Goal: Task Accomplishment & Management: Manage account settings

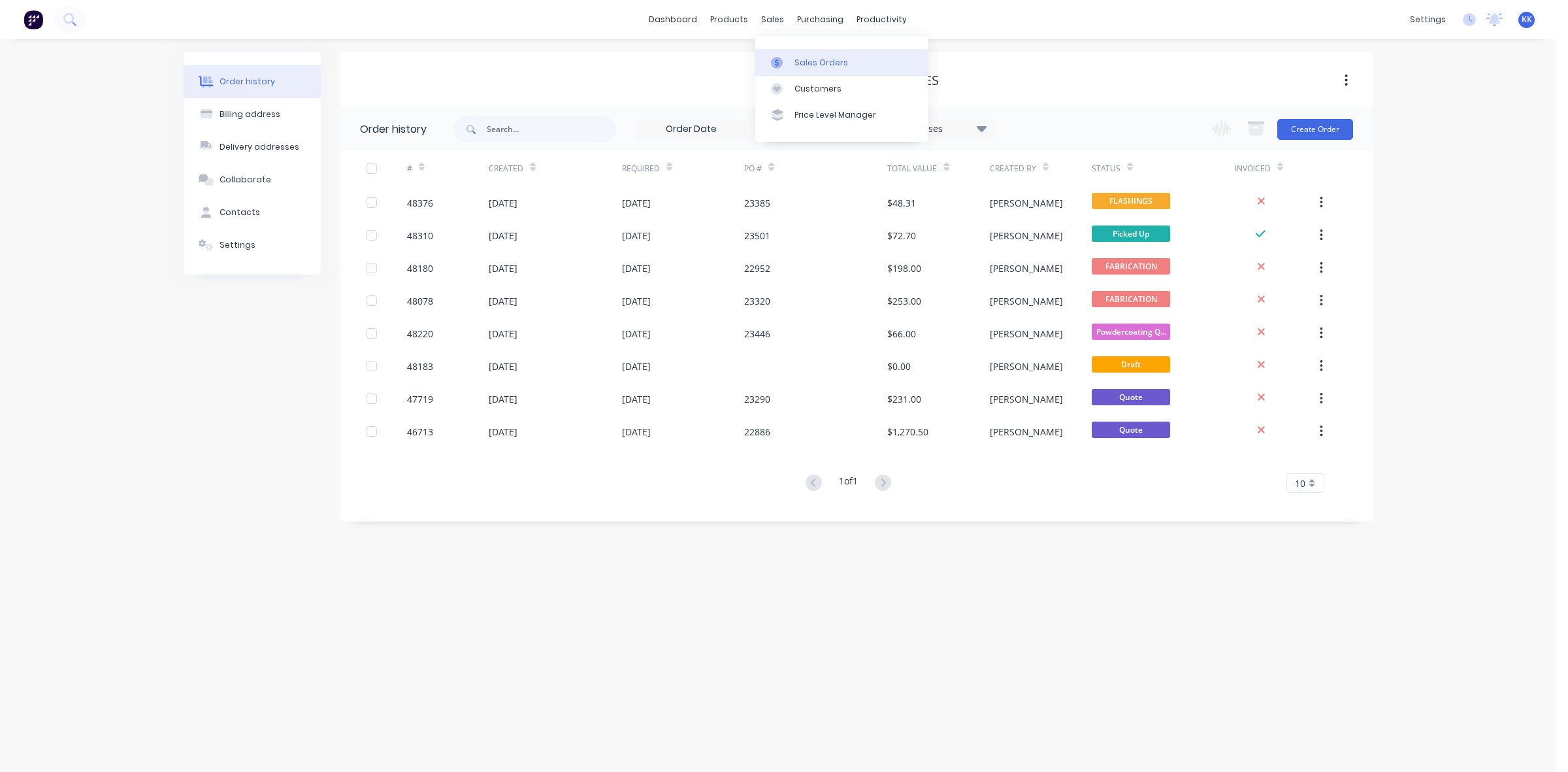
click at [799, 53] on link "Sales Orders" at bounding box center [842, 62] width 173 height 26
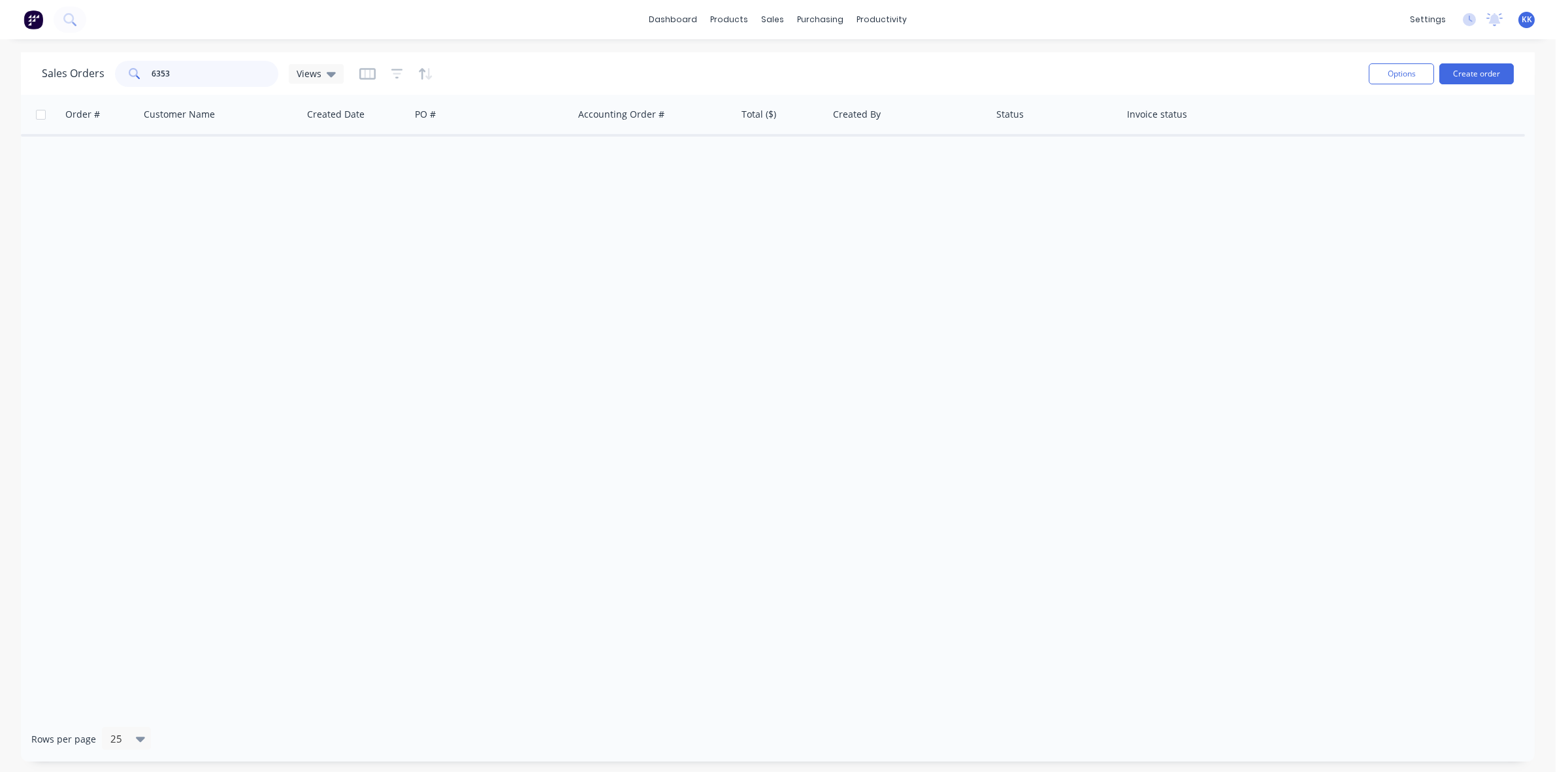
drag, startPoint x: 196, startPoint y: 79, endPoint x: 131, endPoint y: 73, distance: 65.3
click at [131, 73] on div "6353" at bounding box center [197, 73] width 164 height 26
type input "4501914855"
click at [797, 90] on div "Customers" at bounding box center [818, 88] width 47 height 12
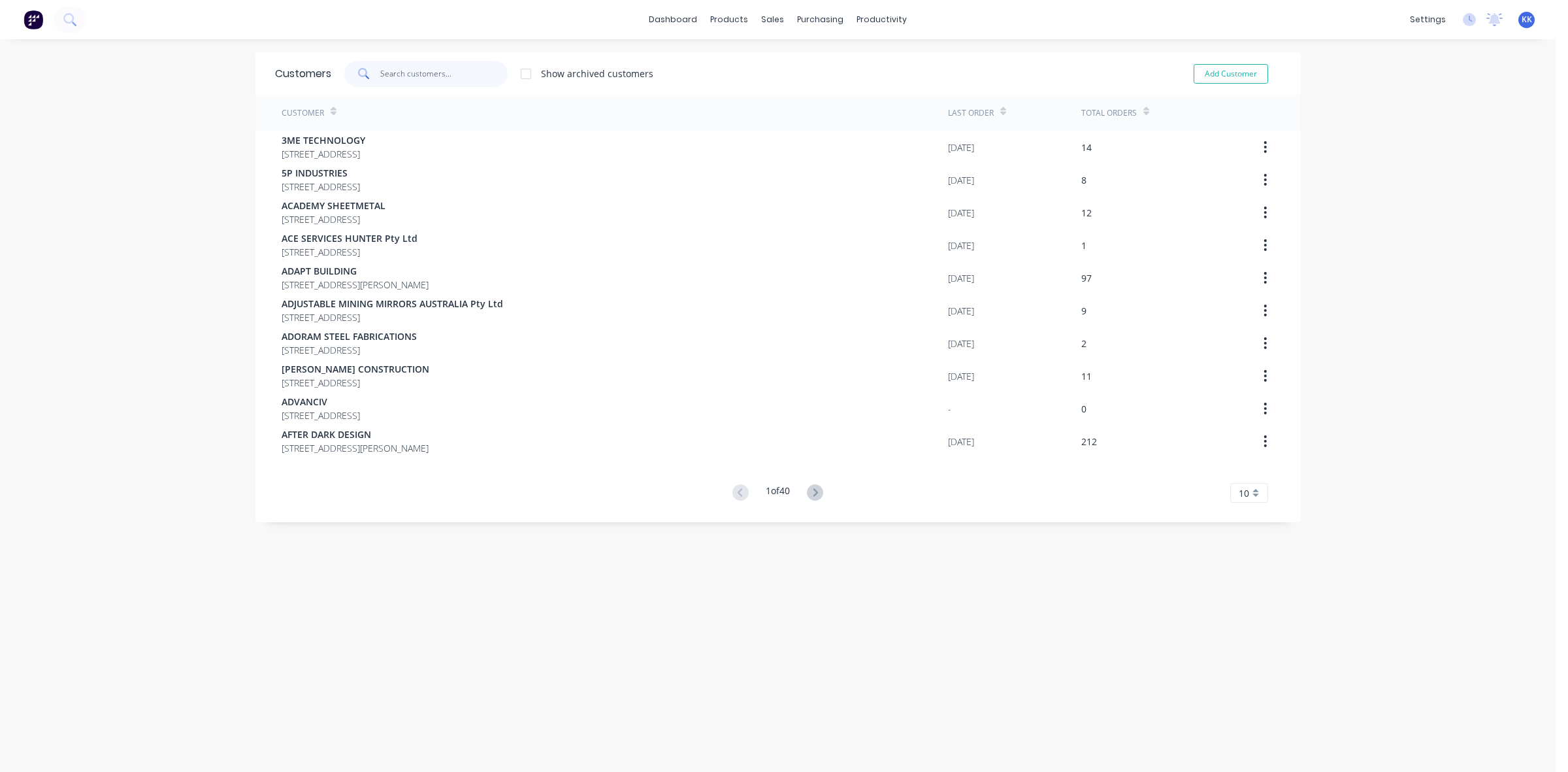
click at [402, 76] on input "text" at bounding box center [444, 73] width 127 height 26
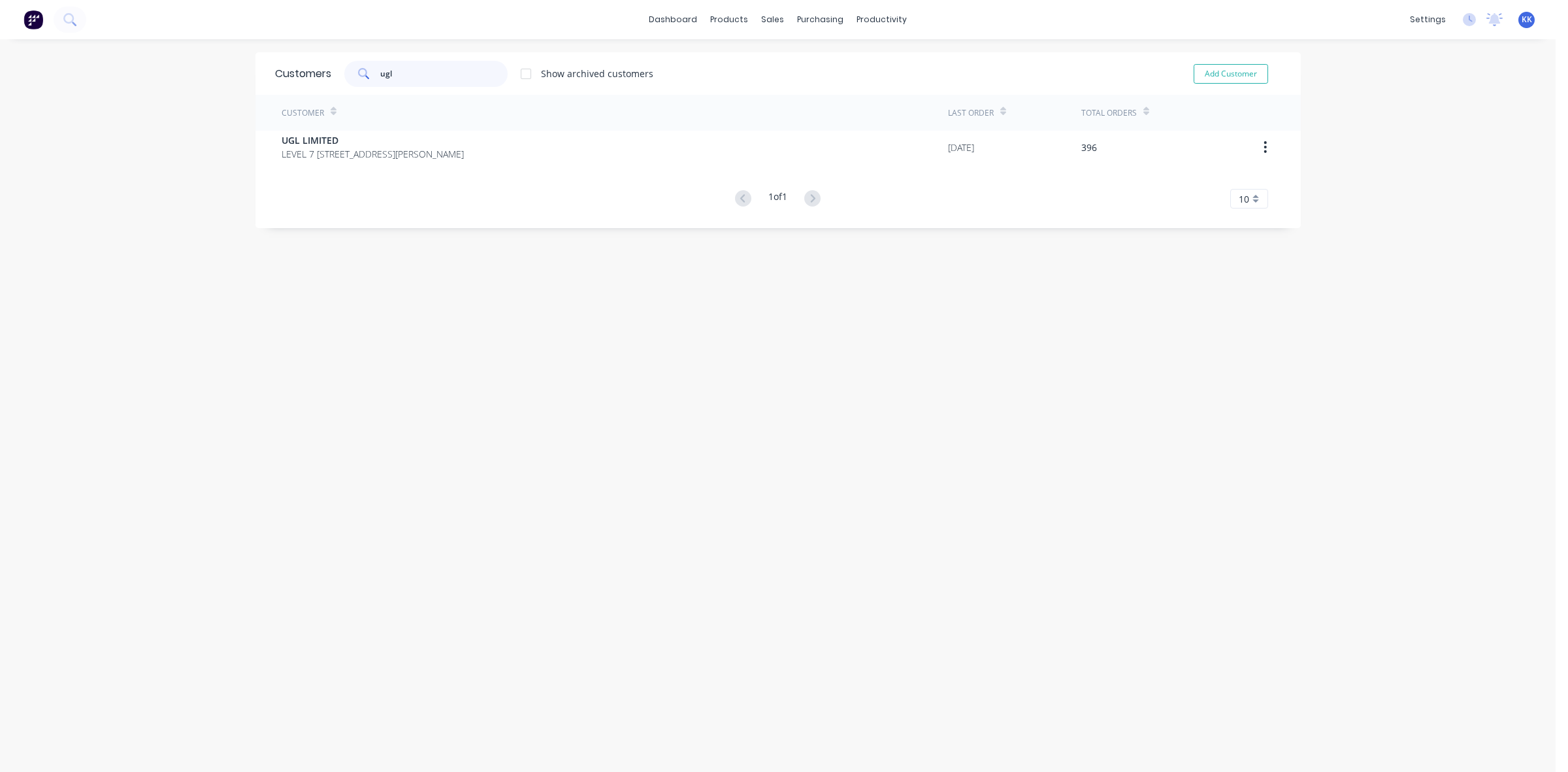
type input "ugl"
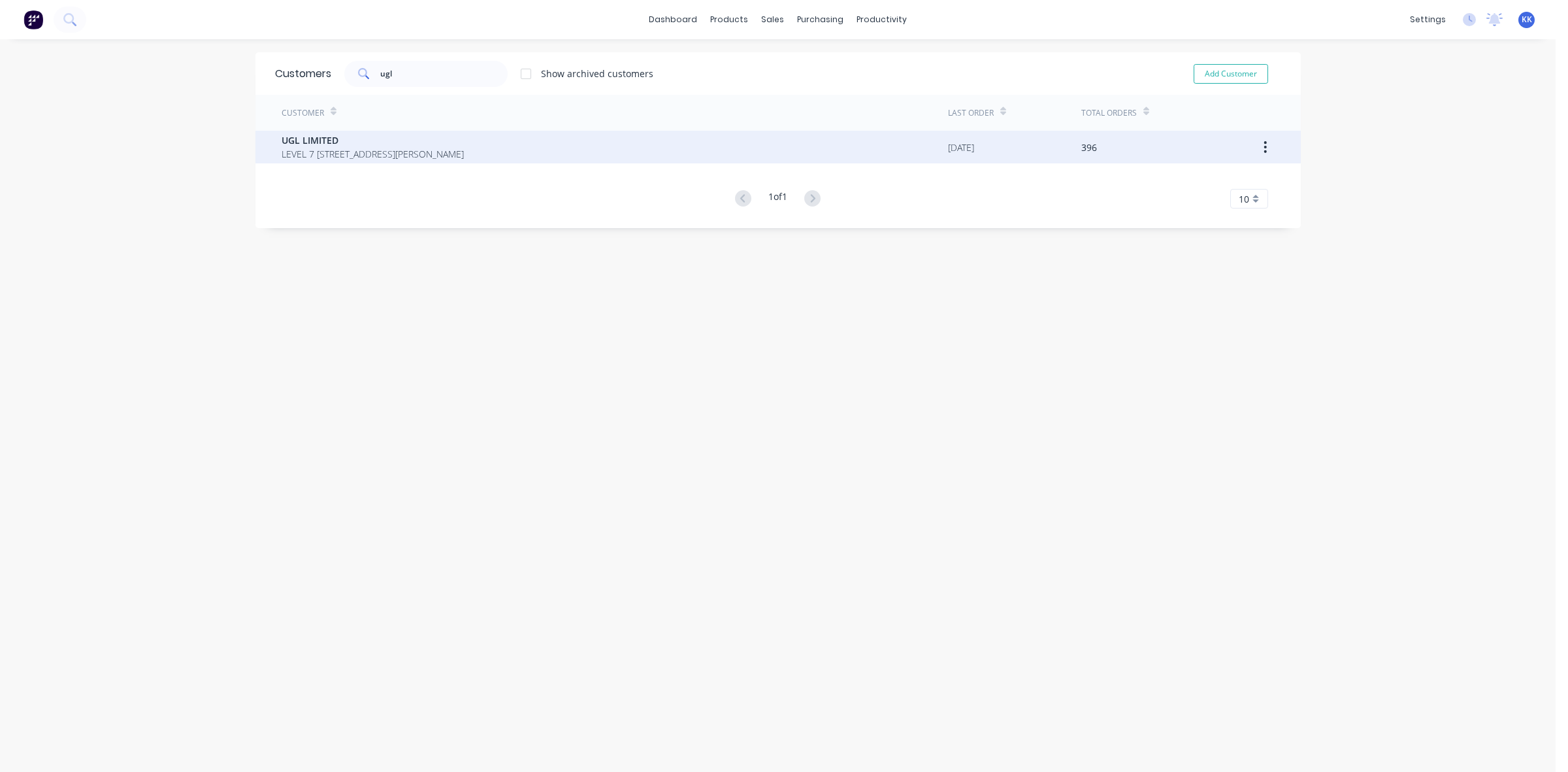
click at [464, 138] on span "UGL LIMITED" at bounding box center [372, 140] width 182 height 14
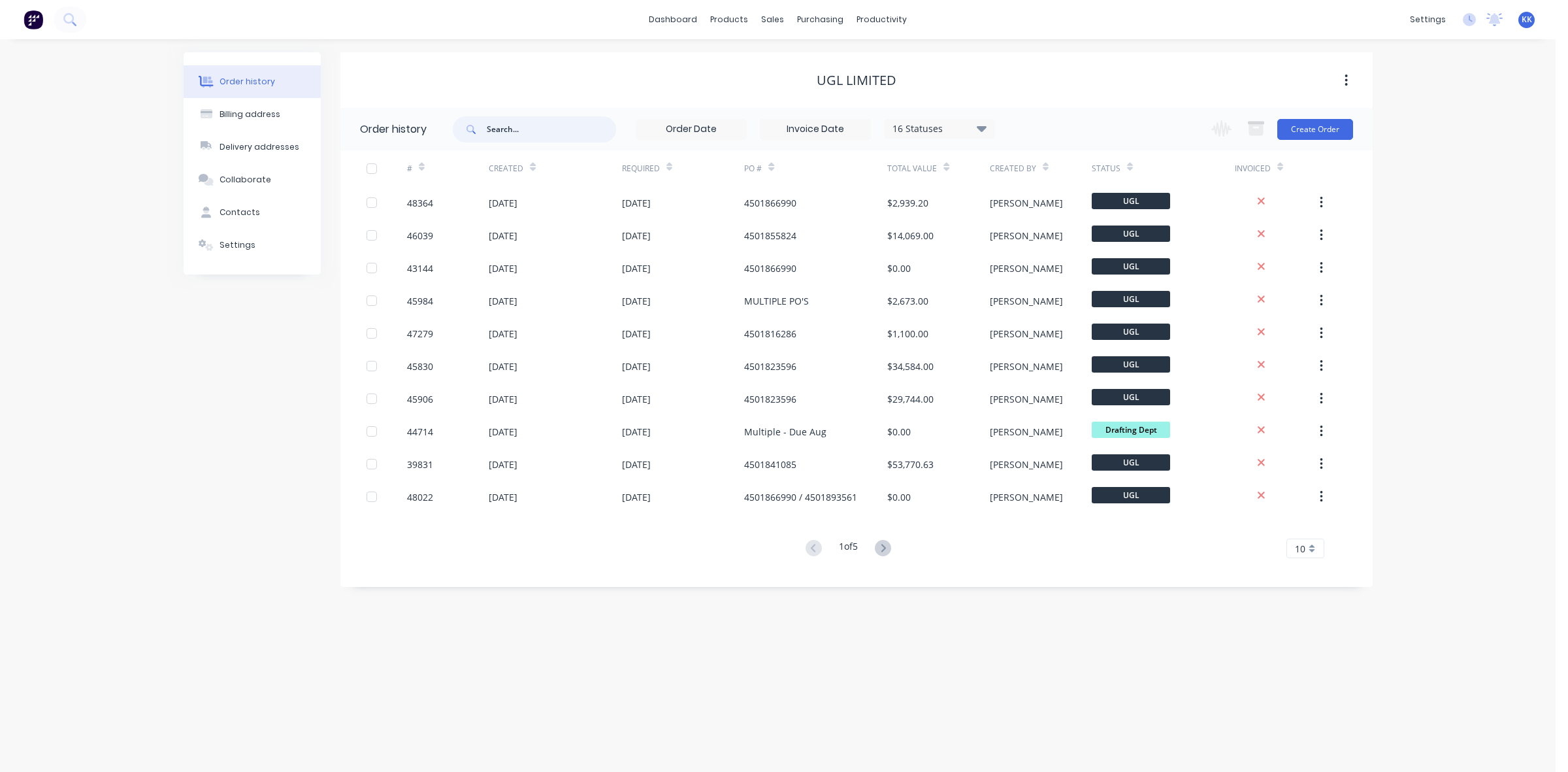
click at [498, 129] on input "text" at bounding box center [552, 129] width 130 height 26
type input "4501914855"
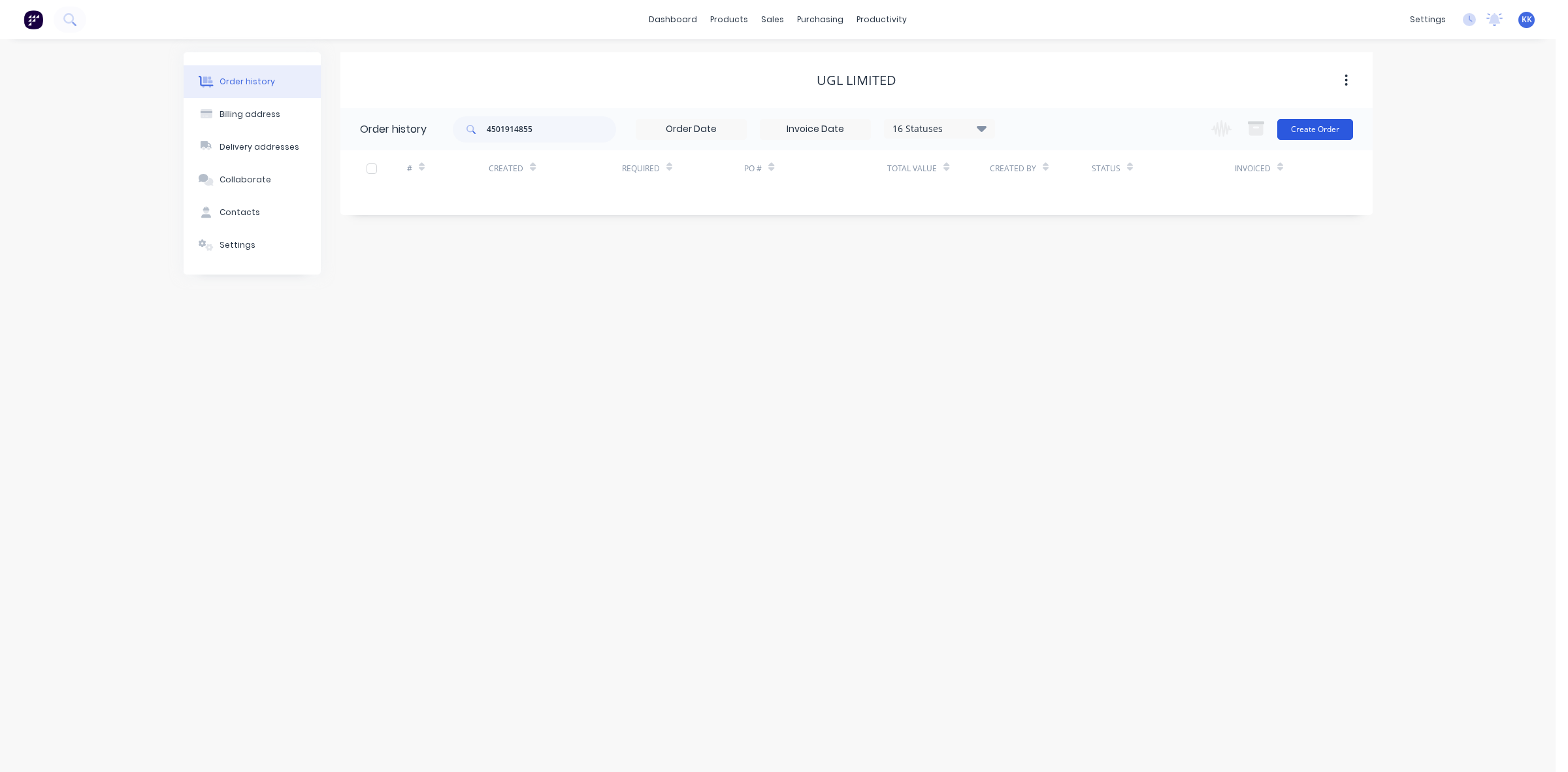
click at [1309, 132] on button "Create Order" at bounding box center [1314, 130] width 75 height 21
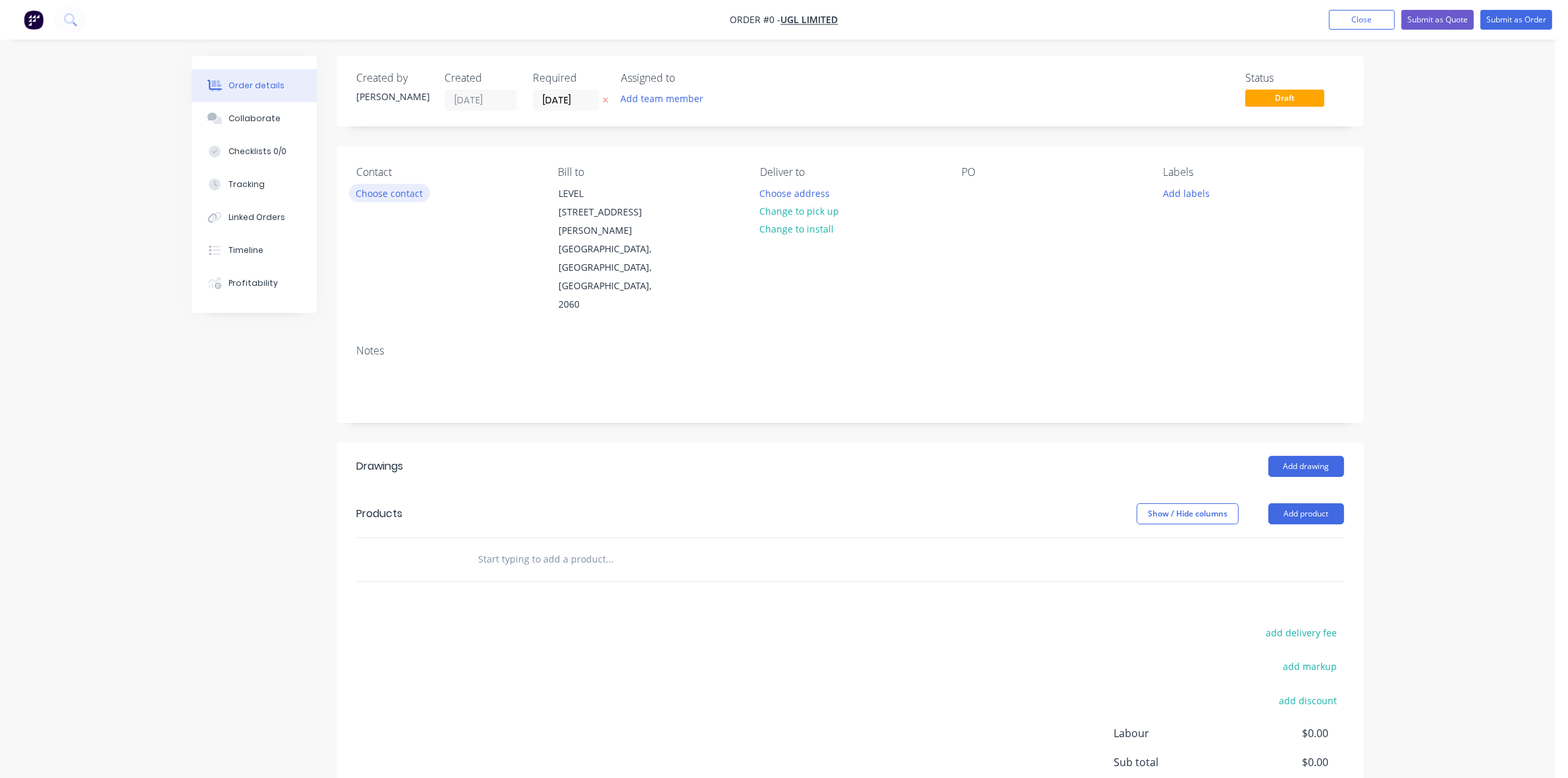
click at [408, 192] on button "Choose contact" at bounding box center [389, 192] width 81 height 18
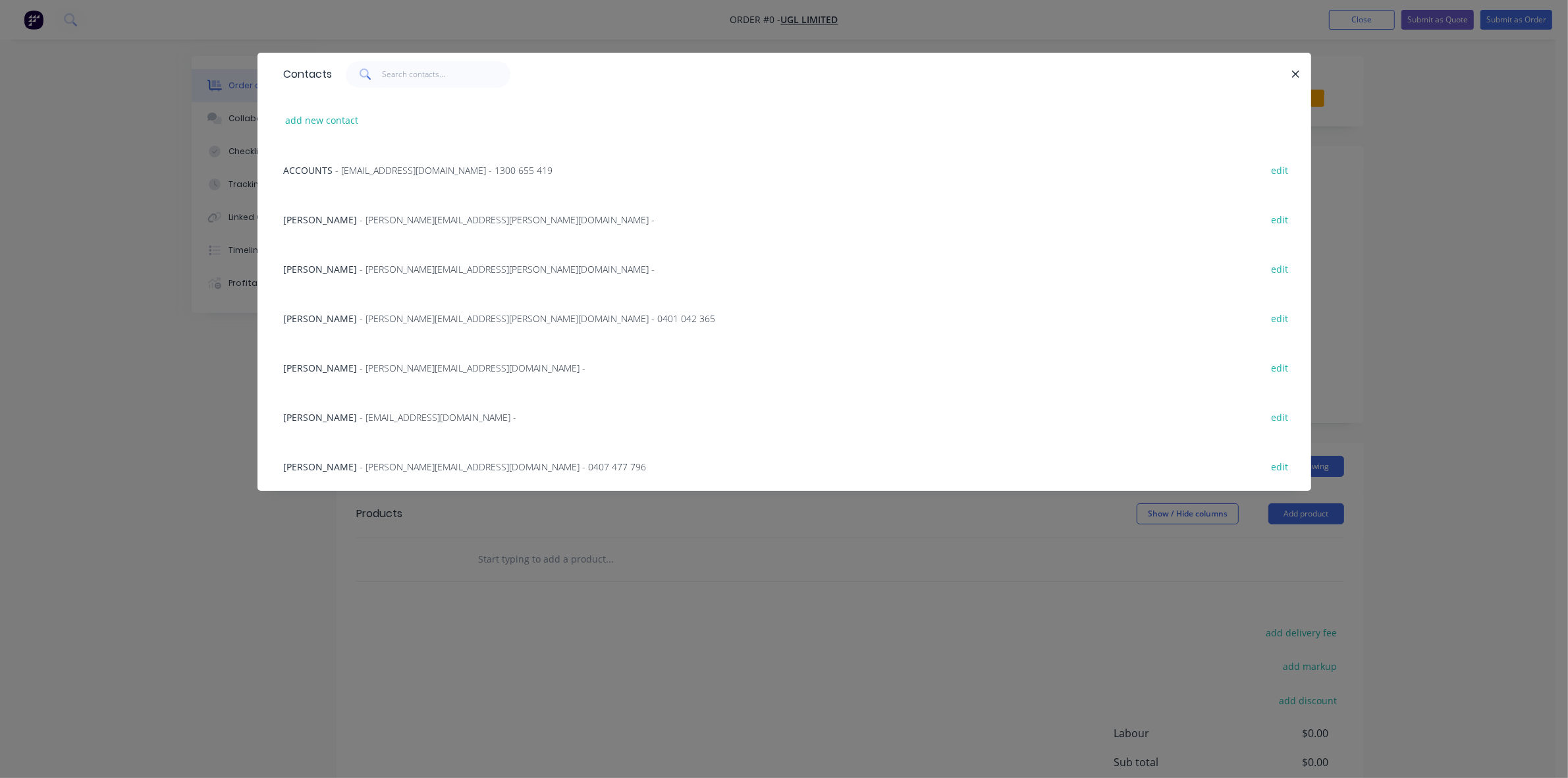
click at [371, 167] on span "- [EMAIL_ADDRESS][DOMAIN_NAME] - 1300 655 419" at bounding box center [444, 171] width 217 height 13
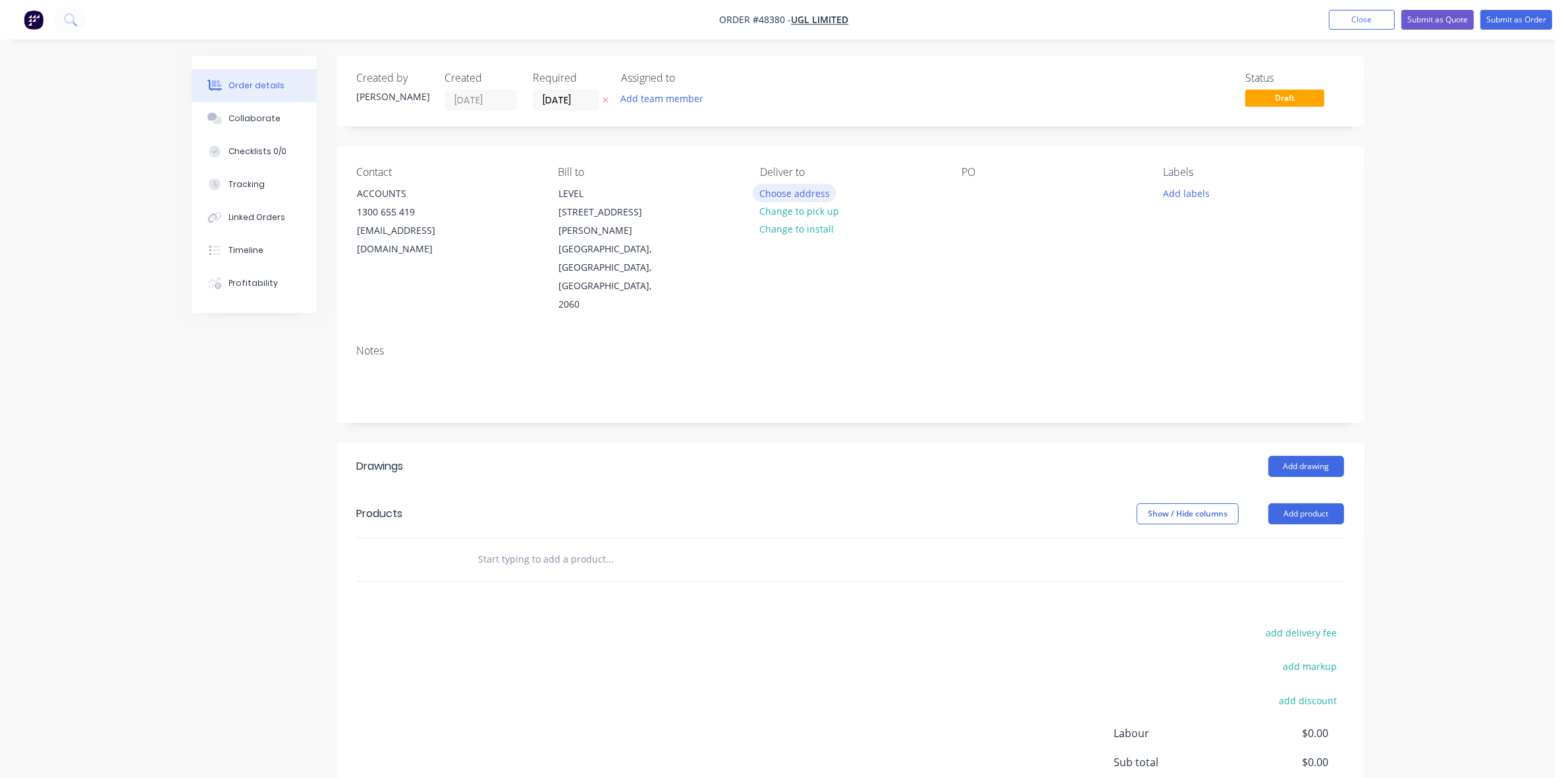
click at [810, 192] on button "Choose address" at bounding box center [794, 192] width 84 height 18
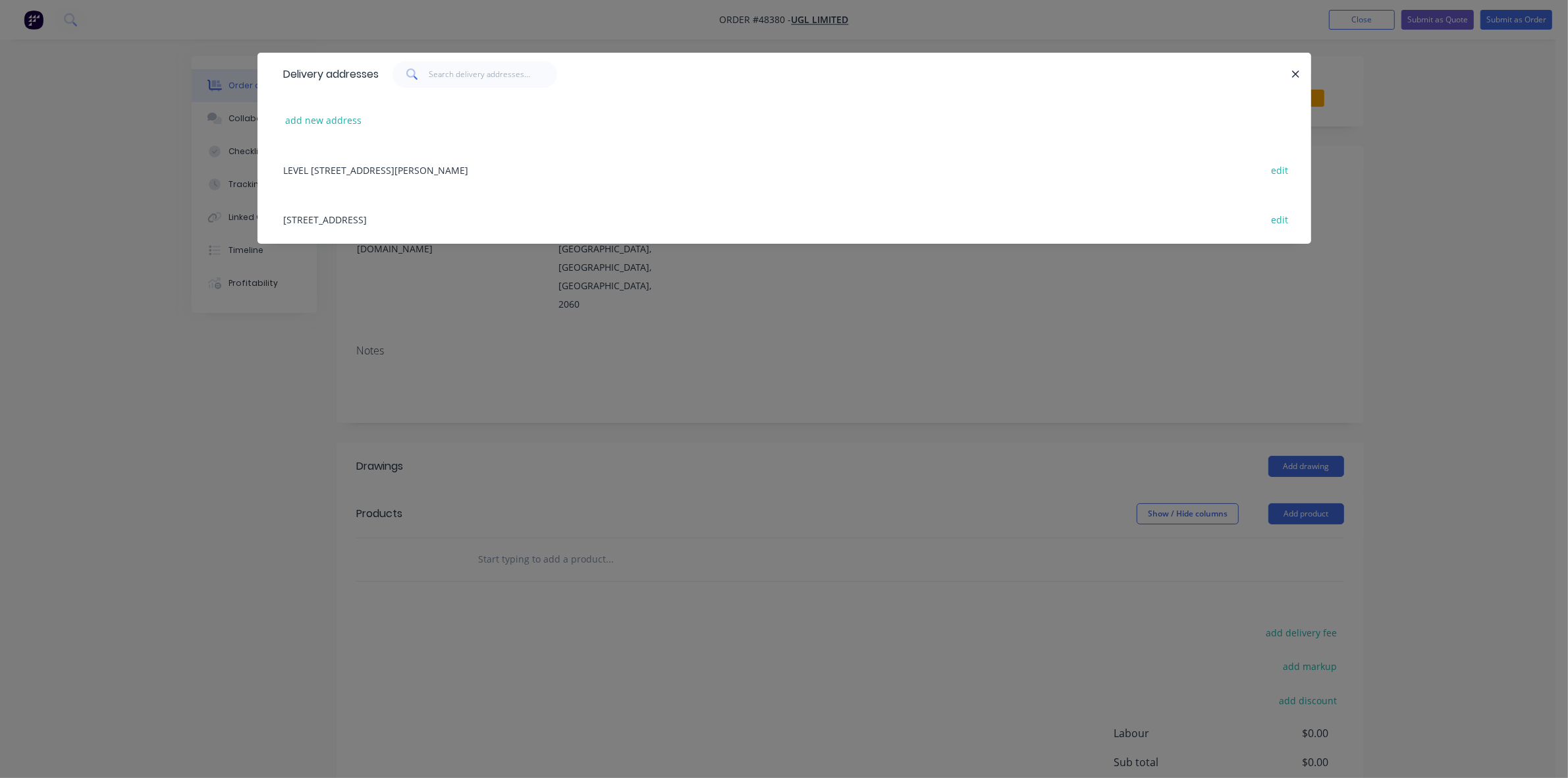
click at [448, 216] on div "[STREET_ADDRESS] edit" at bounding box center [784, 220] width 1014 height 50
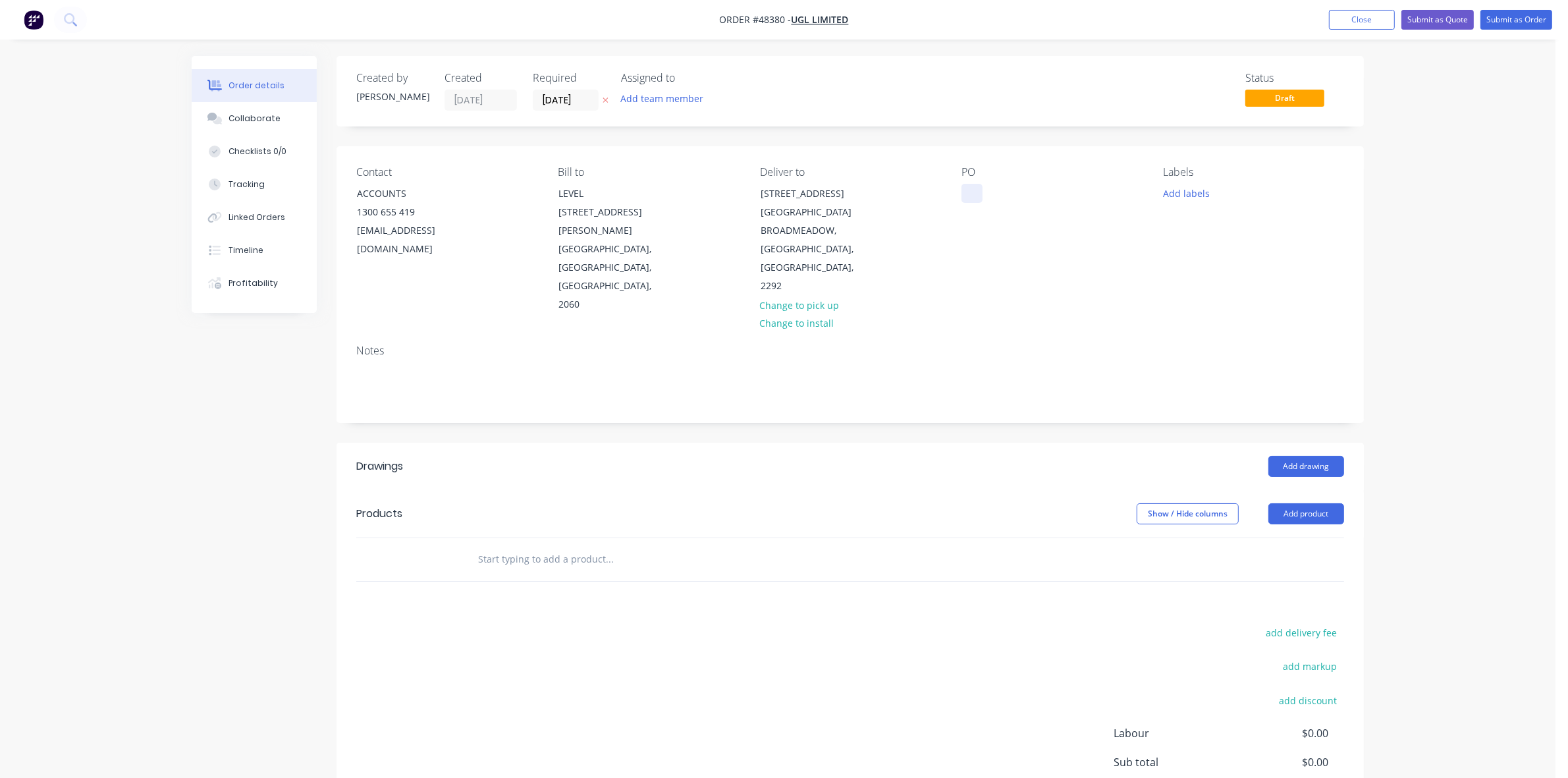
click at [969, 192] on div at bounding box center [971, 193] width 21 height 19
click at [1285, 503] on button "Add product" at bounding box center [1306, 514] width 76 height 21
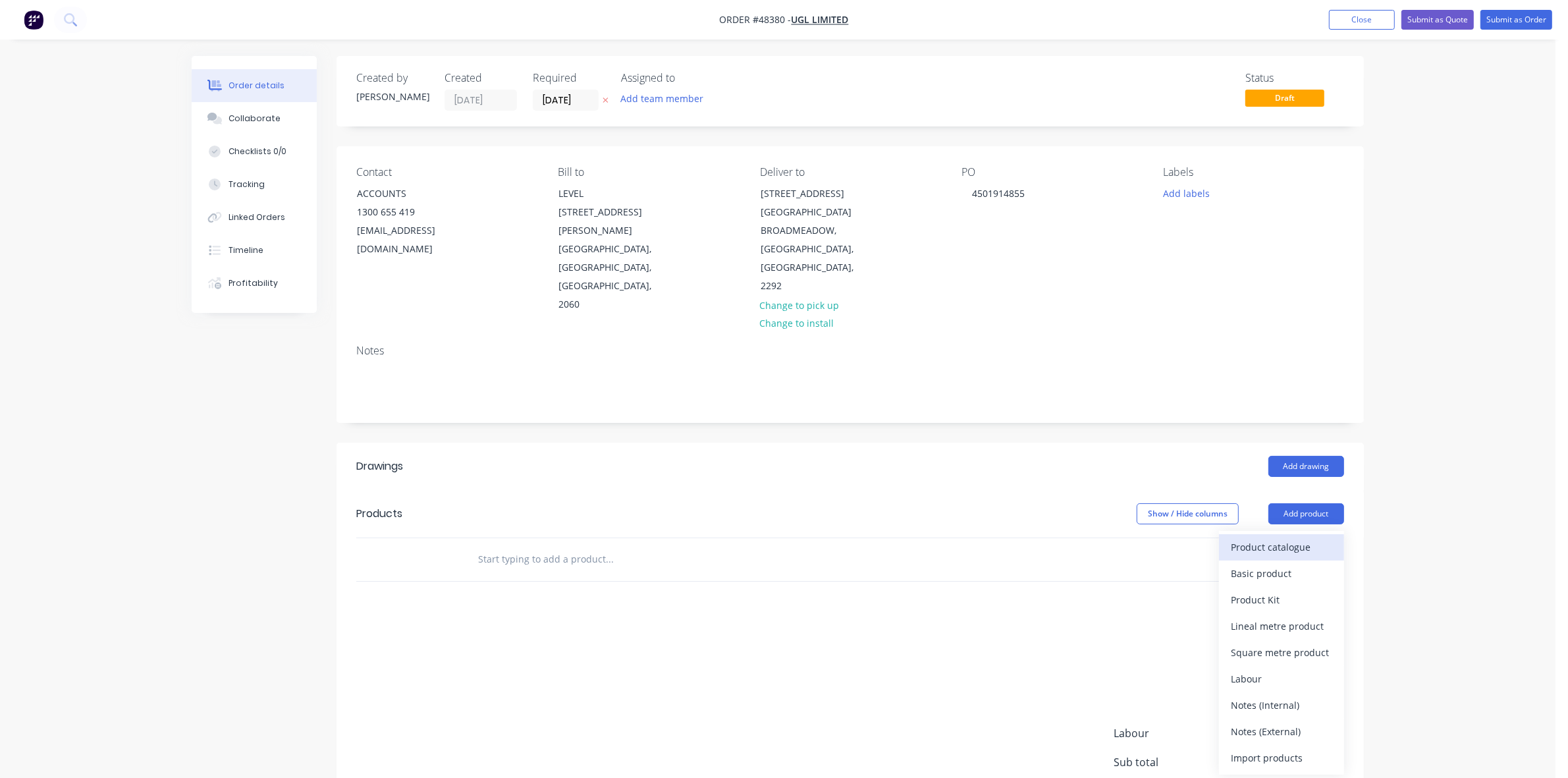
click at [1281, 538] on div "Product catalogue" at bounding box center [1281, 547] width 102 height 19
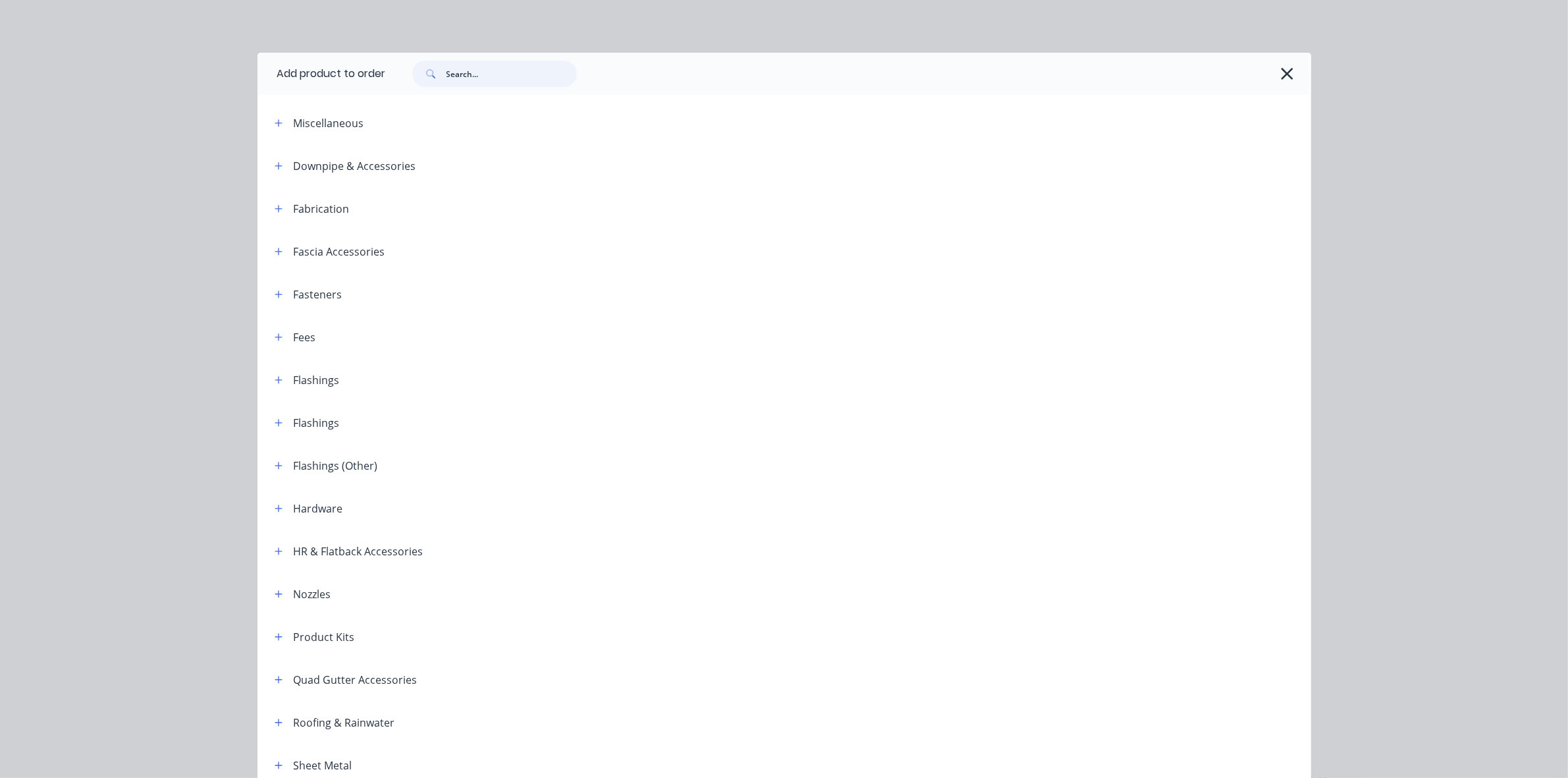
click at [454, 79] on input "text" at bounding box center [511, 74] width 131 height 26
click at [1280, 69] on icon "button" at bounding box center [1286, 74] width 14 height 18
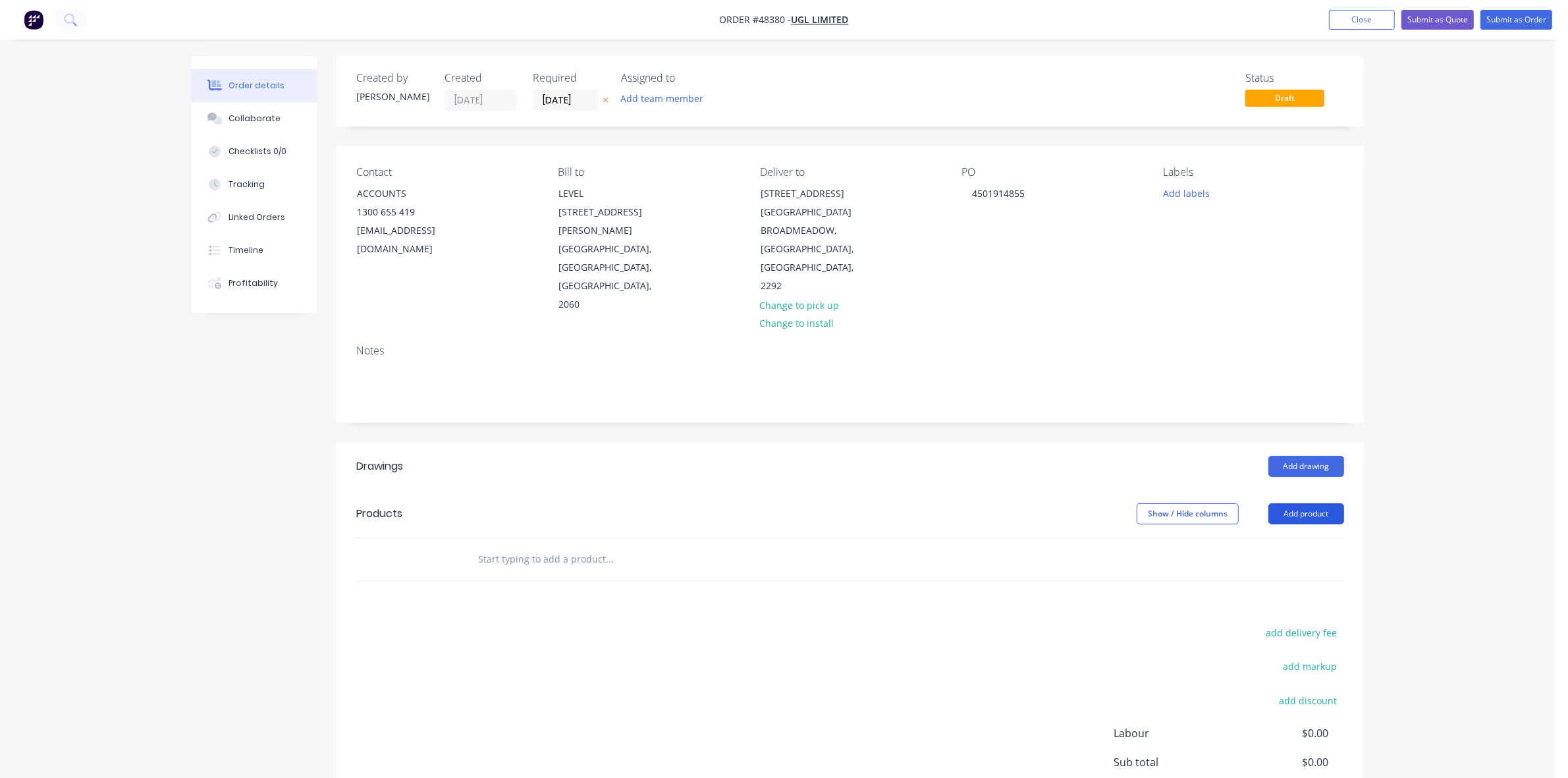
click at [1305, 503] on button "Add product" at bounding box center [1306, 514] width 76 height 21
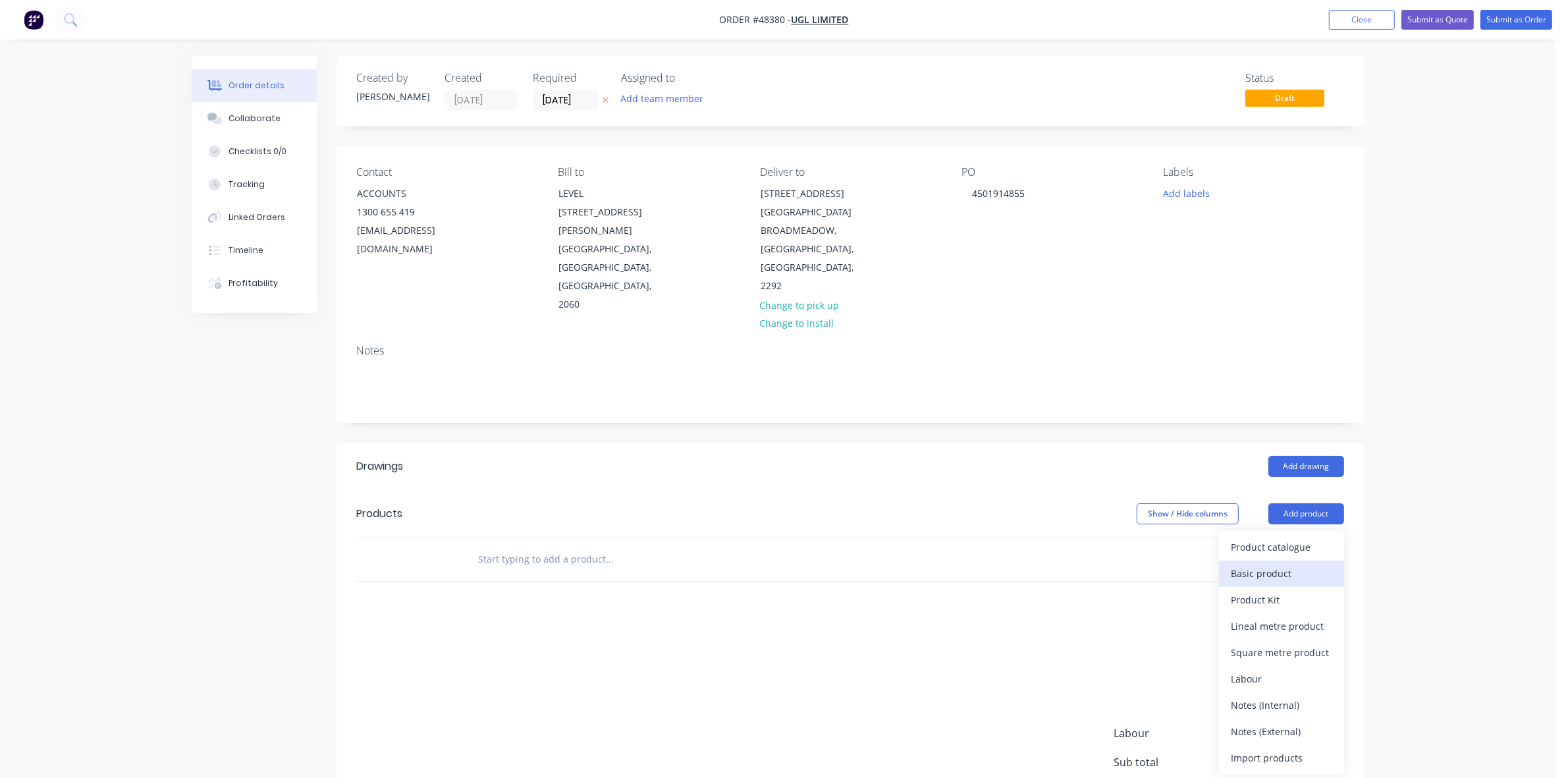
click at [1264, 564] on div "Basic product" at bounding box center [1281, 574] width 102 height 19
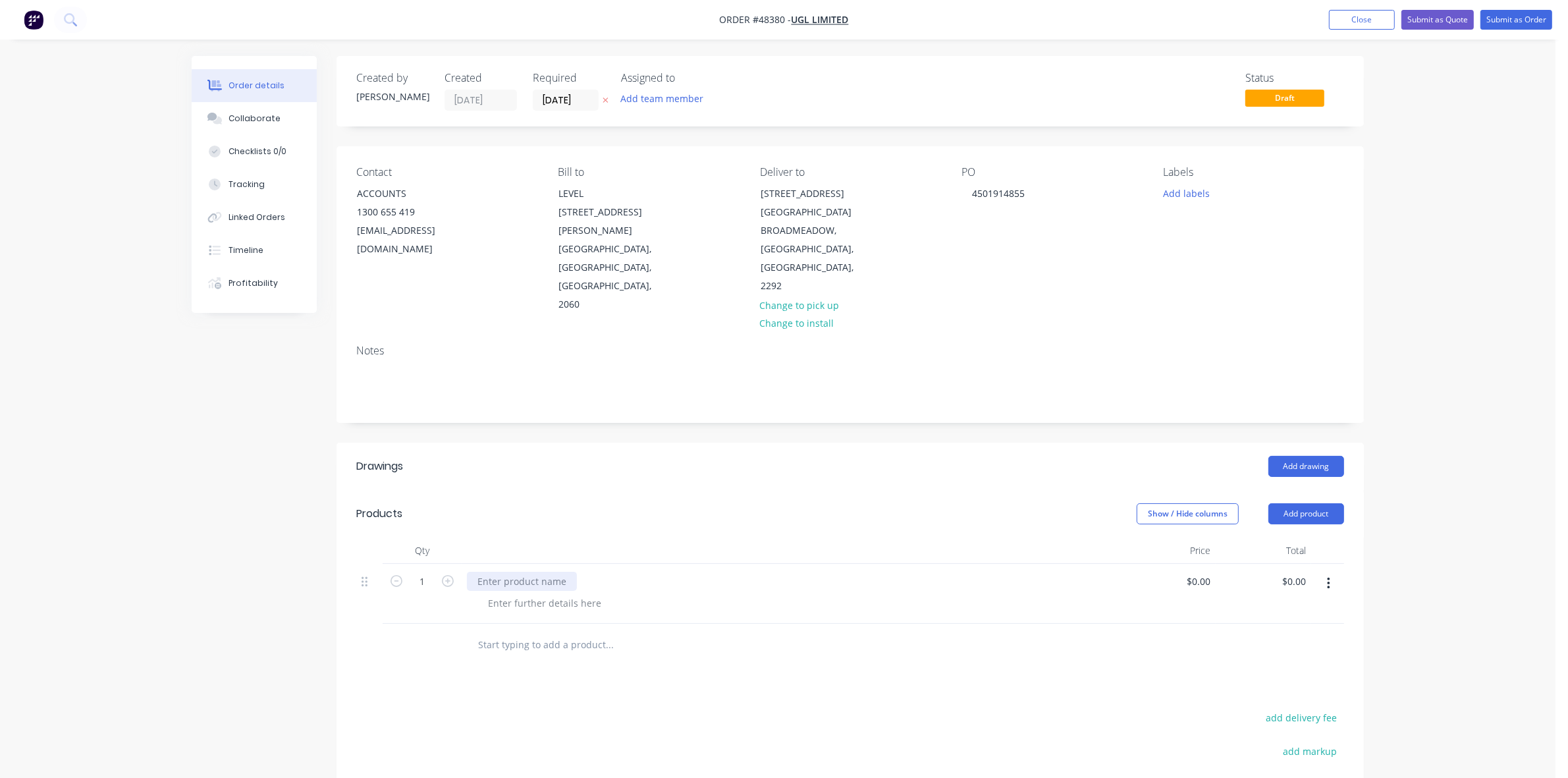
click at [468, 572] on div at bounding box center [521, 582] width 110 height 19
click at [479, 572] on div "line #10" at bounding box center [495, 582] width 57 height 19
click at [521, 572] on div "LINE #10" at bounding box center [497, 582] width 60 height 19
click at [1196, 572] on div "0 0" at bounding box center [1204, 582] width 20 height 19
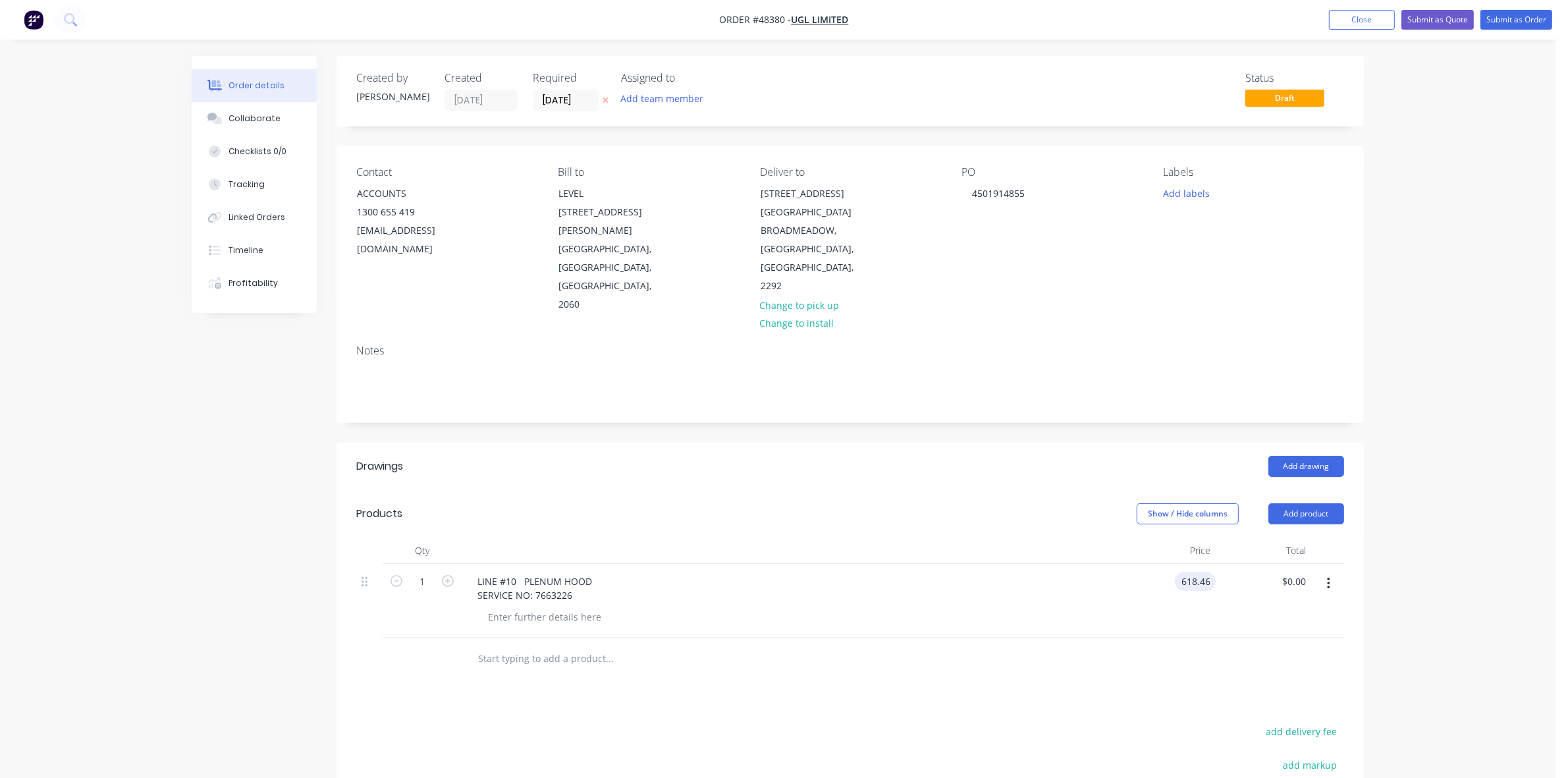
type input "$618.46"
click at [558, 96] on input "[DATE]" at bounding box center [565, 100] width 65 height 20
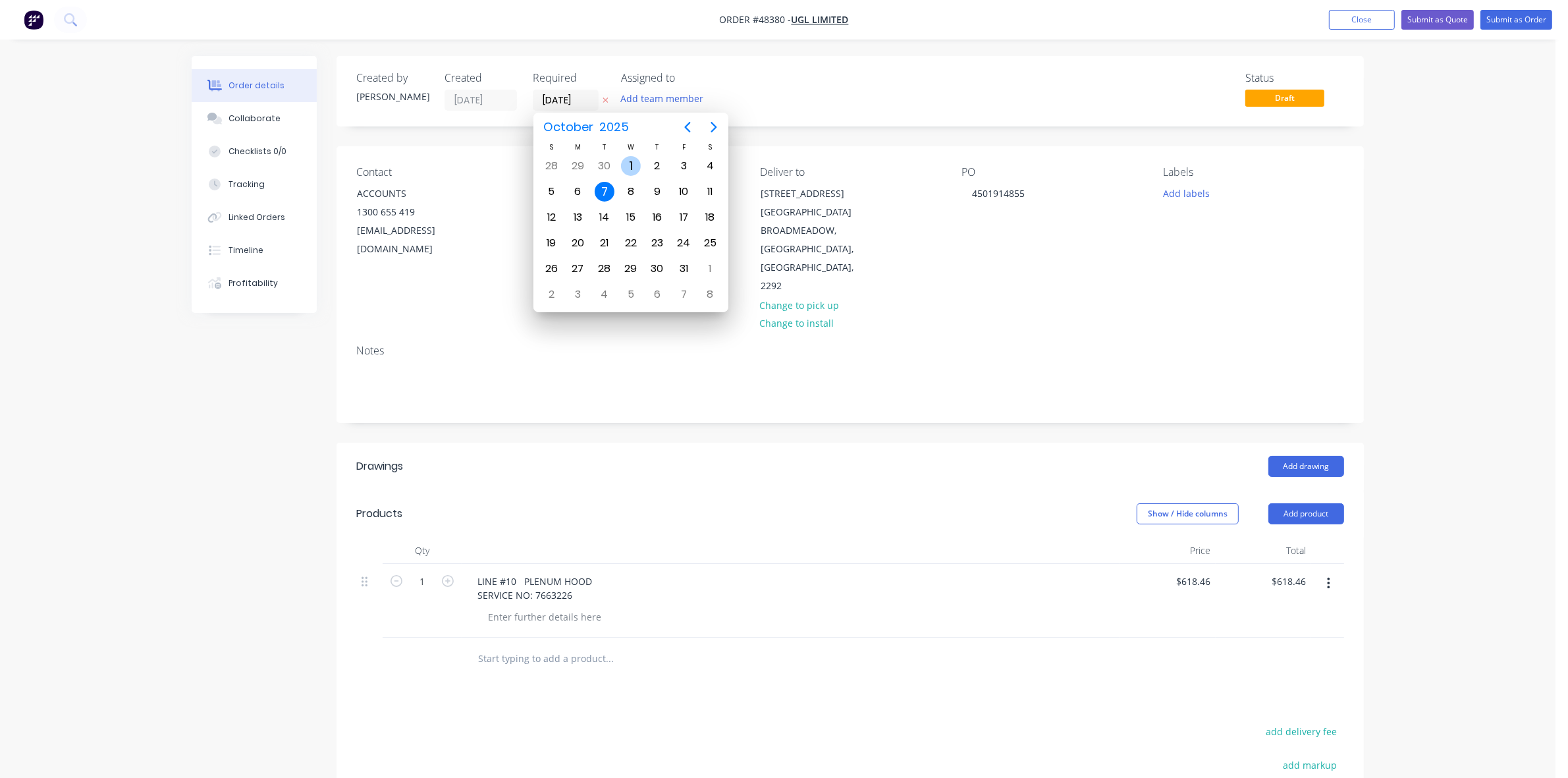
click at [622, 167] on div "1" at bounding box center [630, 166] width 20 height 20
type input "[DATE]"
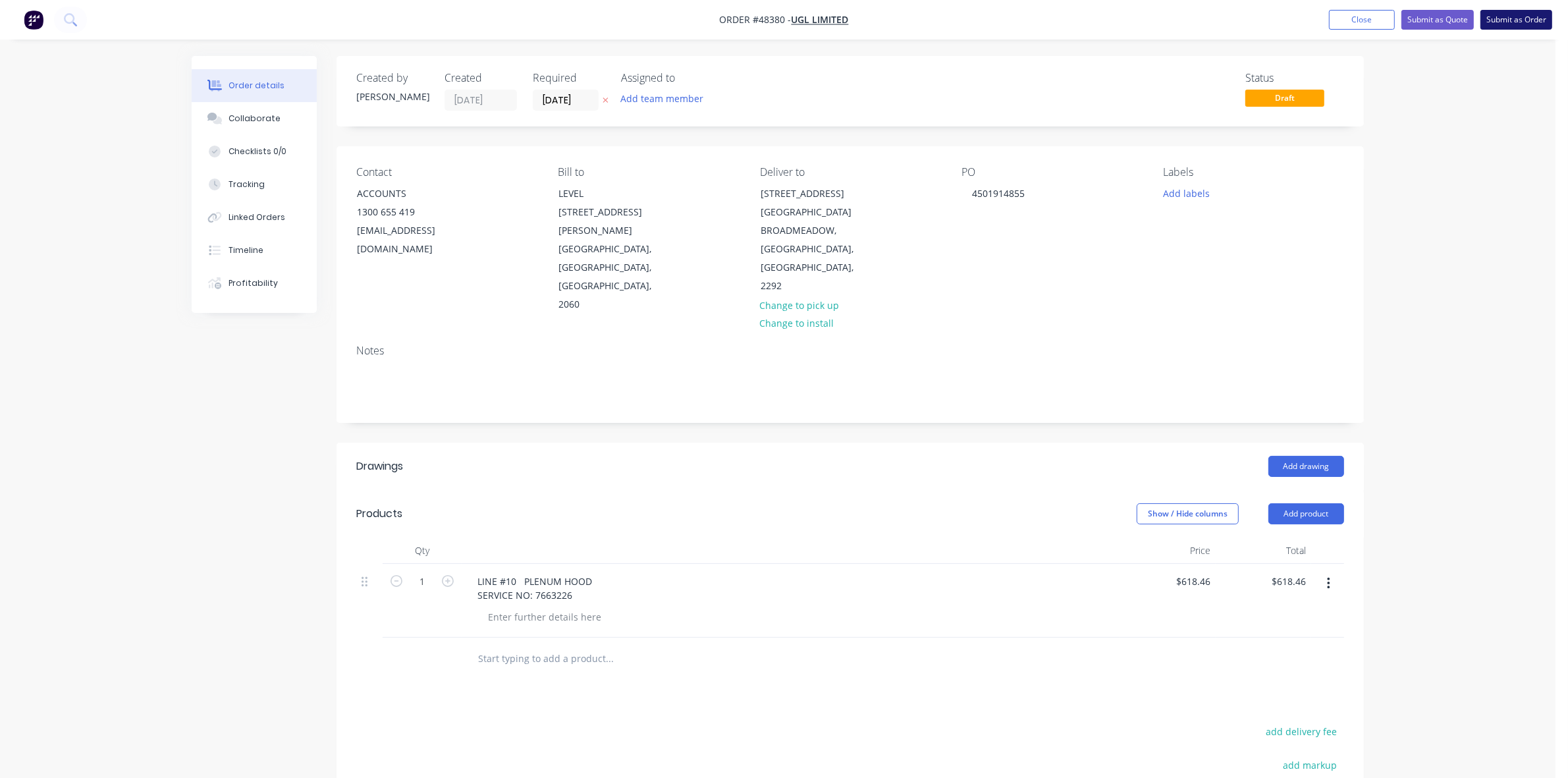
click at [1523, 22] on button "Submit as Order" at bounding box center [1516, 19] width 72 height 20
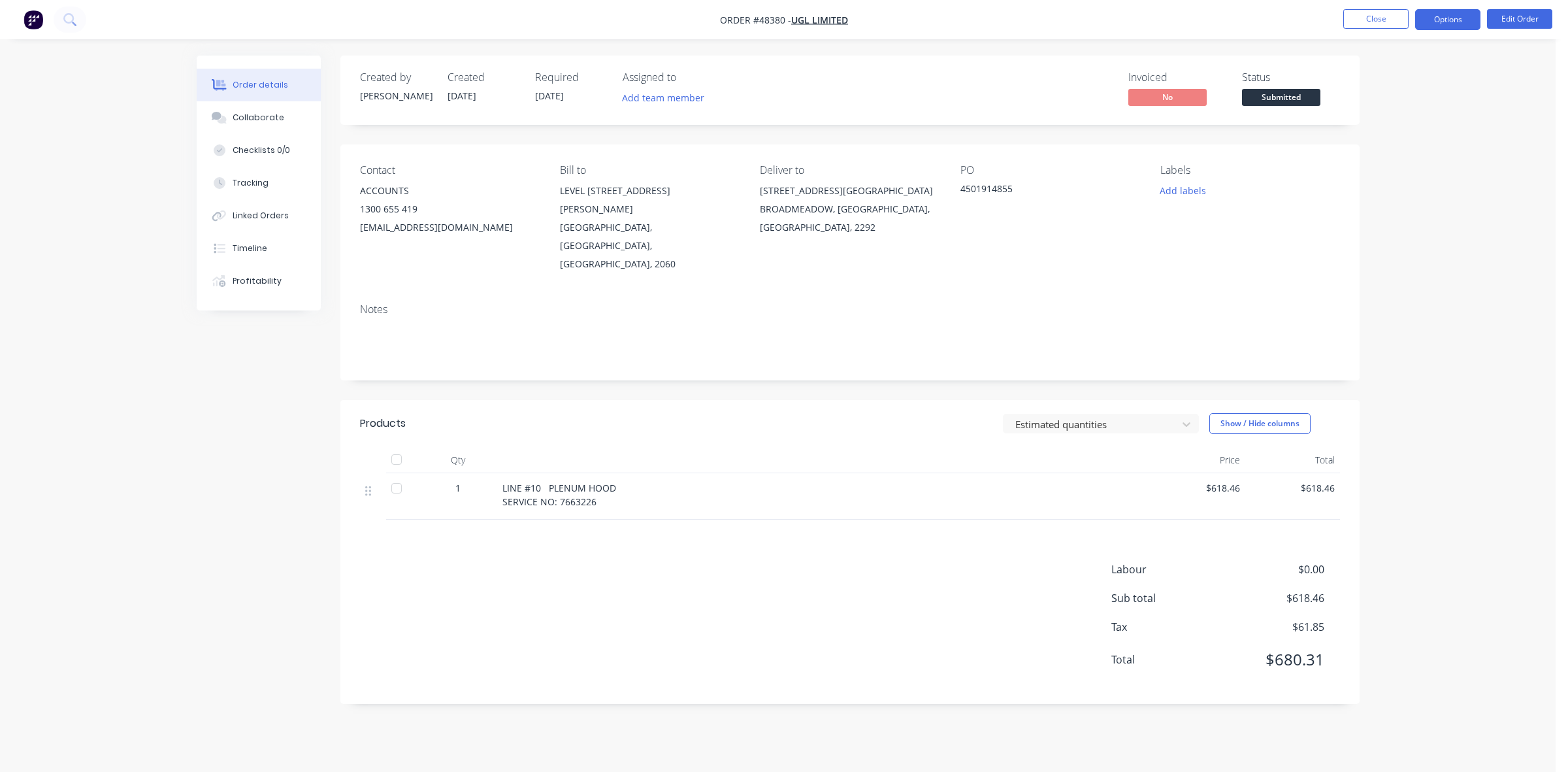
click at [1438, 17] on button "Options" at bounding box center [1448, 20] width 65 height 21
click at [1395, 153] on div "Work Order" at bounding box center [1408, 158] width 120 height 19
click at [1389, 134] on div "Without pricing" at bounding box center [1408, 132] width 120 height 19
click at [1286, 99] on span "Submitted" at bounding box center [1281, 97] width 79 height 17
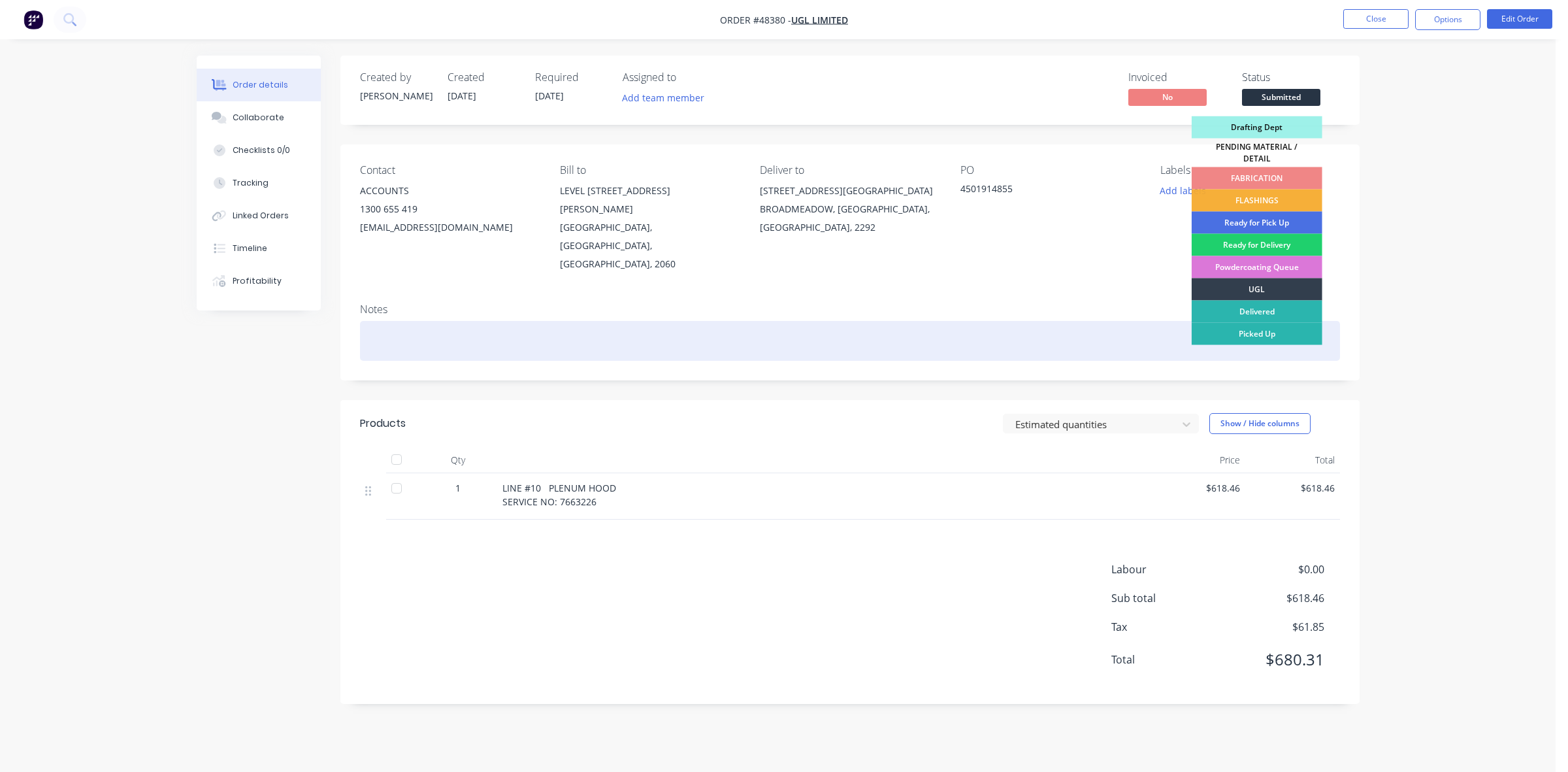
click at [1246, 285] on div "UGL" at bounding box center [1257, 289] width 130 height 22
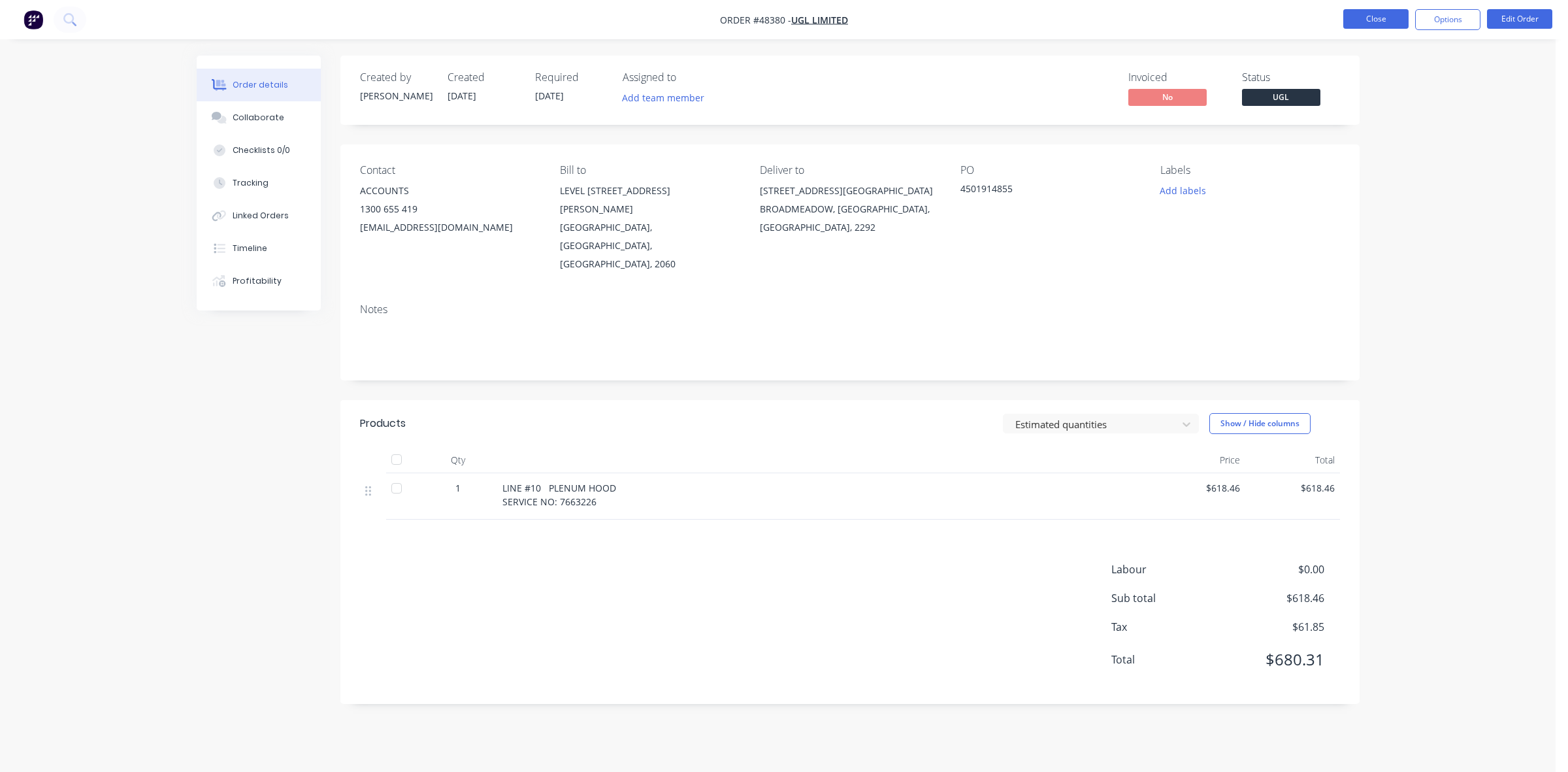
click at [1363, 28] on button "Close" at bounding box center [1376, 19] width 65 height 20
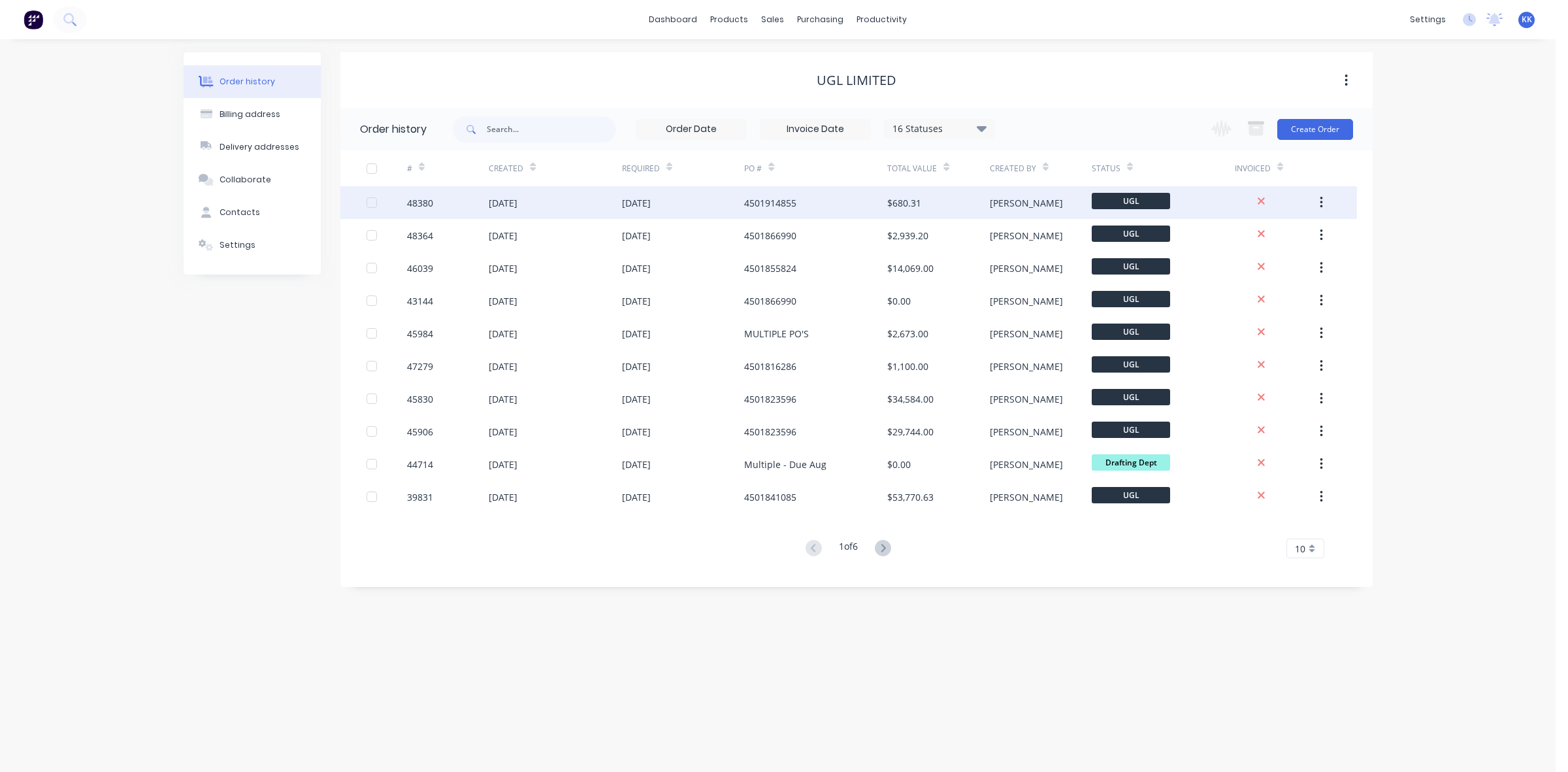
click at [745, 200] on div "4501914855" at bounding box center [770, 203] width 52 height 14
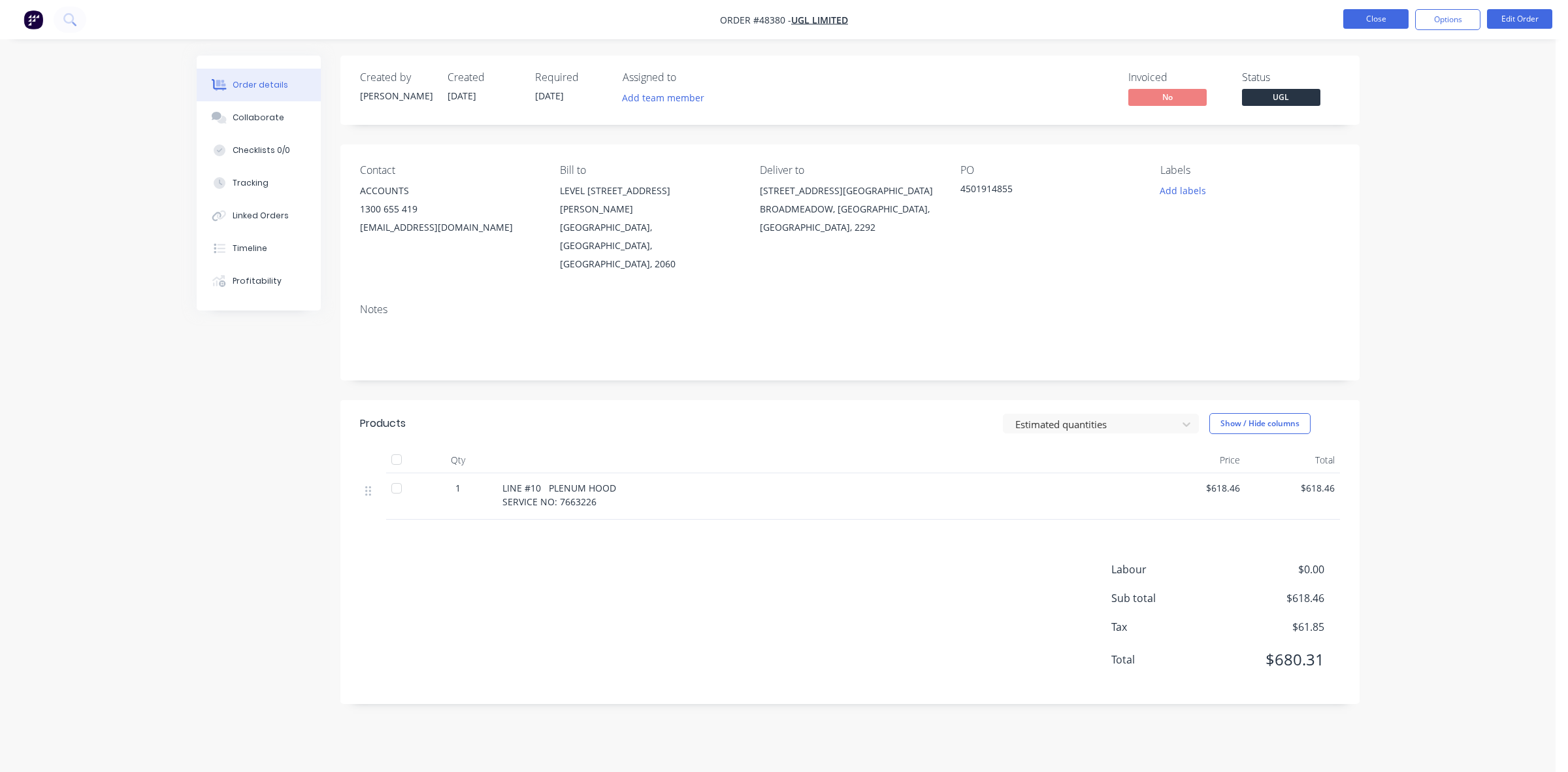
click at [1384, 27] on button "Close" at bounding box center [1376, 19] width 65 height 20
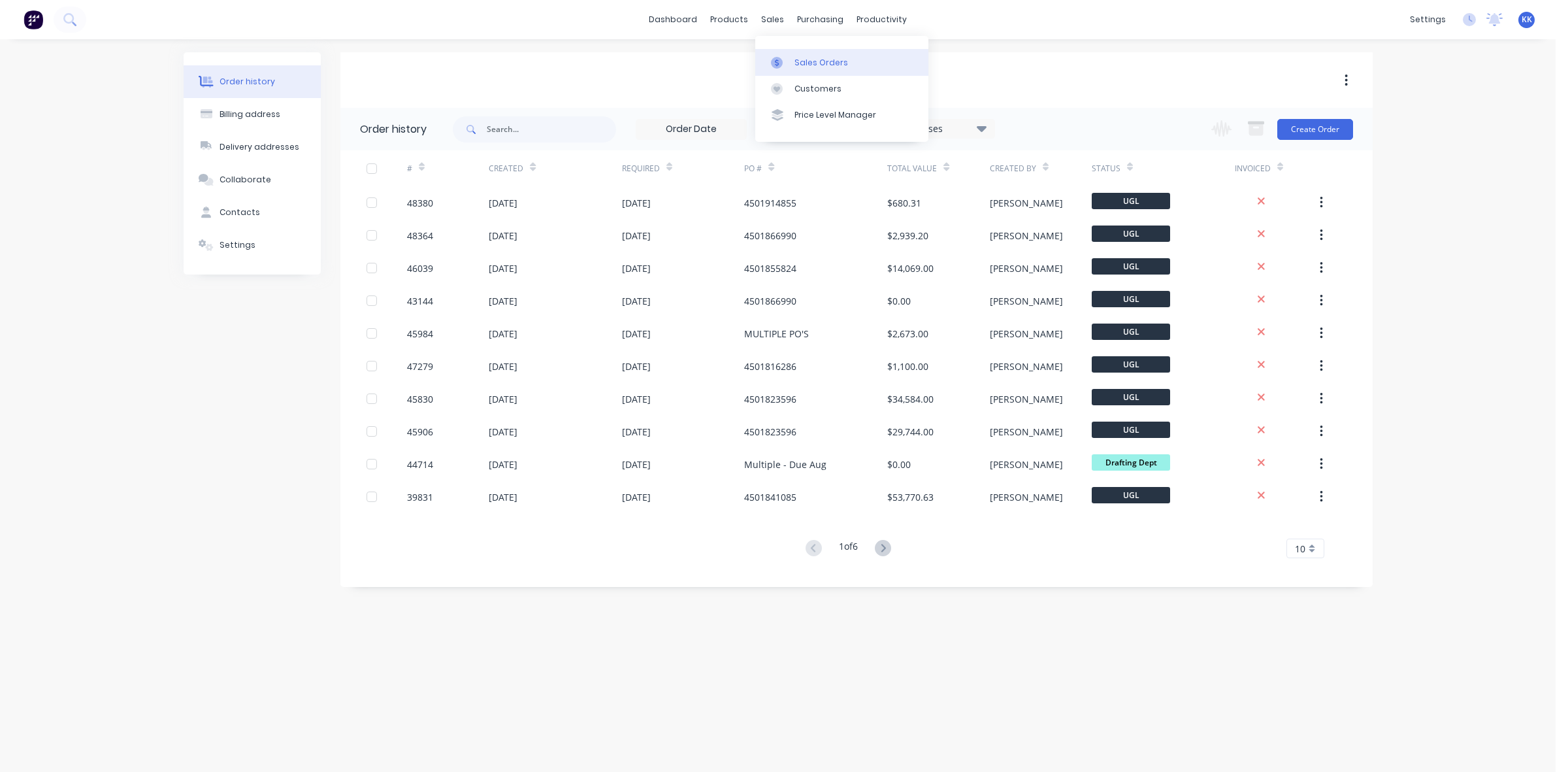
click at [812, 64] on div "Sales Orders" at bounding box center [821, 63] width 53 height 12
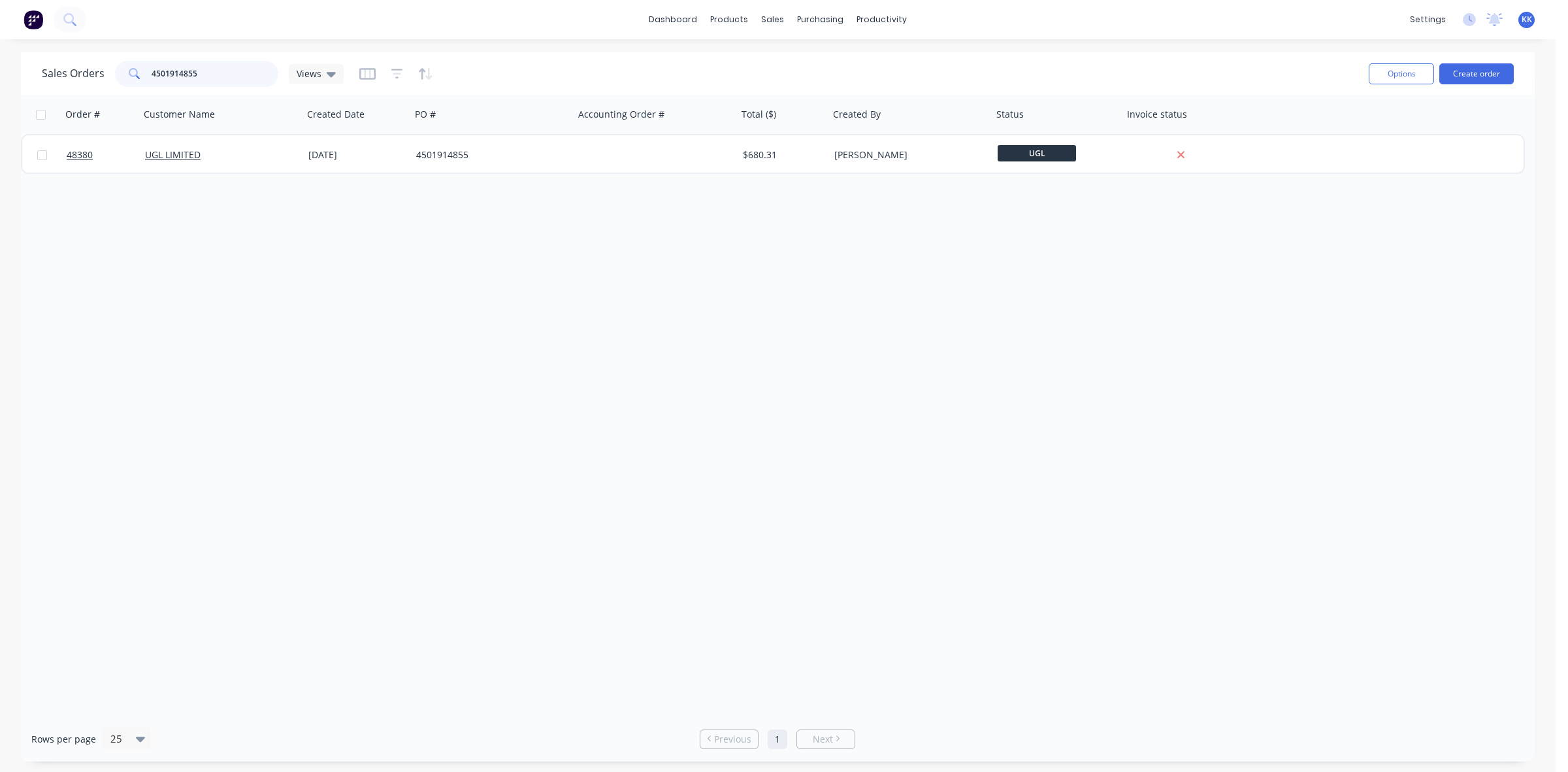
drag, startPoint x: 211, startPoint y: 67, endPoint x: 121, endPoint y: 72, distance: 90.1
click at [121, 72] on div "4501914855" at bounding box center [197, 73] width 164 height 26
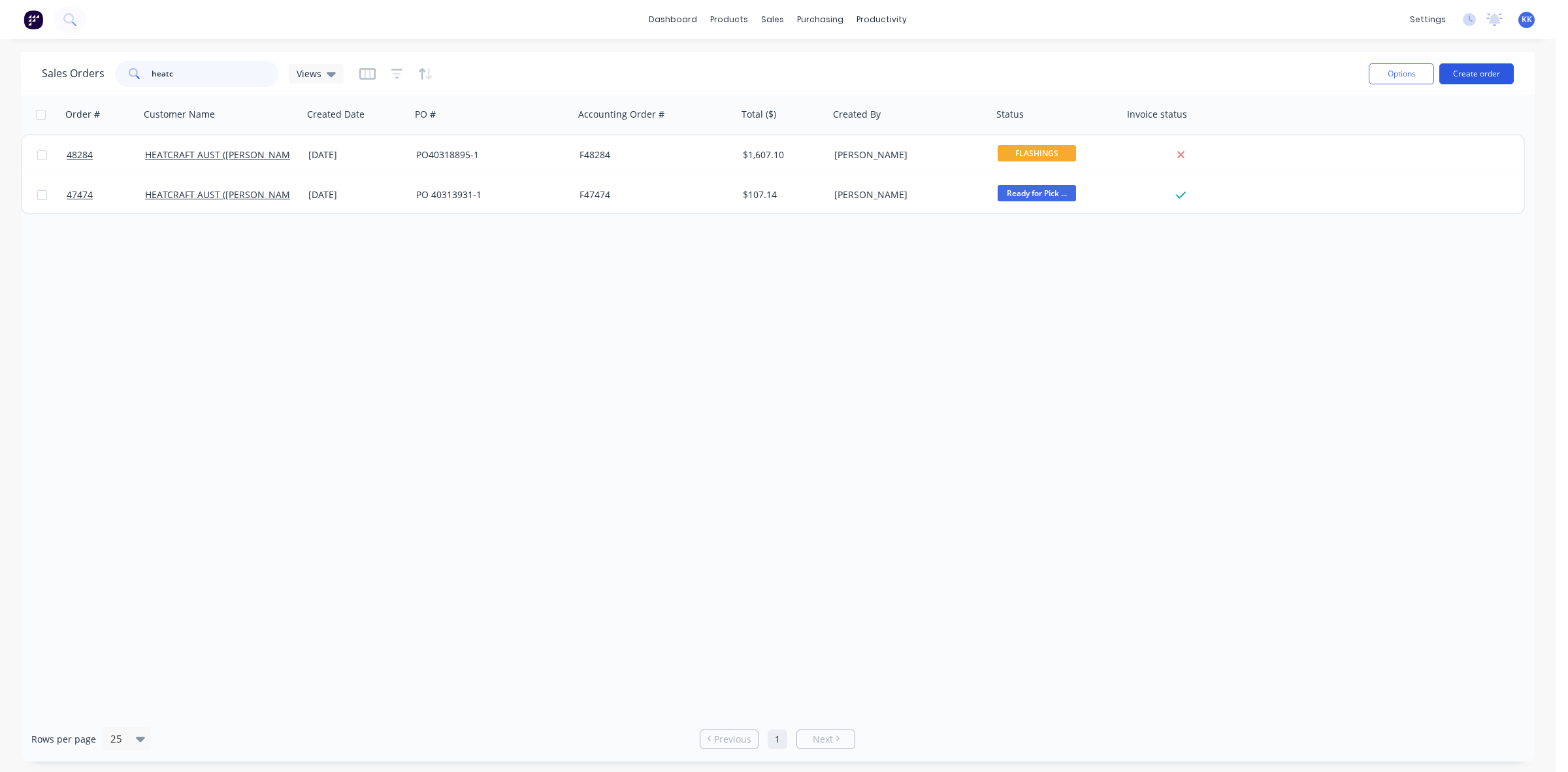
type input "heatc"
click at [1459, 79] on button "Create order" at bounding box center [1477, 74] width 75 height 21
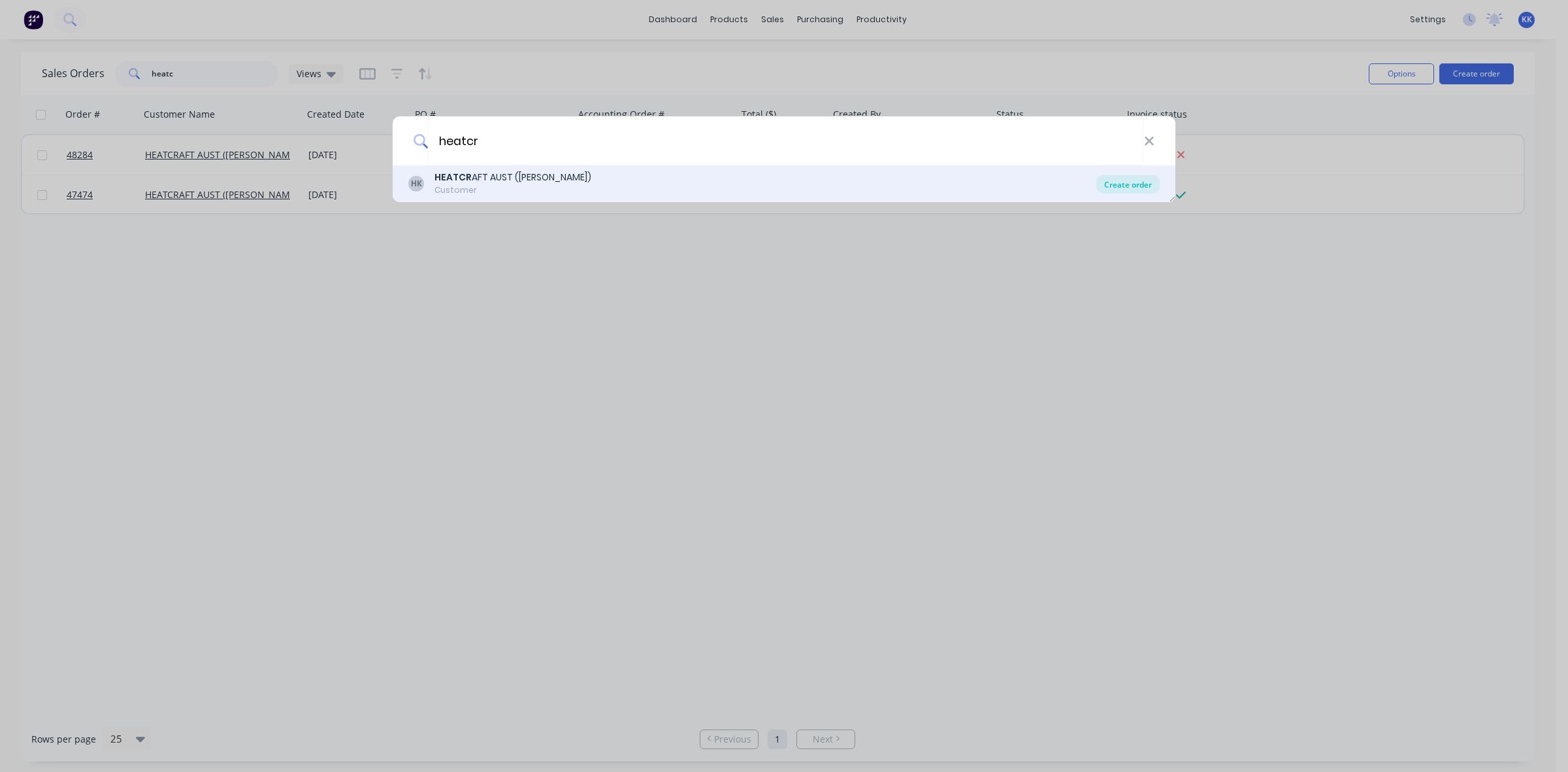
type input "heatcr"
click at [1145, 185] on div "Create order" at bounding box center [1129, 184] width 64 height 18
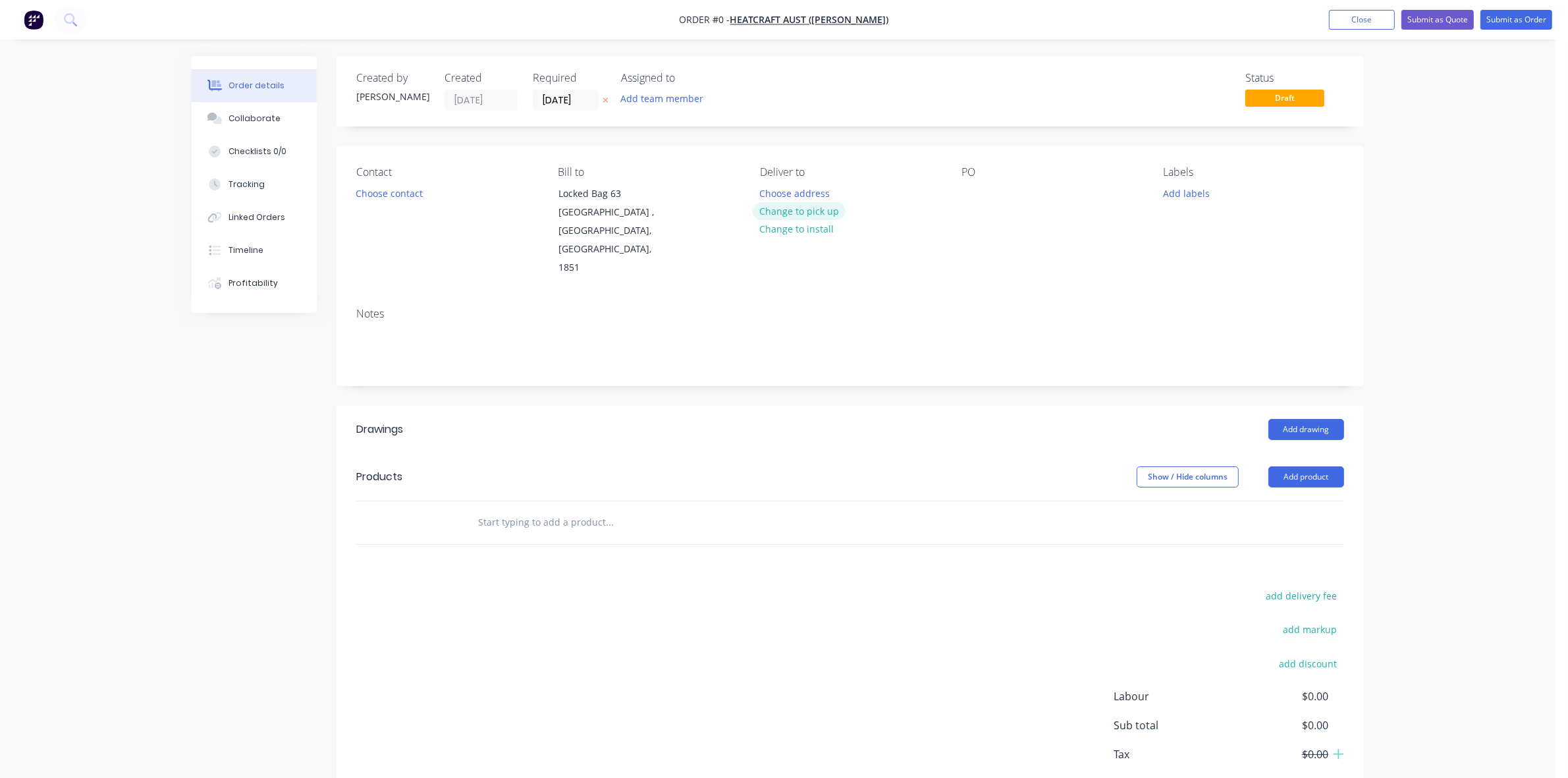
click at [834, 211] on button "Change to pick up" at bounding box center [799, 211] width 94 height 18
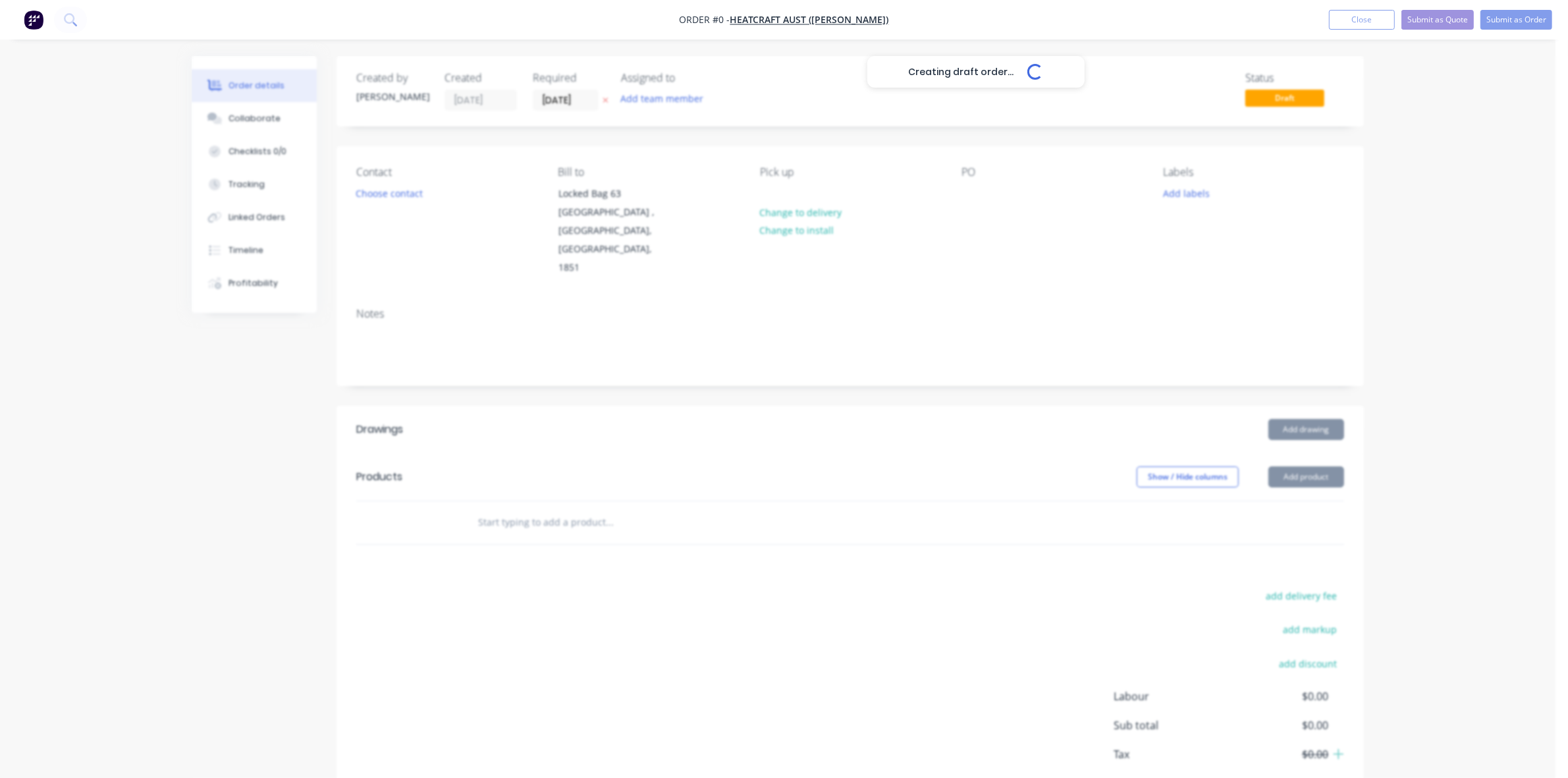
click at [394, 202] on div "Creating draft order... Loading..." at bounding box center [975, 445] width 1568 height 778
click at [388, 199] on button "Choose contact" at bounding box center [389, 192] width 81 height 18
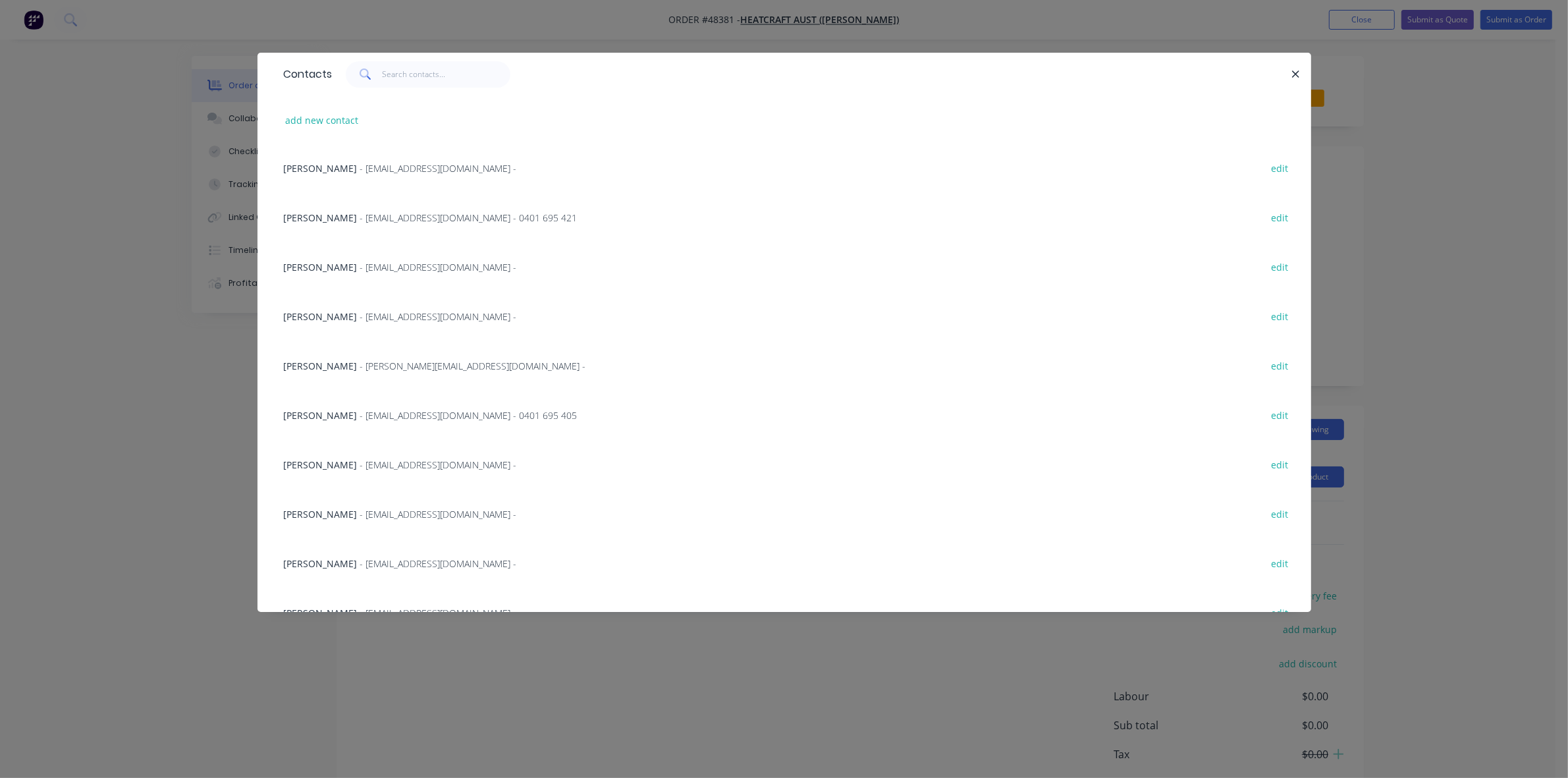
scroll to position [76, 0]
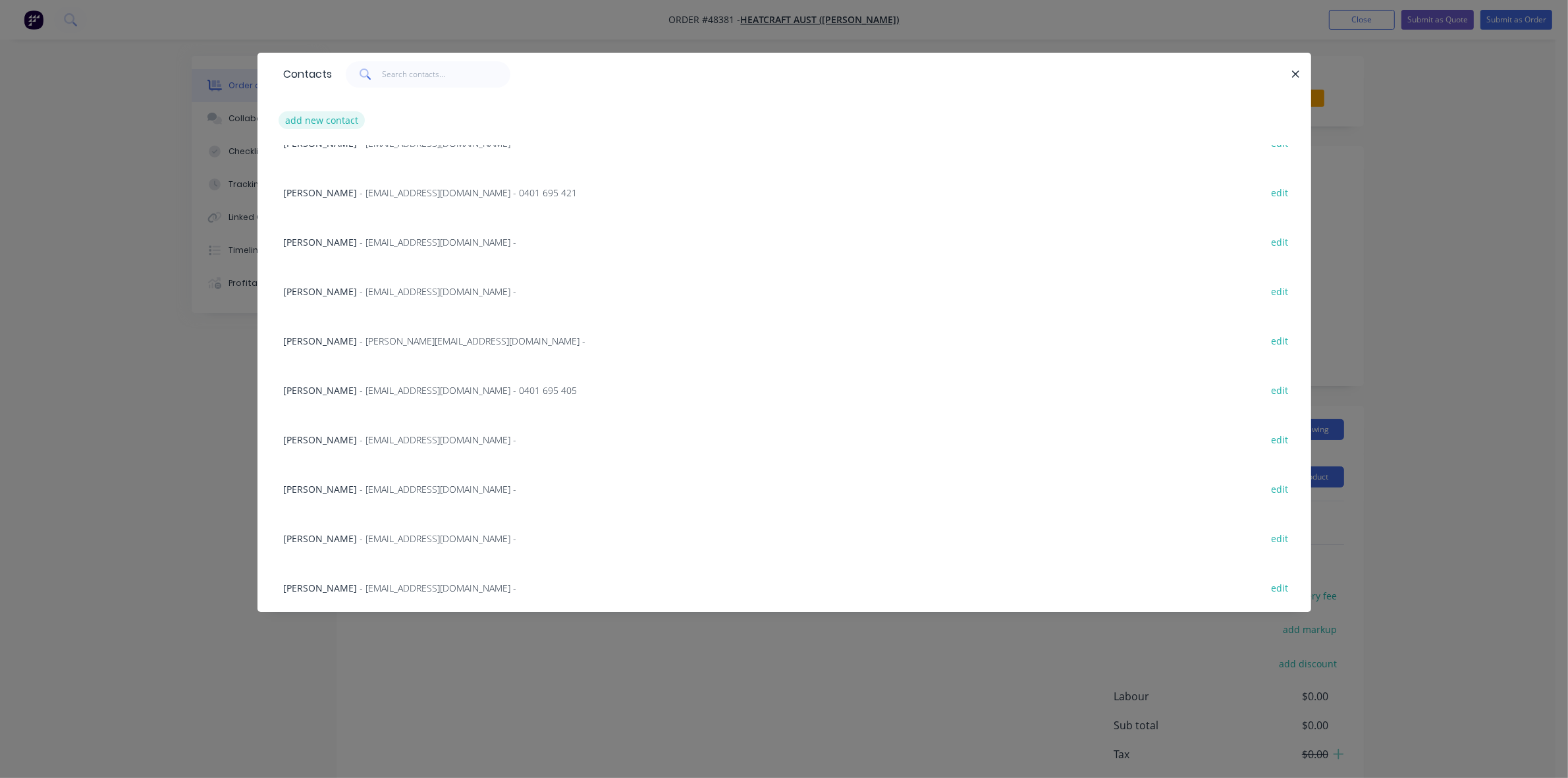
click at [304, 117] on button "add new contact" at bounding box center [322, 120] width 87 height 18
select select "AU"
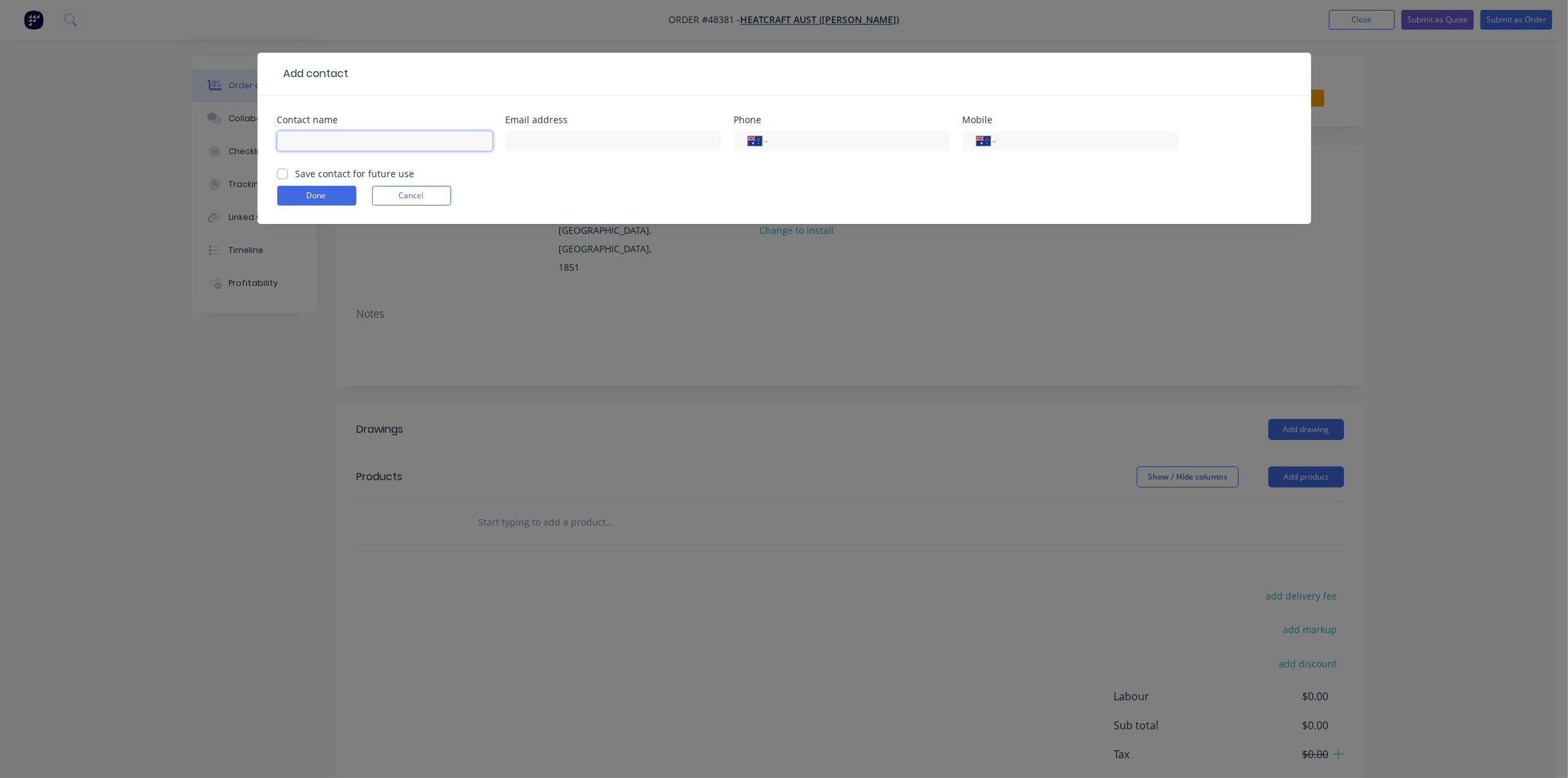
click at [324, 139] on input "text" at bounding box center [384, 141] width 215 height 20
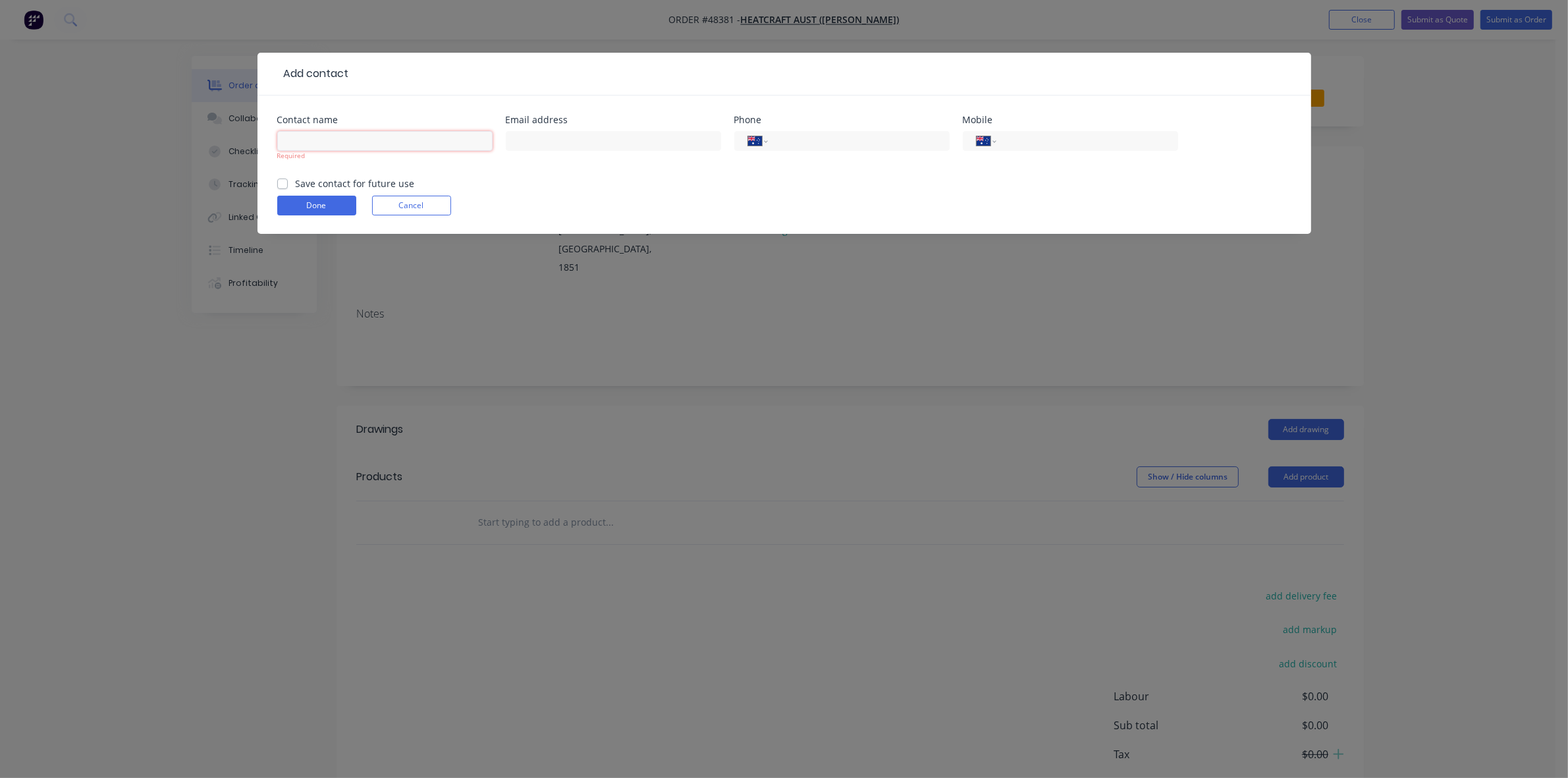
click at [371, 145] on input "text" at bounding box center [384, 141] width 215 height 20
type input "[PERSON_NAME] - [GEOGRAPHIC_DATA]"
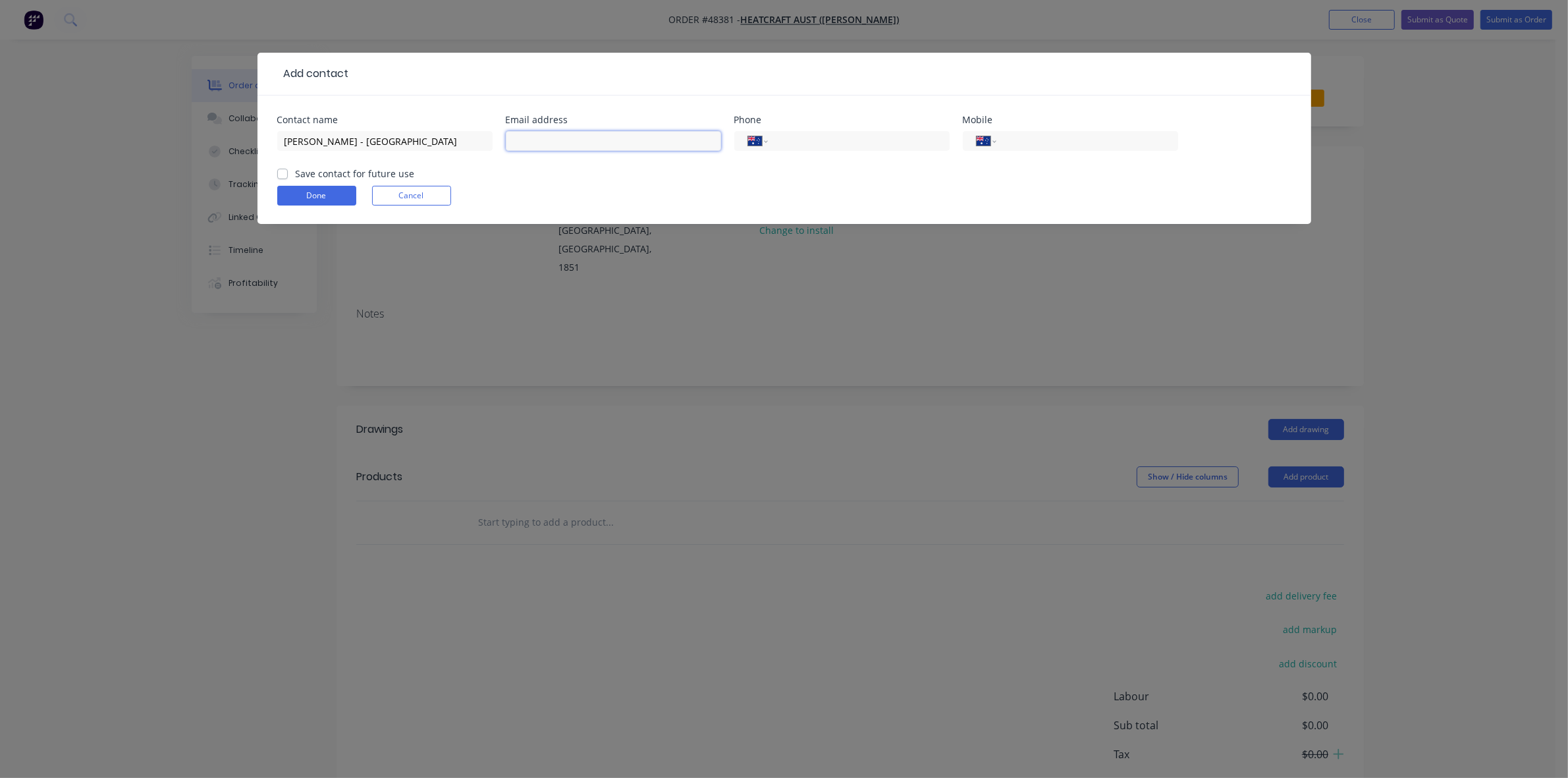
click at [524, 135] on input "text" at bounding box center [613, 141] width 215 height 20
paste input "[PERSON_NAME] <[EMAIL_ADDRESS][DOMAIN_NAME]>"
drag, startPoint x: 580, startPoint y: 139, endPoint x: 505, endPoint y: 139, distance: 75.0
click at [505, 139] on input "[PERSON_NAME] <[EMAIL_ADDRESS][DOMAIN_NAME]" at bounding box center [613, 141] width 215 height 20
type input "[EMAIL_ADDRESS][DOMAIN_NAME]"
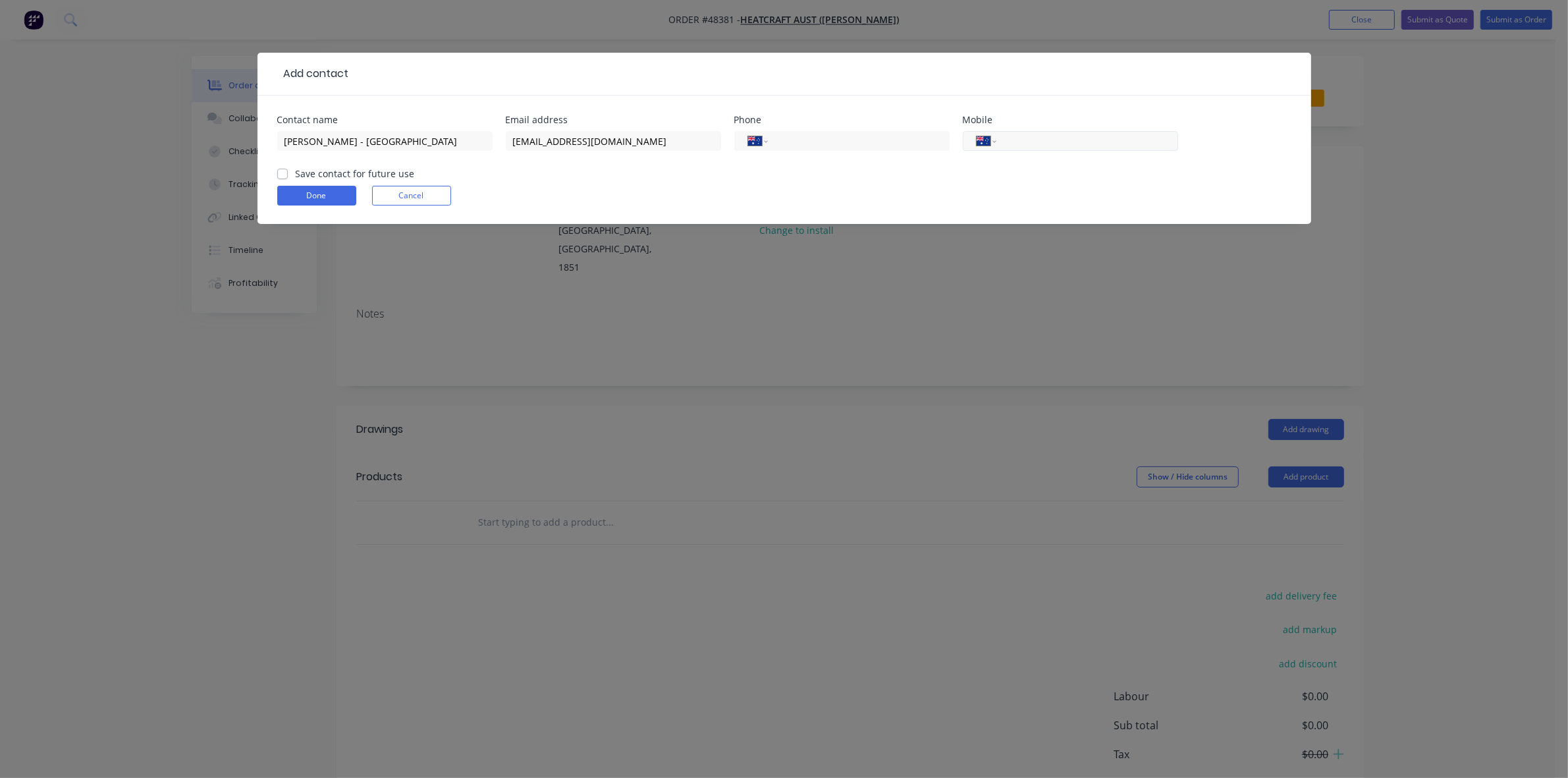
click at [1039, 147] on input "tel" at bounding box center [1084, 141] width 158 height 15
type input "0418 595 335"
click at [296, 176] on label "Save contact for future use" at bounding box center [355, 173] width 119 height 14
click at [279, 176] on input "Save contact for future use" at bounding box center [282, 173] width 10 height 13
checkbox input "true"
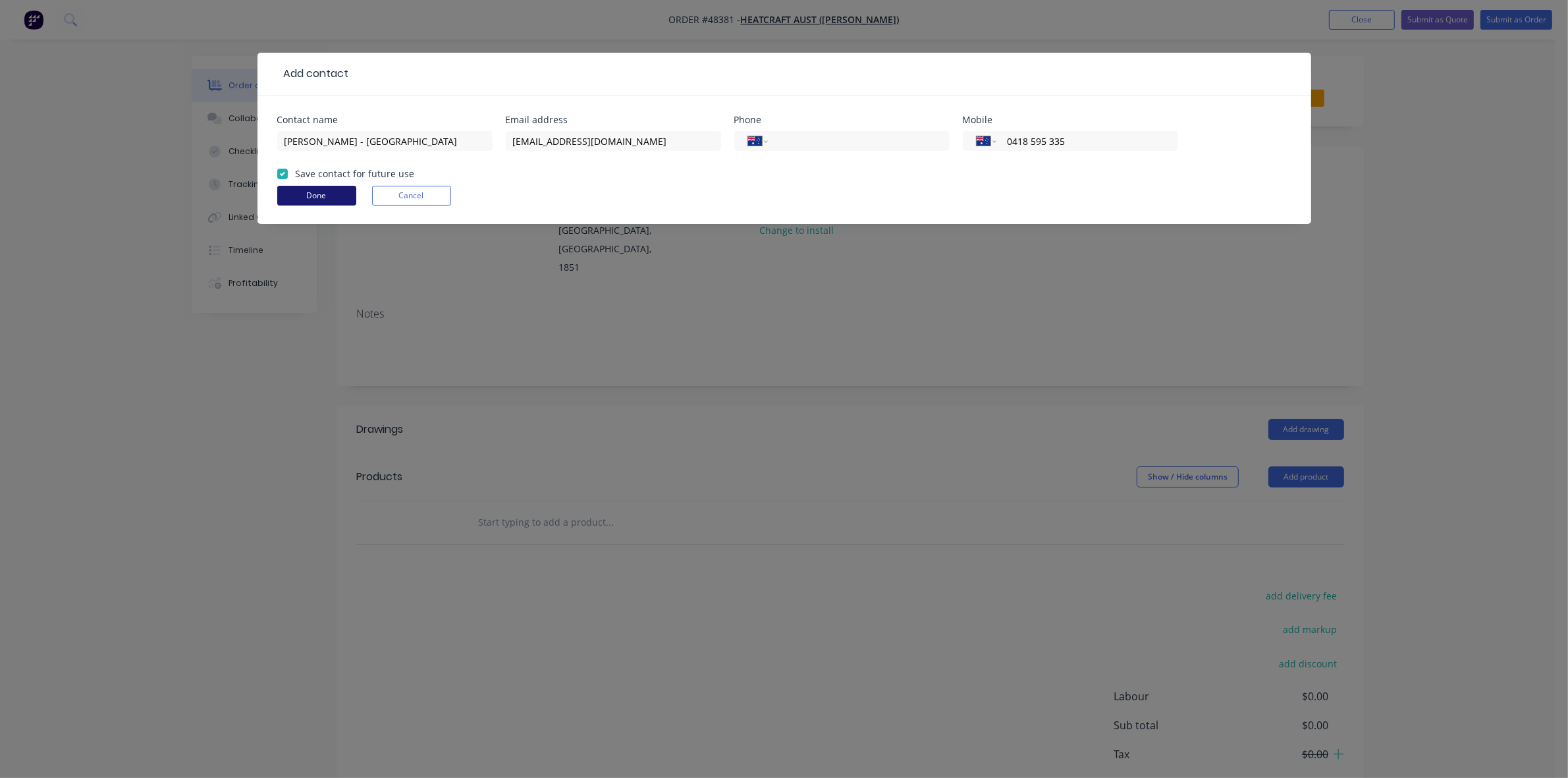
click at [304, 195] on button "Done" at bounding box center [316, 196] width 79 height 20
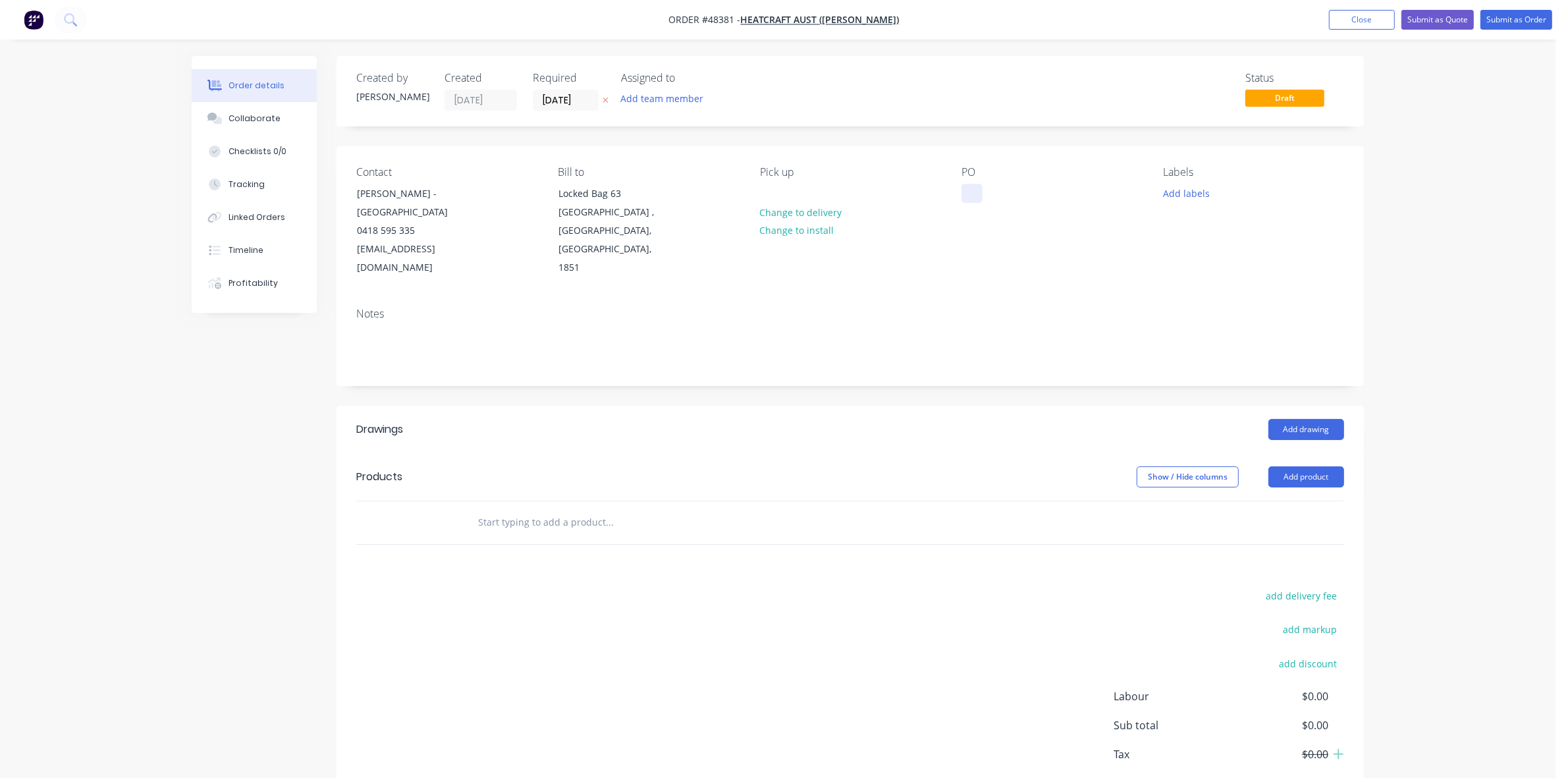
click at [983, 196] on div "PO" at bounding box center [1051, 221] width 180 height 111
click at [1328, 466] on button "Add product" at bounding box center [1306, 477] width 76 height 21
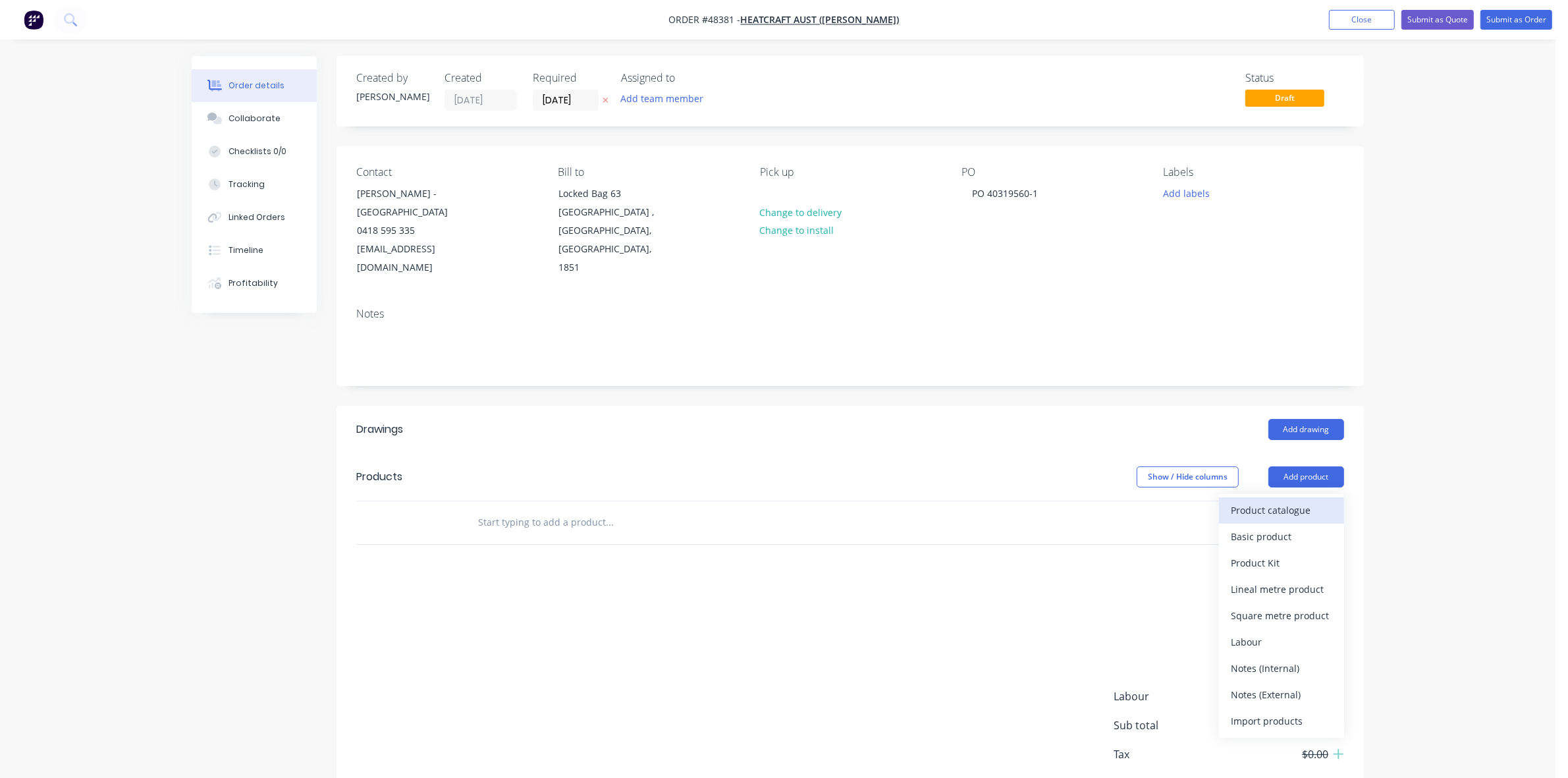
click at [1307, 501] on div "Product catalogue" at bounding box center [1281, 510] width 102 height 19
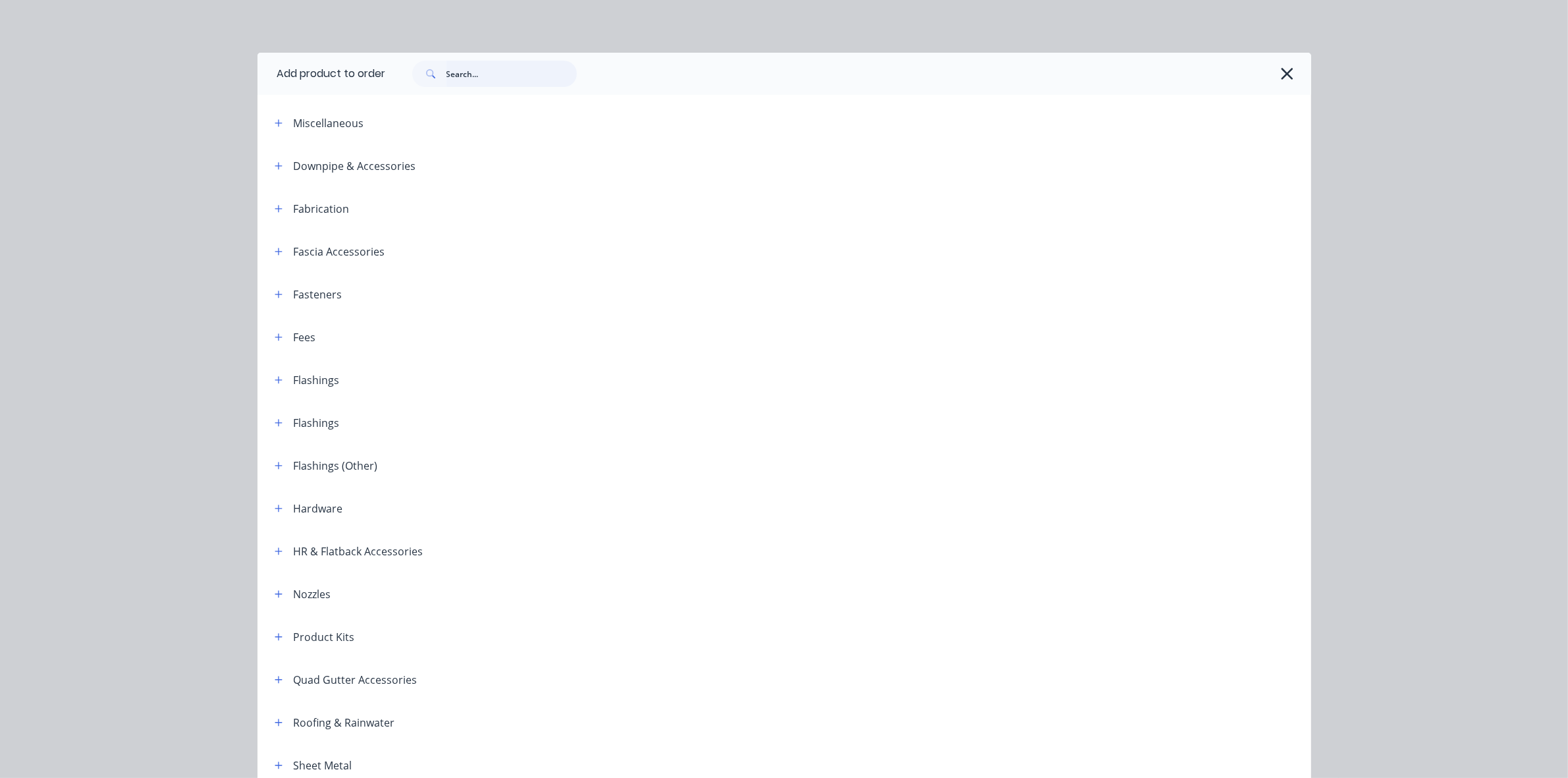
click at [478, 78] on input "text" at bounding box center [511, 74] width 131 height 26
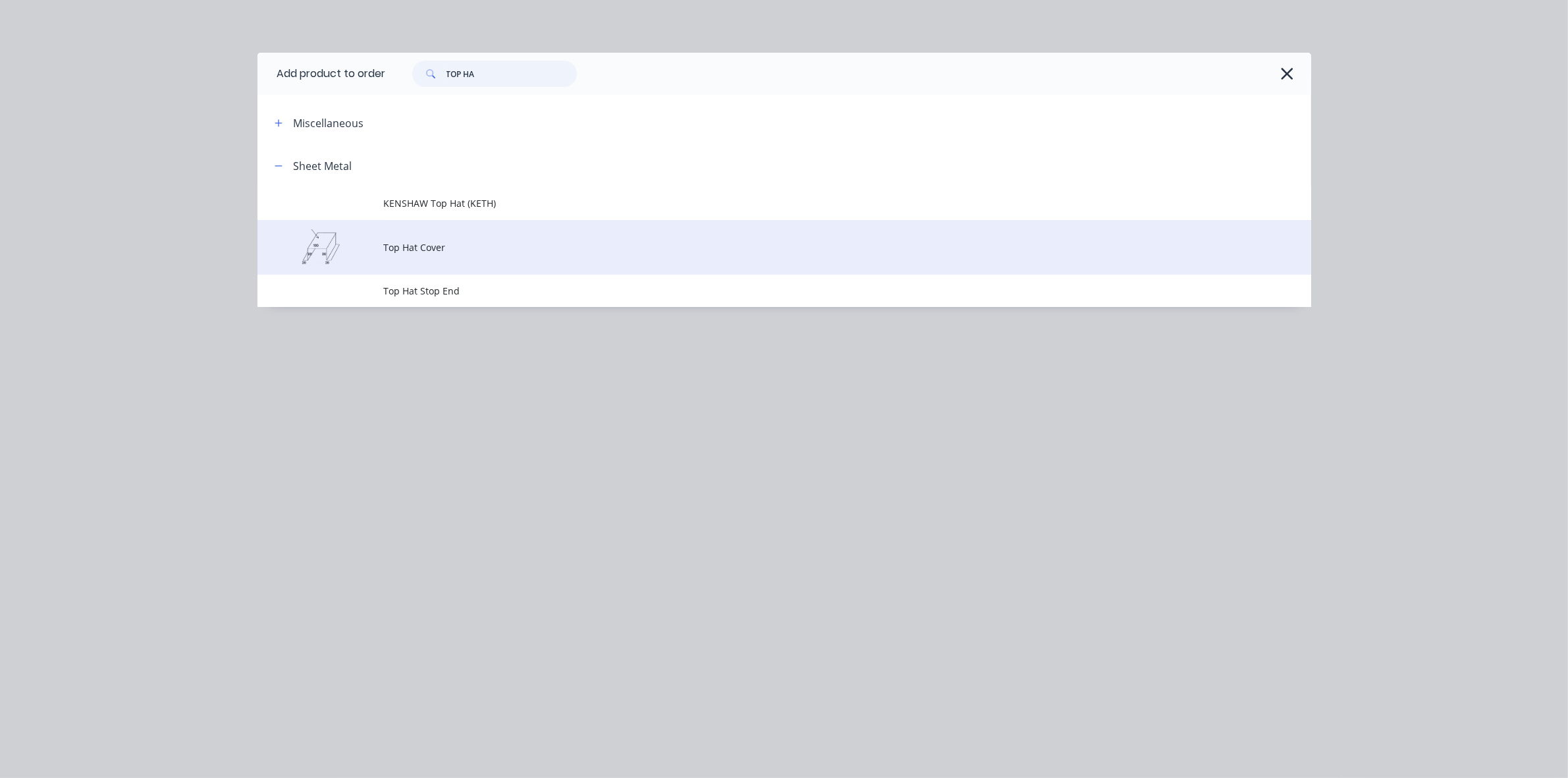
type input "TOP HA"
click at [460, 251] on span "Top Hat Cover" at bounding box center [754, 247] width 742 height 14
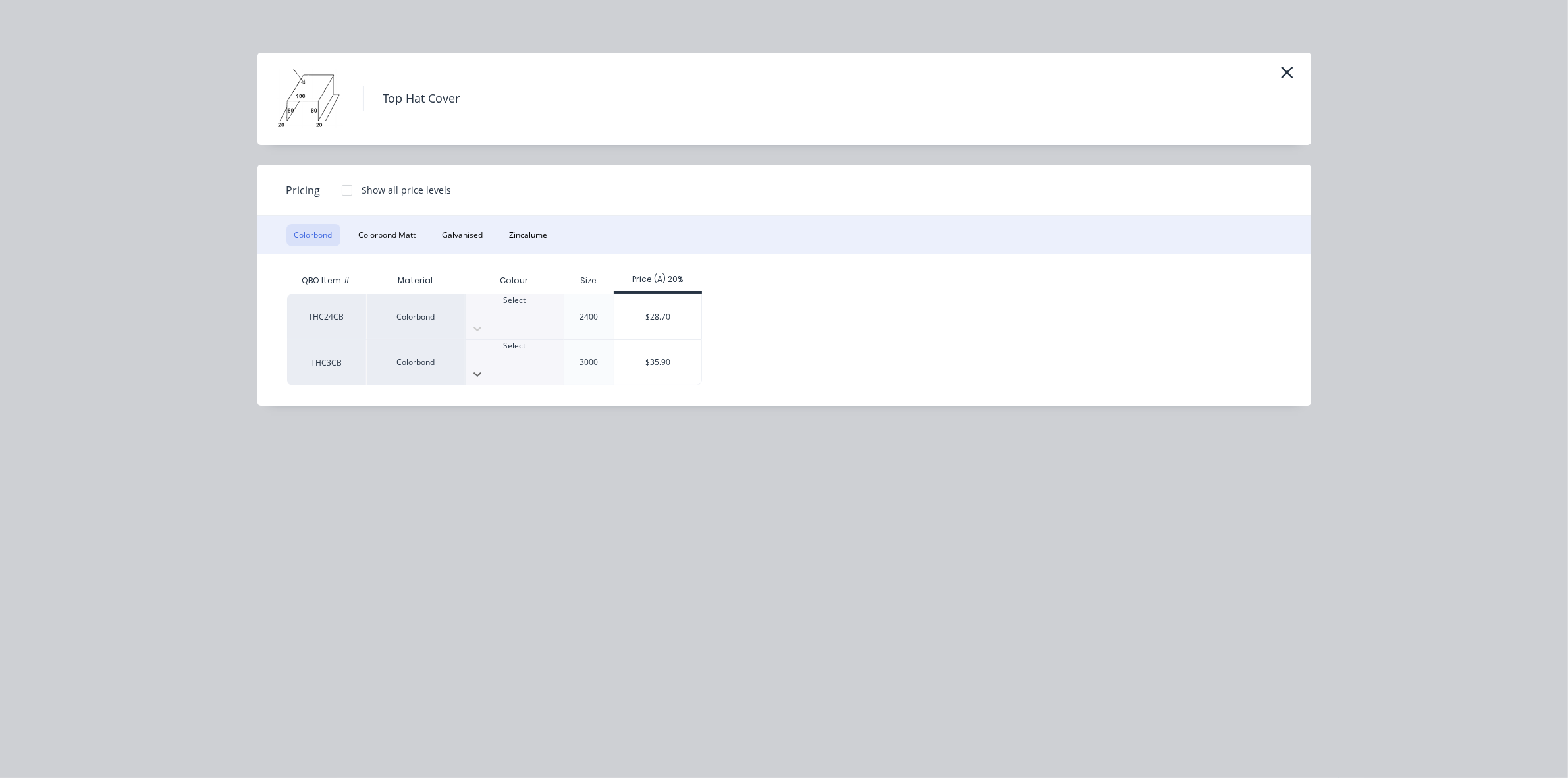
click at [501, 352] on div at bounding box center [514, 357] width 99 height 12
click at [646, 354] on div "$35.90" at bounding box center [657, 362] width 87 height 45
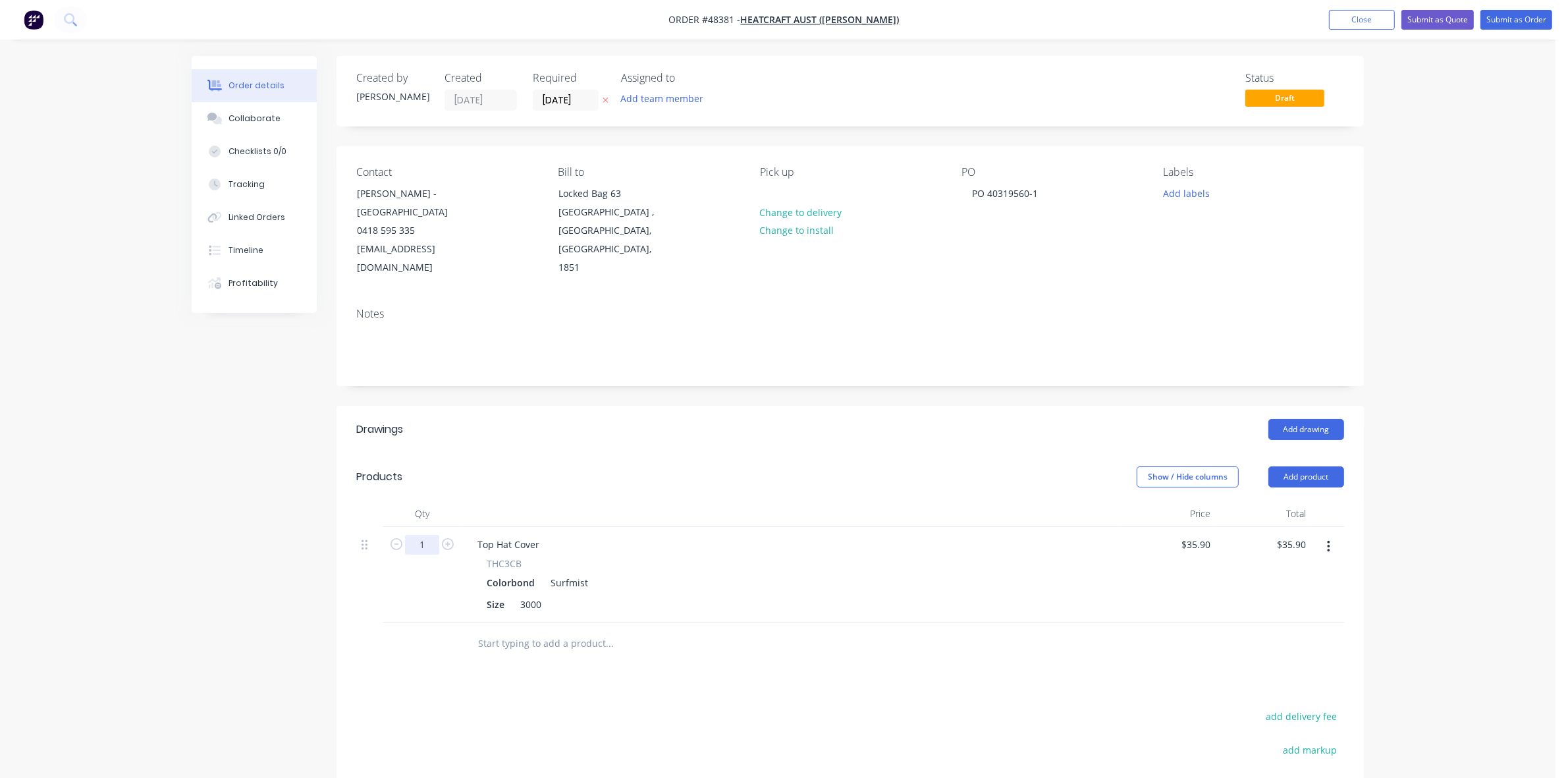
click at [429, 535] on input "1" at bounding box center [422, 545] width 34 height 20
type input "10"
type input "$359.00"
click at [755, 631] on div at bounding box center [664, 643] width 395 height 26
click at [1329, 539] on icon "button" at bounding box center [1329, 546] width 3 height 14
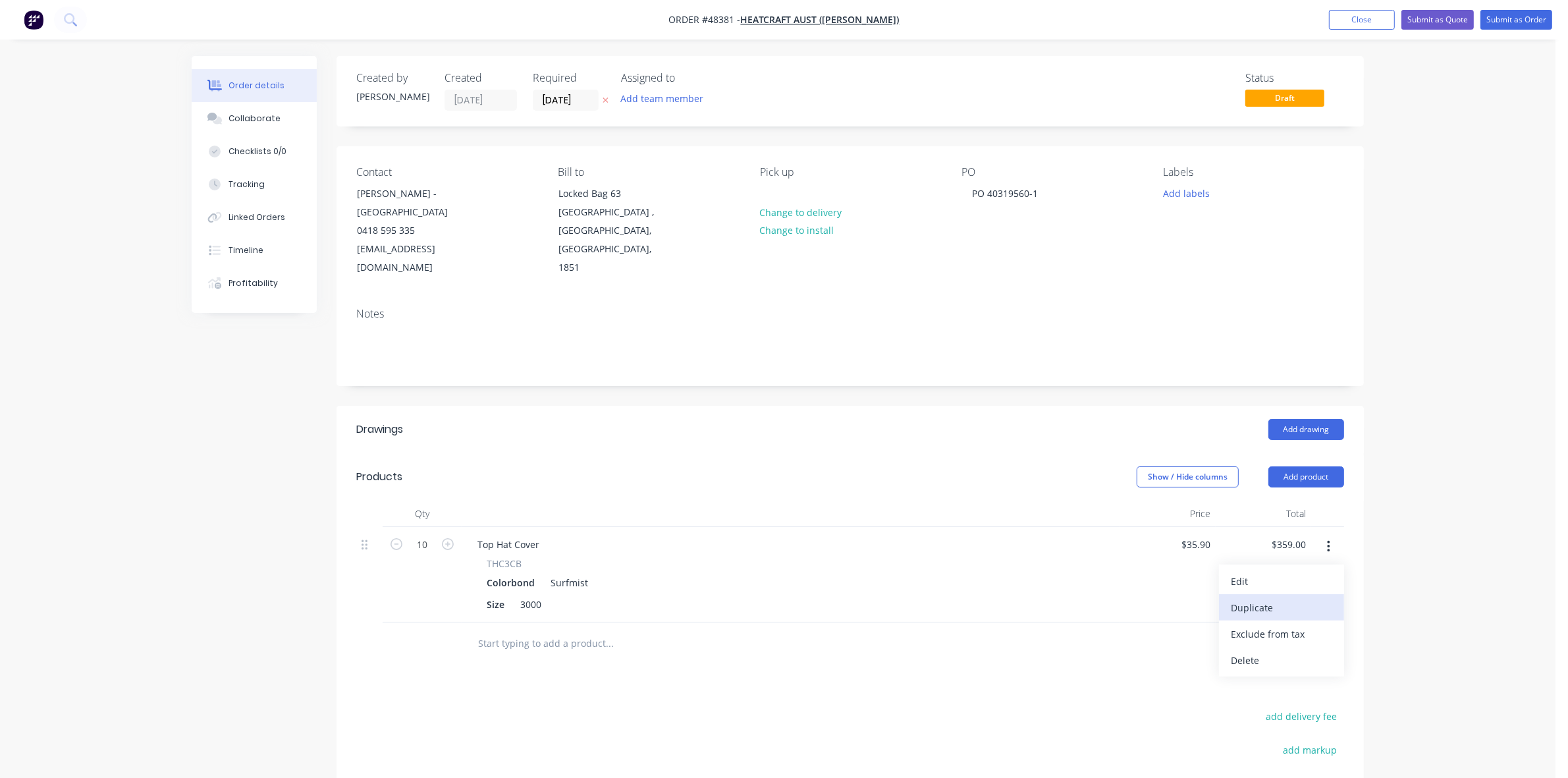
click at [1288, 599] on div "Duplicate" at bounding box center [1281, 608] width 102 height 19
click at [1331, 631] on button "button" at bounding box center [1328, 643] width 31 height 24
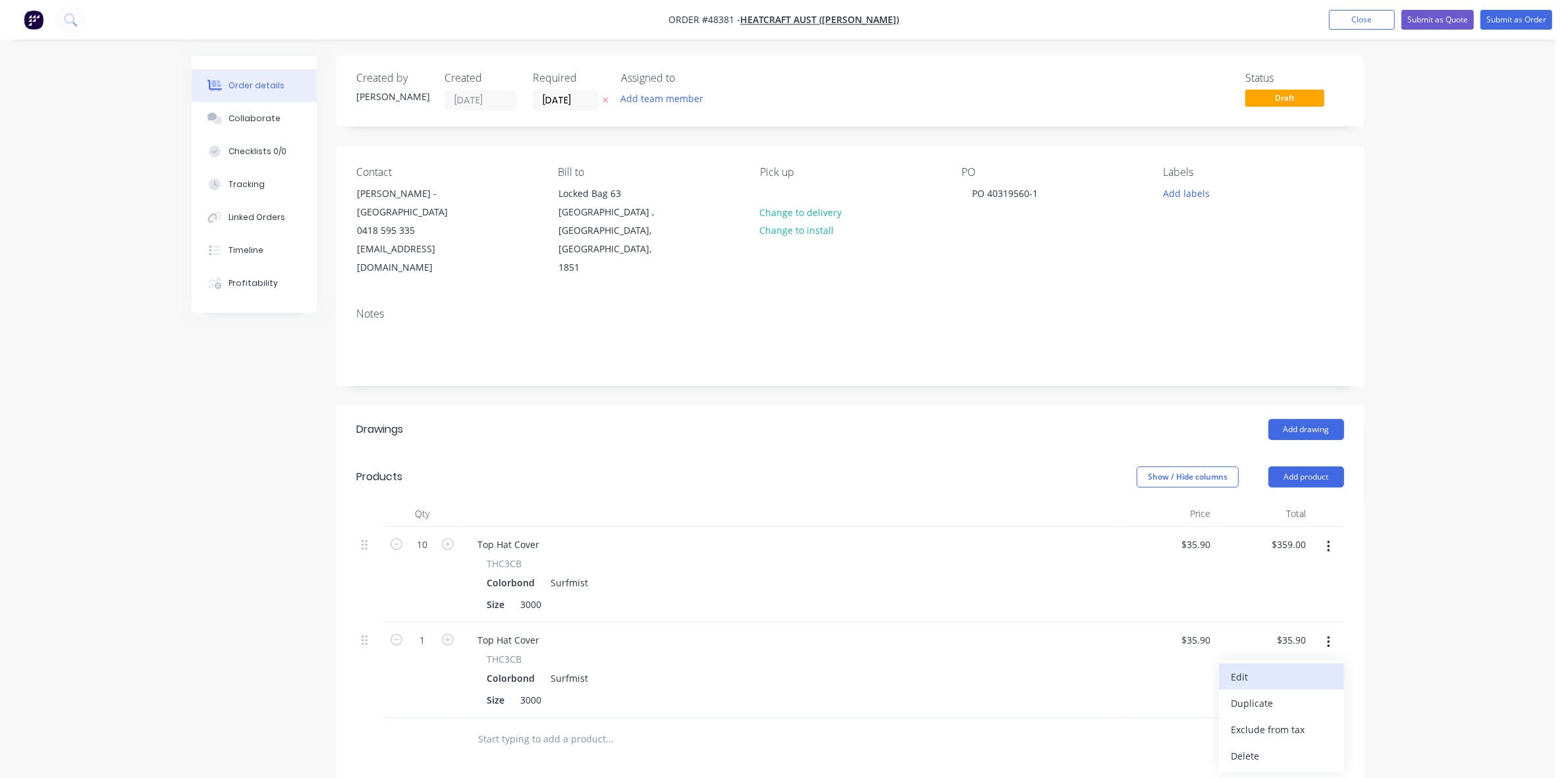
click at [1298, 667] on div "Edit" at bounding box center [1281, 677] width 102 height 19
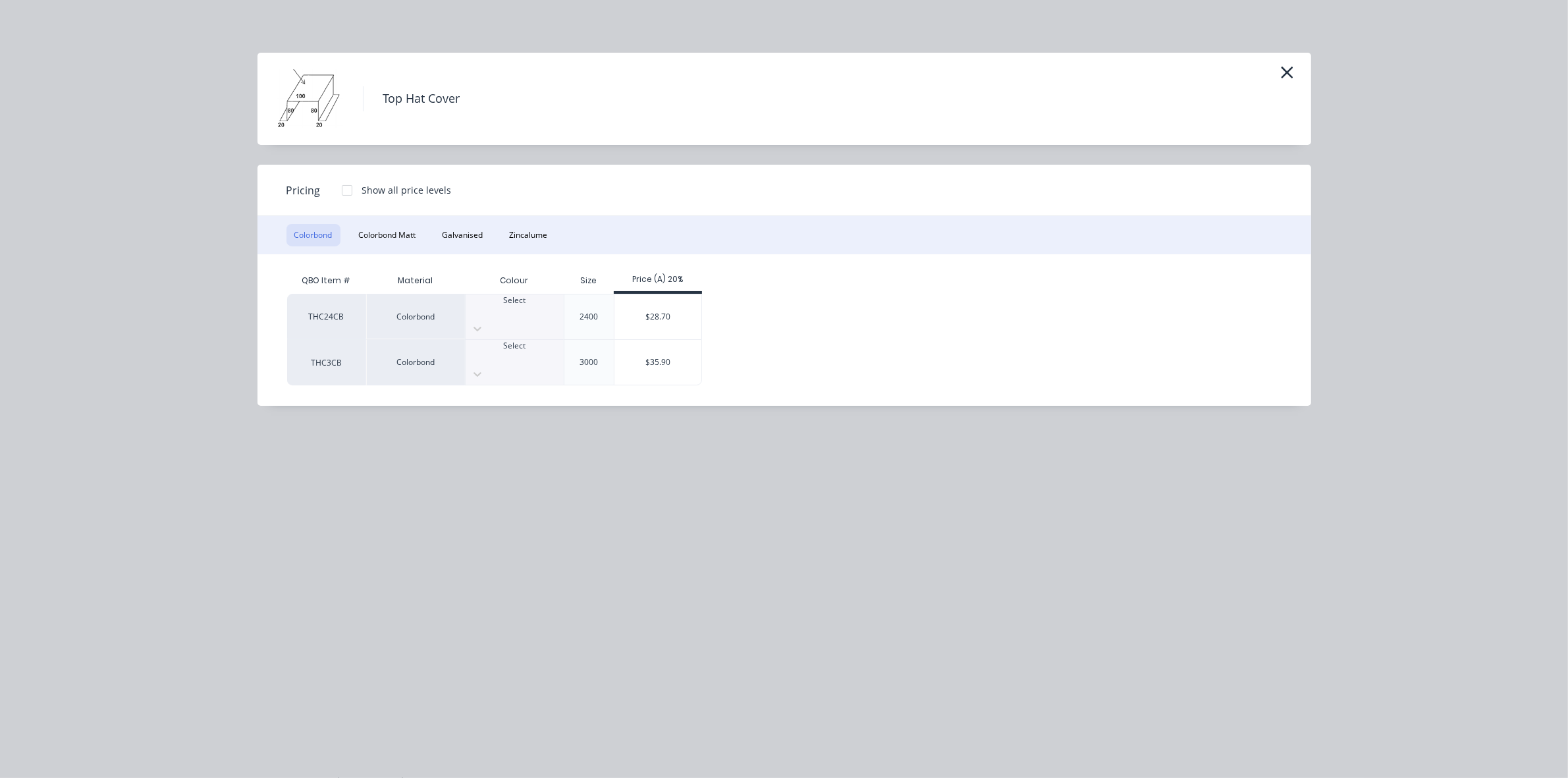
click at [531, 352] on div at bounding box center [514, 357] width 99 height 12
click at [640, 350] on div "$35.90" at bounding box center [657, 362] width 87 height 45
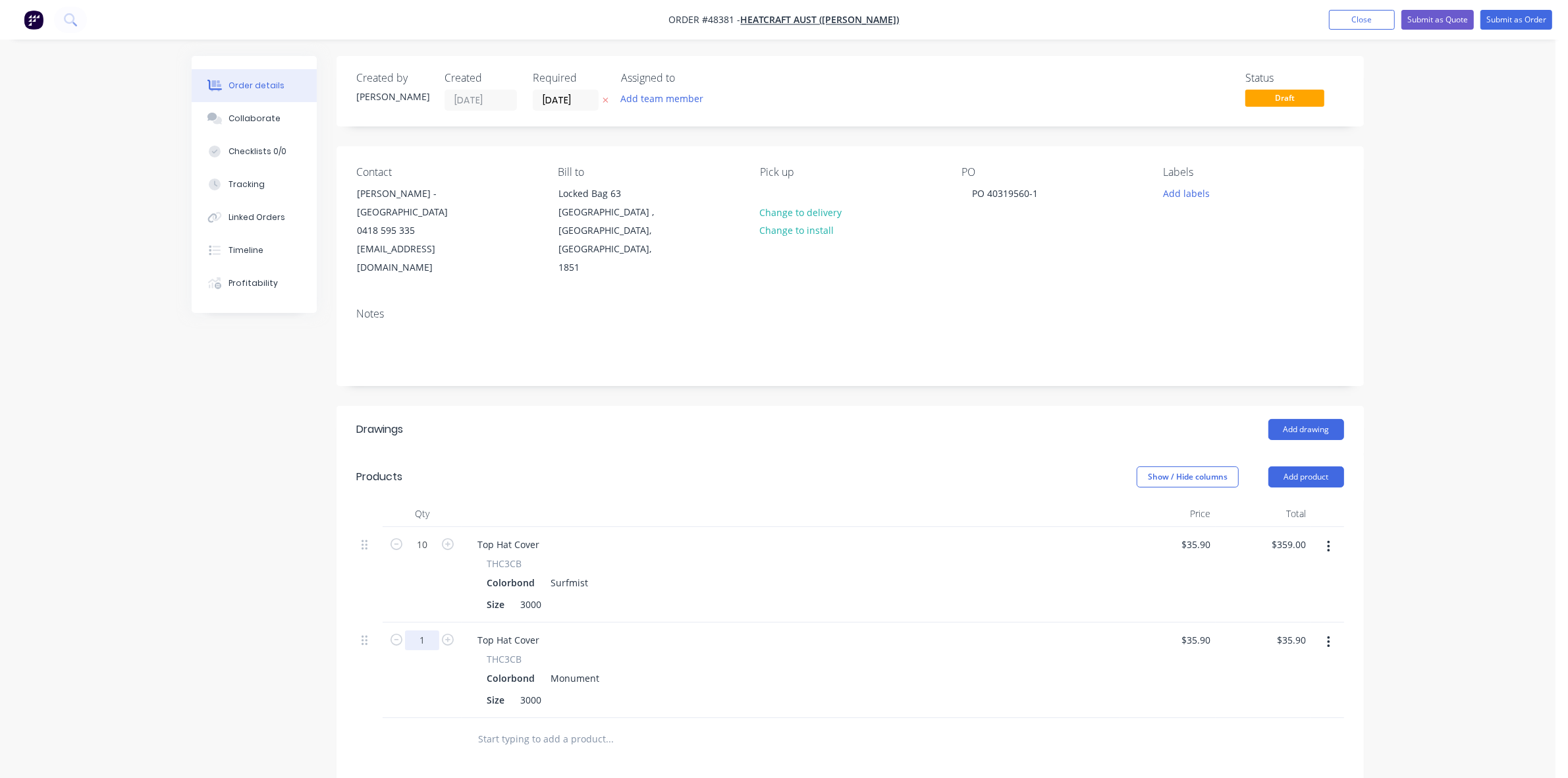
click at [424, 631] on input "1" at bounding box center [422, 640] width 34 height 20
type input "10"
type input "$359.00"
click at [1307, 466] on button "Add product" at bounding box center [1306, 477] width 76 height 21
click at [1298, 498] on button "Product catalogue" at bounding box center [1281, 510] width 125 height 26
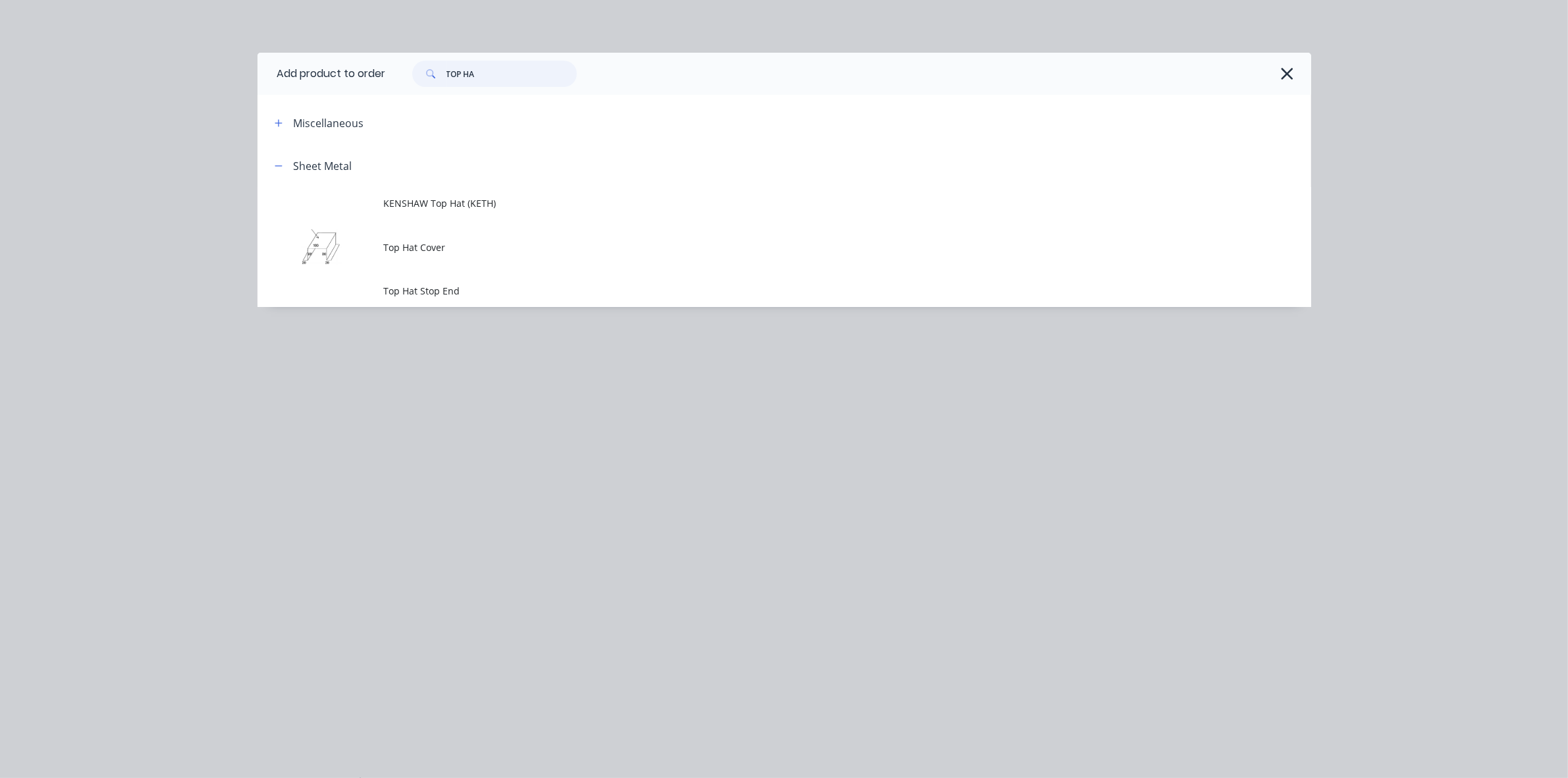
drag, startPoint x: 485, startPoint y: 68, endPoint x: 421, endPoint y: 65, distance: 64.1
click at [421, 65] on div "TOP HA" at bounding box center [495, 74] width 165 height 26
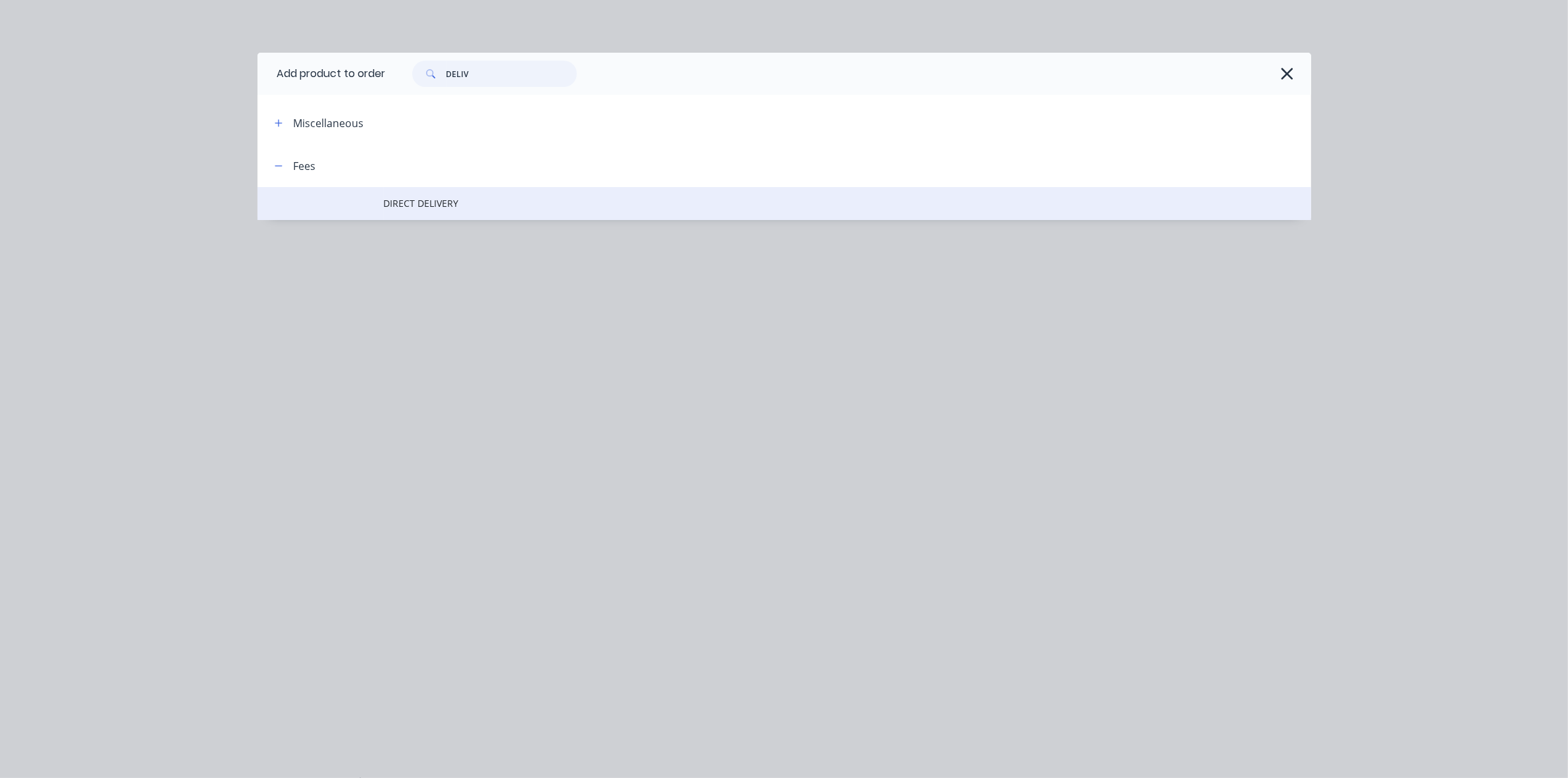
type input "DELIV"
click at [420, 212] on td "DIRECT DELIVERY" at bounding box center [847, 203] width 927 height 33
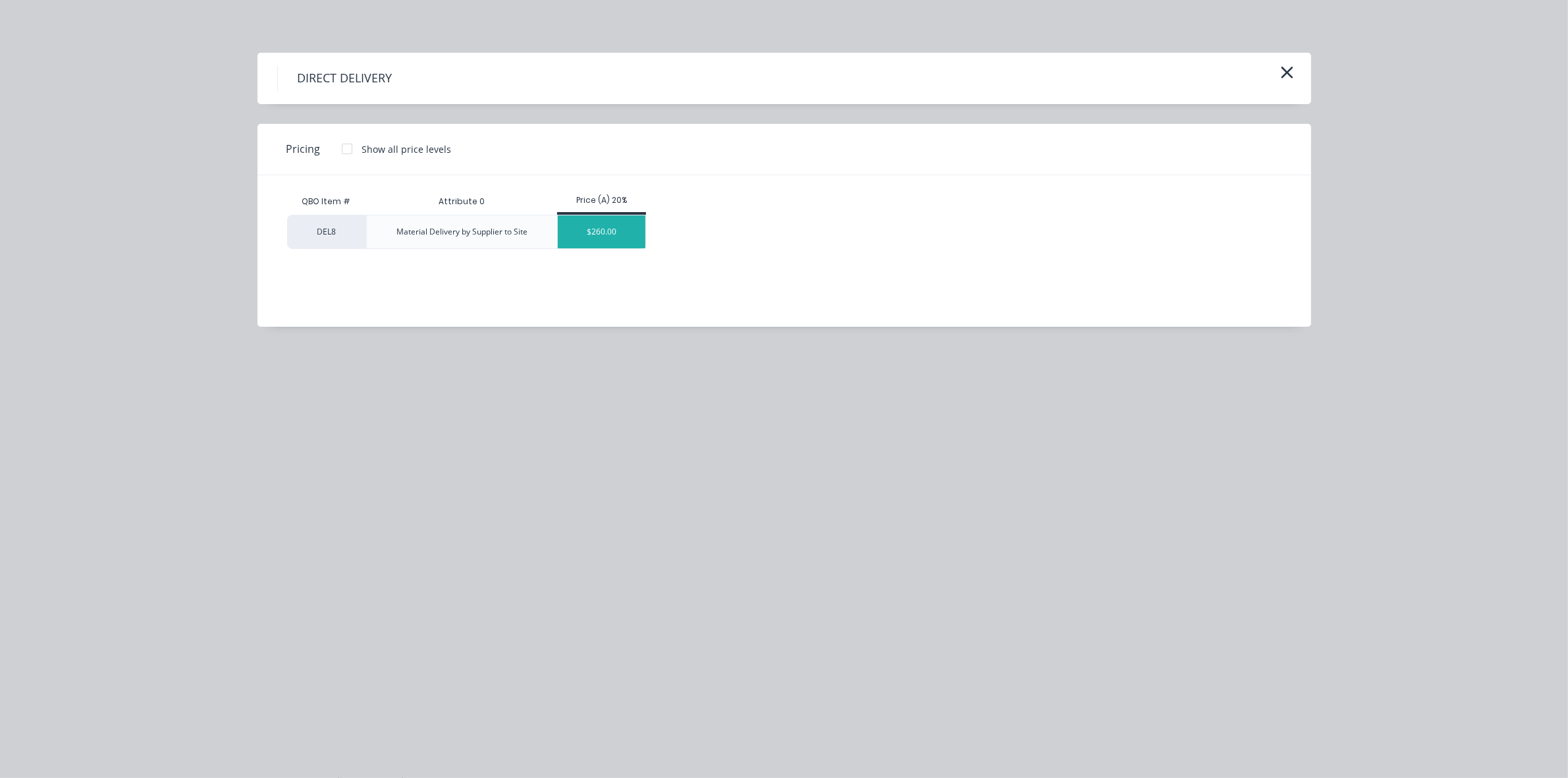
click at [619, 232] on div "$260.00" at bounding box center [601, 232] width 87 height 33
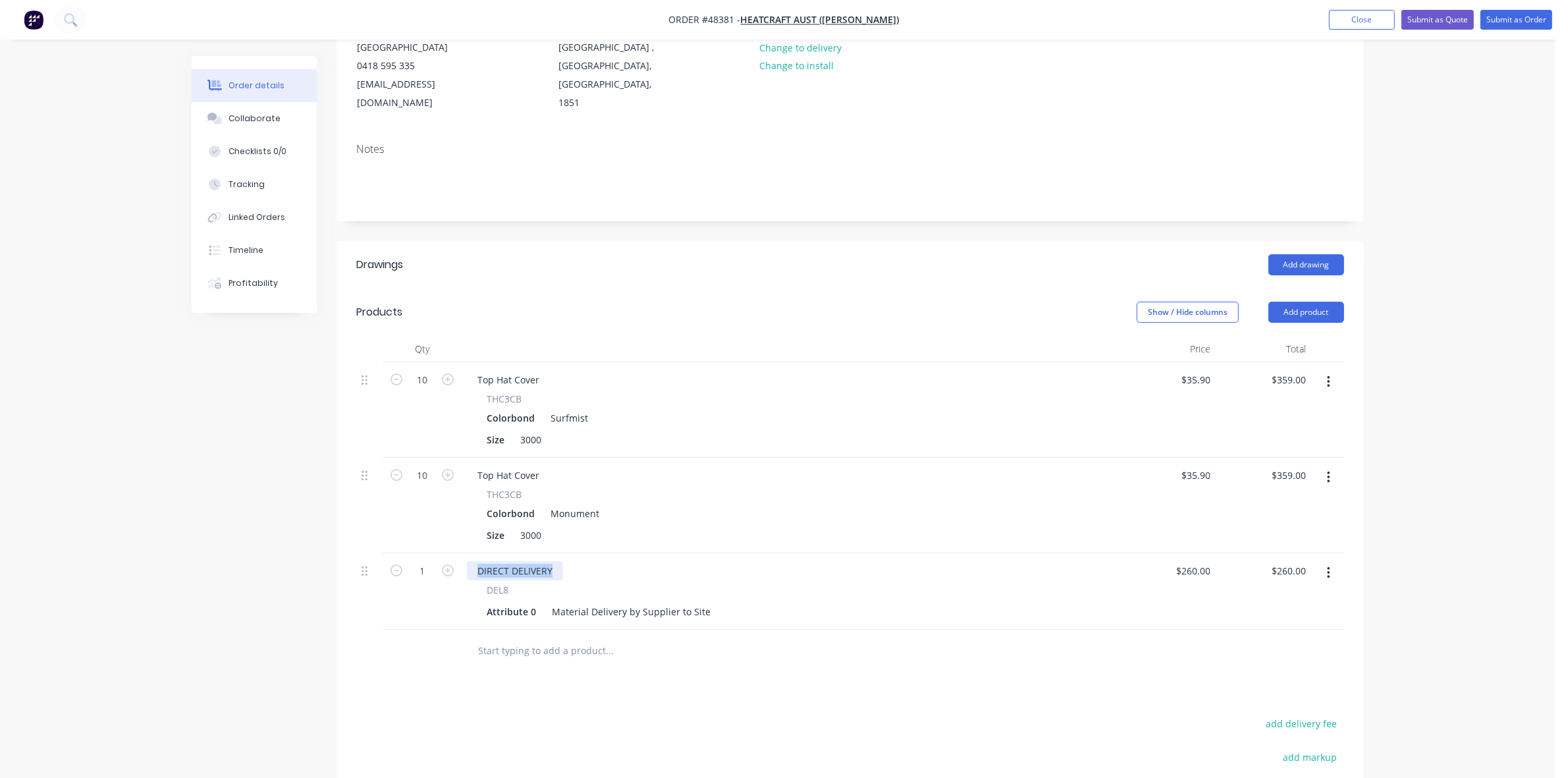
drag, startPoint x: 557, startPoint y: 546, endPoint x: 471, endPoint y: 554, distance: 86.4
click at [471, 561] on div "DIRECT DELIVERY" at bounding box center [515, 570] width 96 height 19
drag, startPoint x: 708, startPoint y: 597, endPoint x: 549, endPoint y: 595, distance: 159.0
click at [549, 602] on div "Material Delivery by Supplier to Site" at bounding box center [630, 611] width 169 height 19
click at [553, 602] on div "Material Delivery by Supplier to Site" at bounding box center [630, 611] width 169 height 19
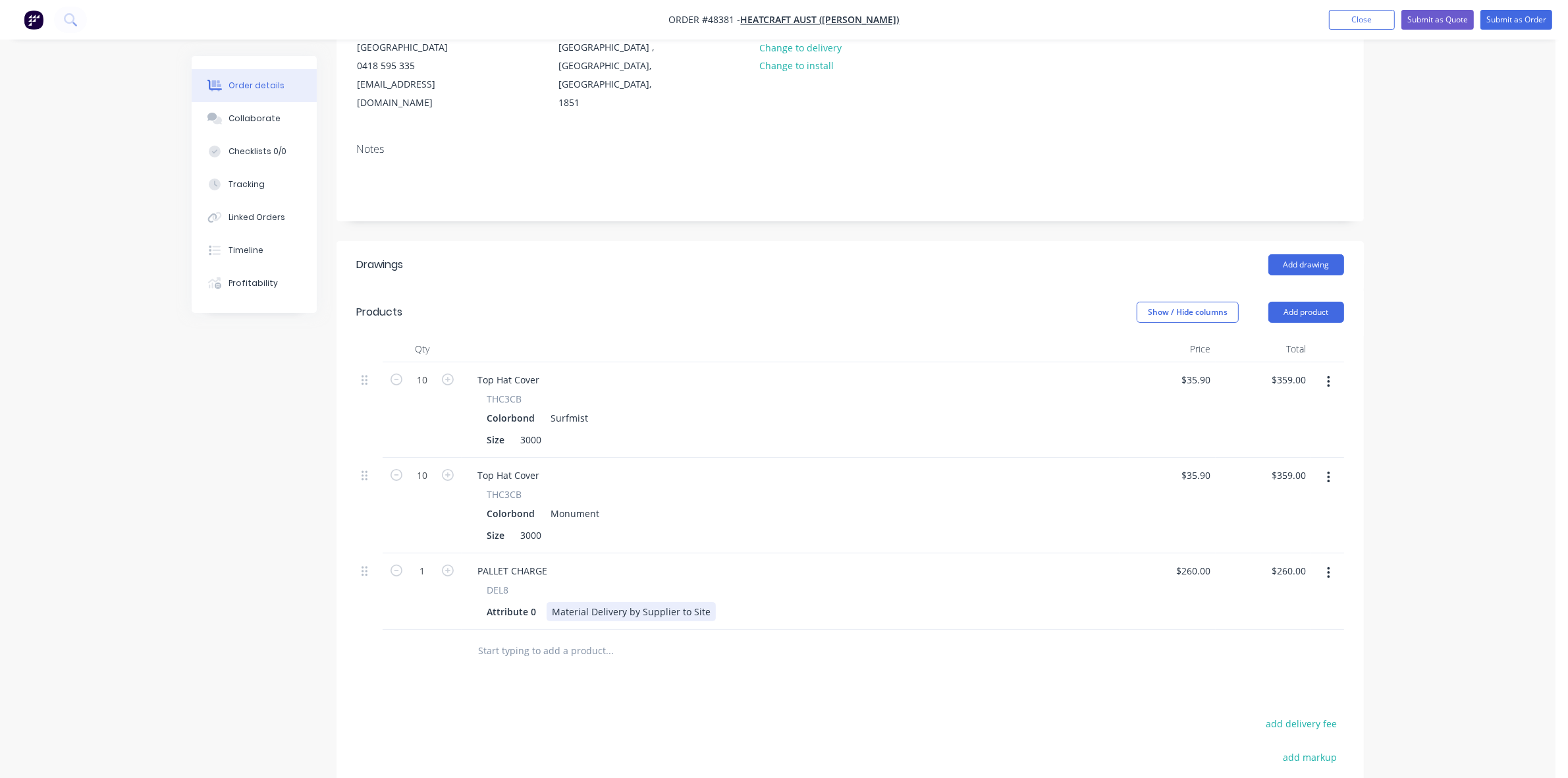
click at [561, 602] on div "Material Delivery by Supplier to Site" at bounding box center [630, 611] width 169 height 19
click at [1197, 561] on input "260" at bounding box center [1195, 570] width 41 height 19
type input "$150.00"
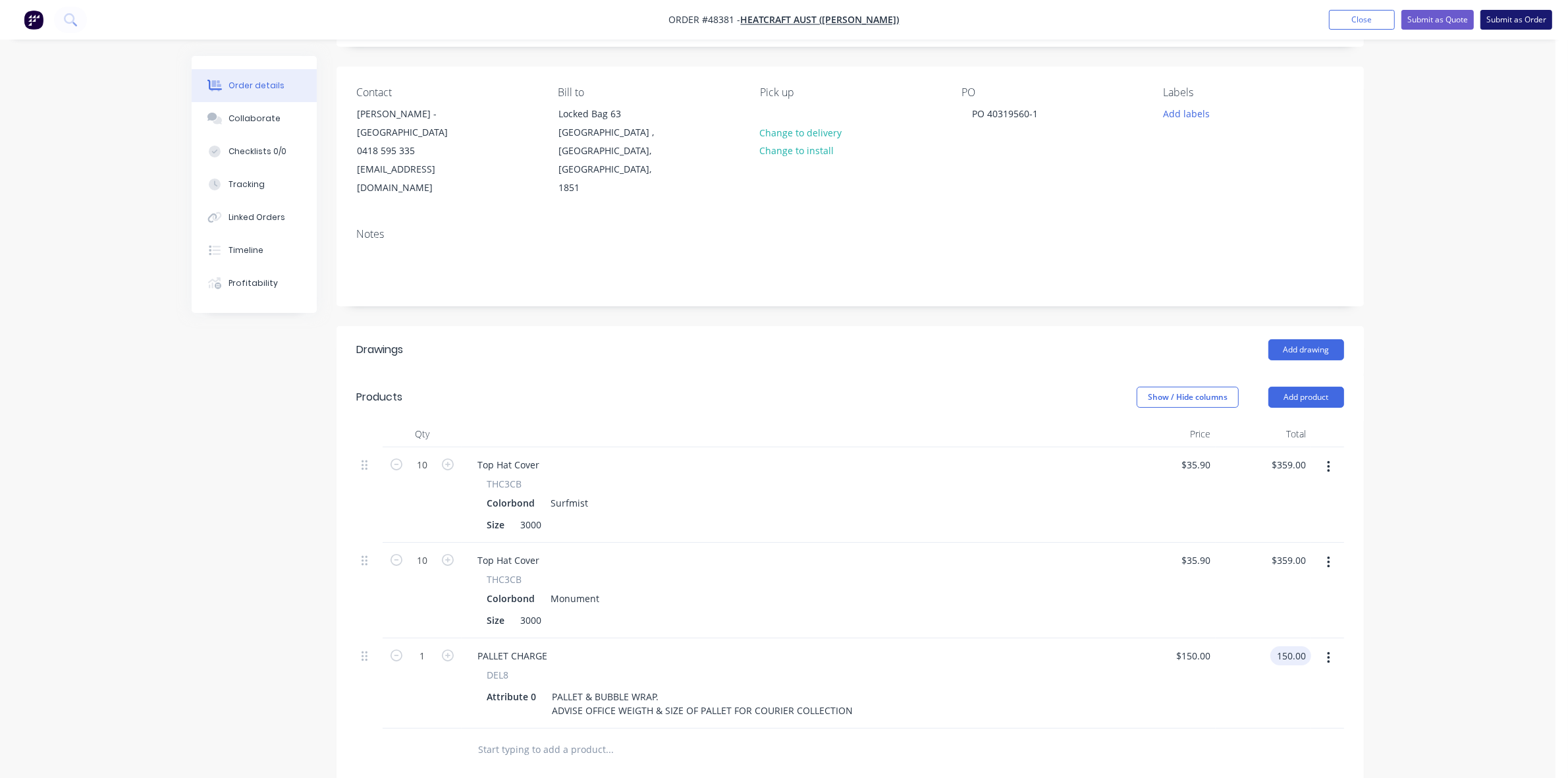
scroll to position [0, 0]
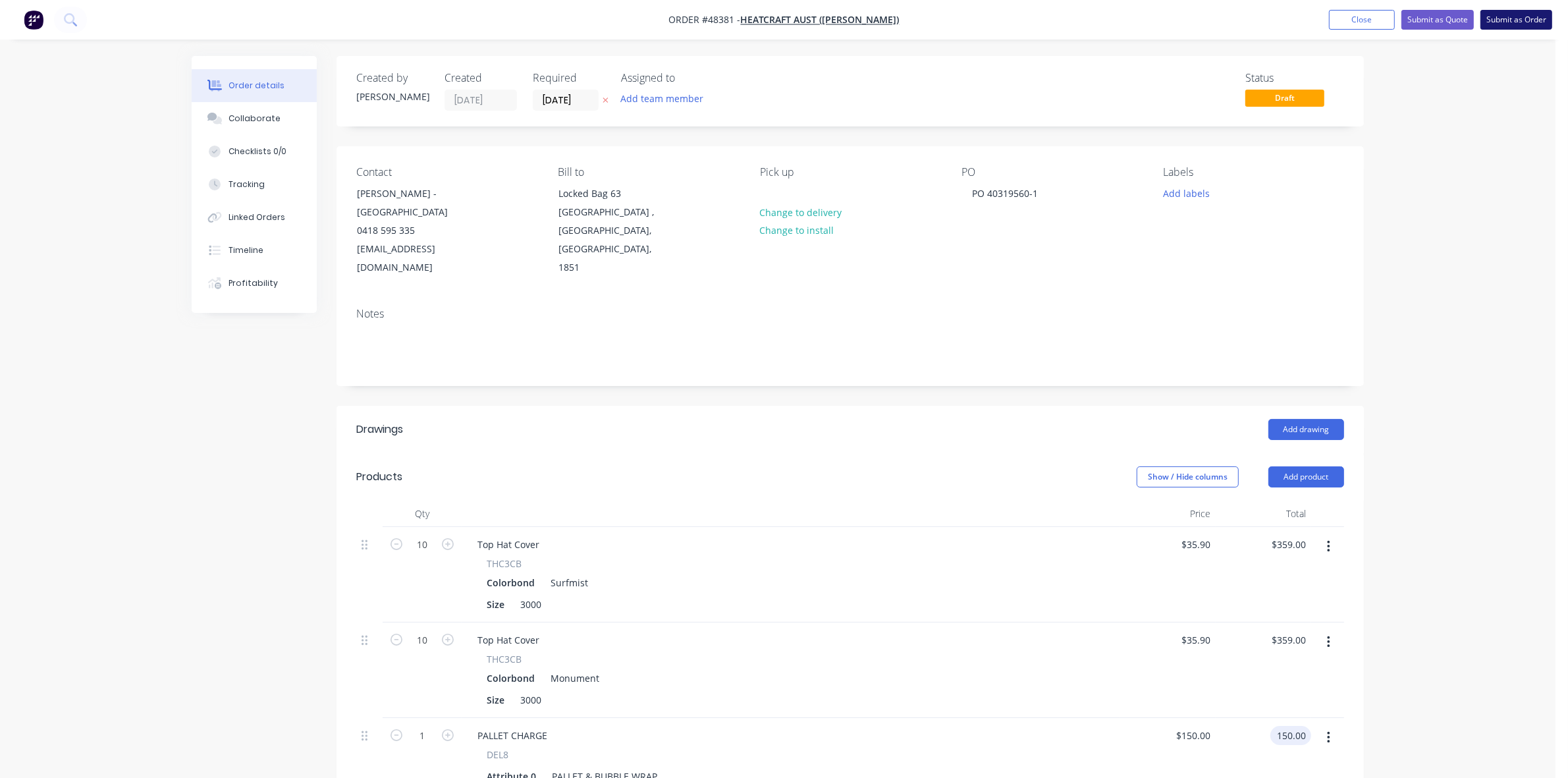
type input "$150.00"
click at [574, 95] on input "[DATE]" at bounding box center [565, 100] width 65 height 20
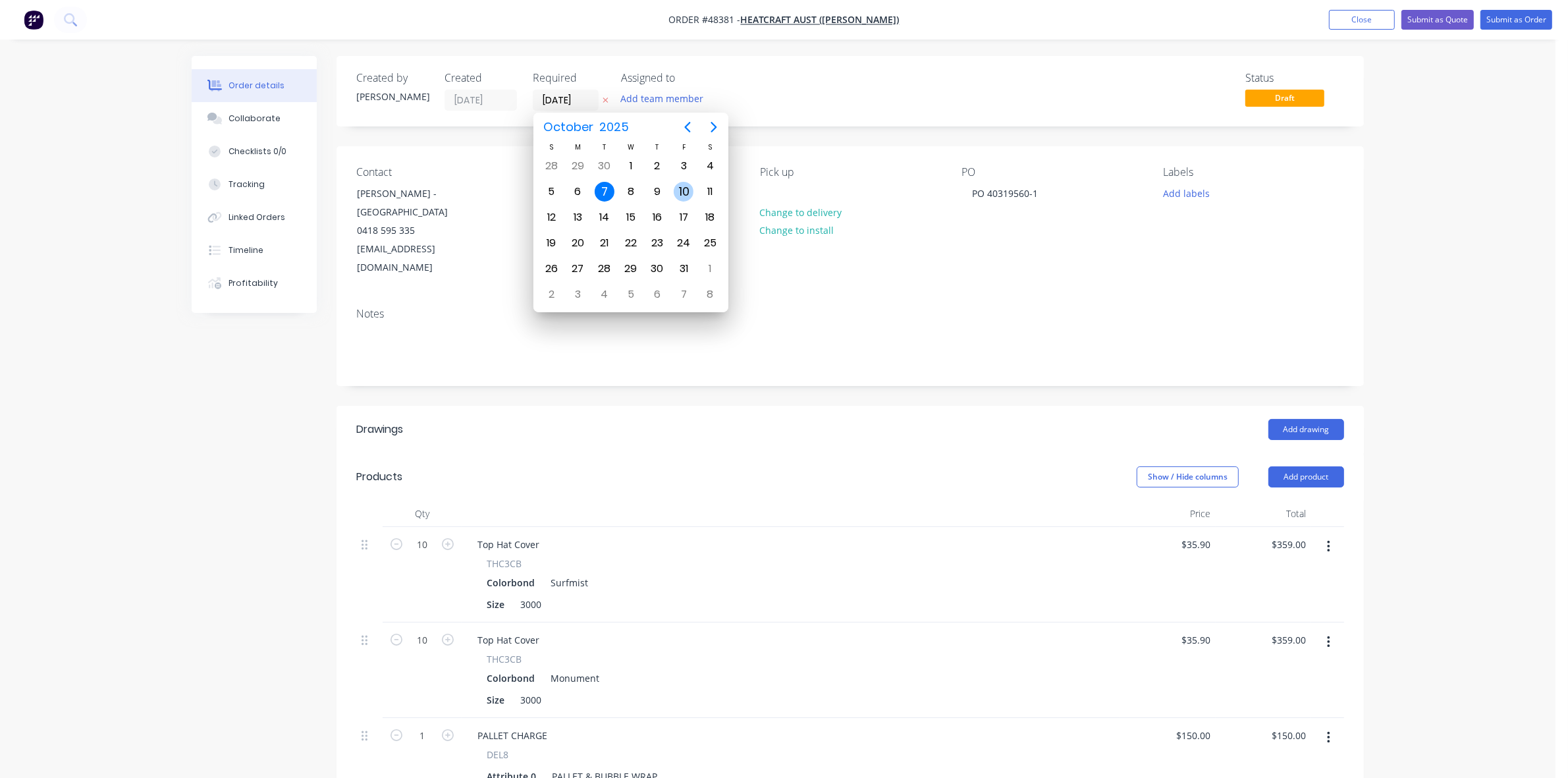
click at [688, 195] on div "10" at bounding box center [683, 191] width 20 height 20
type input "[DATE]"
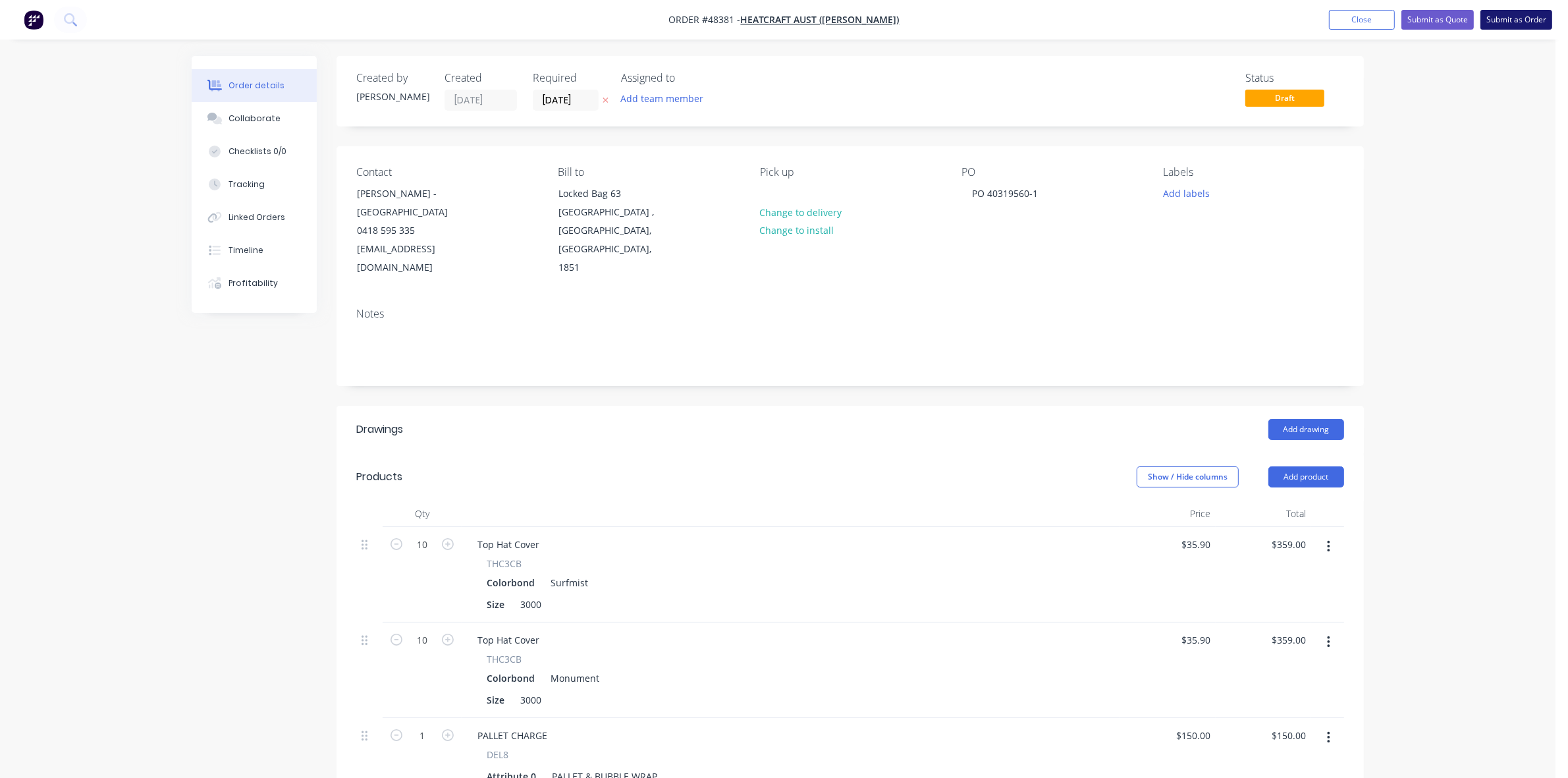
click at [1496, 20] on button "Submit as Order" at bounding box center [1516, 19] width 72 height 20
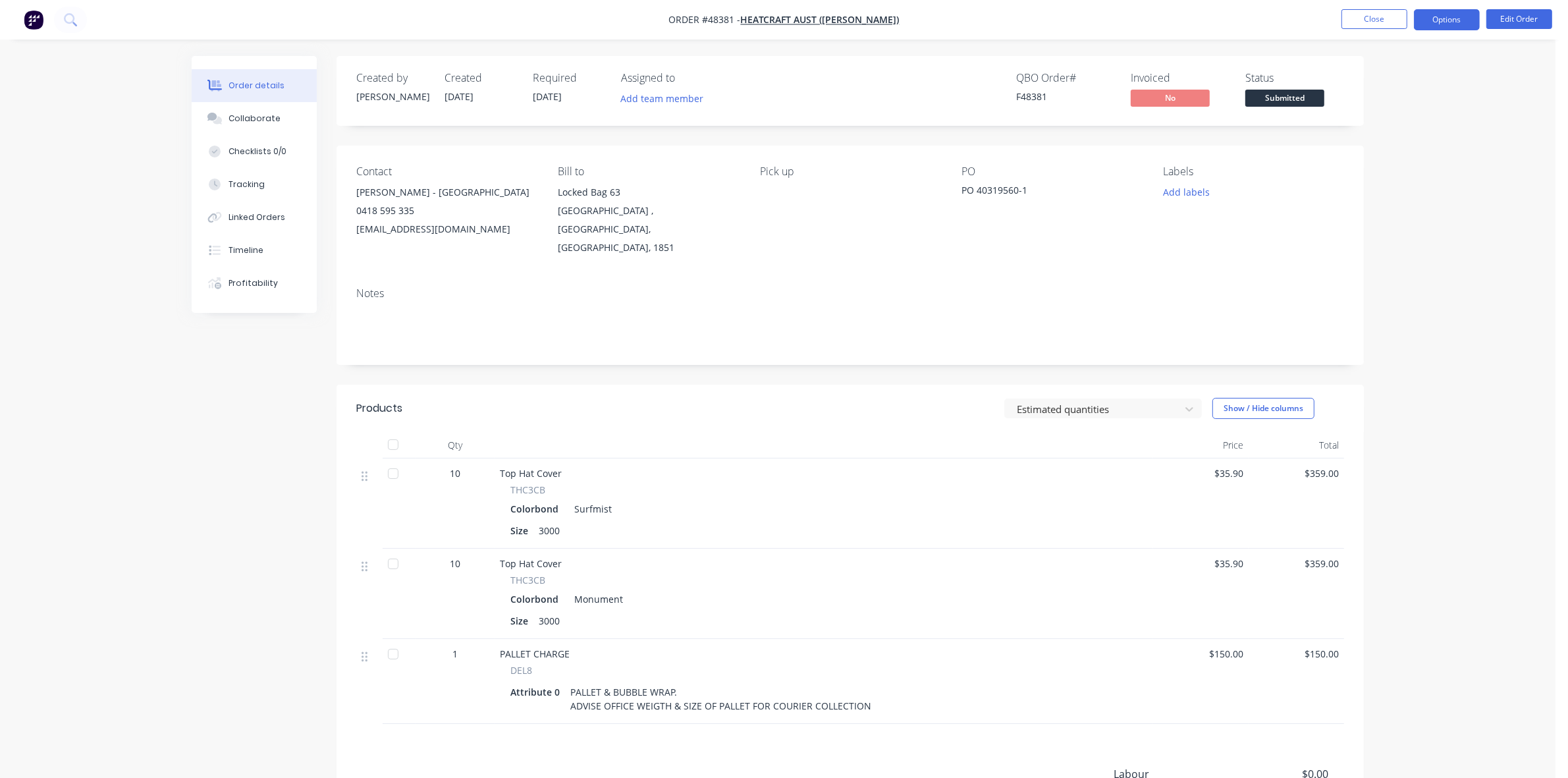
click at [1456, 23] on button "Options" at bounding box center [1446, 20] width 66 height 21
click at [1383, 161] on div "Work Order" at bounding box center [1406, 159] width 121 height 19
click at [1384, 140] on div "Without pricing" at bounding box center [1406, 133] width 121 height 19
click at [1272, 95] on span "Submitted" at bounding box center [1285, 98] width 79 height 17
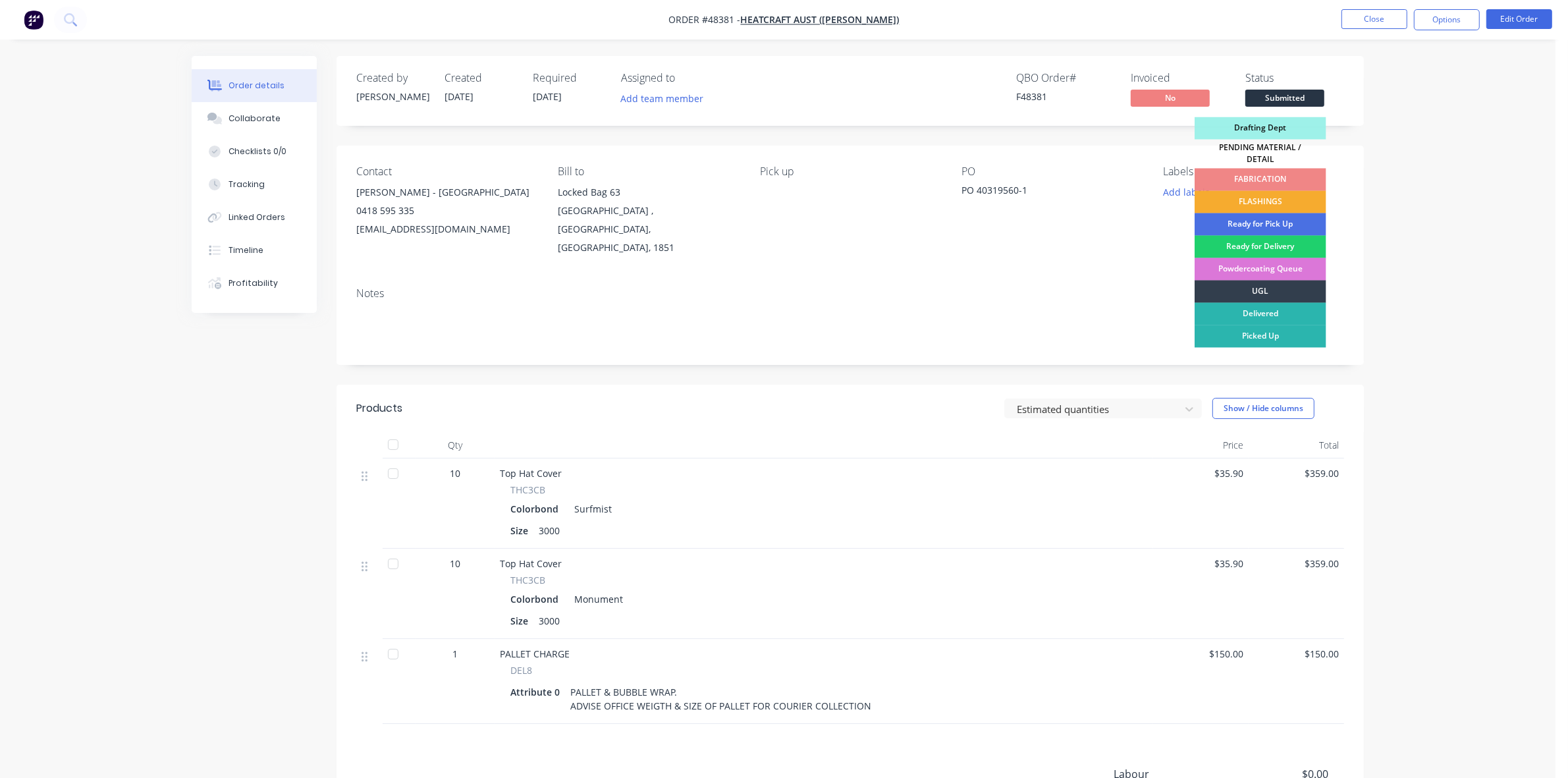
click at [1277, 202] on div "FLASHINGS" at bounding box center [1260, 202] width 131 height 22
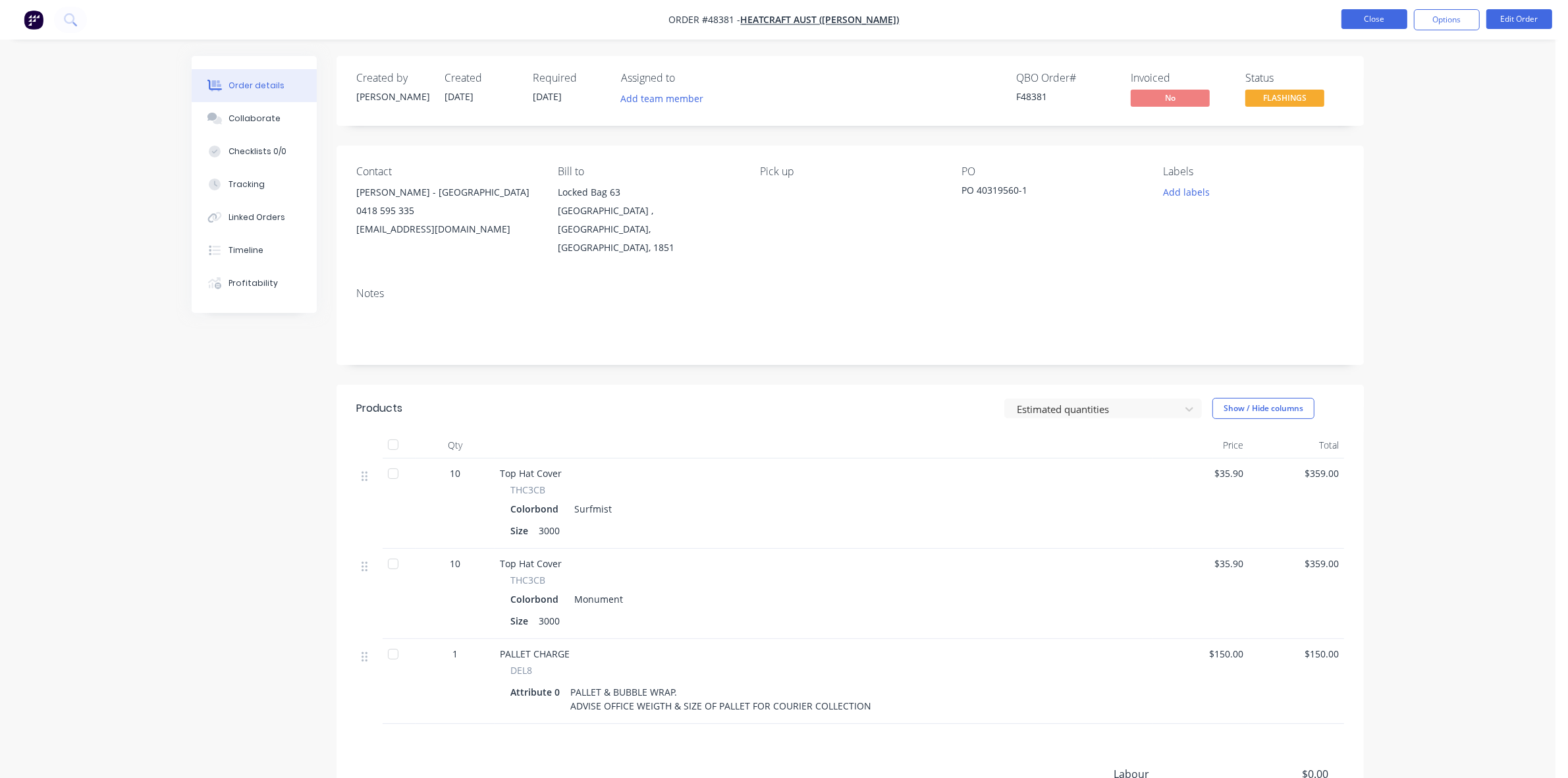
click at [1374, 18] on button "Close" at bounding box center [1374, 19] width 66 height 20
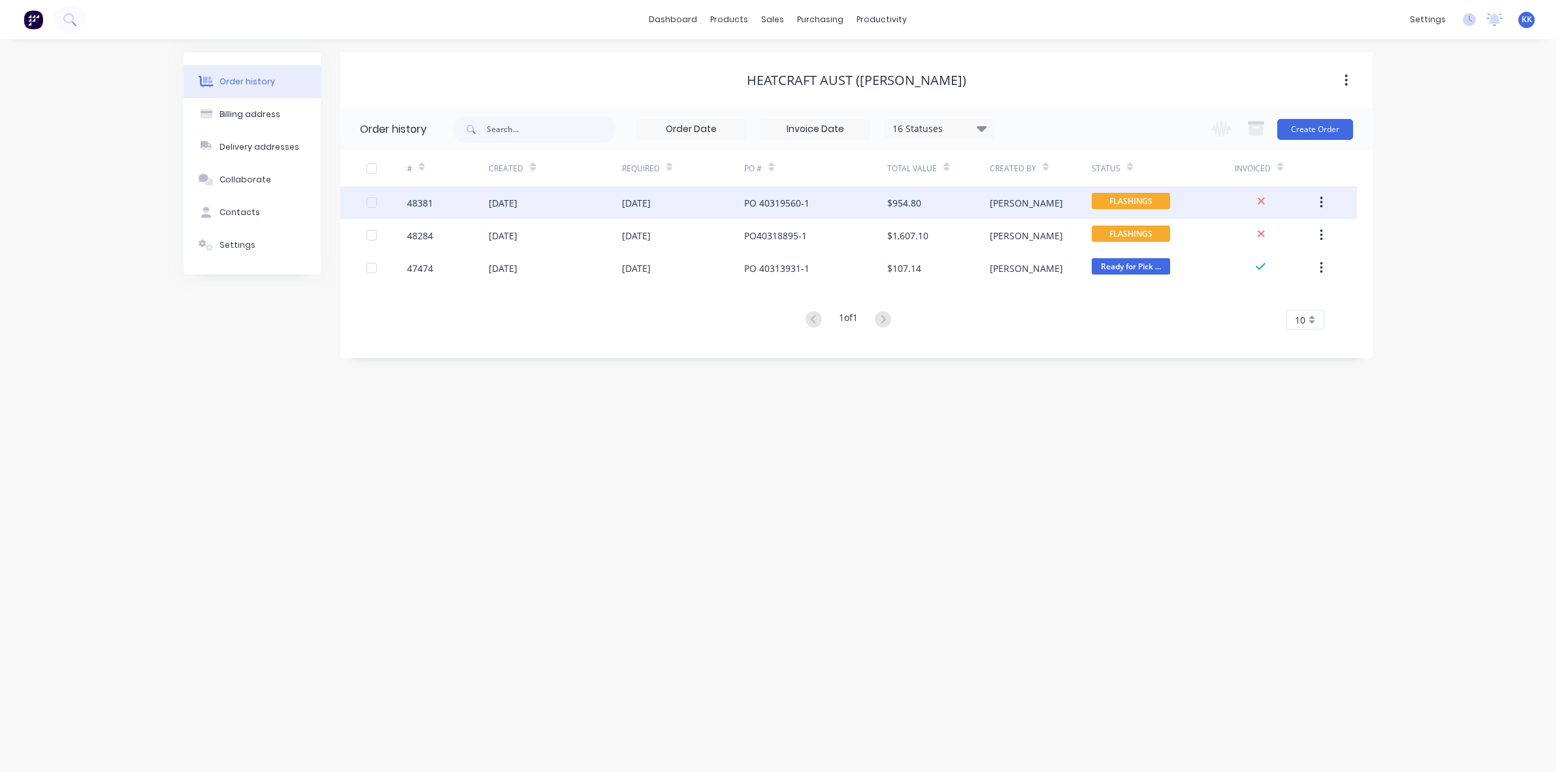
click at [567, 198] on div "[DATE]" at bounding box center [555, 202] width 133 height 33
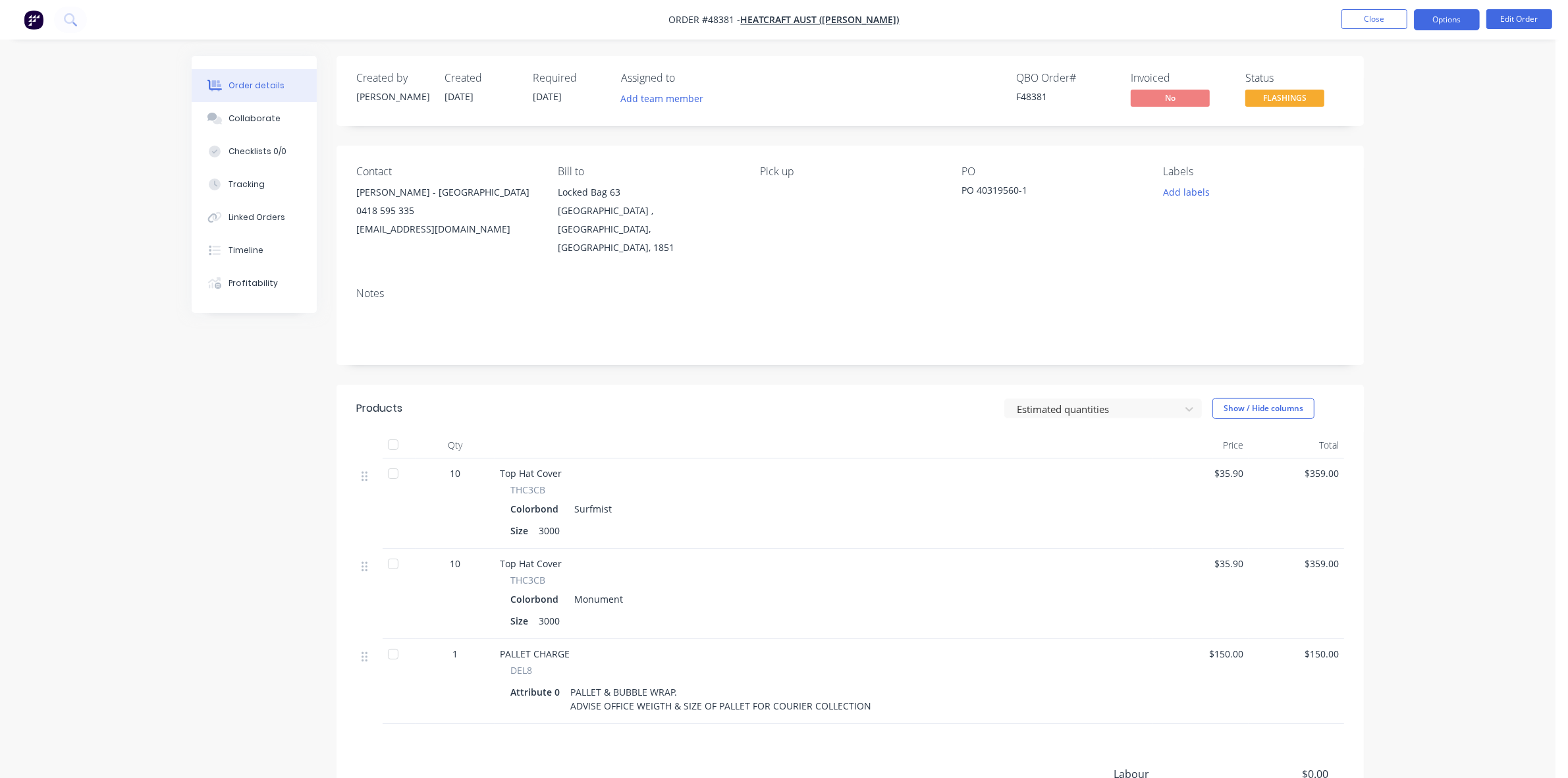
click at [1456, 14] on button "Options" at bounding box center [1446, 20] width 66 height 21
click at [1416, 170] on button "Work Order" at bounding box center [1407, 159] width 145 height 26
click at [1361, 69] on button "Back" at bounding box center [1407, 79] width 145 height 26
click at [1385, 186] on div "Delivery Docket" at bounding box center [1406, 186] width 121 height 19
click at [1378, 139] on div "Without pricing" at bounding box center [1406, 133] width 121 height 19
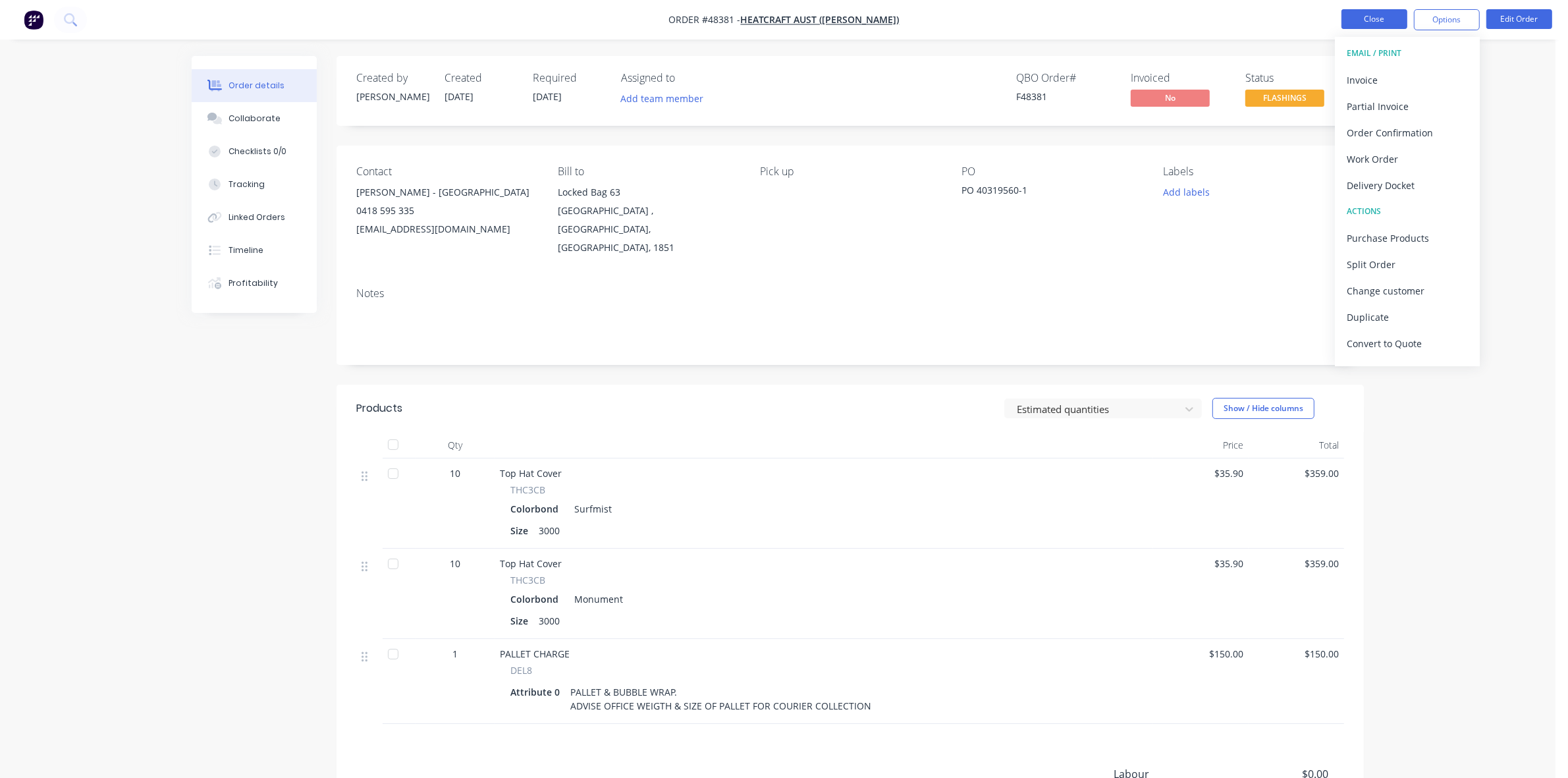
click at [1374, 11] on button "Close" at bounding box center [1374, 19] width 66 height 20
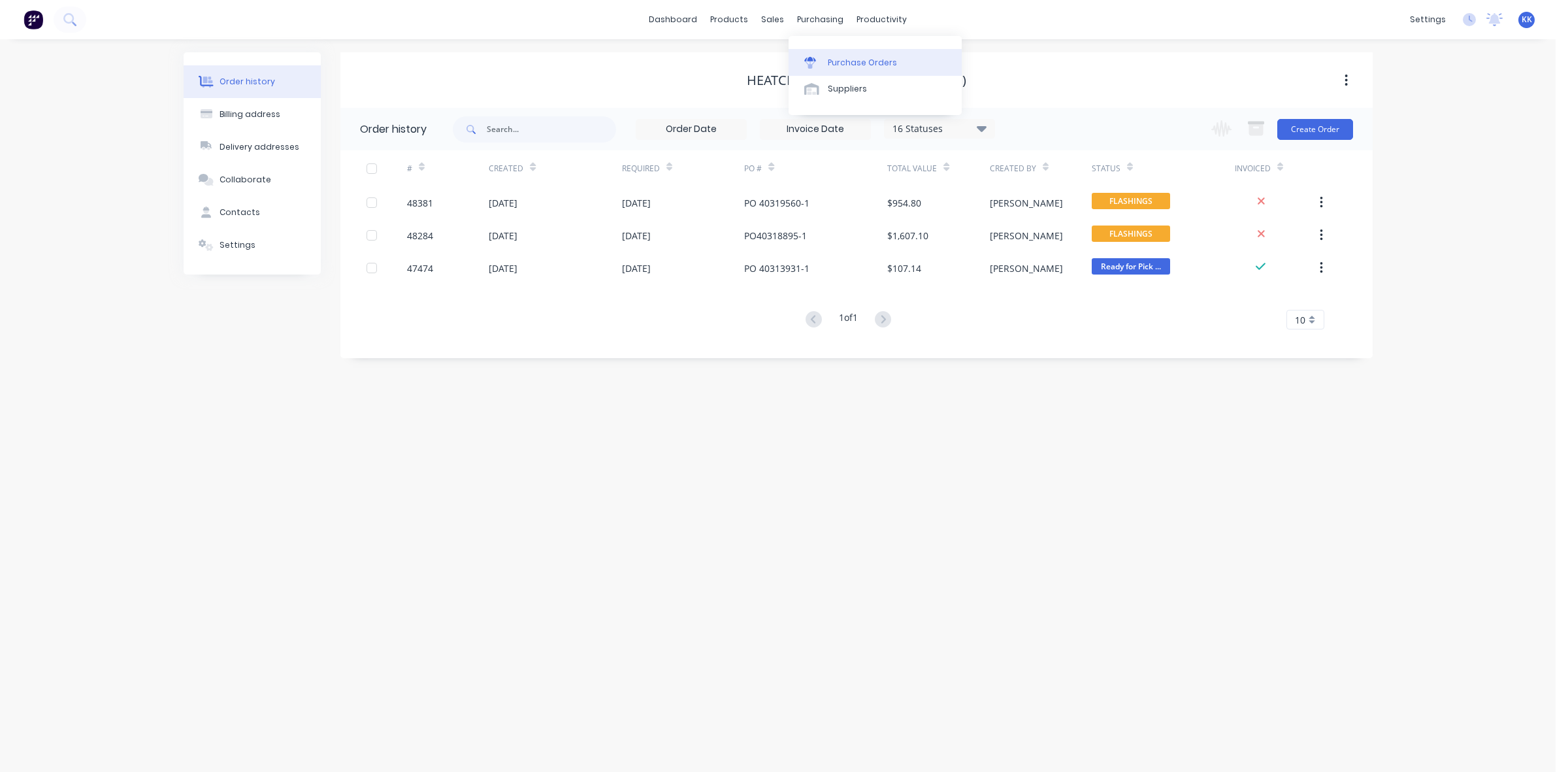
click at [860, 65] on div "Purchase Orders" at bounding box center [862, 63] width 69 height 12
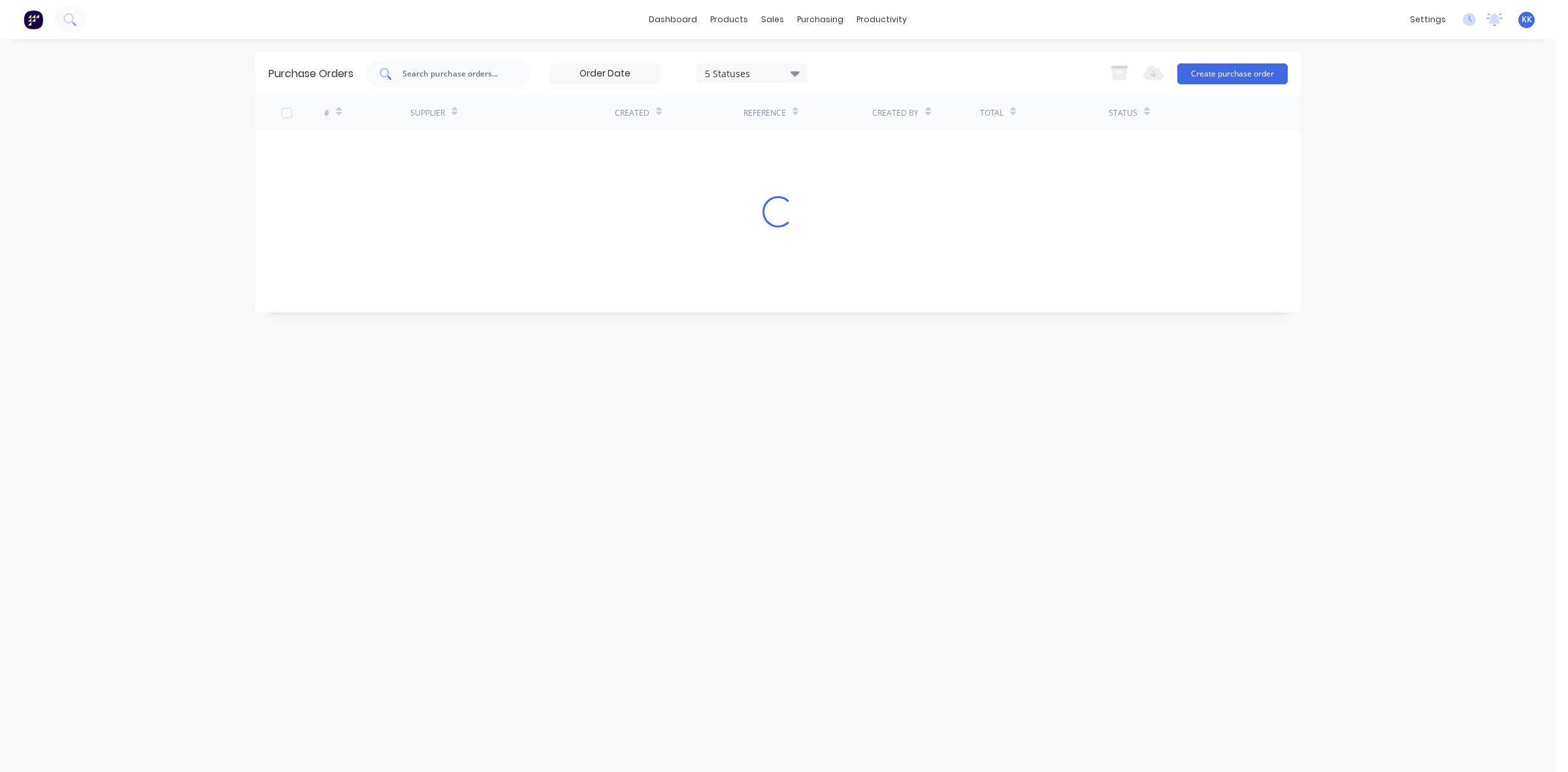
click at [469, 73] on input "text" at bounding box center [455, 74] width 108 height 13
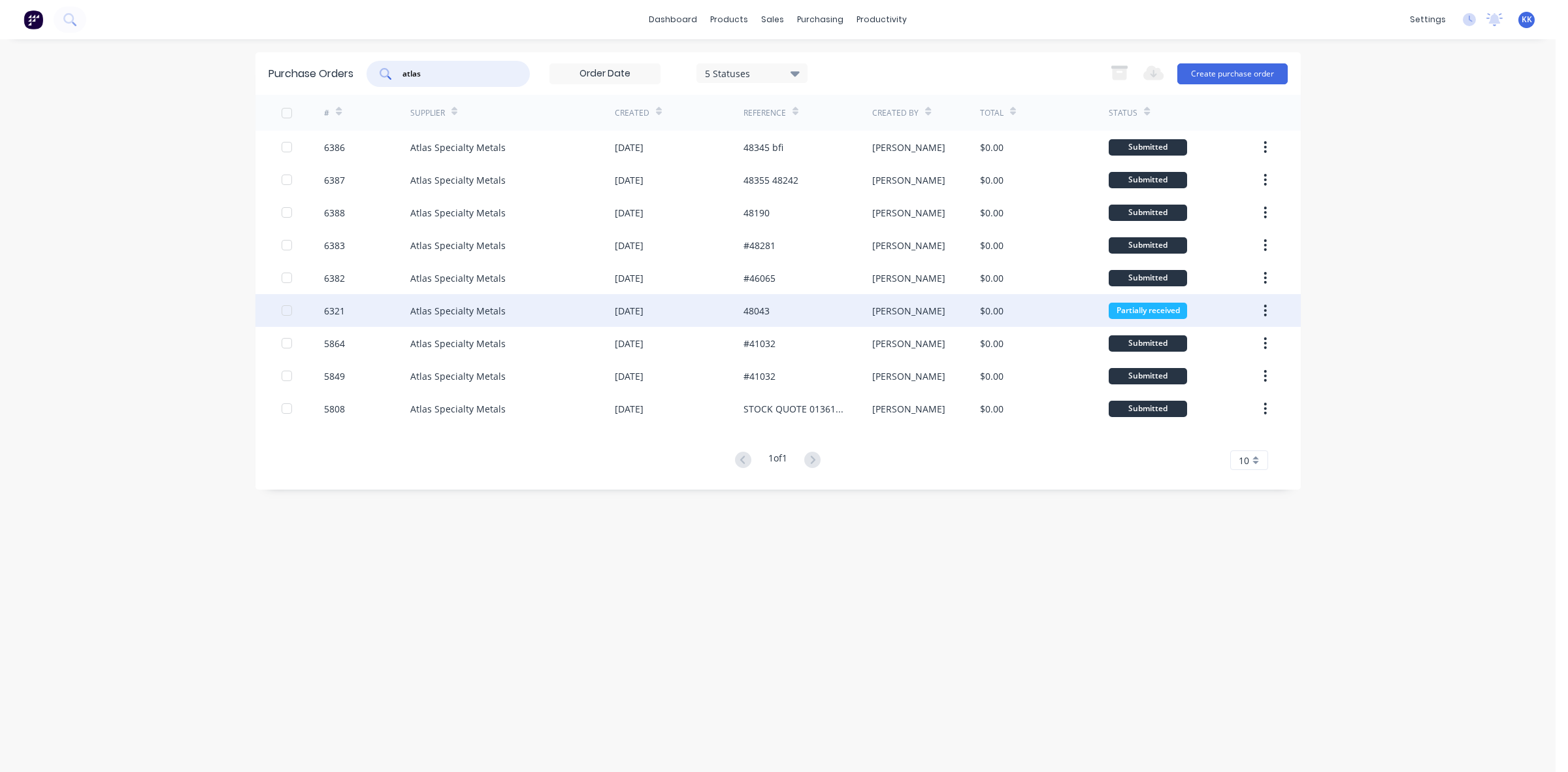
type input "atlas"
click at [686, 307] on div "[DATE]" at bounding box center [679, 310] width 129 height 33
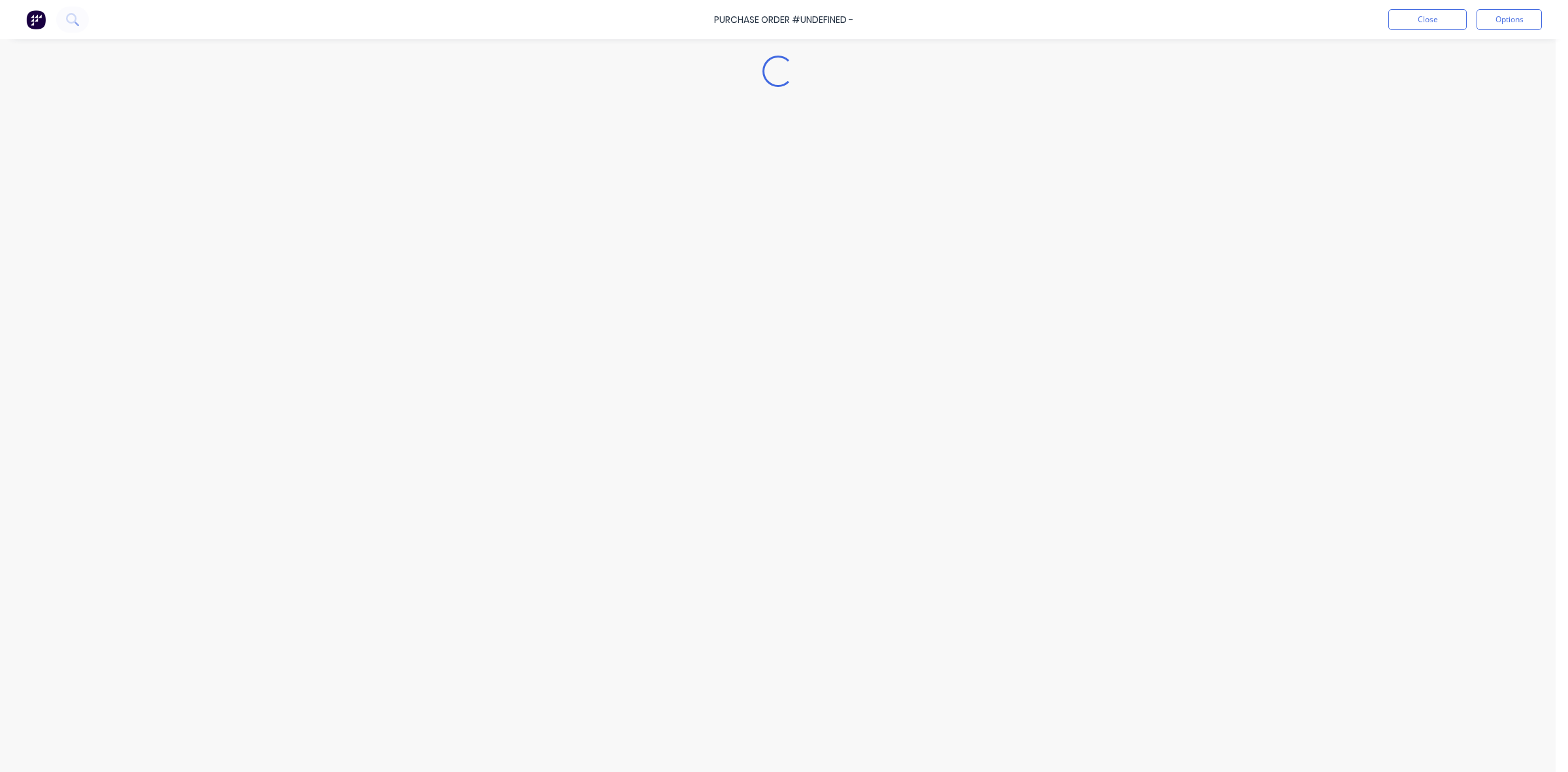
type textarea "x"
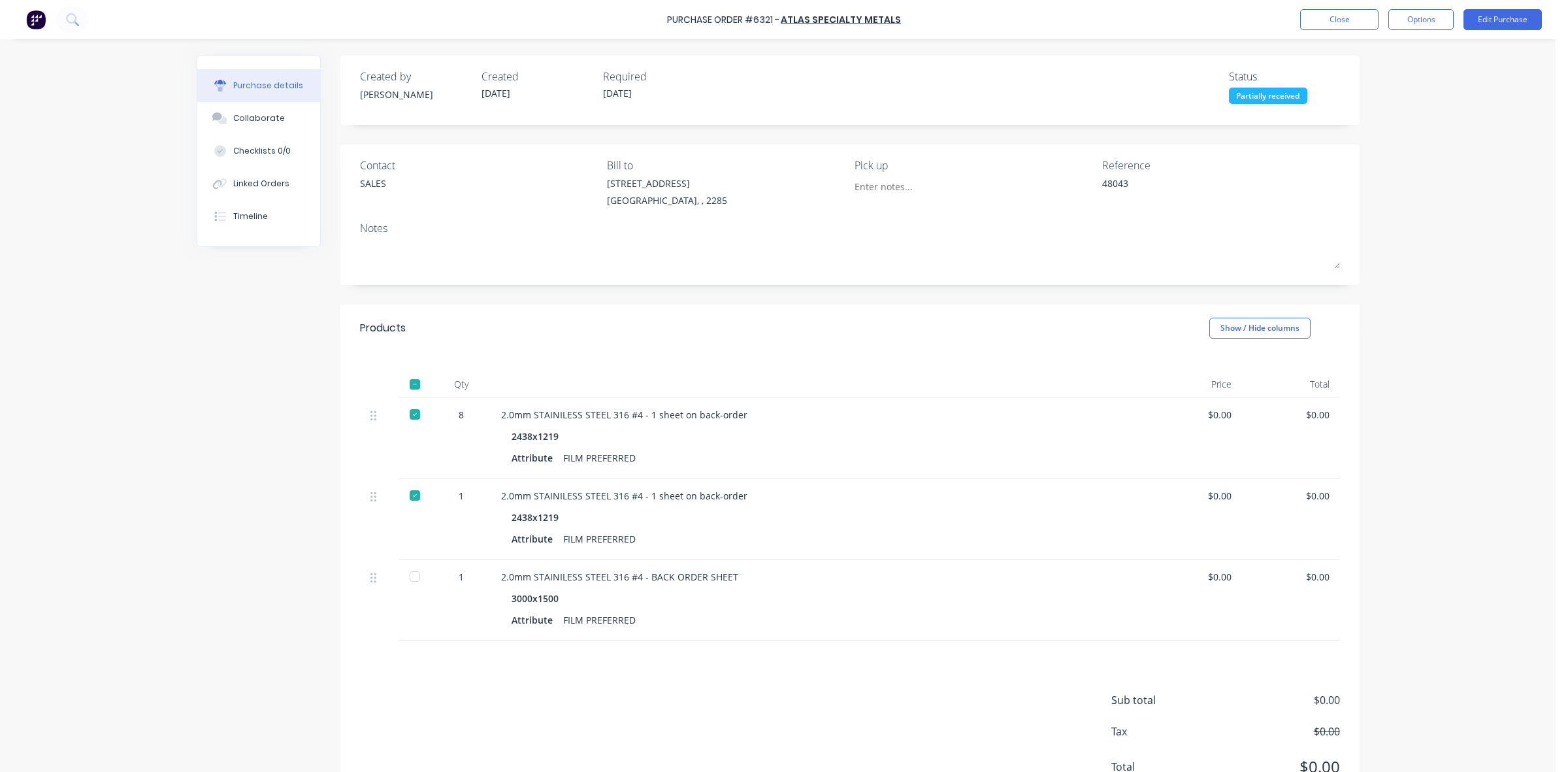
drag, startPoint x: 147, startPoint y: 350, endPoint x: 186, endPoint y: 345, distance: 39.3
click at [148, 348] on div "Purchase Order #6321 - Atlas Specialty Metals Close Options Edit Purchase Purch…" at bounding box center [778, 386] width 1556 height 772
click at [1350, 25] on button "Close" at bounding box center [1339, 20] width 79 height 21
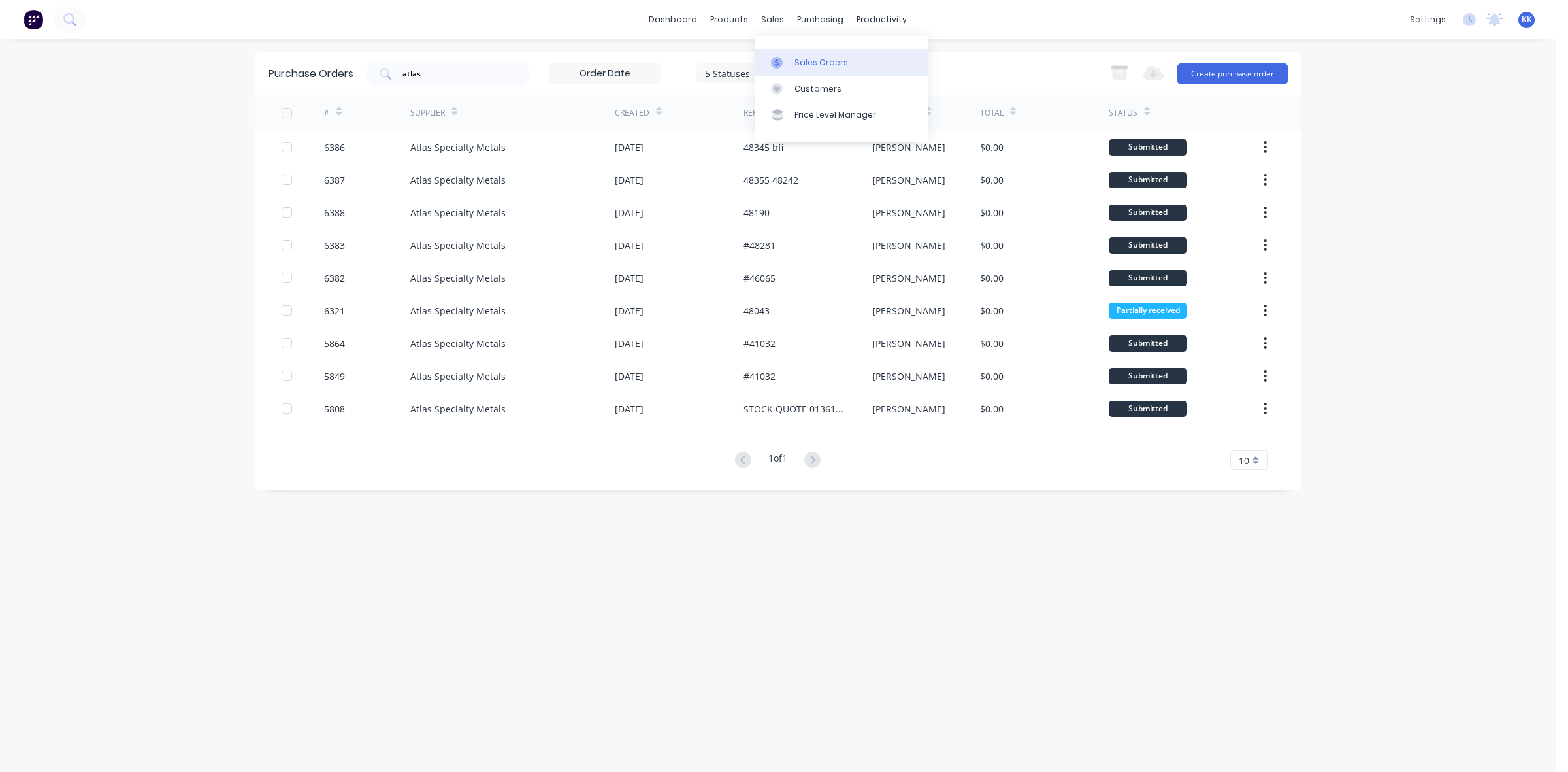
click at [800, 62] on div "Sales Orders" at bounding box center [821, 63] width 53 height 12
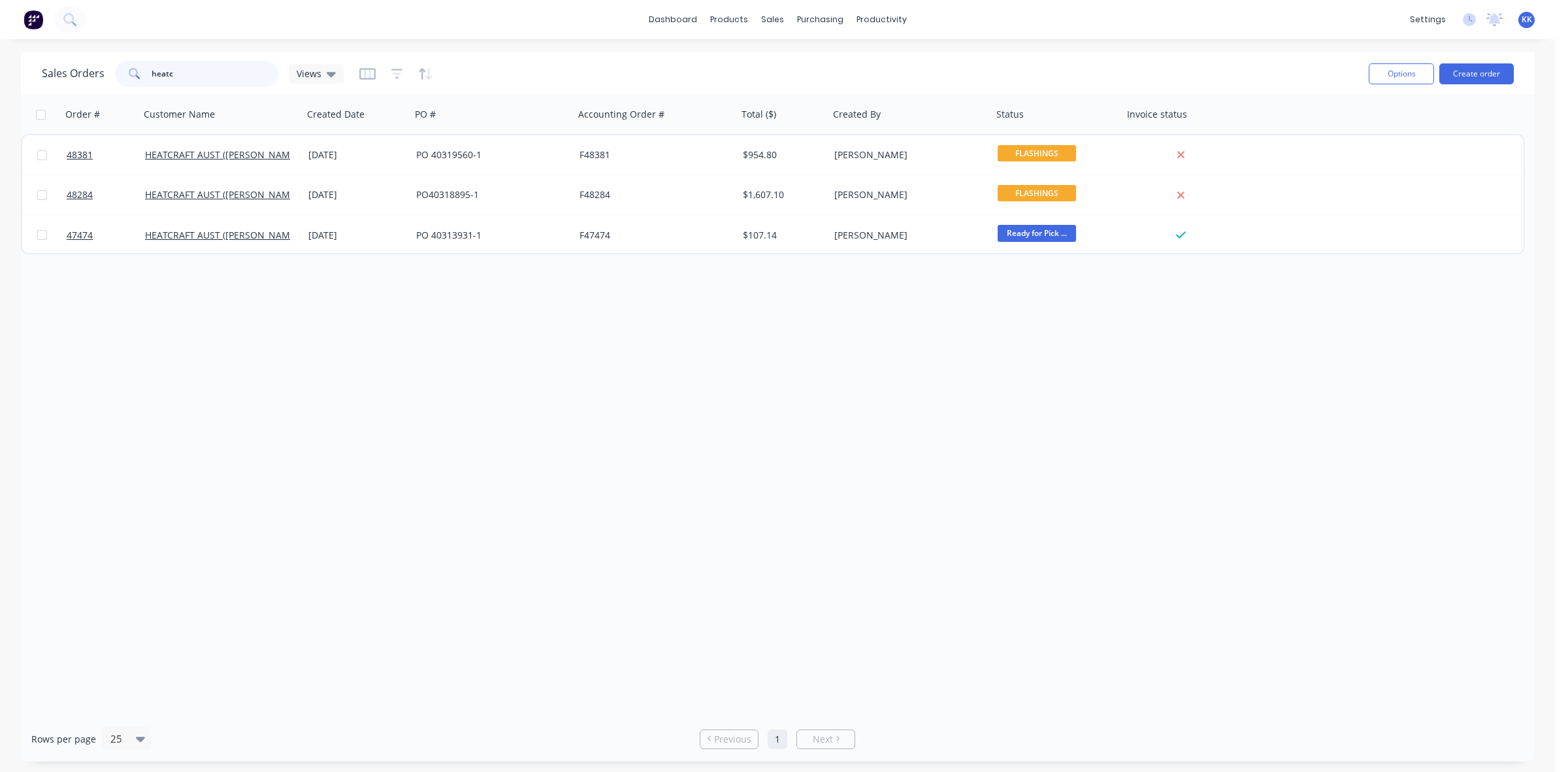
drag, startPoint x: 200, startPoint y: 79, endPoint x: 116, endPoint y: 70, distance: 84.5
click at [116, 70] on div "heatc" at bounding box center [197, 73] width 164 height 26
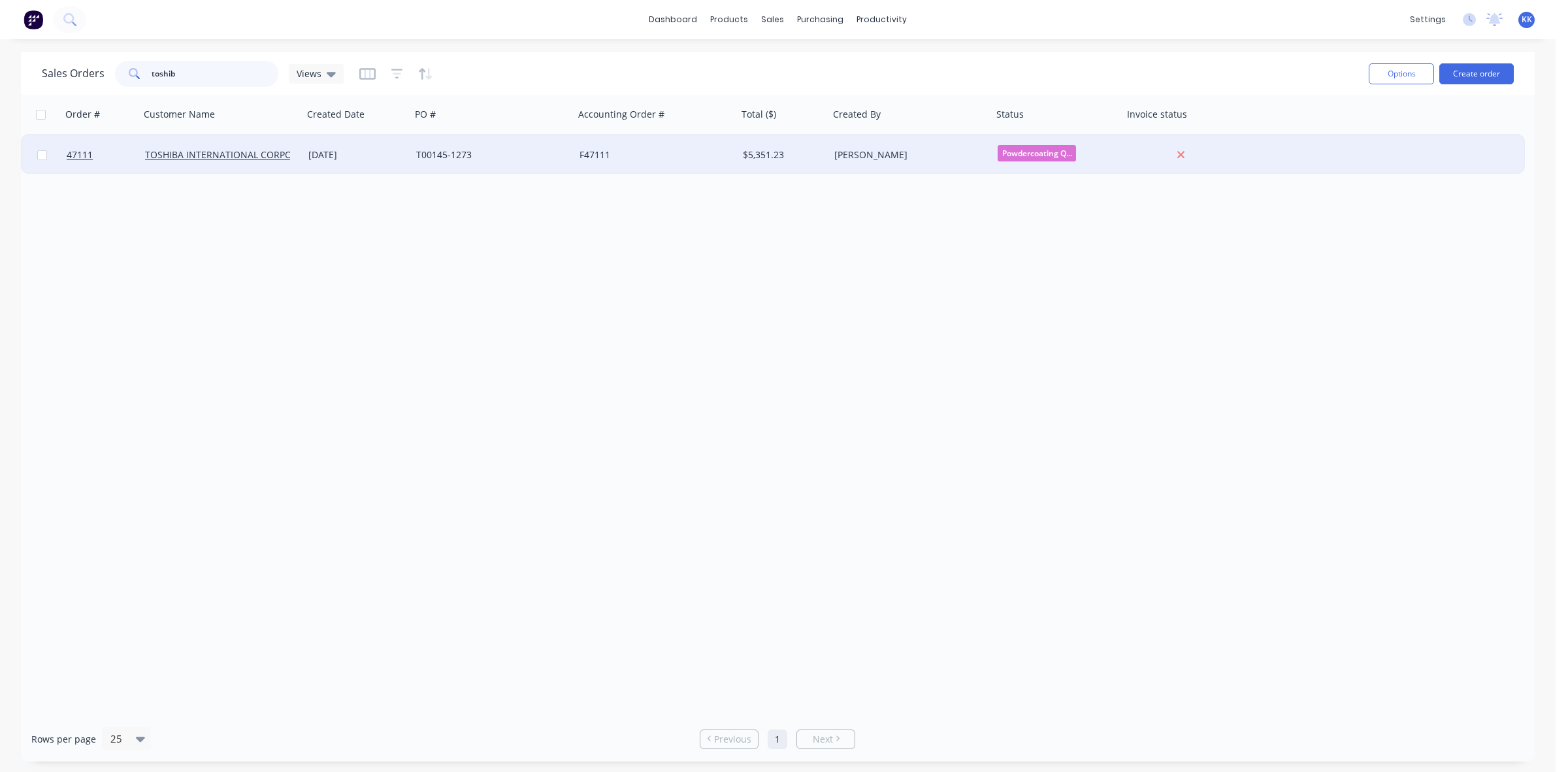
type input "toshib"
click at [350, 145] on div "[DATE]" at bounding box center [357, 154] width 108 height 39
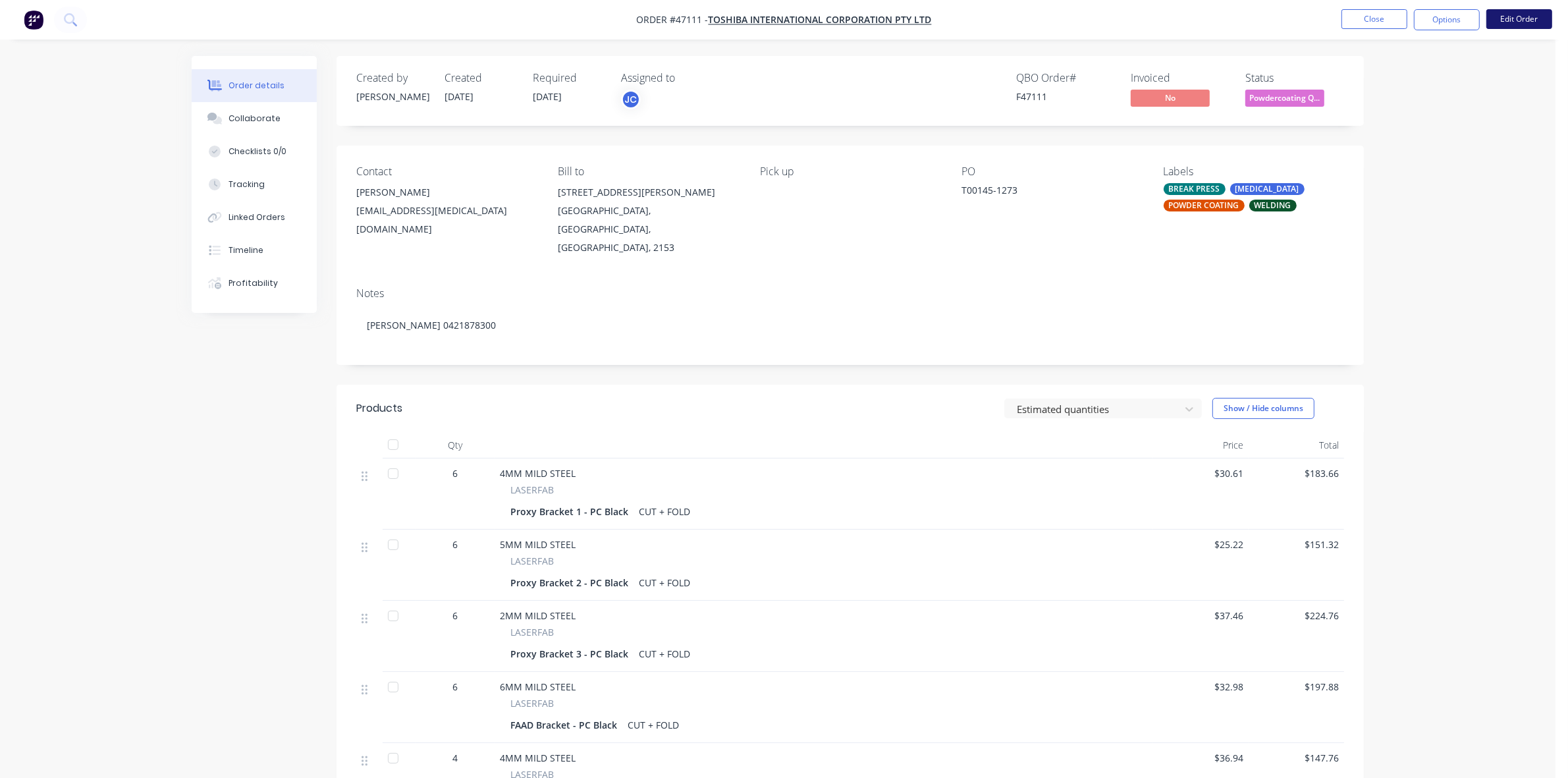
click at [1538, 14] on button "Edit Order" at bounding box center [1519, 19] width 66 height 20
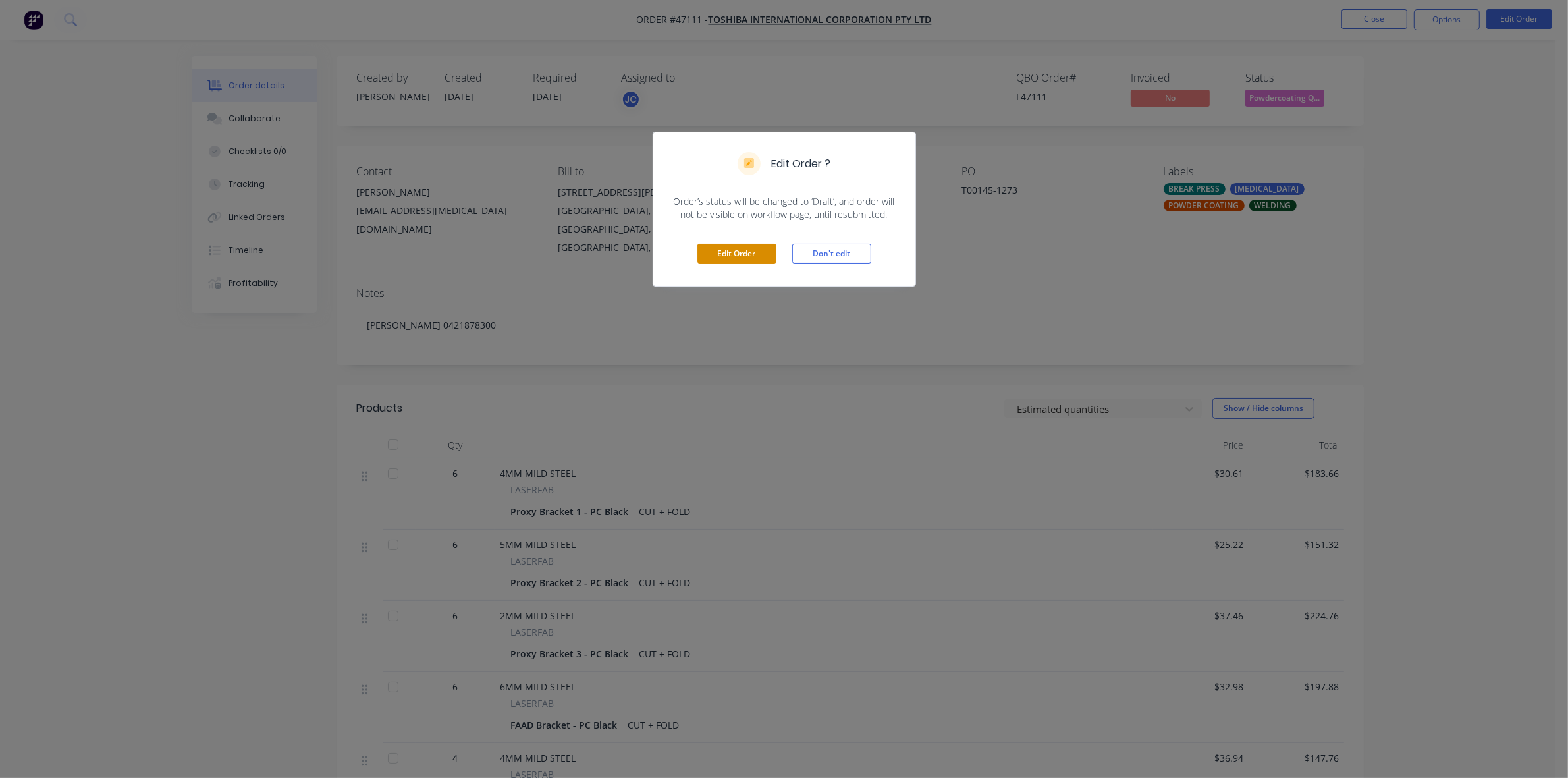
click at [735, 257] on button "Edit Order" at bounding box center [737, 253] width 79 height 20
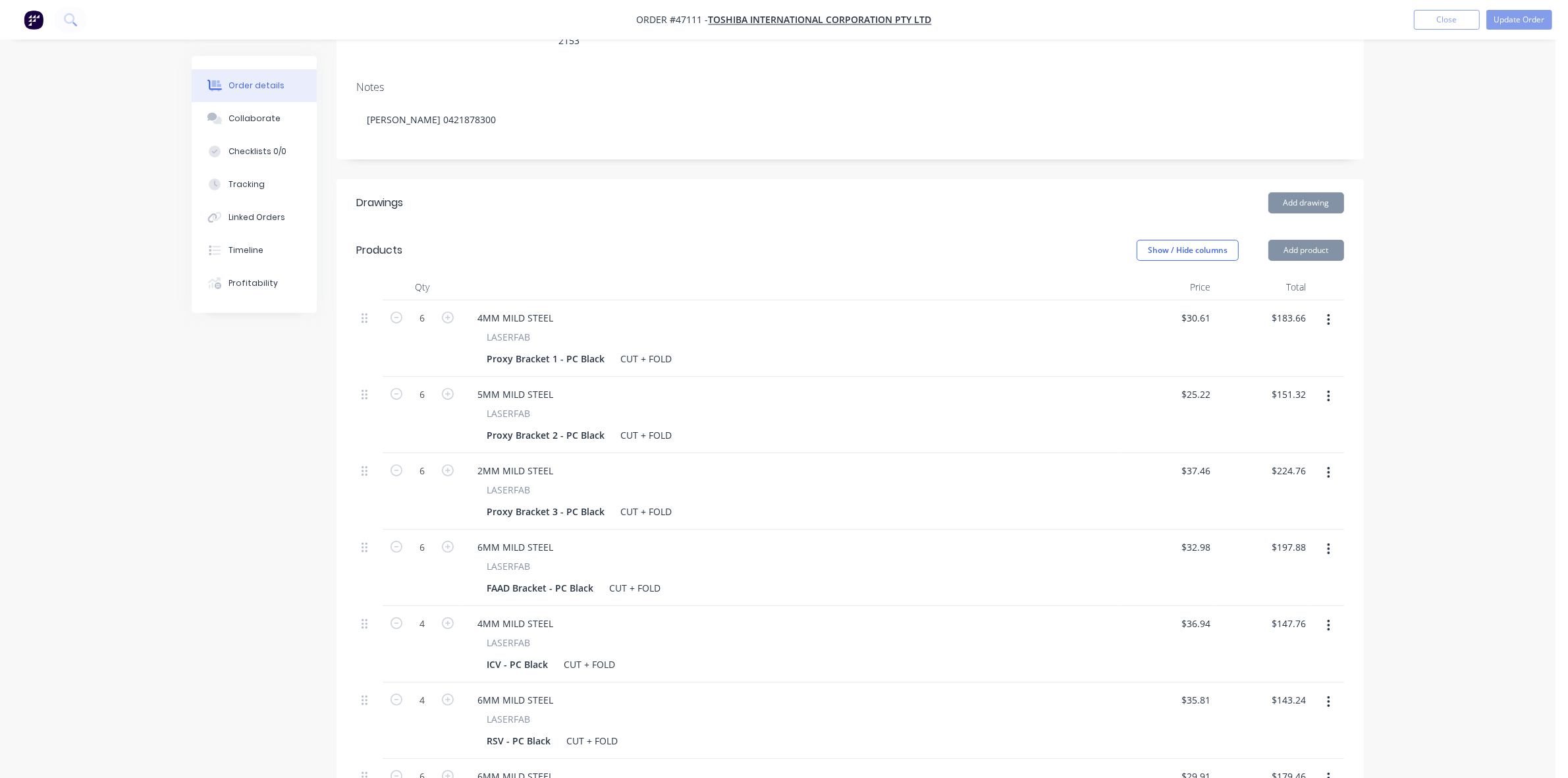
scroll to position [247, 0]
click at [599, 347] on div "Proxy Bracket 1 - PC Black" at bounding box center [545, 357] width 128 height 19
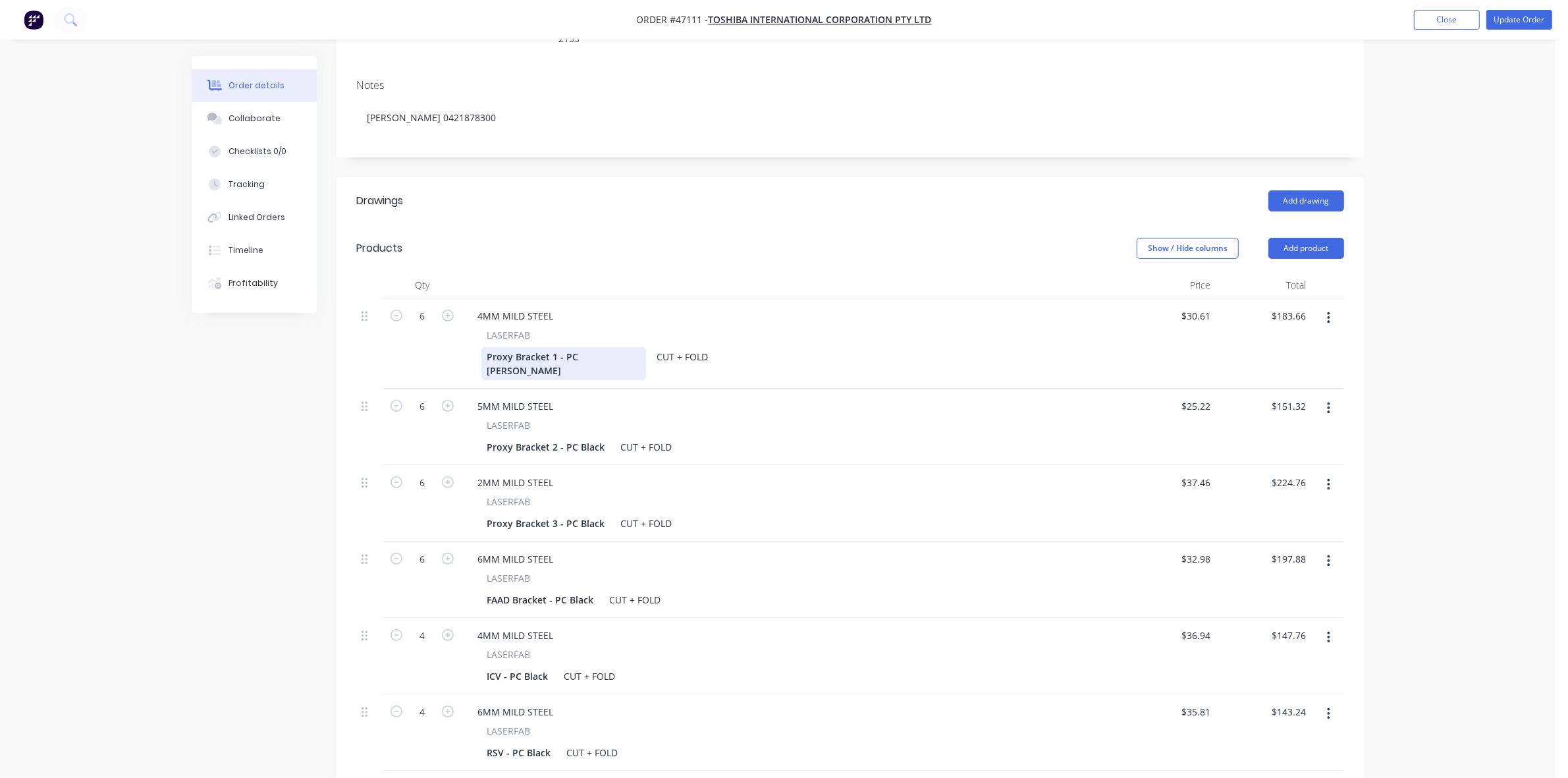
click at [605, 347] on div "Proxy Bracket 1 - PC [PERSON_NAME]" at bounding box center [564, 363] width 165 height 33
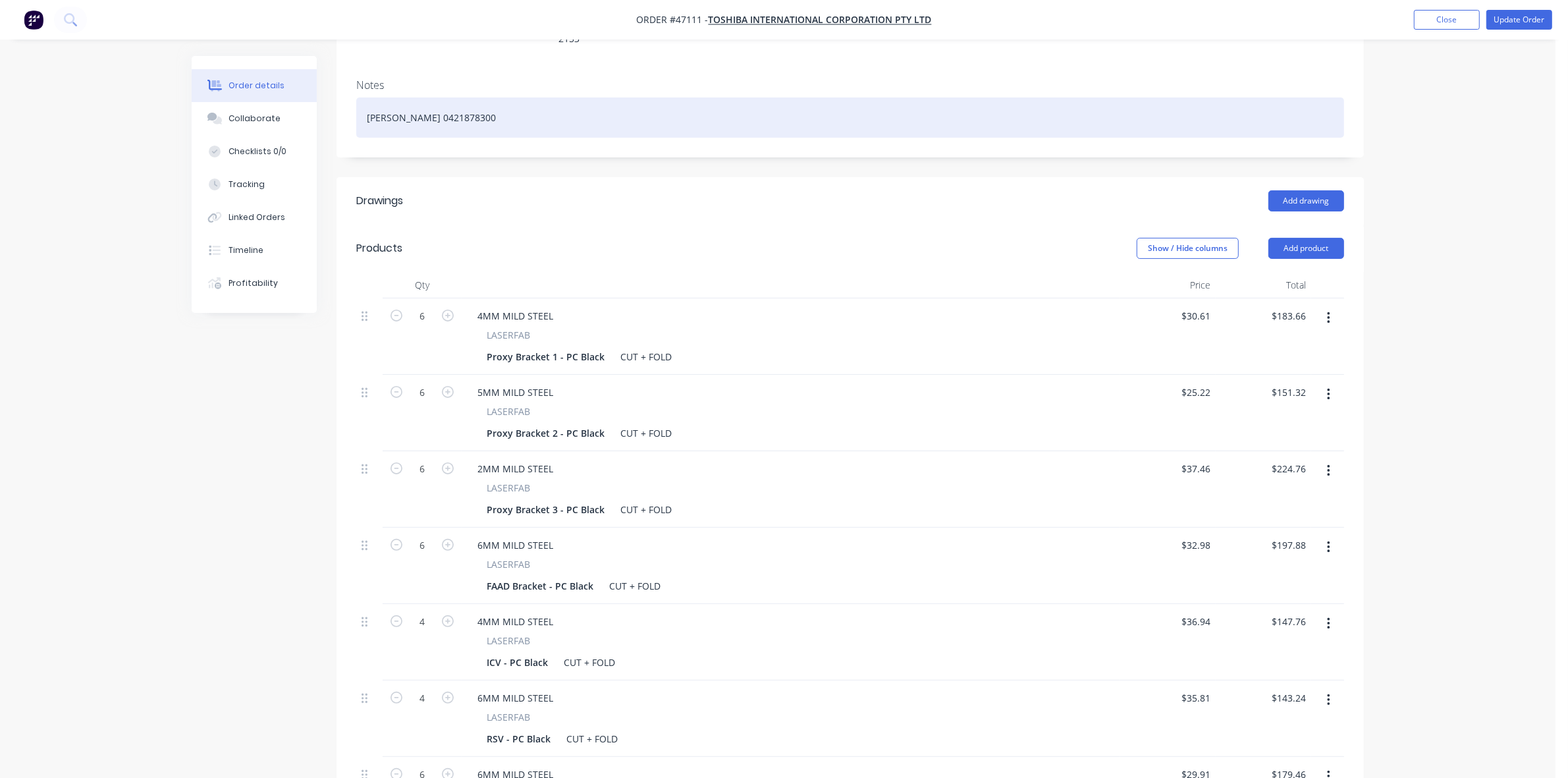
click at [517, 98] on div "[PERSON_NAME] 0421878300" at bounding box center [850, 118] width 987 height 40
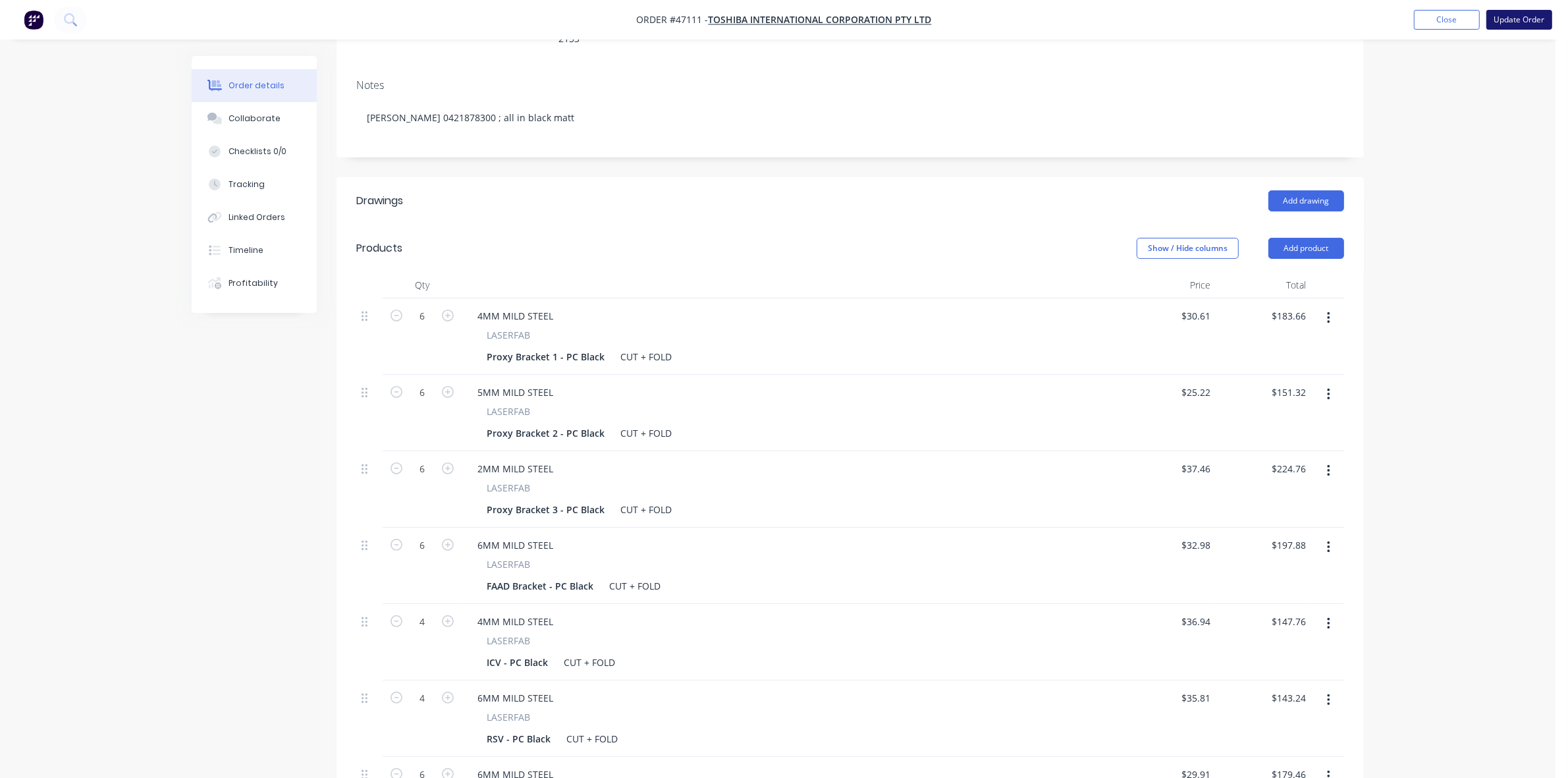
click at [1542, 21] on button "Update Order" at bounding box center [1519, 19] width 66 height 20
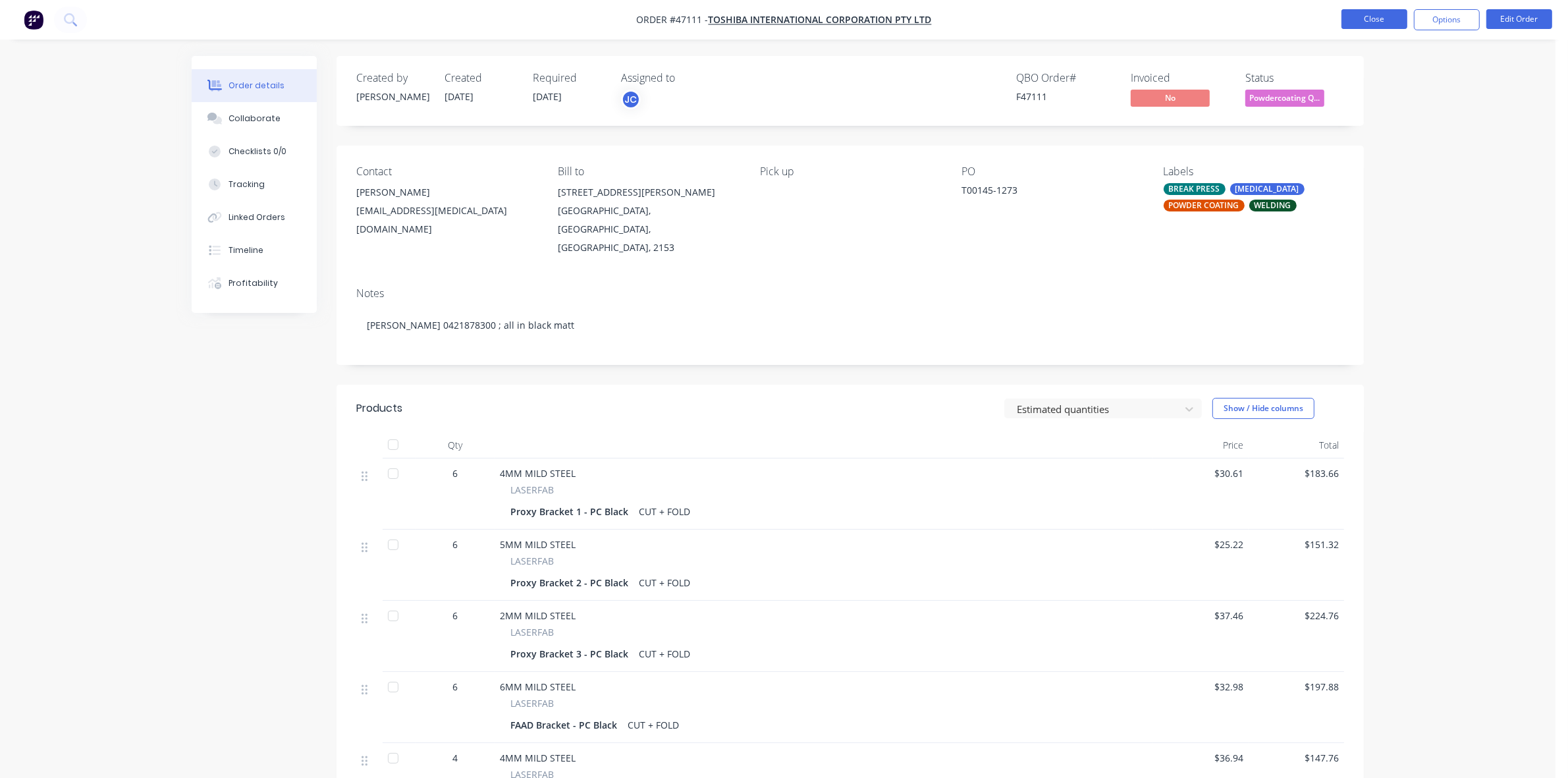
click at [1377, 27] on button "Close" at bounding box center [1374, 19] width 66 height 20
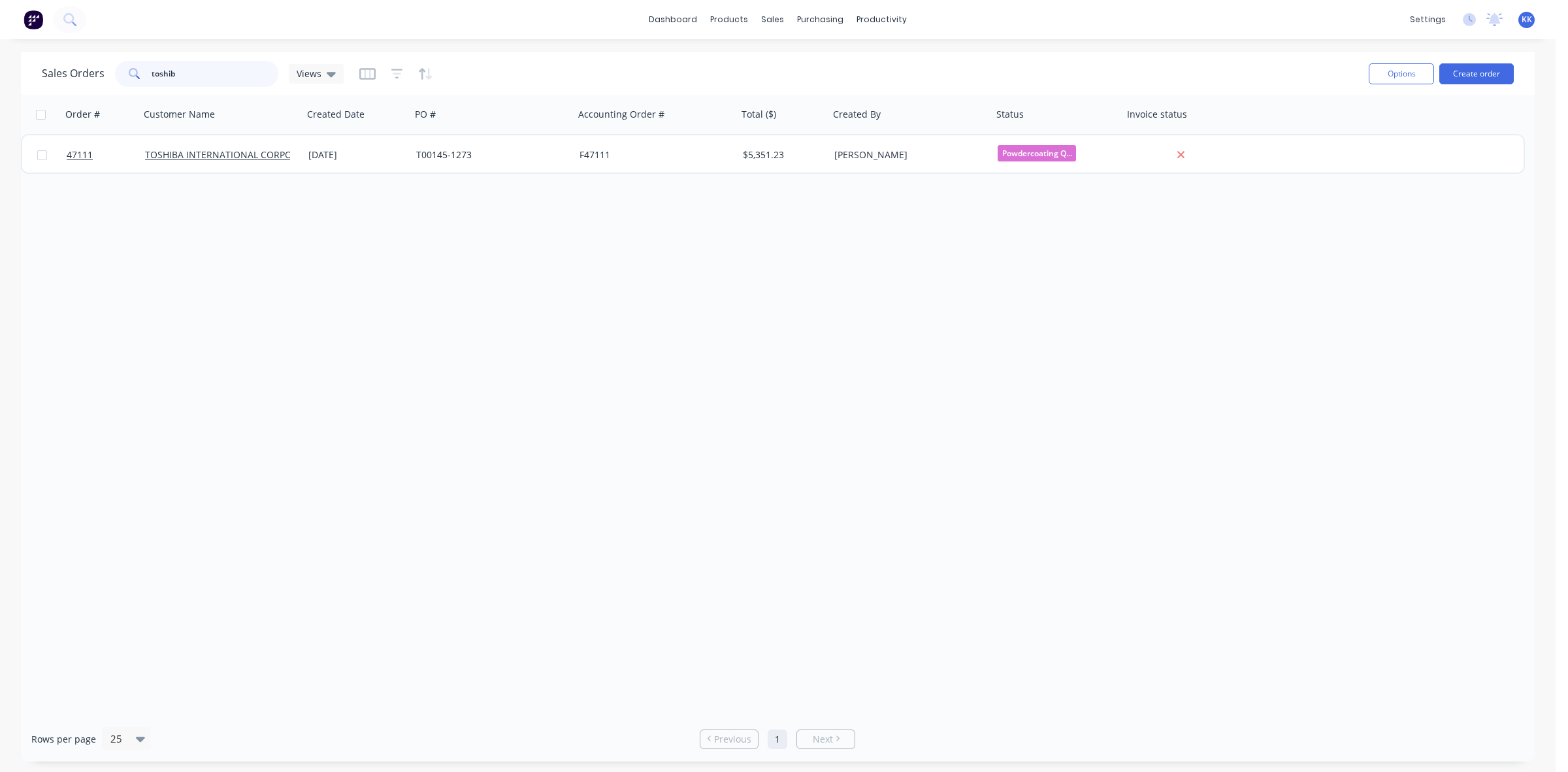
drag, startPoint x: 216, startPoint y: 77, endPoint x: 109, endPoint y: 66, distance: 107.6
click at [109, 66] on div "Sales Orders toshib Views" at bounding box center [193, 73] width 302 height 26
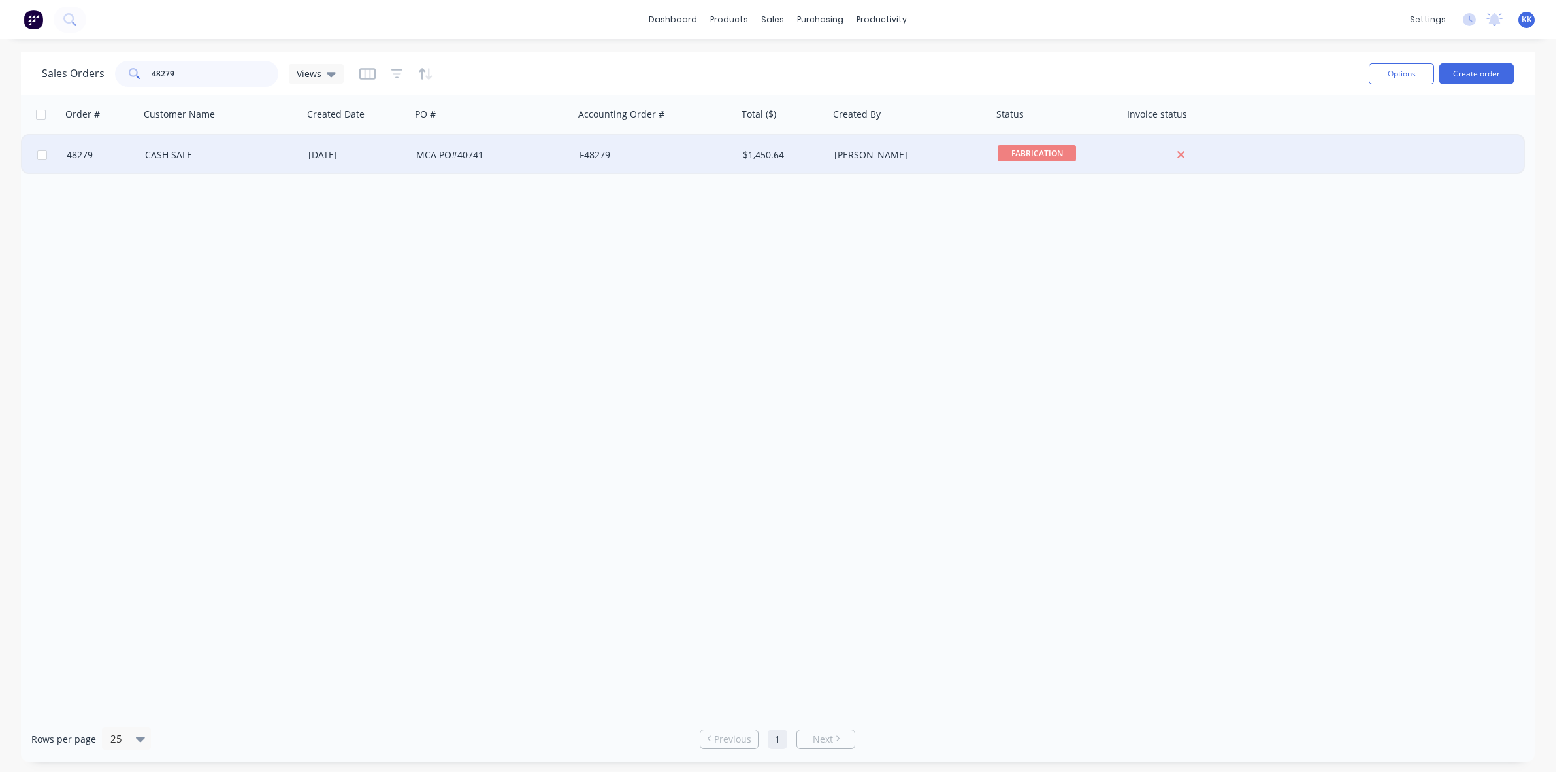
type input "48279"
click at [263, 149] on div "CASH SALE" at bounding box center [218, 155] width 145 height 13
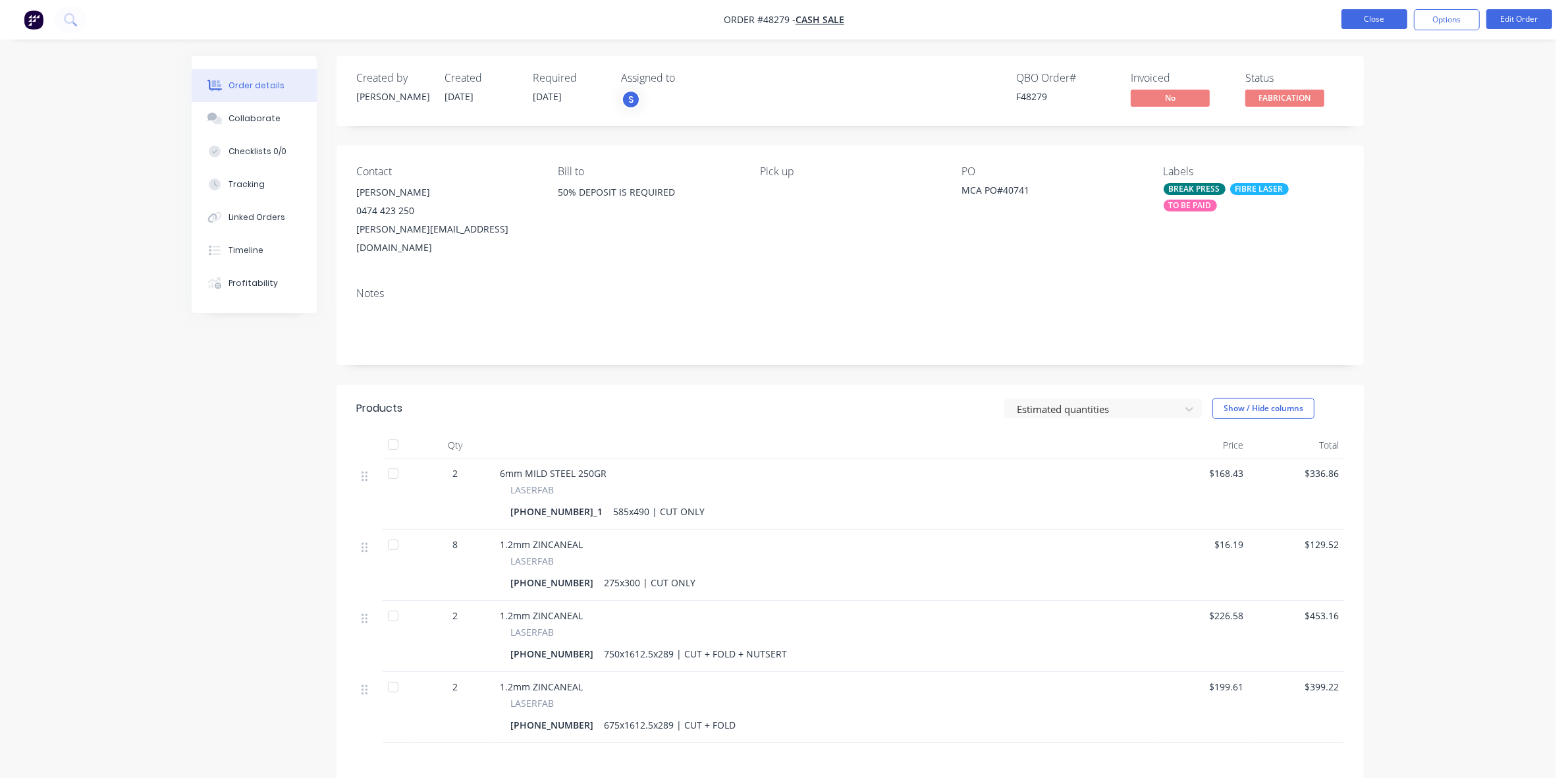
click at [1361, 23] on button "Close" at bounding box center [1374, 19] width 66 height 20
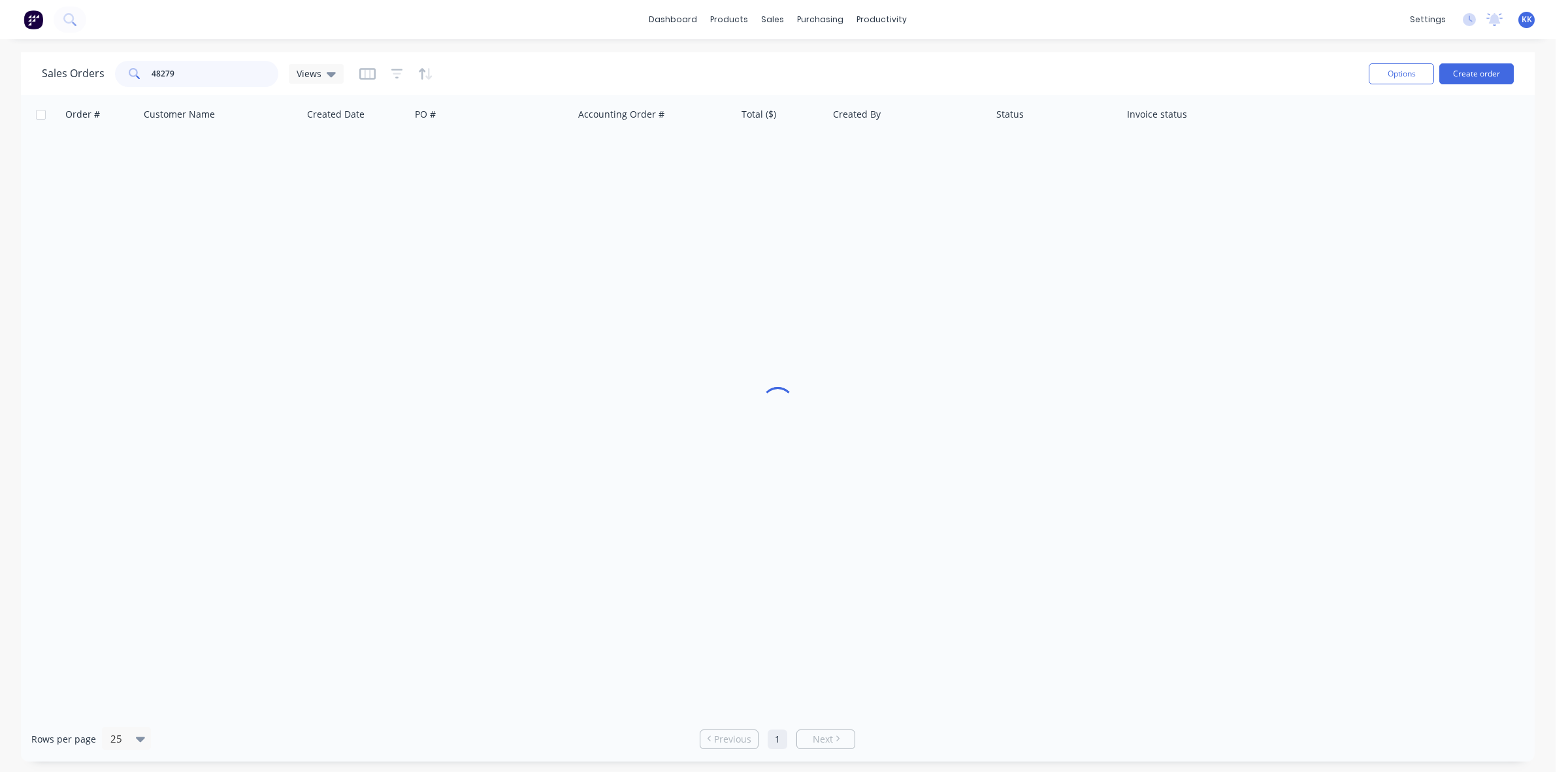
drag, startPoint x: 168, startPoint y: 72, endPoint x: 145, endPoint y: 71, distance: 23.0
click at [145, 71] on div "48279" at bounding box center [197, 73] width 164 height 26
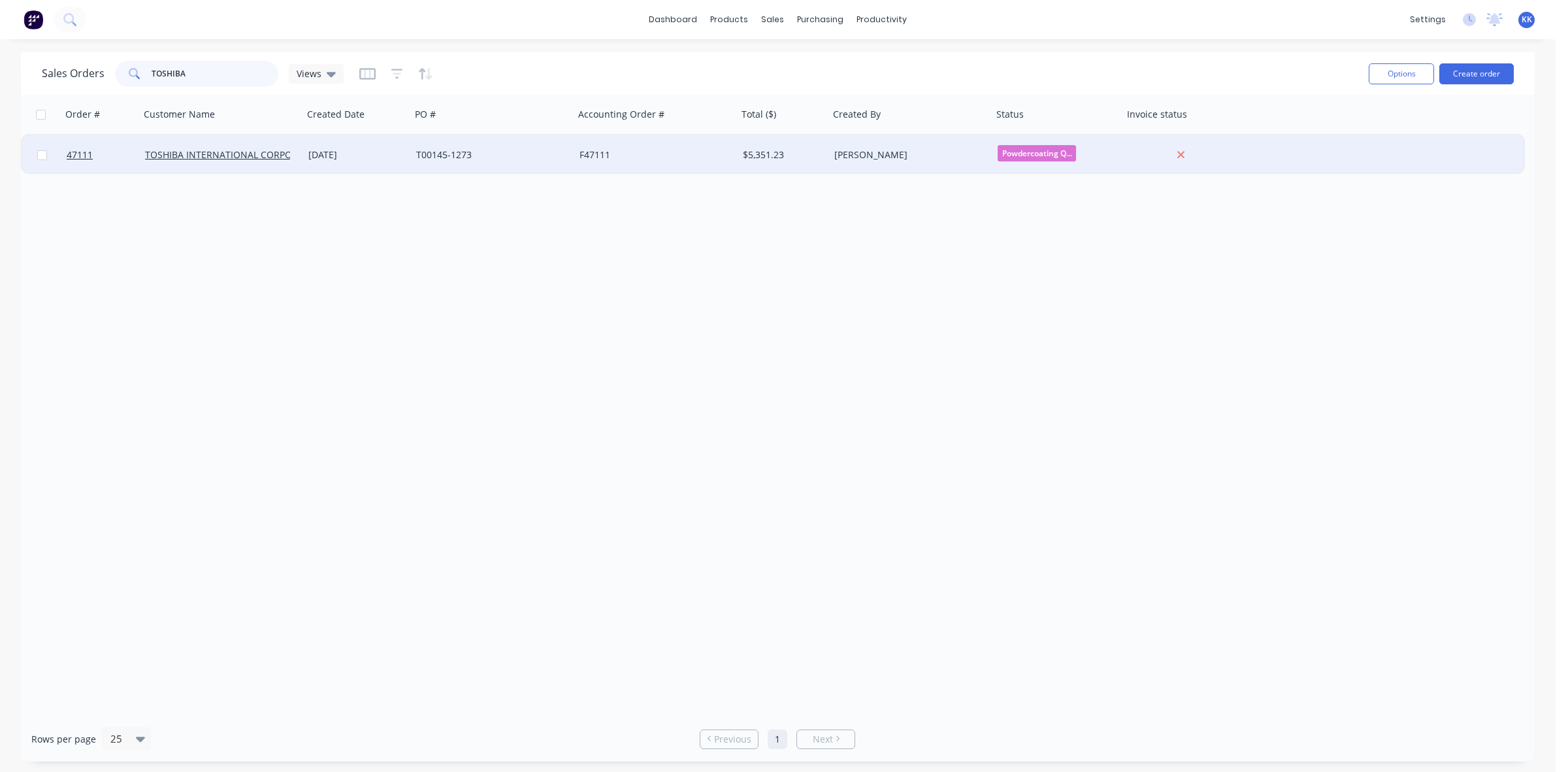
type input "TOSHIBA"
click at [590, 164] on div "F47111" at bounding box center [656, 154] width 164 height 39
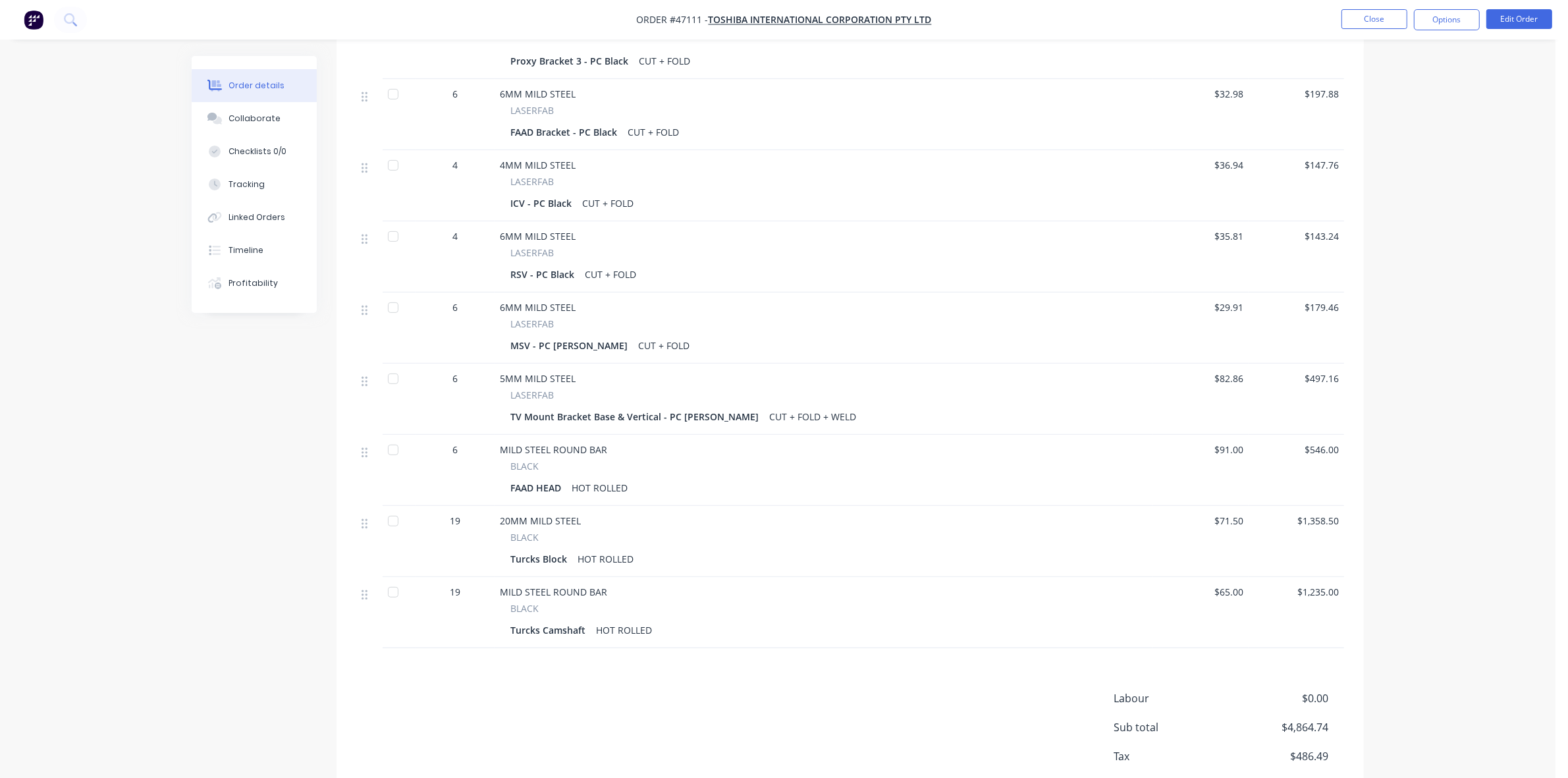
scroll to position [651, 0]
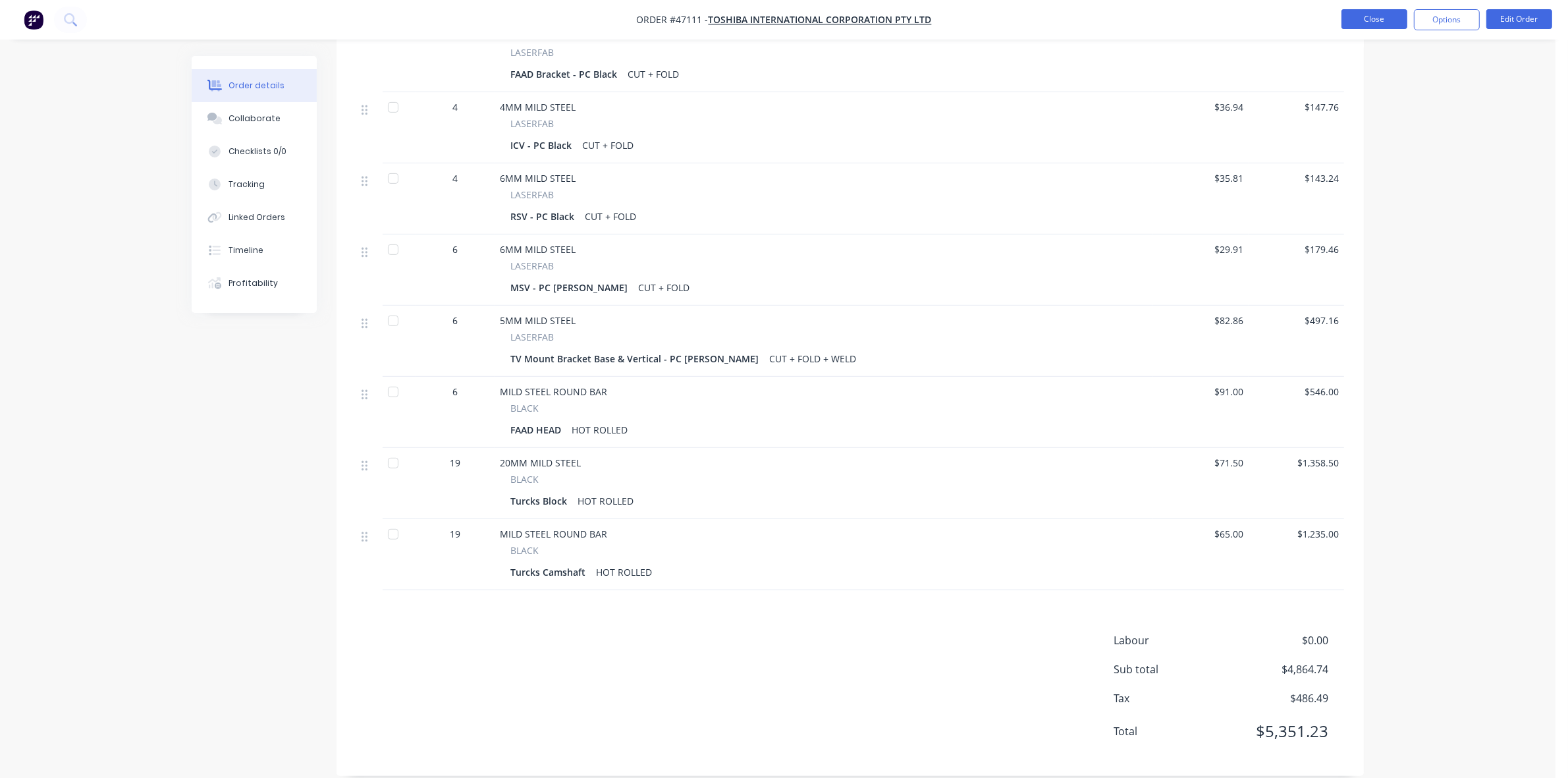
click at [1377, 15] on button "Close" at bounding box center [1374, 19] width 66 height 20
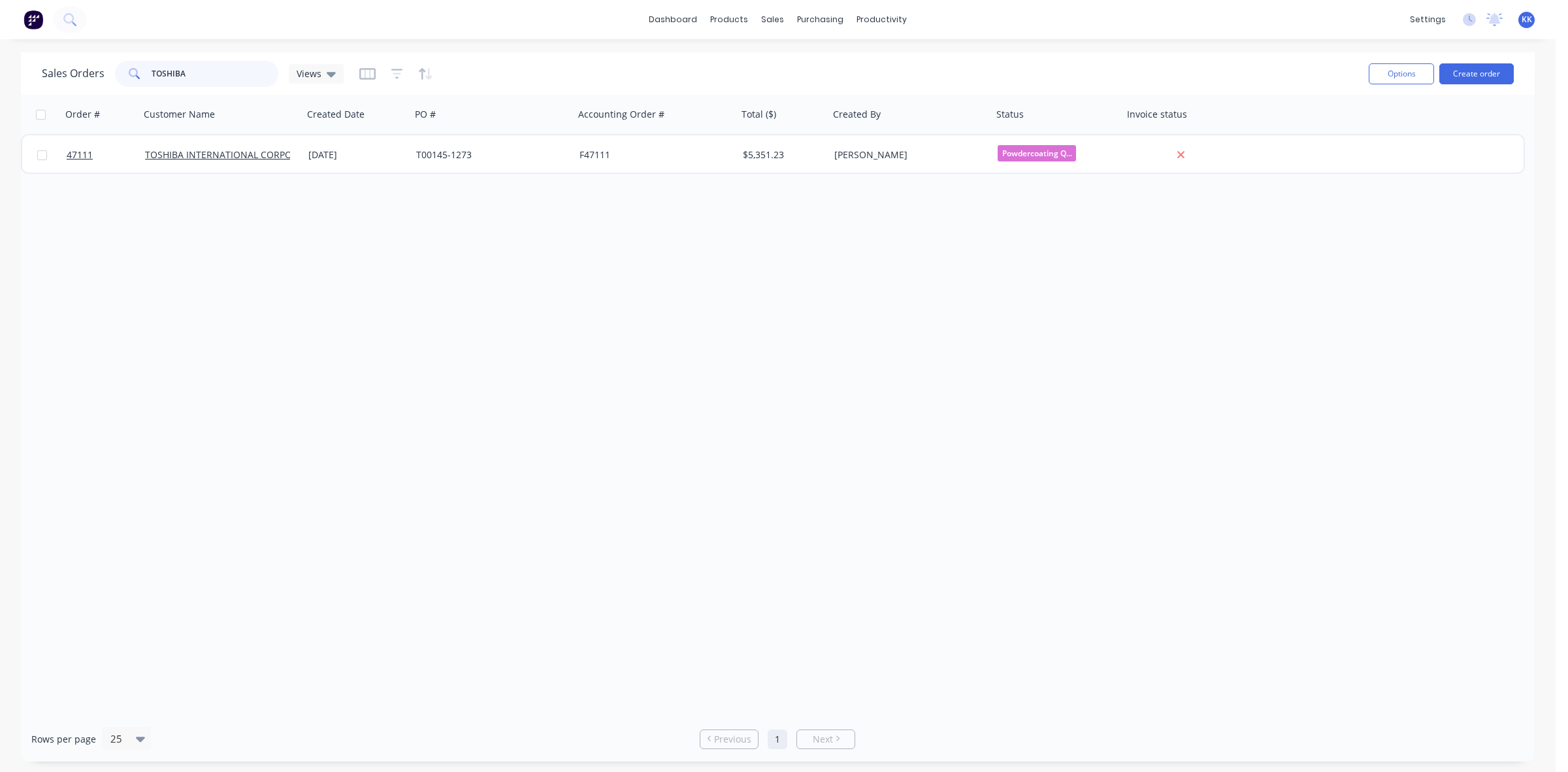
drag, startPoint x: 239, startPoint y: 77, endPoint x: 127, endPoint y: 76, distance: 112.0
click at [127, 76] on div "TOSHIBA" at bounding box center [197, 73] width 164 height 26
type input "48279"
click at [466, 162] on div "MCA PO#40741" at bounding box center [493, 154] width 164 height 39
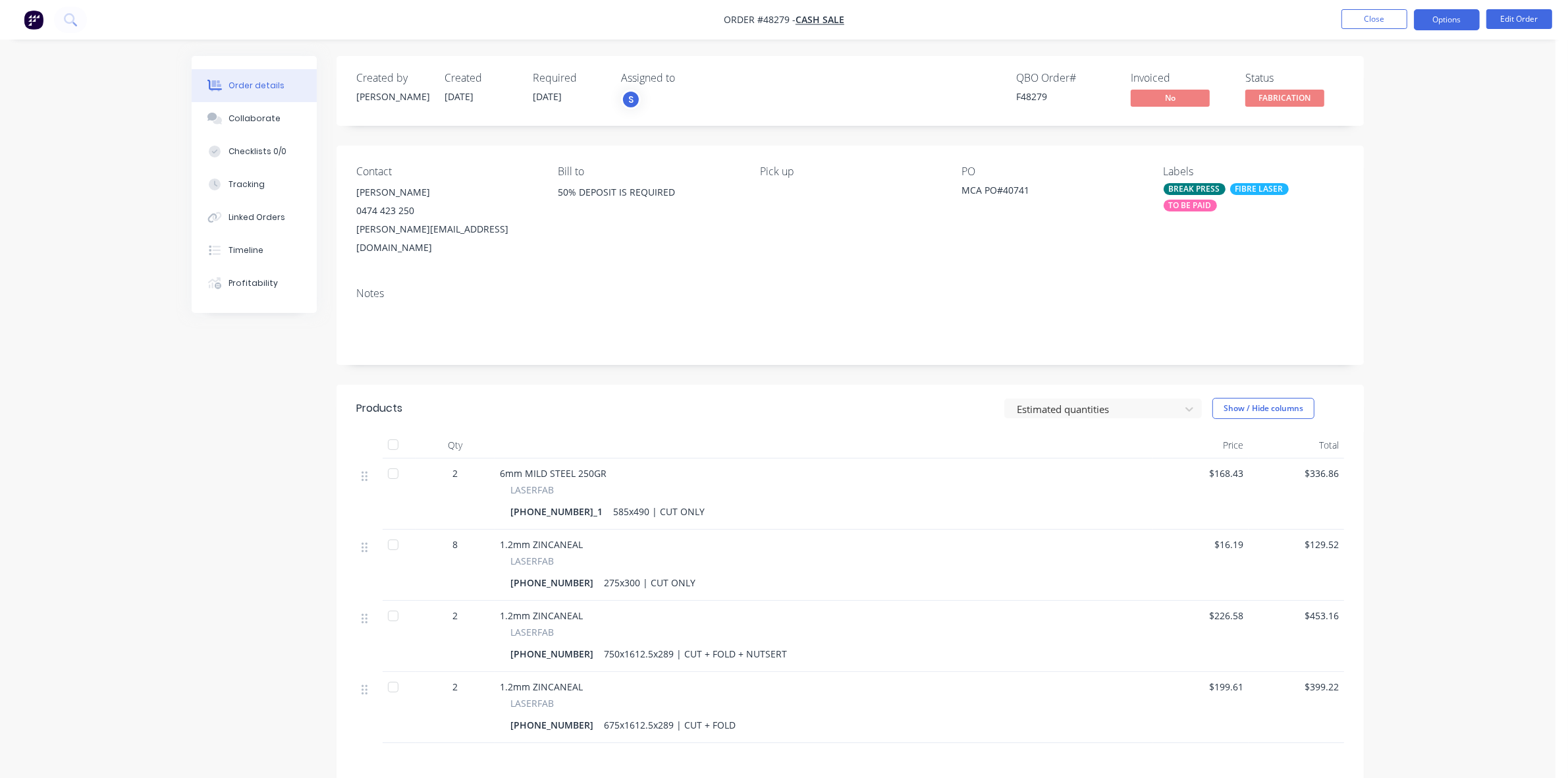
click at [1436, 12] on button "Options" at bounding box center [1446, 20] width 66 height 21
click at [1387, 72] on div "Invoice" at bounding box center [1406, 80] width 121 height 19
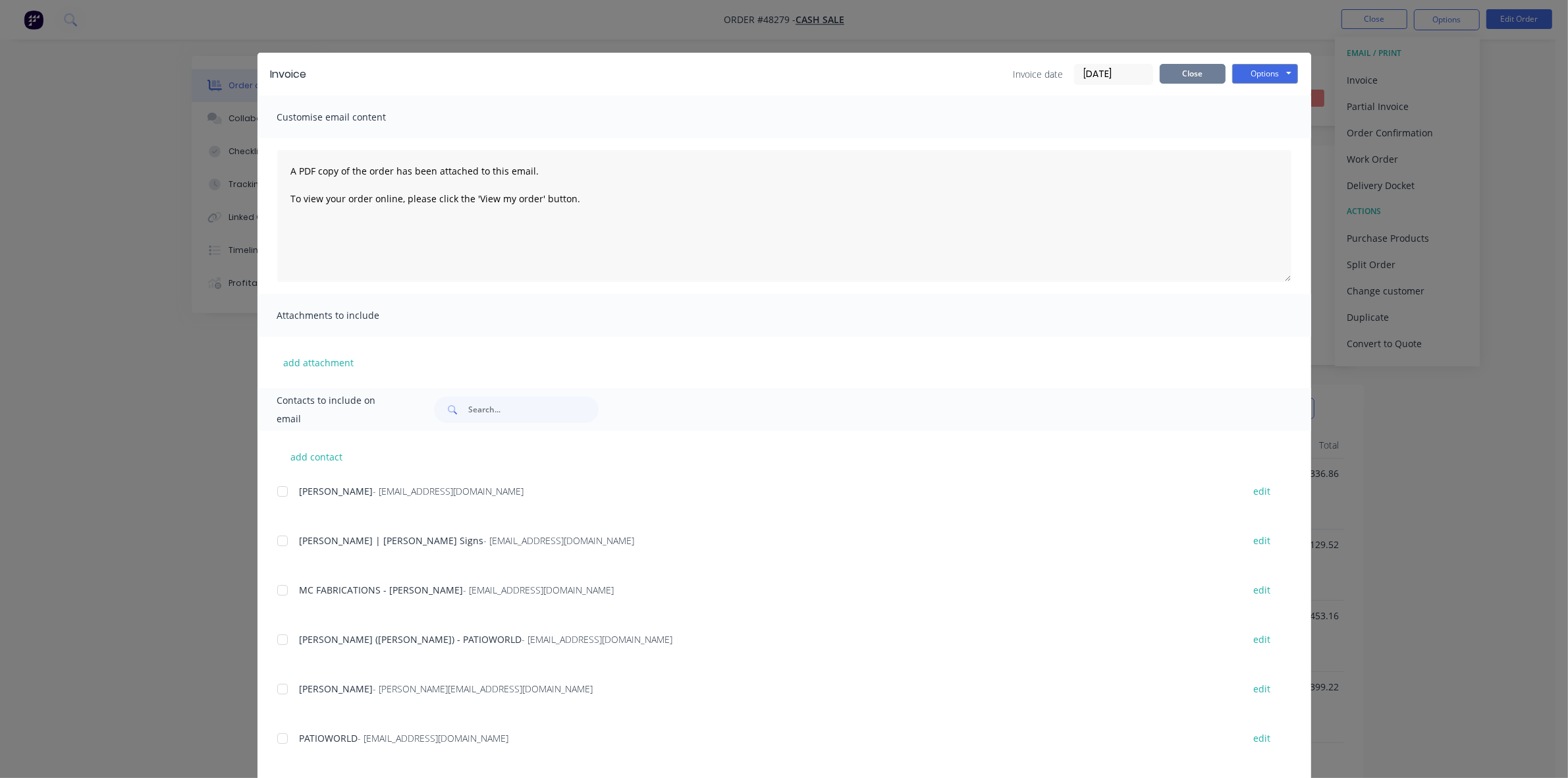
click at [1192, 73] on button "Close" at bounding box center [1192, 74] width 66 height 20
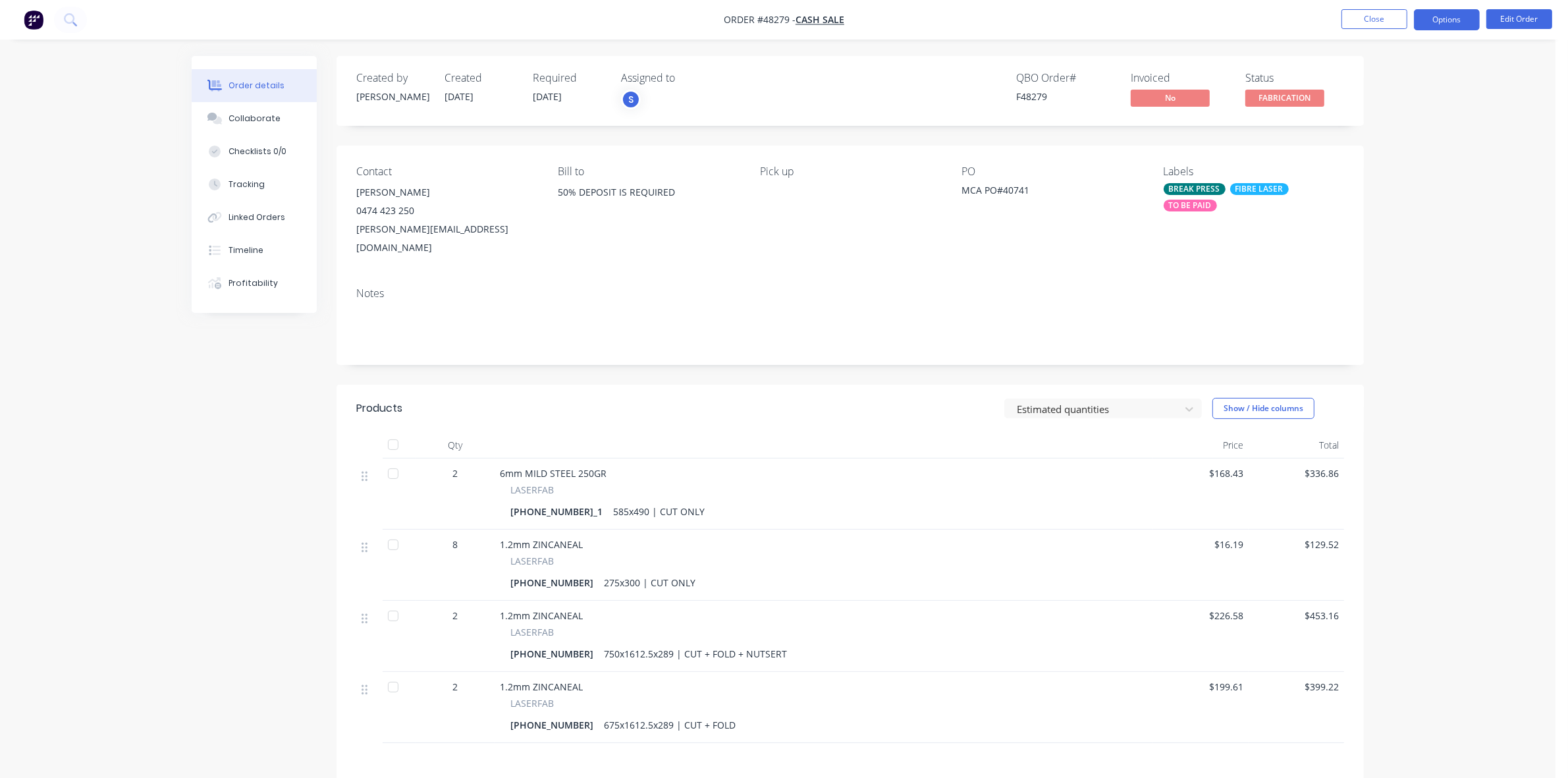
click at [1439, 22] on button "Options" at bounding box center [1446, 20] width 66 height 21
click at [1385, 71] on div "Invoice" at bounding box center [1406, 80] width 121 height 19
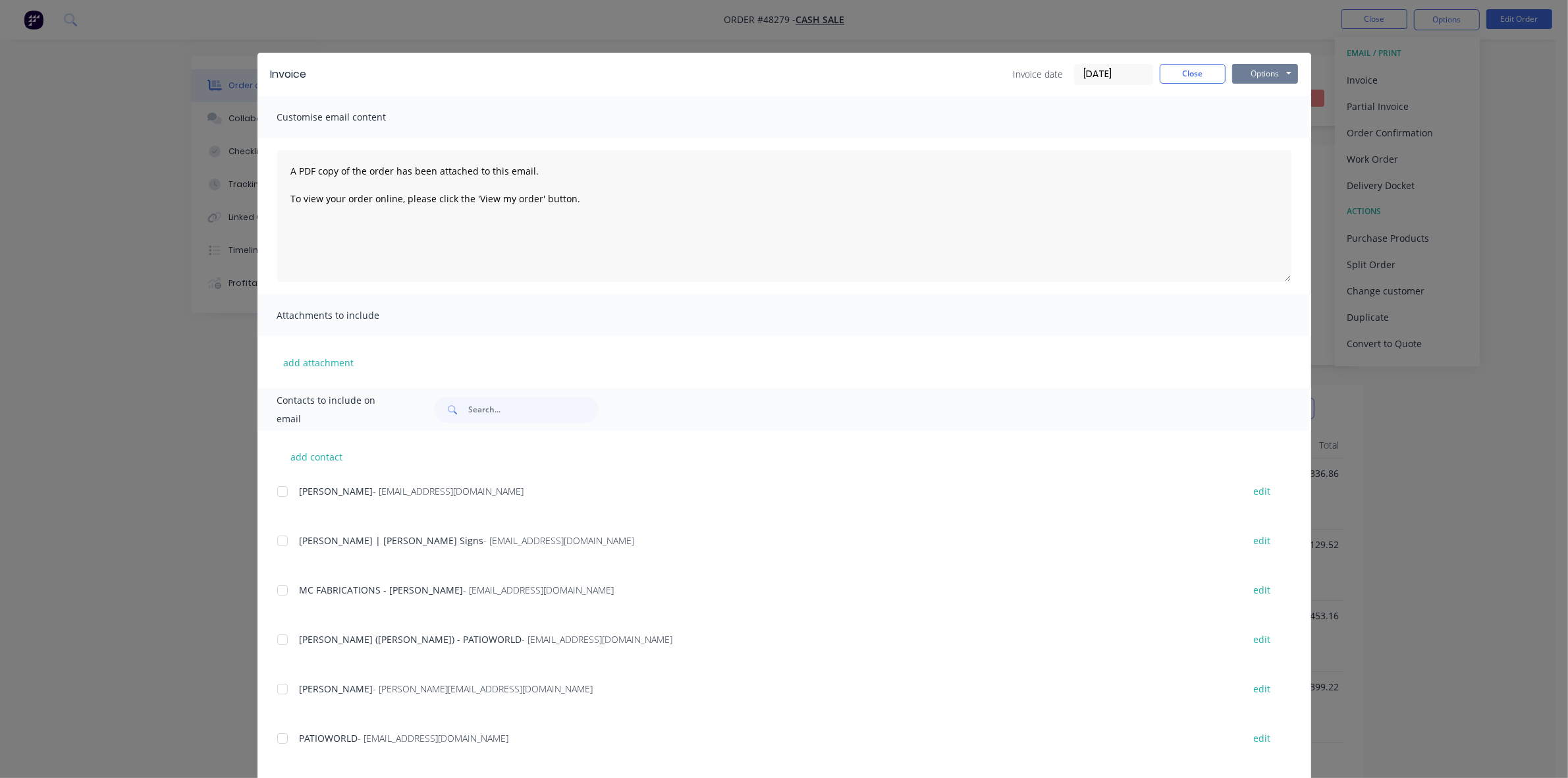
click at [1248, 74] on button "Options" at bounding box center [1264, 74] width 66 height 20
click at [1244, 109] on button "Print" at bounding box center [1273, 119] width 84 height 22
click at [1160, 66] on button "Close" at bounding box center [1192, 74] width 66 height 20
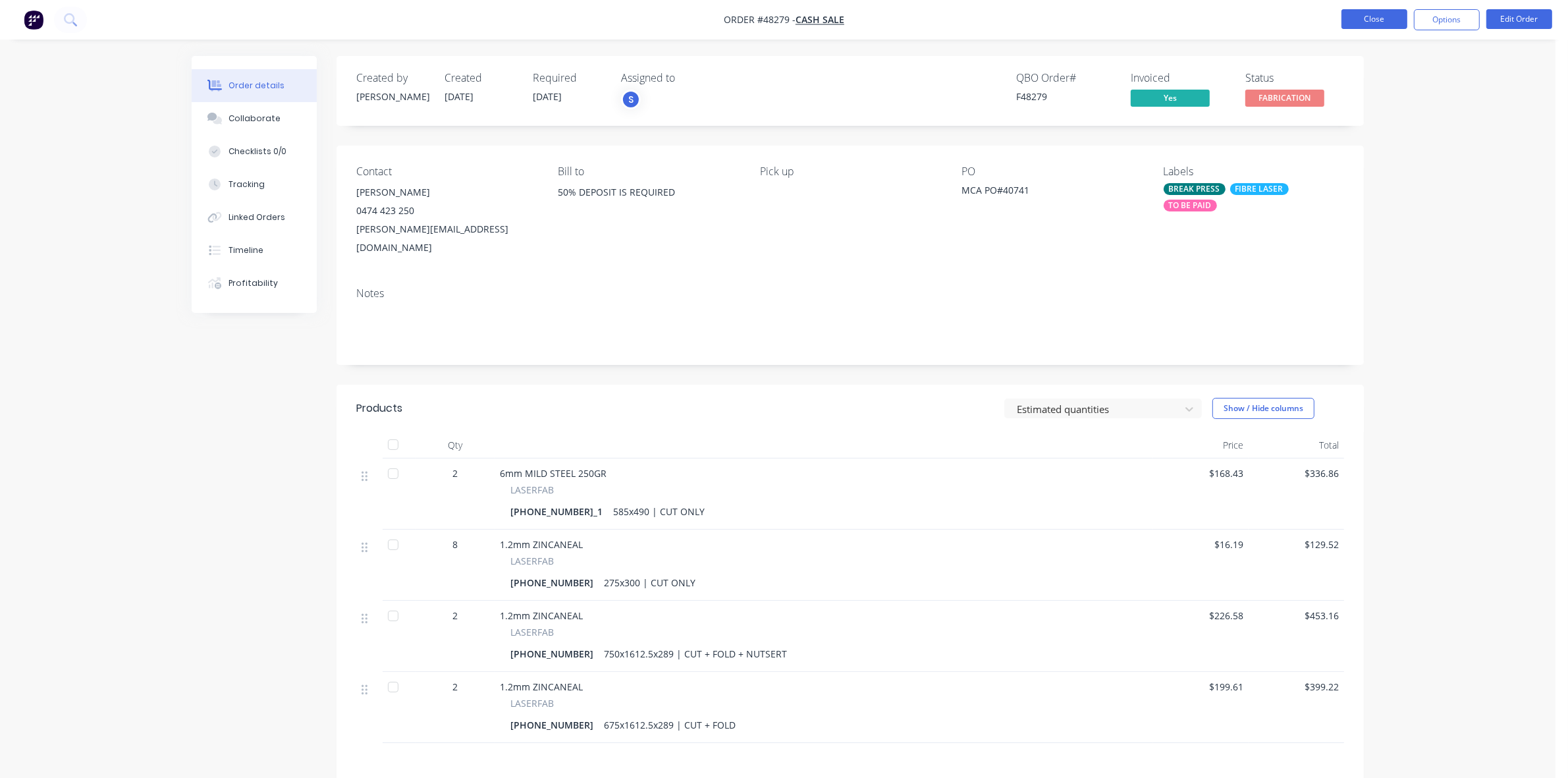
click at [1353, 22] on button "Close" at bounding box center [1374, 19] width 66 height 20
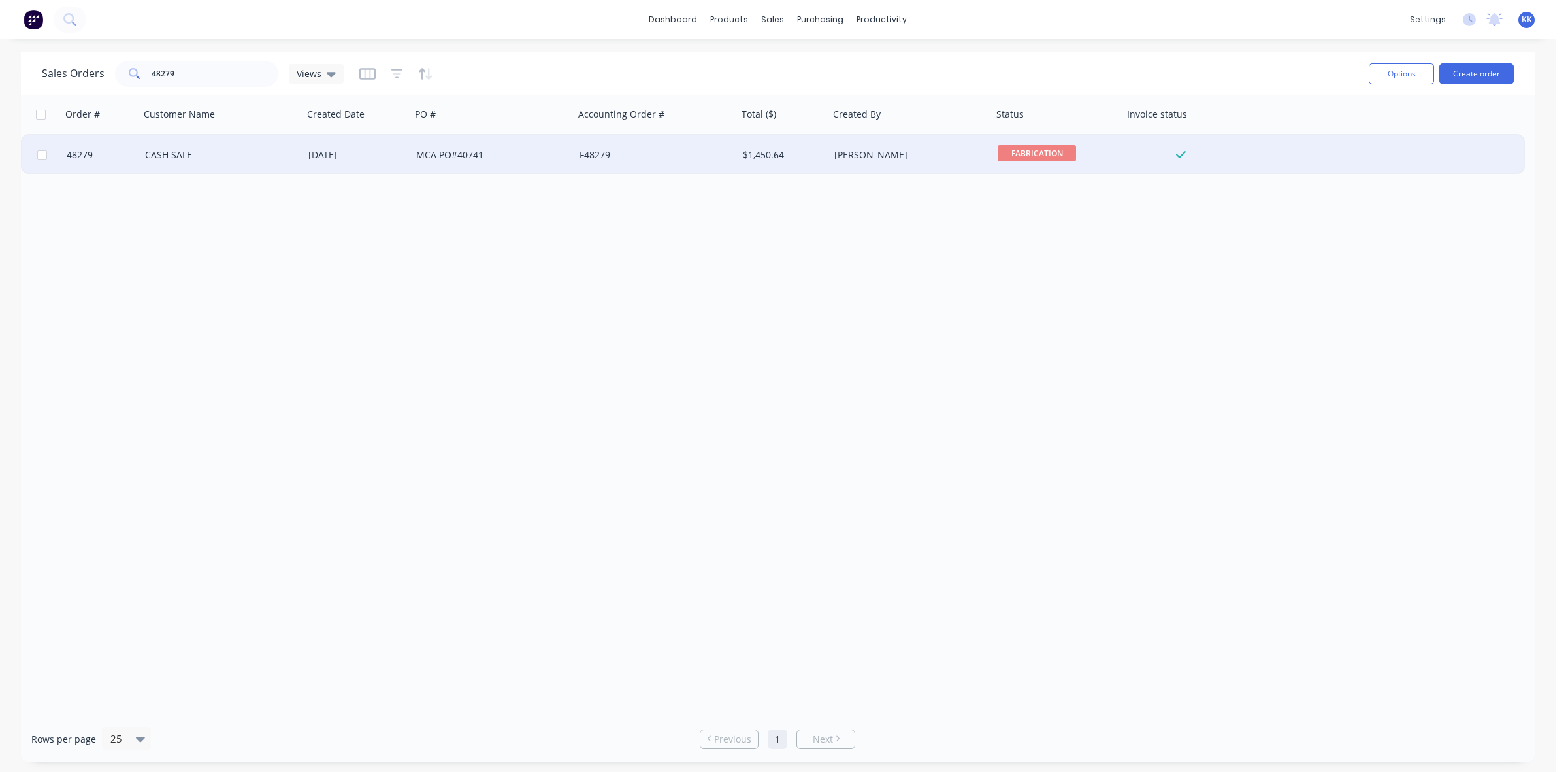
click at [718, 150] on div "F48279" at bounding box center [652, 155] width 145 height 13
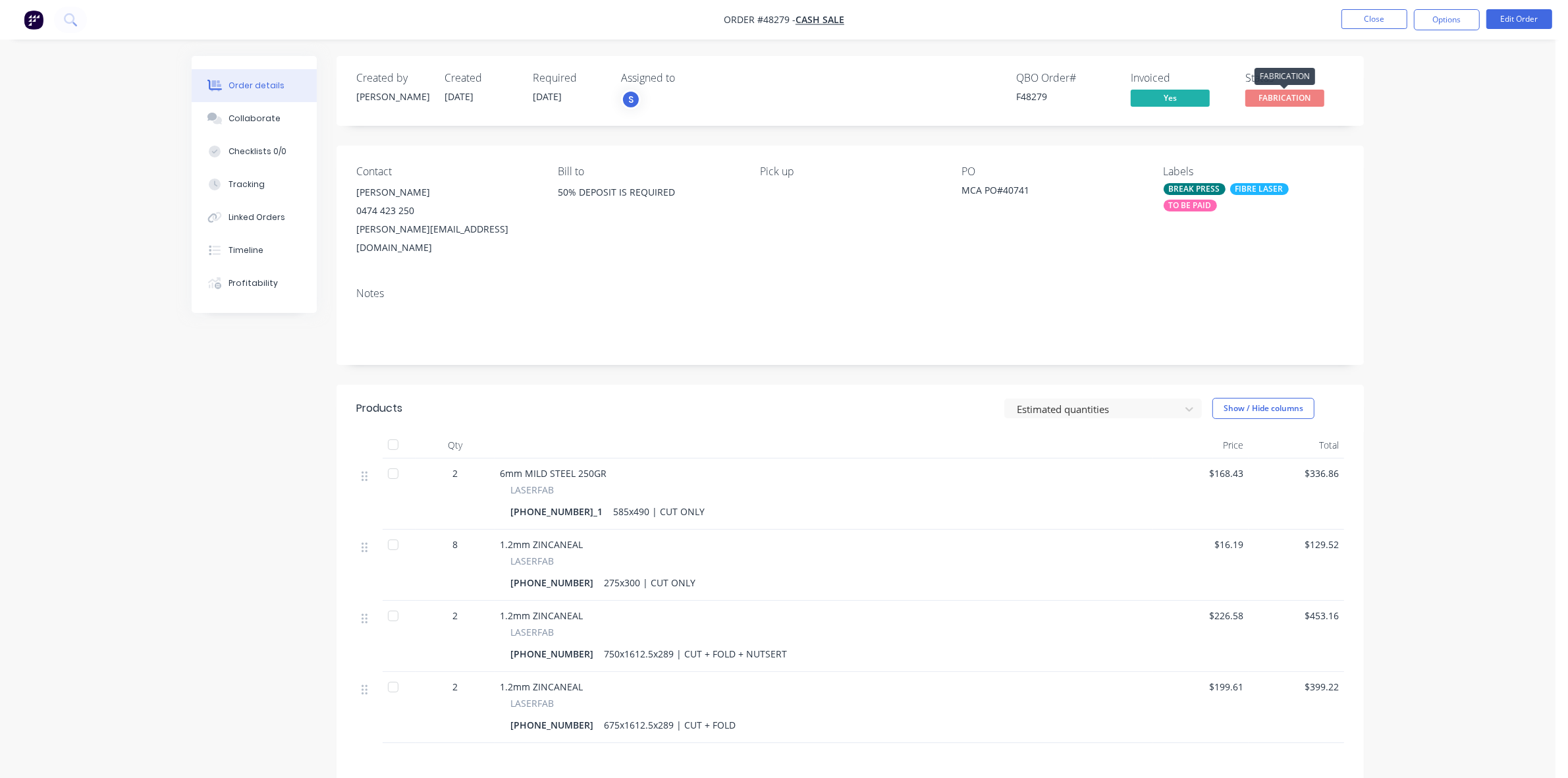
click at [1298, 94] on span "FABRICATION" at bounding box center [1285, 98] width 79 height 17
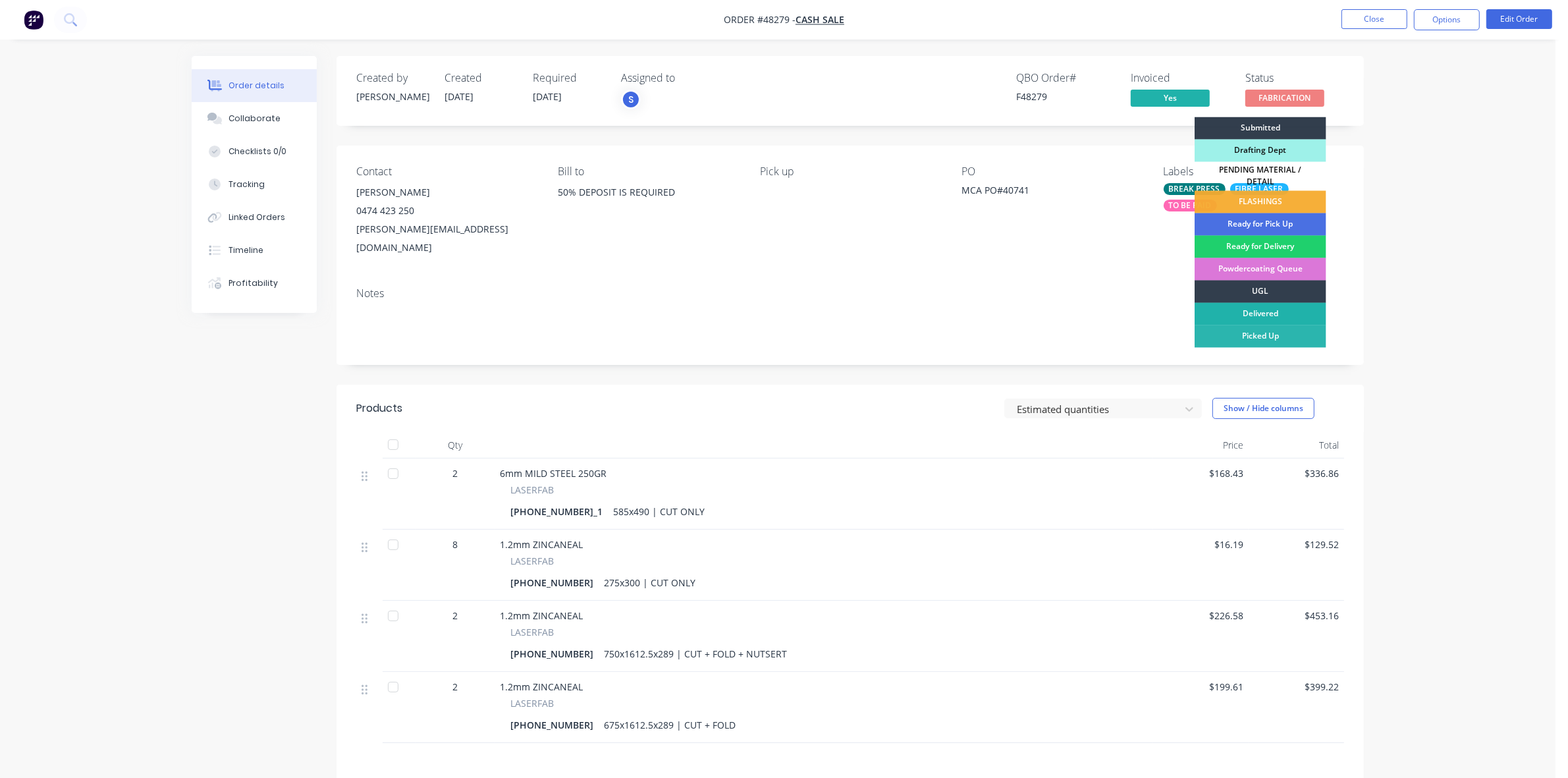
click at [1259, 305] on div "Delivered" at bounding box center [1260, 314] width 131 height 22
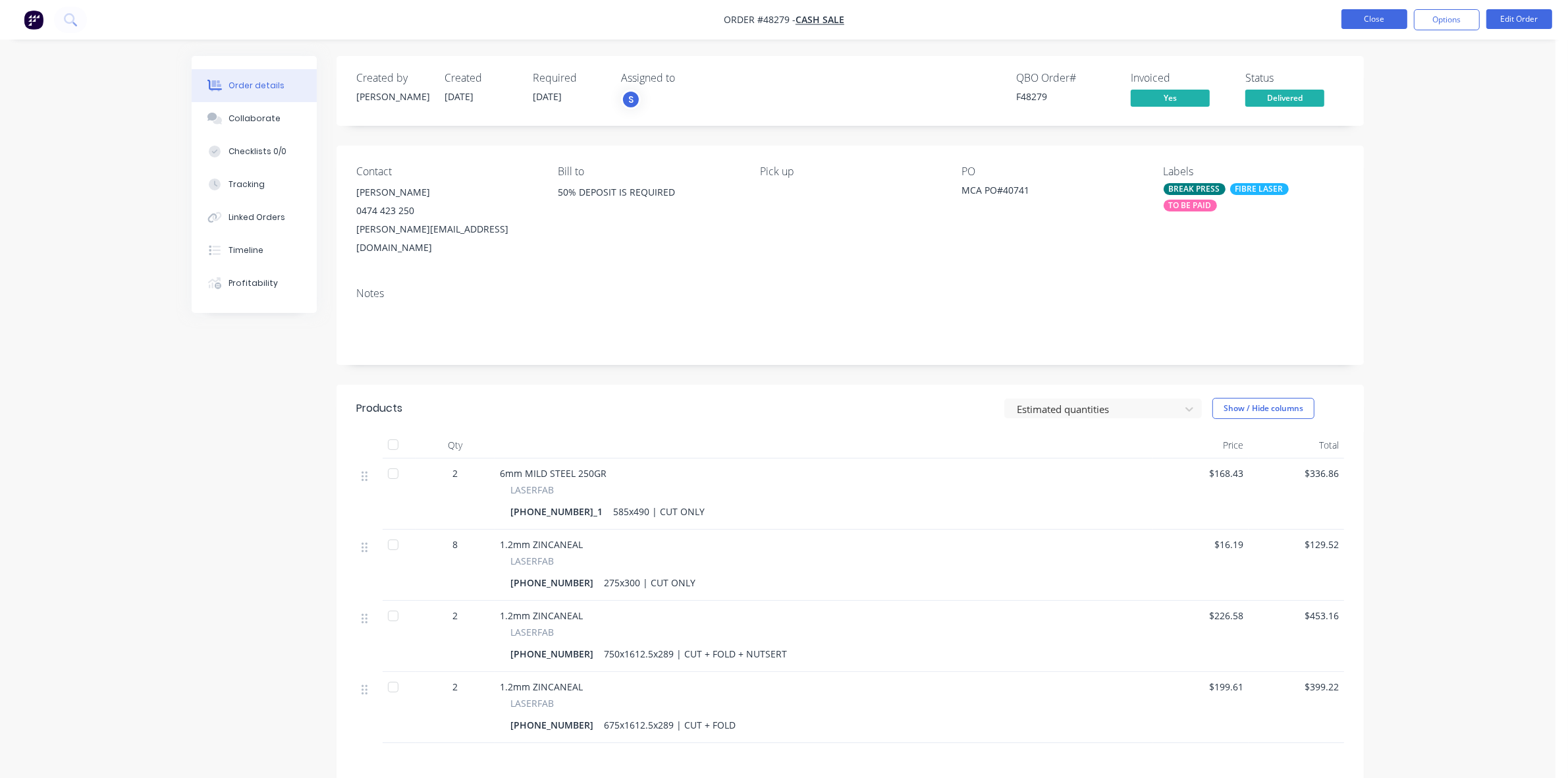
click at [1353, 23] on button "Close" at bounding box center [1374, 19] width 66 height 20
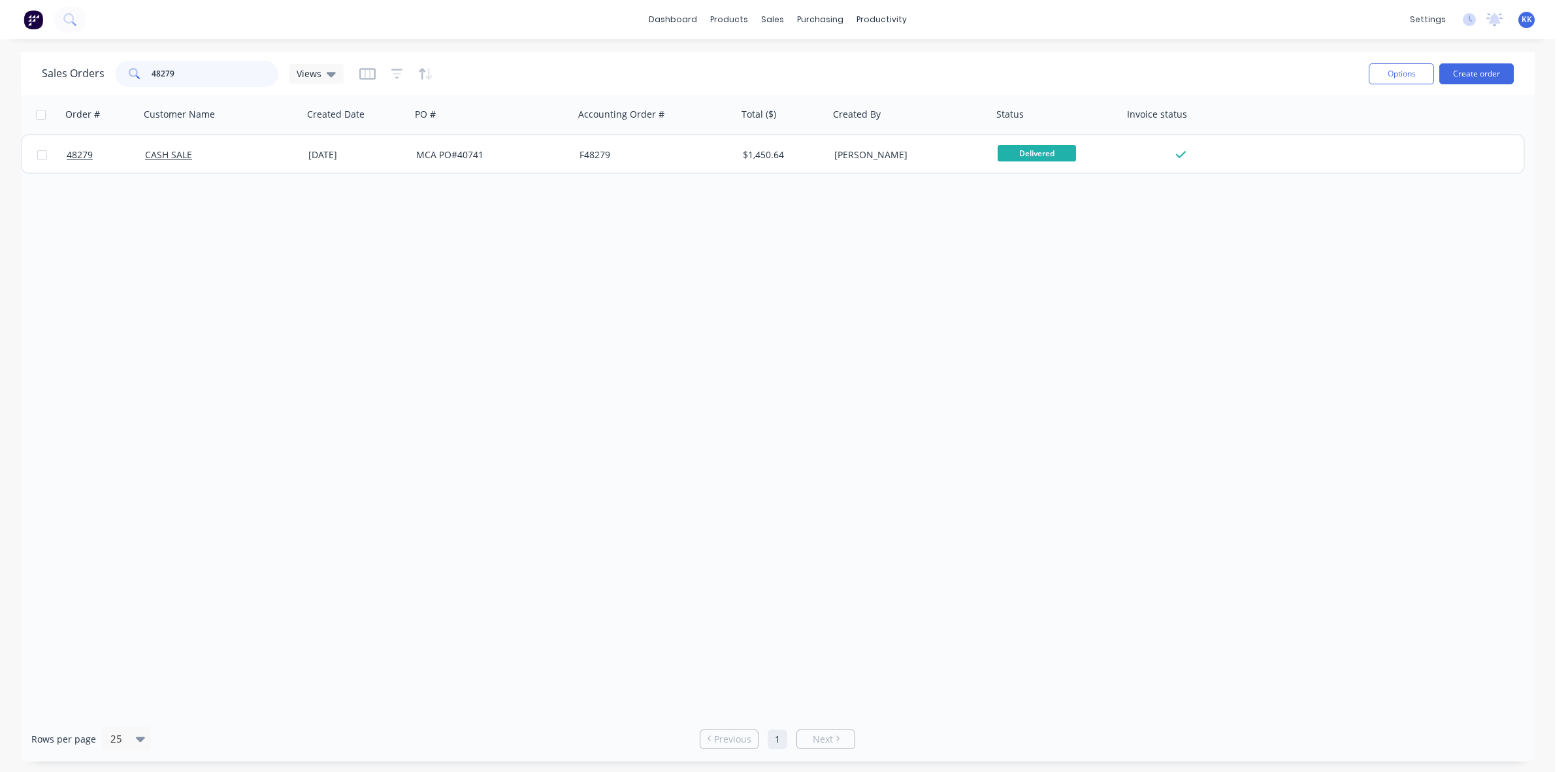
drag, startPoint x: 188, startPoint y: 66, endPoint x: 93, endPoint y: 66, distance: 95.0
click at [93, 66] on div "Sales Orders 48279 Views" at bounding box center [193, 73] width 302 height 26
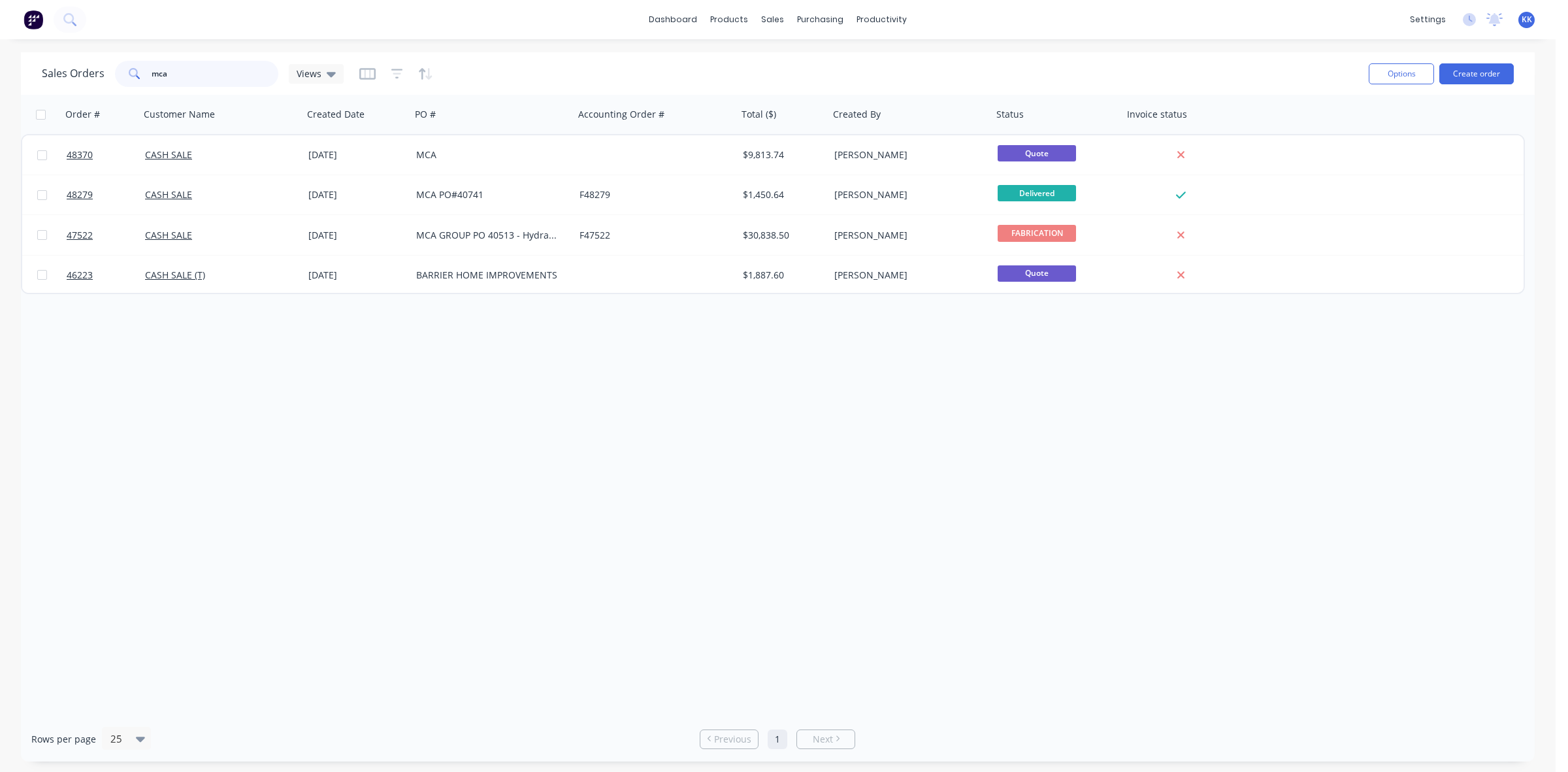
drag, startPoint x: 189, startPoint y: 83, endPoint x: 118, endPoint y: 83, distance: 71.0
click at [121, 83] on div "mca" at bounding box center [197, 73] width 164 height 26
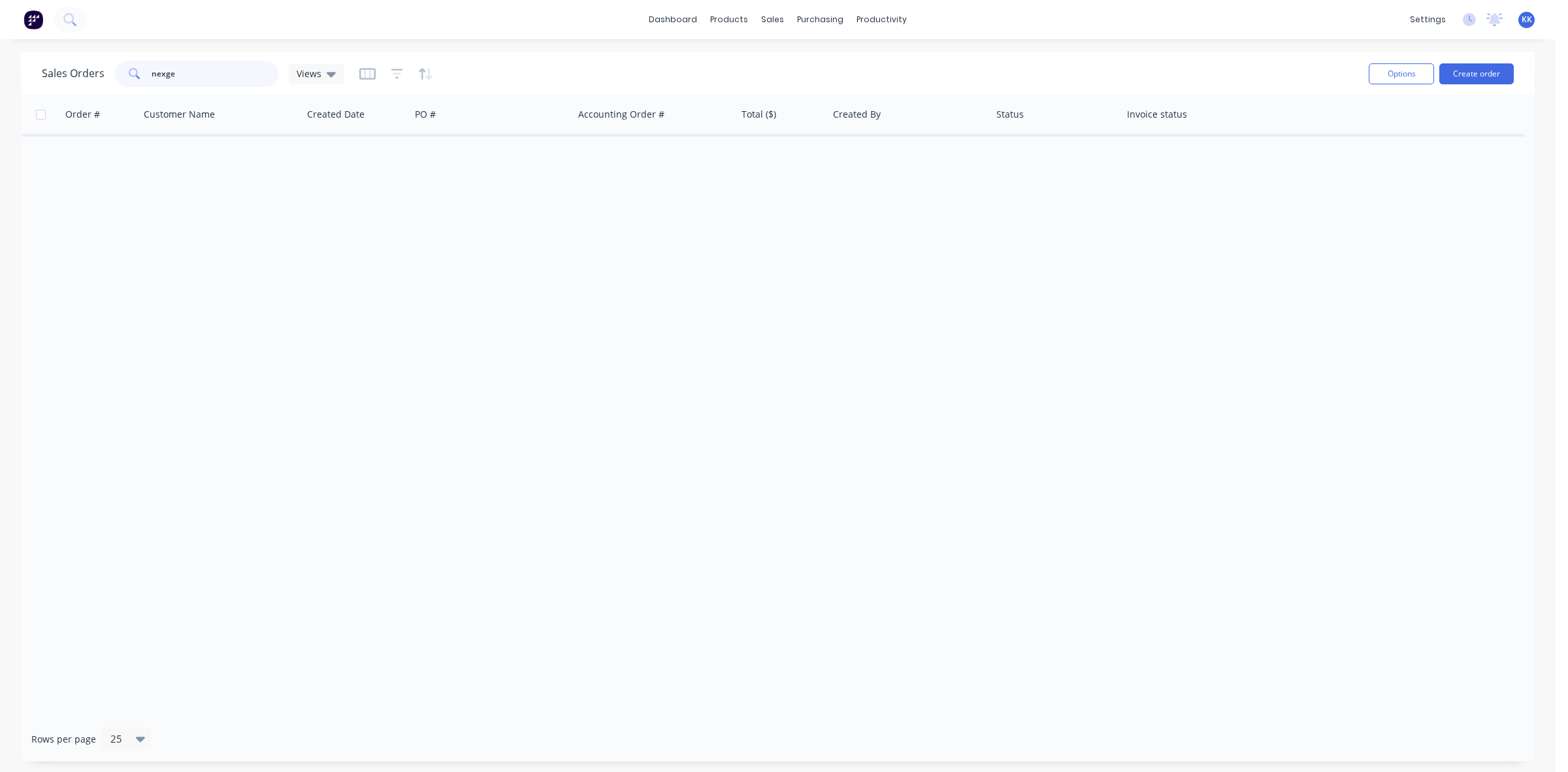
drag, startPoint x: 197, startPoint y: 71, endPoint x: 118, endPoint y: 76, distance: 79.2
click at [118, 76] on div "nexge" at bounding box center [197, 73] width 164 height 26
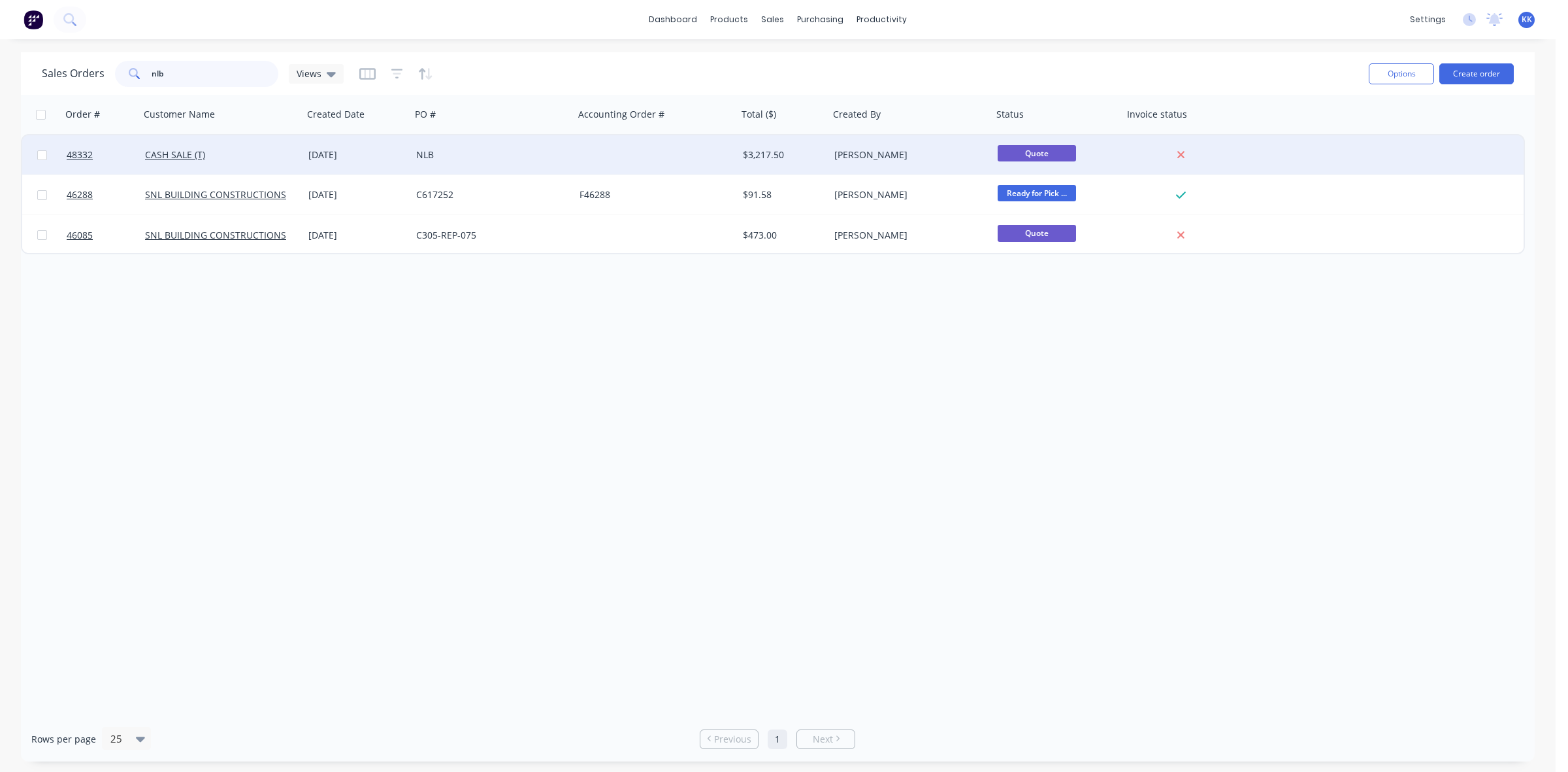
type input "nlb"
click at [371, 164] on div "[DATE]" at bounding box center [357, 154] width 108 height 39
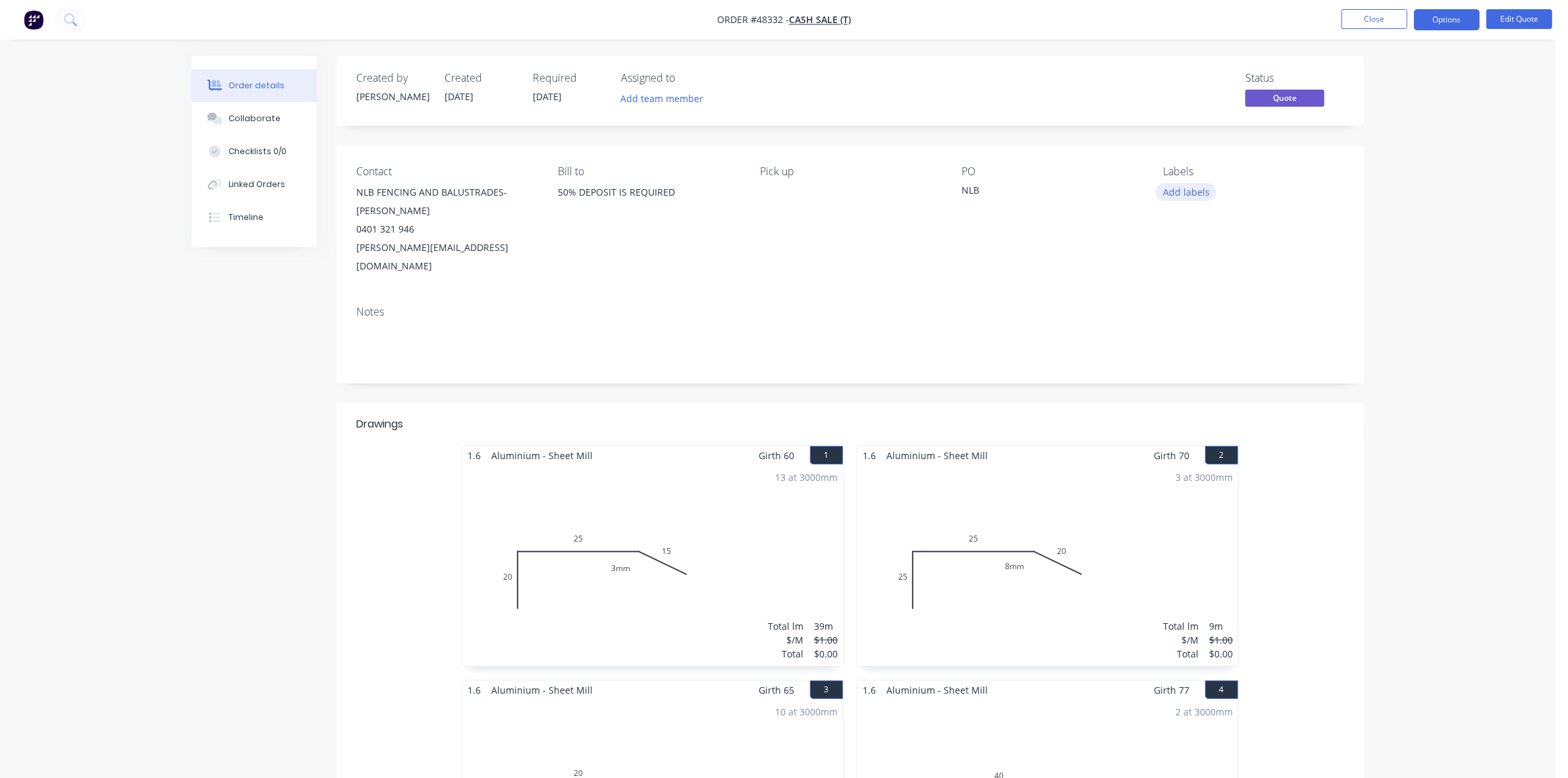
click at [1198, 191] on button "Add labels" at bounding box center [1186, 192] width 61 height 18
click at [1242, 306] on div "TO BE PAID" at bounding box center [1224, 310] width 54 height 14
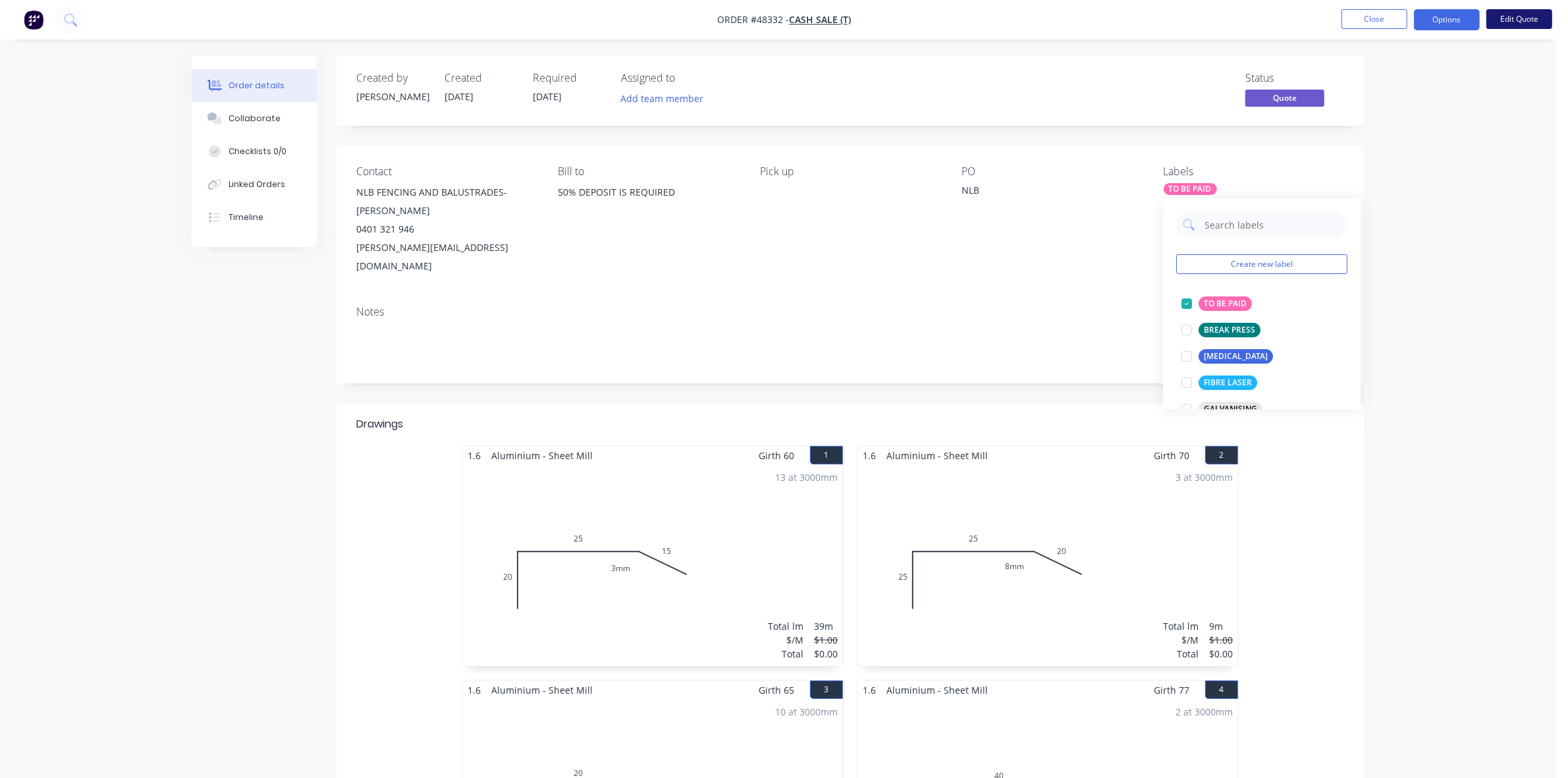
click at [1518, 12] on button "Edit Quote" at bounding box center [1519, 19] width 66 height 20
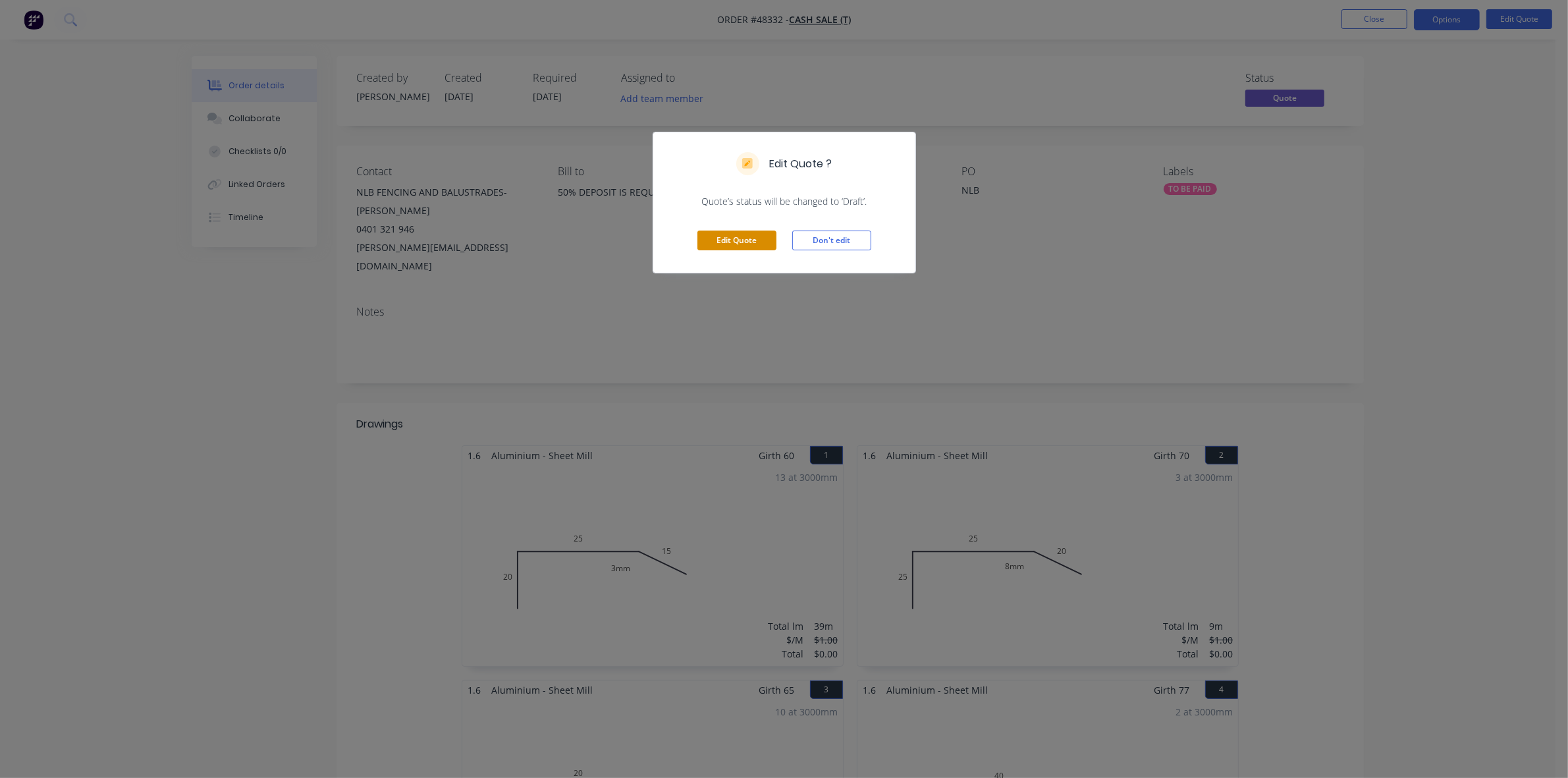
click at [735, 237] on button "Edit Quote" at bounding box center [737, 240] width 79 height 20
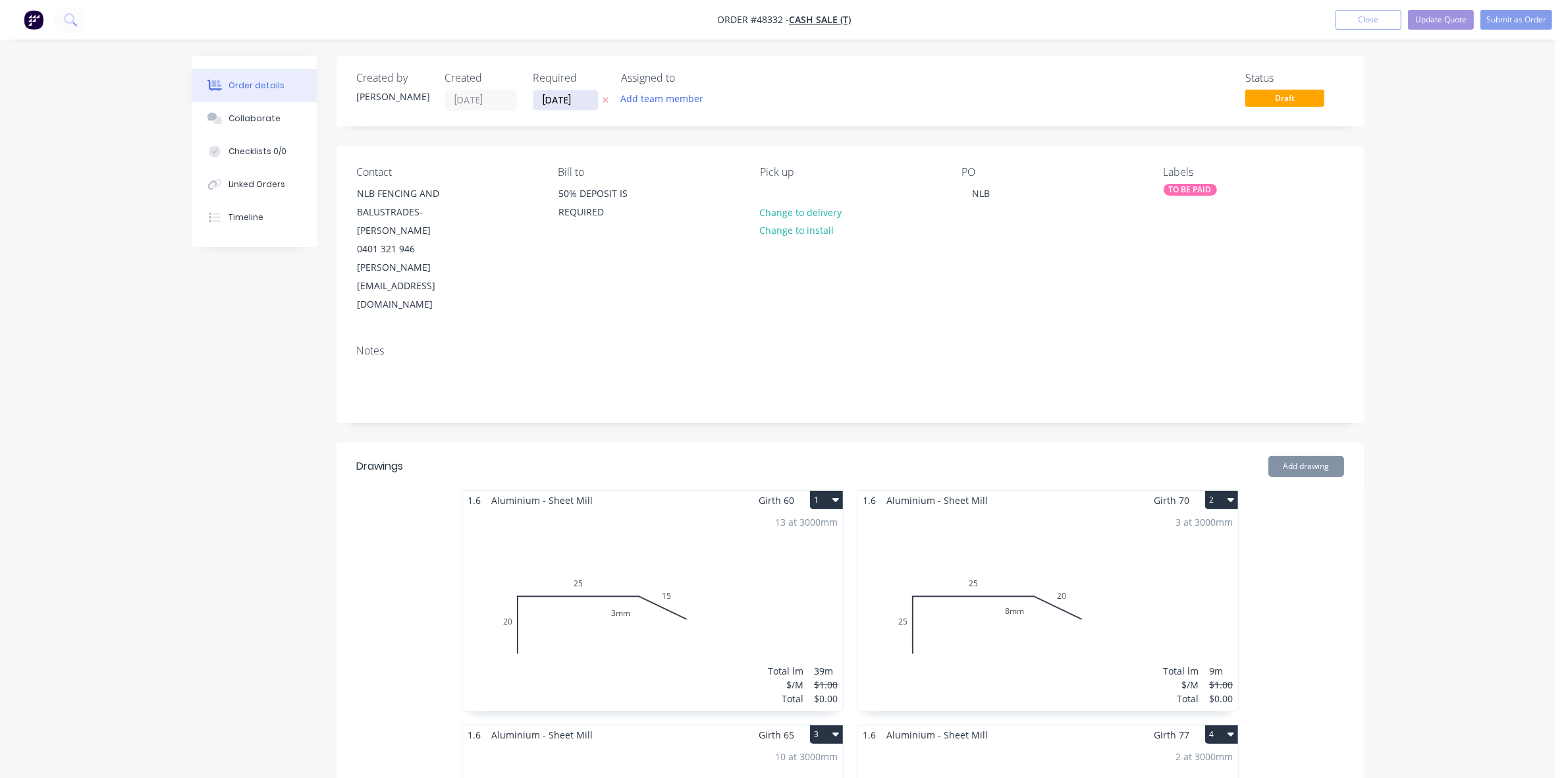
click at [561, 94] on input "[DATE]" at bounding box center [565, 100] width 65 height 20
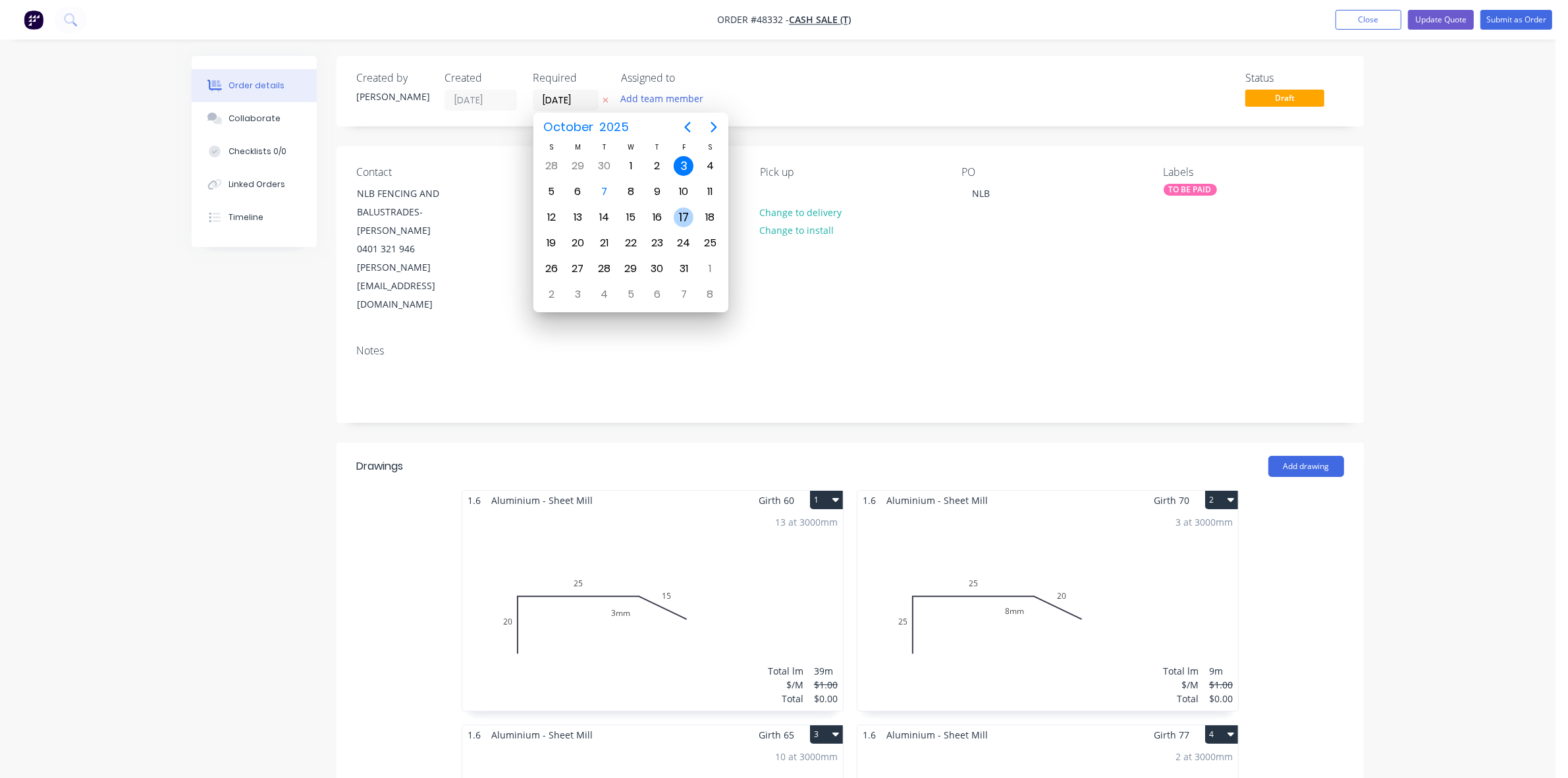
click at [679, 213] on div "17" at bounding box center [683, 217] width 20 height 20
type input "[DATE]"
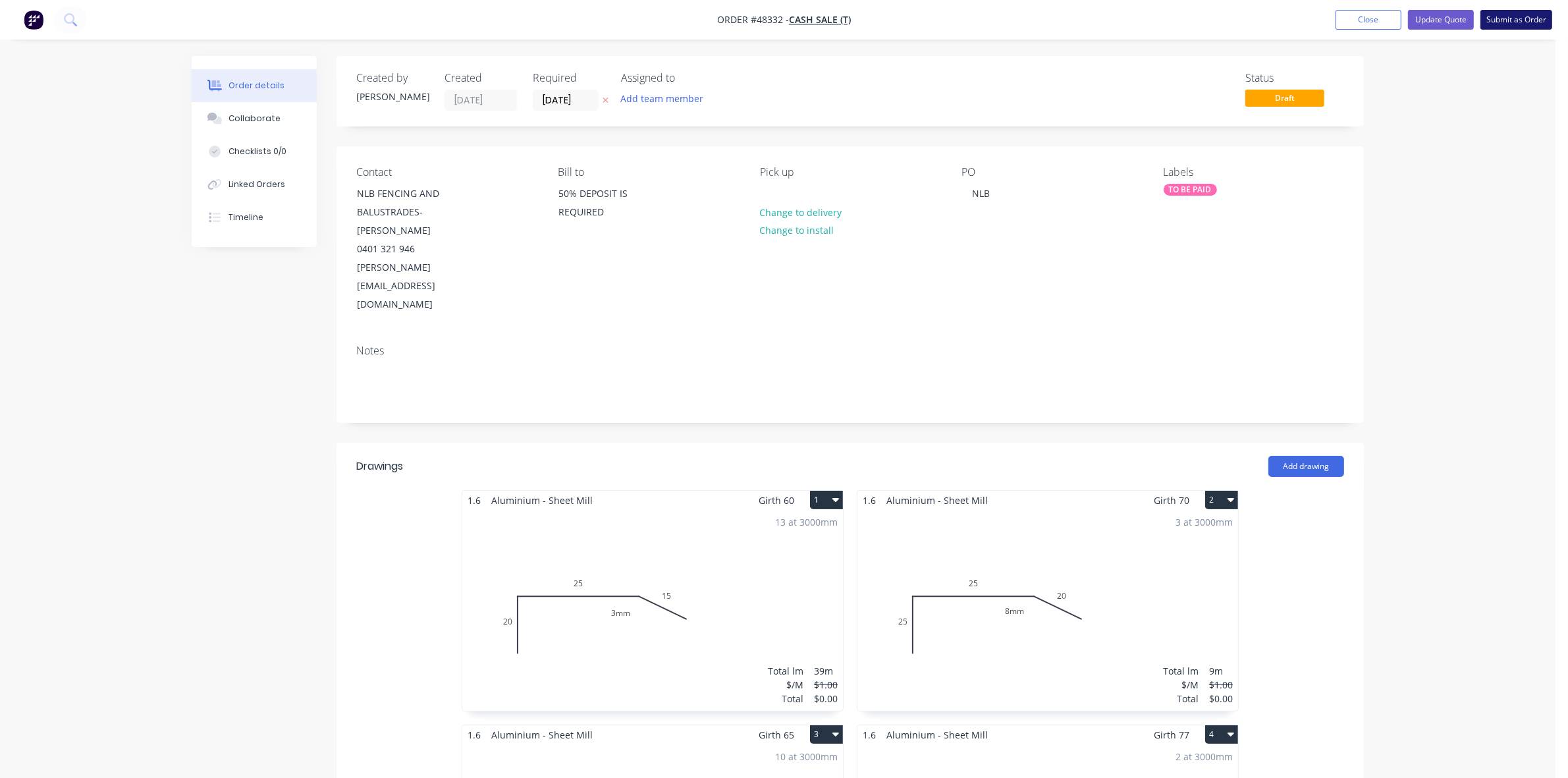
click at [1519, 27] on button "Submit as Order" at bounding box center [1516, 19] width 72 height 20
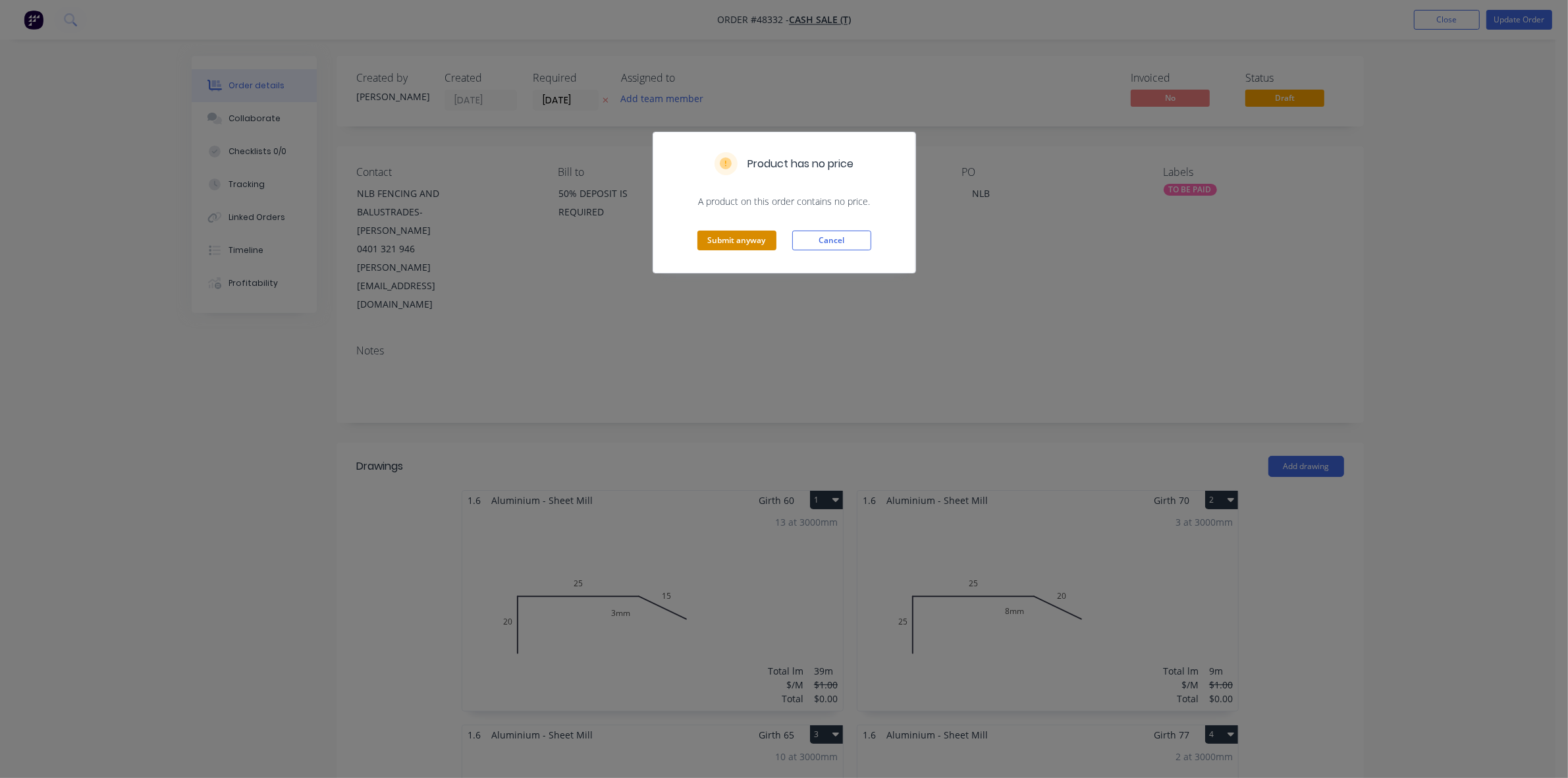
click at [726, 240] on button "Submit anyway" at bounding box center [737, 240] width 79 height 20
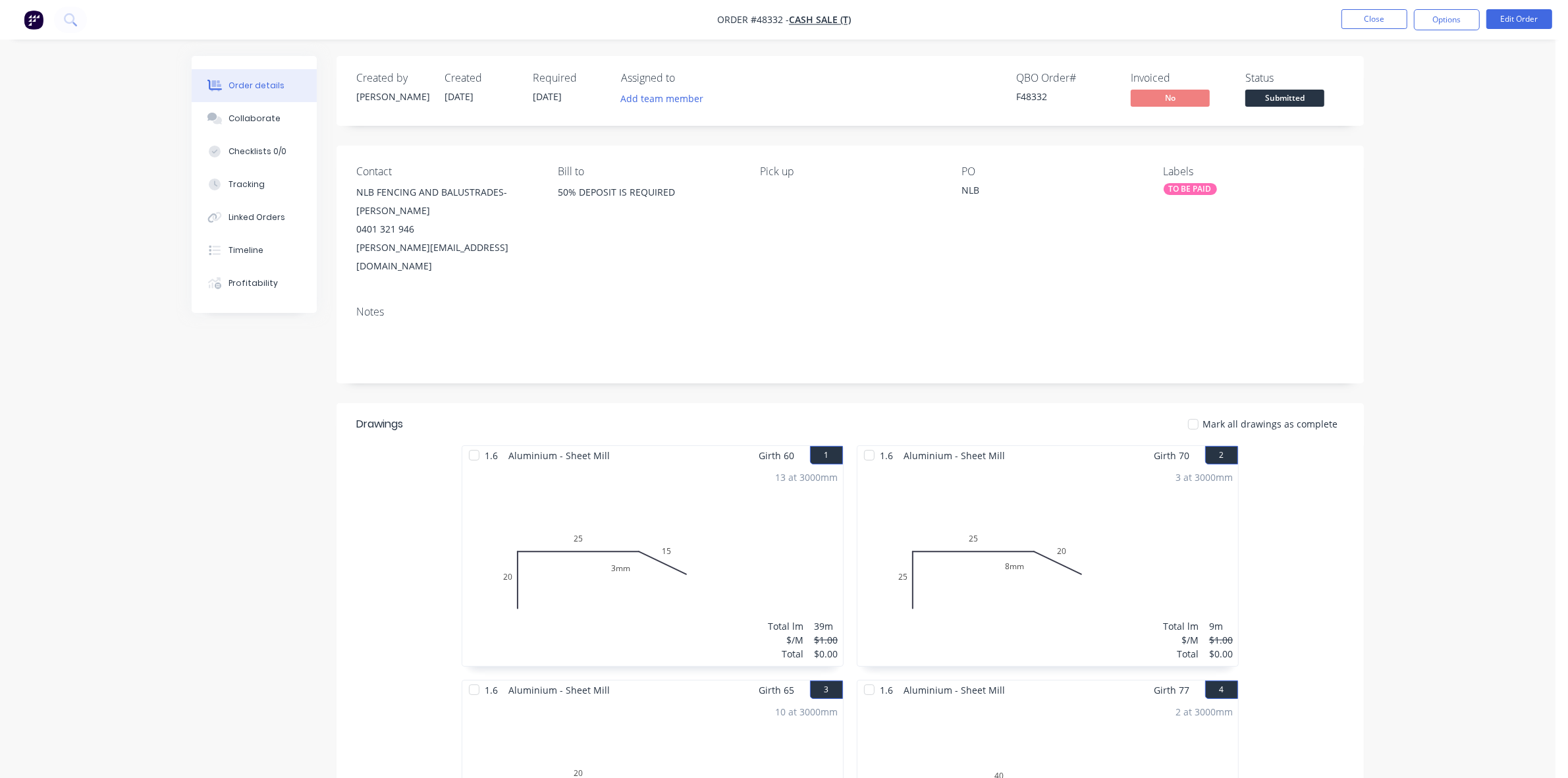
click at [1302, 99] on span "Submitted" at bounding box center [1285, 98] width 79 height 17
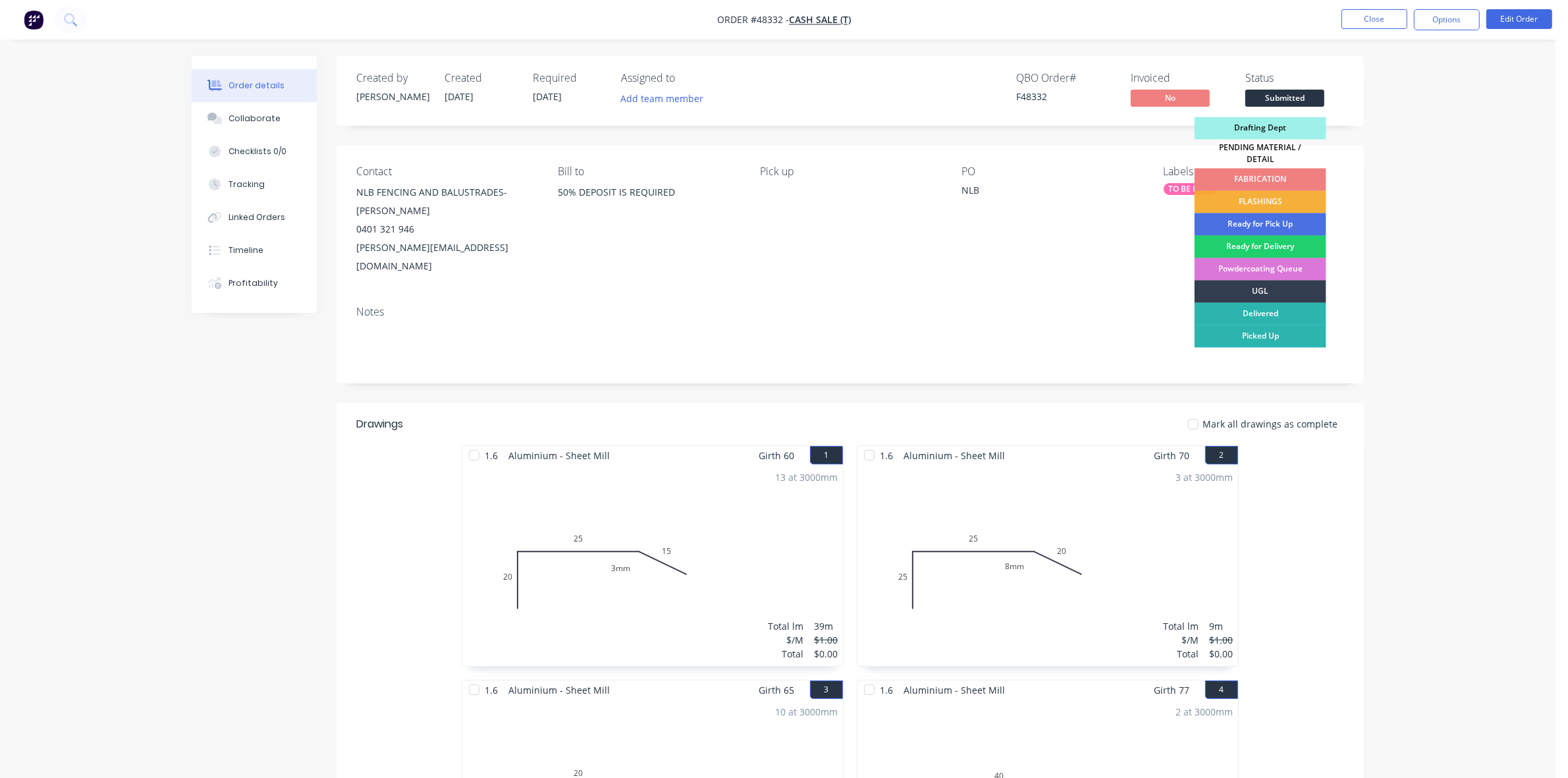
click at [1263, 175] on div "FABRICATION" at bounding box center [1260, 179] width 131 height 22
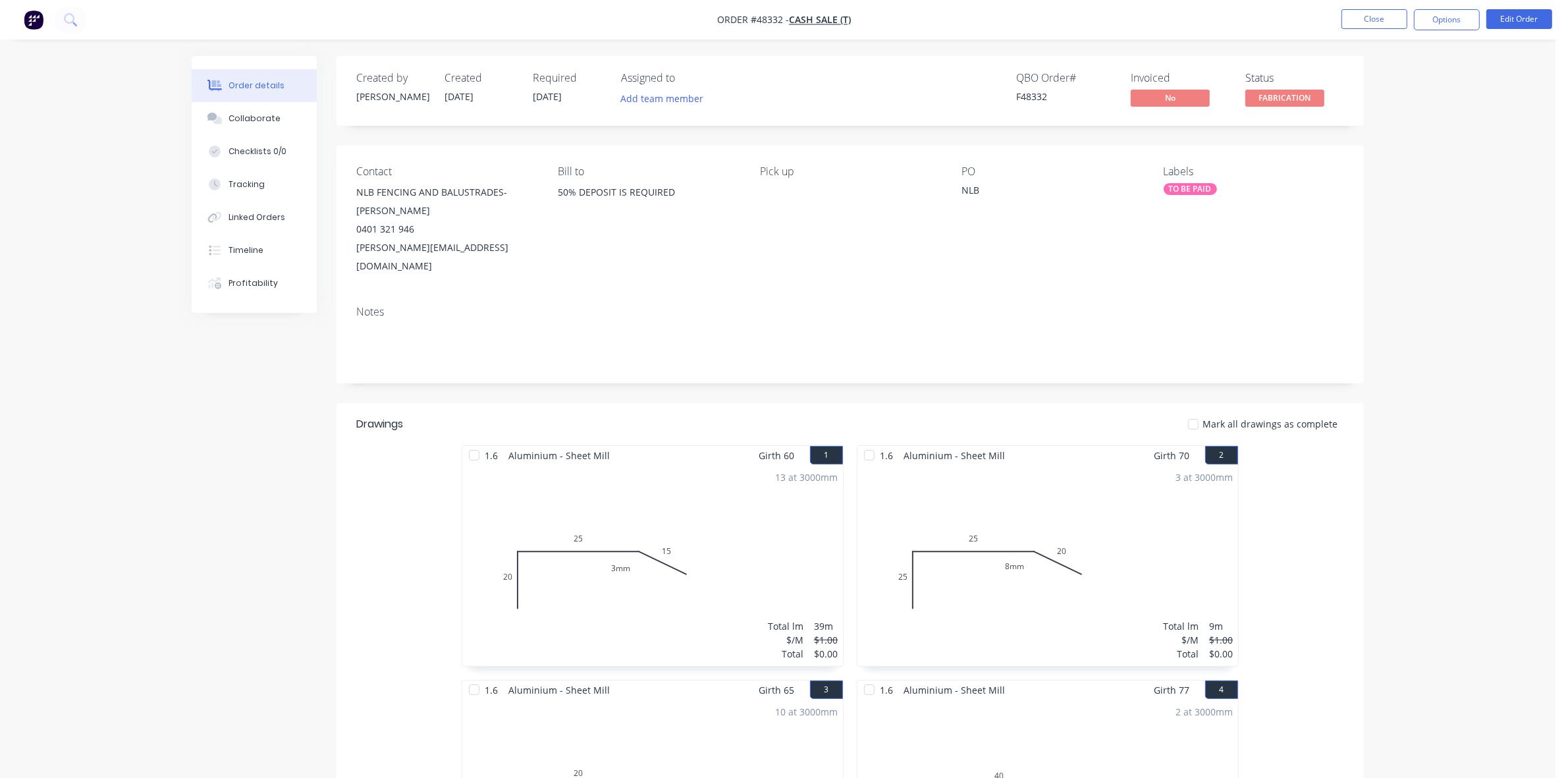
click at [1194, 192] on div "TO BE PAID" at bounding box center [1190, 189] width 54 height 12
drag, startPoint x: 1232, startPoint y: 291, endPoint x: 1416, endPoint y: 225, distance: 195.5
click at [1233, 291] on div "POWDER COATING" at bounding box center [1238, 294] width 81 height 14
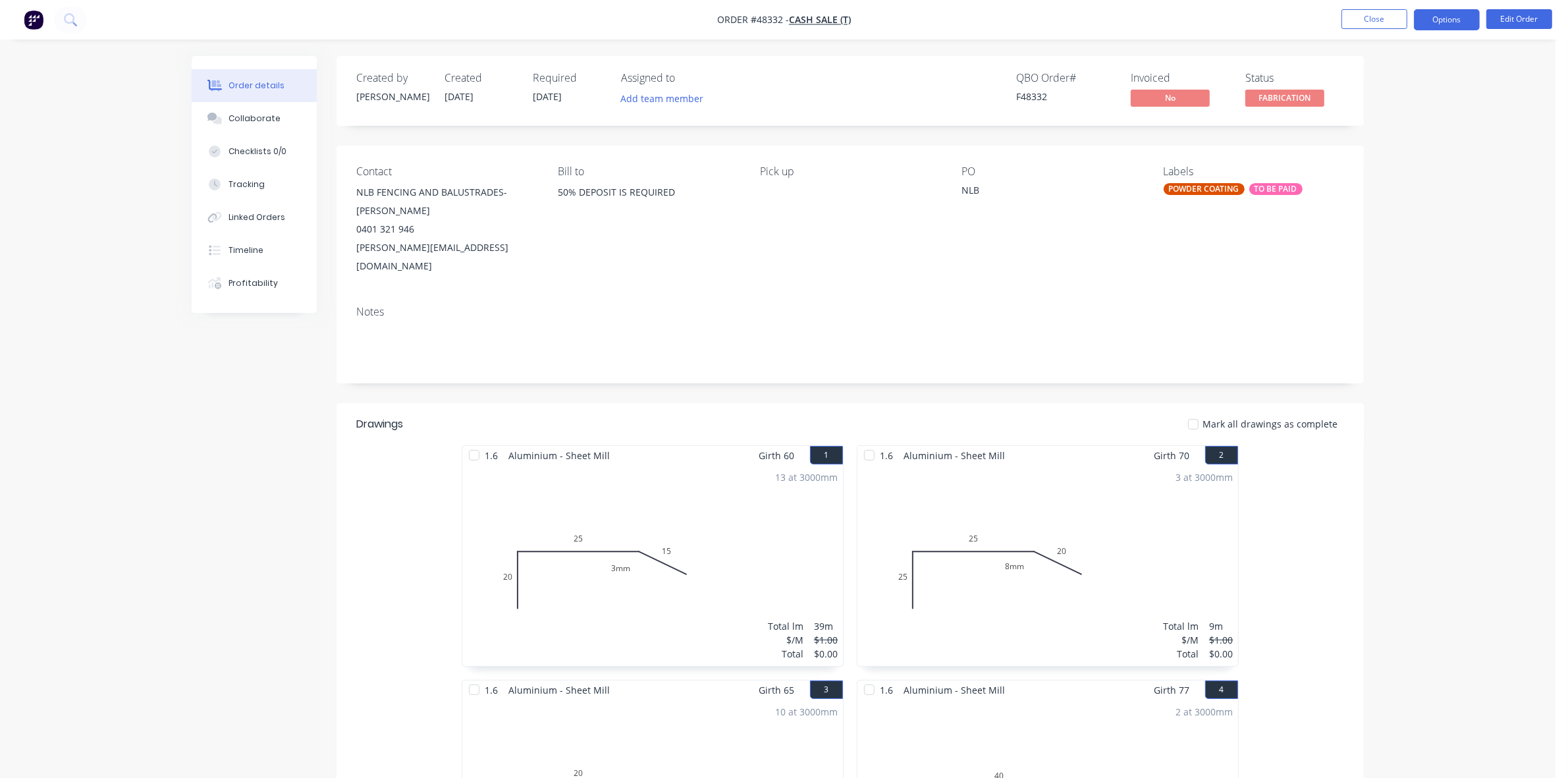
click at [1433, 28] on button "Options" at bounding box center [1446, 20] width 66 height 21
click at [1373, 155] on div "Work Order" at bounding box center [1406, 159] width 121 height 19
click at [1373, 136] on div "Without pricing" at bounding box center [1406, 133] width 121 height 19
drag, startPoint x: 456, startPoint y: 248, endPoint x: 356, endPoint y: 195, distance: 113.2
click at [356, 195] on div "NLB FENCING AND BALUSTRADES- [PERSON_NAME] 0401 321 946 [PERSON_NAME][EMAIL_ADD…" at bounding box center [446, 229] width 180 height 92
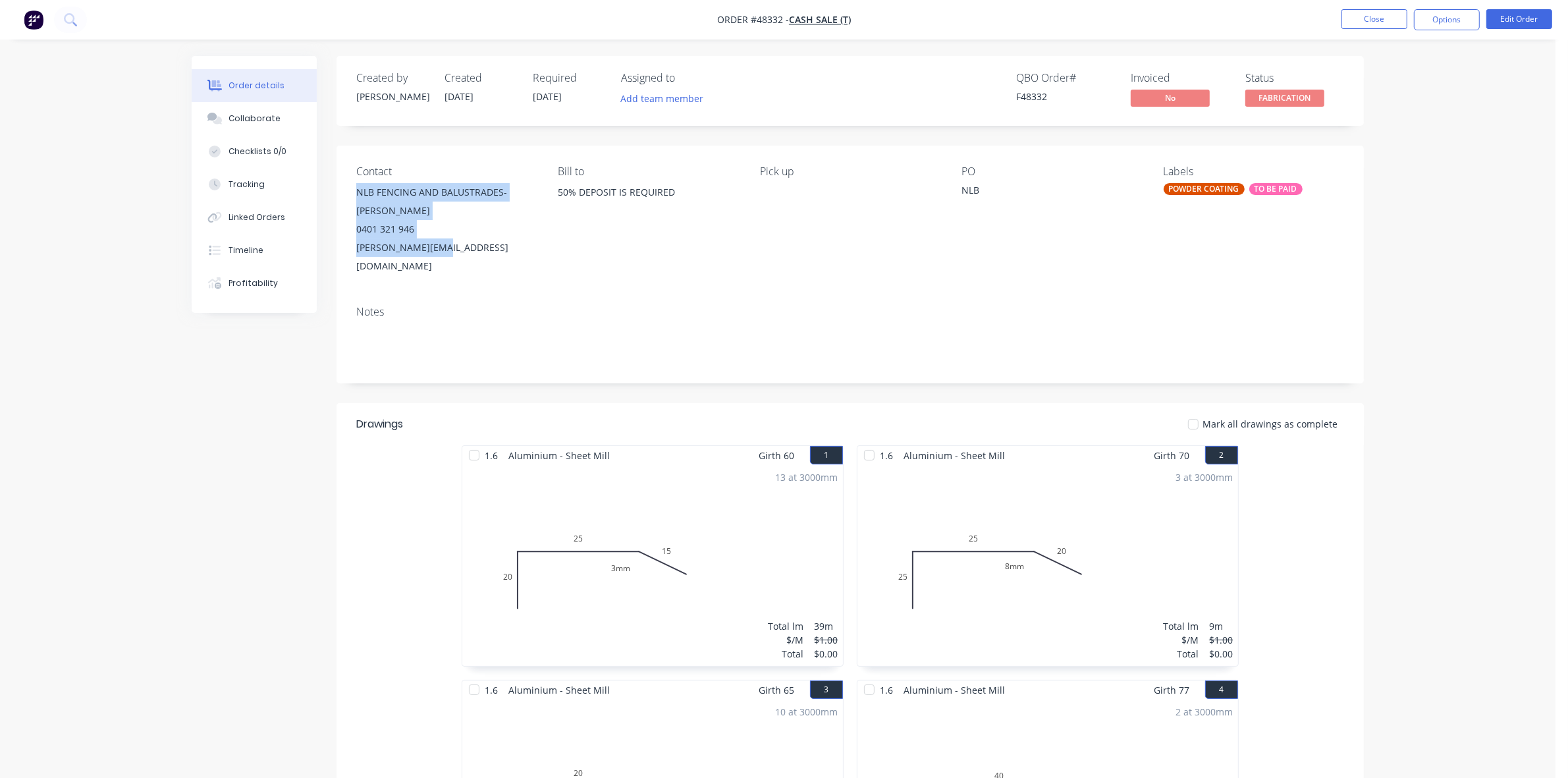
copy div "NLB FENCING AND BALUSTRADES- [PERSON_NAME] 0401 321 946 [PERSON_NAME][EMAIL_ADD…"
click at [1528, 22] on button "Edit Order" at bounding box center [1519, 19] width 66 height 20
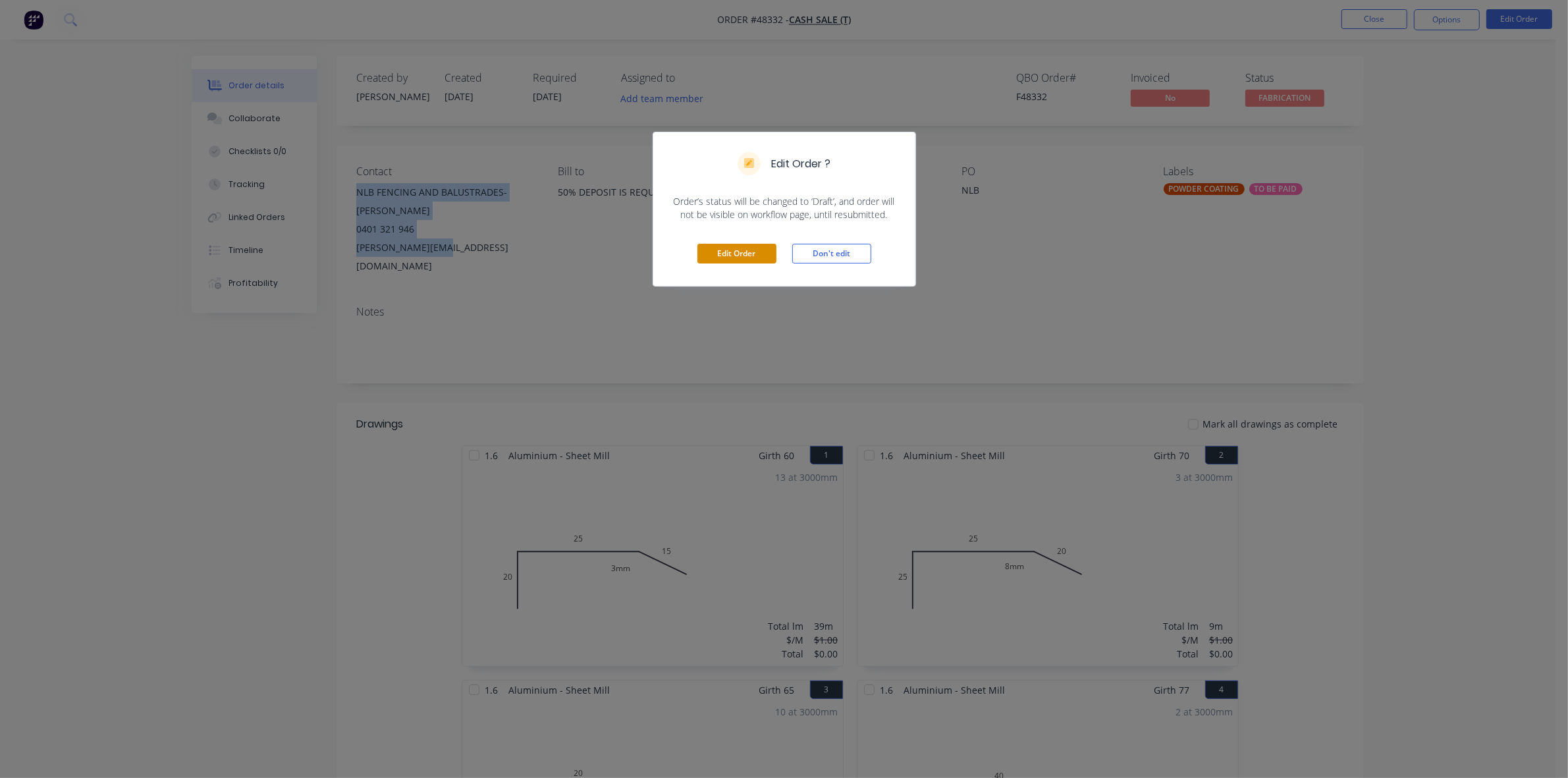
click at [728, 254] on button "Edit Order" at bounding box center [737, 253] width 79 height 20
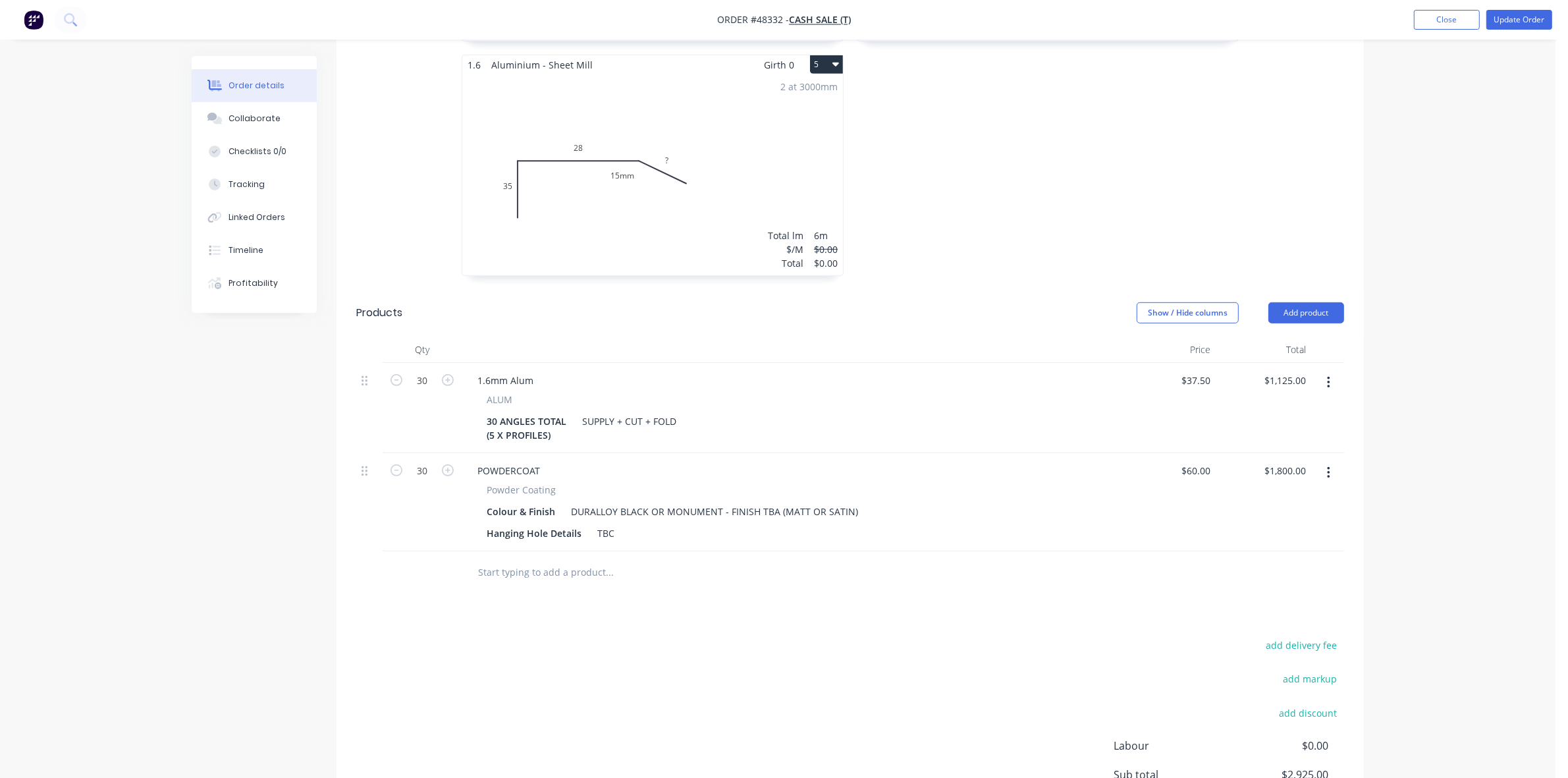
scroll to position [905, 0]
click at [1333, 460] on button "button" at bounding box center [1328, 472] width 31 height 24
click at [1255, 576] on div "Delete" at bounding box center [1281, 586] width 102 height 19
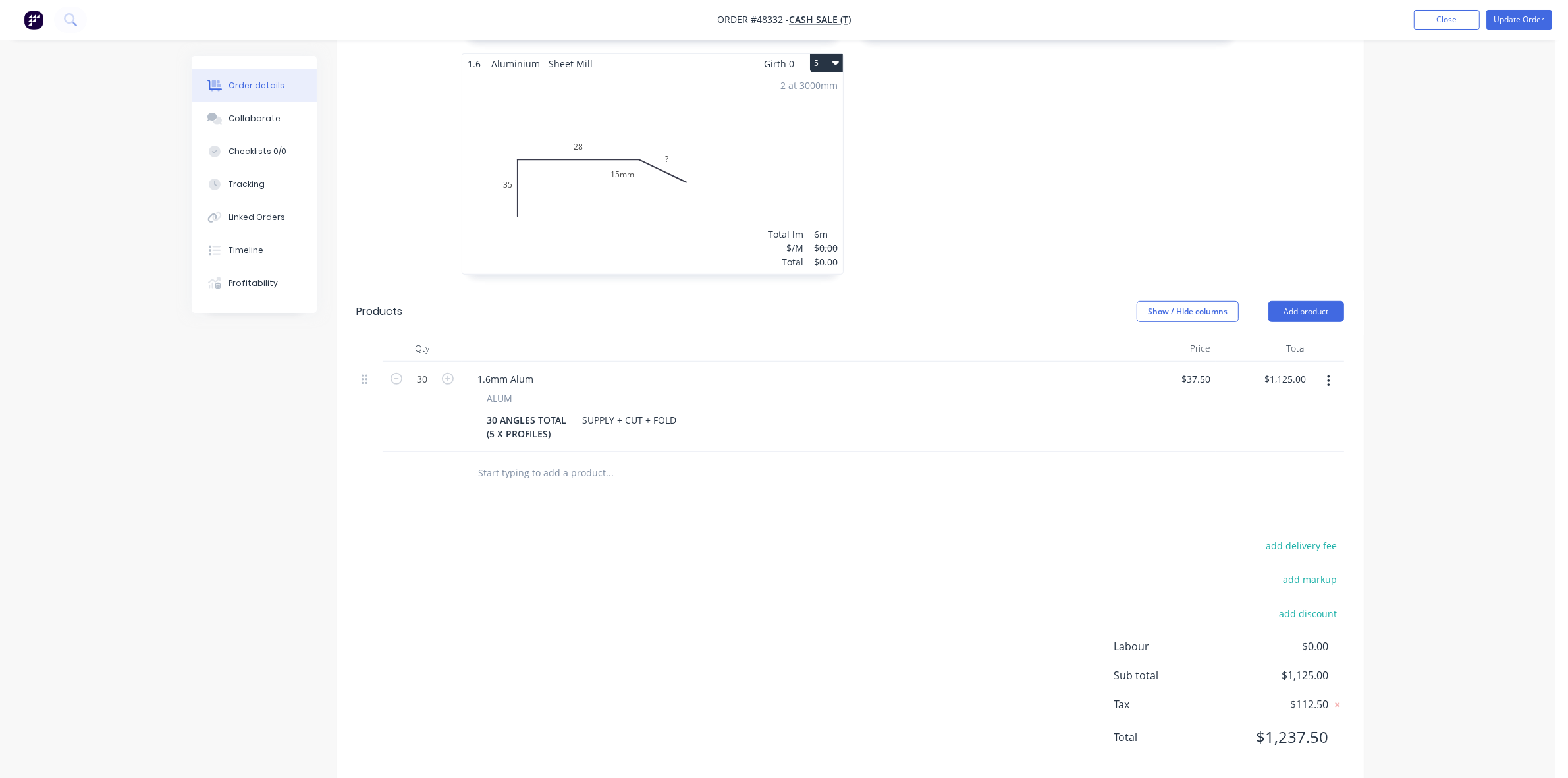
scroll to position [890, 0]
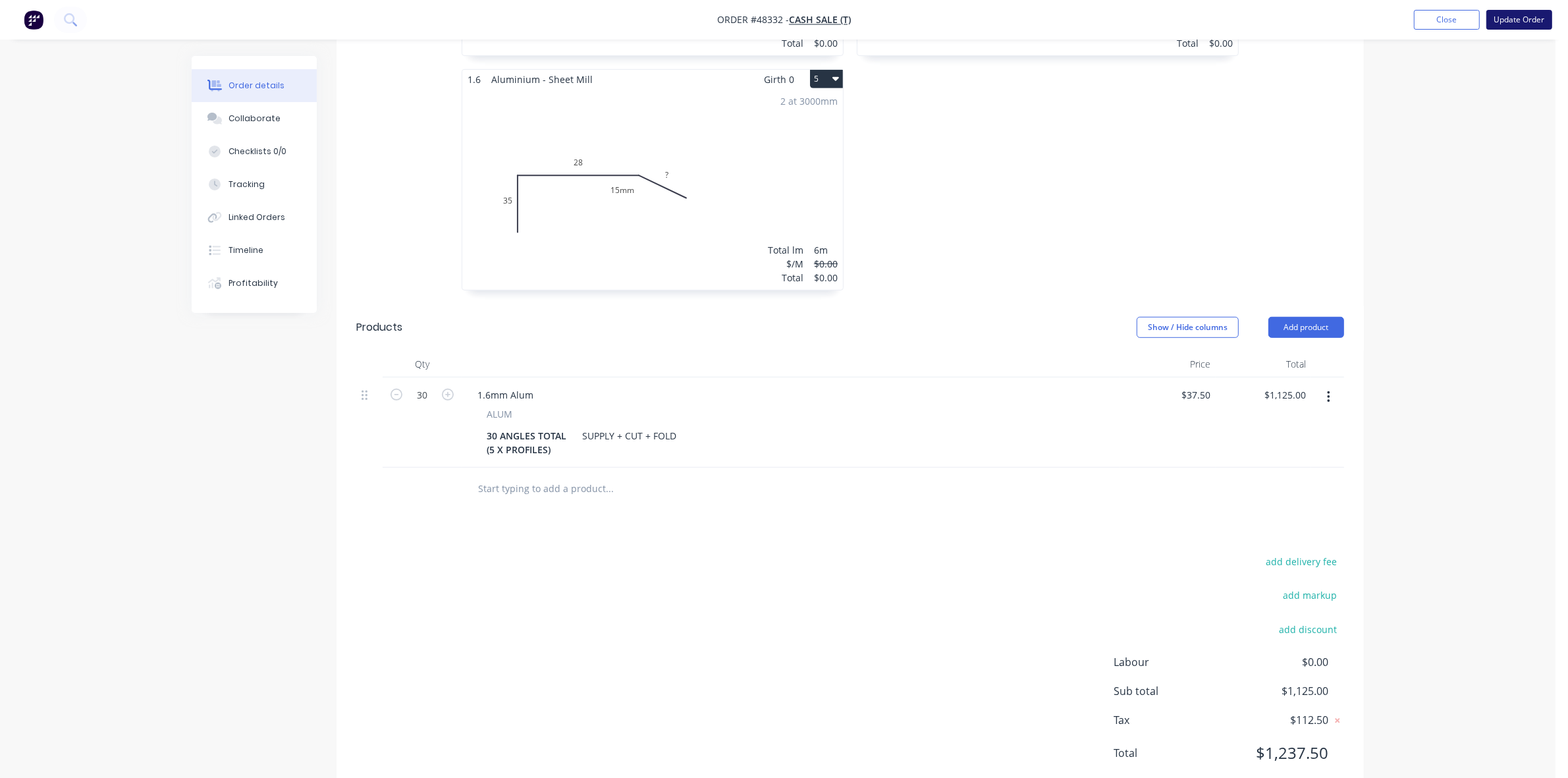
click at [1514, 22] on button "Update Order" at bounding box center [1519, 19] width 66 height 20
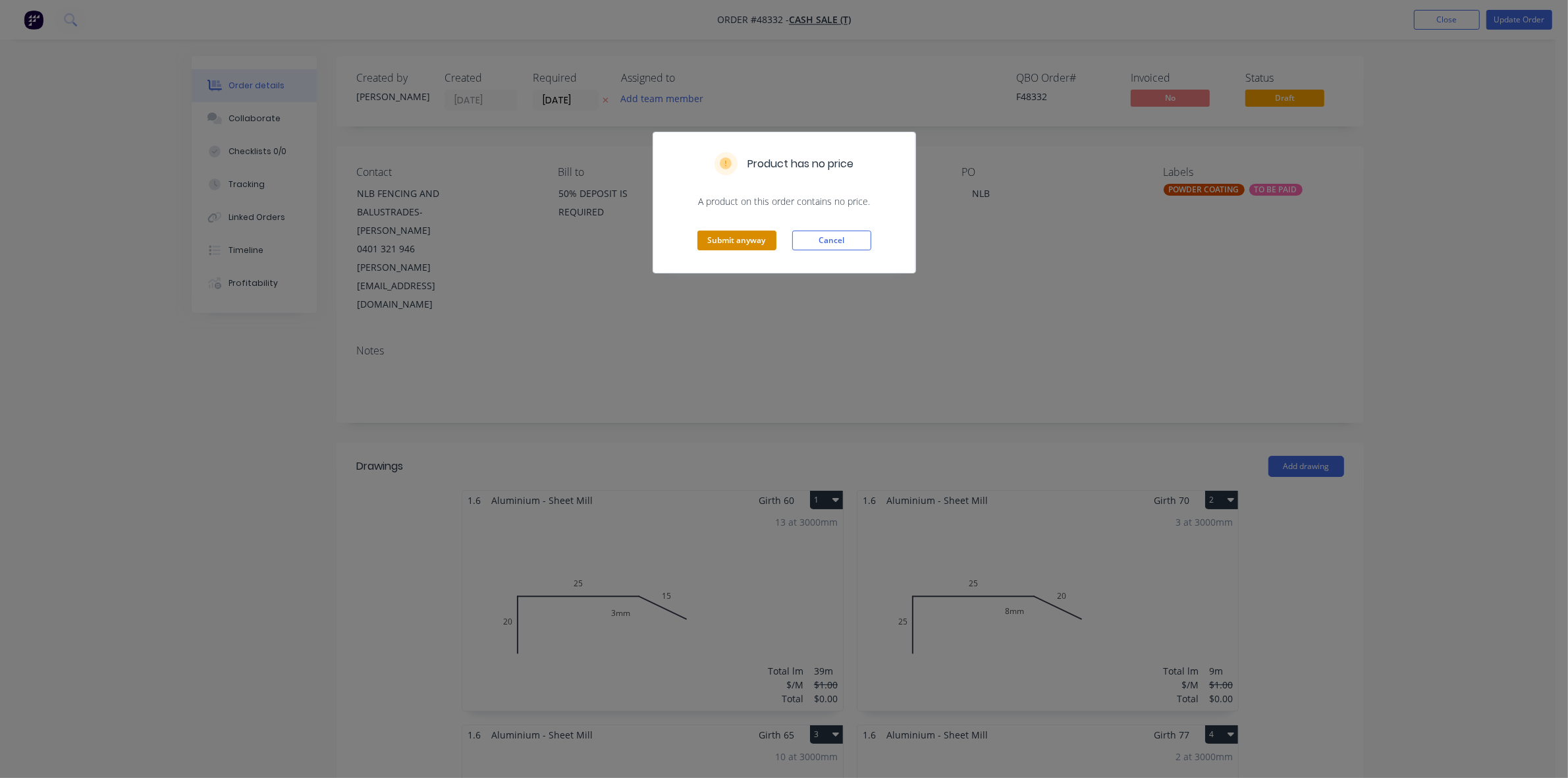
click at [732, 236] on button "Submit anyway" at bounding box center [737, 240] width 79 height 20
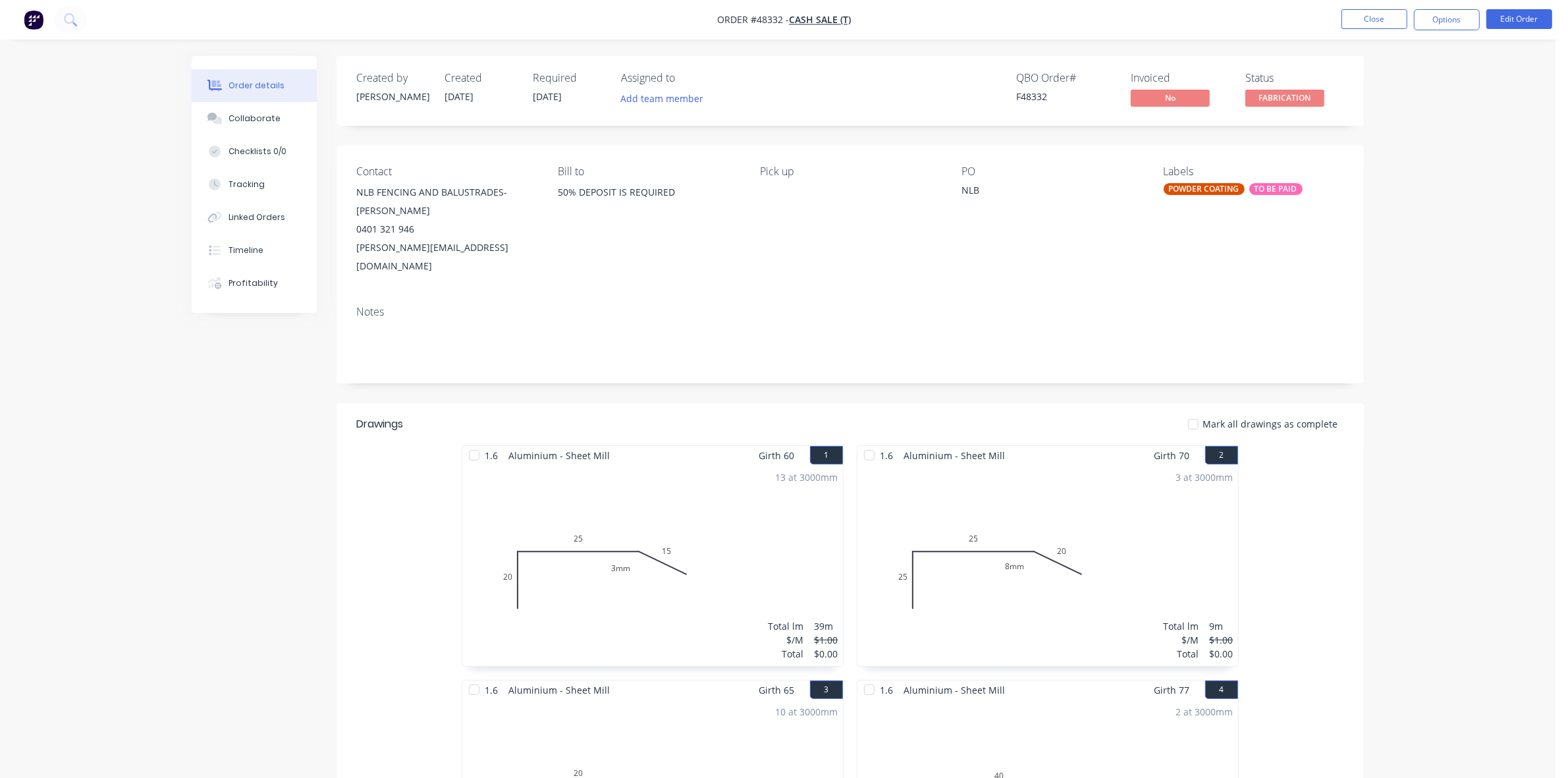
click at [1216, 187] on div "POWDER COATING" at bounding box center [1204, 189] width 81 height 12
click at [1209, 304] on div "POWDER COATING" at bounding box center [1238, 304] width 81 height 14
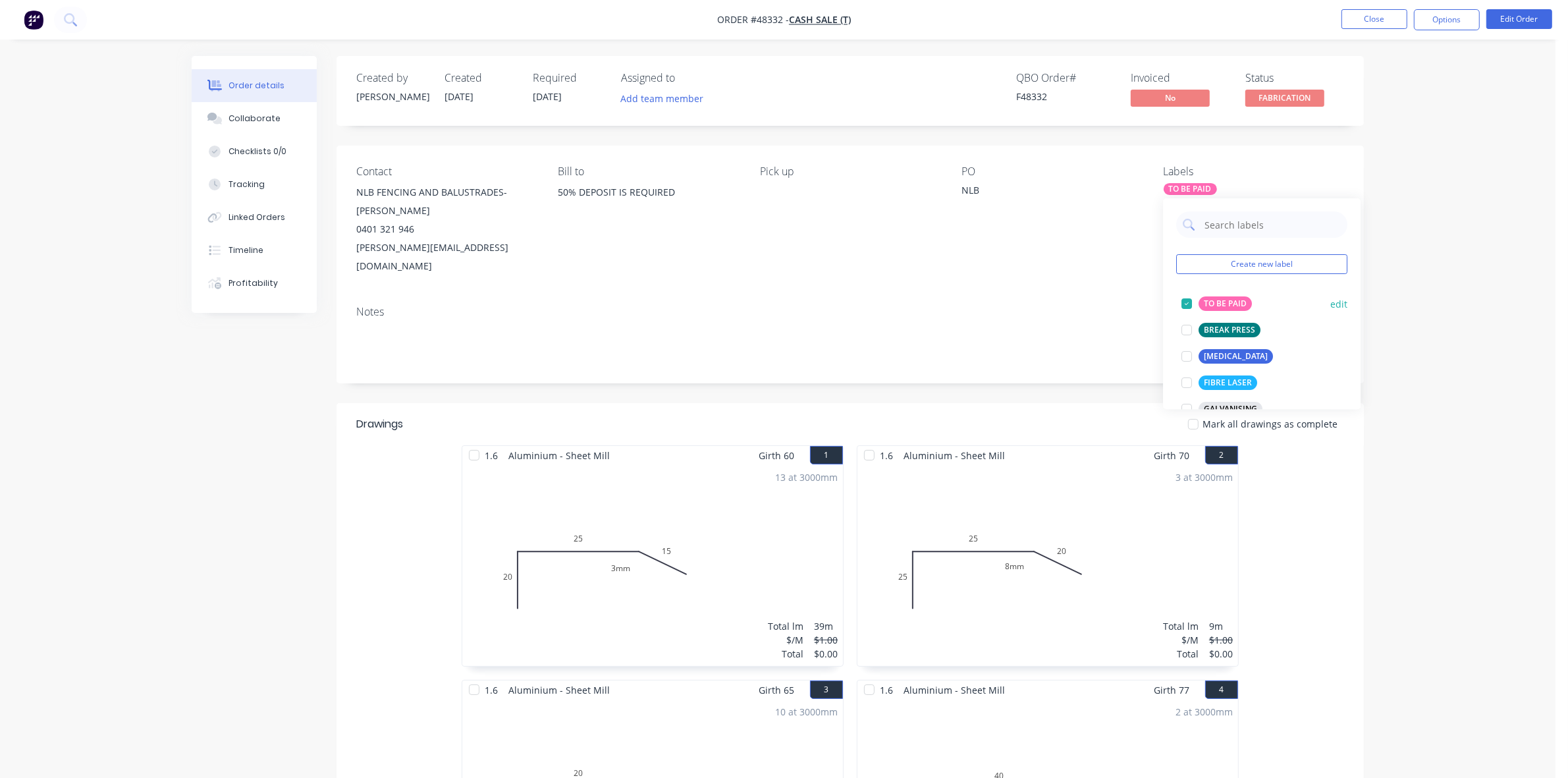
click at [1196, 304] on div at bounding box center [1186, 304] width 26 height 26
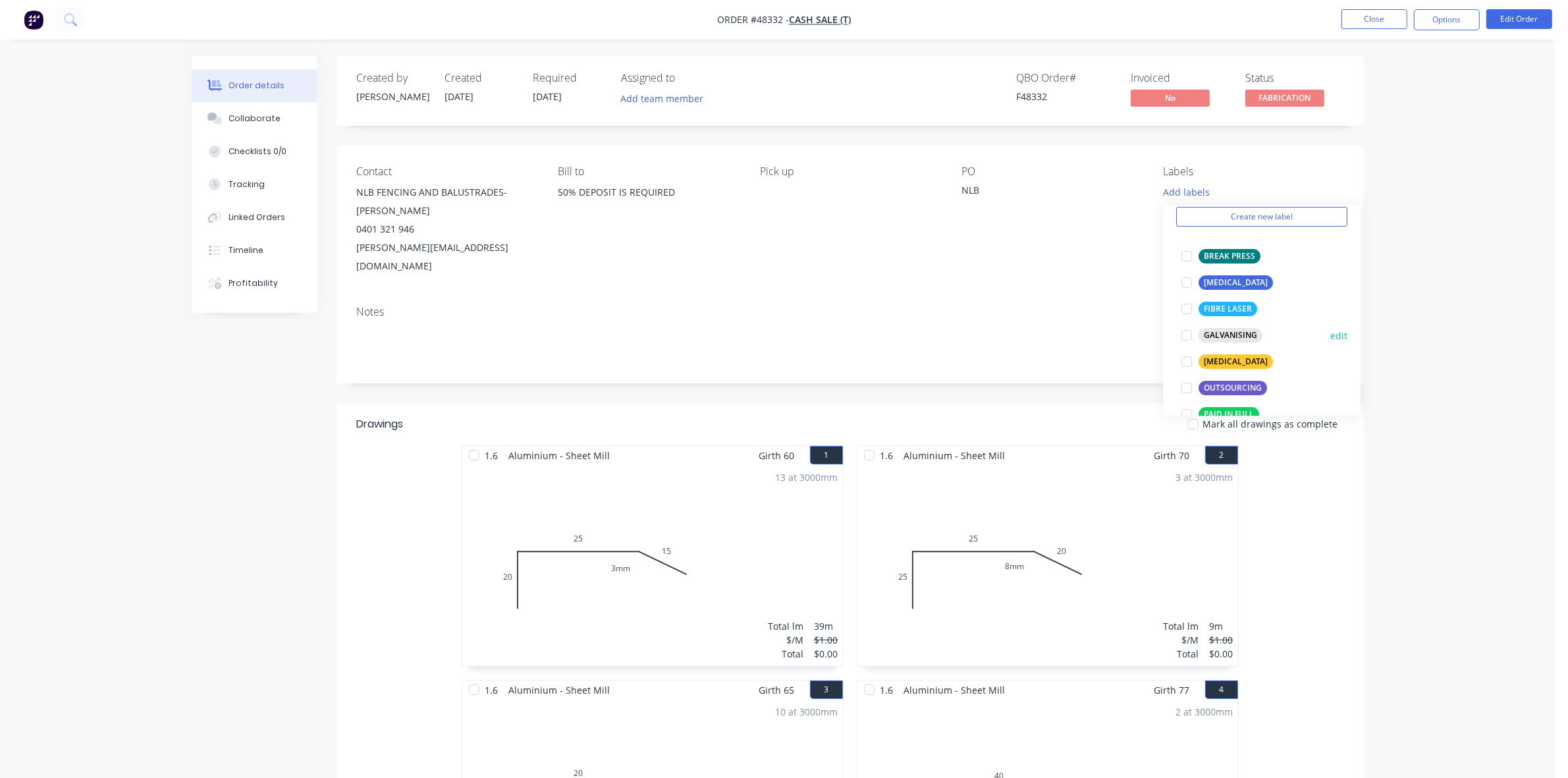
scroll to position [83, 0]
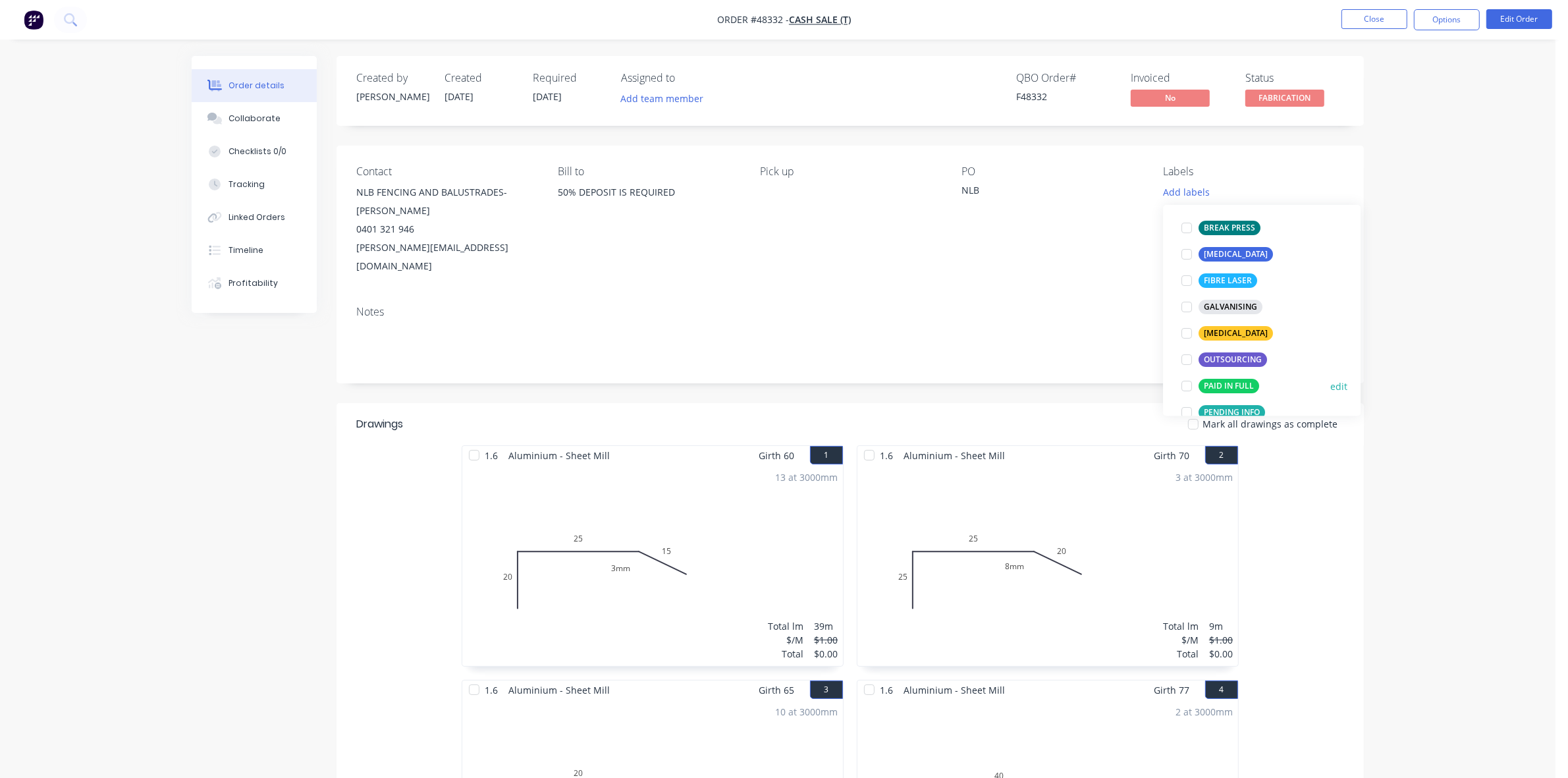
click at [1219, 383] on div "PAID IN FULL" at bounding box center [1228, 386] width 61 height 14
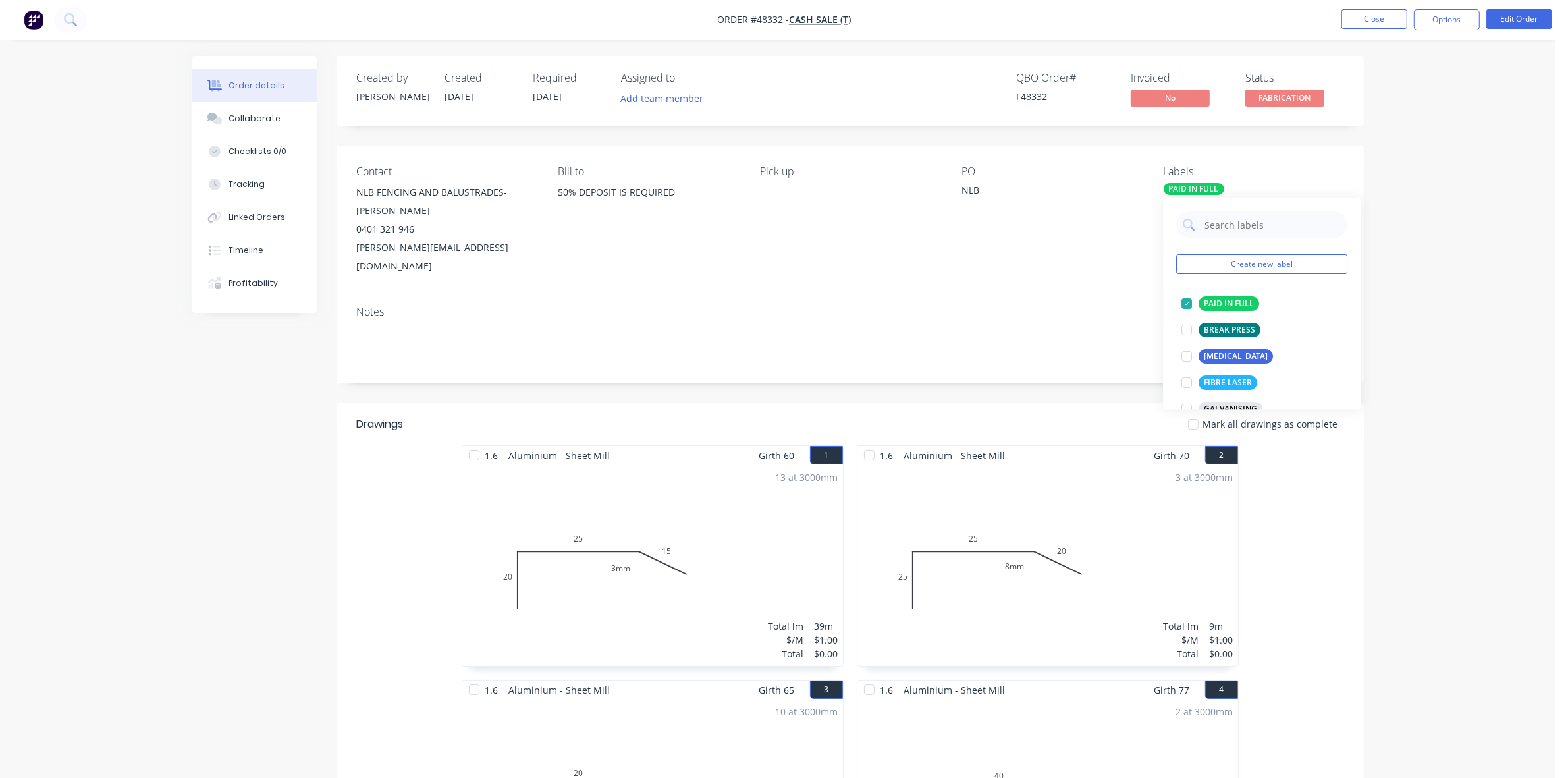
drag, startPoint x: 1458, startPoint y: 139, endPoint x: 1452, endPoint y: 119, distance: 20.9
click at [1459, 139] on div "Order details Collaborate Checklists 0/0 Tracking Linked Orders Timeline Profit…" at bounding box center [778, 756] width 1555 height 1514
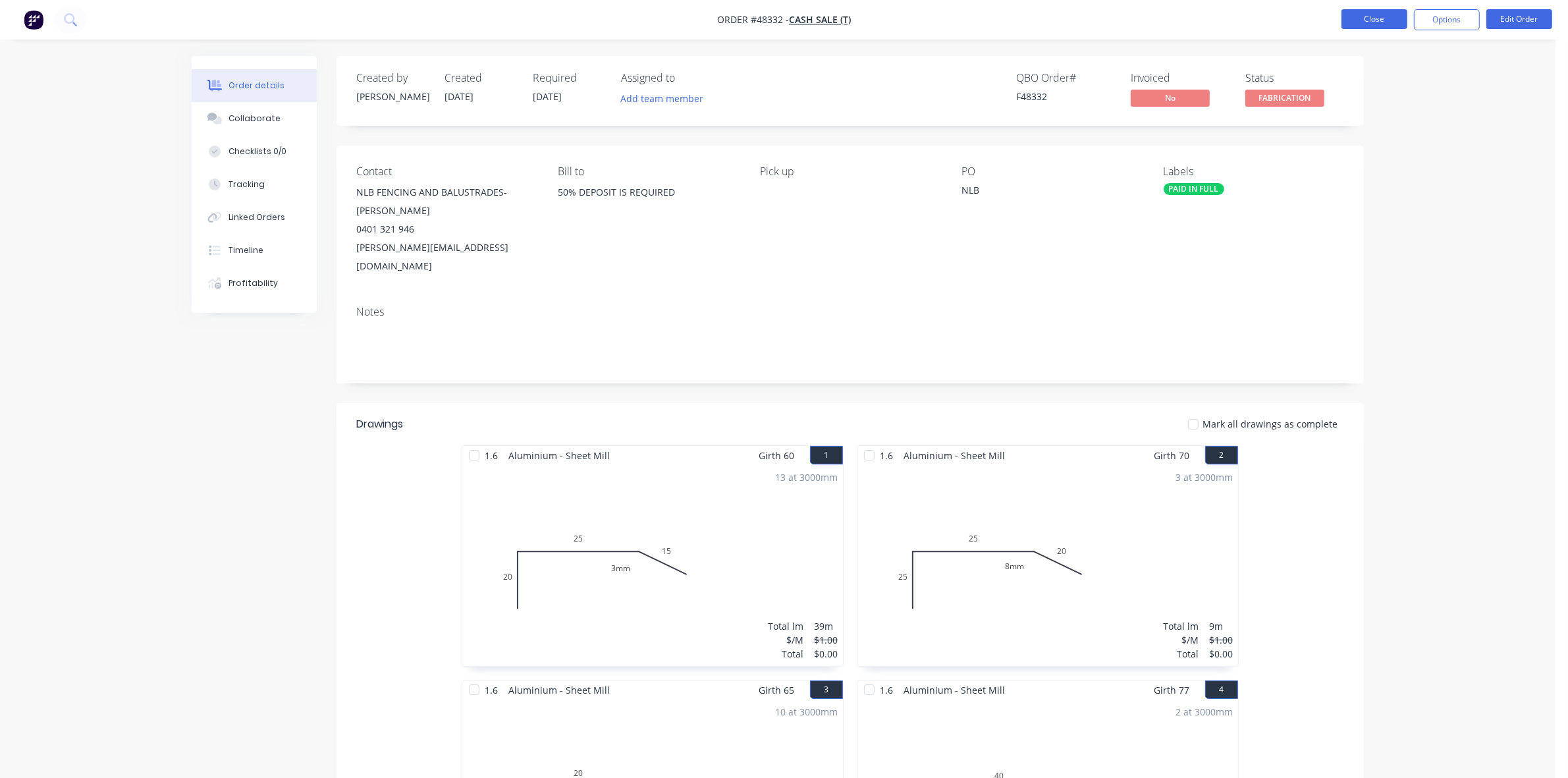
click at [1371, 23] on button "Close" at bounding box center [1374, 19] width 66 height 20
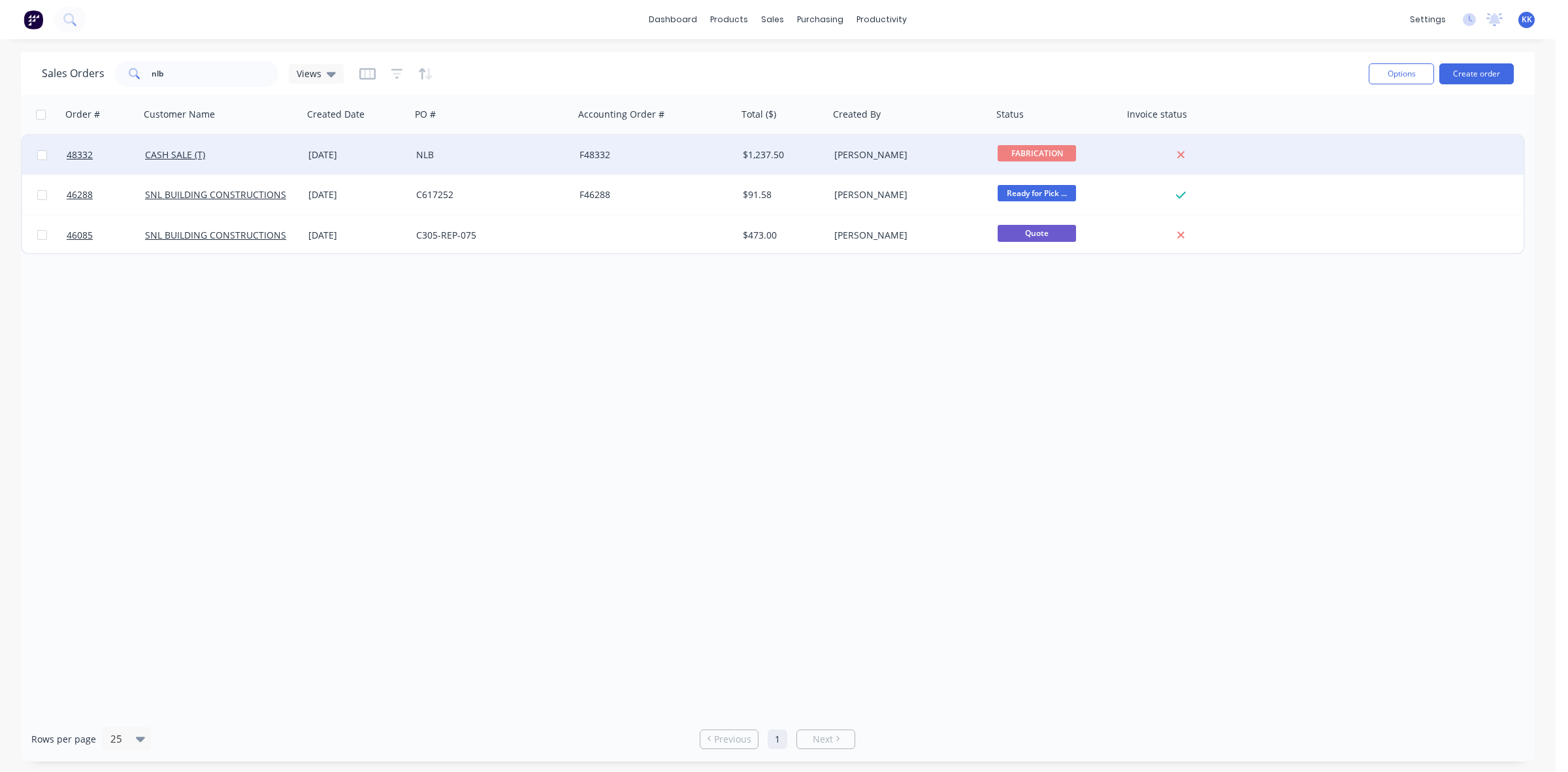
click at [828, 145] on div "$1,237.50" at bounding box center [783, 154] width 91 height 39
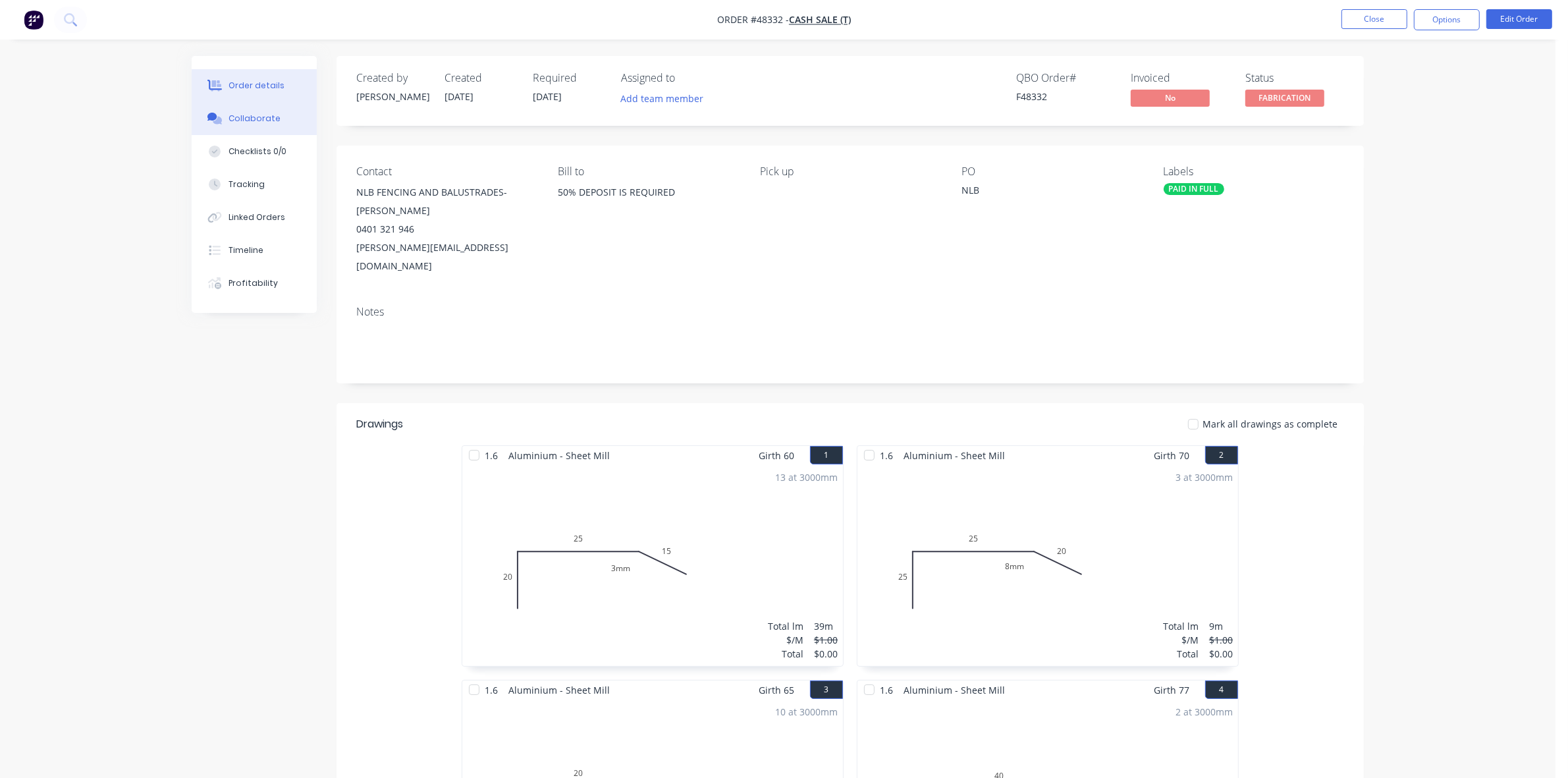
click at [274, 126] on button "Collaborate" at bounding box center [254, 118] width 125 height 33
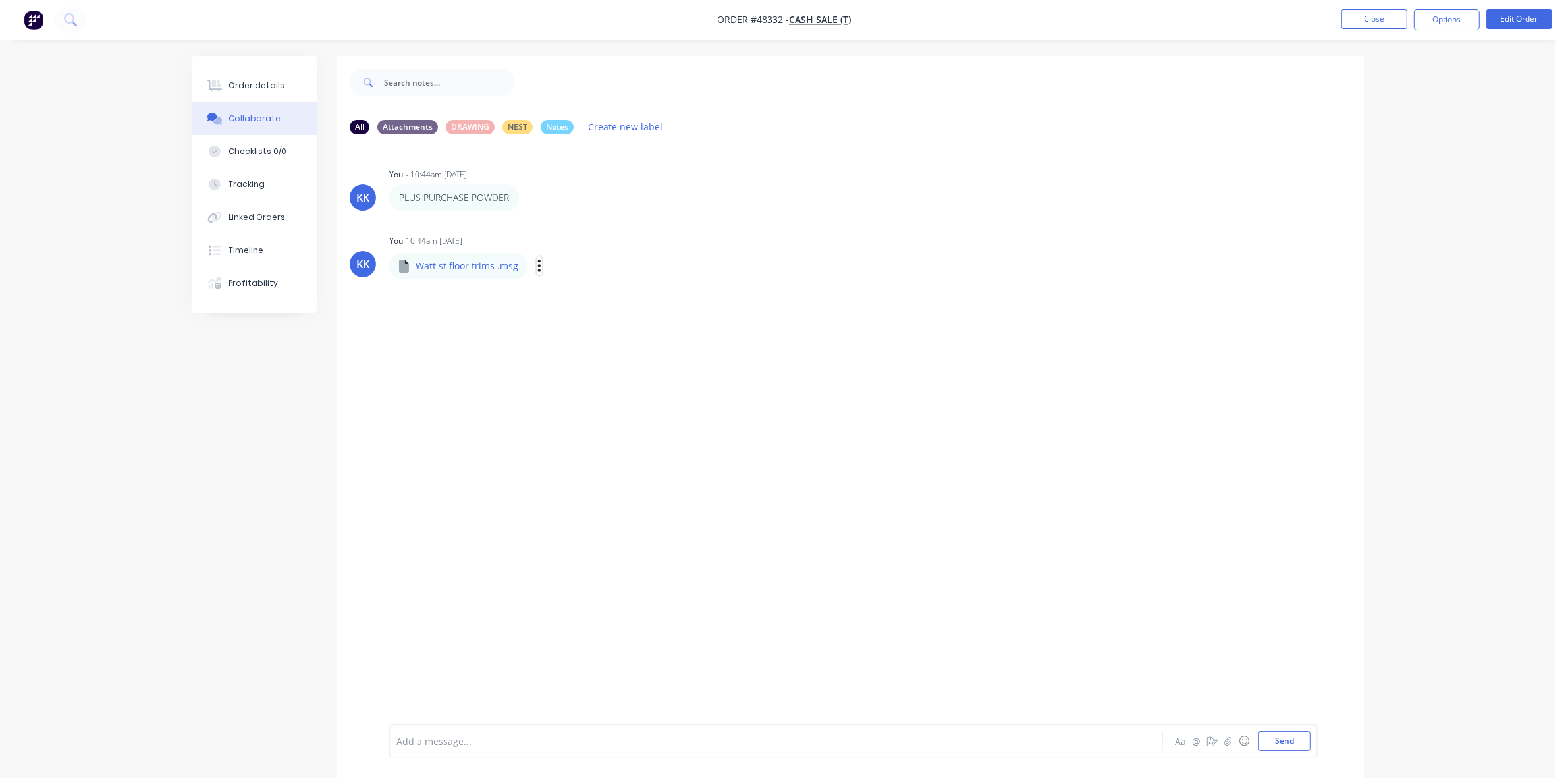
click at [537, 268] on icon "button" at bounding box center [539, 265] width 4 height 15
click at [0, 0] on button "Download" at bounding box center [0, 0] width 0 height 0
click at [281, 87] on button "Order details" at bounding box center [254, 85] width 125 height 33
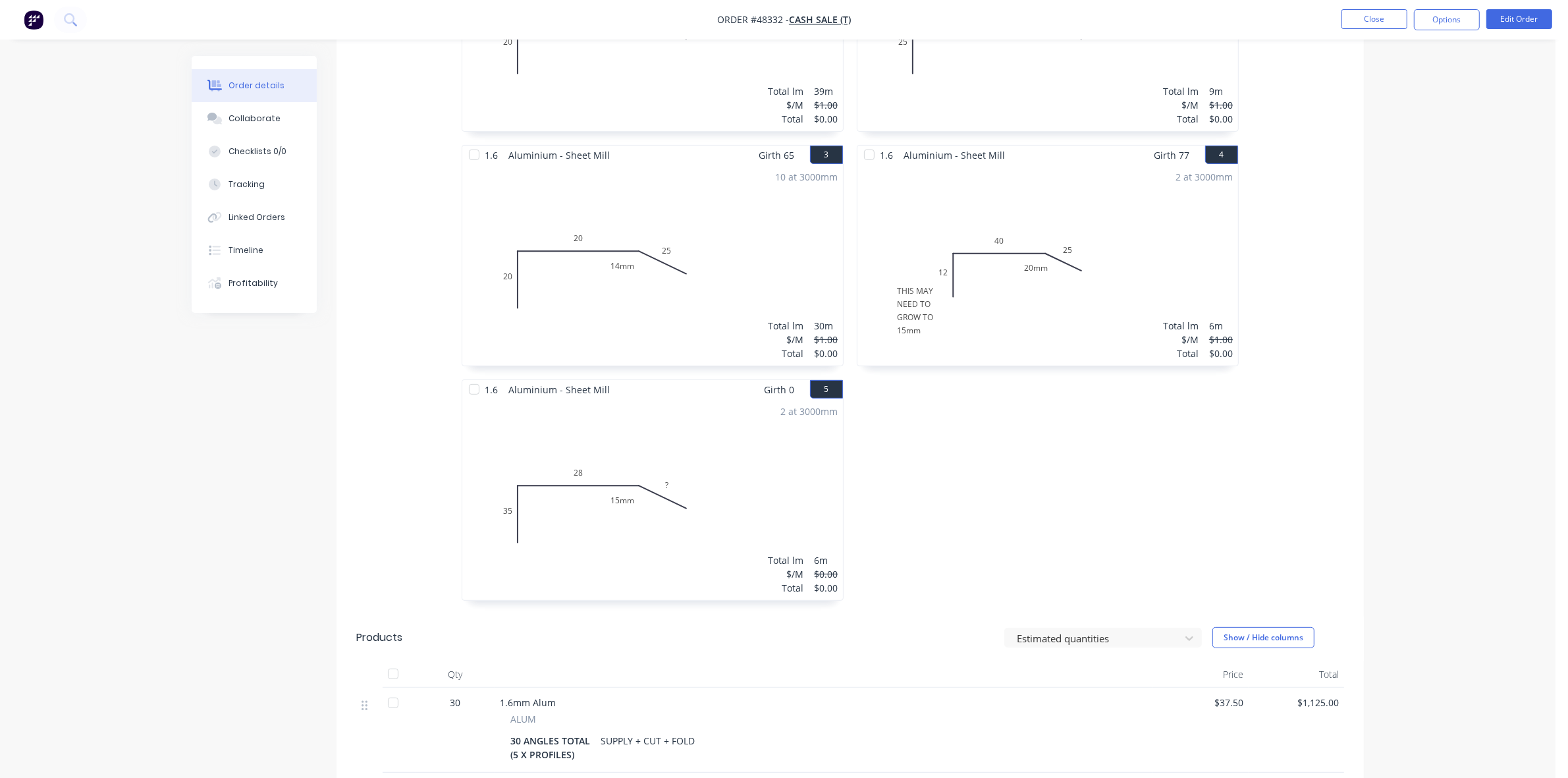
scroll to position [732, 0]
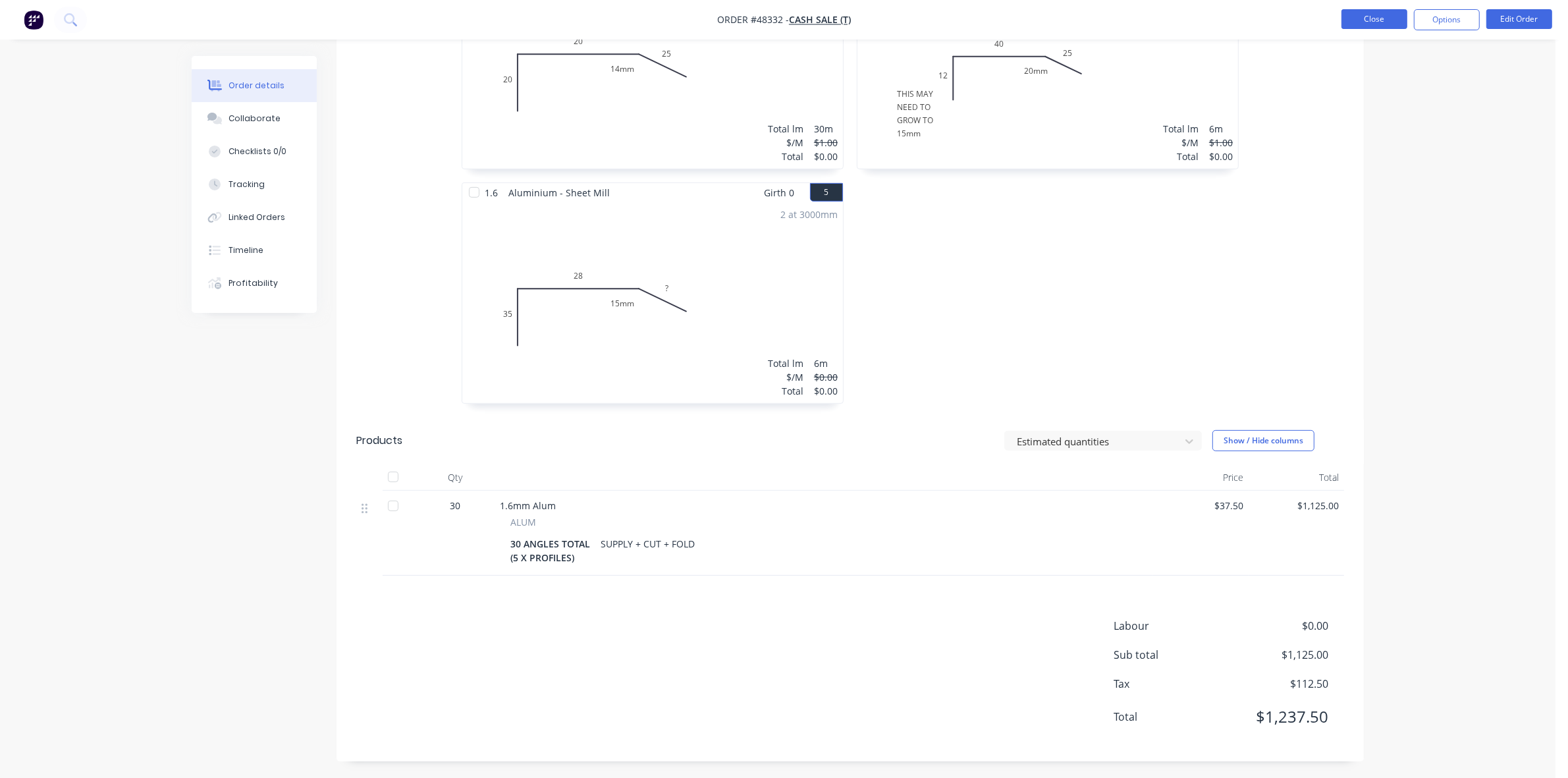
click at [1386, 12] on button "Close" at bounding box center [1374, 19] width 66 height 20
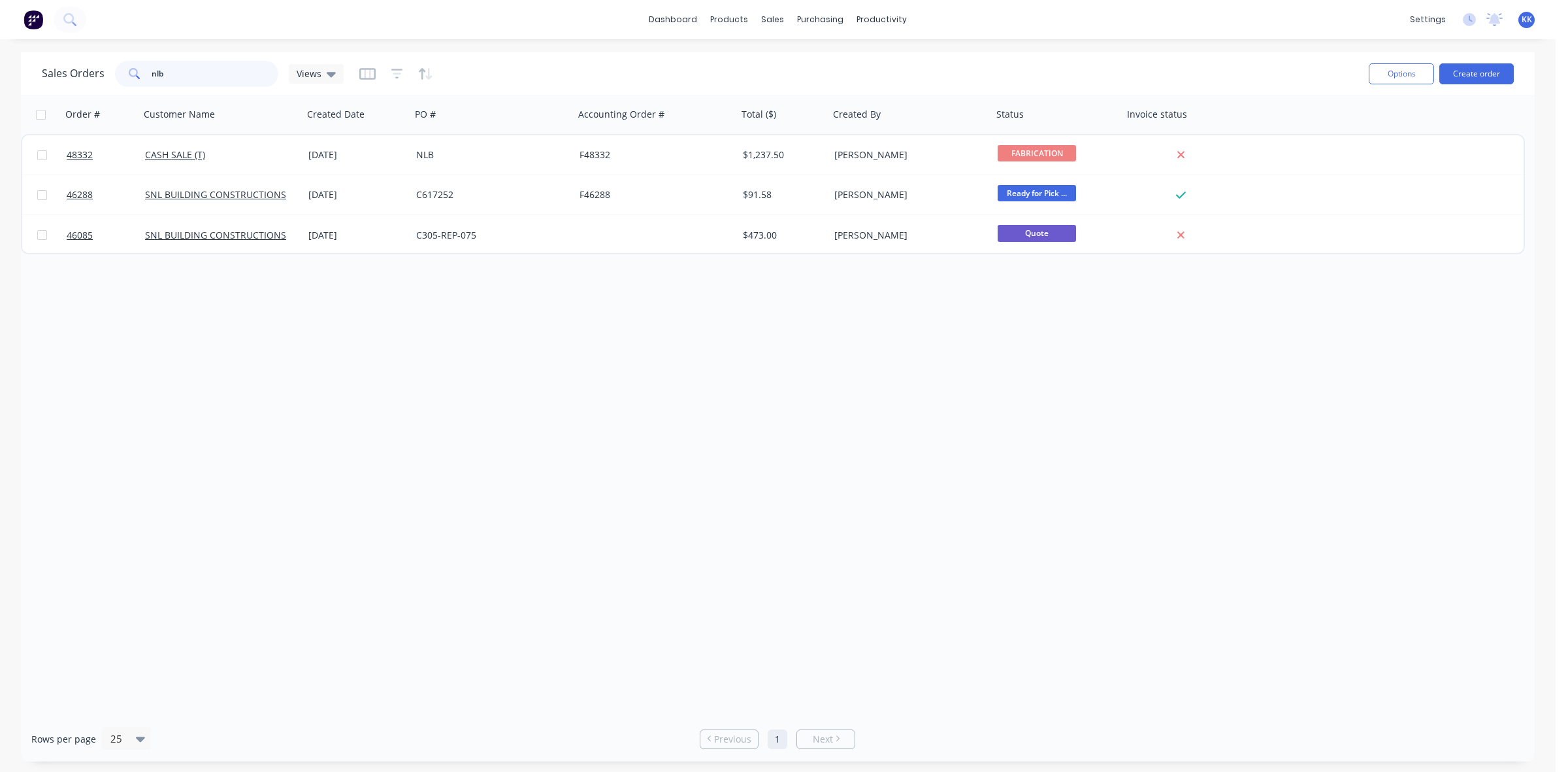
click at [144, 72] on div "nlb" at bounding box center [197, 73] width 164 height 26
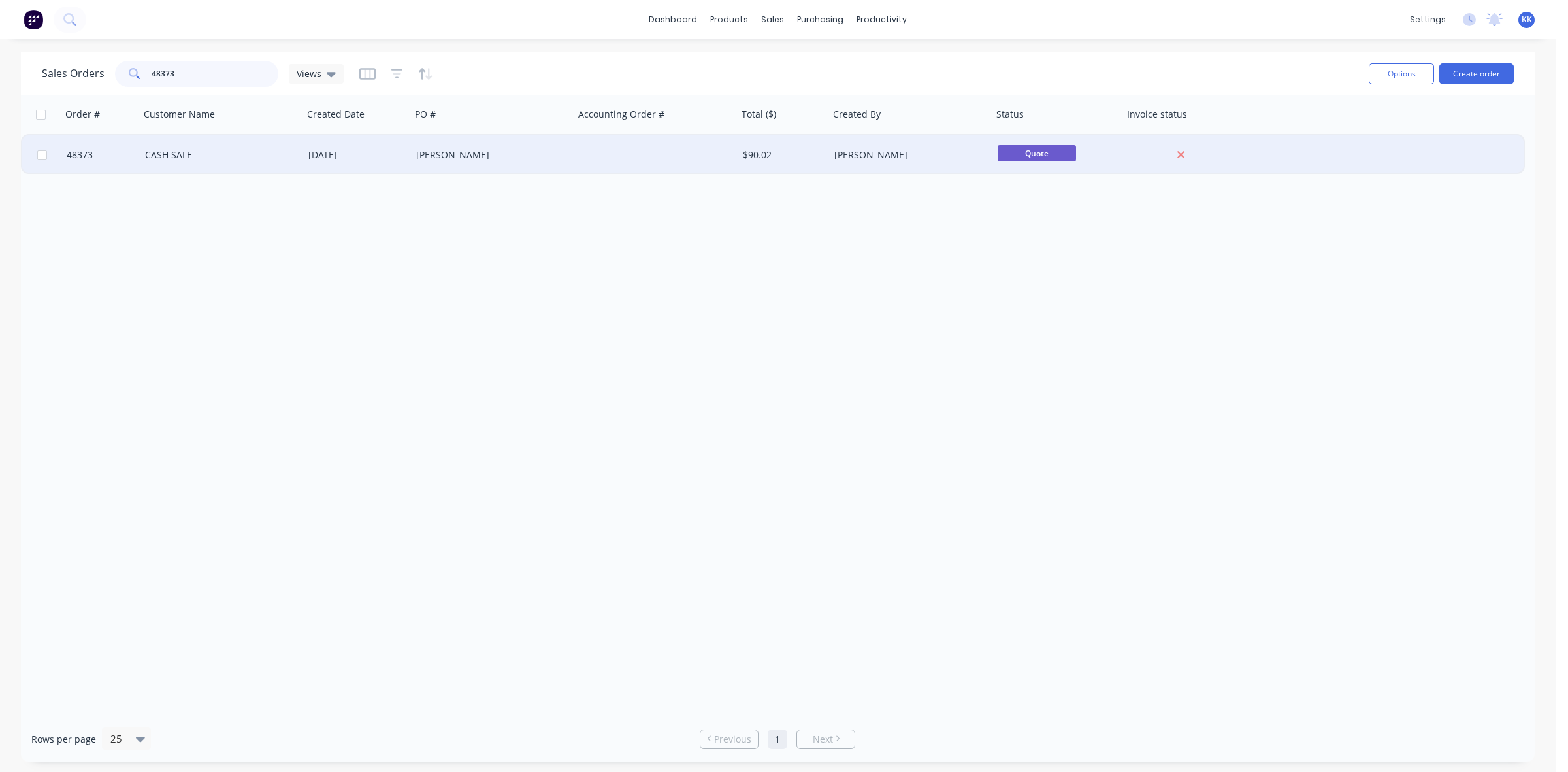
type input "48373"
click at [370, 165] on div "[DATE]" at bounding box center [357, 154] width 108 height 39
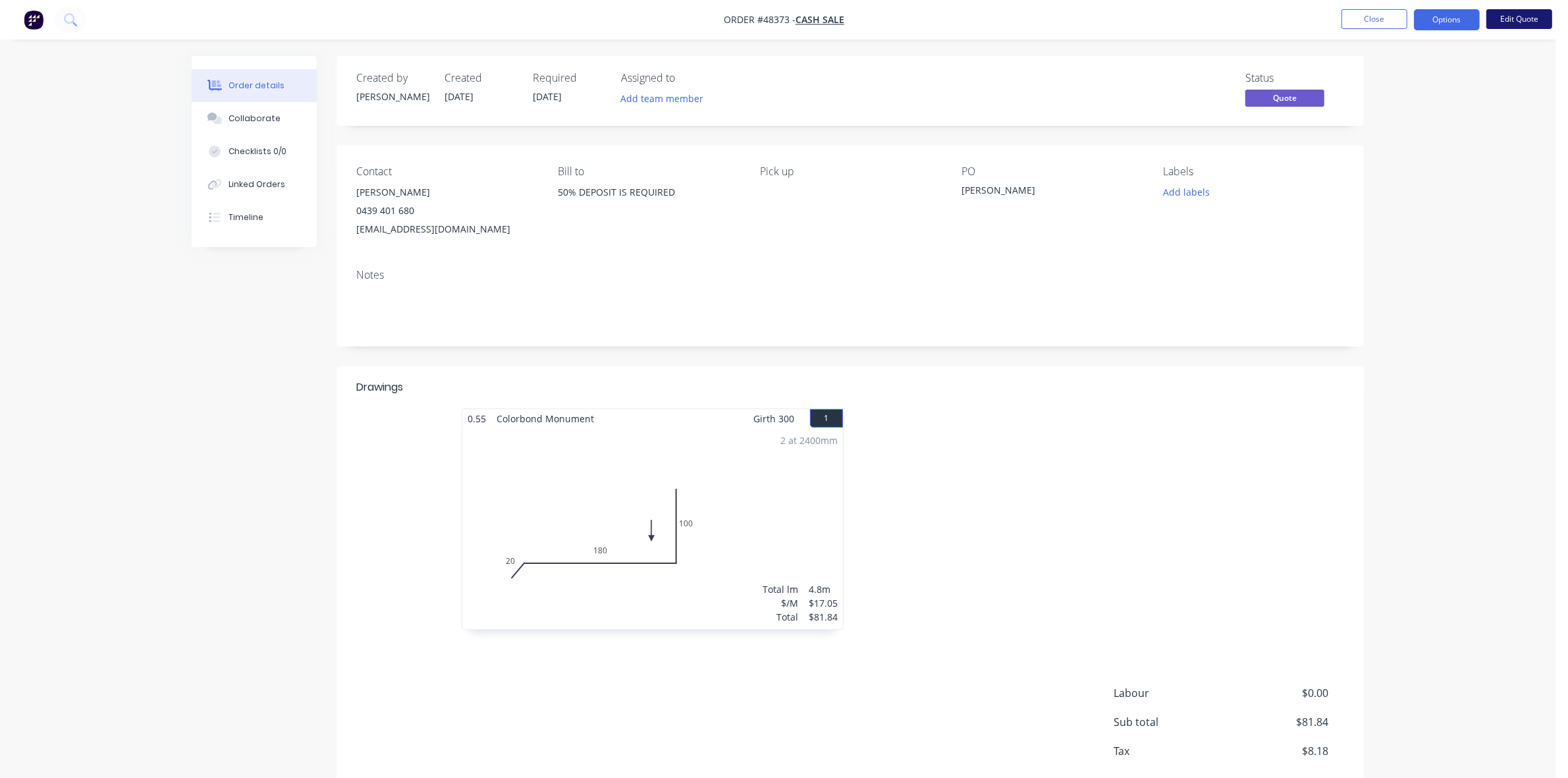
click at [1518, 18] on button "Edit Quote" at bounding box center [1519, 19] width 66 height 20
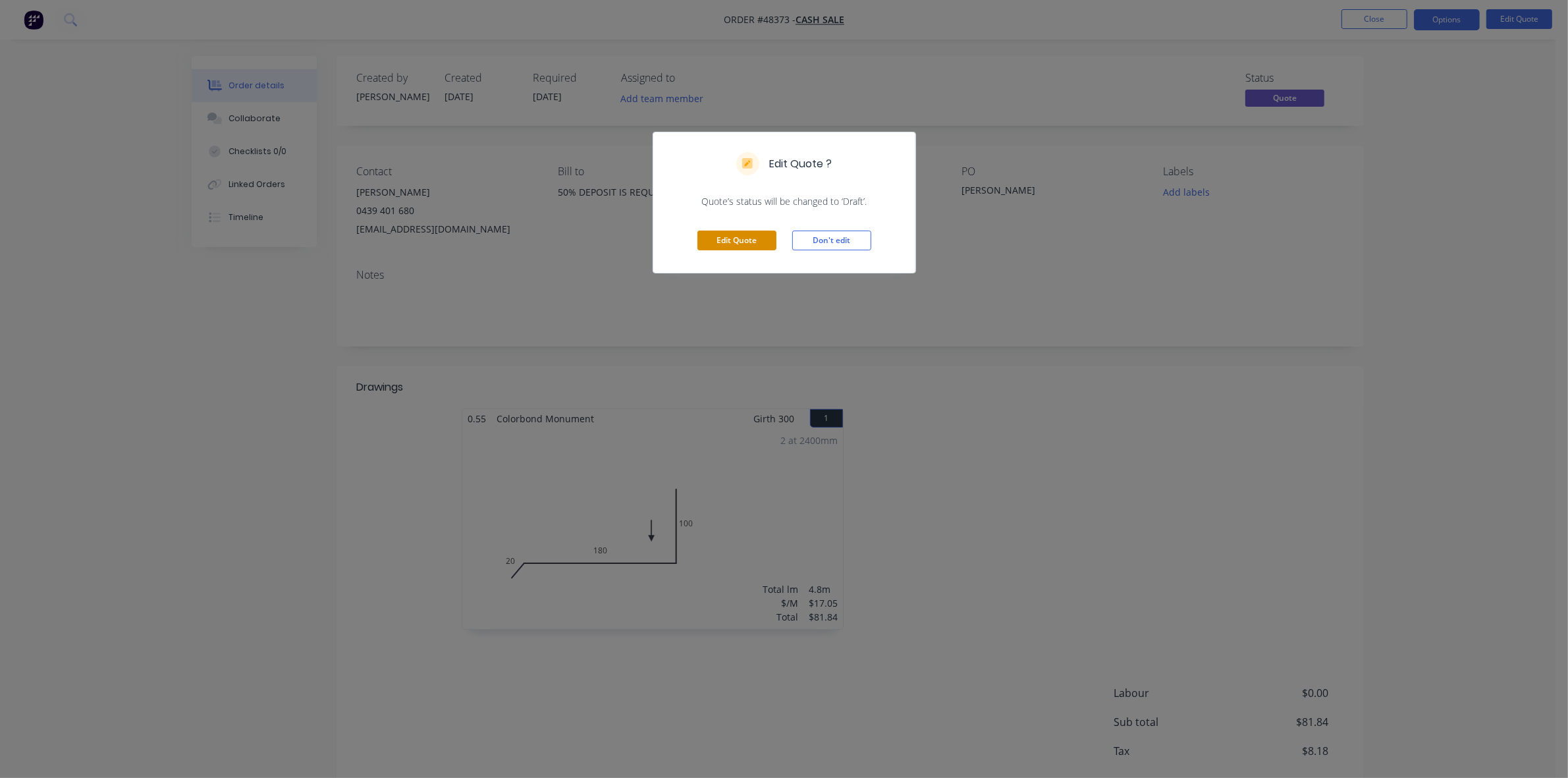
click at [738, 244] on button "Edit Quote" at bounding box center [737, 240] width 79 height 20
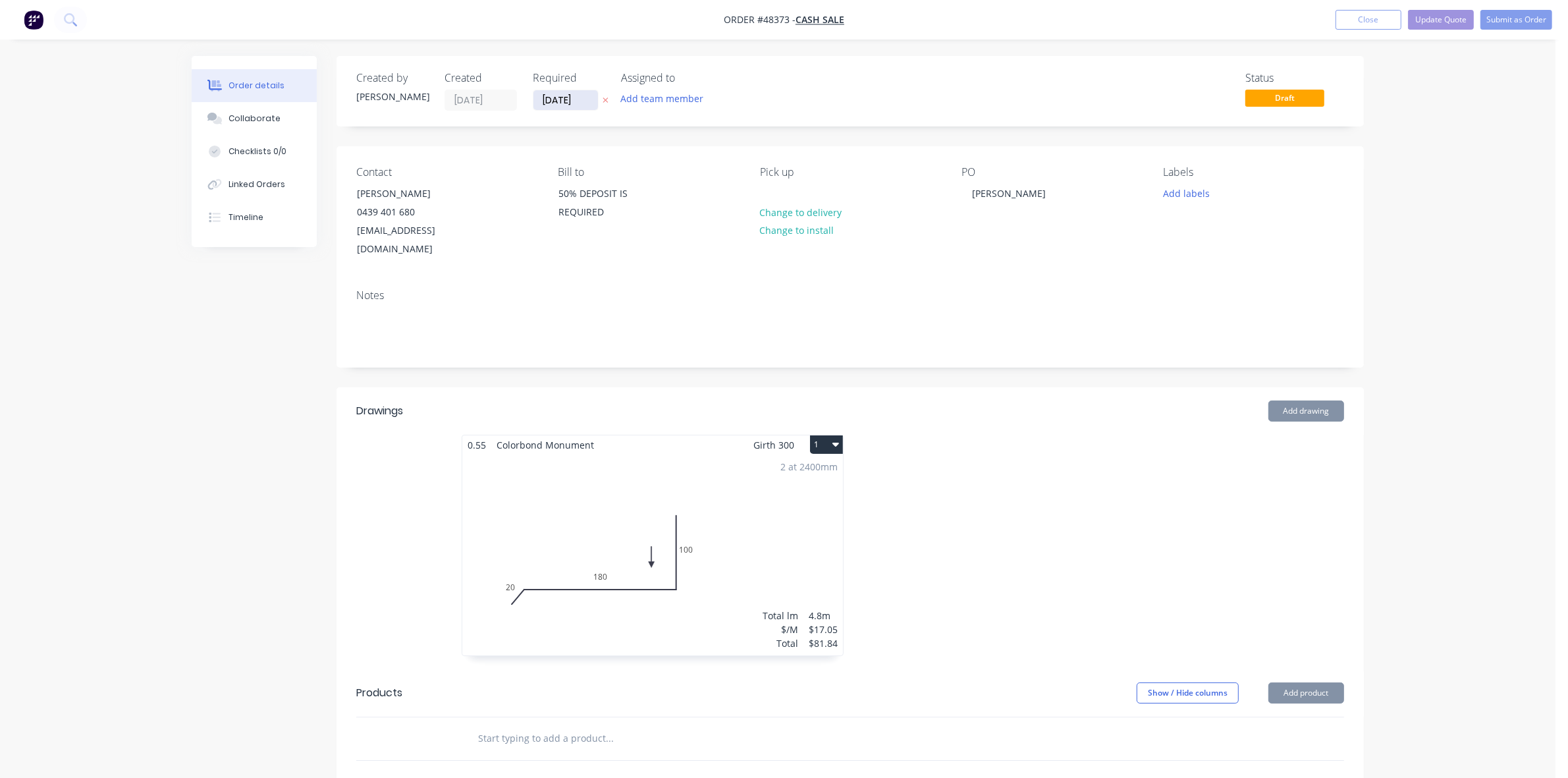
click at [590, 93] on input "[DATE]" at bounding box center [565, 100] width 65 height 20
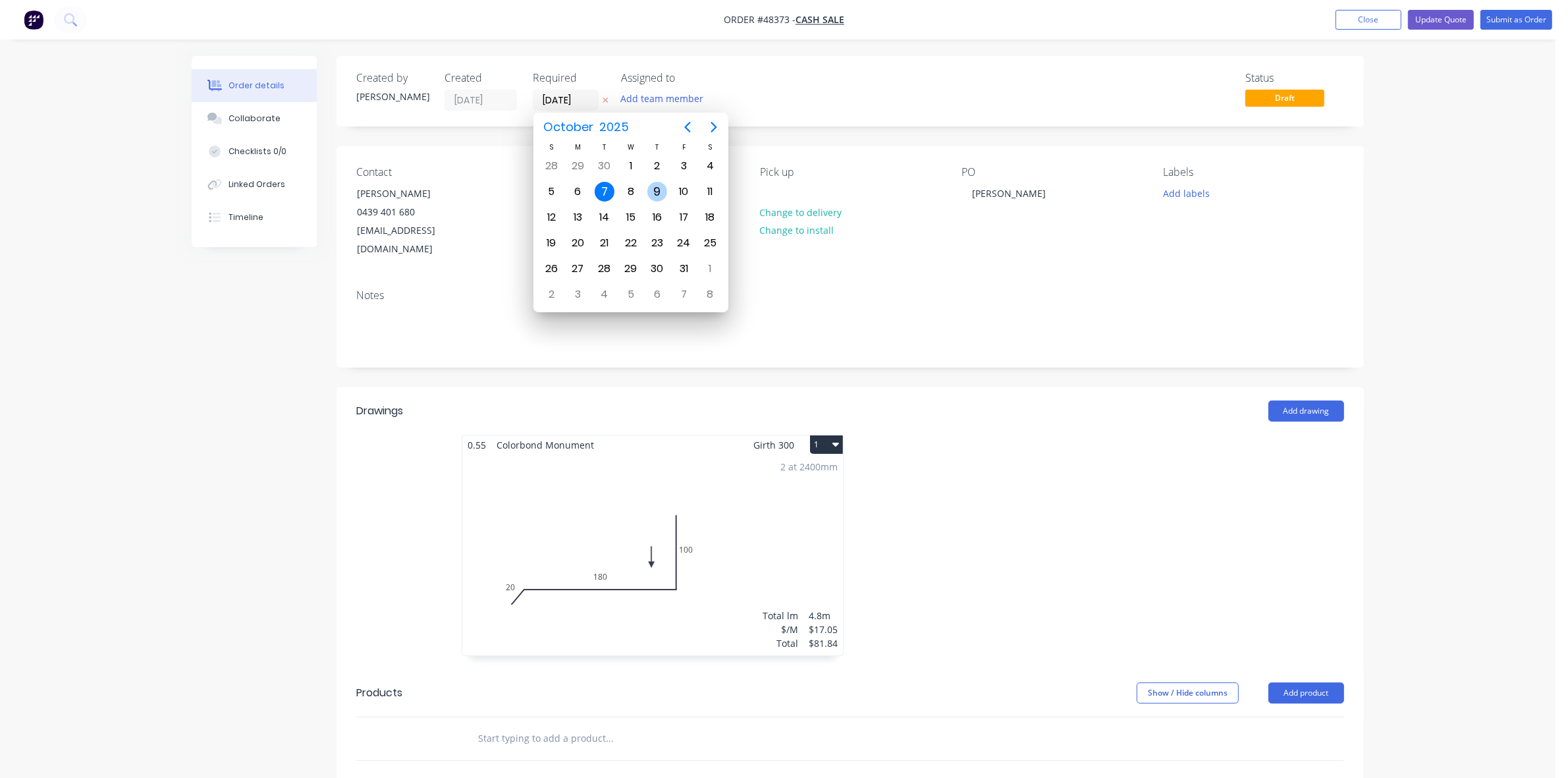
click at [657, 182] on div "9" at bounding box center [657, 191] width 20 height 20
type input "[DATE]"
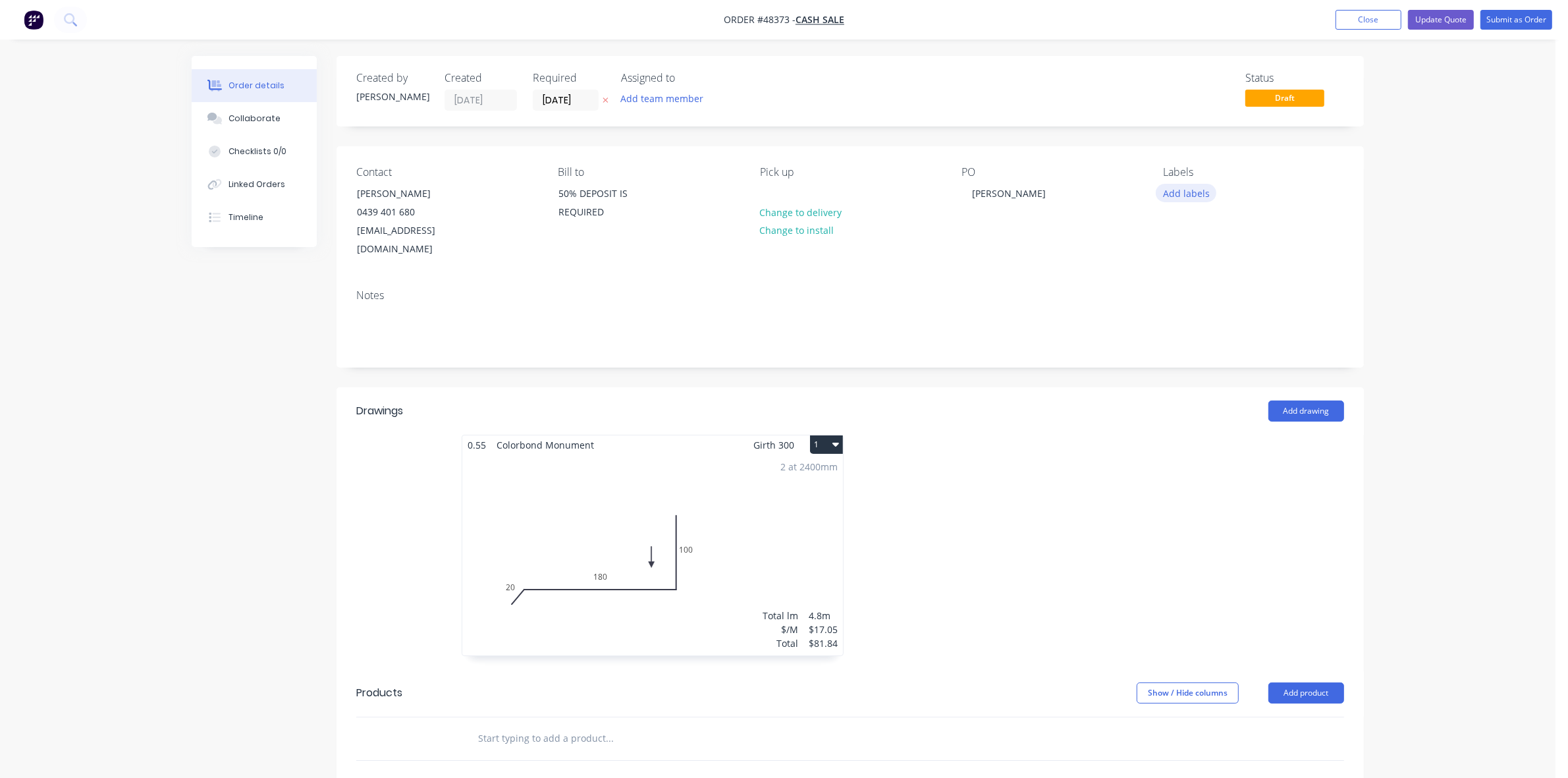
click at [1186, 196] on button "Add labels" at bounding box center [1186, 192] width 61 height 18
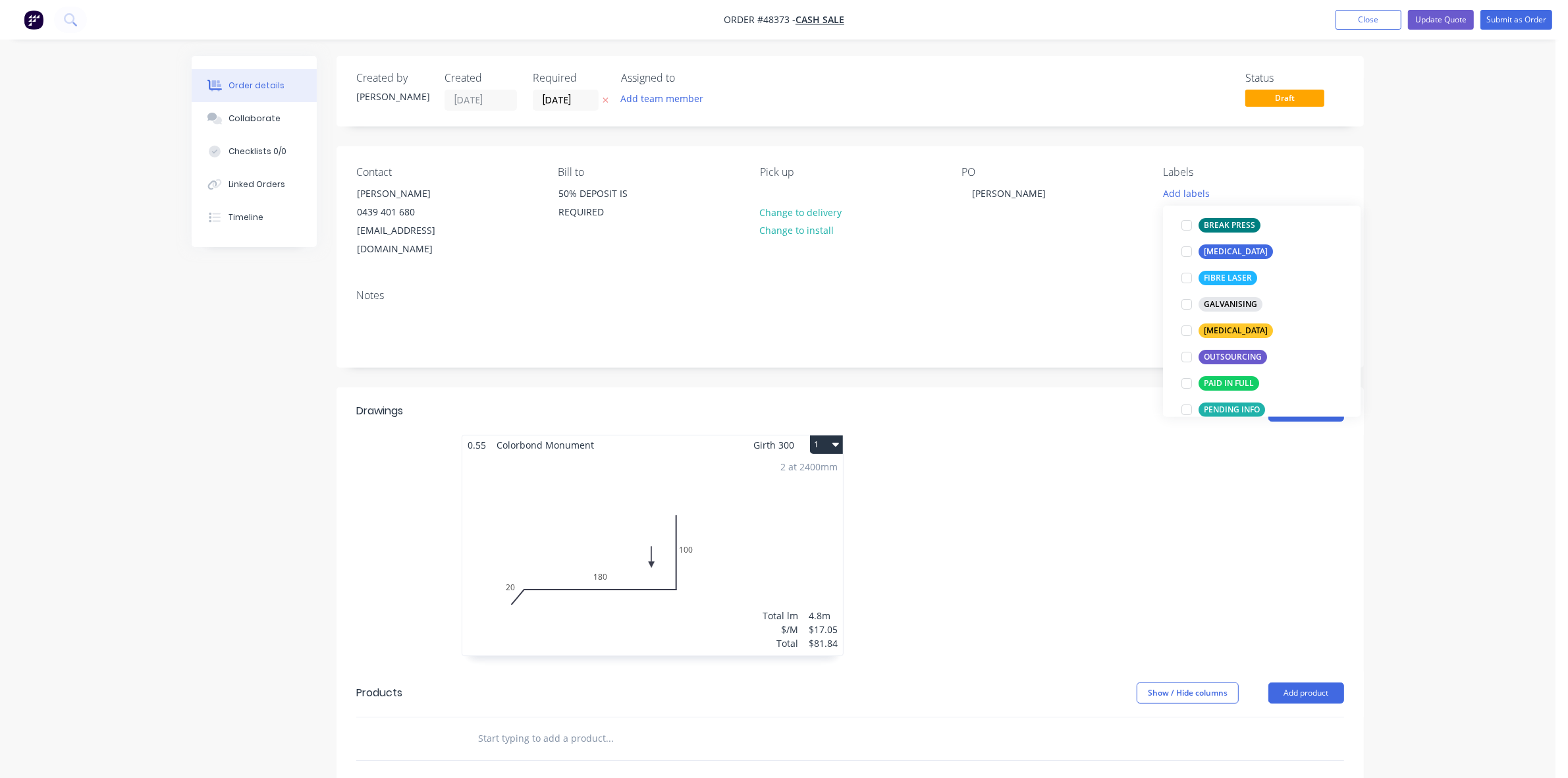
scroll to position [247, 0]
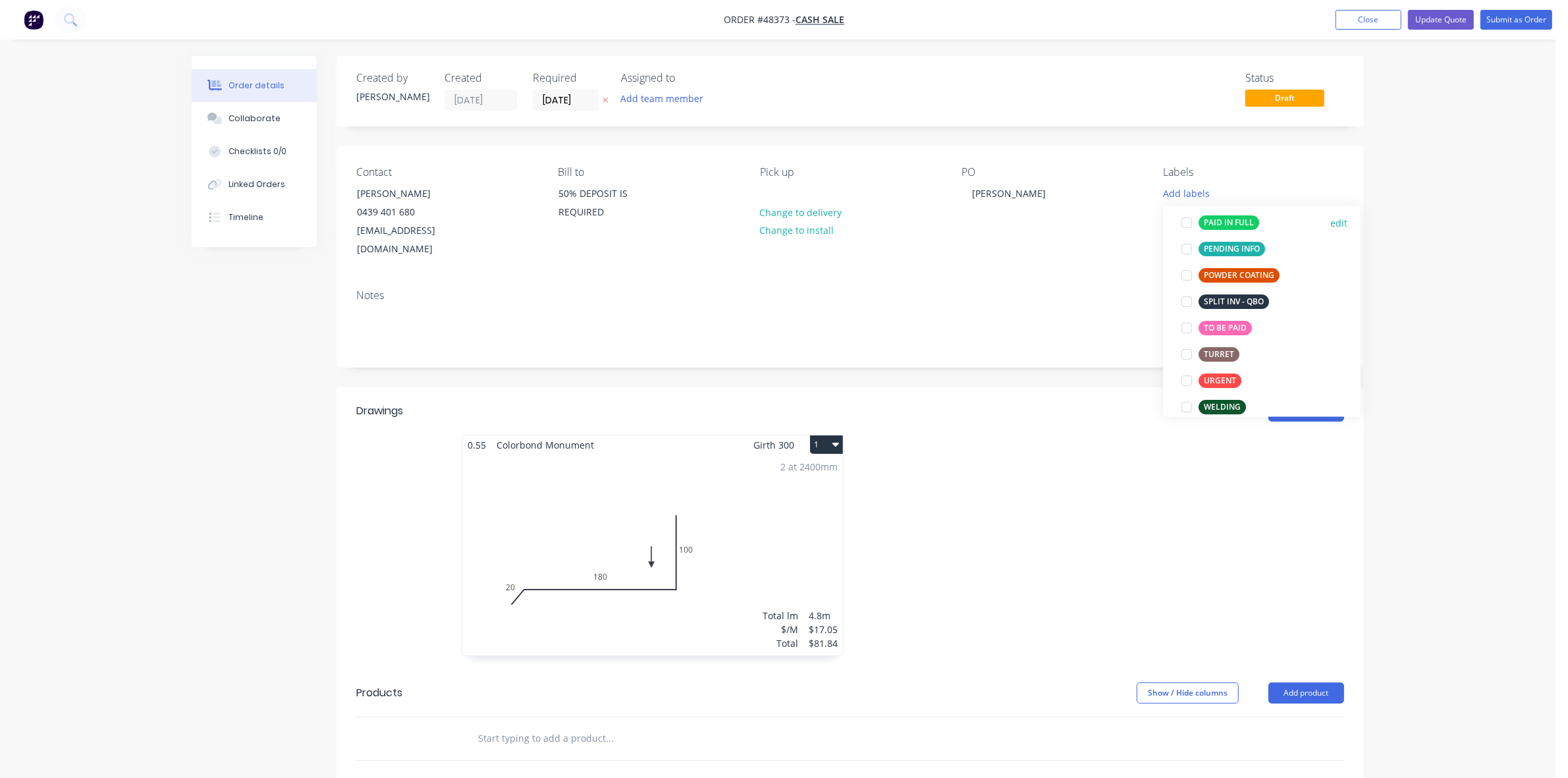
click at [1225, 224] on div "PAID IN FULL" at bounding box center [1228, 223] width 61 height 14
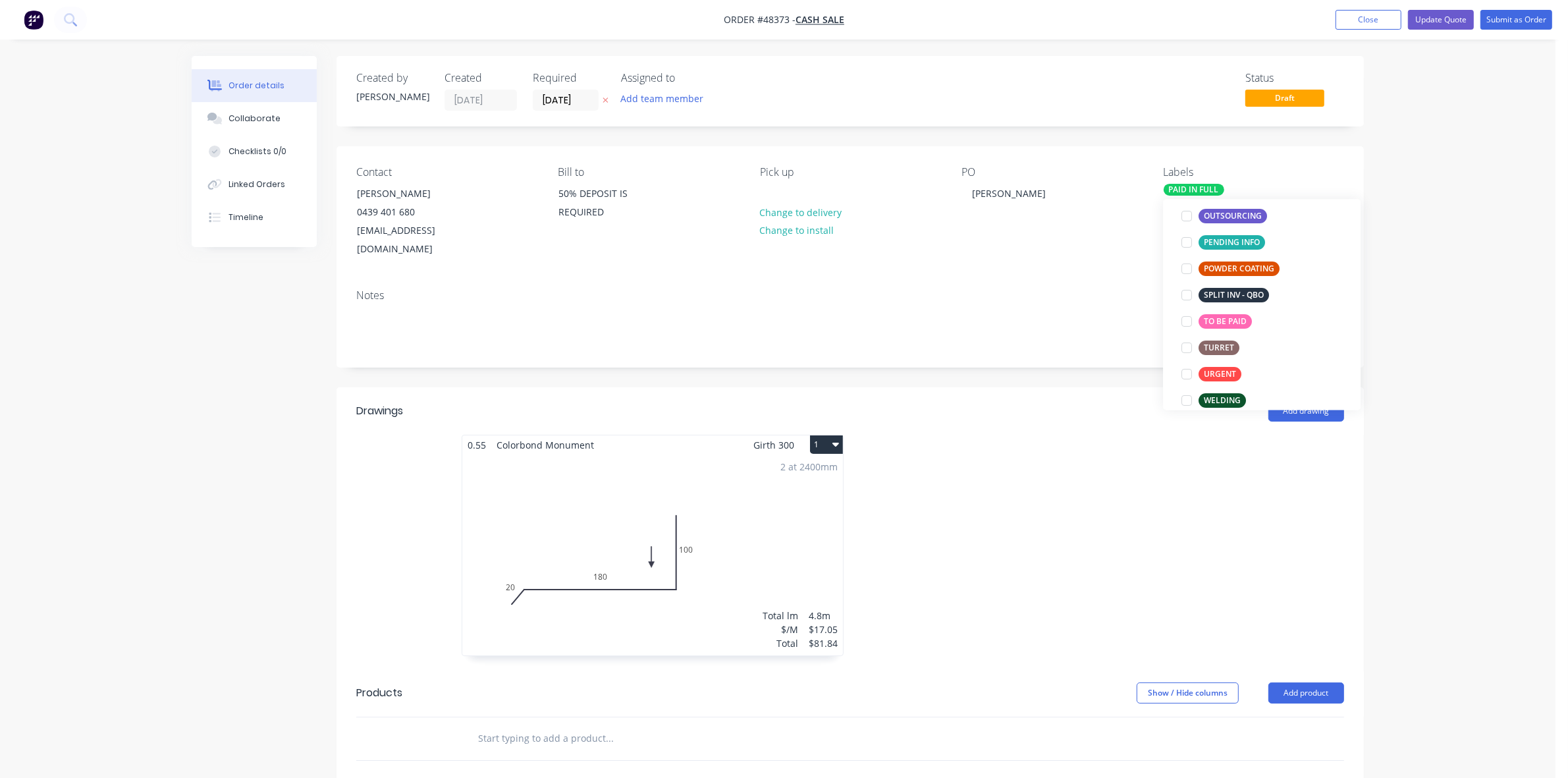
scroll to position [89, 0]
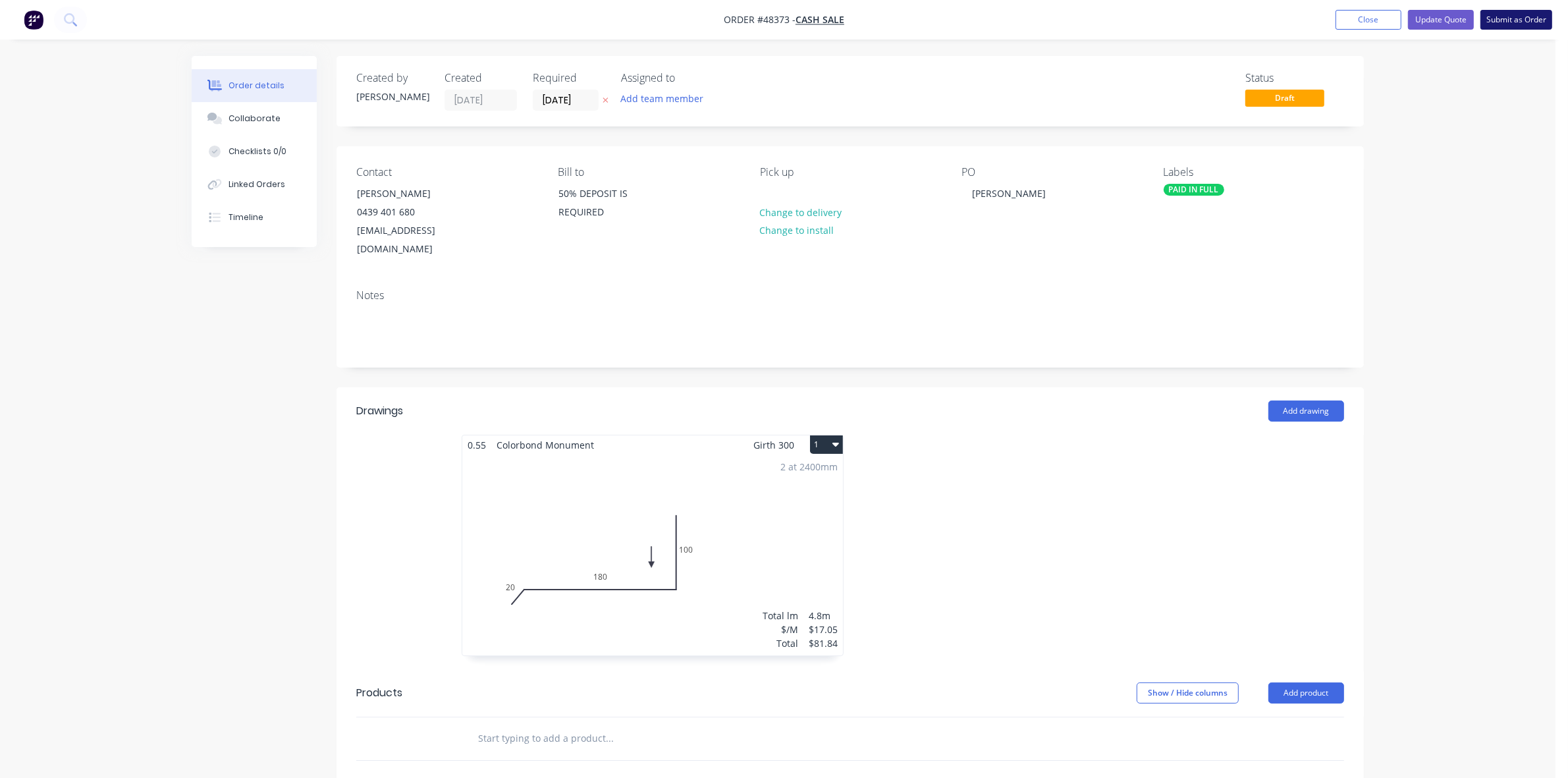
click at [1521, 18] on button "Submit as Order" at bounding box center [1516, 19] width 72 height 20
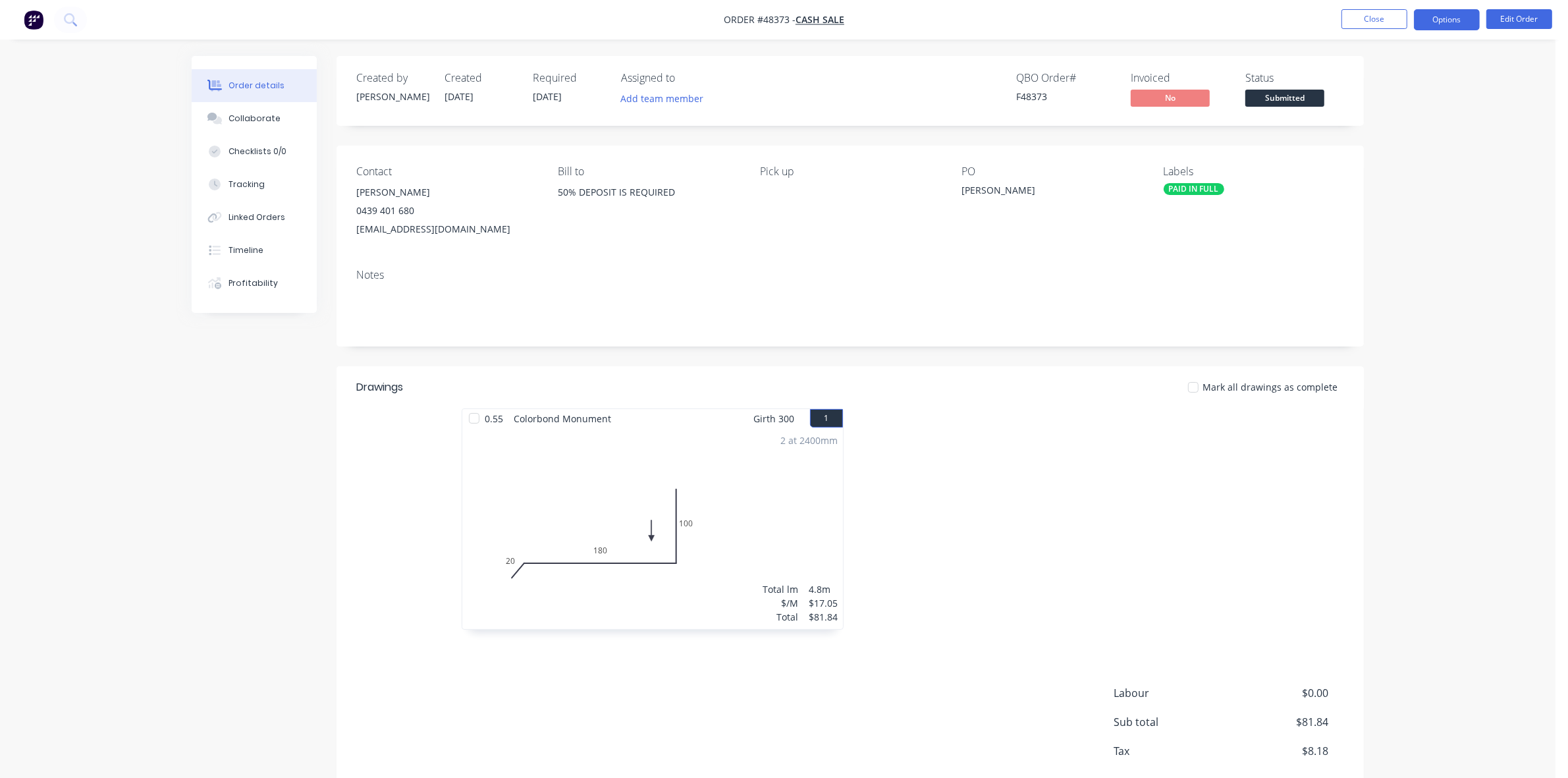
click at [1449, 18] on button "Options" at bounding box center [1446, 20] width 66 height 21
click at [1408, 152] on div "Work Order" at bounding box center [1406, 159] width 121 height 19
click at [1404, 139] on div "Without pricing" at bounding box center [1406, 133] width 121 height 19
click at [1301, 95] on span "Submitted" at bounding box center [1285, 98] width 79 height 17
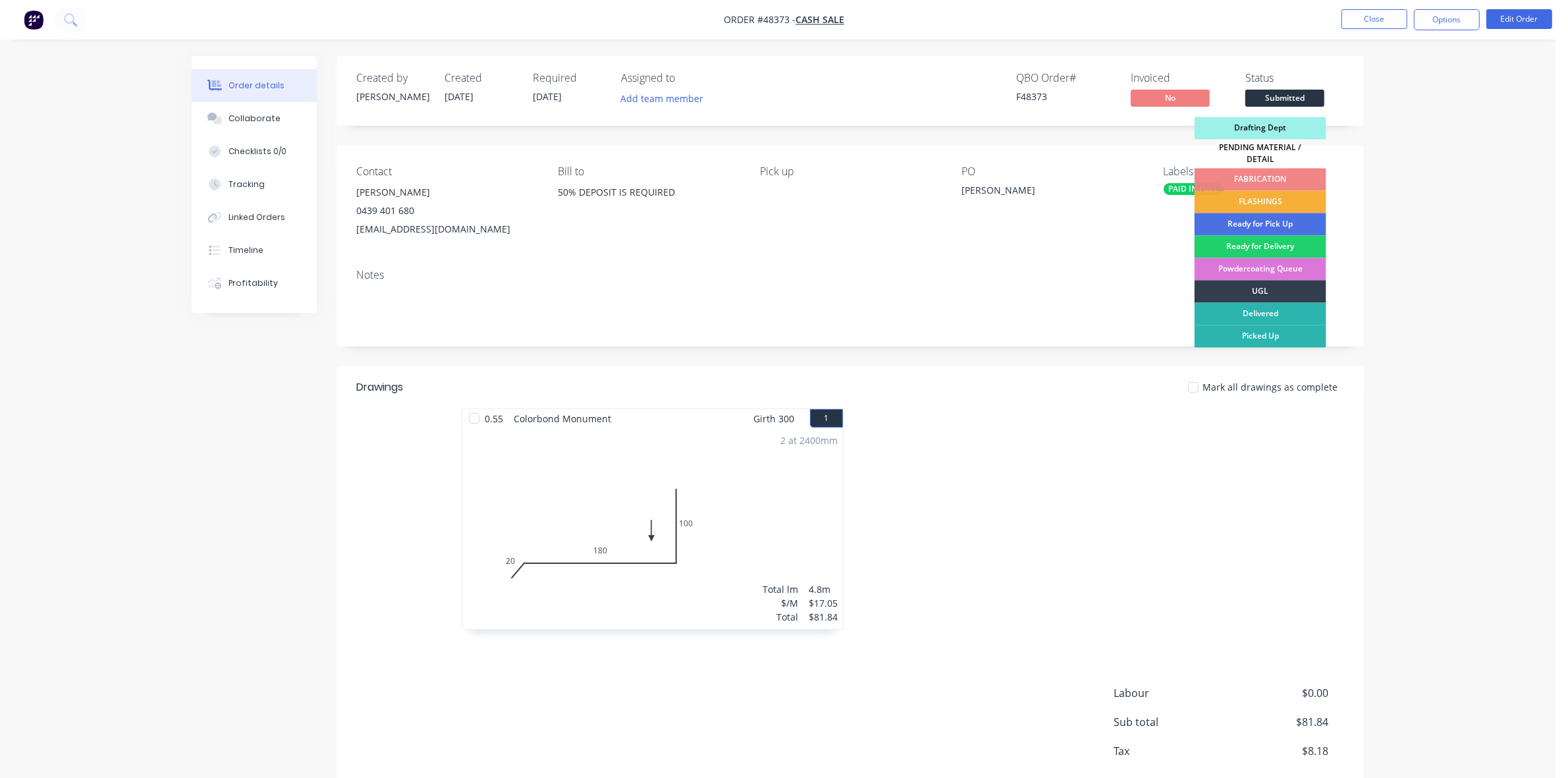
click at [1244, 193] on div "FLASHINGS" at bounding box center [1260, 202] width 131 height 22
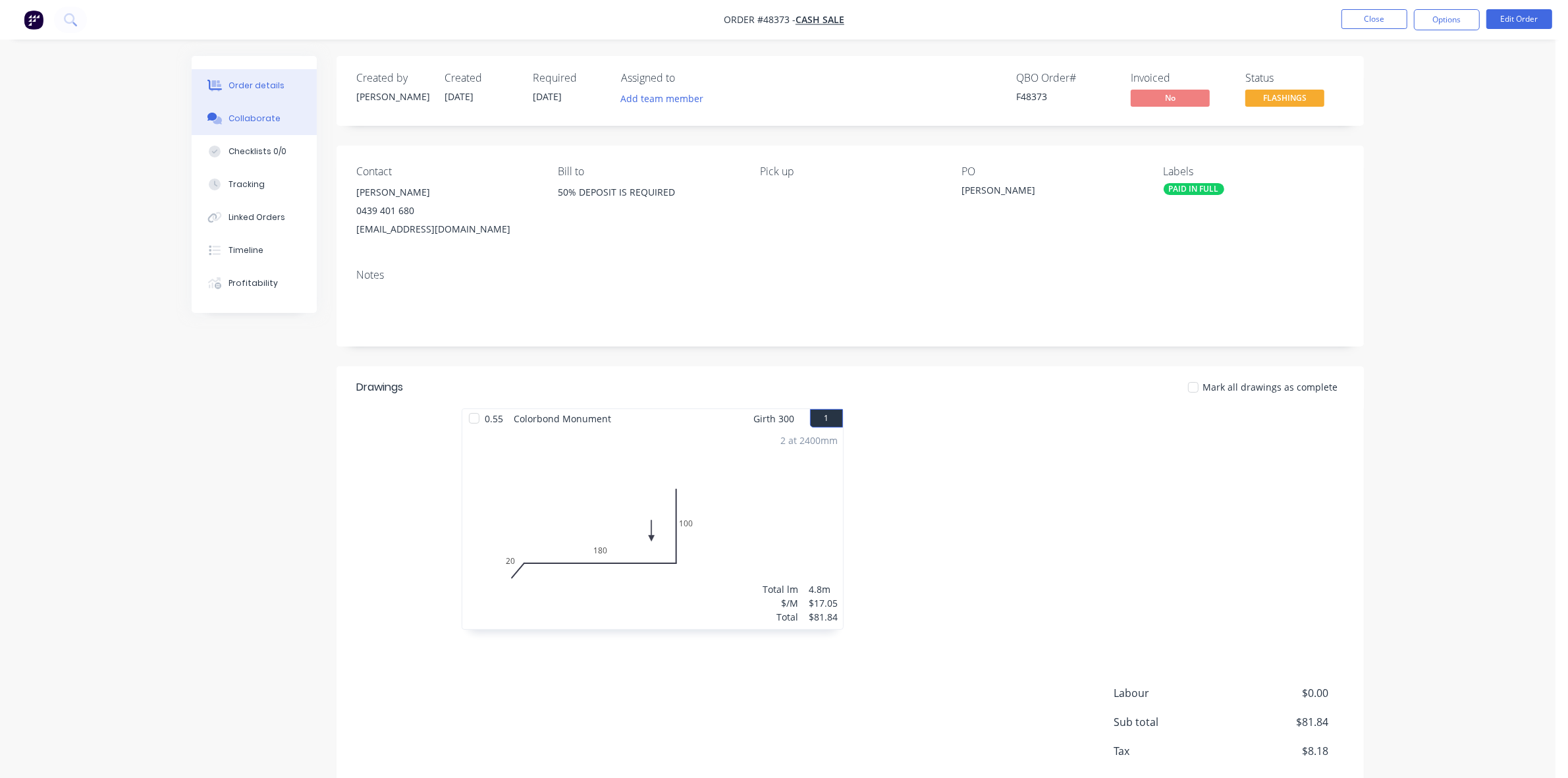
click at [312, 117] on button "Collaborate" at bounding box center [254, 118] width 125 height 33
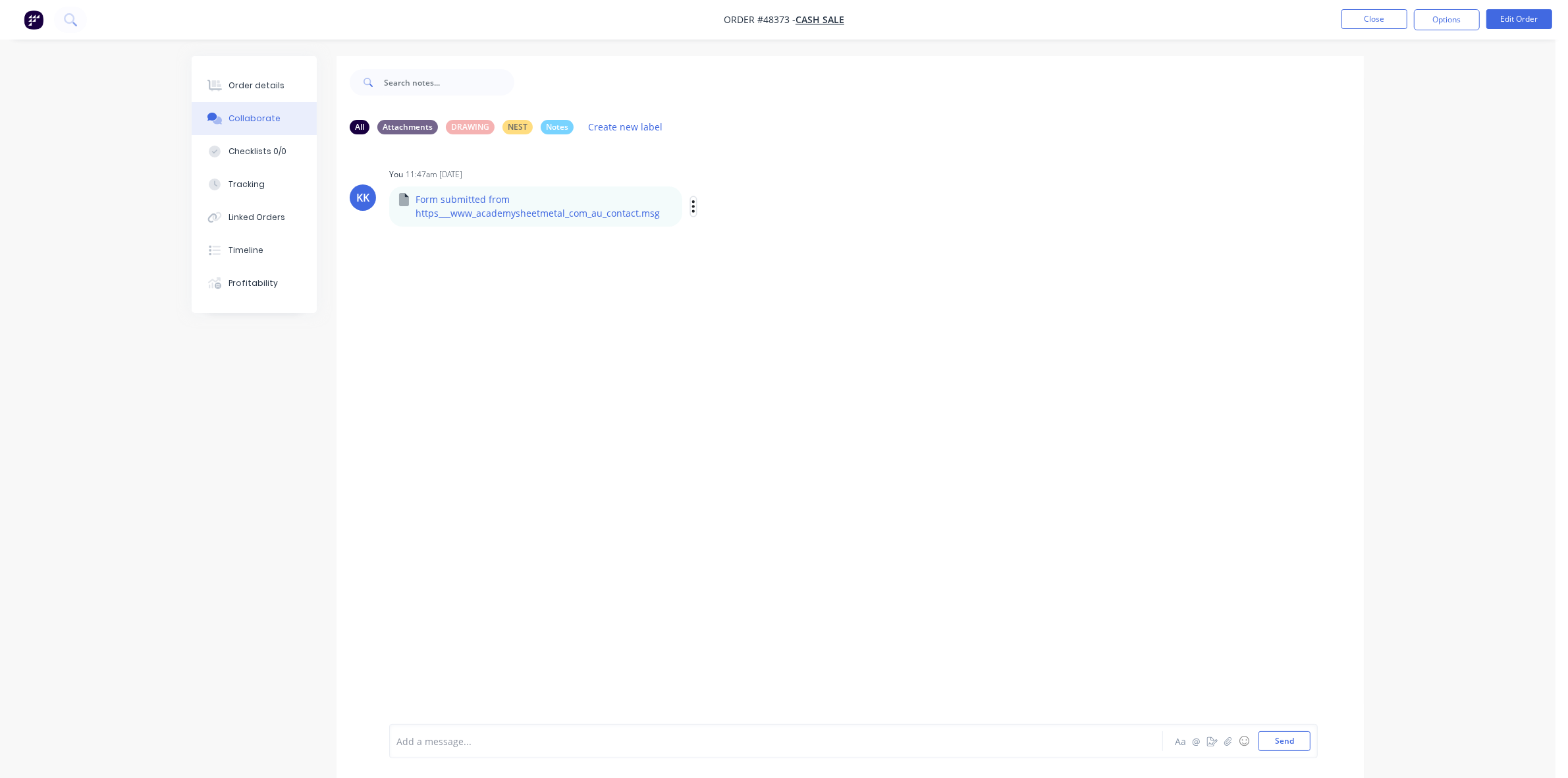
click at [692, 203] on icon "button" at bounding box center [693, 206] width 4 height 15
click at [710, 234] on button "Download" at bounding box center [780, 241] width 148 height 30
click at [287, 83] on button "Order details" at bounding box center [254, 85] width 125 height 33
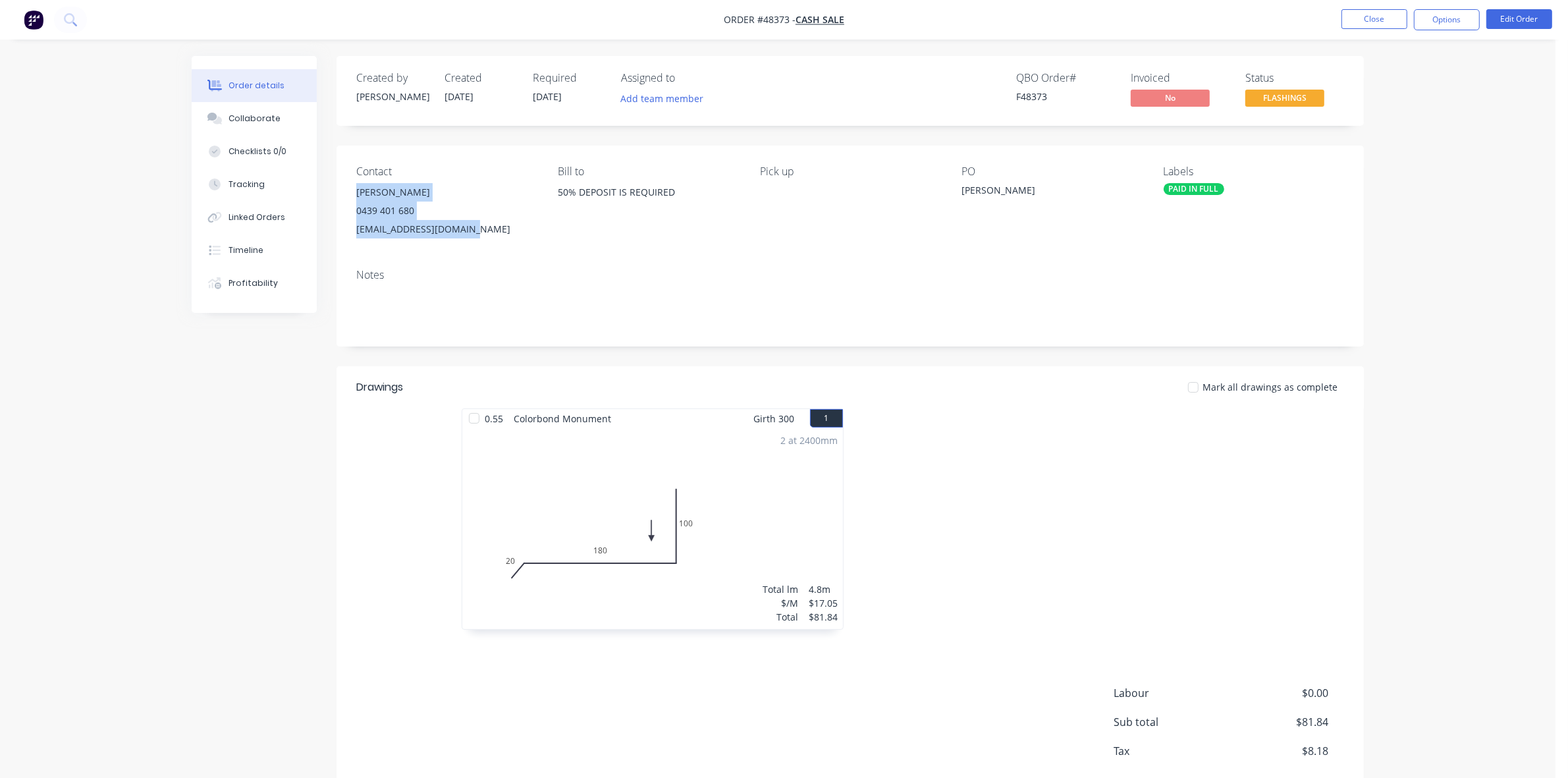
drag, startPoint x: 483, startPoint y: 236, endPoint x: 352, endPoint y: 198, distance: 136.4
click at [352, 198] on div "Contact [PERSON_NAME] [PHONE_NUMBER] [EMAIL_ADDRESS][DOMAIN_NAME] [PERSON_NAME]…" at bounding box center [850, 202] width 1027 height 113
copy div "[PERSON_NAME] 0439 401 680 [EMAIL_ADDRESS][DOMAIN_NAME]"
click at [1368, 15] on button "Close" at bounding box center [1374, 19] width 66 height 20
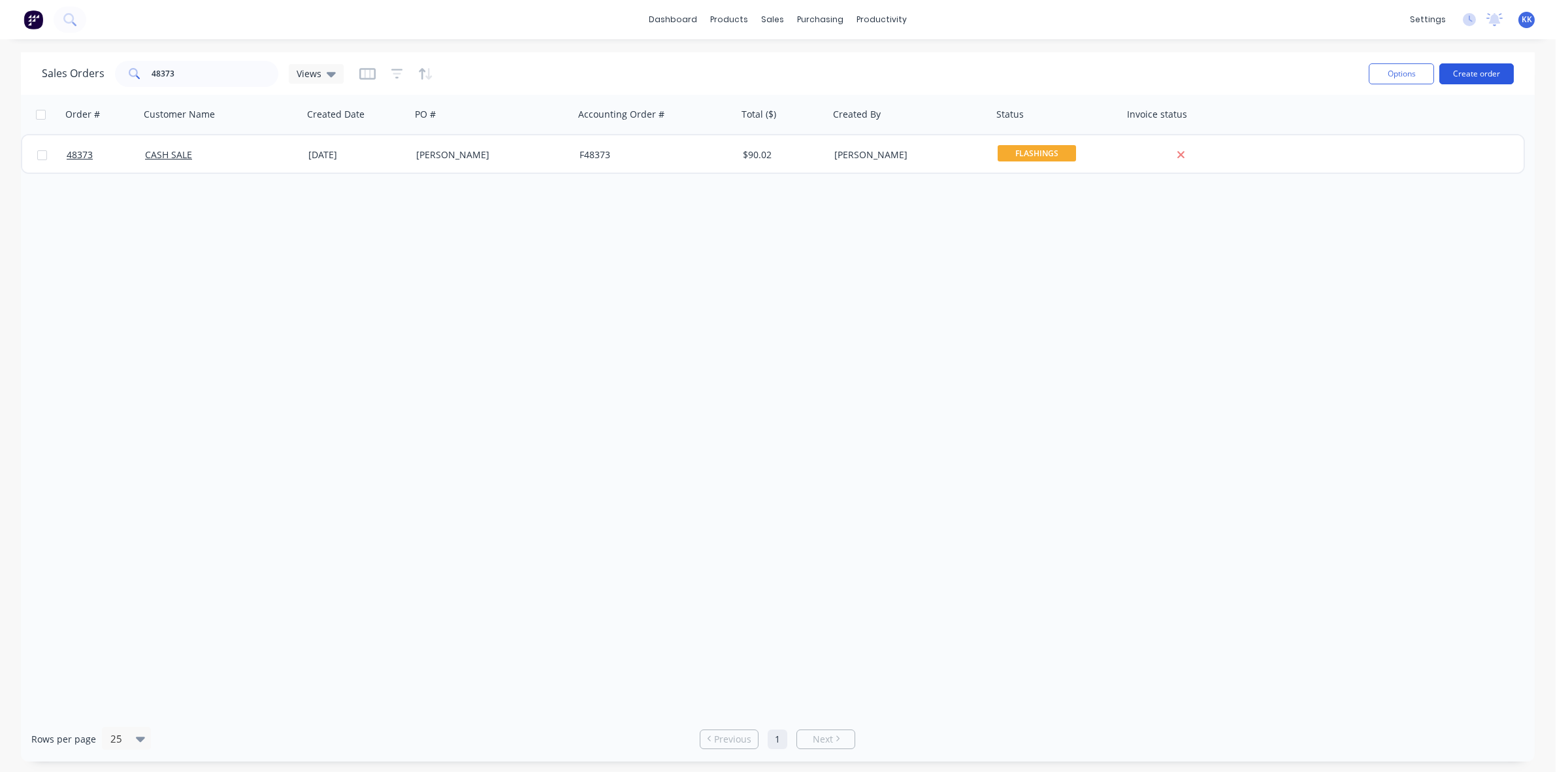
click at [1471, 80] on button "Create order" at bounding box center [1477, 74] width 75 height 21
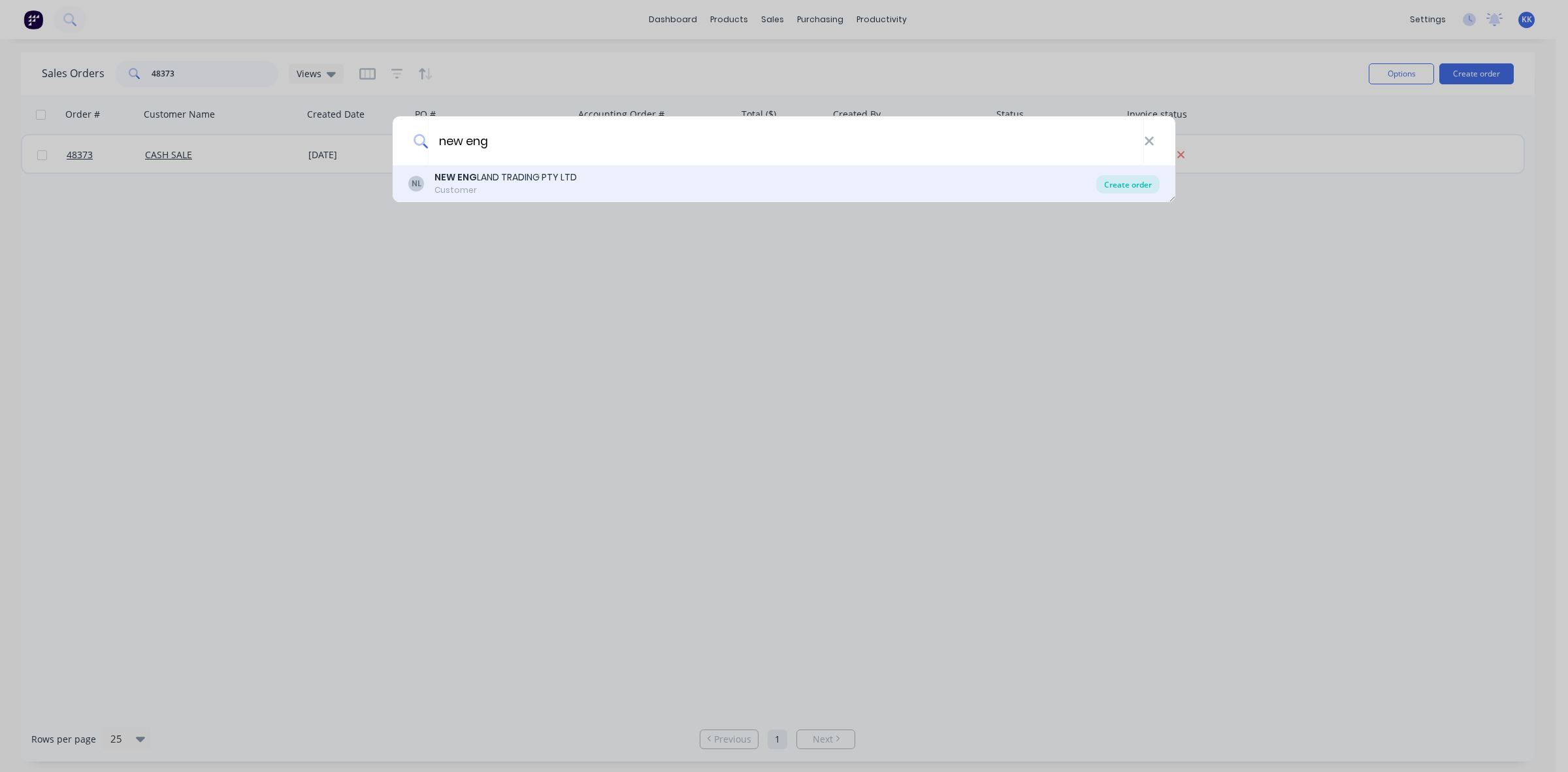
type input "new eng"
click at [1130, 180] on div "Create order" at bounding box center [1129, 184] width 64 height 18
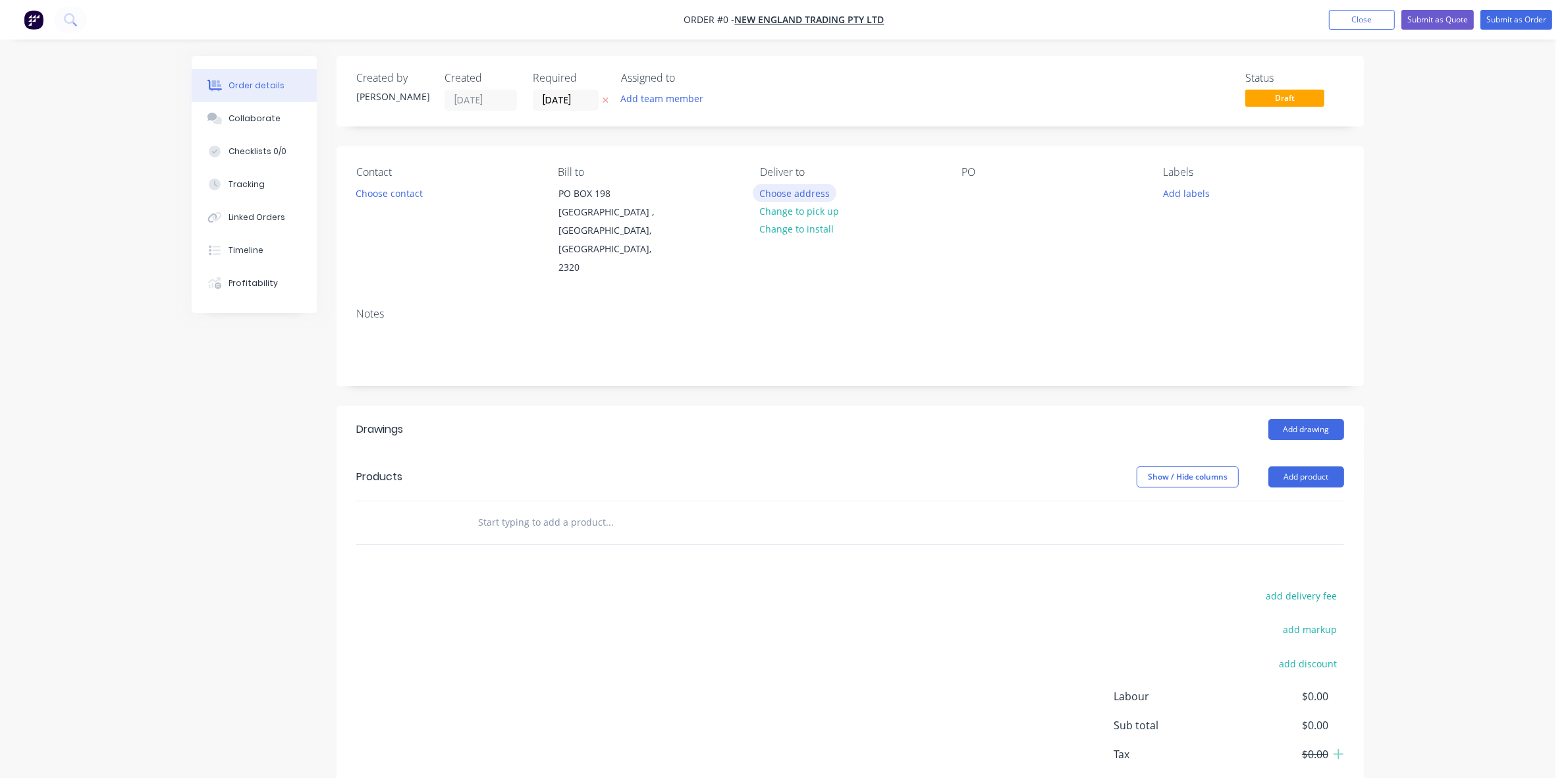
click at [788, 196] on button "Choose address" at bounding box center [794, 192] width 84 height 18
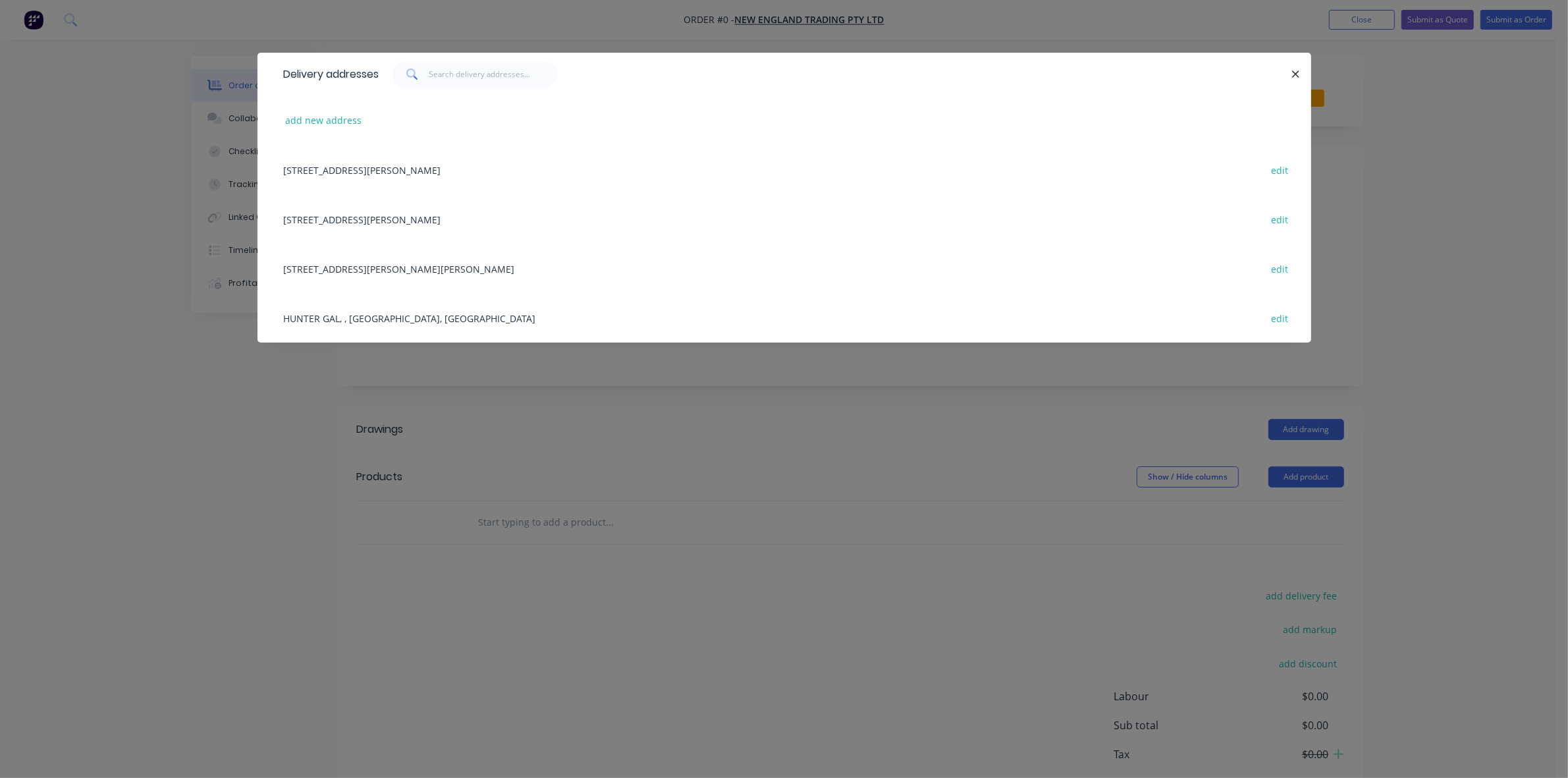
click at [471, 268] on div "[STREET_ADDRESS][PERSON_NAME][PERSON_NAME] edit" at bounding box center [784, 268] width 1014 height 50
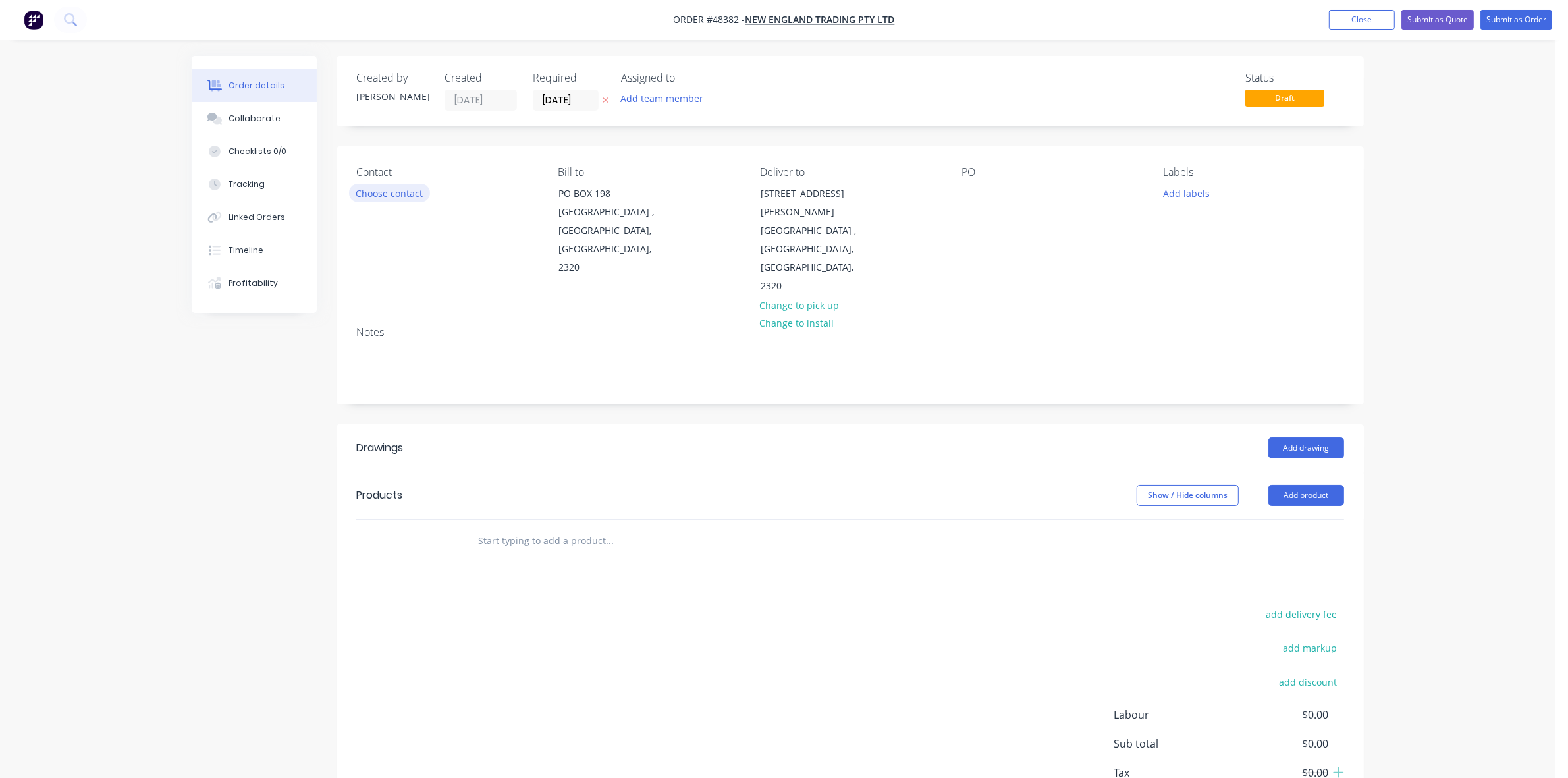
click at [412, 188] on button "Choose contact" at bounding box center [389, 192] width 81 height 18
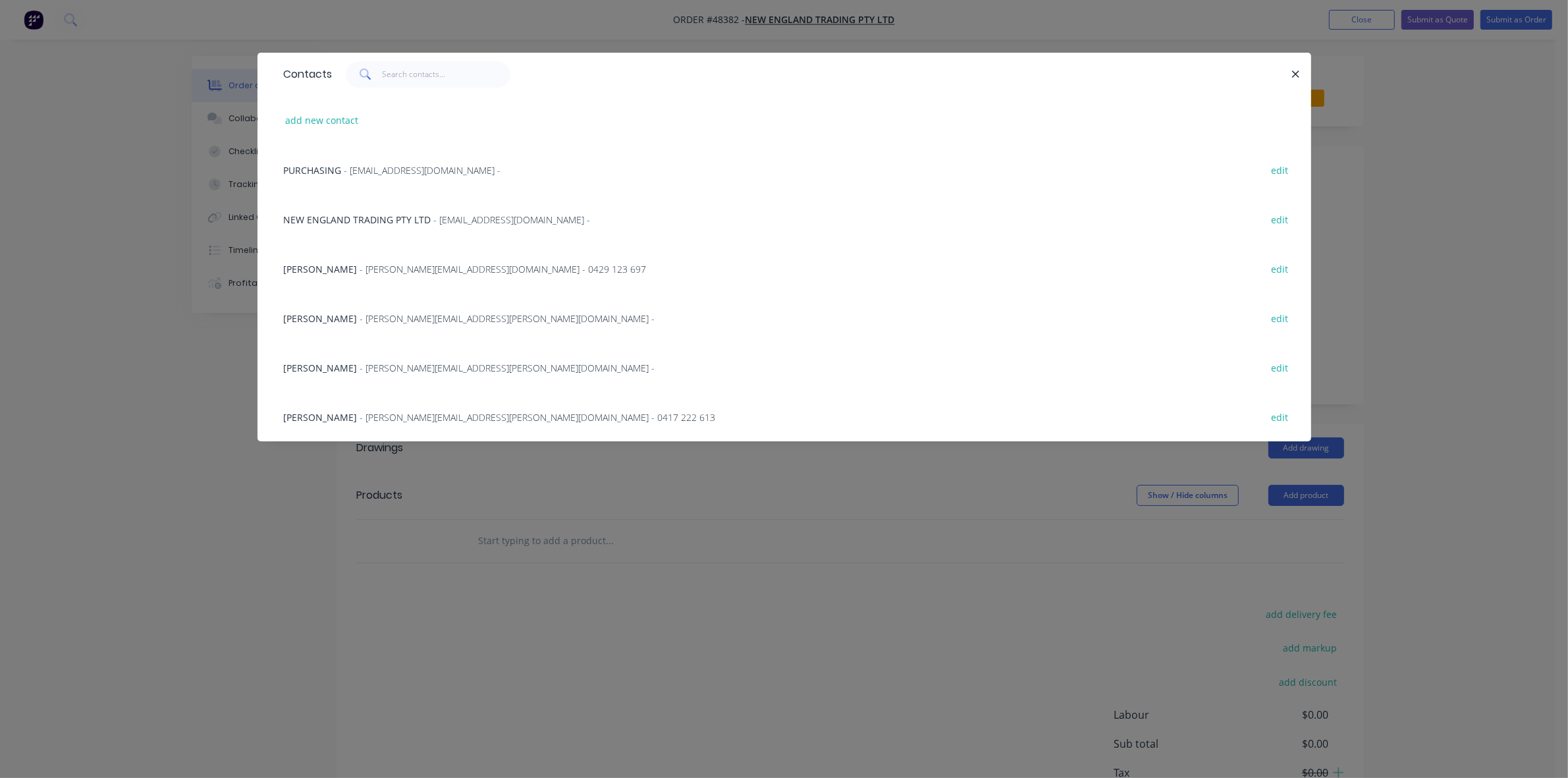
click at [402, 168] on span "- [EMAIL_ADDRESS][DOMAIN_NAME] -" at bounding box center [423, 171] width 157 height 13
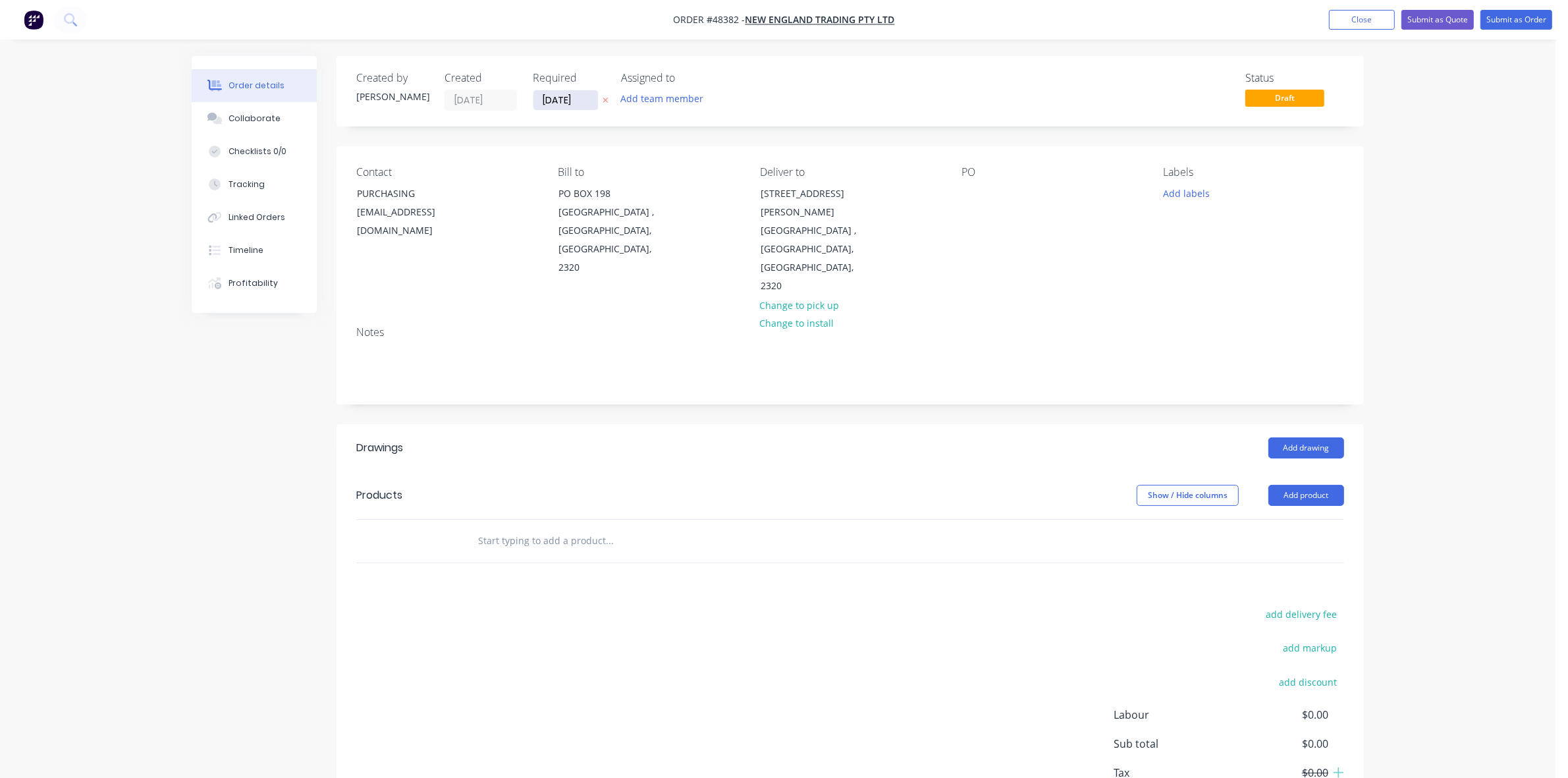
click at [573, 103] on input "[DATE]" at bounding box center [565, 100] width 65 height 20
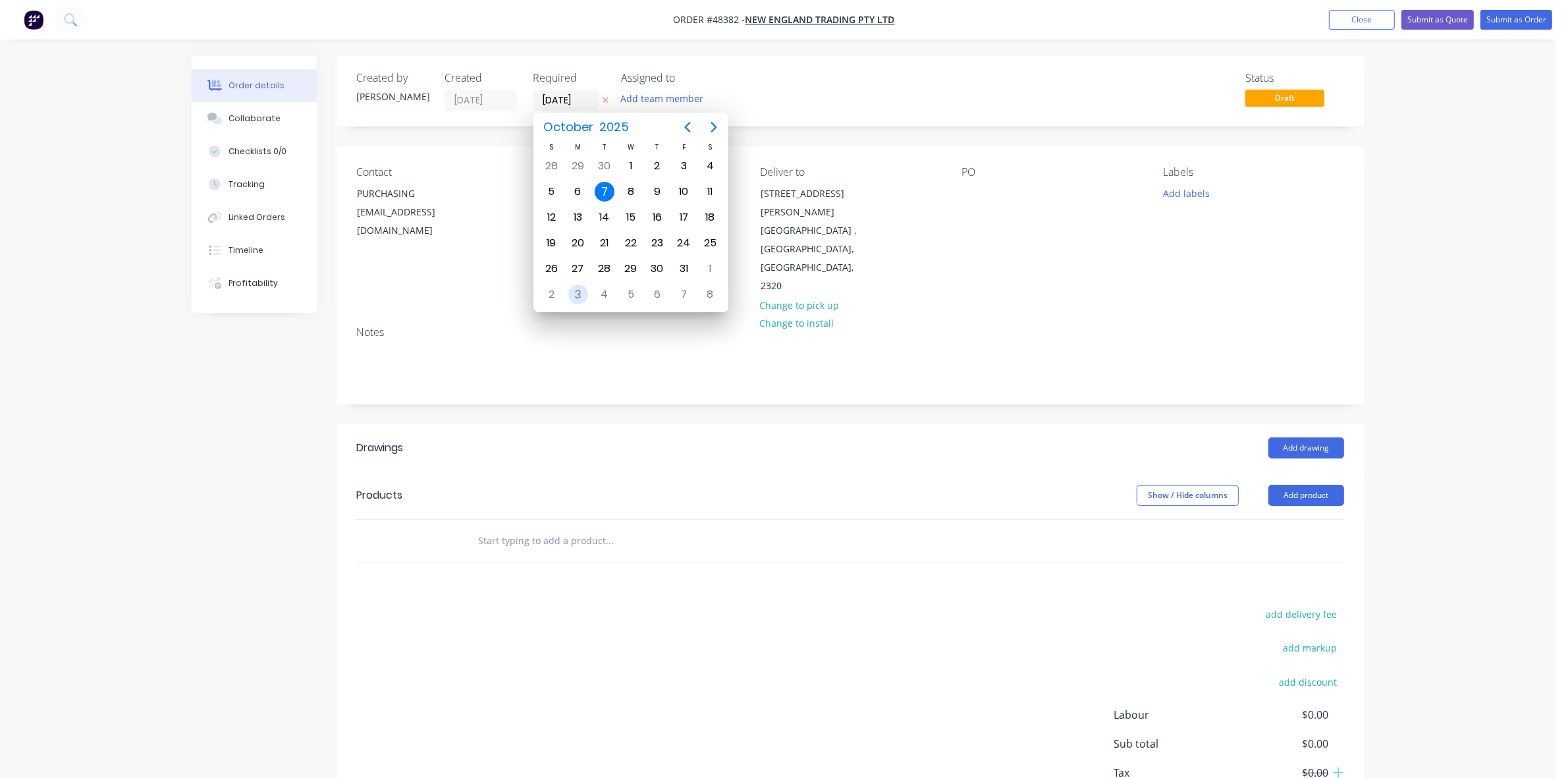
click at [577, 298] on div "3" at bounding box center [578, 294] width 20 height 20
type input "[DATE]"
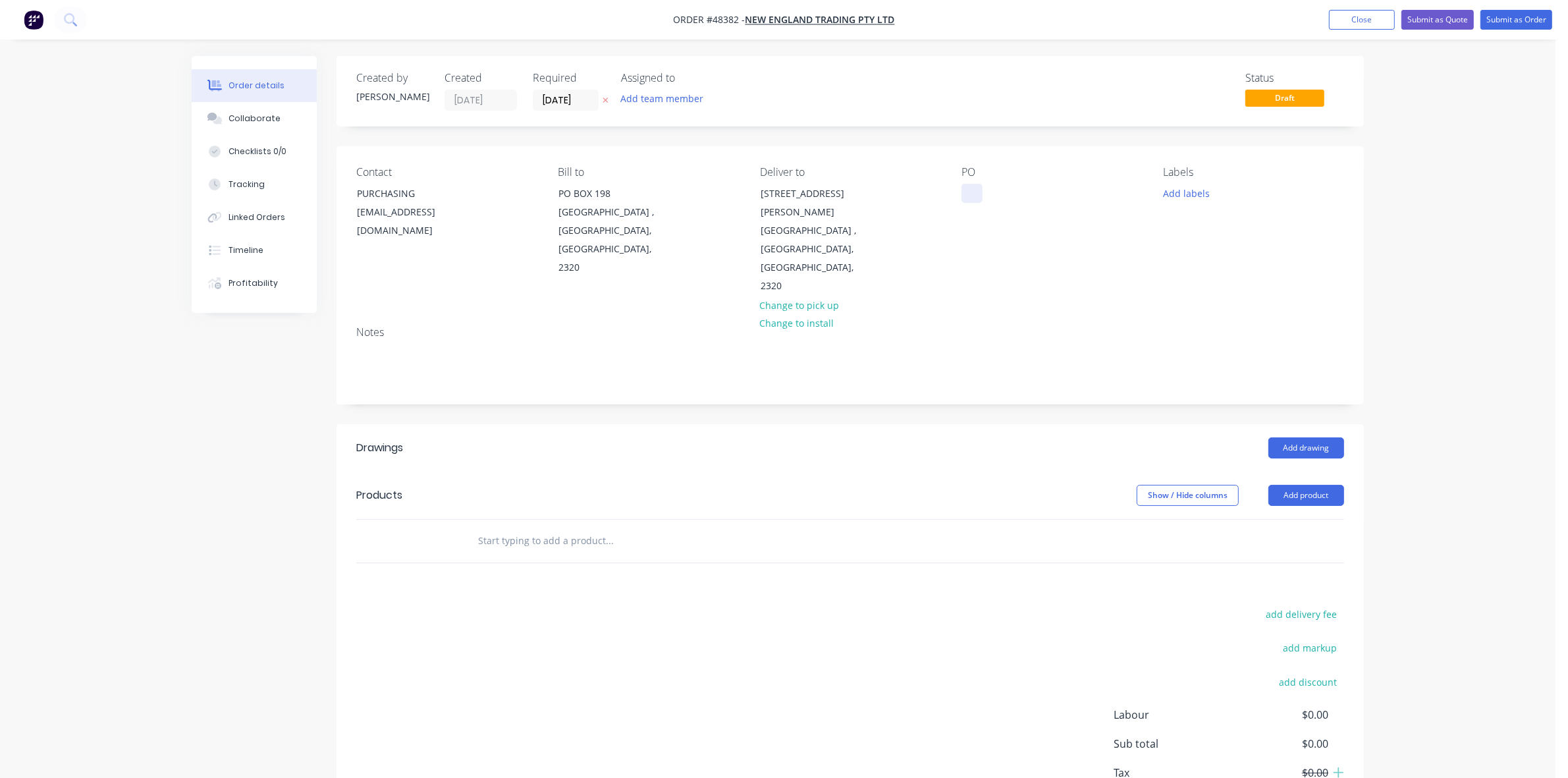
click at [972, 195] on div at bounding box center [971, 193] width 21 height 19
click at [1305, 485] on button "Add product" at bounding box center [1306, 495] width 76 height 21
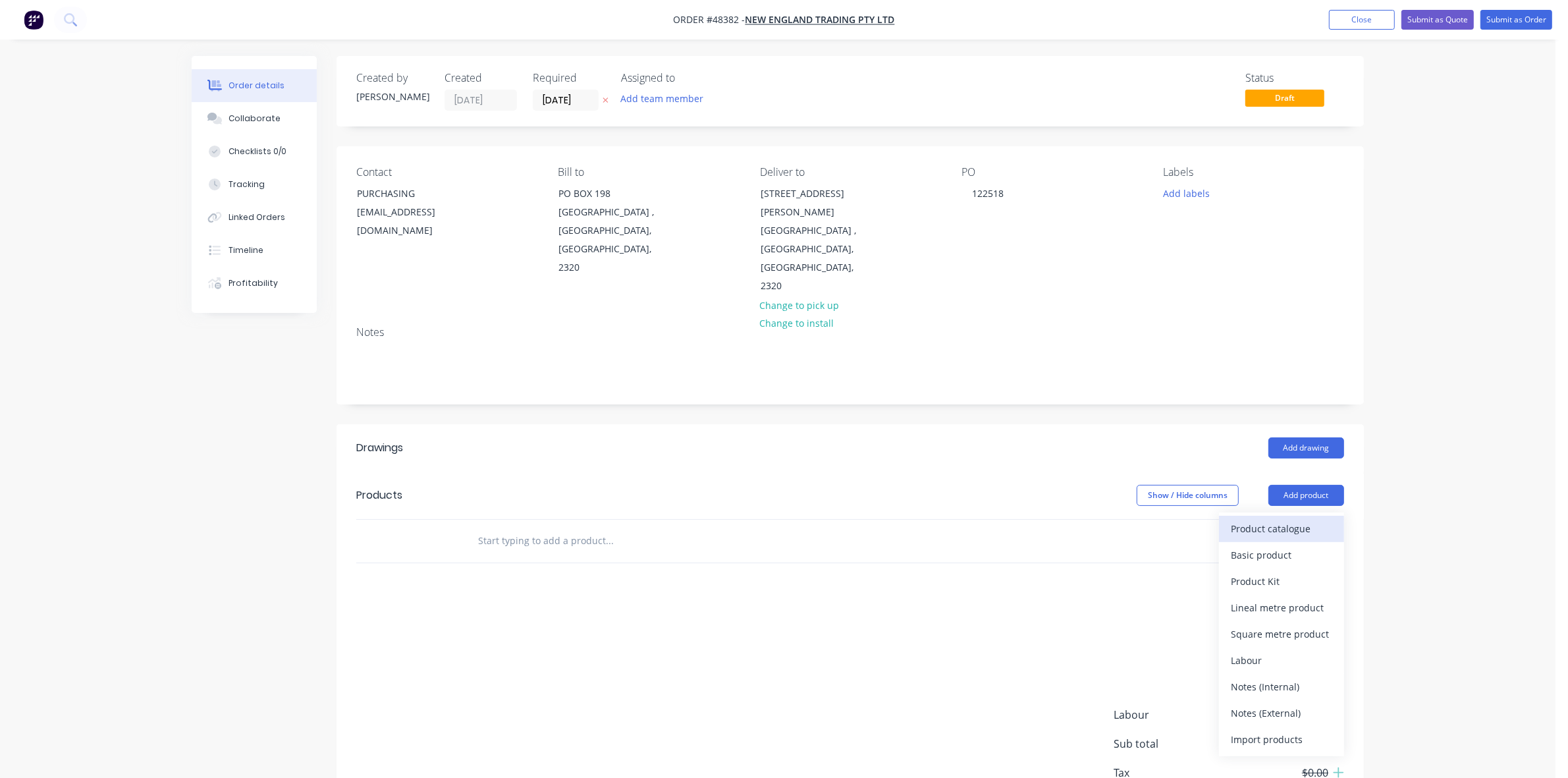
click at [1301, 516] on button "Product catalogue" at bounding box center [1281, 529] width 125 height 26
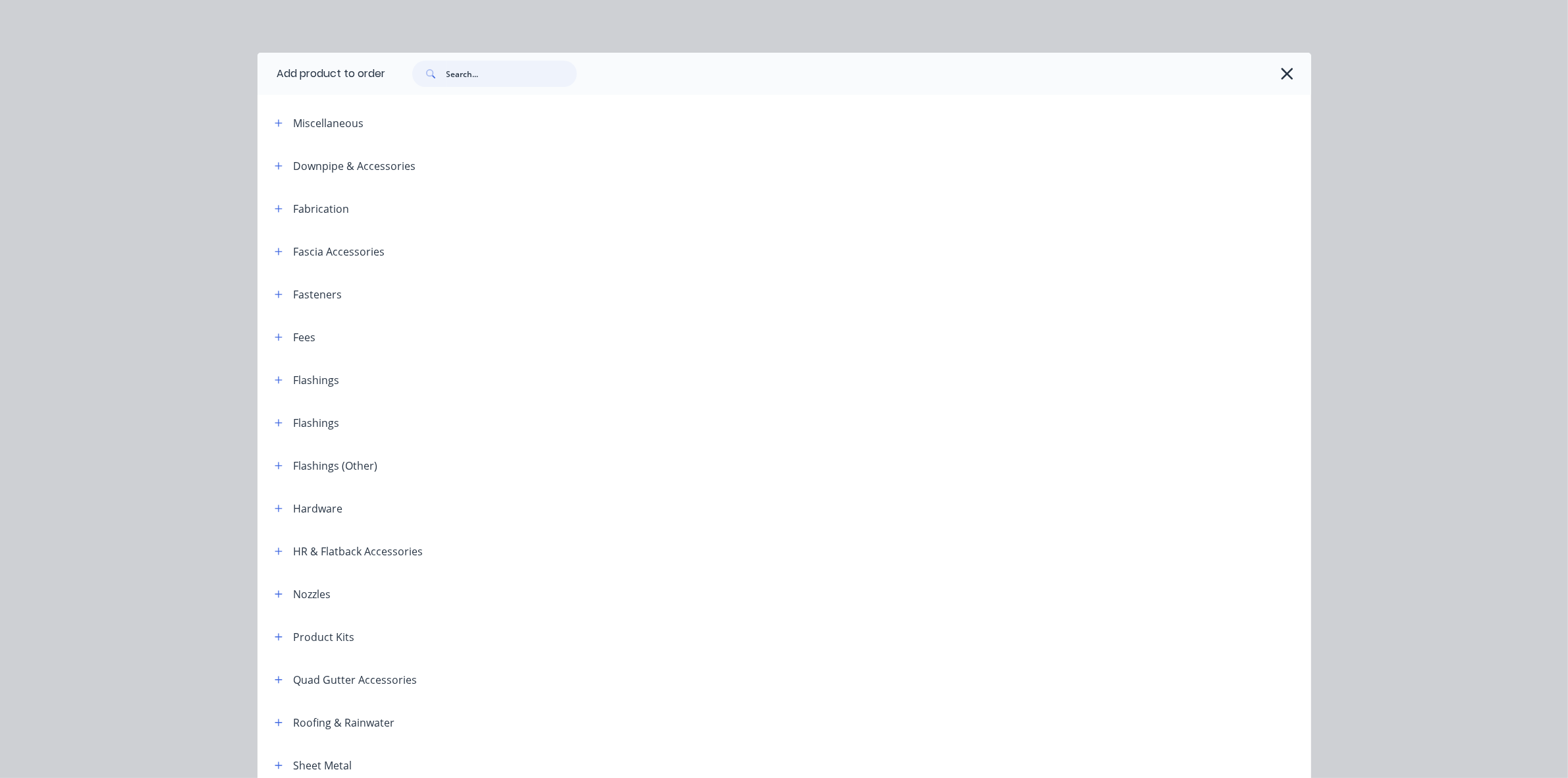
click at [460, 83] on input "text" at bounding box center [511, 74] width 131 height 26
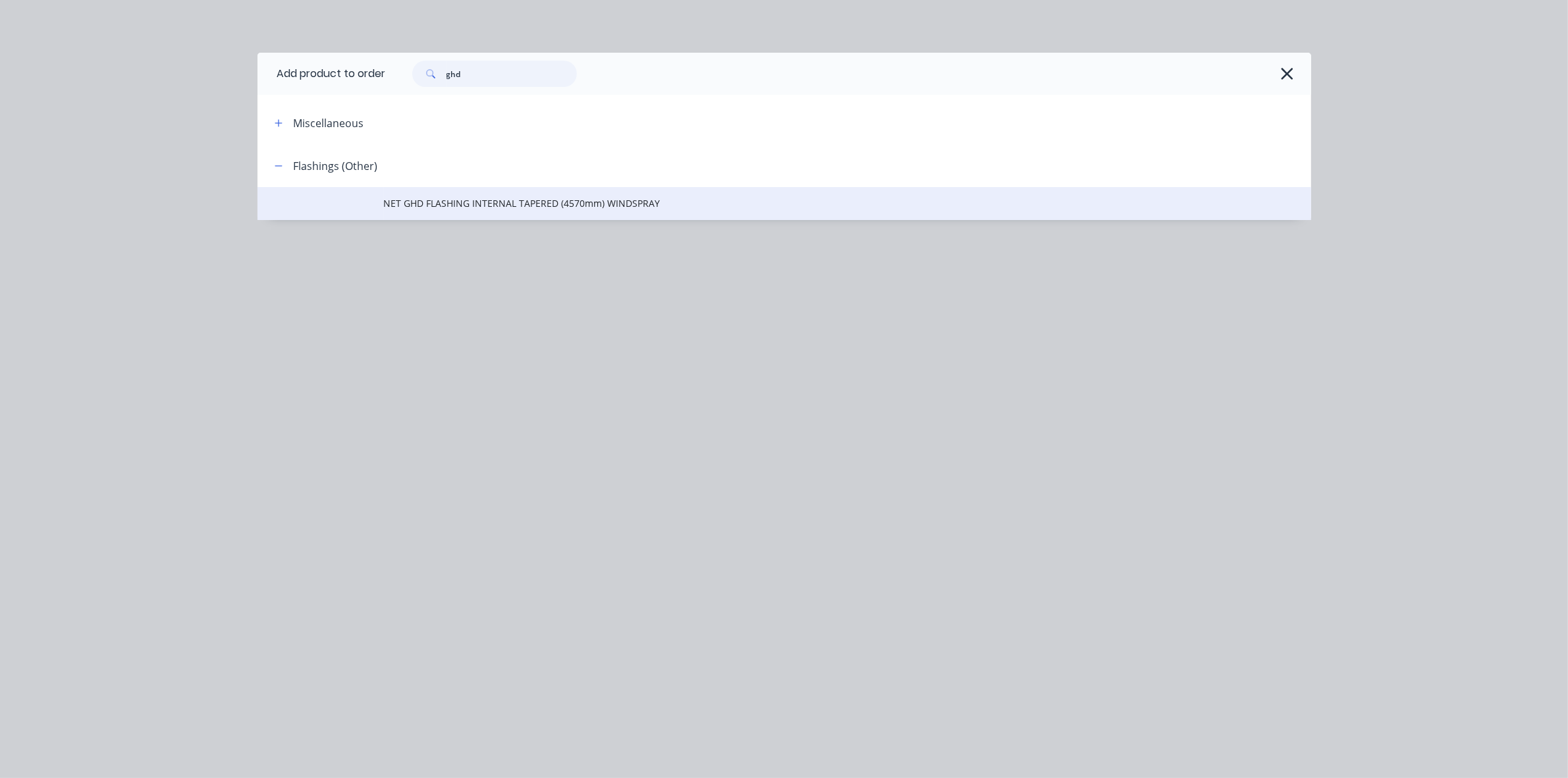
type input "ghd"
click at [479, 193] on td "NET GHD FLASHING INTERNAL TAPERED (4570mm) WINDSPRAY" at bounding box center [847, 203] width 927 height 33
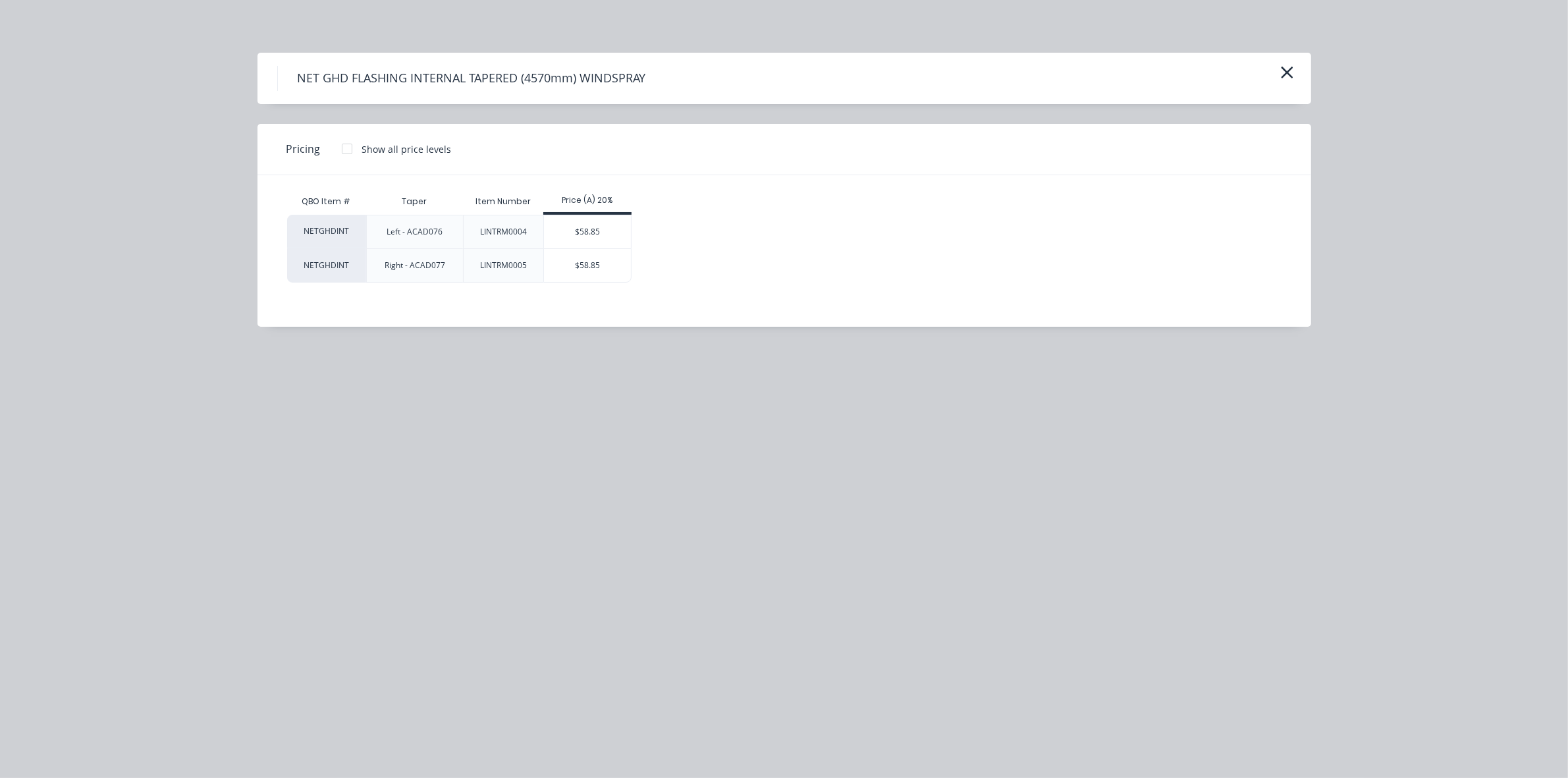
click at [571, 232] on div "$58.85" at bounding box center [587, 232] width 87 height 33
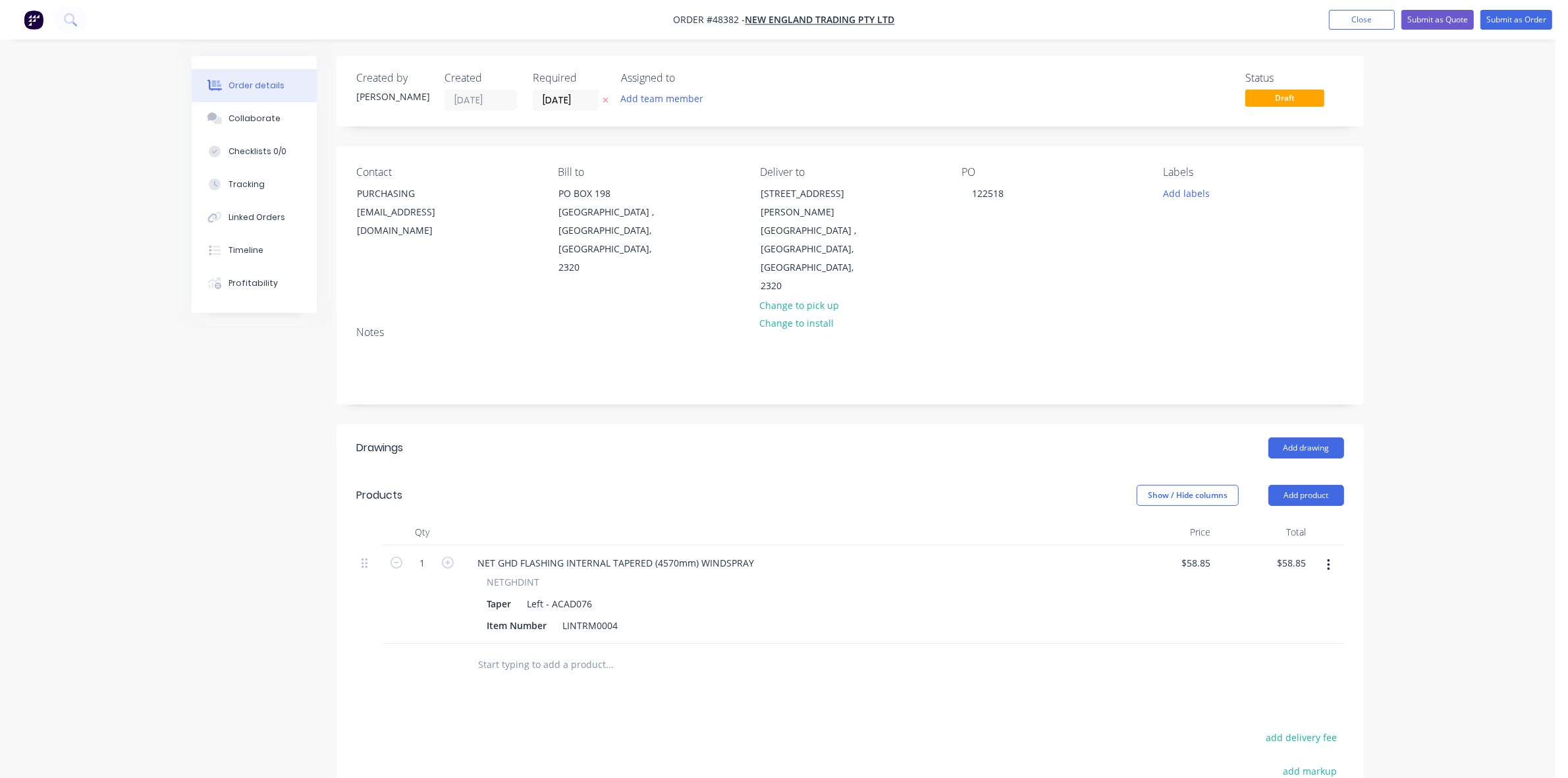
drag, startPoint x: 1324, startPoint y: 459, endPoint x: 1317, endPoint y: 472, distance: 14.8
click at [1324, 485] on button "Add product" at bounding box center [1306, 495] width 76 height 21
click at [1305, 519] on div "Product catalogue" at bounding box center [1281, 529] width 102 height 19
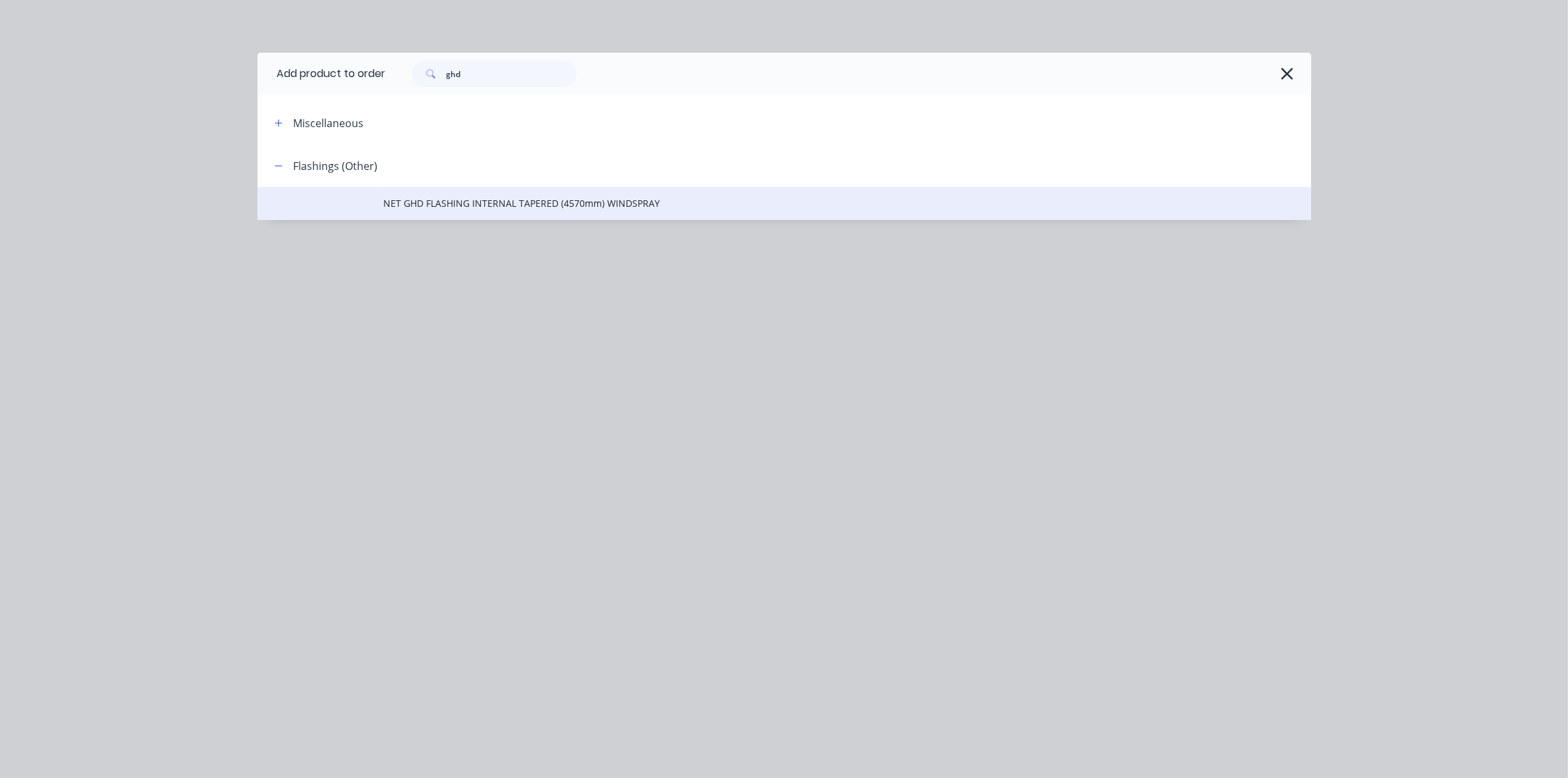
click at [577, 208] on span "NET GHD FLASHING INTERNAL TAPERED (4570mm) WINDSPRAY" at bounding box center [754, 203] width 742 height 14
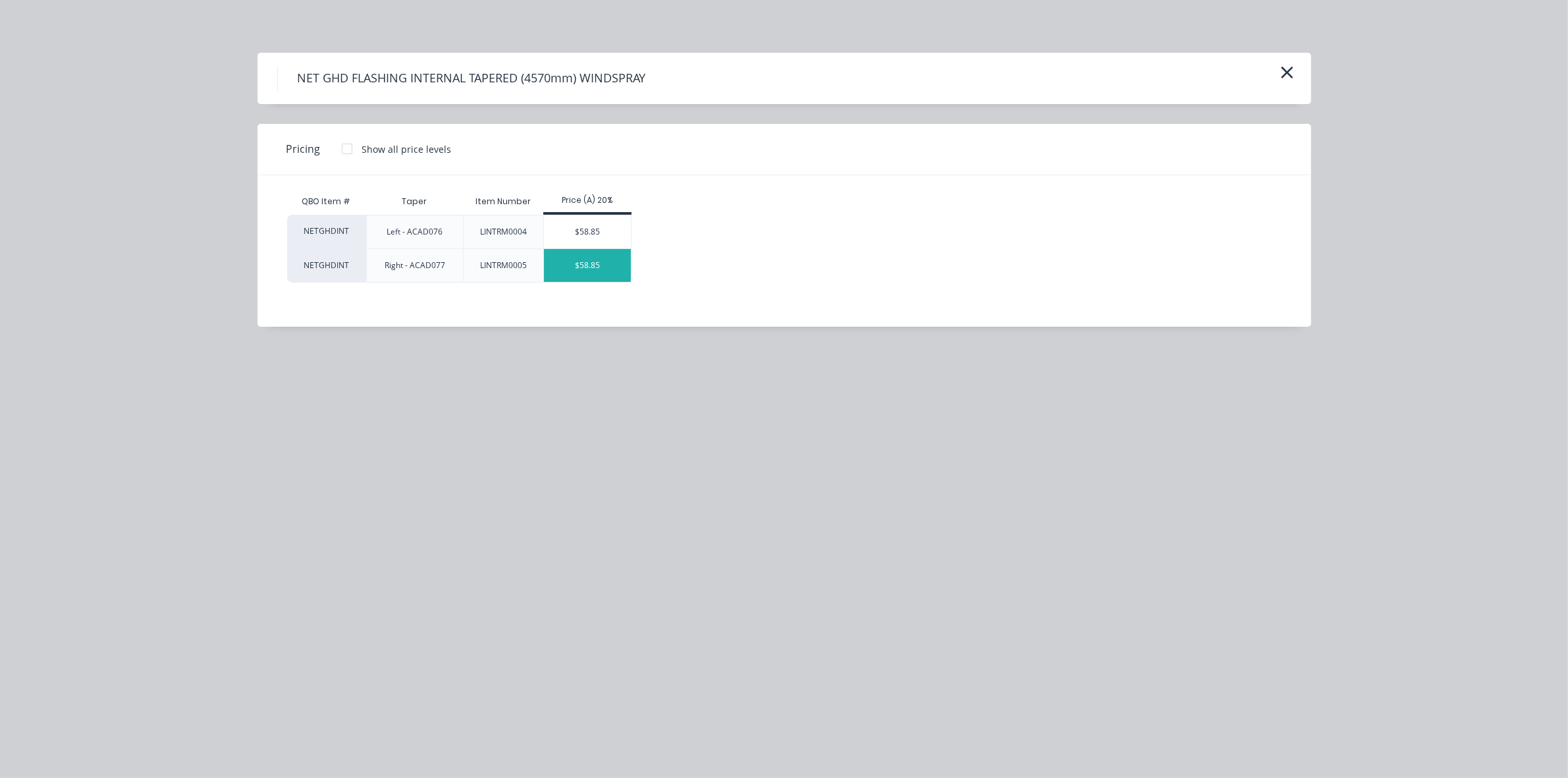
click at [576, 264] on div "$58.85" at bounding box center [587, 265] width 87 height 33
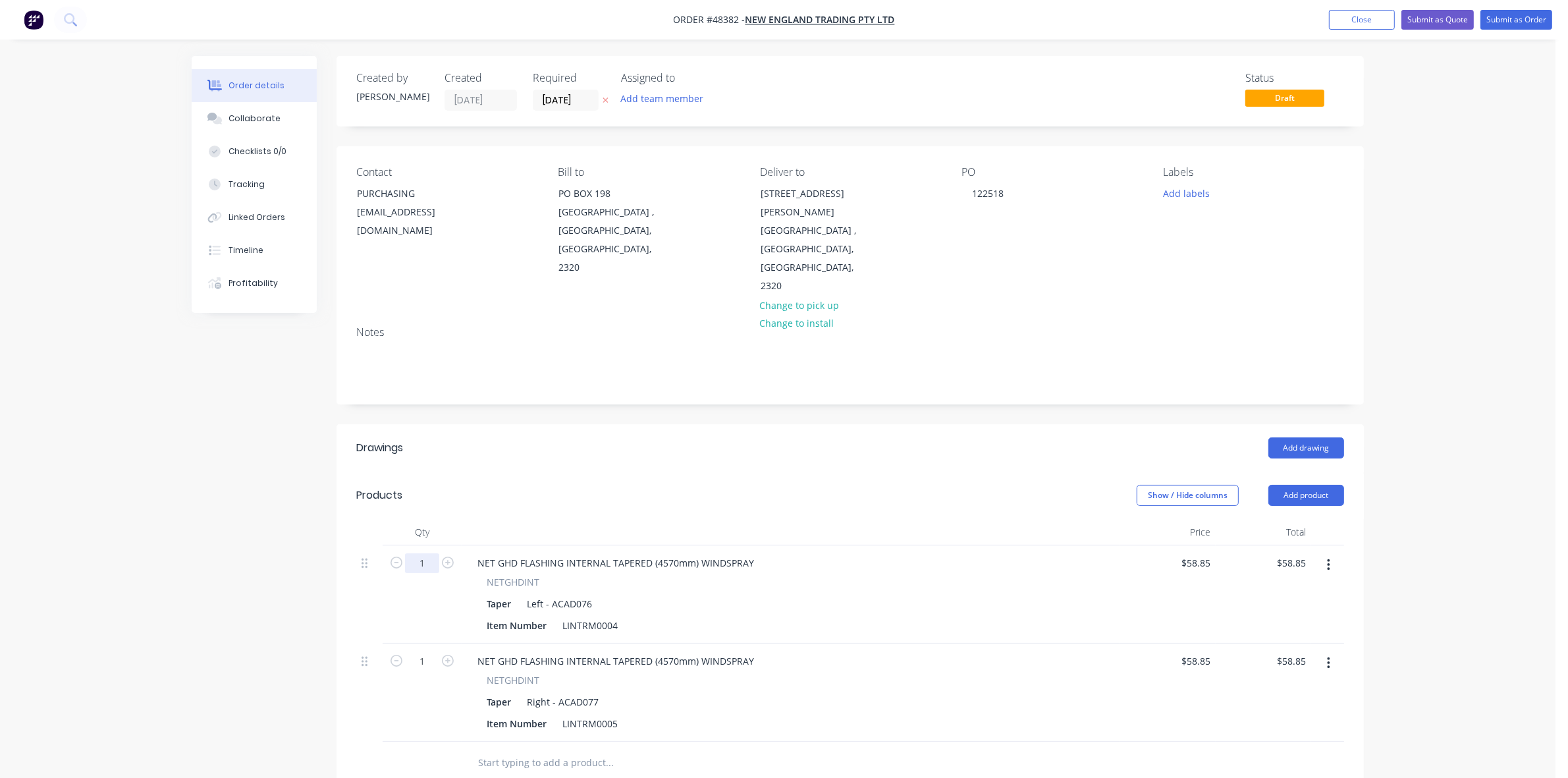
click at [427, 554] on input "1" at bounding box center [422, 563] width 34 height 20
type input "20"
type input "$1,177.00"
click at [426, 651] on input "1" at bounding box center [422, 661] width 34 height 20
type input "20"
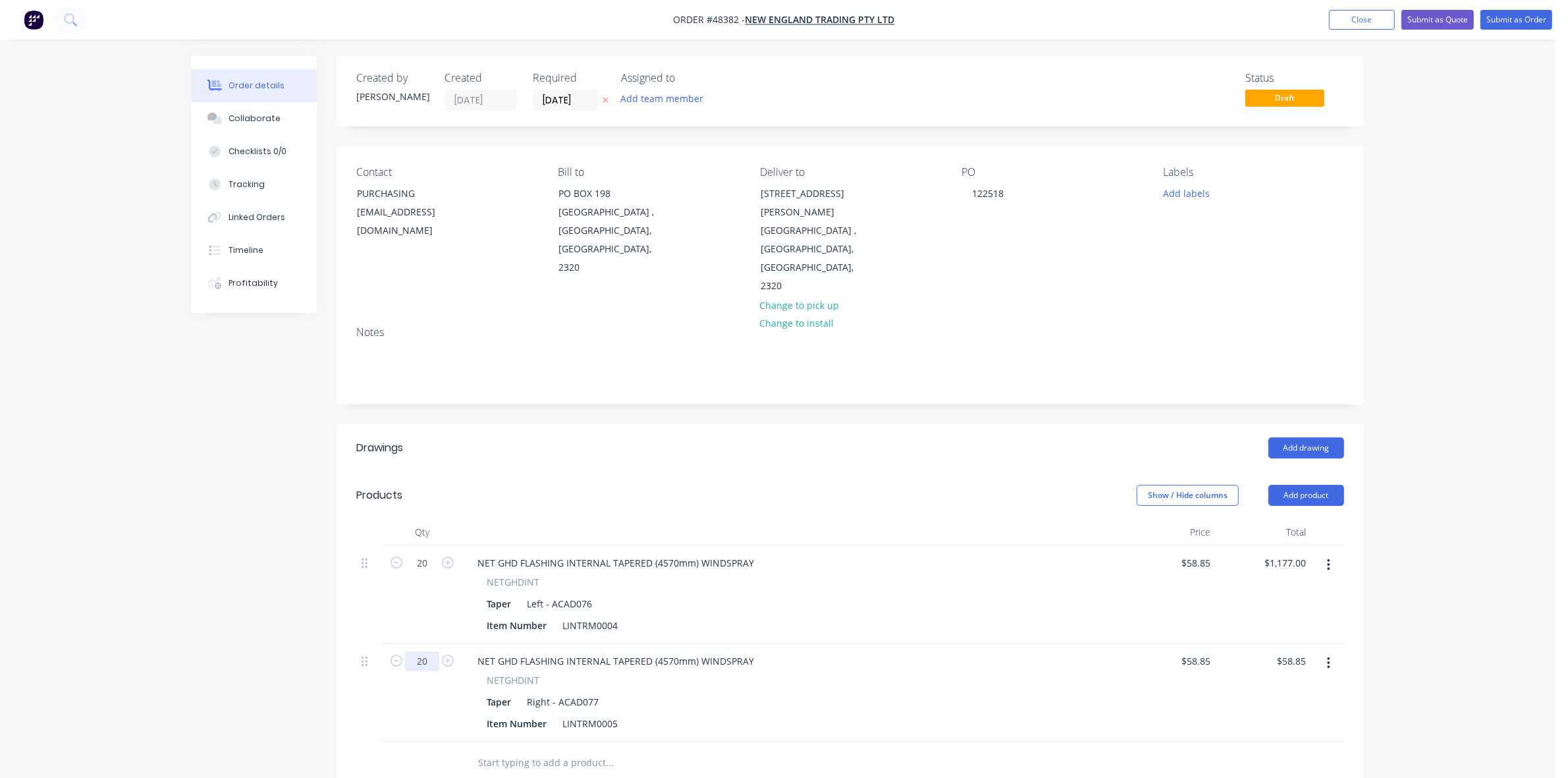
type input "$1,177.00"
click at [1317, 485] on button "Add product" at bounding box center [1306, 495] width 76 height 21
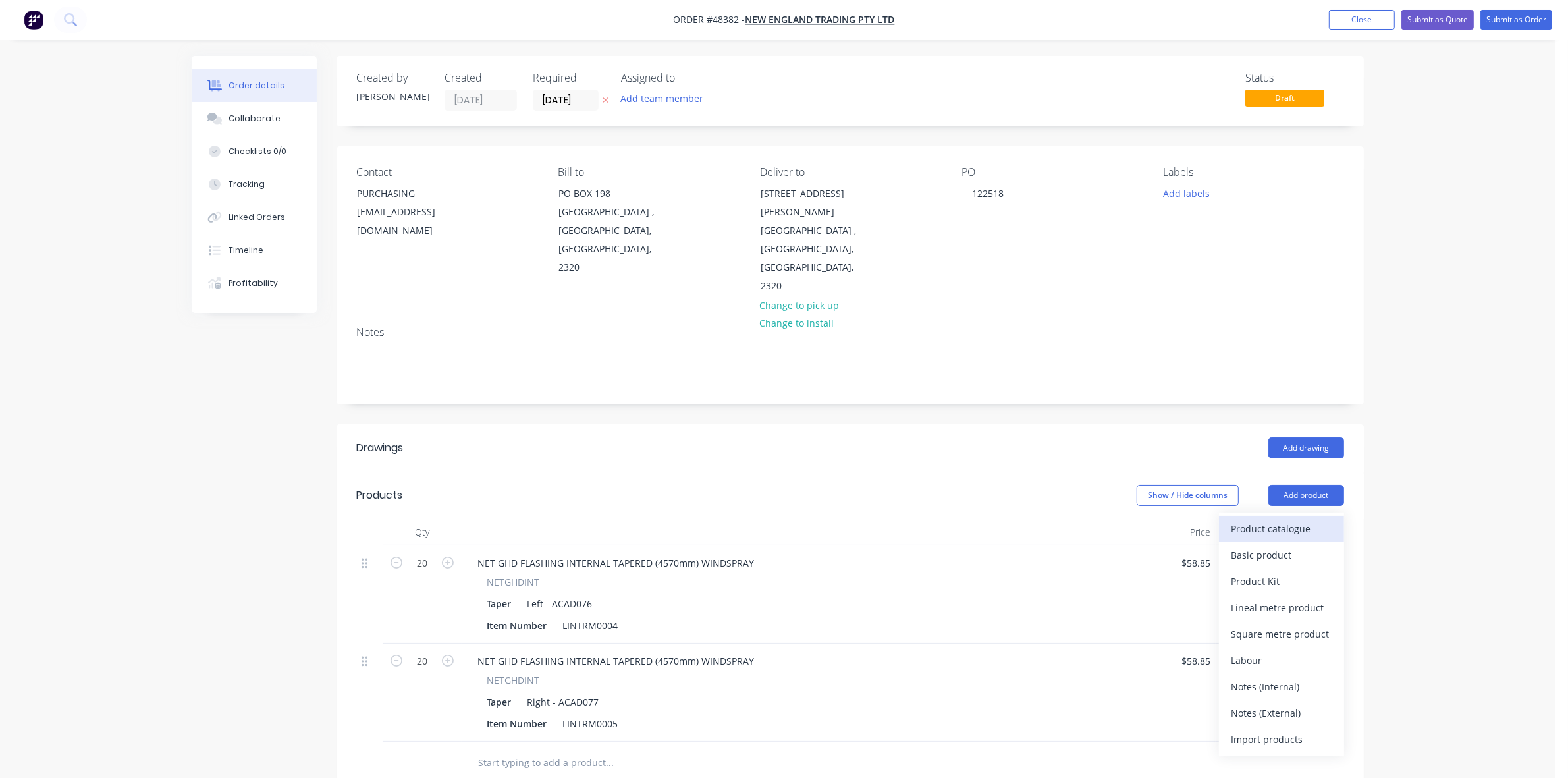
click at [1315, 519] on div "Product catalogue" at bounding box center [1281, 529] width 102 height 19
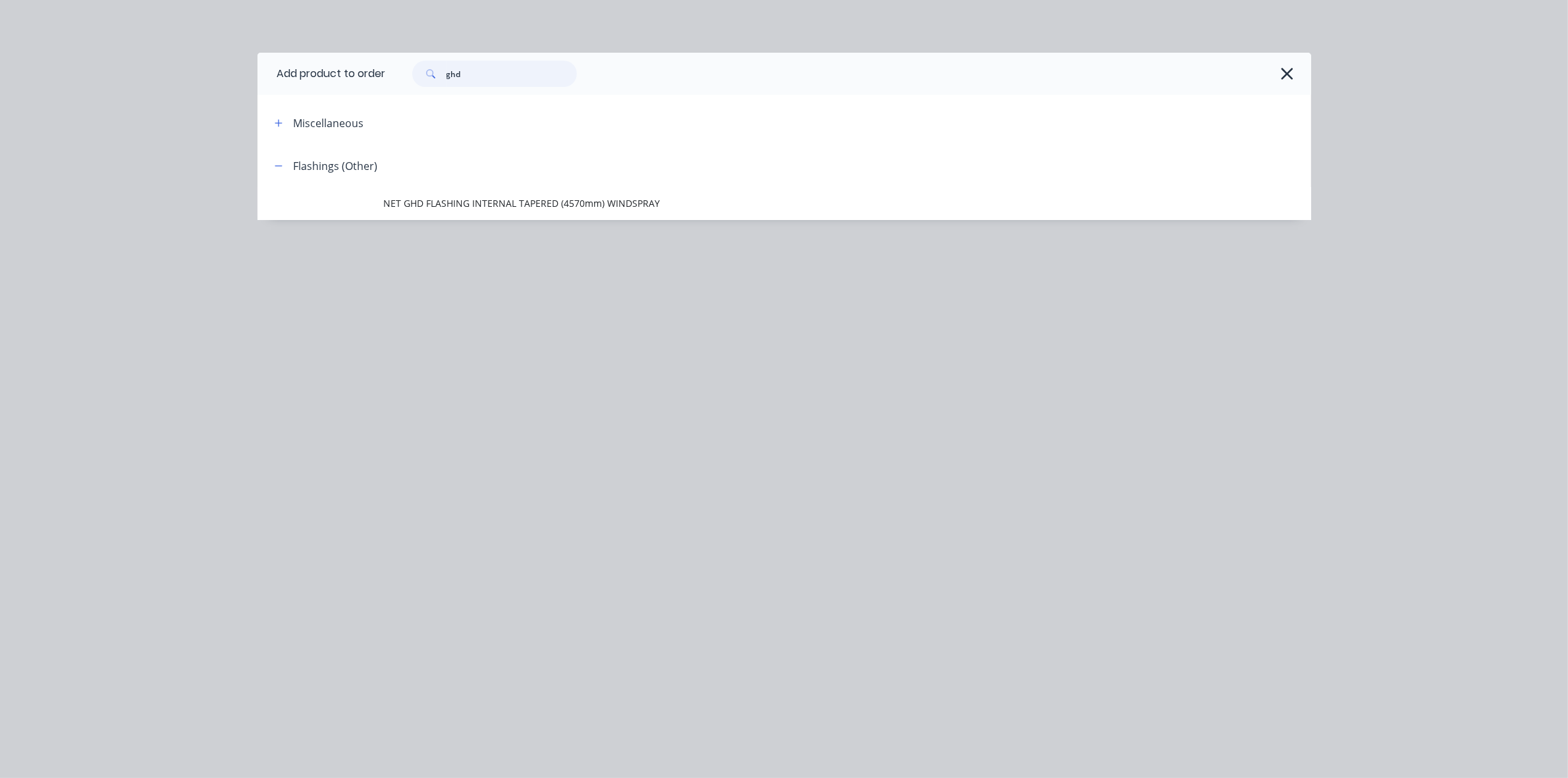
drag, startPoint x: 510, startPoint y: 76, endPoint x: 427, endPoint y: 76, distance: 83.0
click at [427, 76] on div "ghd" at bounding box center [495, 74] width 165 height 26
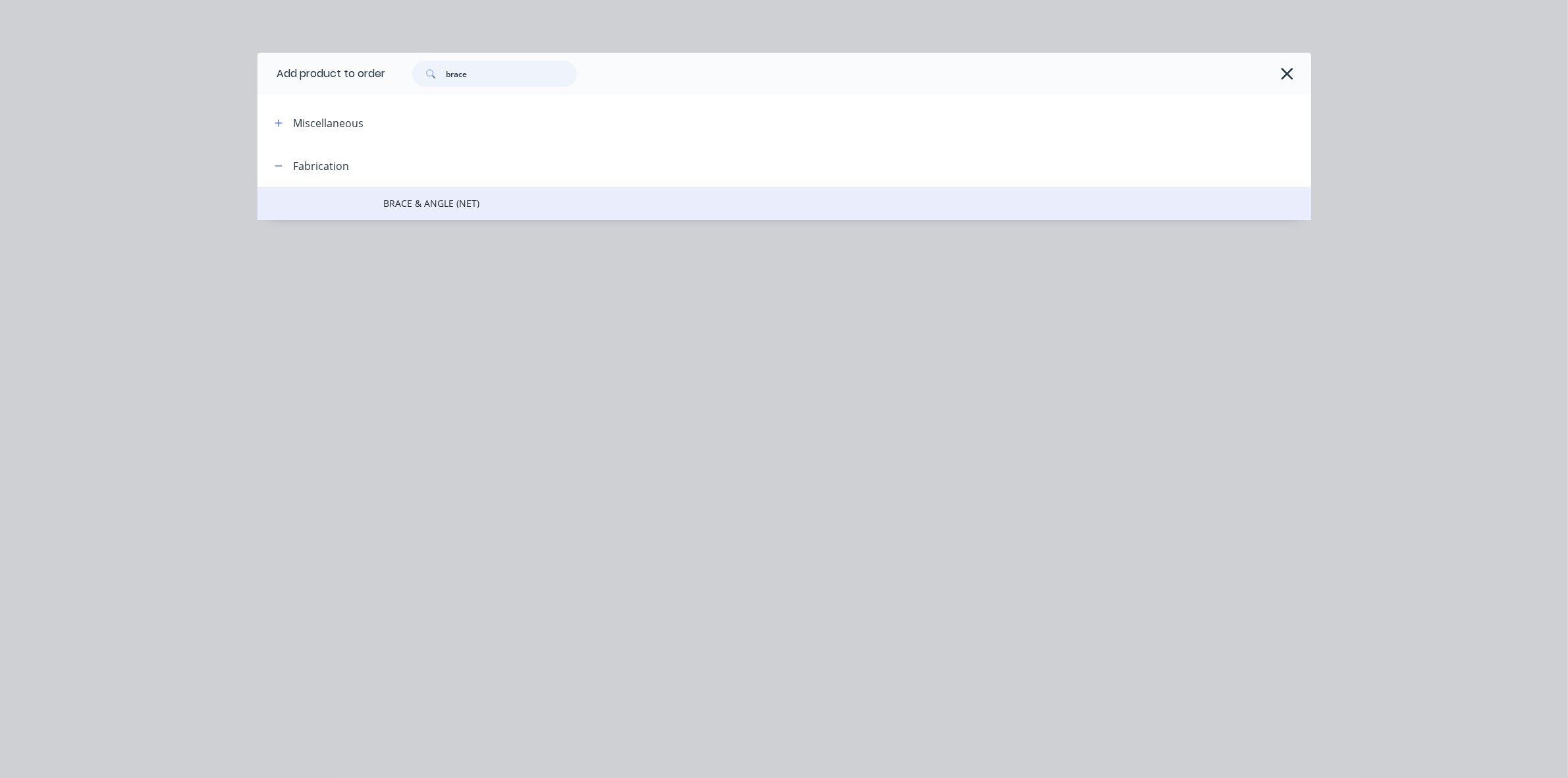
type input "brace"
click at [471, 198] on span "BRACE & ANGLE (NET)" at bounding box center [754, 203] width 742 height 14
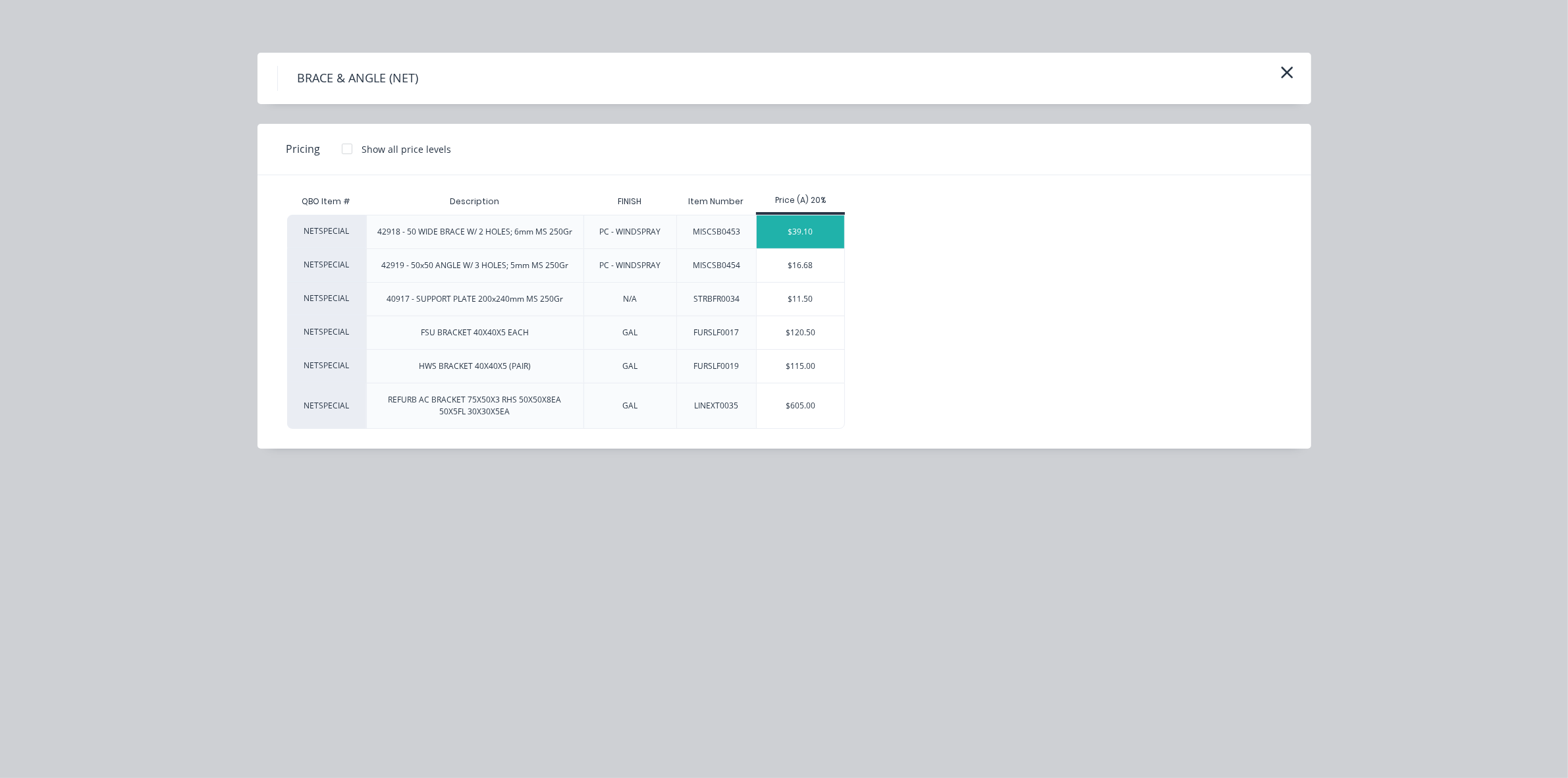
click at [794, 236] on div "$39.10" at bounding box center [800, 232] width 87 height 33
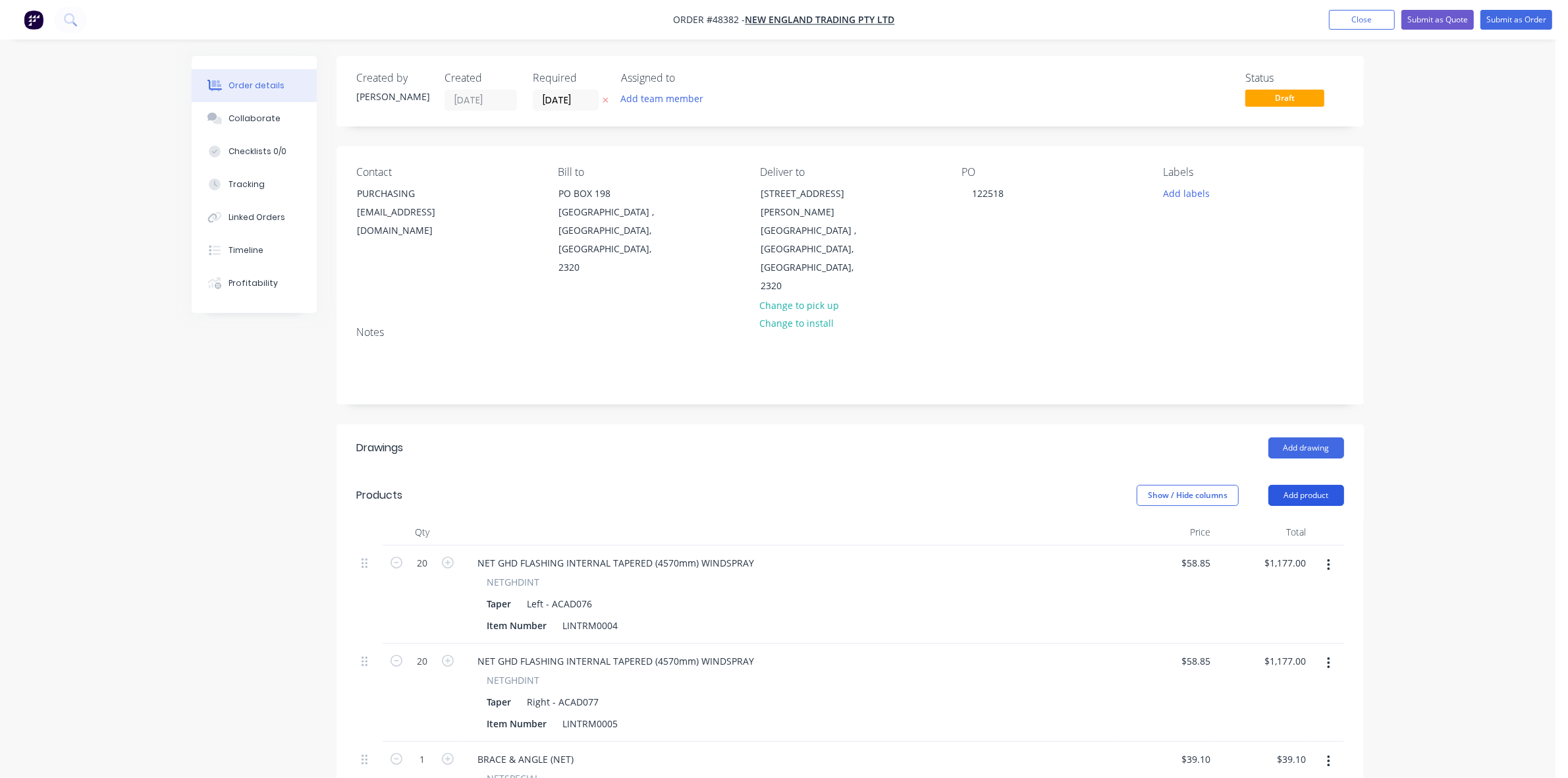
click at [1311, 485] on button "Add product" at bounding box center [1306, 495] width 76 height 21
click at [1309, 516] on button "Product catalogue" at bounding box center [1281, 529] width 125 height 26
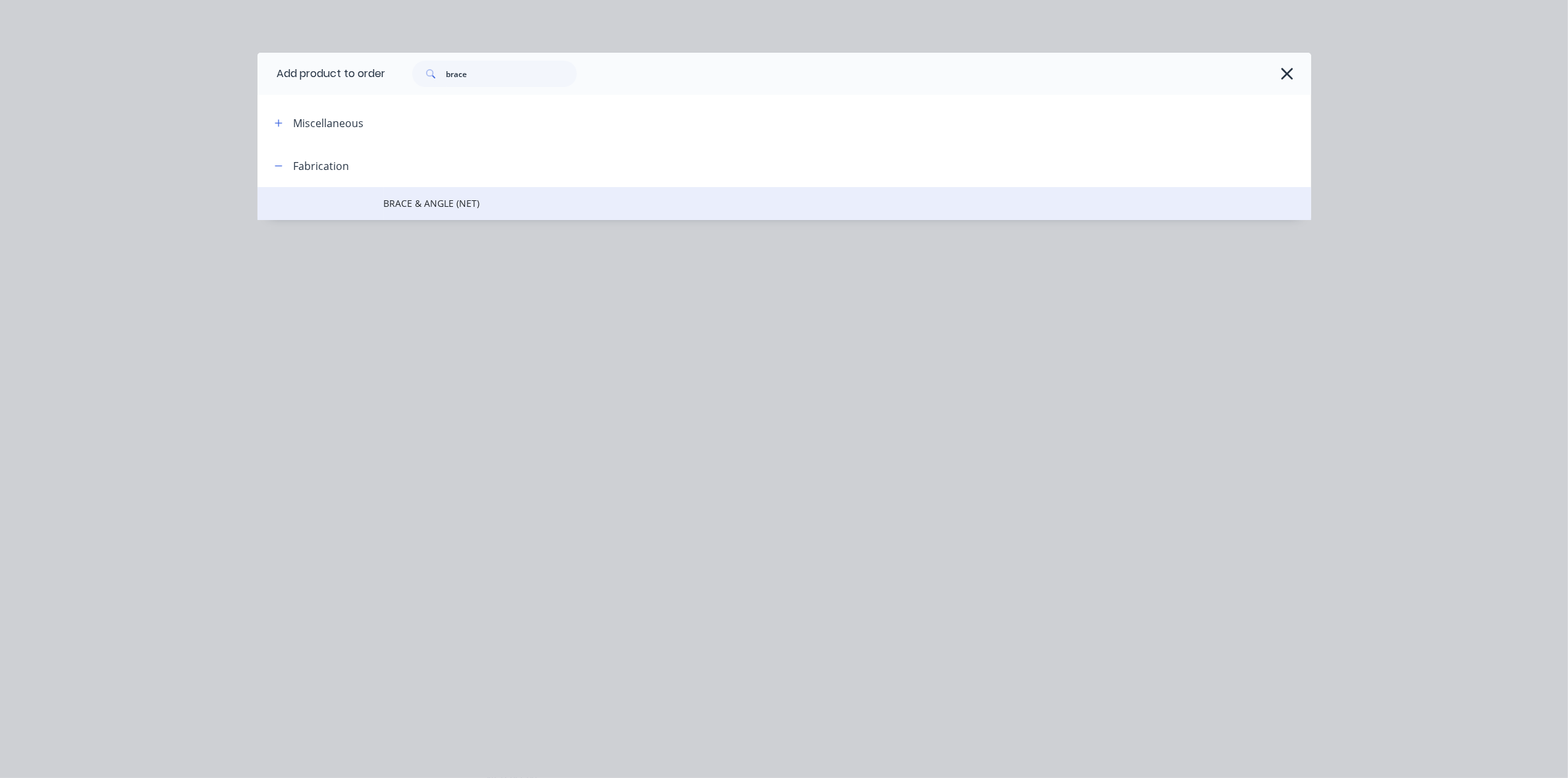
click at [415, 204] on span "BRACE & ANGLE (NET)" at bounding box center [754, 203] width 742 height 14
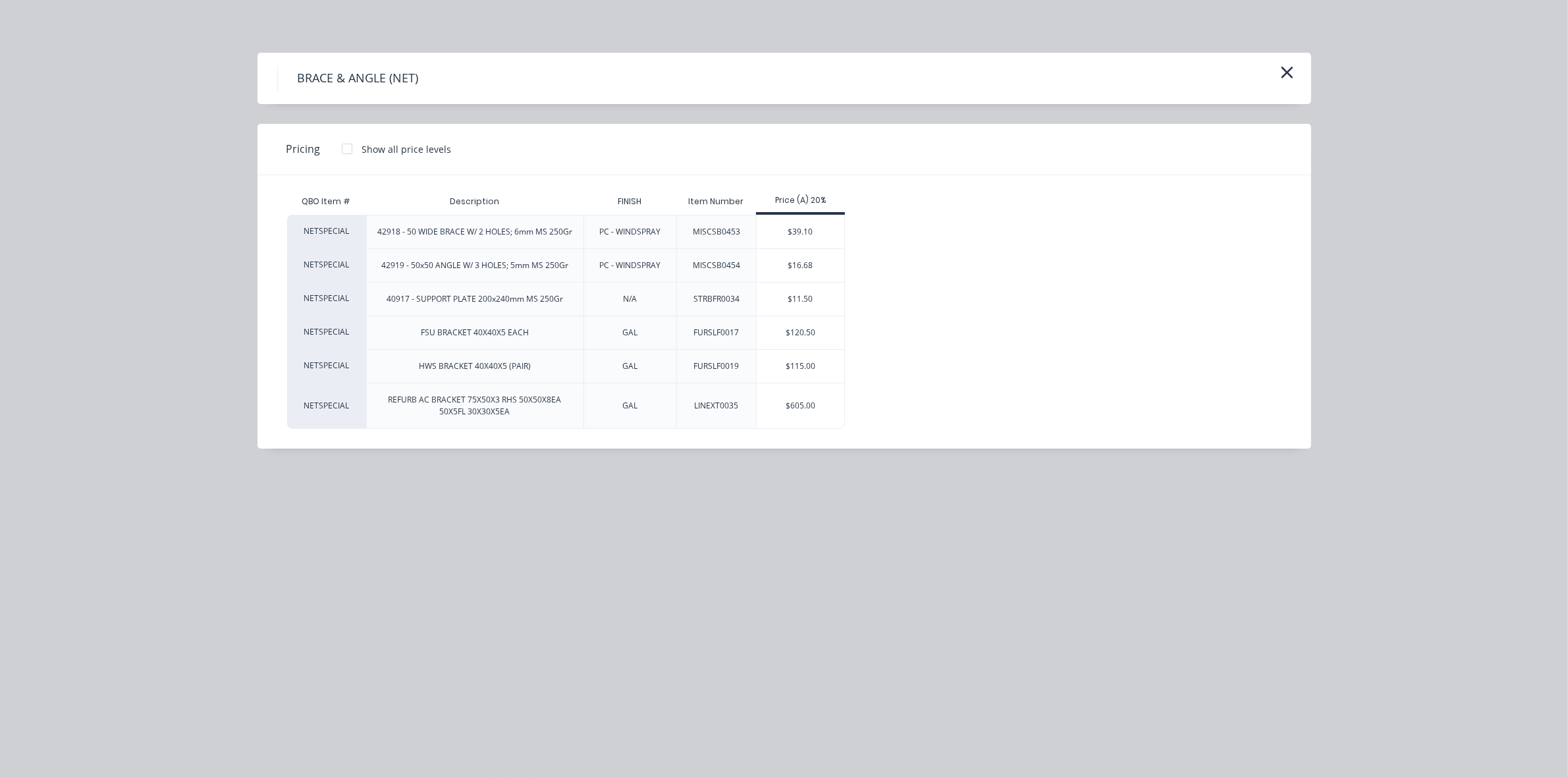
click at [803, 272] on div "$16.68" at bounding box center [800, 265] width 87 height 33
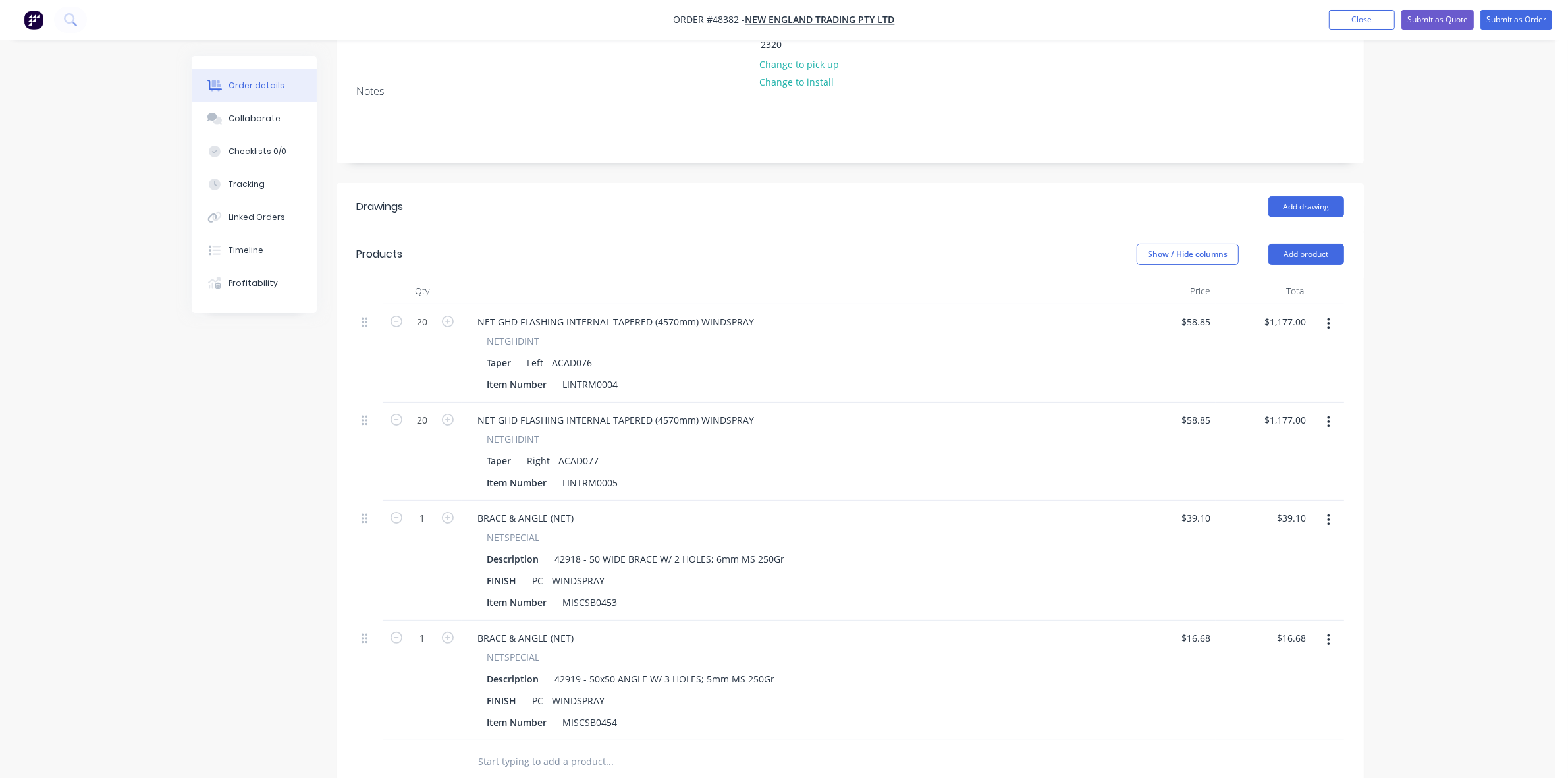
scroll to position [247, 0]
click at [424, 502] on input "1" at bounding box center [422, 512] width 34 height 20
type input "50"
type input "$1,955.00"
click at [427, 623] on input "1" at bounding box center [422, 632] width 34 height 20
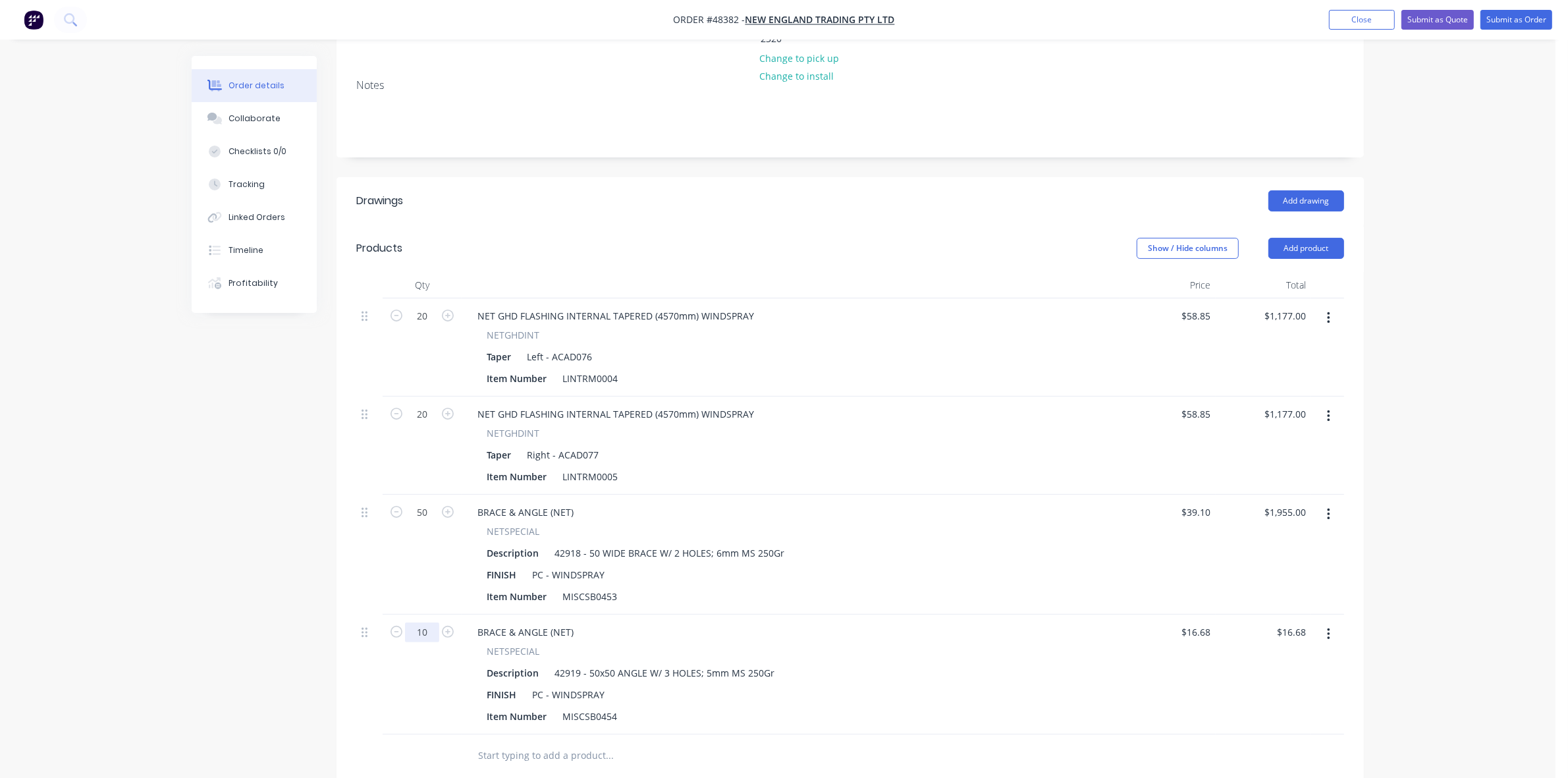
type input "10"
type input "$166.80"
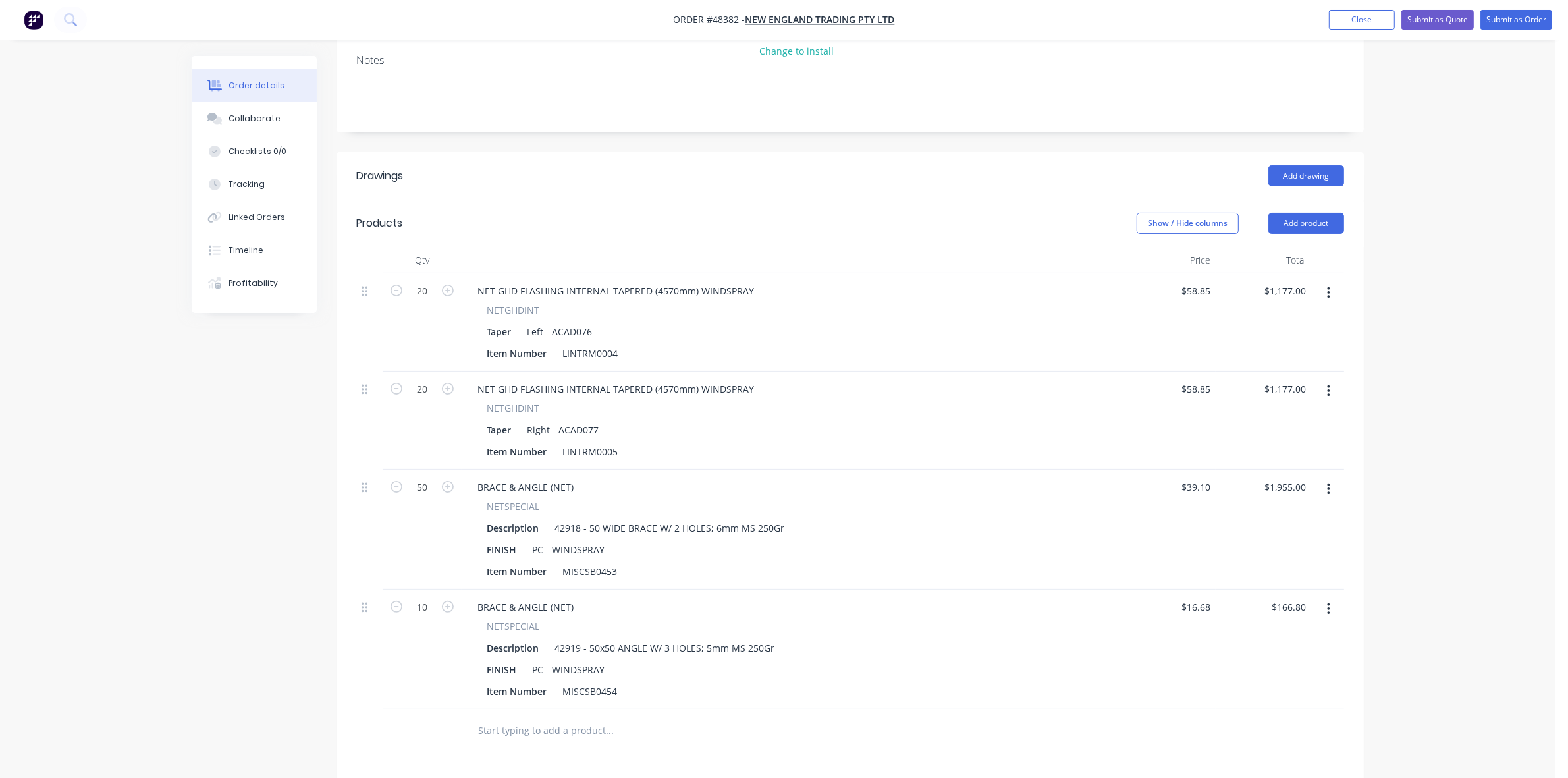
scroll to position [0, 0]
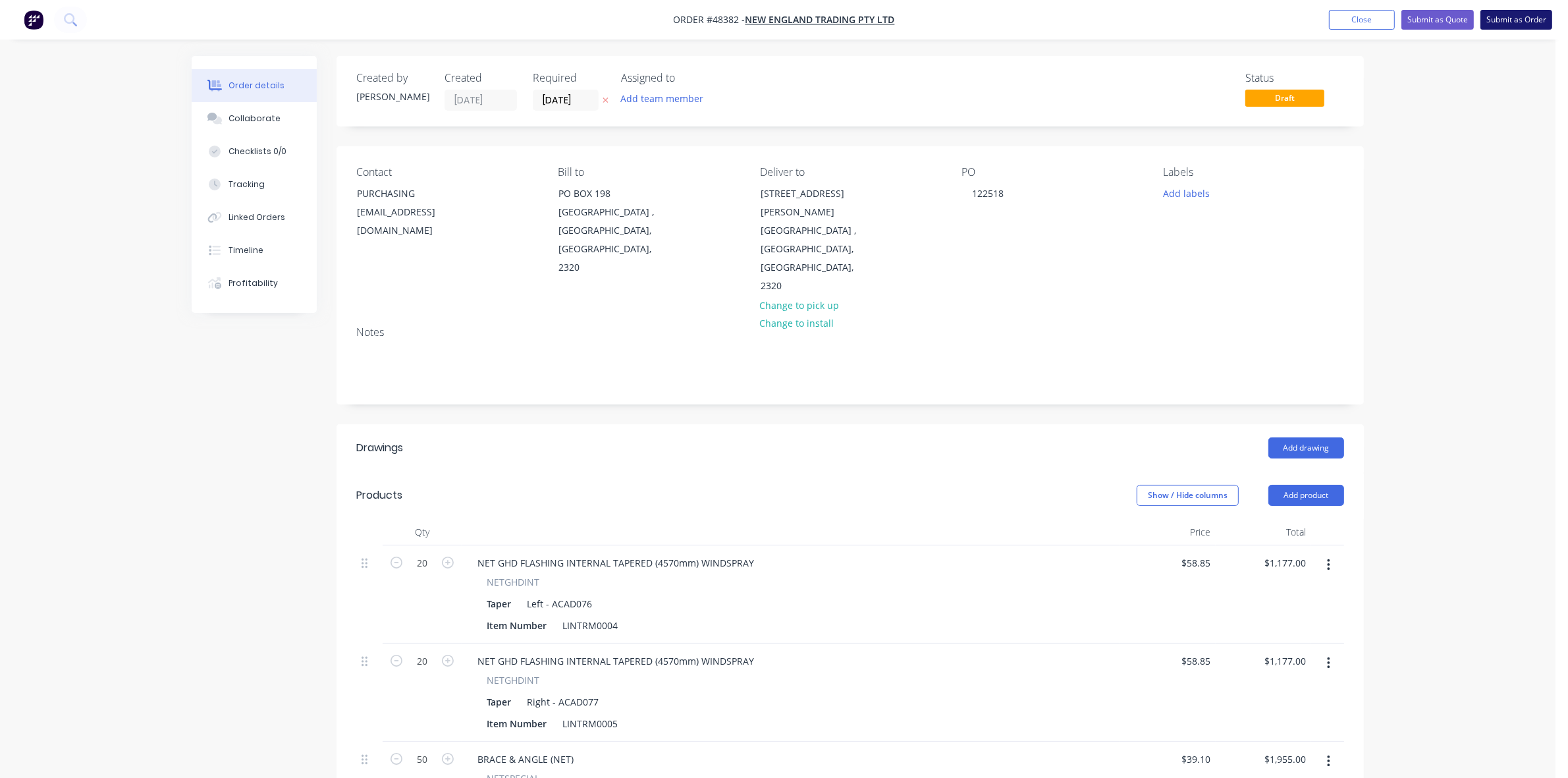
click at [1538, 12] on button "Submit as Order" at bounding box center [1516, 19] width 72 height 20
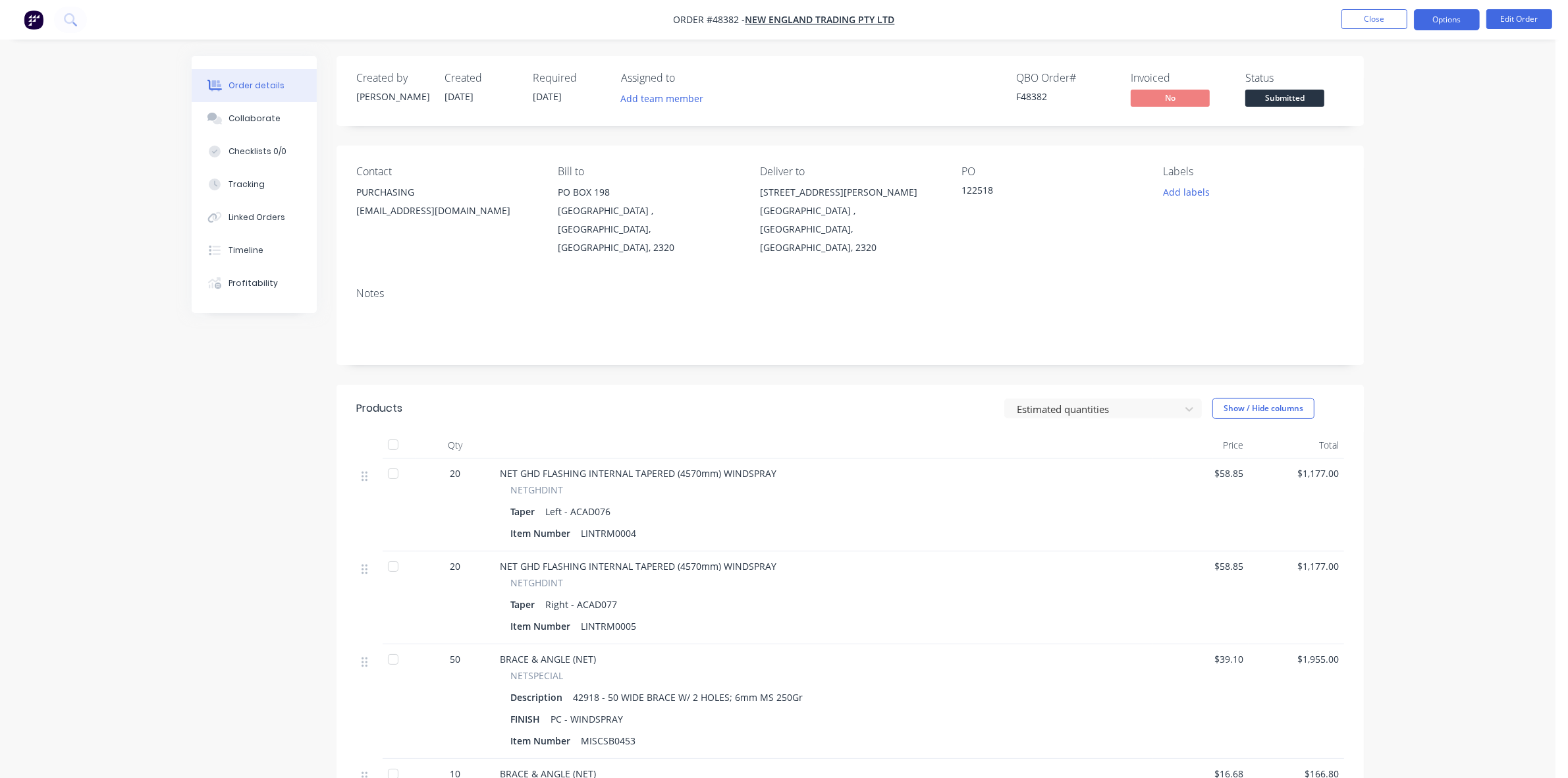
click at [1430, 20] on button "Options" at bounding box center [1446, 20] width 66 height 21
click at [1375, 154] on div "Work Order" at bounding box center [1406, 159] width 121 height 19
click at [1371, 139] on div "Without pricing" at bounding box center [1406, 133] width 121 height 19
click at [1310, 99] on span "Submitted" at bounding box center [1285, 98] width 79 height 17
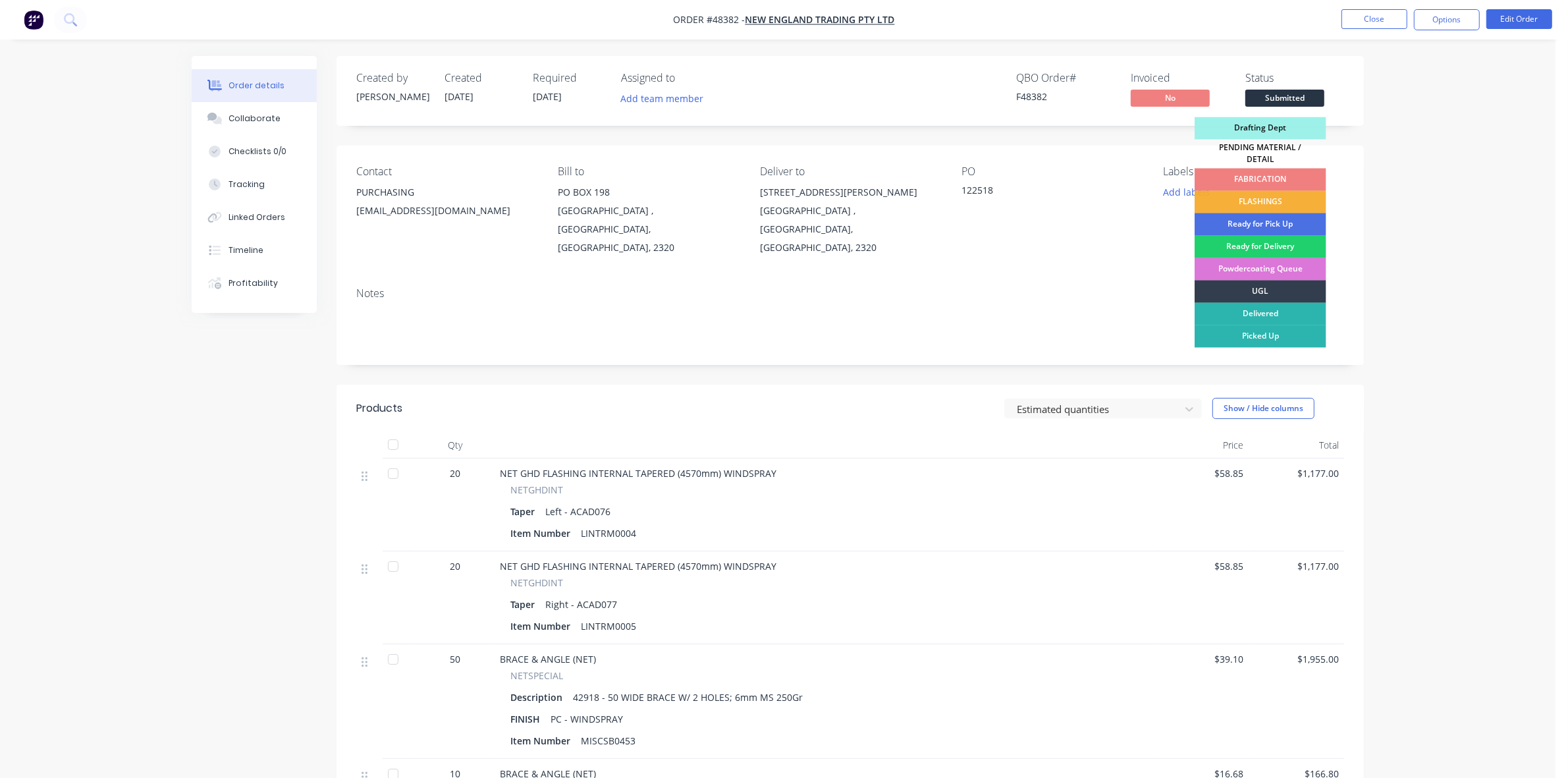
click at [1259, 168] on div "FABRICATION" at bounding box center [1260, 179] width 131 height 22
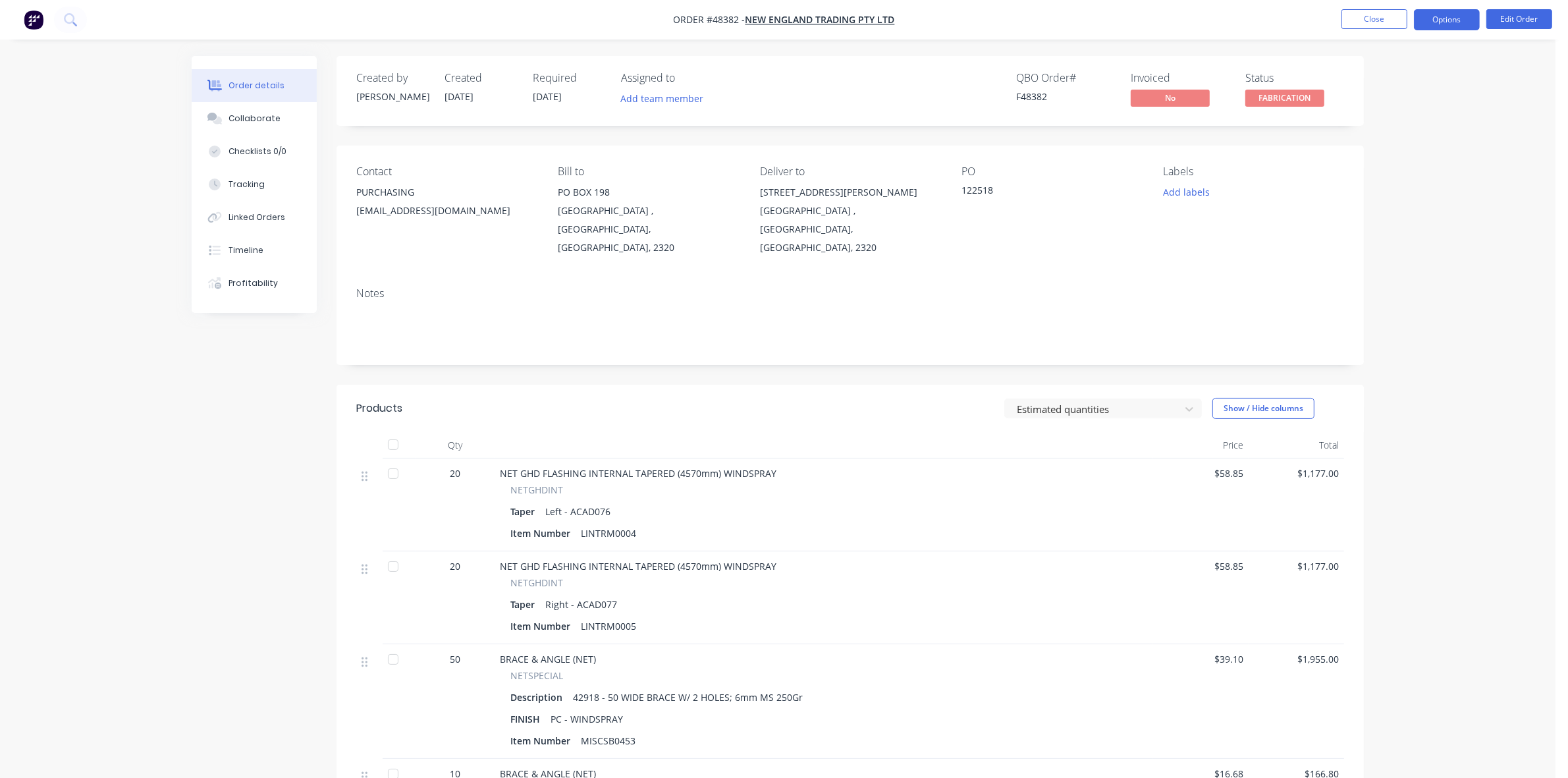
click at [1458, 20] on button "Options" at bounding box center [1446, 20] width 66 height 21
click at [1408, 178] on div "Delivery Docket" at bounding box center [1406, 186] width 121 height 19
click at [1397, 139] on div "Without pricing" at bounding box center [1406, 133] width 121 height 19
click at [1369, 14] on button "Close" at bounding box center [1374, 19] width 66 height 20
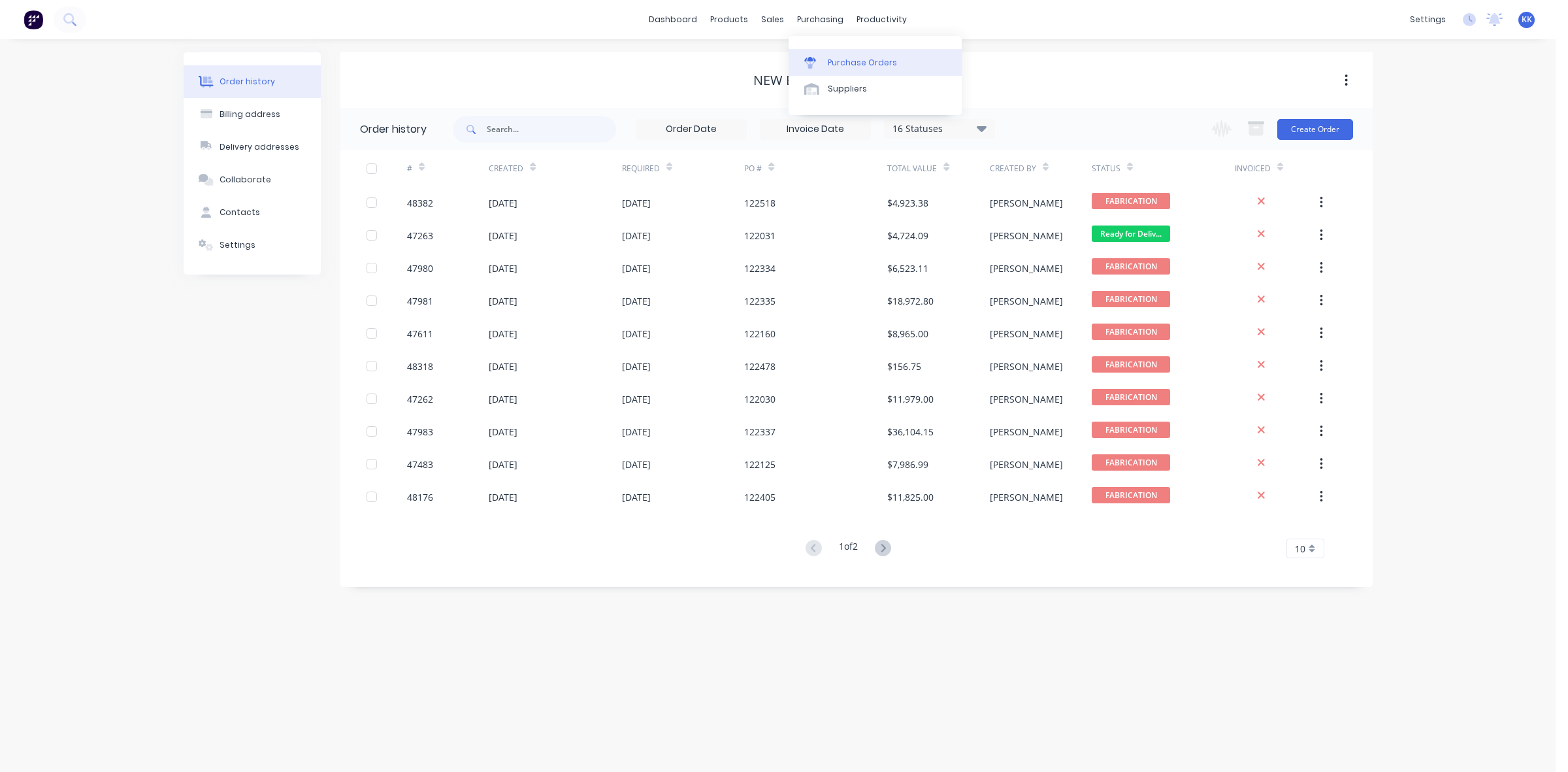
click at [848, 57] on div "Purchase Orders" at bounding box center [862, 63] width 69 height 12
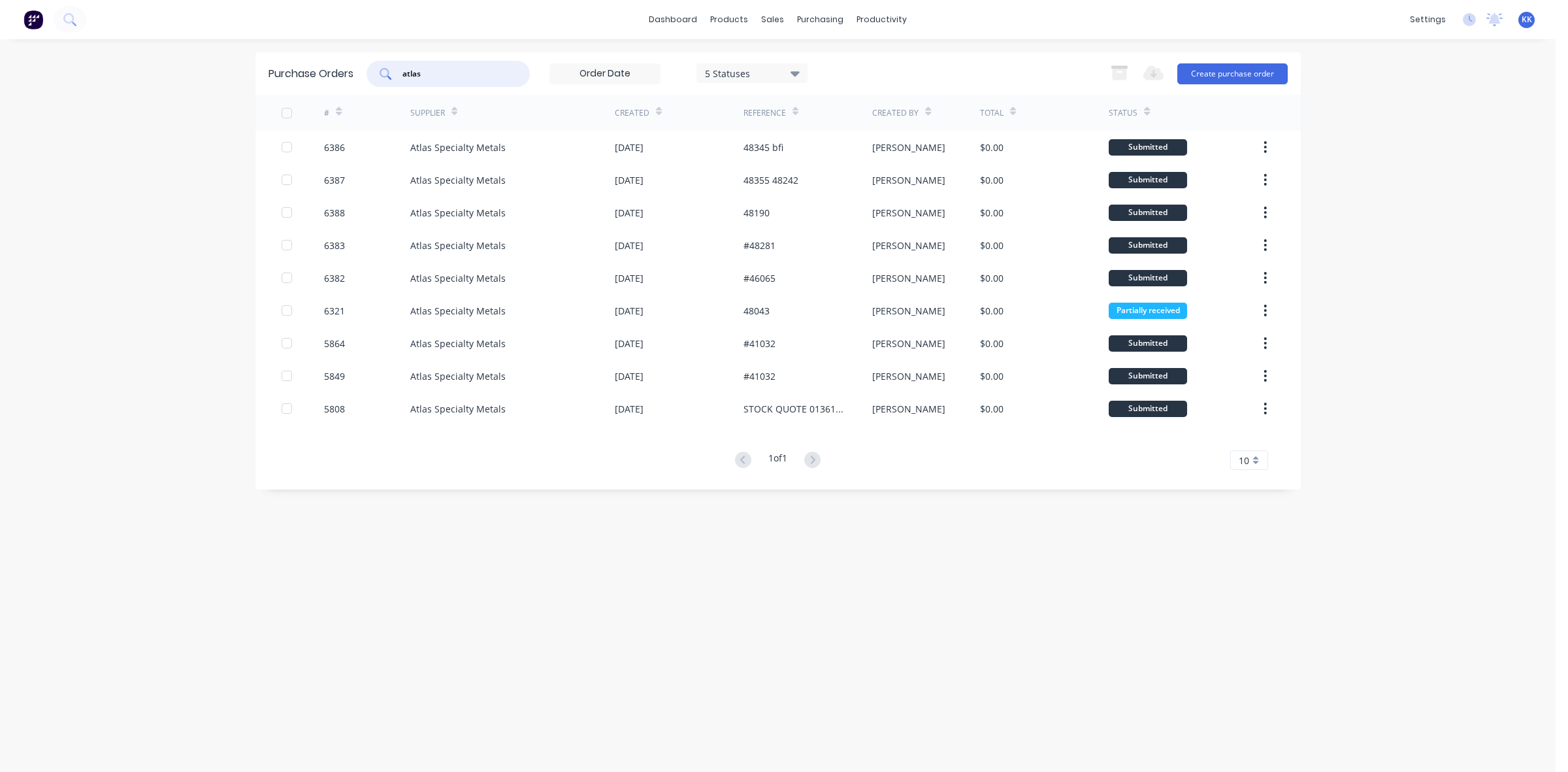
drag, startPoint x: 442, startPoint y: 70, endPoint x: 389, endPoint y: 70, distance: 53.0
click at [389, 70] on div "atlas" at bounding box center [448, 73] width 164 height 26
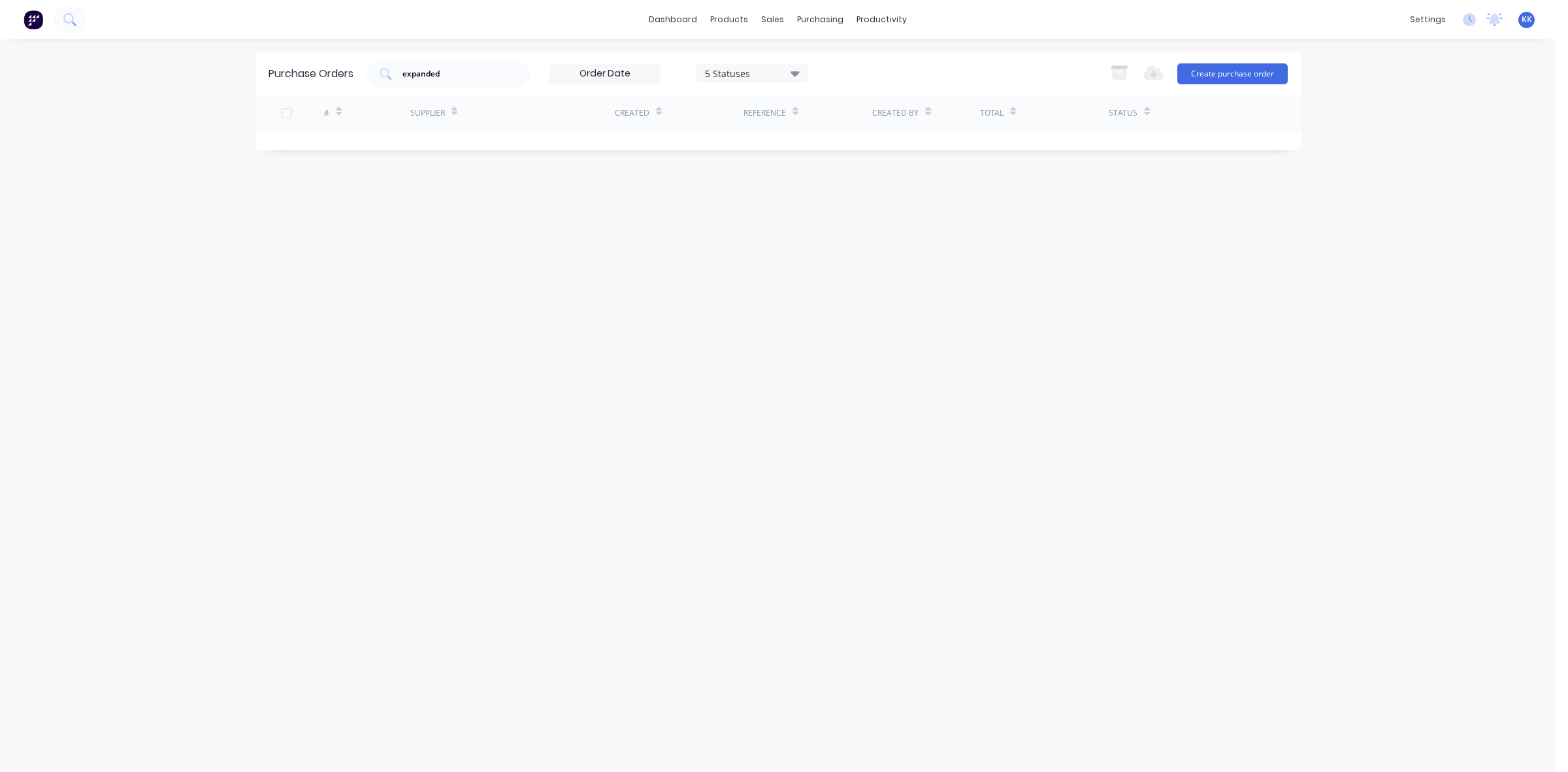
click at [791, 77] on div "5 Statuses" at bounding box center [752, 72] width 94 height 14
click at [838, 134] on div at bounding box center [840, 133] width 26 height 26
click at [873, 76] on div "expanded 7 Statuses 7 Statuses Export to Excel (XLSX) Create purchase order" at bounding box center [827, 73] width 921 height 26
drag, startPoint x: 471, startPoint y: 65, endPoint x: 396, endPoint y: 77, distance: 76.0
click at [397, 77] on div "expanded" at bounding box center [448, 73] width 164 height 26
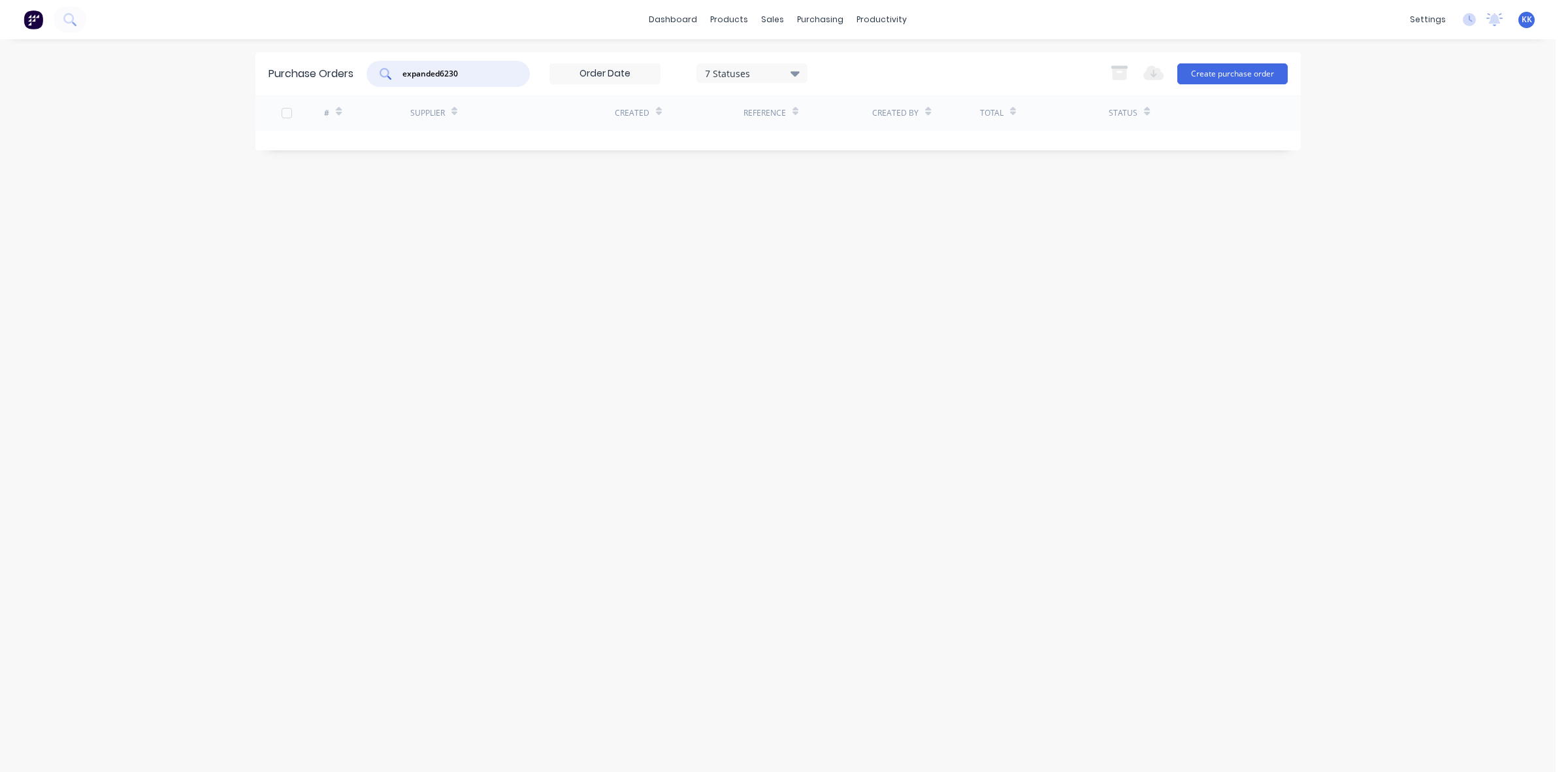
drag, startPoint x: 436, startPoint y: 68, endPoint x: 389, endPoint y: 76, distance: 47.7
click at [389, 76] on div "expanded6230" at bounding box center [448, 73] width 164 height 26
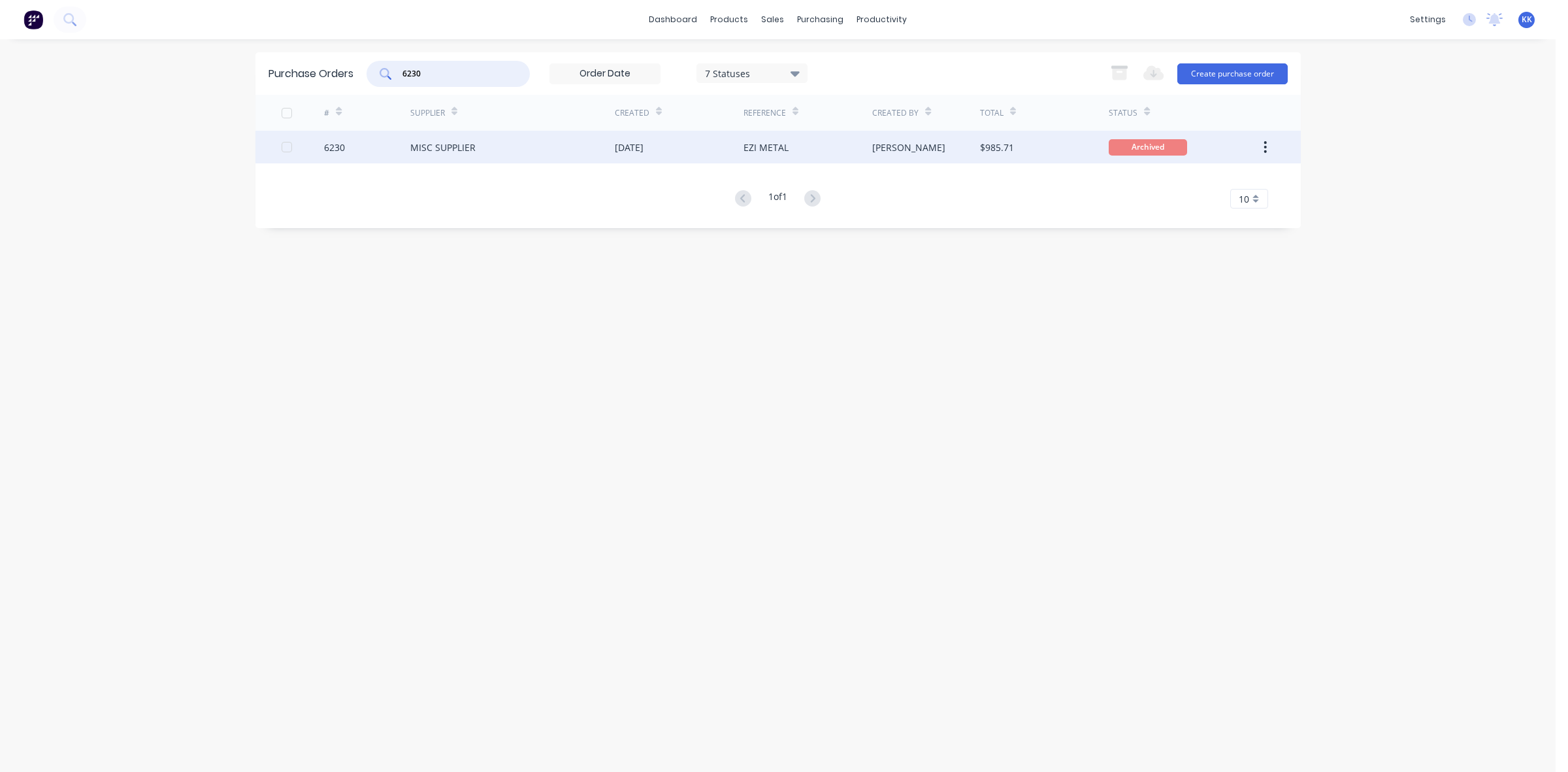
type input "6230"
click at [659, 157] on div "[DATE]" at bounding box center [679, 146] width 129 height 33
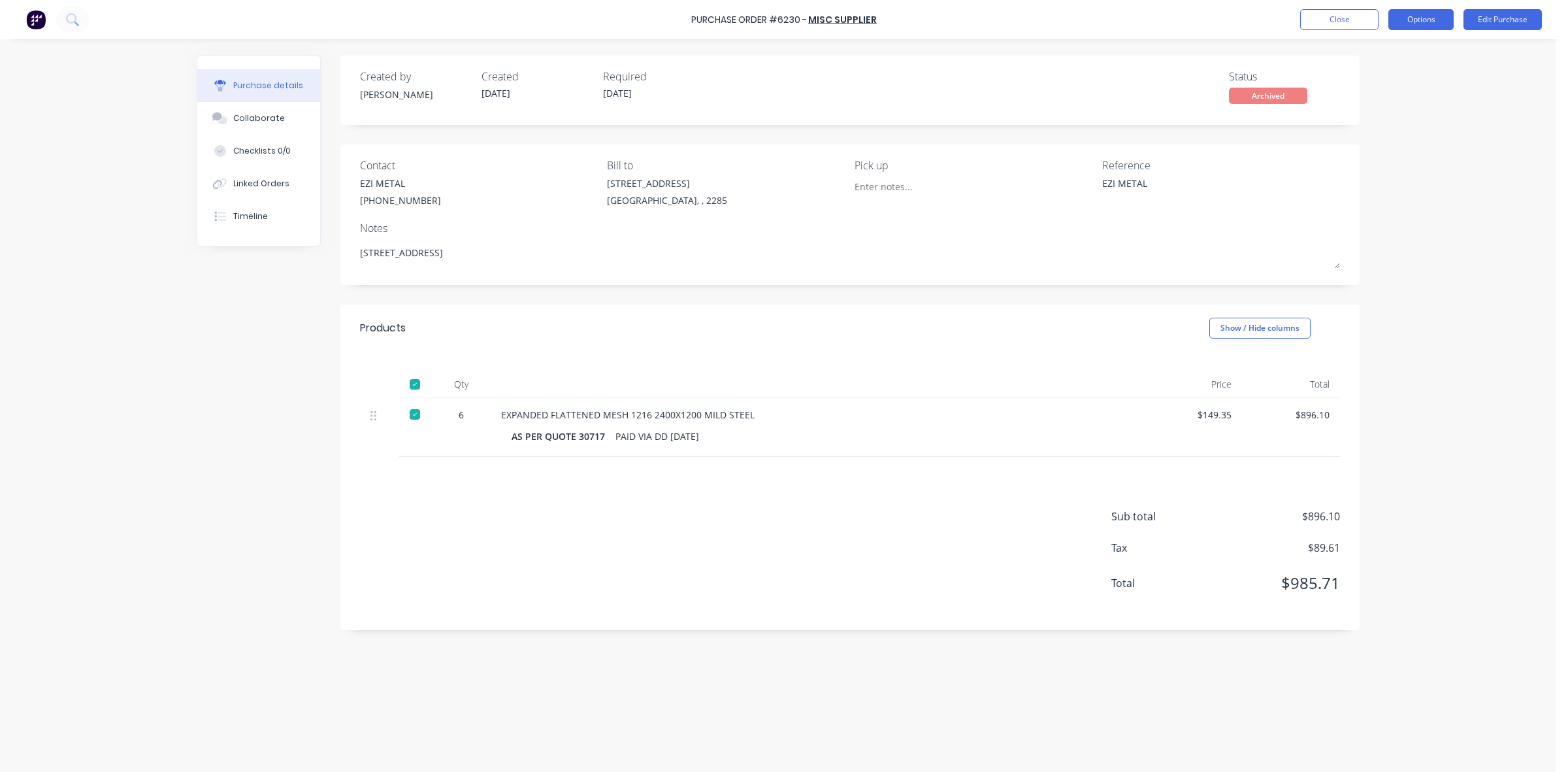
click at [1439, 17] on button "Options" at bounding box center [1421, 20] width 65 height 21
click at [1380, 141] on div "Duplicate" at bounding box center [1392, 132] width 101 height 19
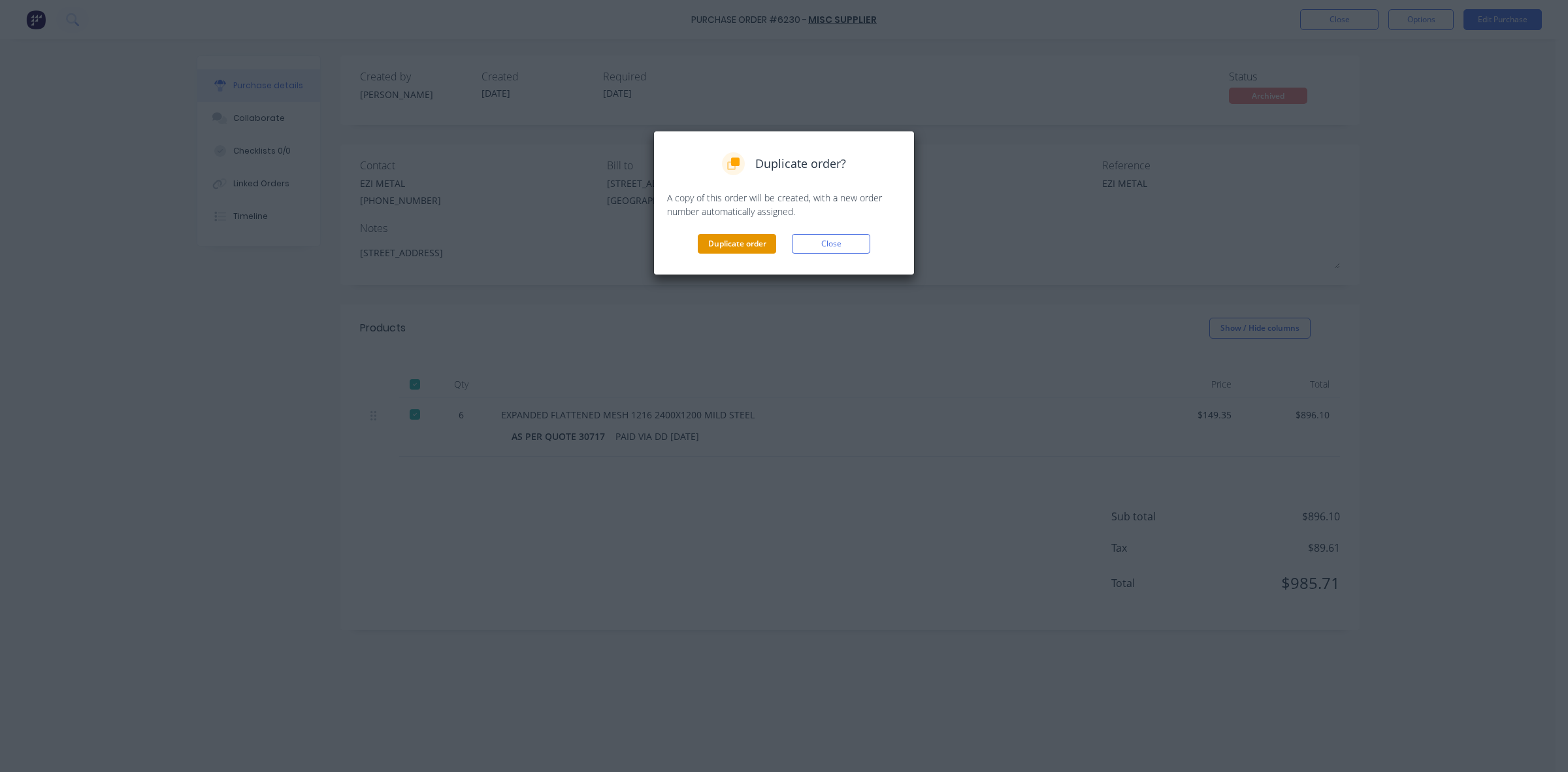
click at [726, 242] on button "Duplicate order" at bounding box center [737, 243] width 79 height 20
type textarea "x"
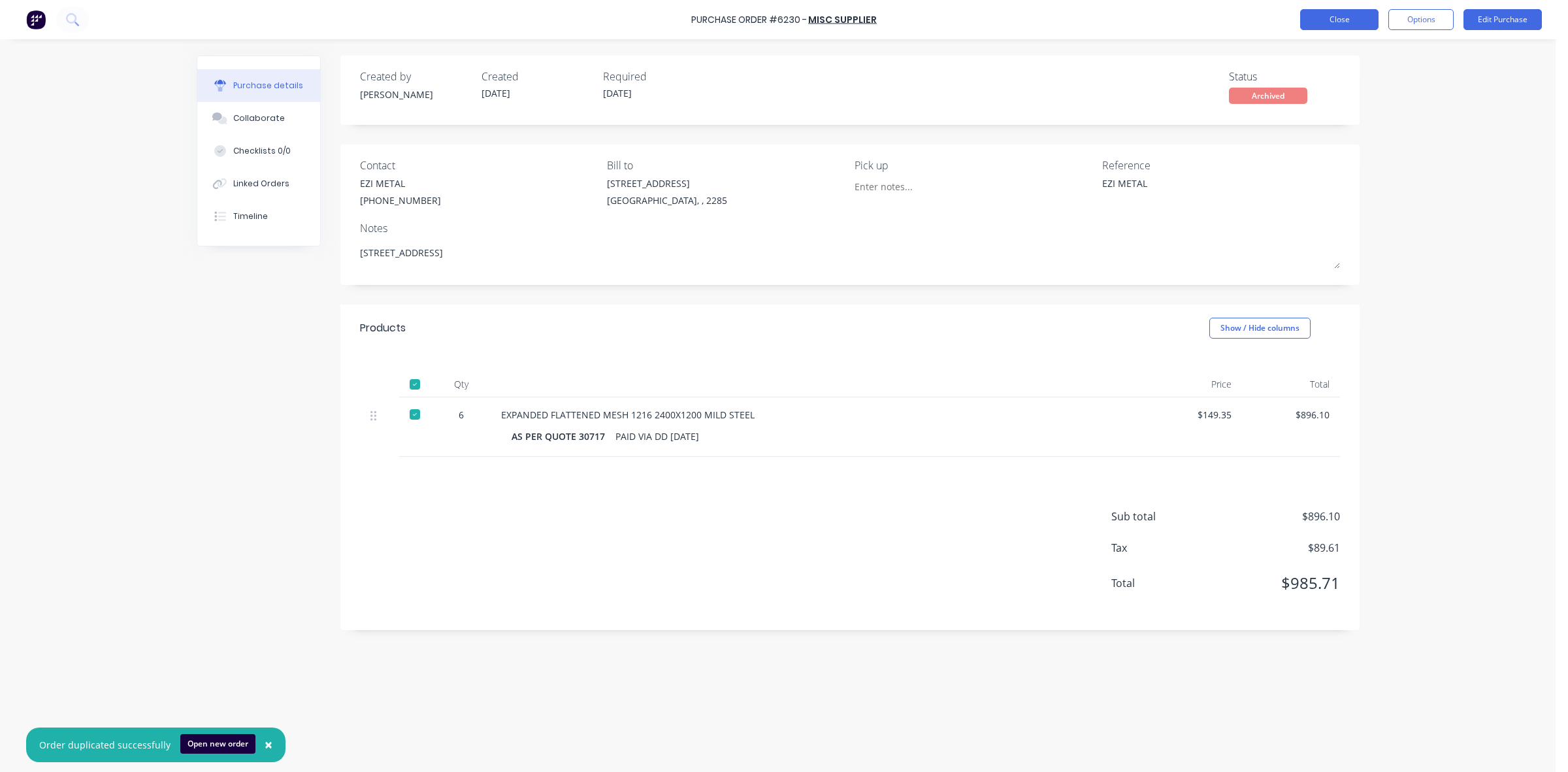
click at [1365, 21] on button "Close" at bounding box center [1339, 20] width 79 height 21
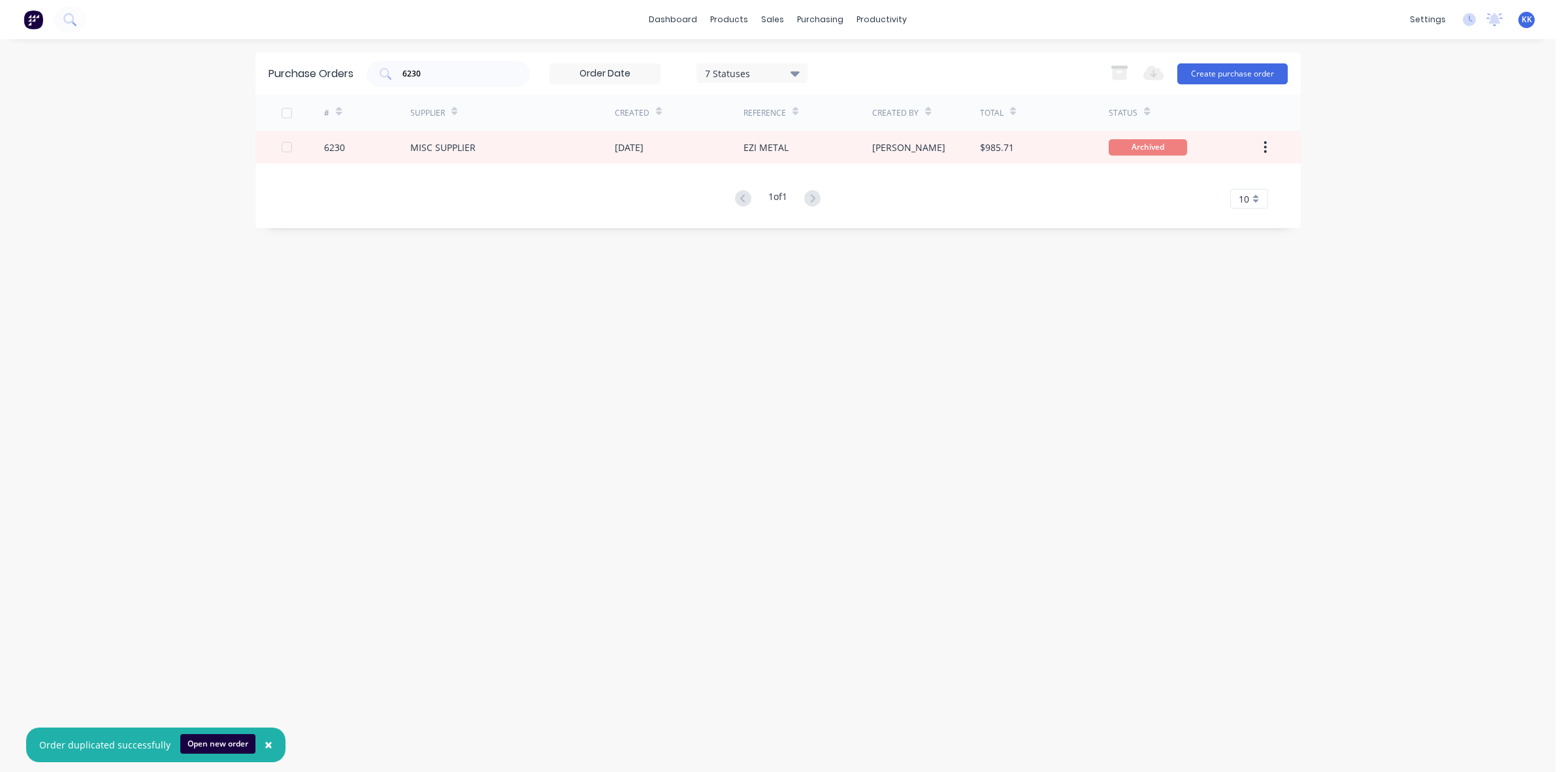
drag, startPoint x: 432, startPoint y: 68, endPoint x: 332, endPoint y: 76, distance: 100.3
click at [333, 76] on div "Purchase Orders 6230 7 Statuses 7 Statuses Export to Excel (XLSX) Create purcha…" at bounding box center [777, 73] width 1045 height 42
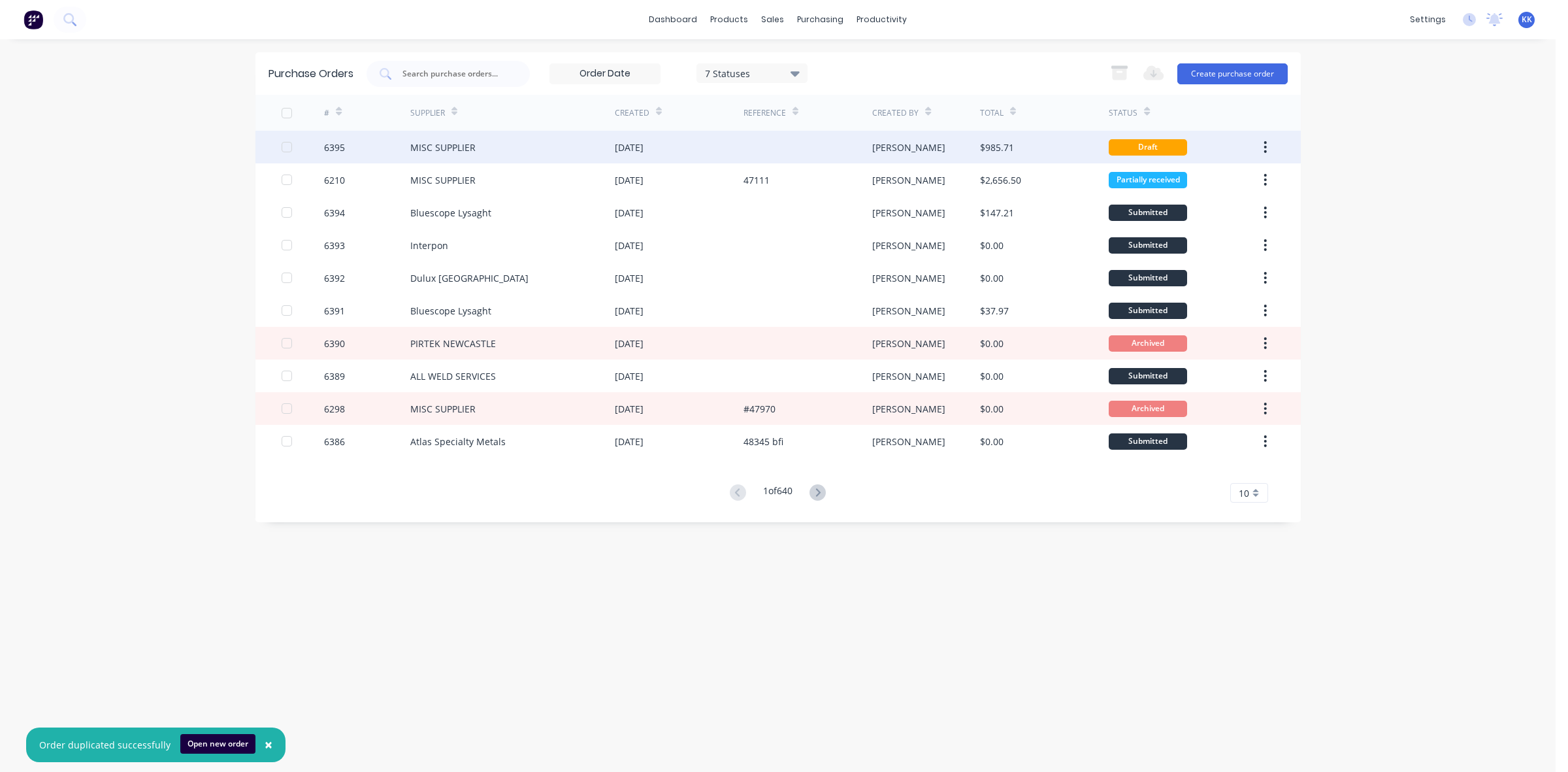
click at [565, 149] on div "MISC SUPPLIER" at bounding box center [512, 146] width 204 height 33
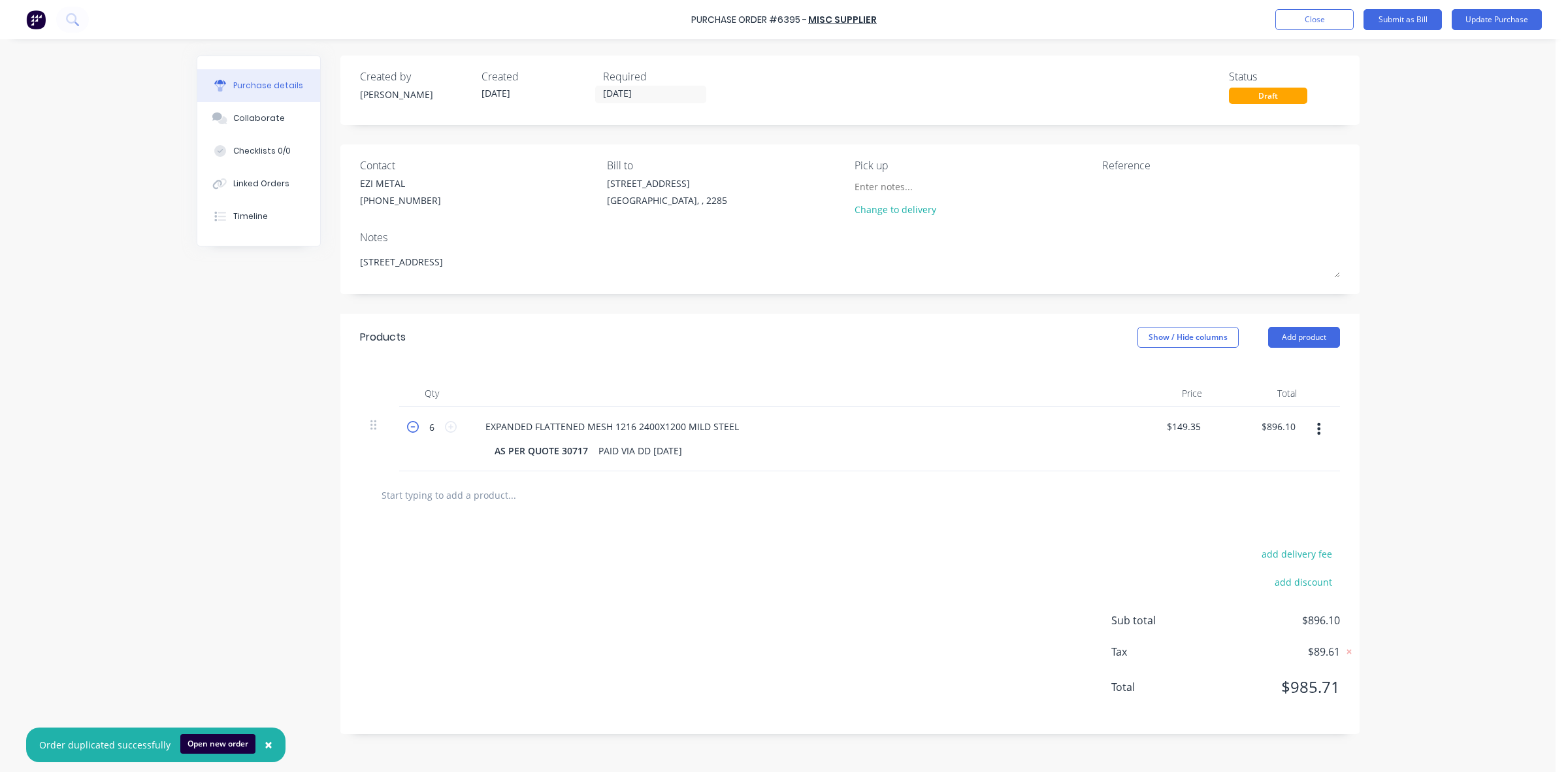
click at [413, 432] on icon at bounding box center [412, 426] width 12 height 12
type textarea "x"
type input "5"
type input "$746.75"
click at [413, 432] on icon at bounding box center [412, 426] width 12 height 12
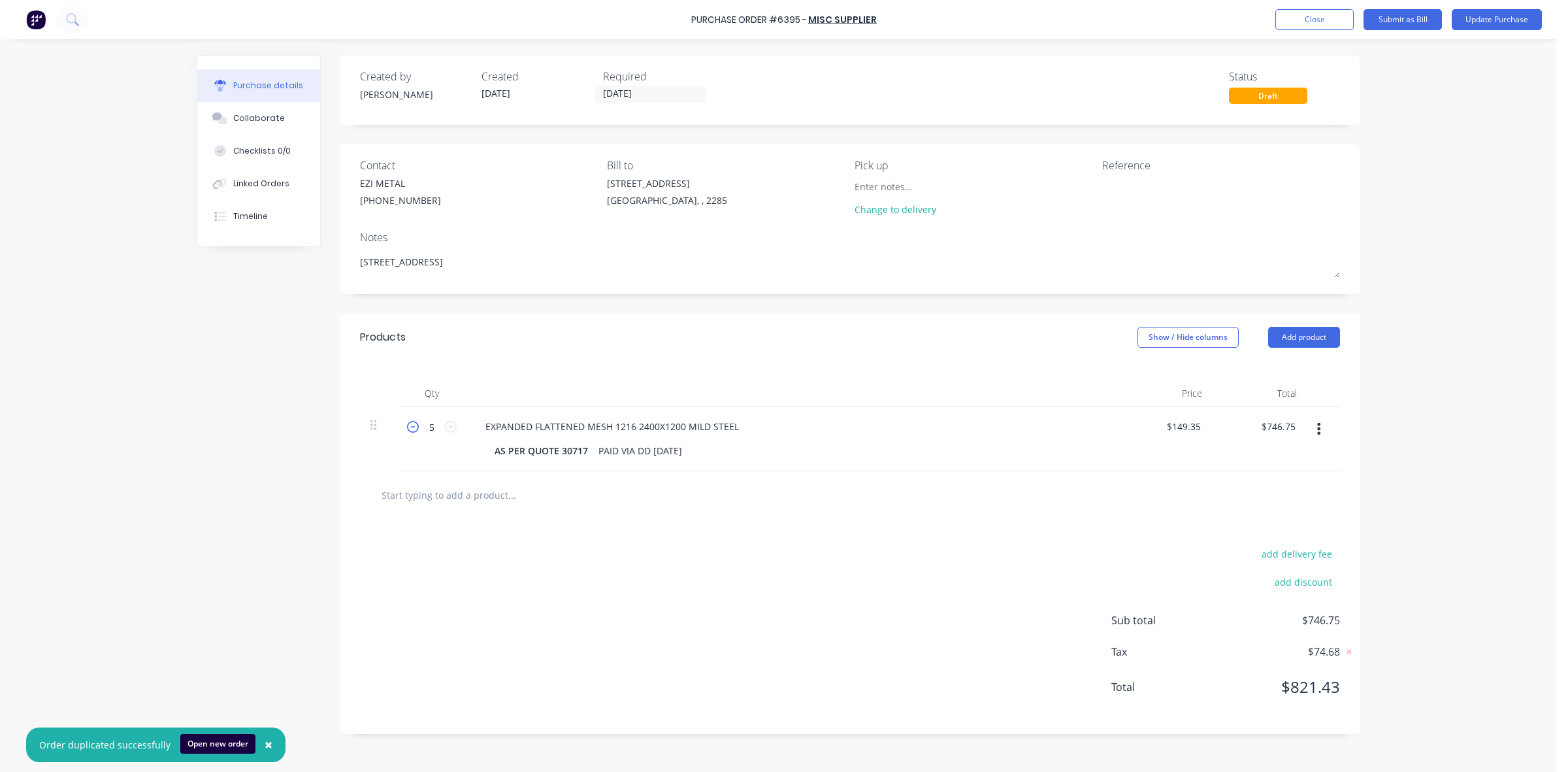
type textarea "x"
type input "4"
type input "$597.40"
click at [1115, 183] on textarea at bounding box center [1184, 191] width 164 height 29
type textarea "ezi metal expamded mesh"
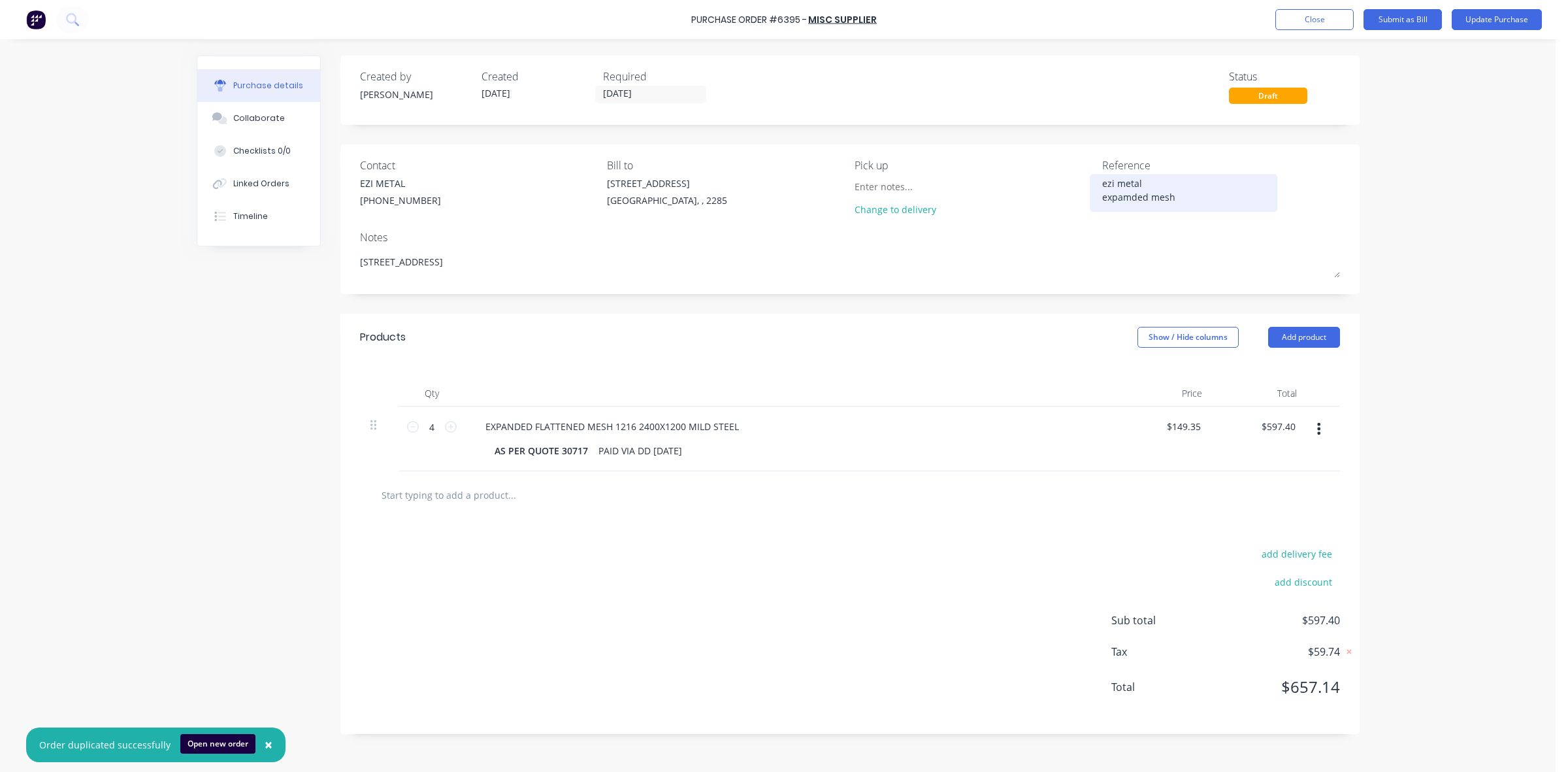
type textarea "x"
click at [1132, 196] on textarea "ezi metal expamded mesh" at bounding box center [1184, 191] width 164 height 29
type textarea "ezi metal expanded mesh"
type textarea "x"
drag, startPoint x: 1154, startPoint y: 183, endPoint x: 1094, endPoint y: 178, distance: 60.2
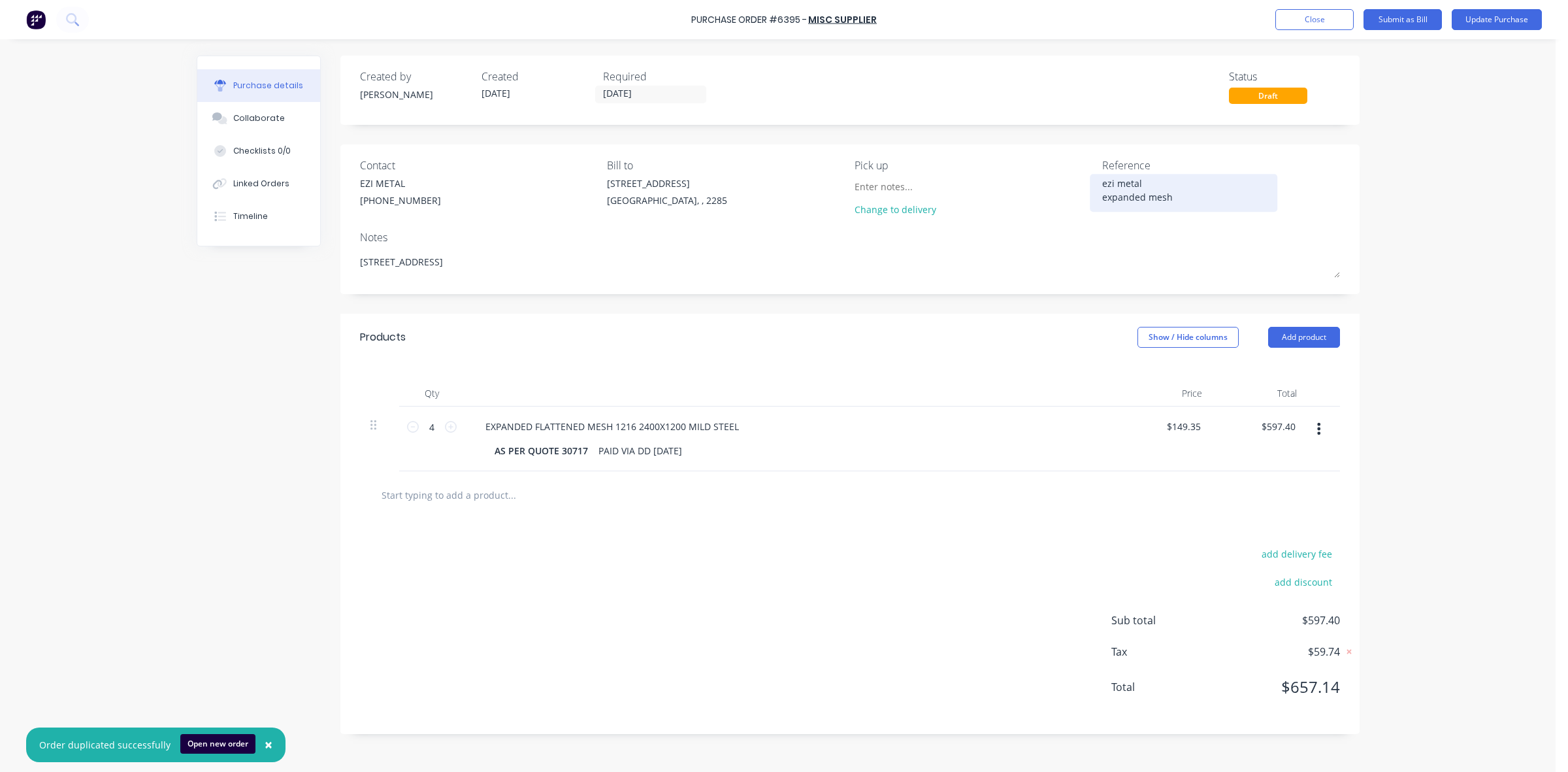
click at [1102, 178] on div "ezi metal expanded mesh" at bounding box center [1184, 192] width 164 height 33
type textarea "e"
type textarea "EXPANDED MESH"
type textarea "x"
type textarea "EXPANDED MESH"
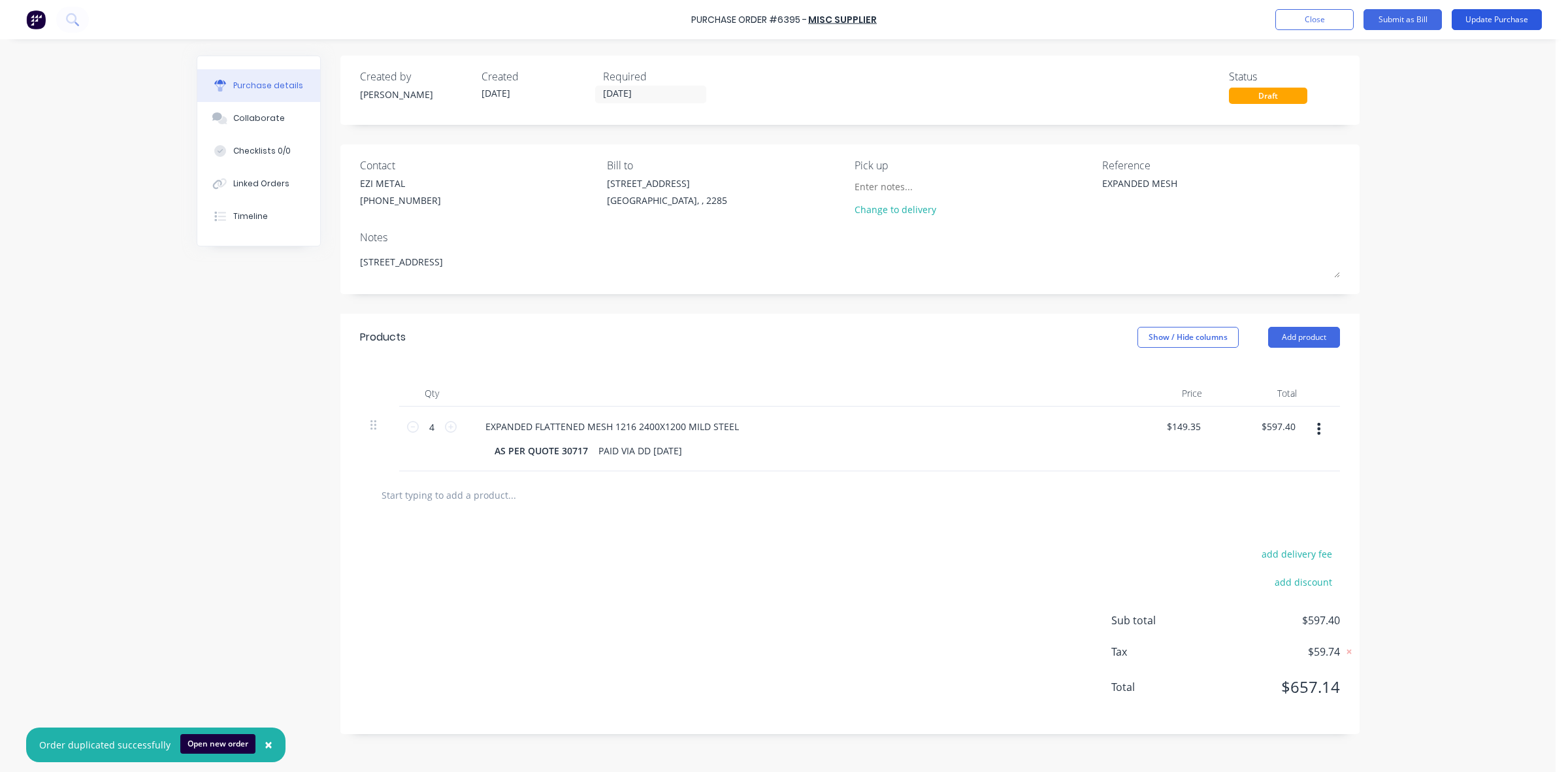
click at [1493, 21] on button "Update Purchase" at bounding box center [1496, 20] width 90 height 21
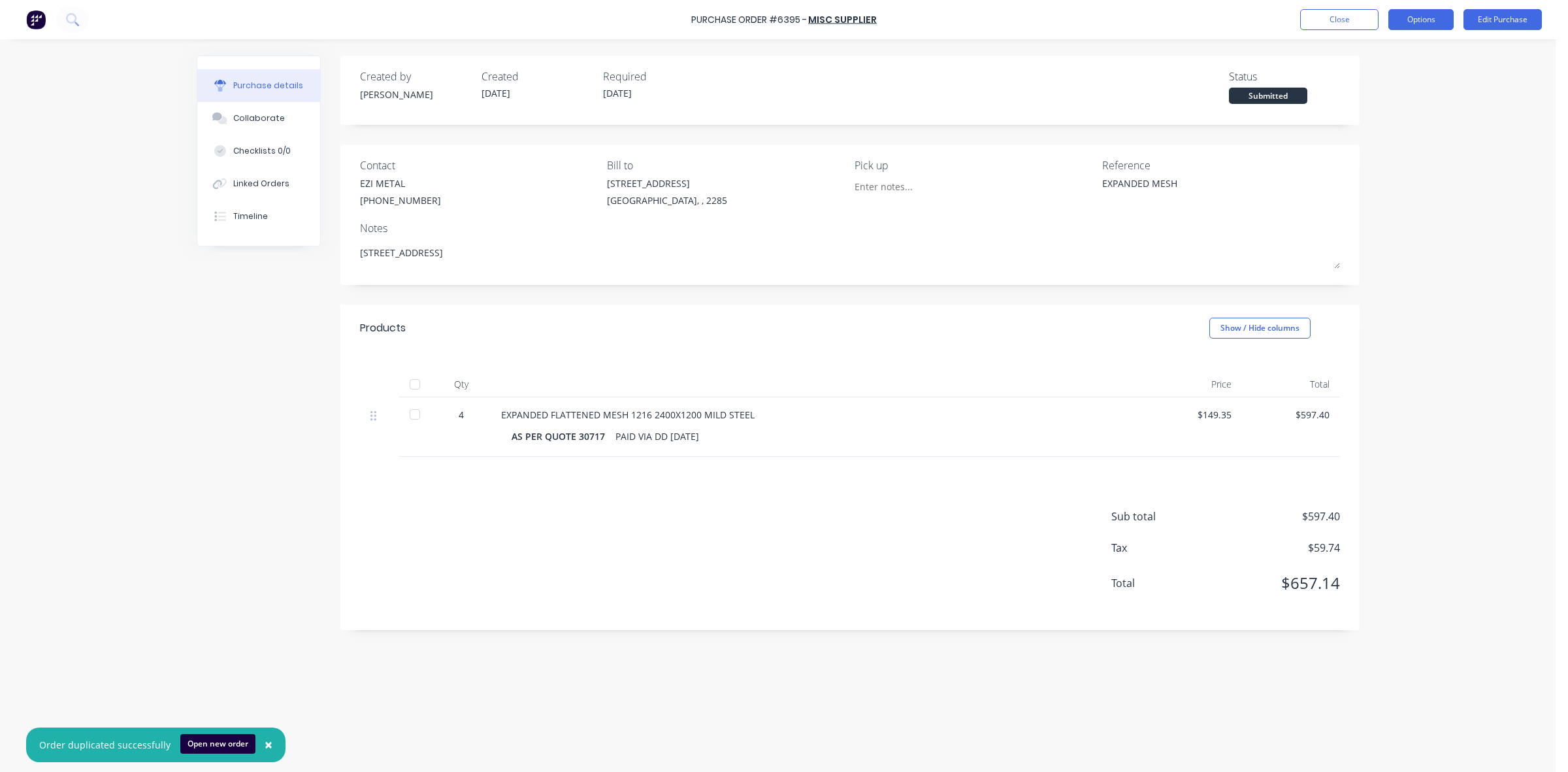
click at [1411, 23] on button "Options" at bounding box center [1421, 20] width 65 height 21
click at [1390, 60] on div "Print / Email" at bounding box center [1392, 53] width 101 height 19
click at [1380, 108] on div "Without pricing" at bounding box center [1392, 106] width 101 height 19
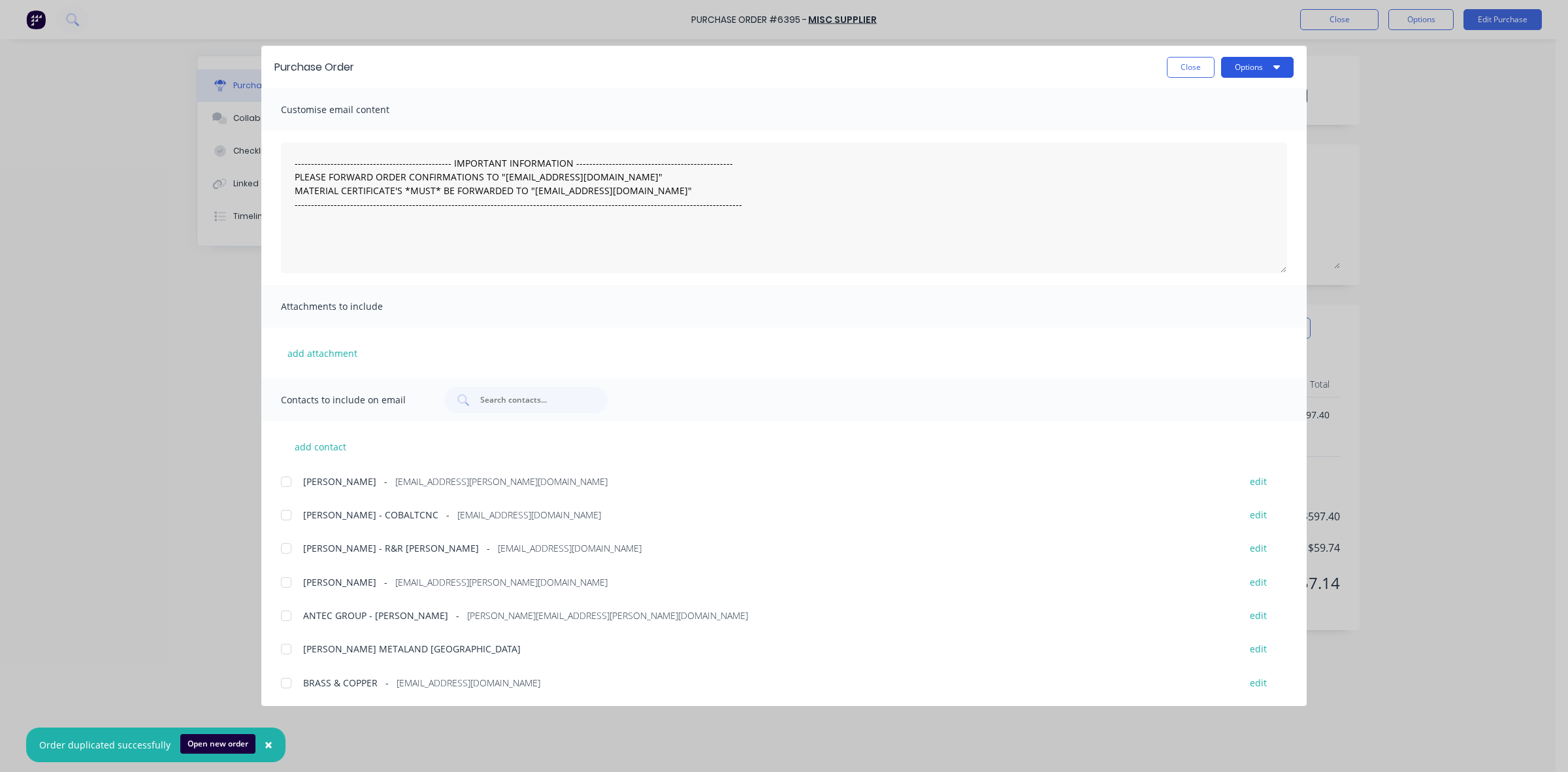
click at [1244, 66] on button "Options" at bounding box center [1257, 68] width 72 height 21
click at [1237, 129] on div "Print" at bounding box center [1231, 126] width 101 height 19
drag, startPoint x: 1175, startPoint y: 64, endPoint x: 1262, endPoint y: 38, distance: 90.8
click at [1176, 64] on button "Close" at bounding box center [1191, 68] width 48 height 21
type textarea "x"
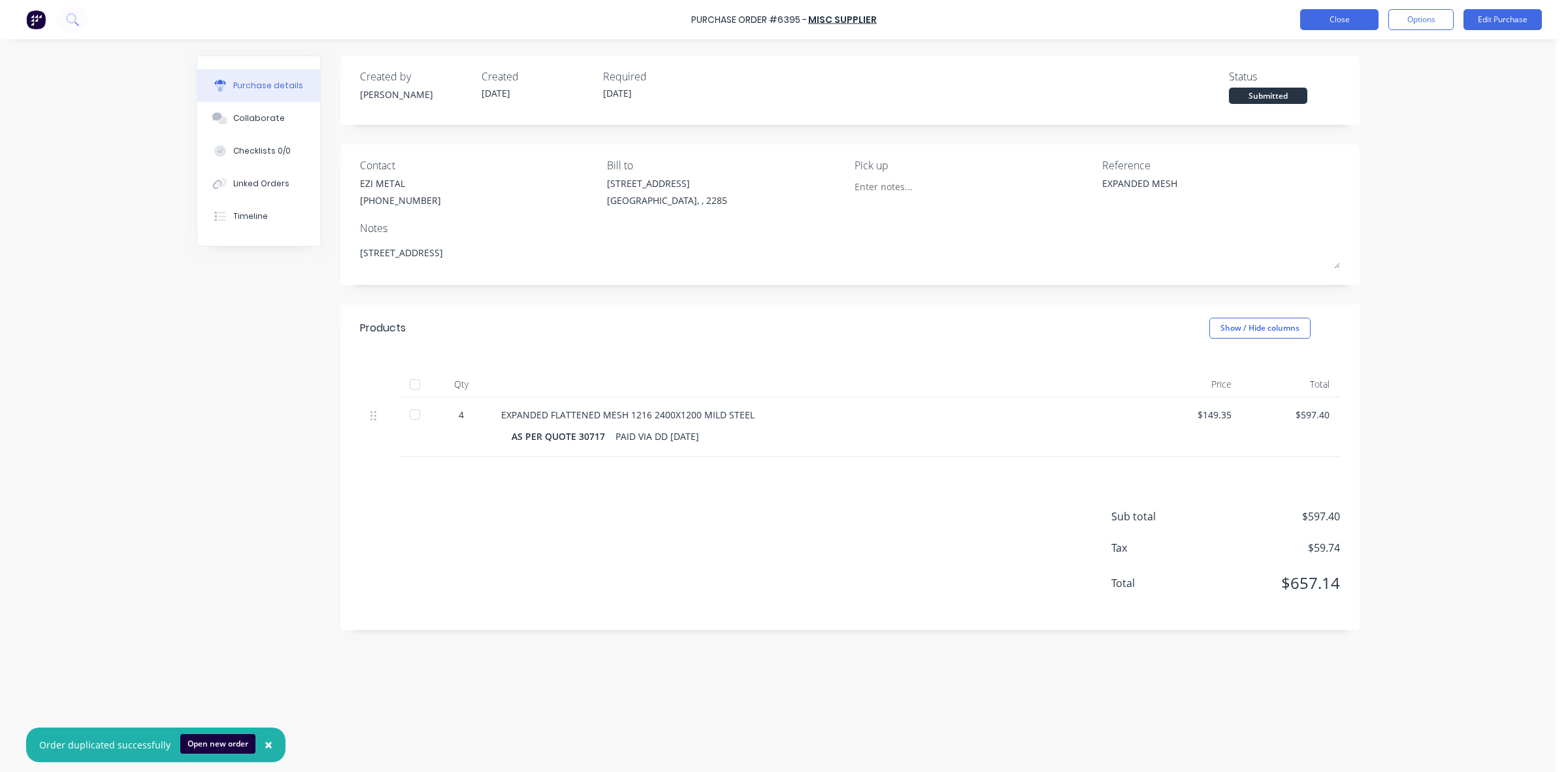
click at [1334, 25] on button "Close" at bounding box center [1339, 20] width 79 height 21
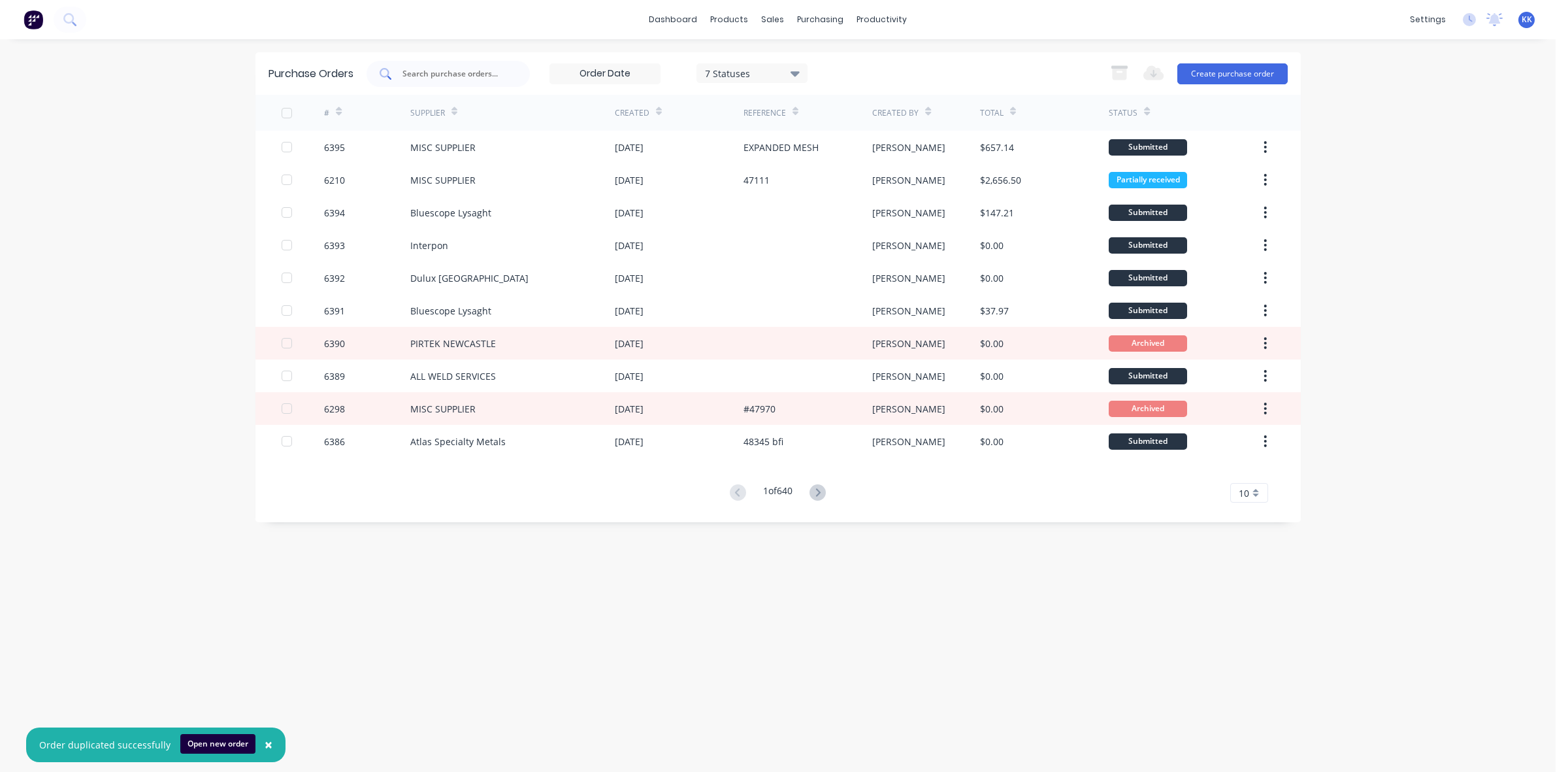
click at [488, 68] on input "text" at bounding box center [455, 74] width 108 height 13
click at [801, 51] on link "Sales Orders" at bounding box center [842, 62] width 173 height 26
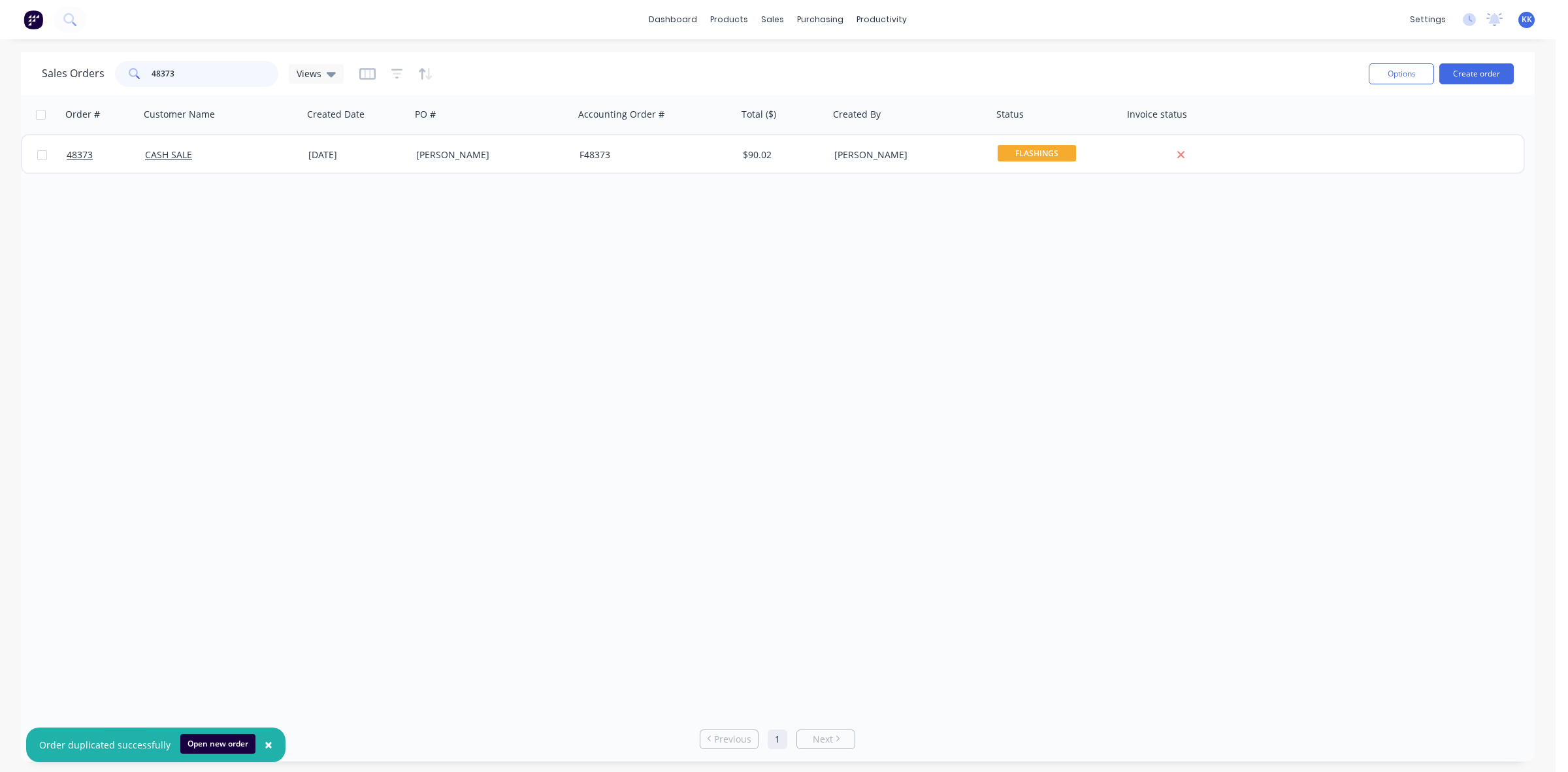
drag, startPoint x: 180, startPoint y: 73, endPoint x: 156, endPoint y: 94, distance: 31.9
click at [149, 73] on div "48373" at bounding box center [197, 73] width 164 height 26
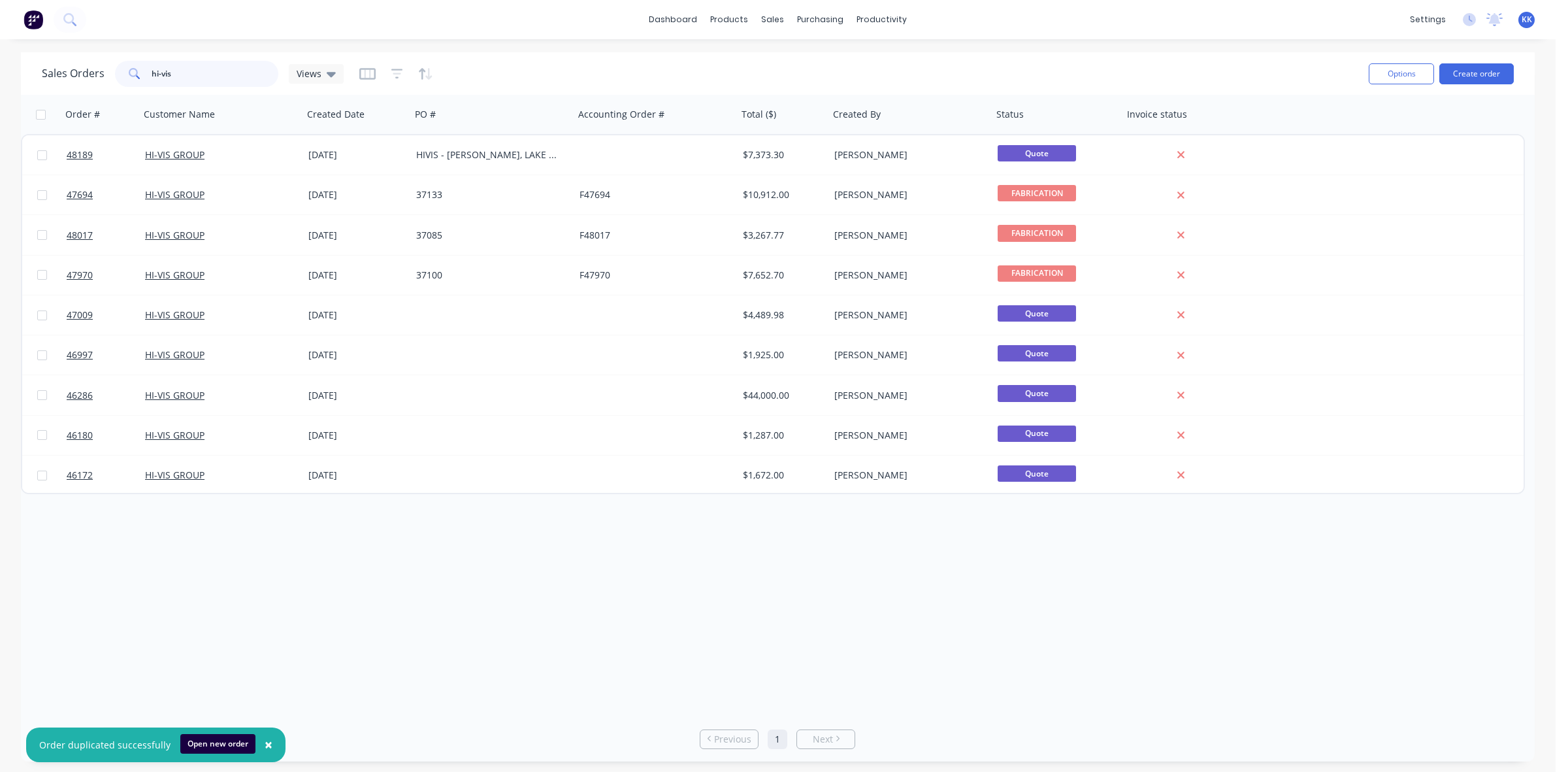
drag, startPoint x: 141, startPoint y: 73, endPoint x: 114, endPoint y: 76, distance: 27.2
click at [115, 76] on div "hi-vis" at bounding box center [197, 73] width 164 height 26
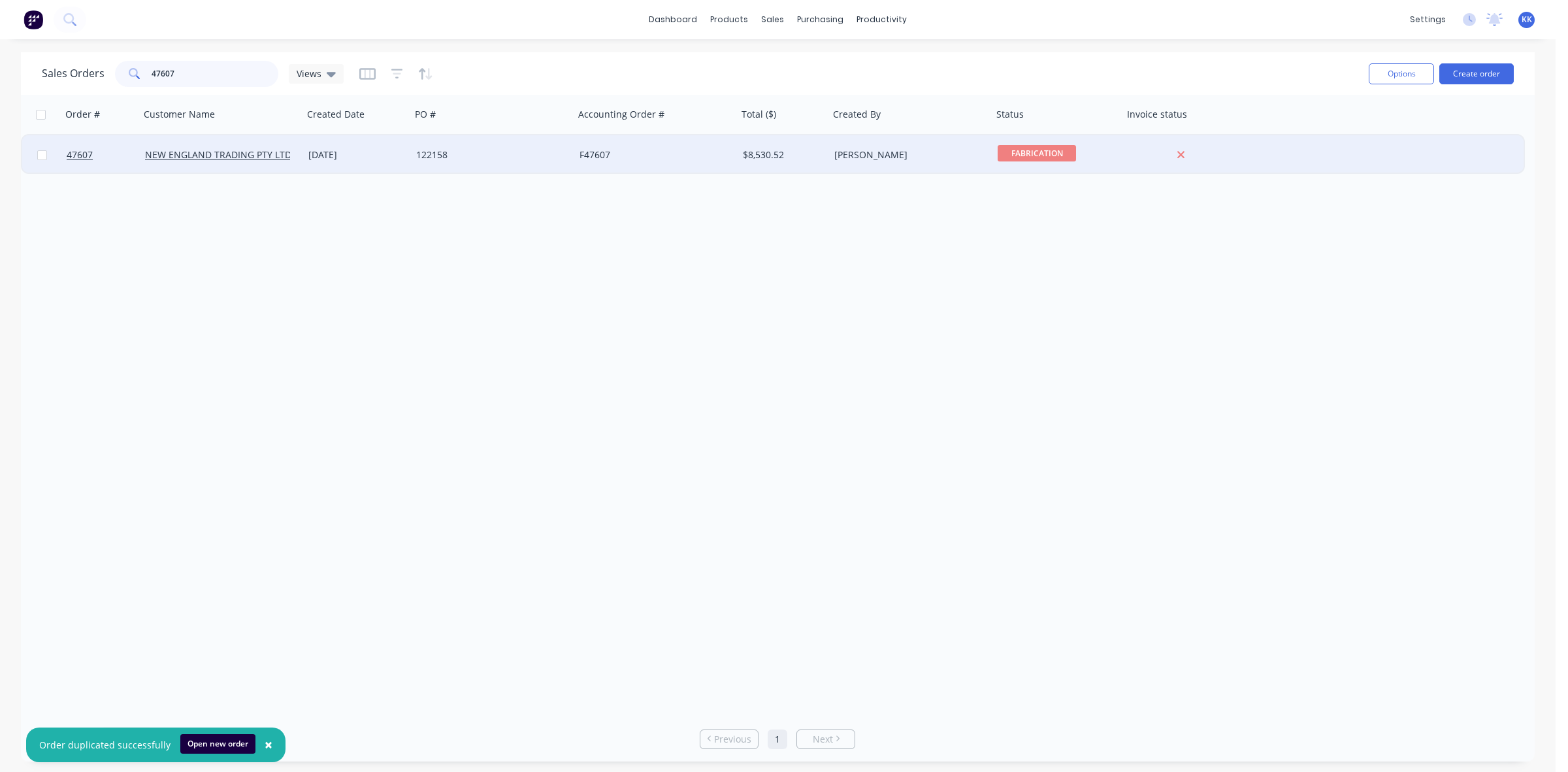
type input "47607"
click at [292, 149] on div "NEW ENGLAND TRADING PTY LTD" at bounding box center [222, 155] width 153 height 13
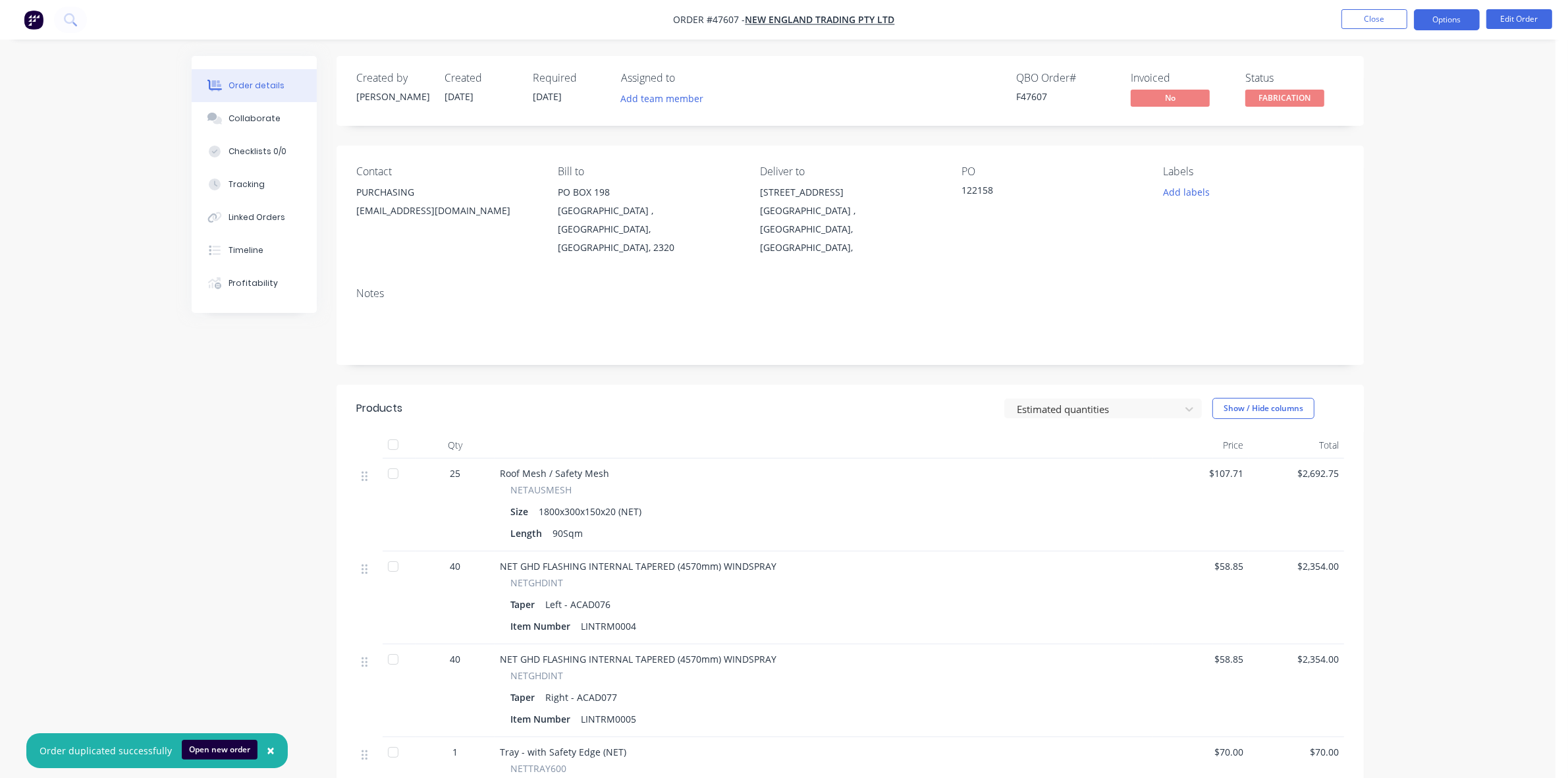
click at [1441, 18] on button "Options" at bounding box center [1446, 20] width 66 height 21
drag, startPoint x: 1396, startPoint y: 190, endPoint x: 1394, endPoint y: 179, distance: 11.2
click at [1397, 190] on div "Delivery Docket" at bounding box center [1406, 186] width 121 height 19
click at [1387, 161] on div "Custom" at bounding box center [1406, 159] width 121 height 19
click at [1388, 135] on div "Without pricing" at bounding box center [1406, 133] width 121 height 19
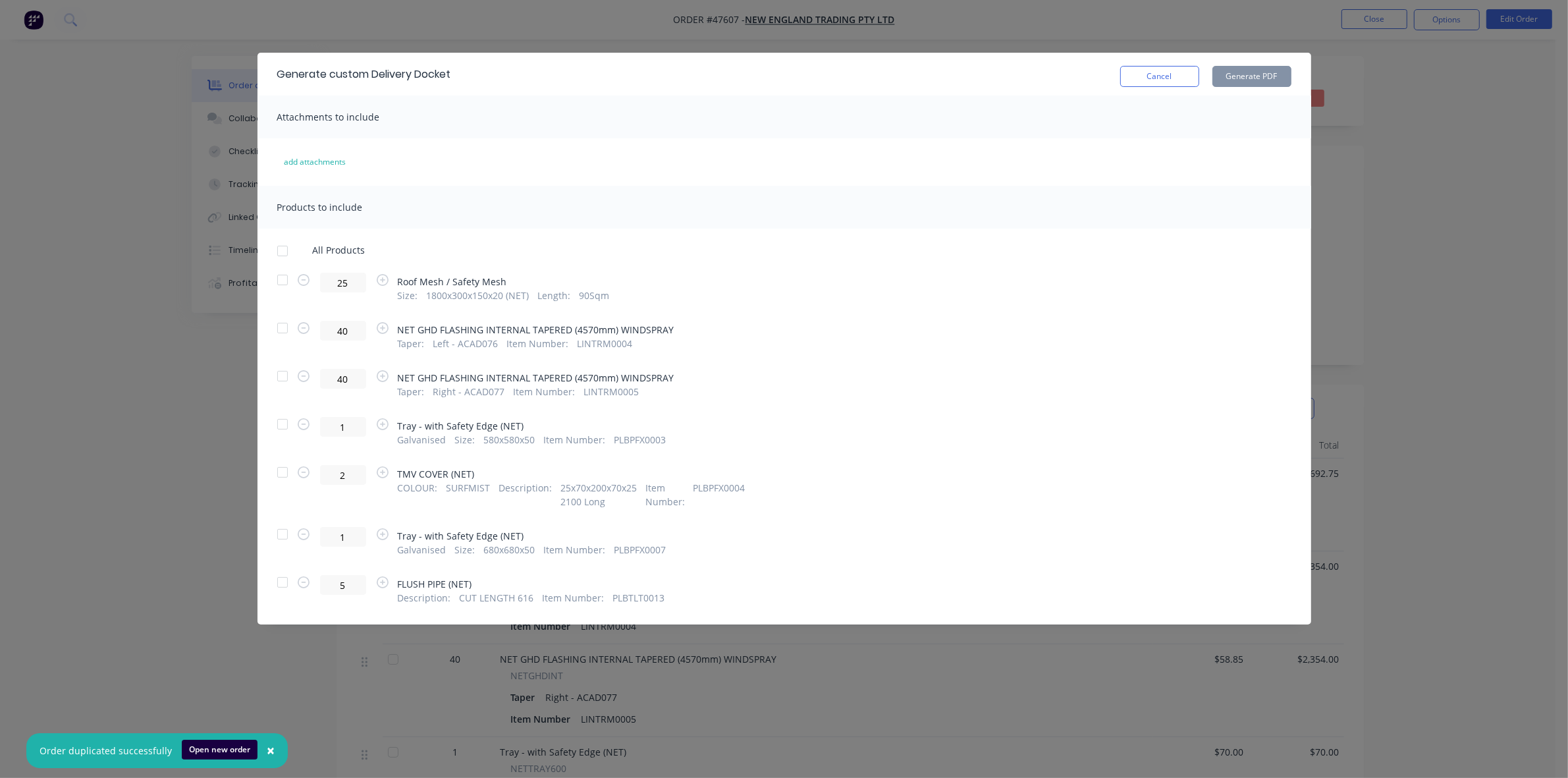
click at [284, 276] on div at bounding box center [282, 280] width 26 height 26
click at [1246, 73] on button "Generate PDF" at bounding box center [1252, 76] width 79 height 21
click at [1180, 80] on button "Cancel" at bounding box center [1160, 76] width 79 height 21
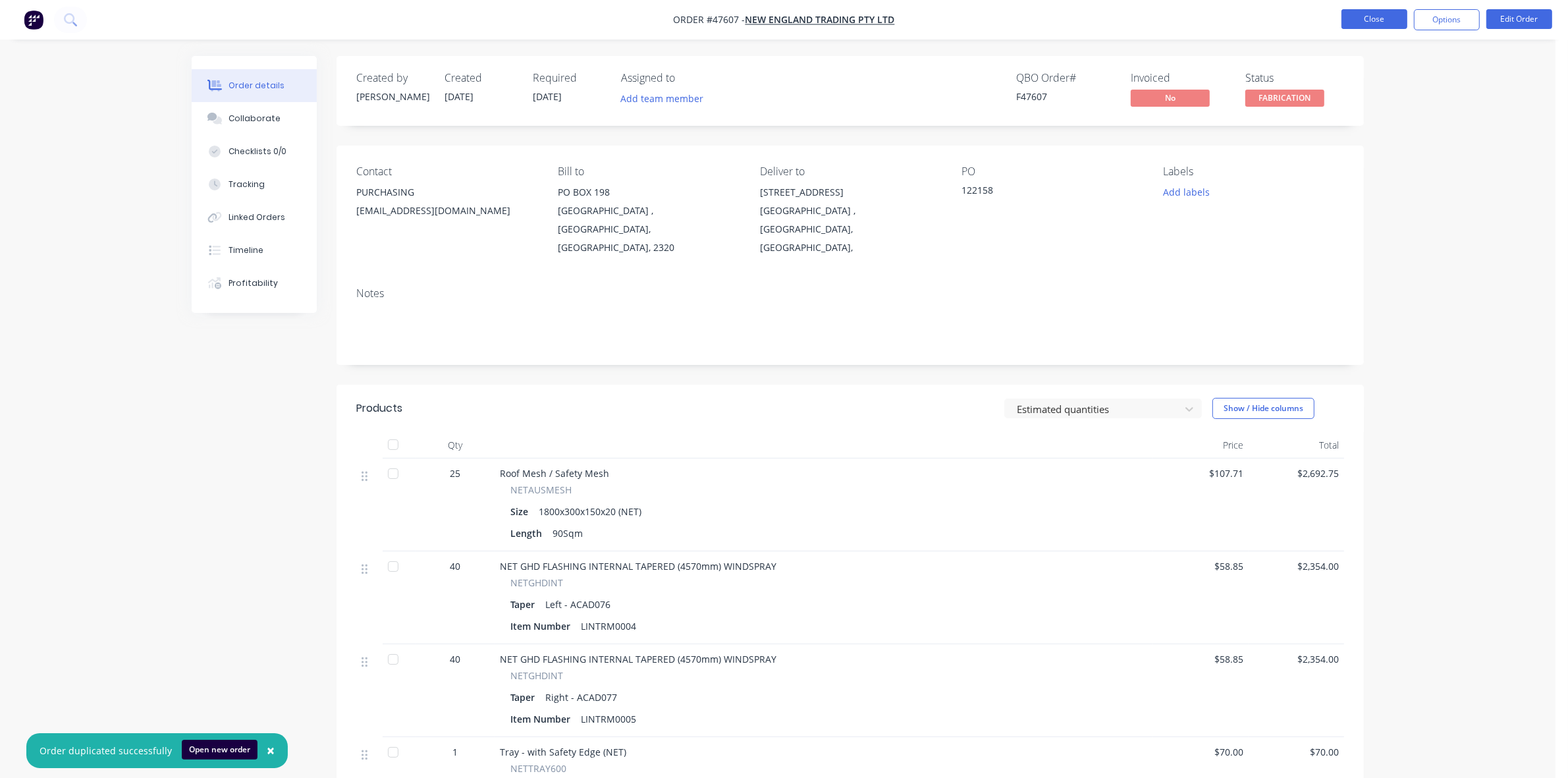
click at [1368, 24] on button "Close" at bounding box center [1374, 19] width 66 height 20
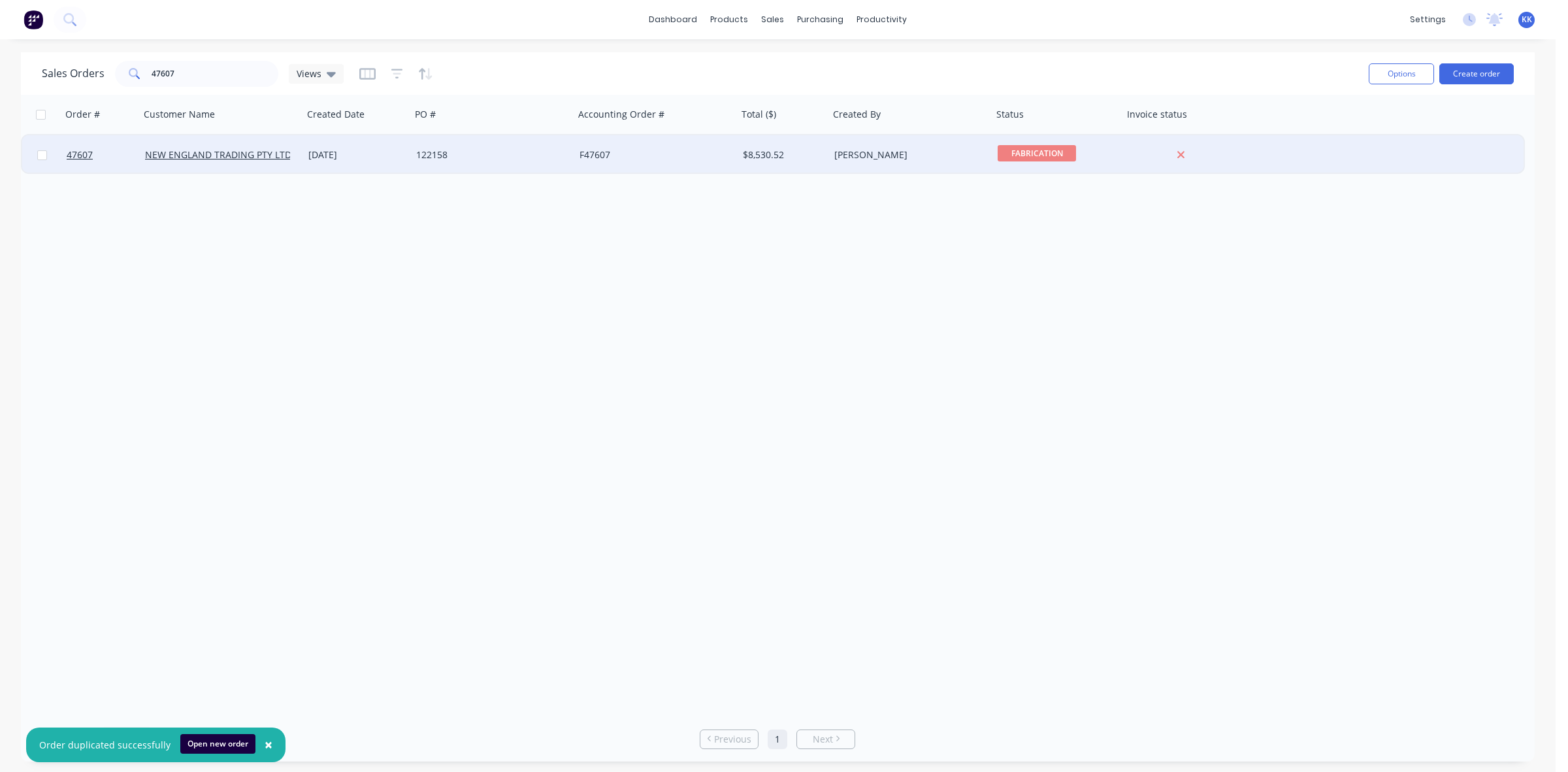
click at [459, 164] on div "122158" at bounding box center [493, 154] width 164 height 39
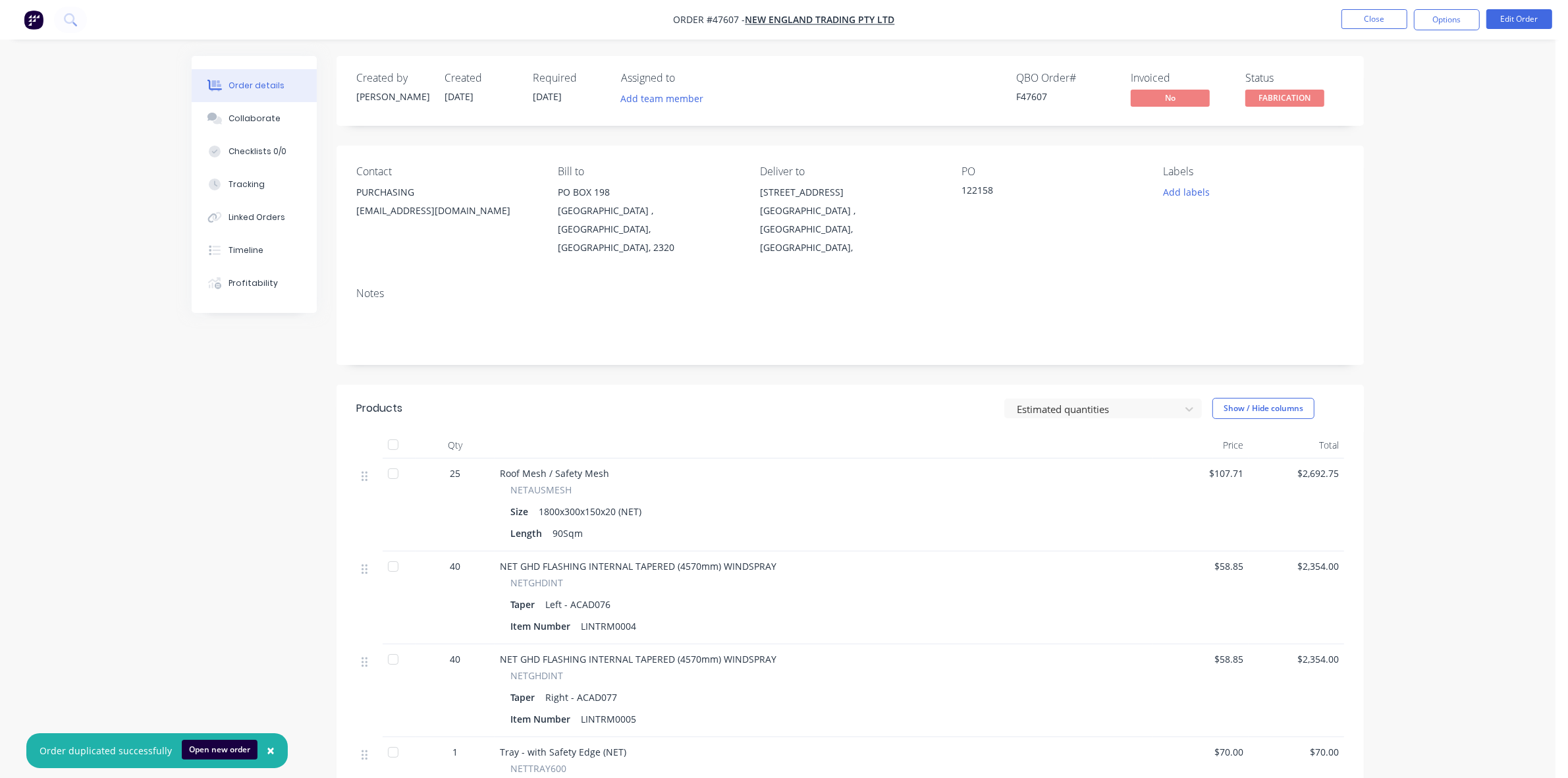
click at [396, 461] on div at bounding box center [392, 474] width 26 height 26
click at [1374, 13] on button "Close" at bounding box center [1374, 19] width 66 height 20
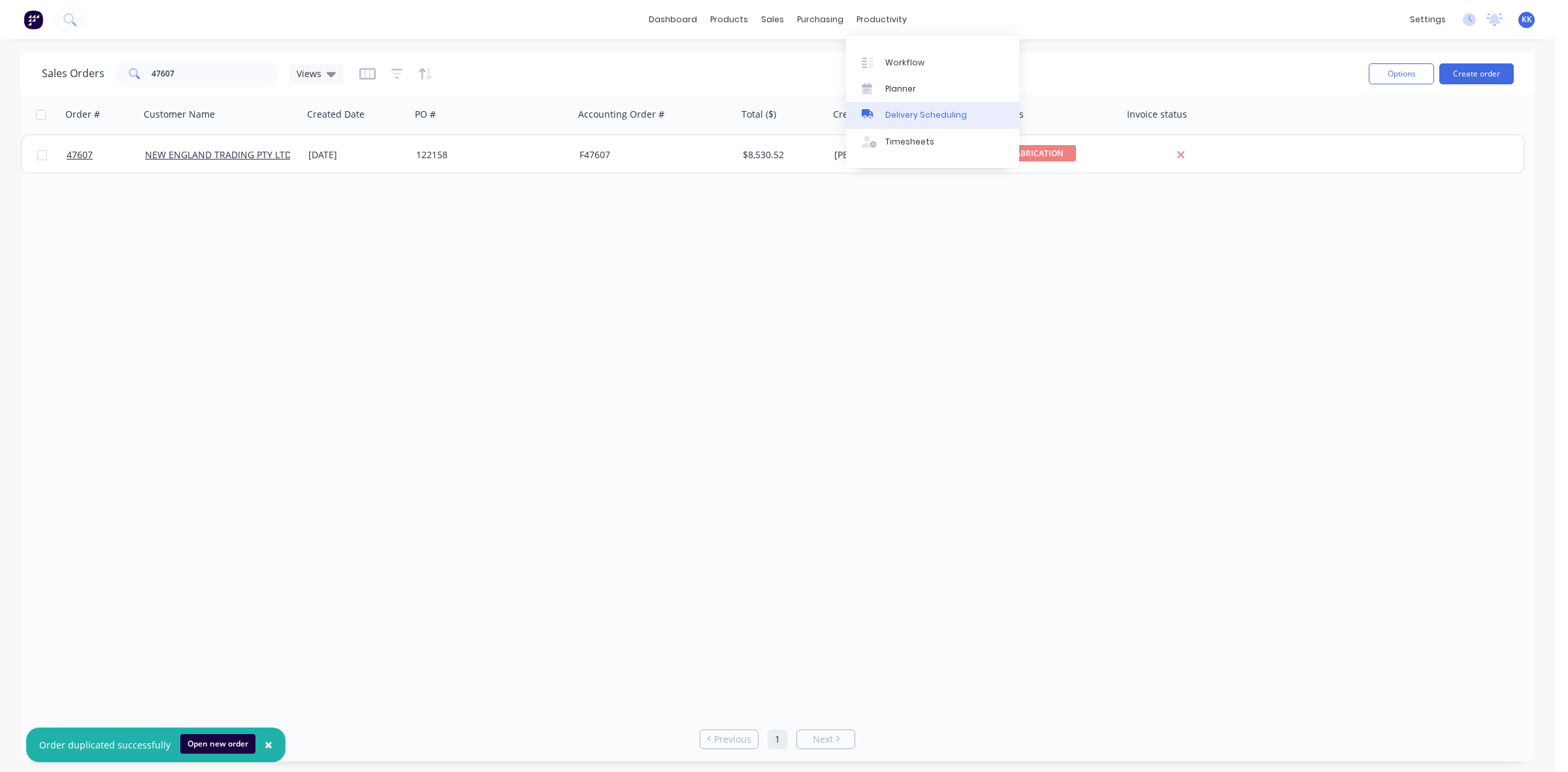
click at [921, 115] on div "Delivery Scheduling" at bounding box center [926, 114] width 82 height 12
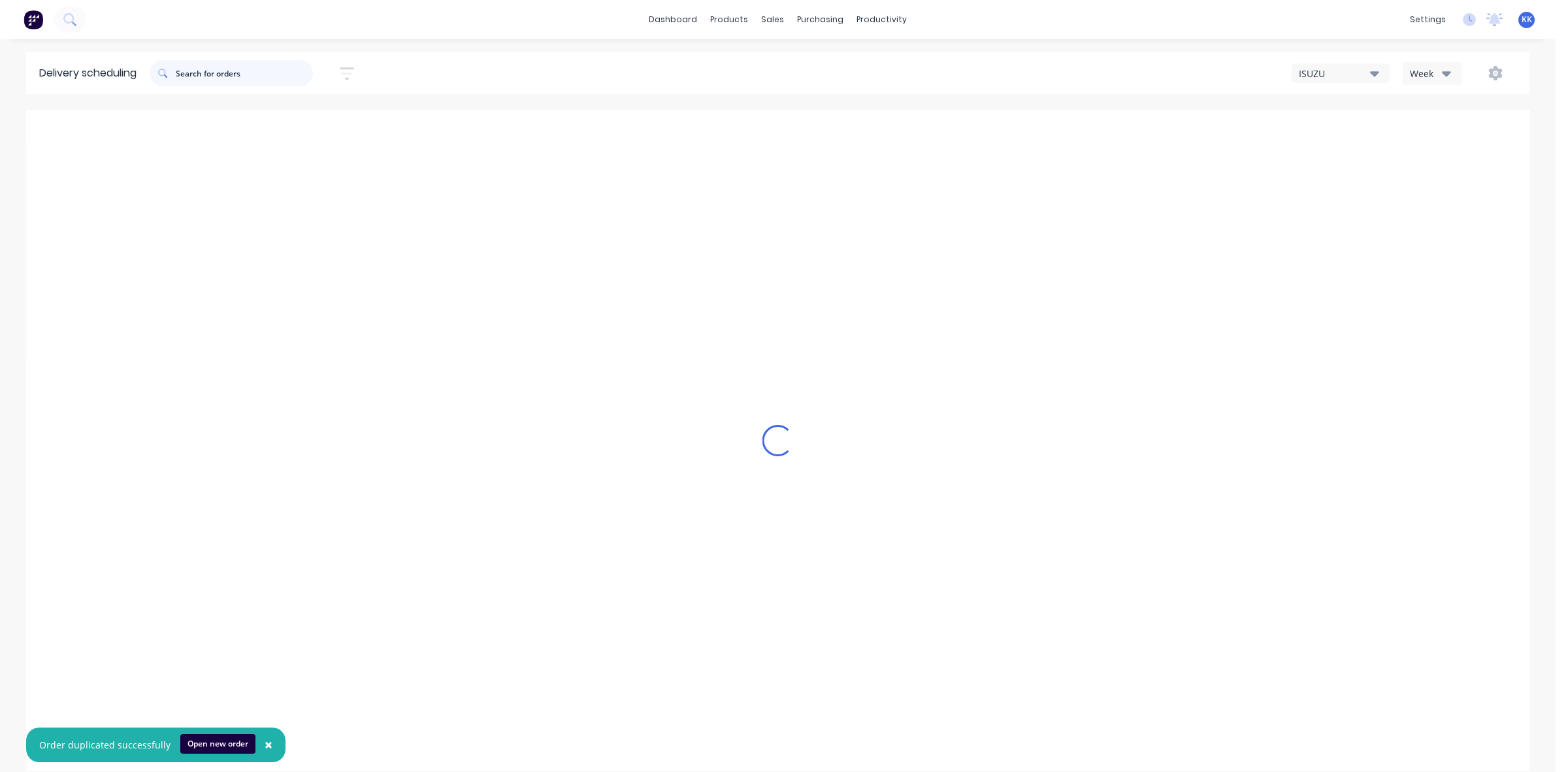
click at [275, 71] on input "text" at bounding box center [244, 73] width 137 height 26
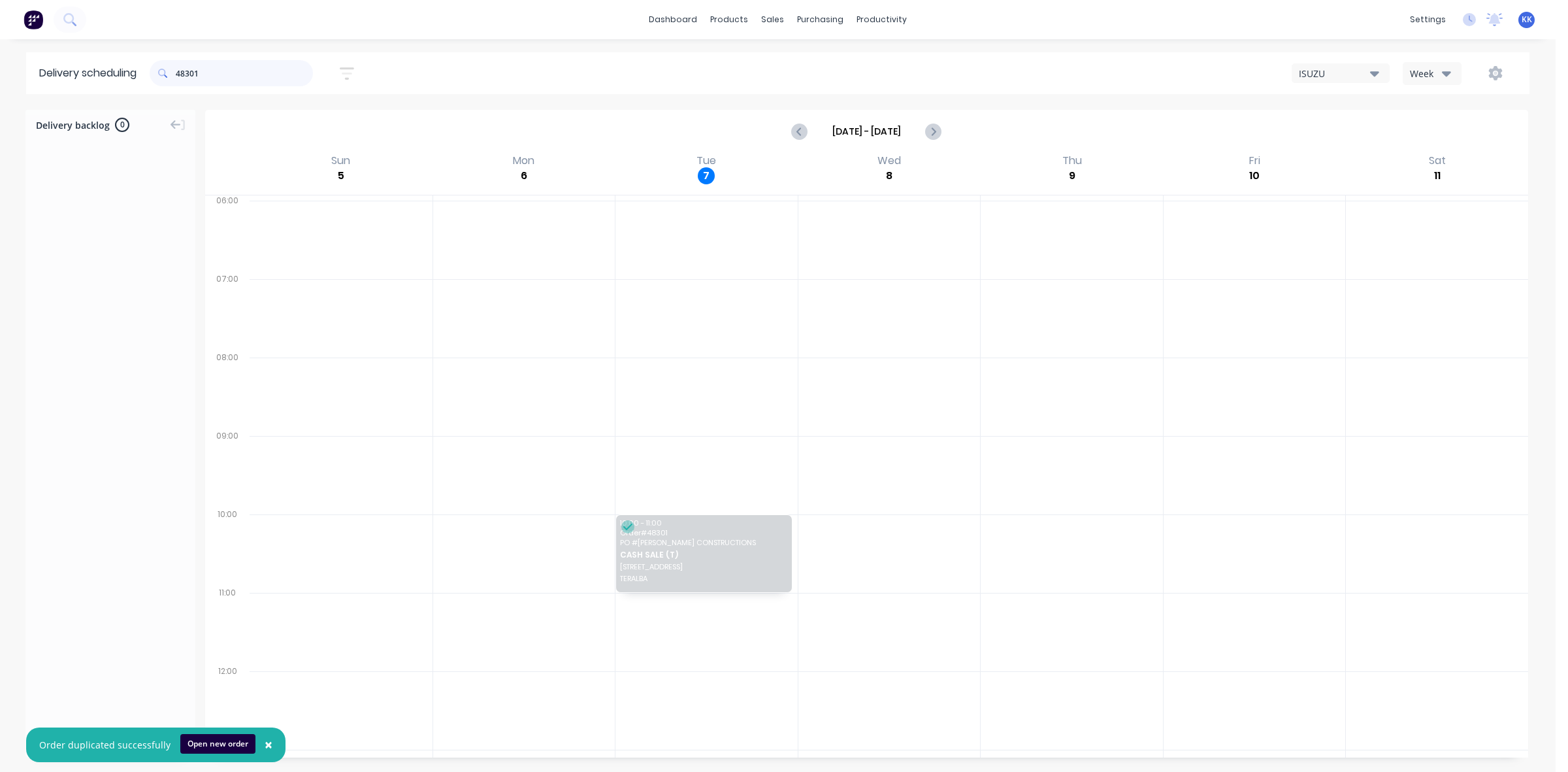
drag, startPoint x: 193, startPoint y: 65, endPoint x: 219, endPoint y: 72, distance: 26.9
click at [216, 70] on input "48301" at bounding box center [244, 73] width 137 height 26
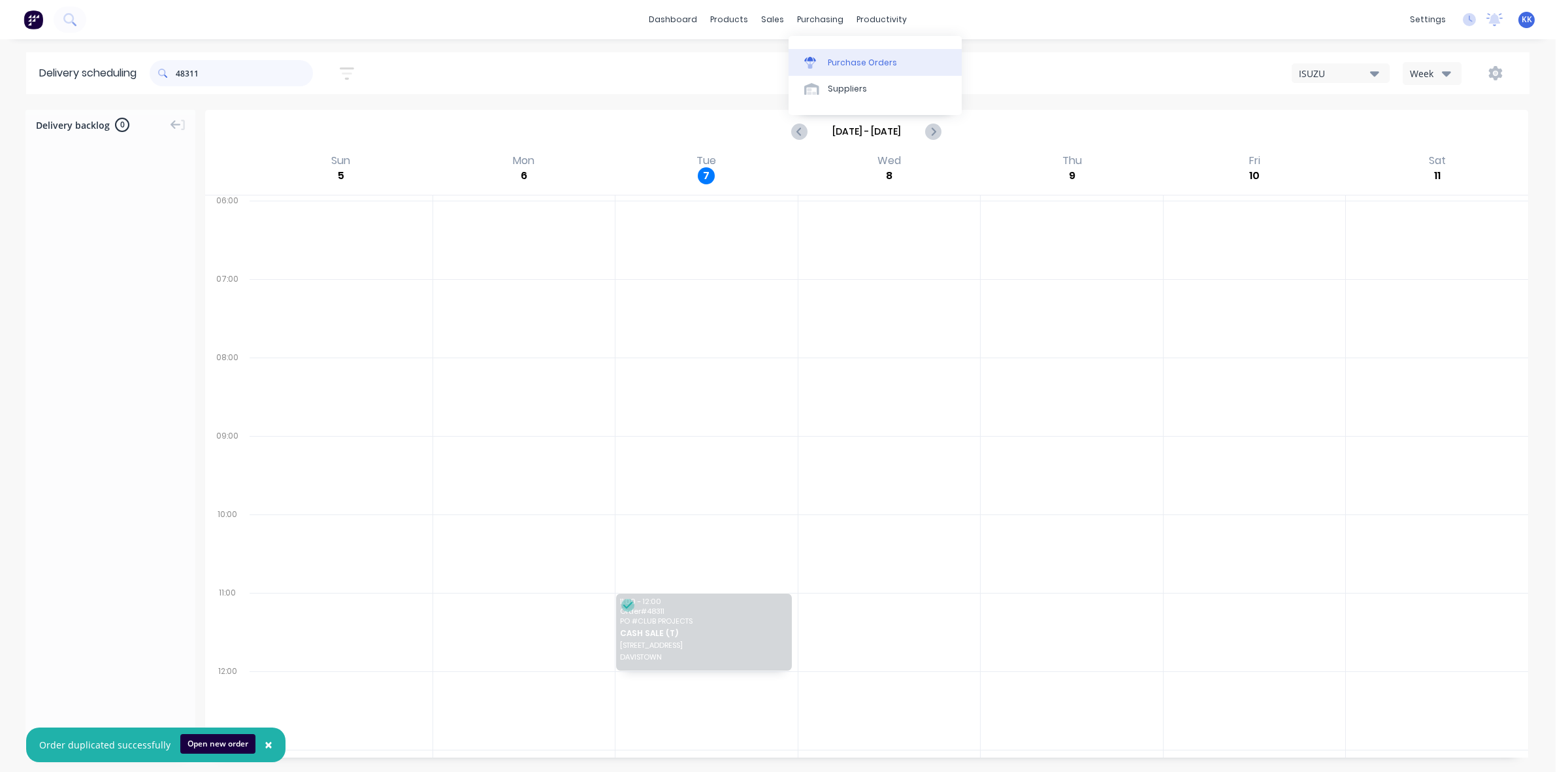
type input "48311"
click at [847, 53] on link "Purchase Orders" at bounding box center [875, 62] width 173 height 26
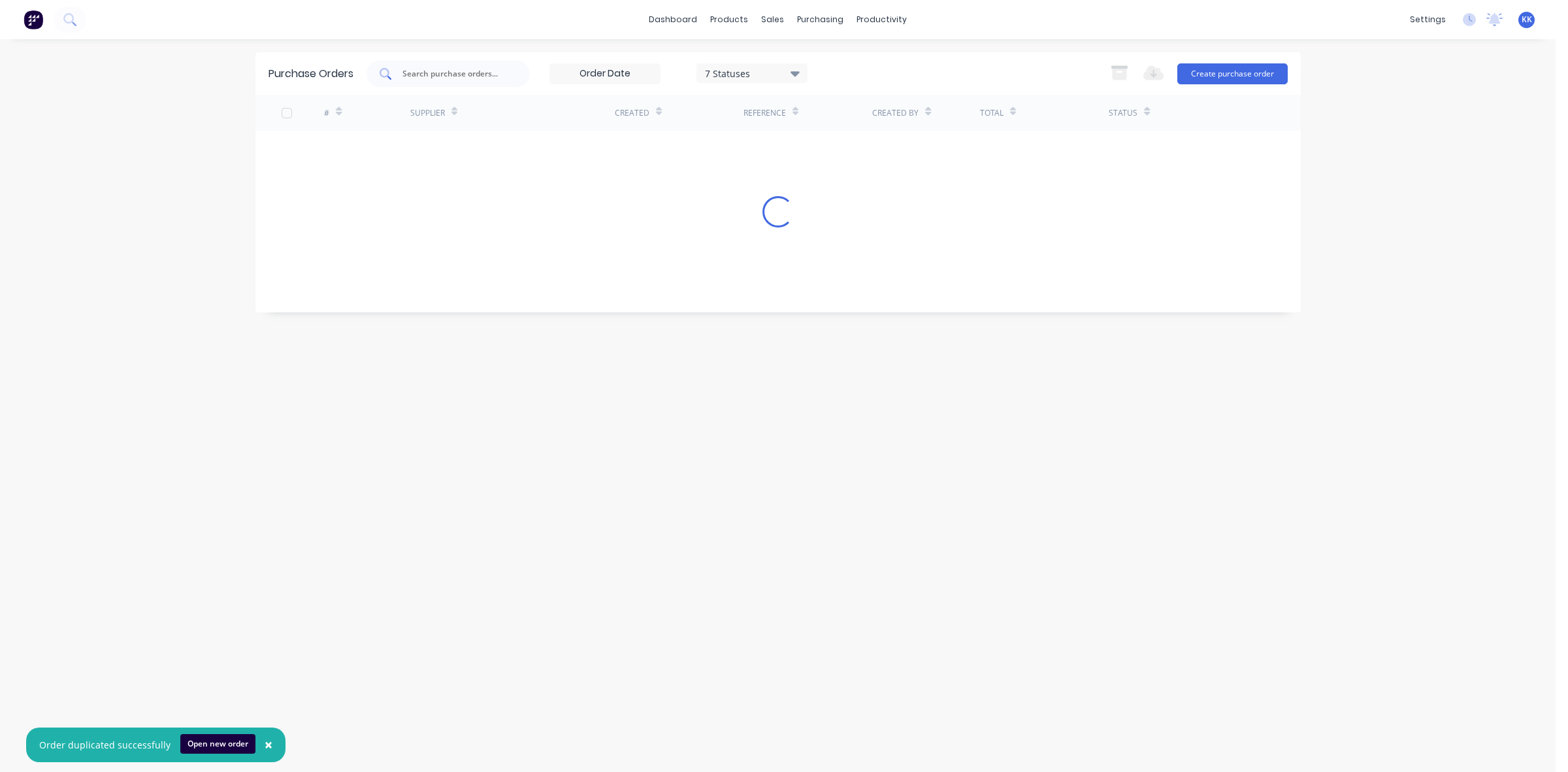
click at [471, 76] on input "text" at bounding box center [455, 74] width 108 height 13
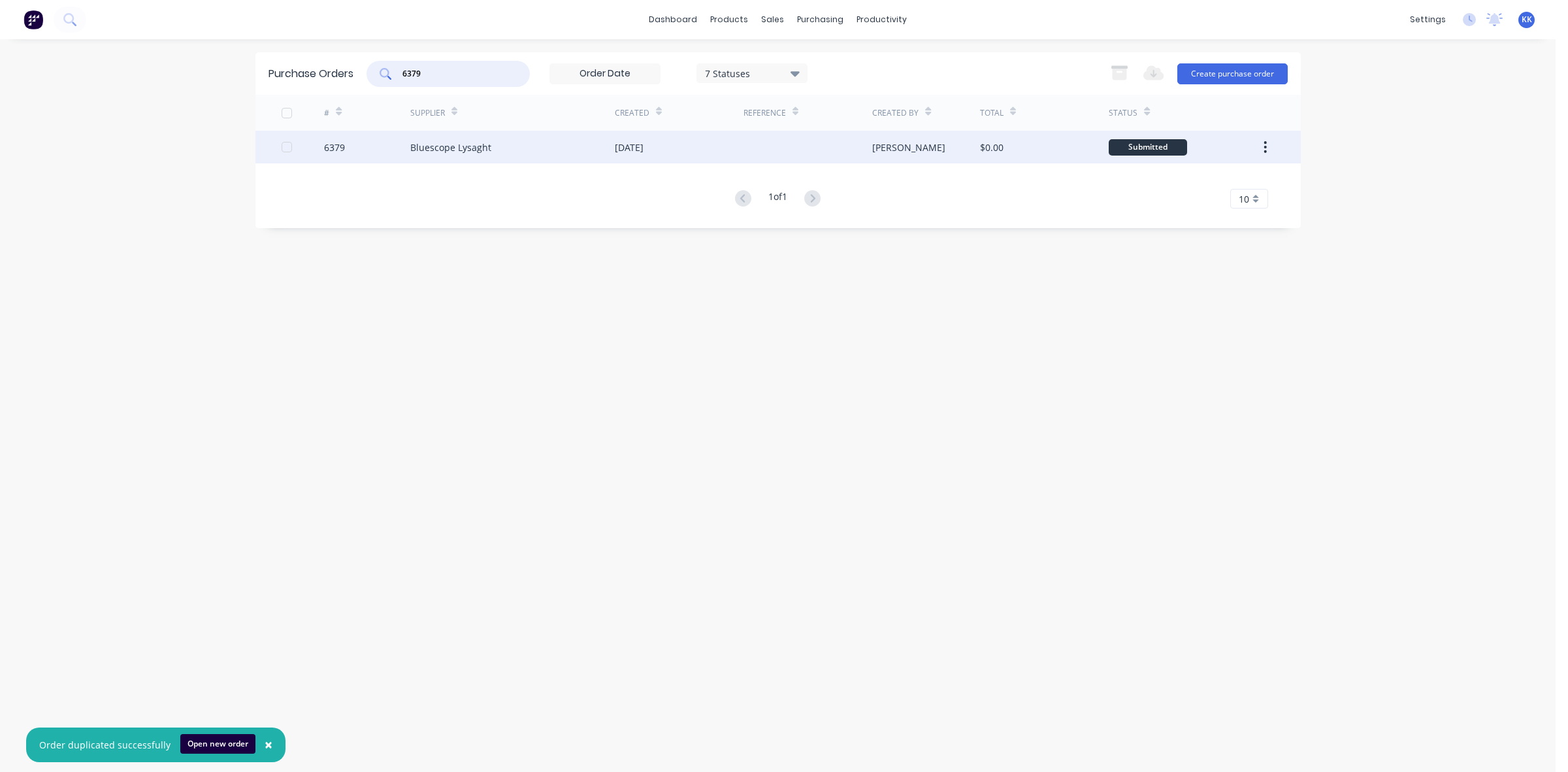
type input "6379"
click at [575, 142] on div "Bluescope Lysaght" at bounding box center [512, 146] width 204 height 33
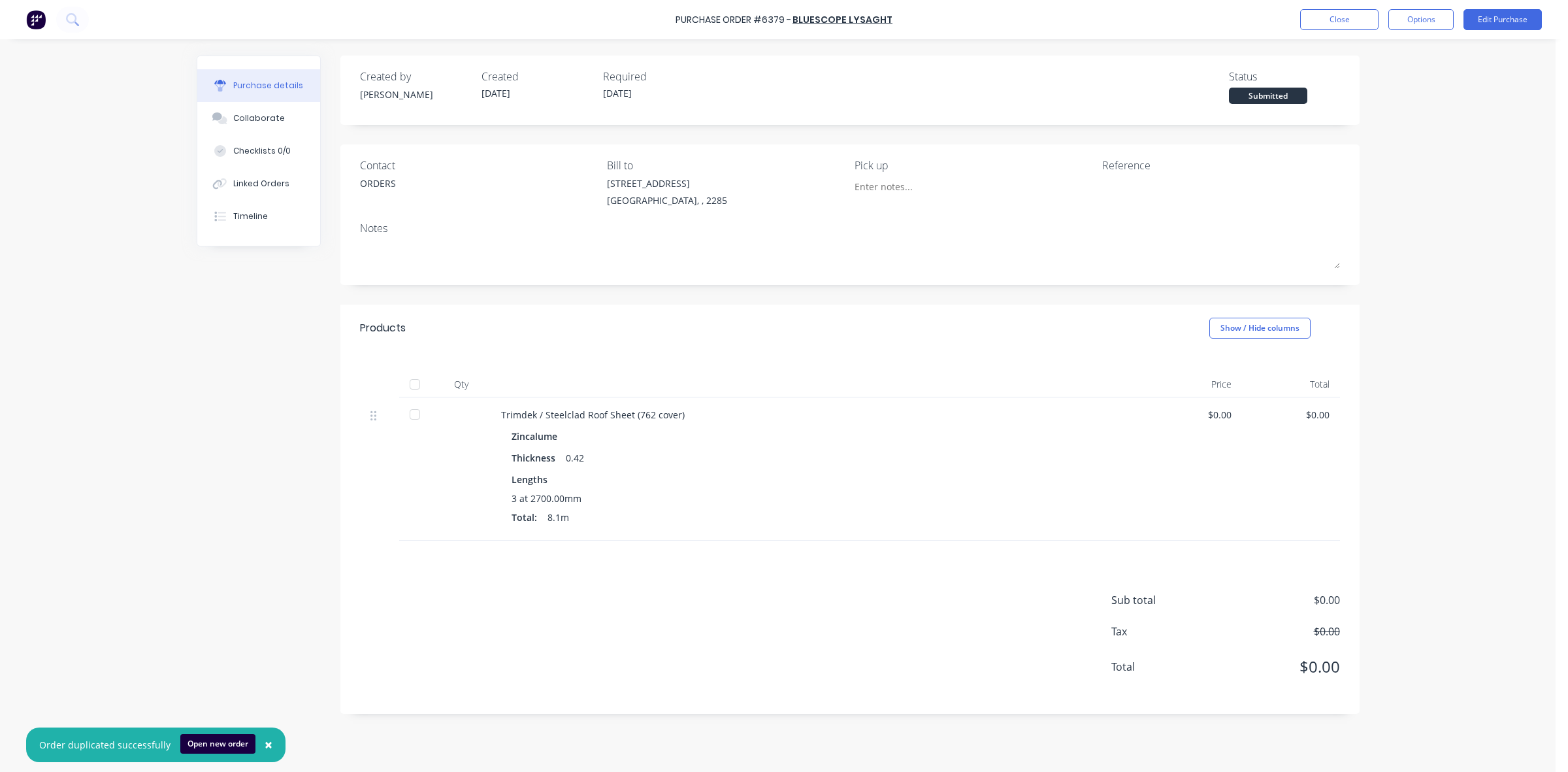
drag, startPoint x: 413, startPoint y: 413, endPoint x: 652, endPoint y: 345, distance: 248.5
click at [416, 413] on div at bounding box center [415, 414] width 26 height 26
click at [281, 188] on div "Linked Orders" at bounding box center [261, 184] width 56 height 12
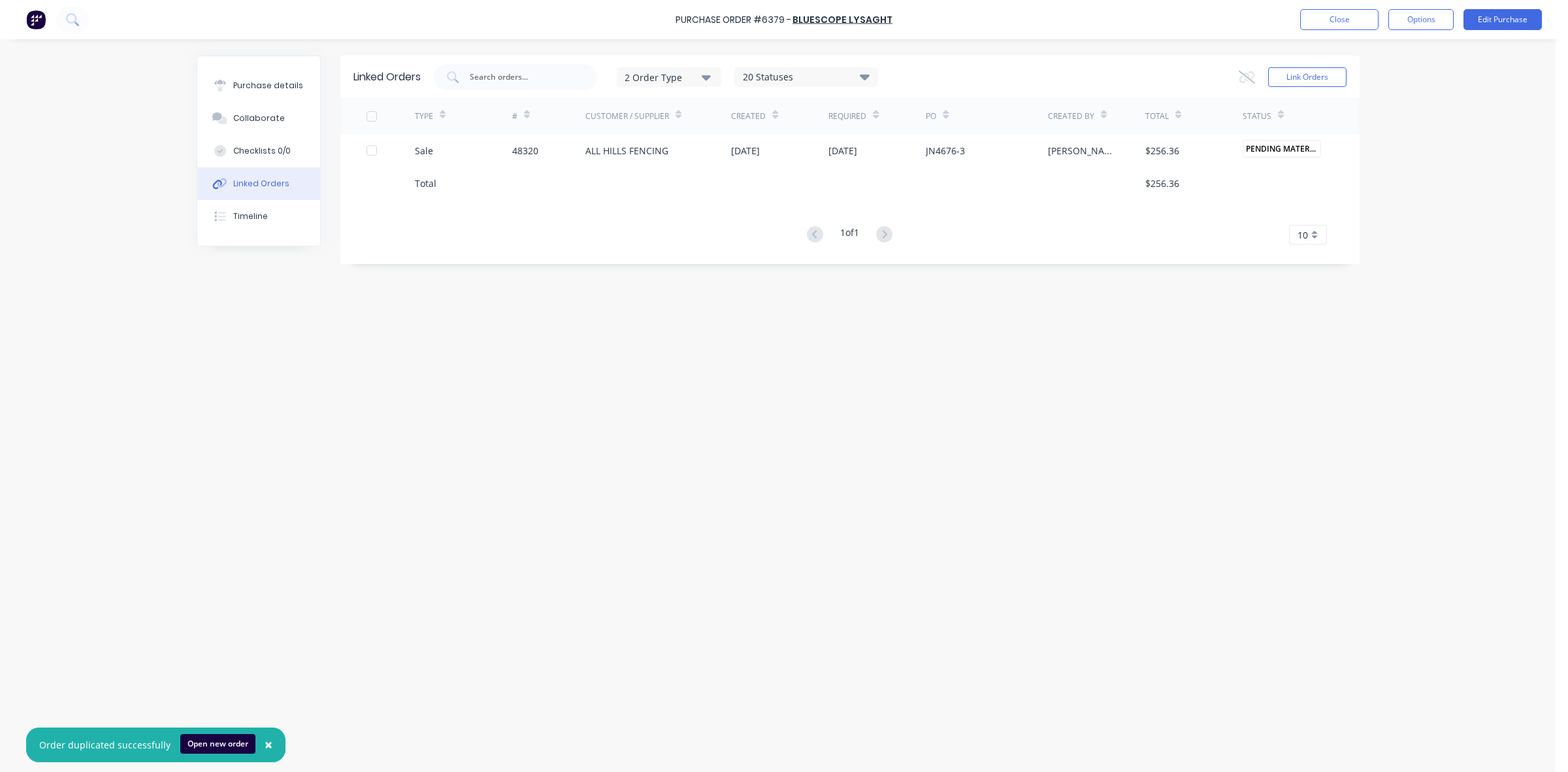
click at [559, 130] on div "#" at bounding box center [549, 115] width 73 height 36
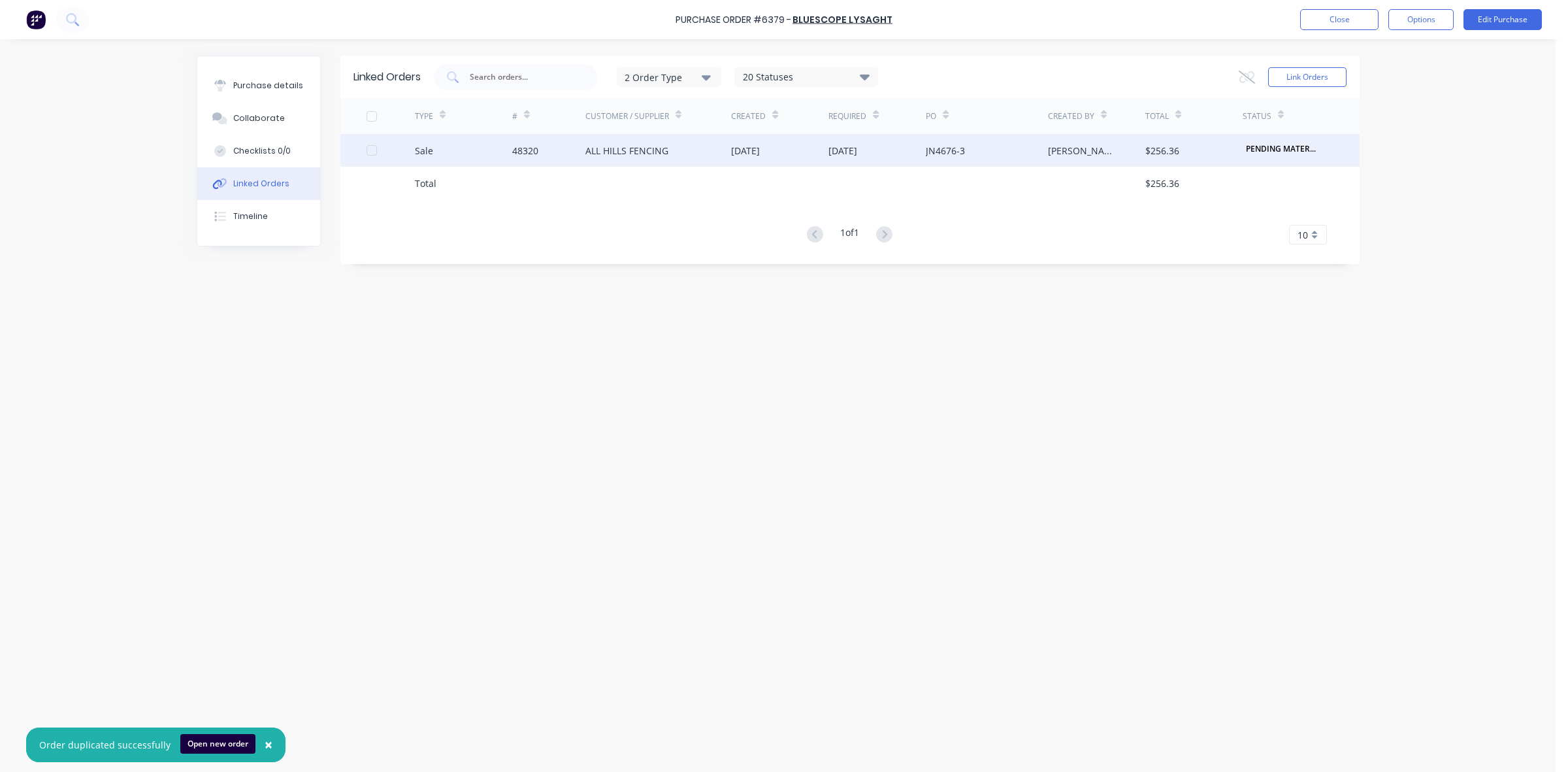
click at [565, 142] on div "48320" at bounding box center [549, 150] width 73 height 33
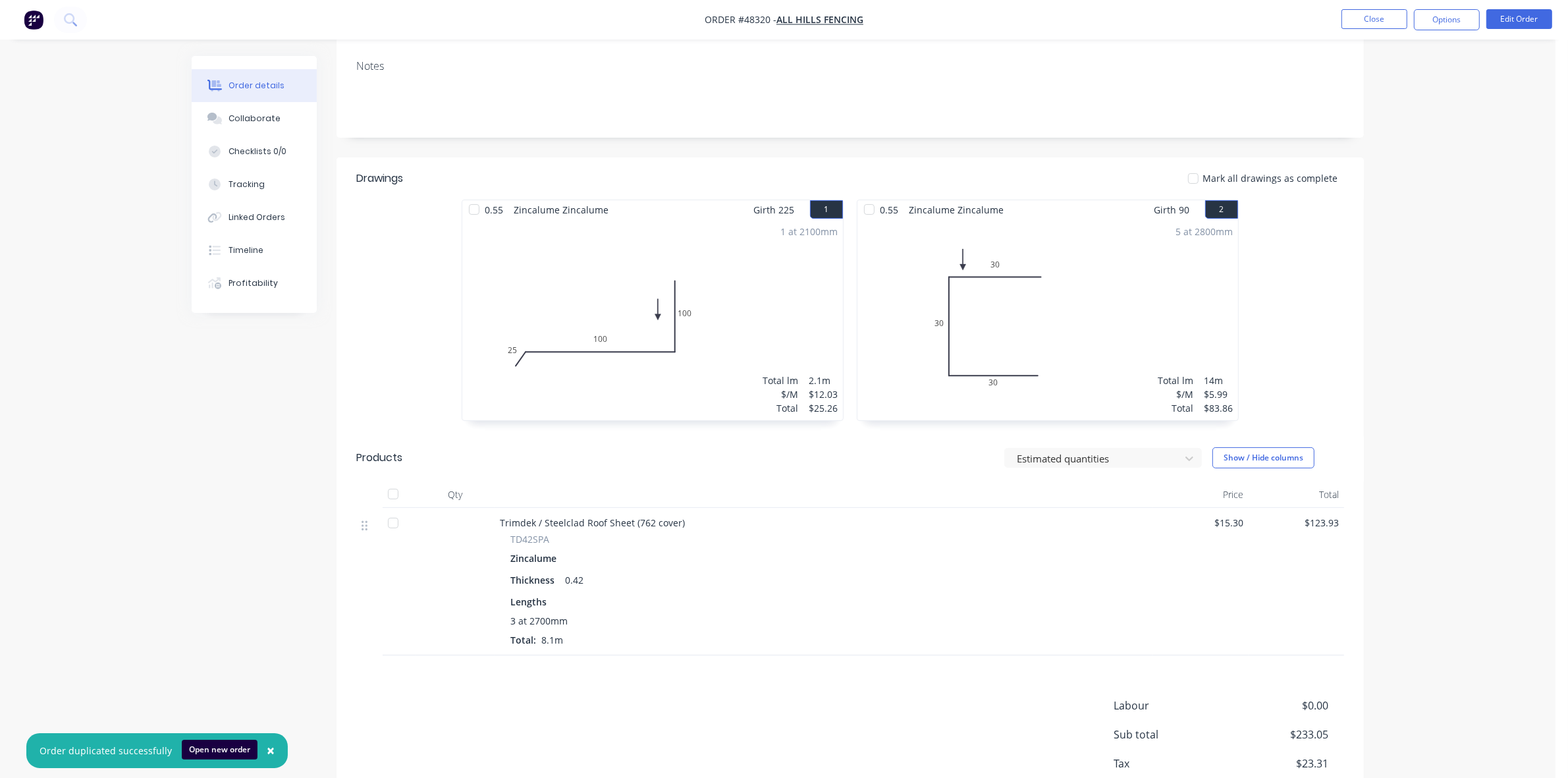
scroll to position [294, 0]
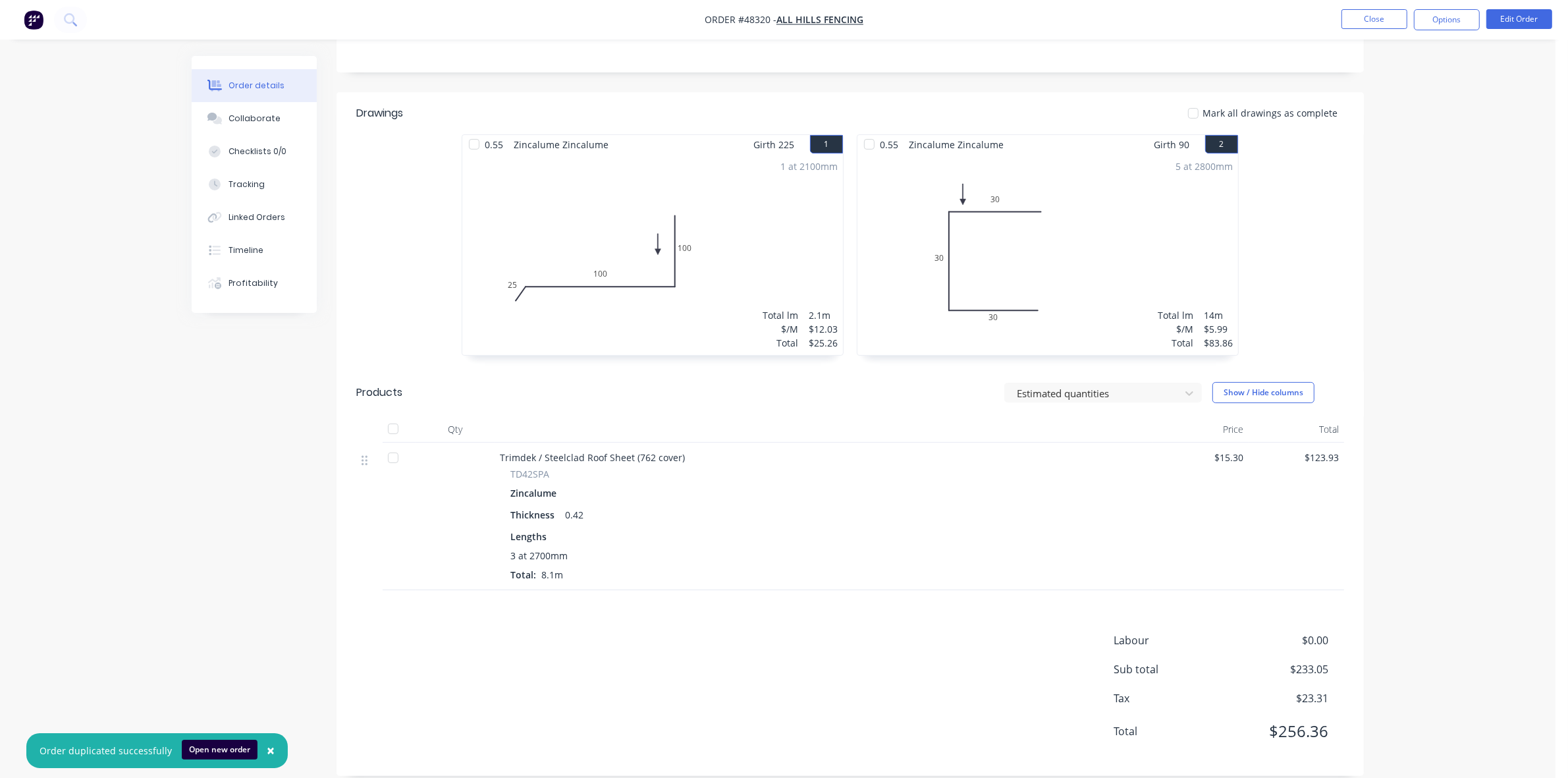
click at [396, 446] on div at bounding box center [392, 458] width 26 height 26
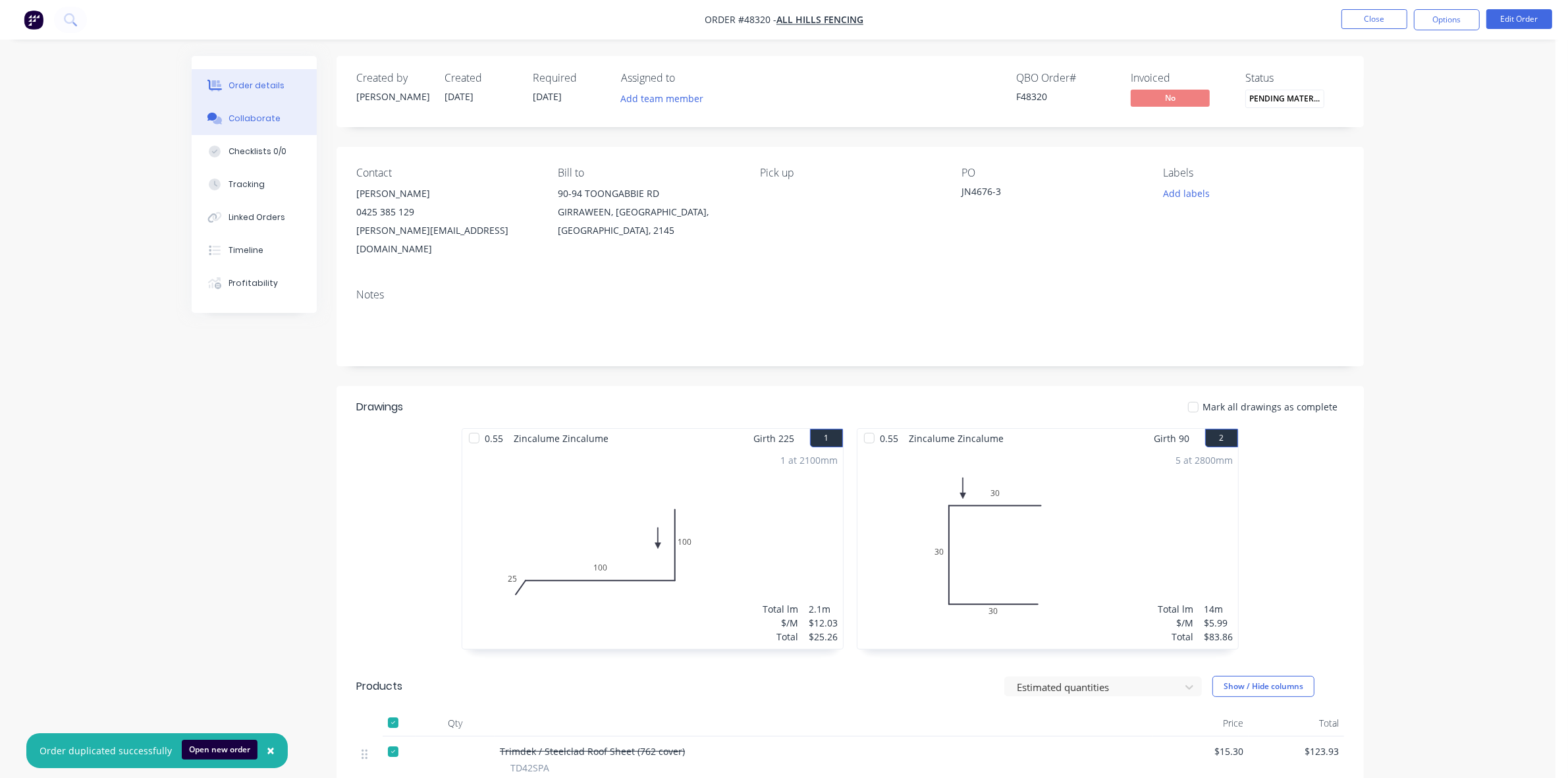
click at [290, 120] on button "Collaborate" at bounding box center [254, 118] width 125 height 33
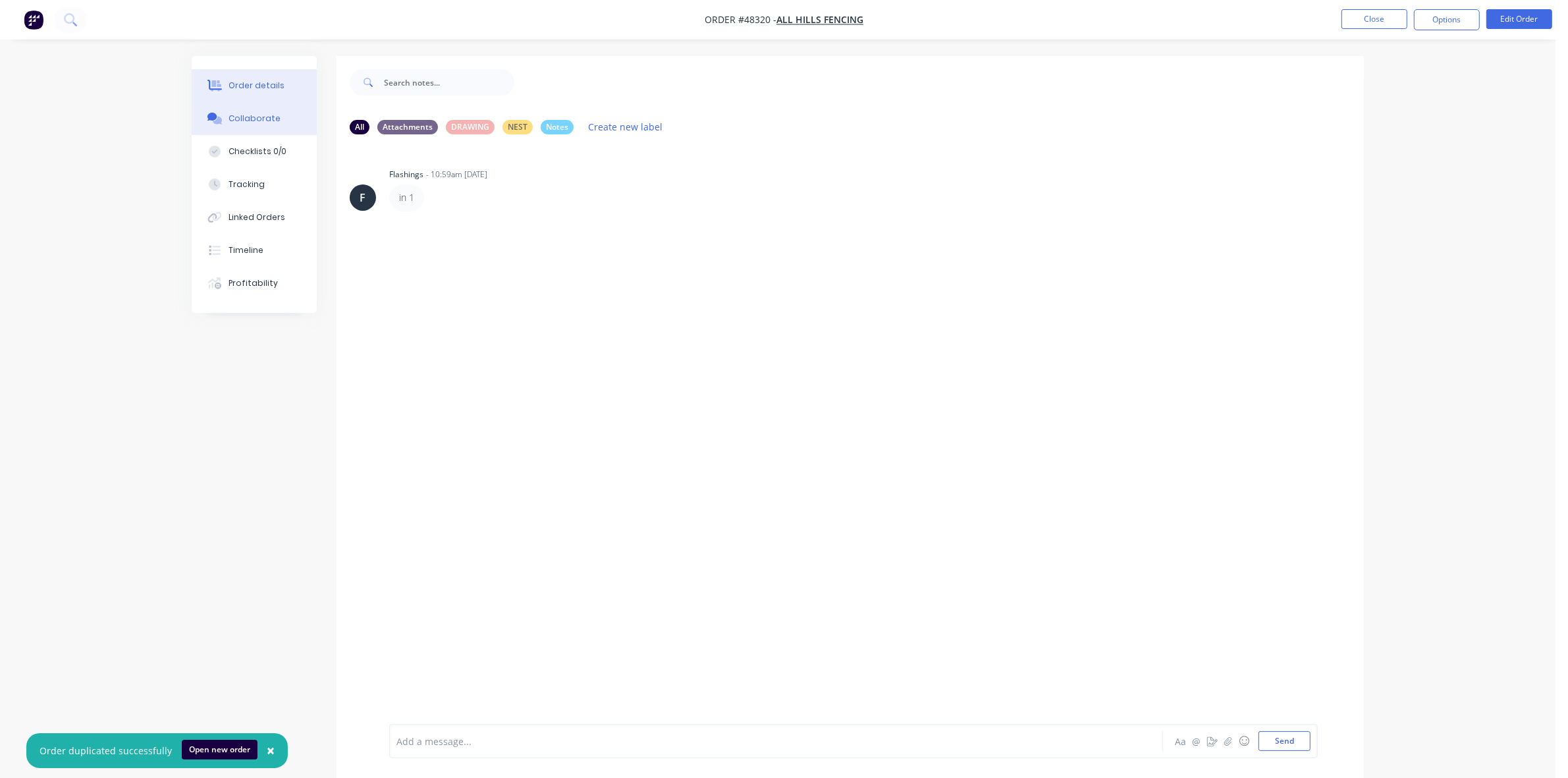
click at [265, 80] on div "Order details" at bounding box center [256, 85] width 56 height 12
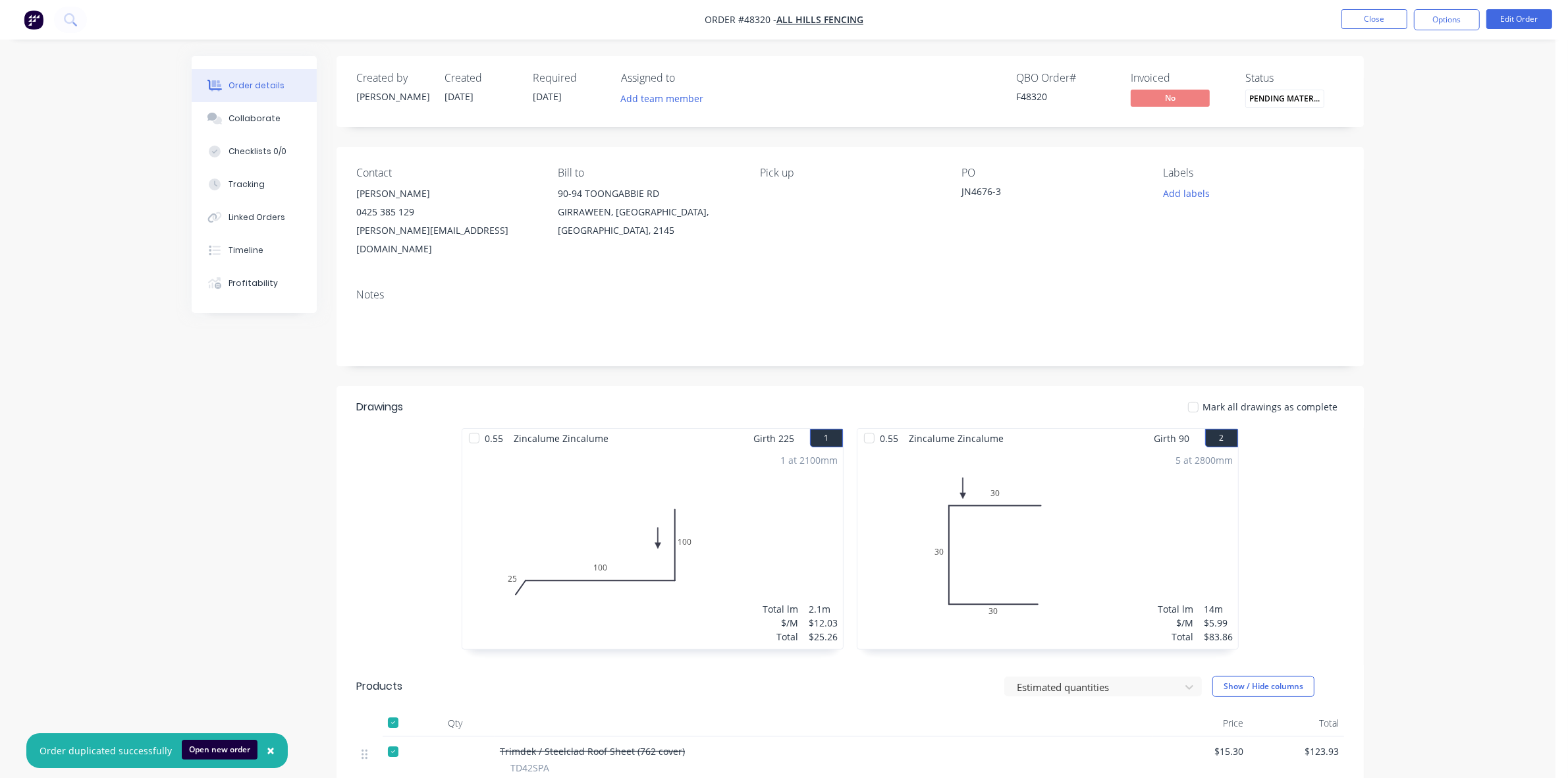
click at [1279, 101] on span "PENDING MATERIA..." at bounding box center [1285, 99] width 79 height 18
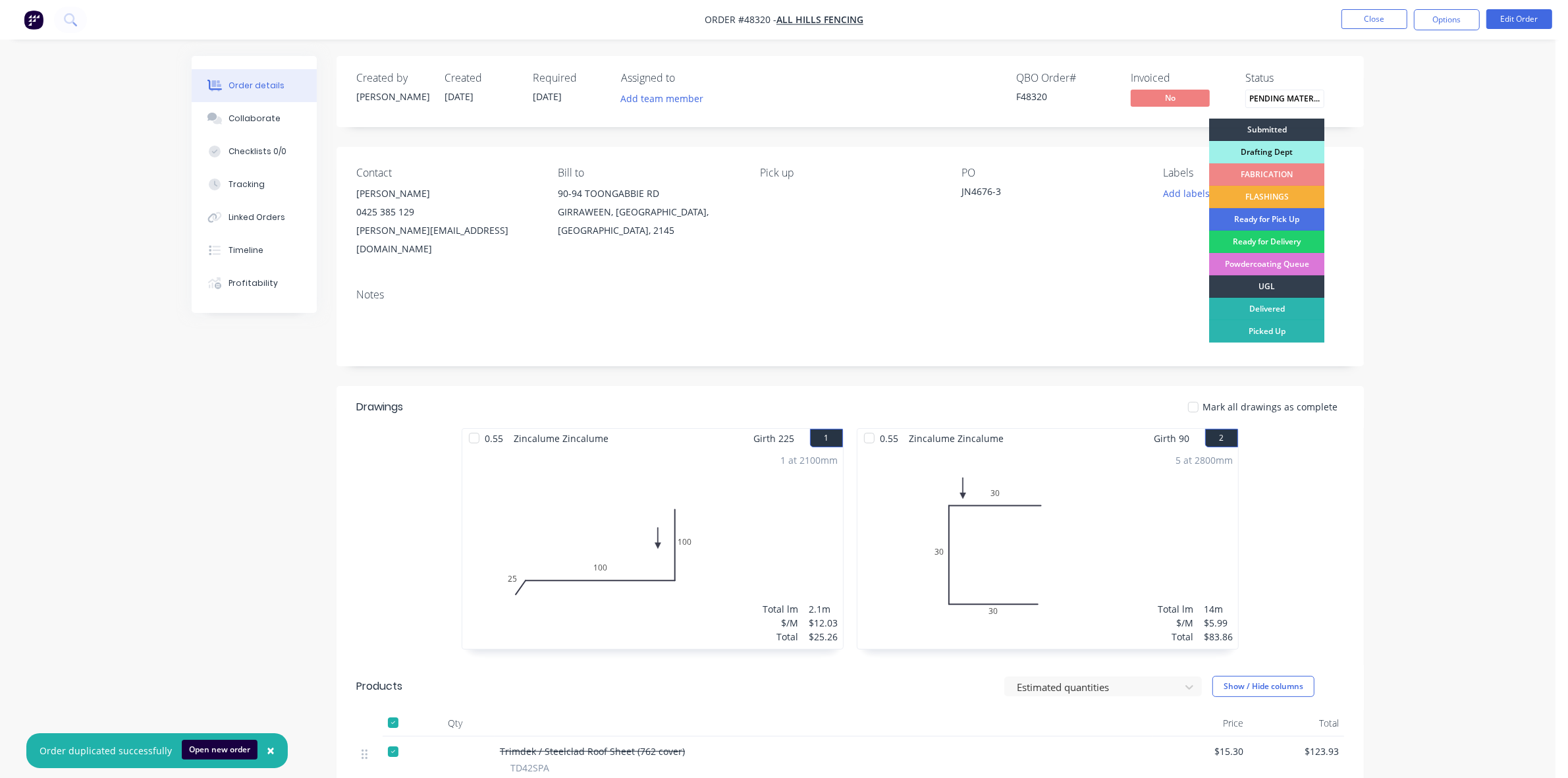
drag, startPoint x: 1268, startPoint y: 216, endPoint x: 1279, endPoint y: 208, distance: 13.6
click at [1269, 215] on div "Ready for Pick Up" at bounding box center [1267, 220] width 115 height 22
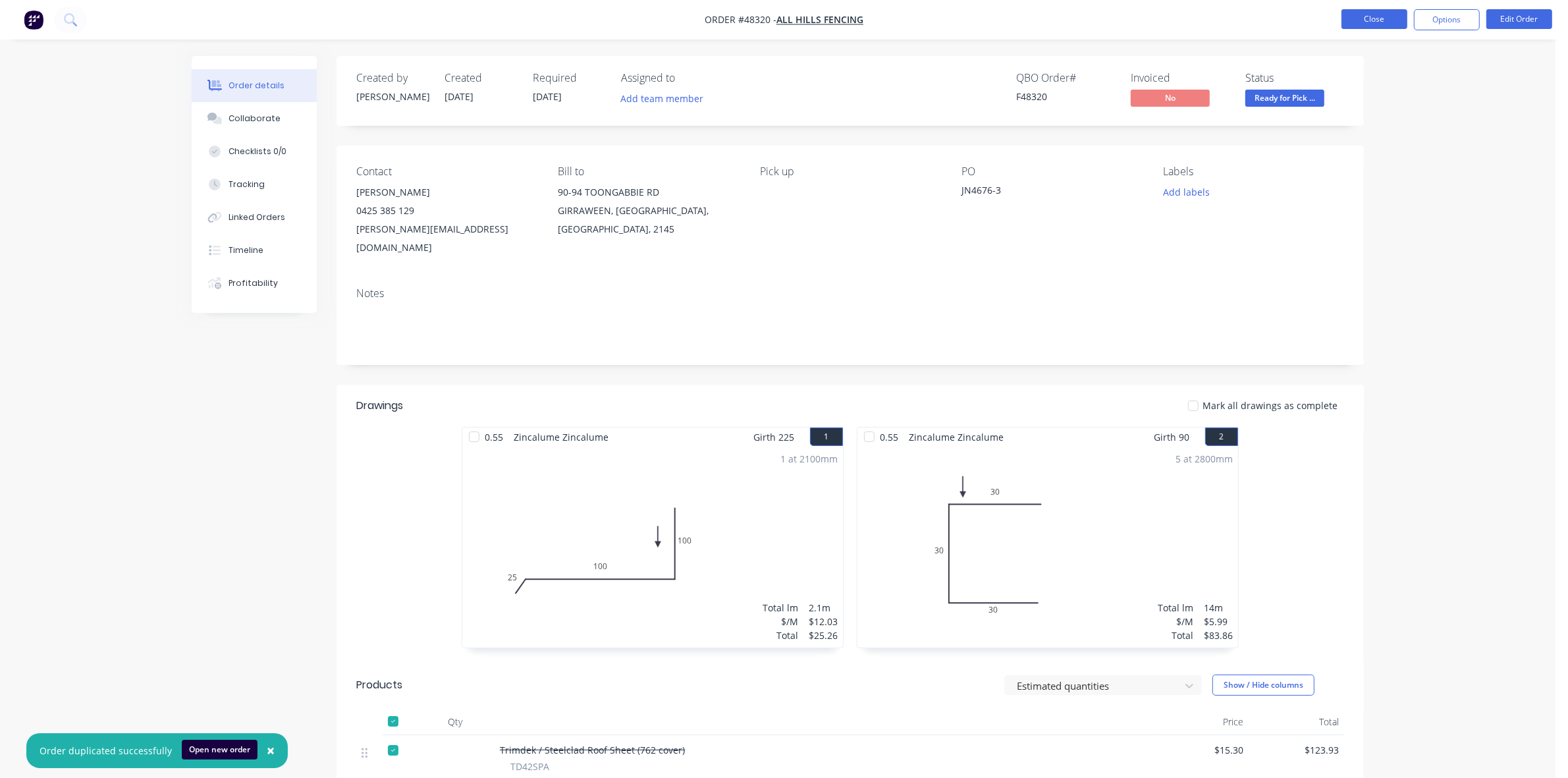
click at [1377, 18] on button "Close" at bounding box center [1374, 19] width 66 height 20
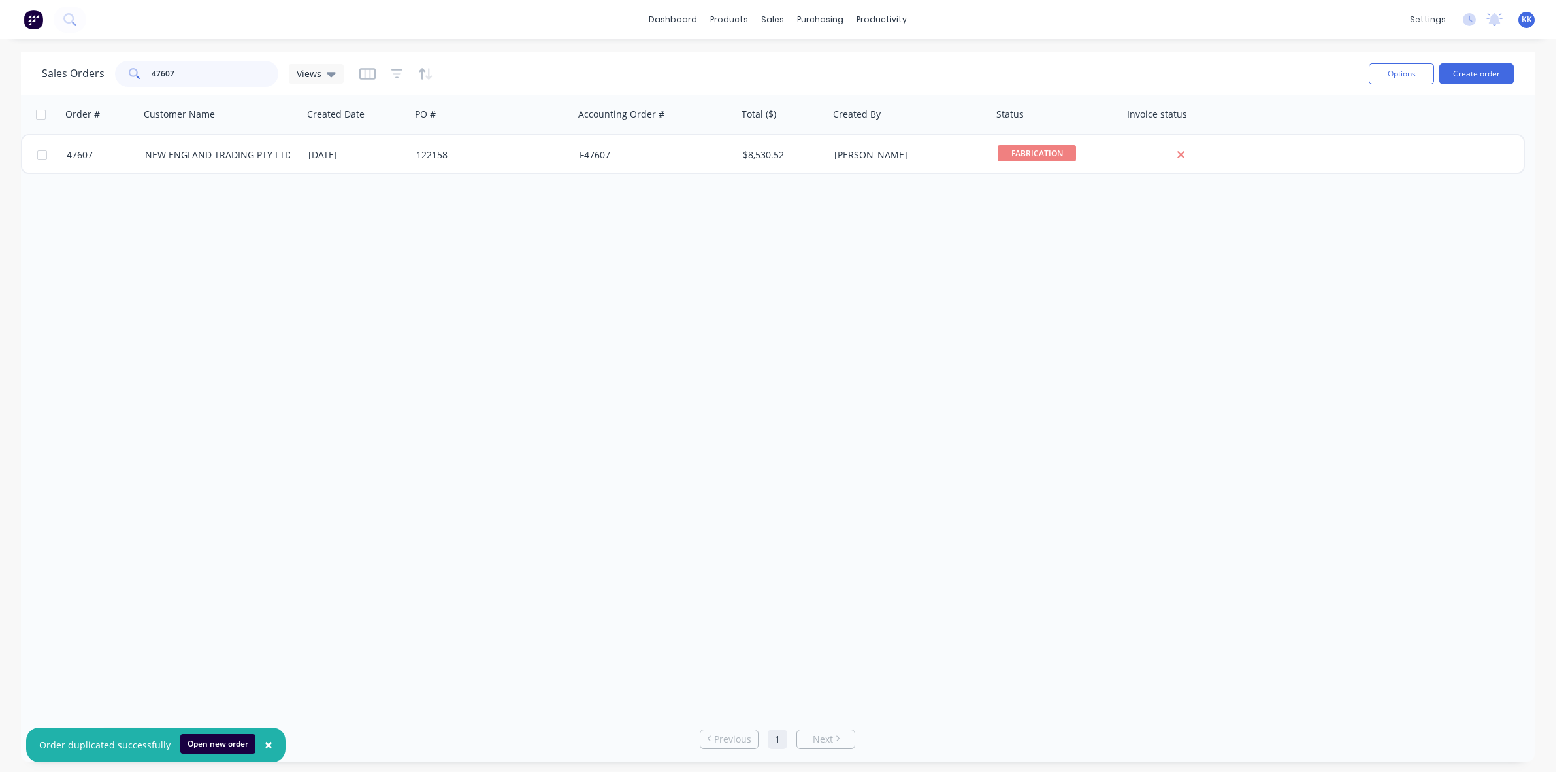
drag, startPoint x: 177, startPoint y: 69, endPoint x: 147, endPoint y: 72, distance: 30.1
click at [147, 72] on div "47607" at bounding box center [197, 73] width 164 height 26
type input "6222"
click at [821, 79] on link "Suppliers" at bounding box center [875, 88] width 173 height 26
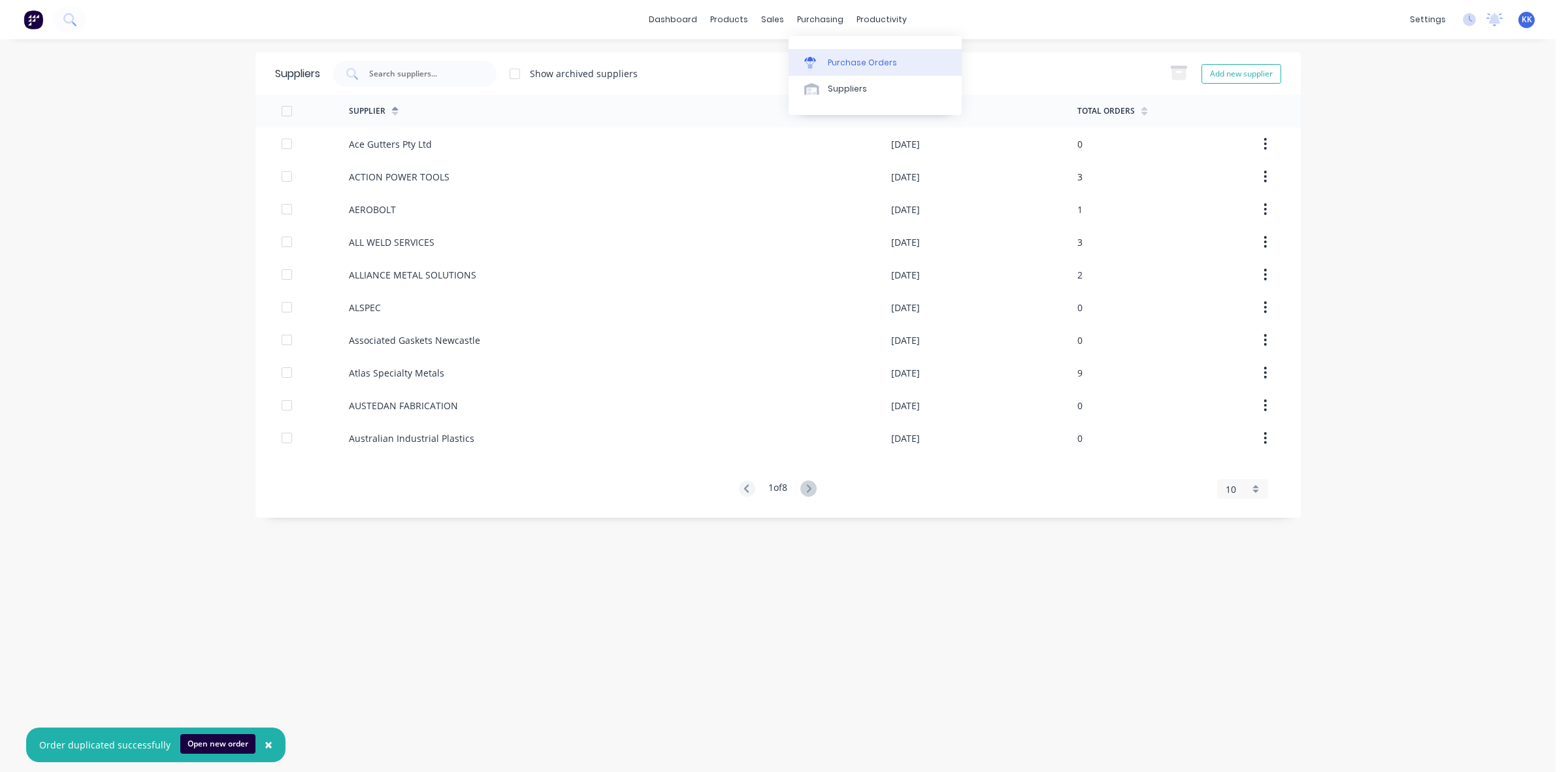
click at [834, 57] on div "Purchase Orders" at bounding box center [862, 63] width 69 height 12
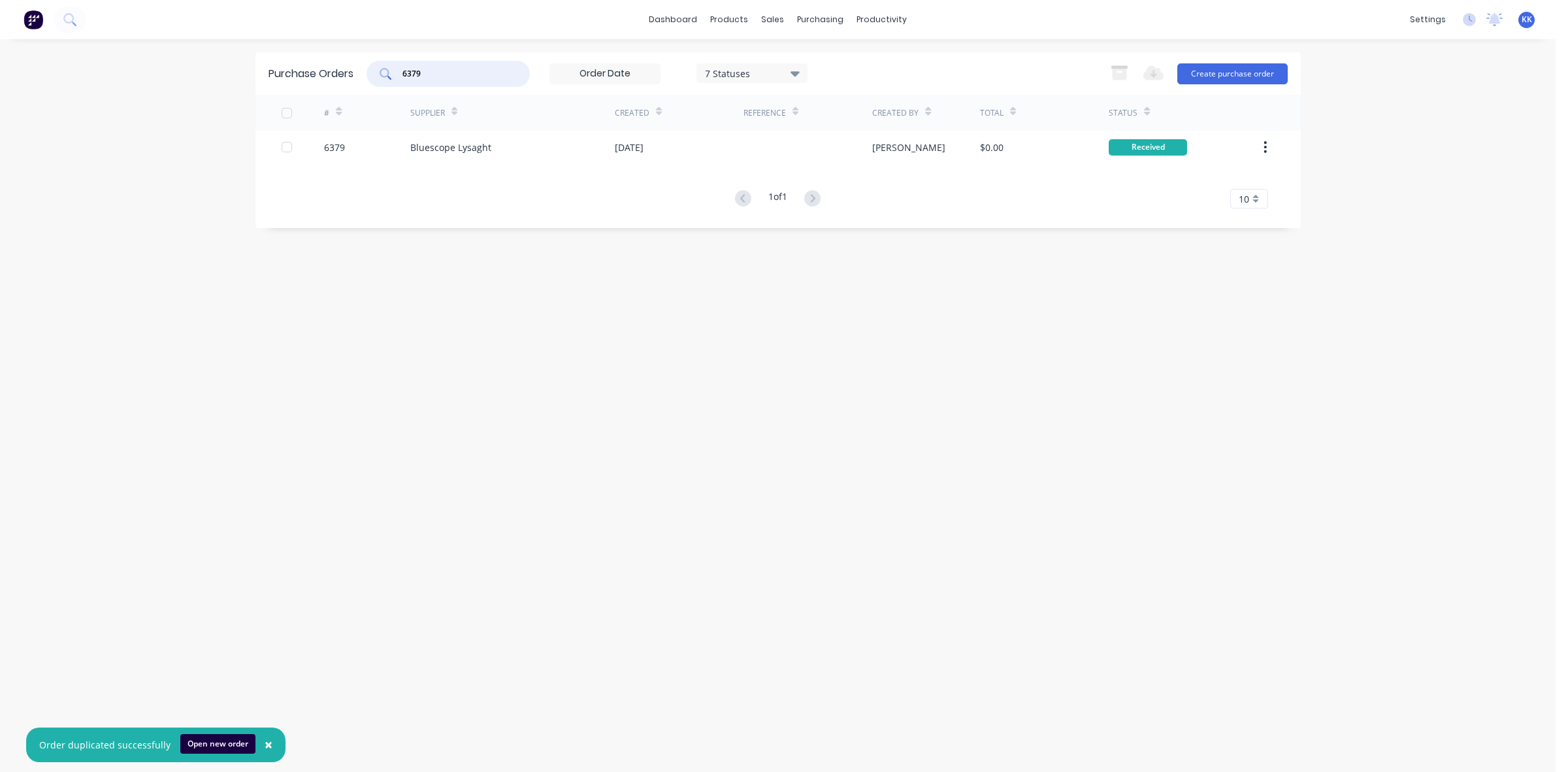
drag, startPoint x: 443, startPoint y: 70, endPoint x: 384, endPoint y: 69, distance: 59.0
click at [385, 69] on div "6379" at bounding box center [448, 73] width 164 height 26
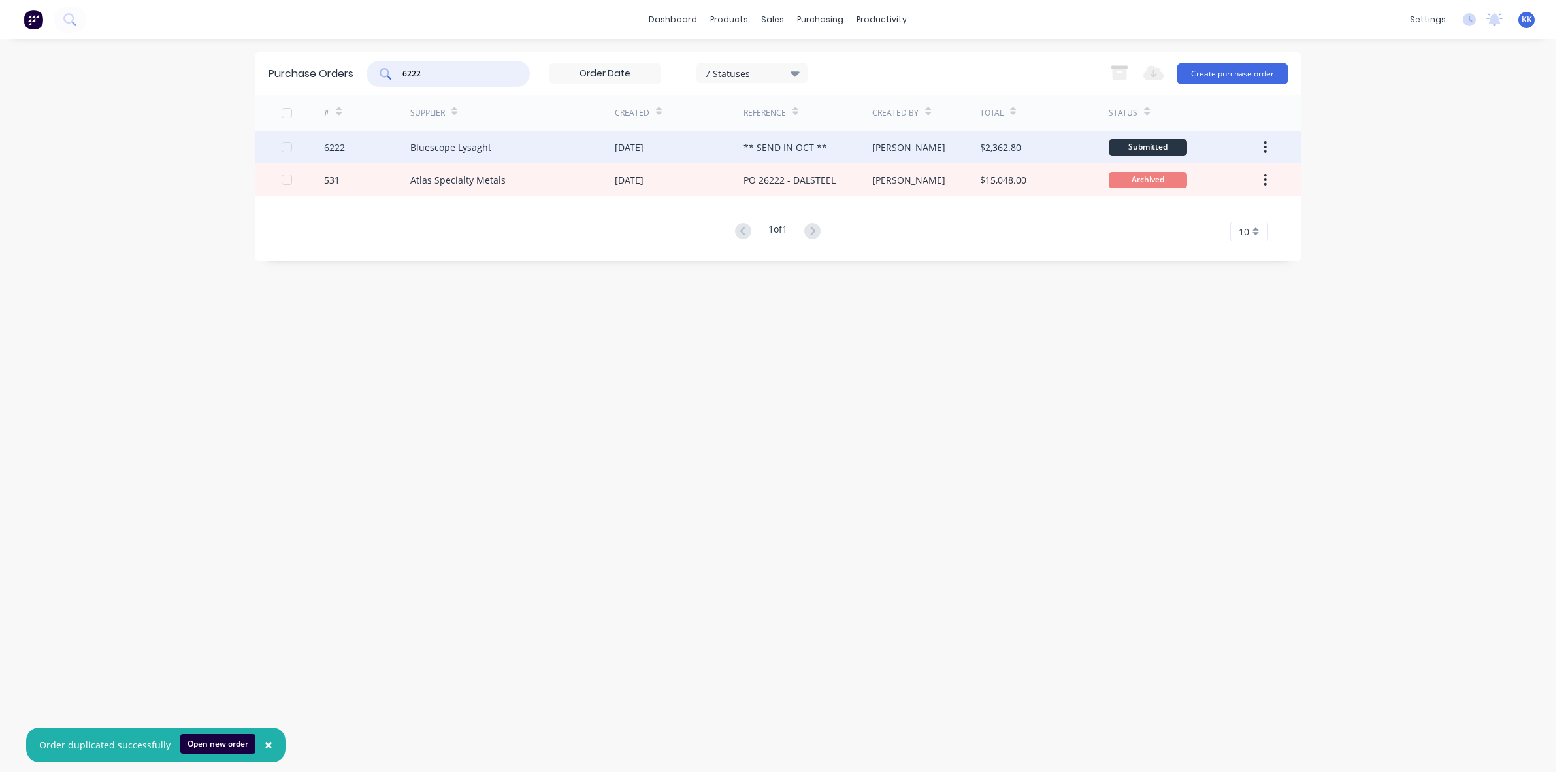
type input "6222"
click at [527, 155] on div "Bluescope Lysaght" at bounding box center [512, 146] width 204 height 33
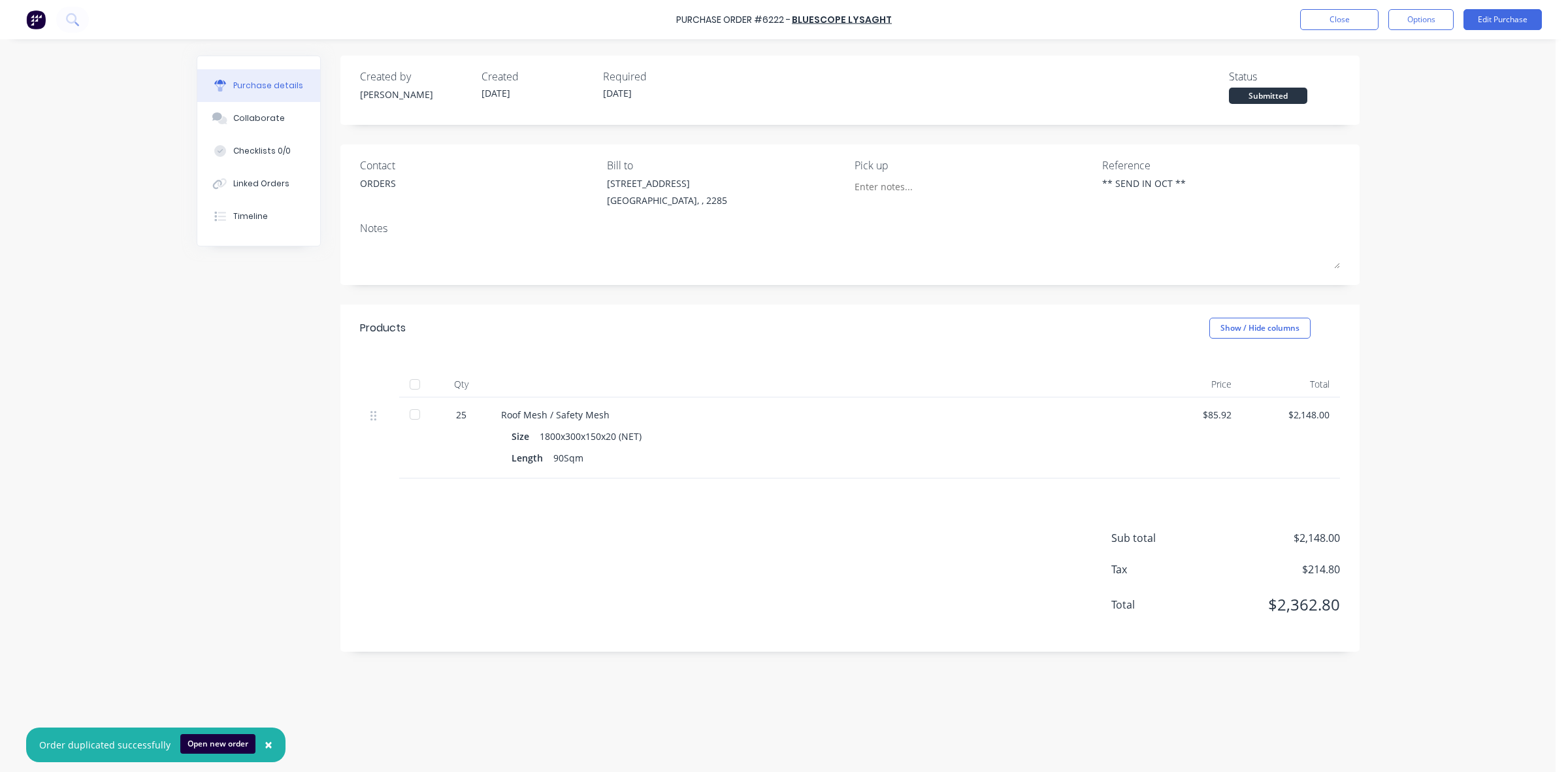
click at [416, 417] on div at bounding box center [415, 414] width 26 height 26
type textarea "x"
click at [1337, 21] on button "Close" at bounding box center [1339, 20] width 79 height 21
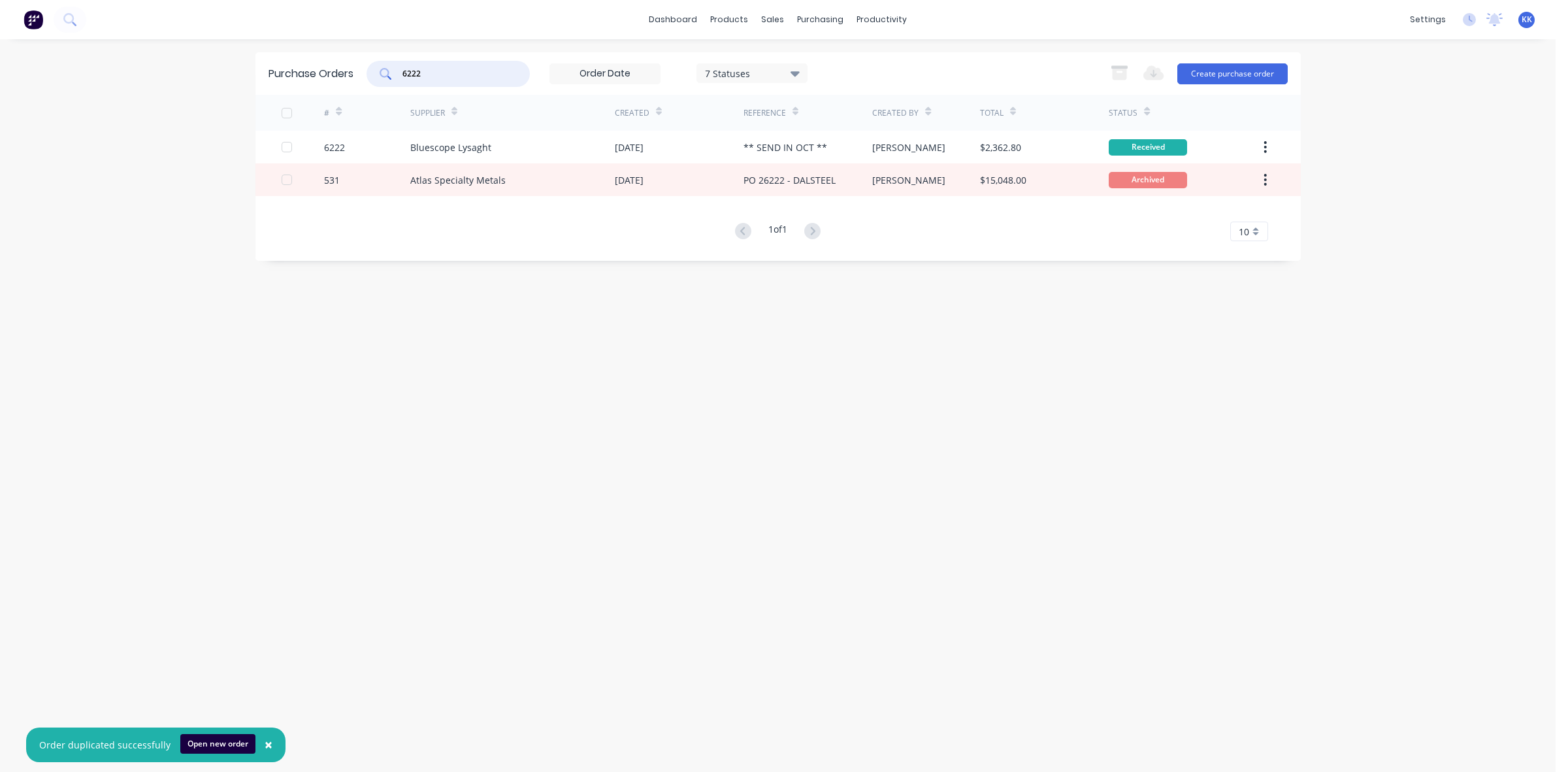
click at [459, 69] on input "6222" at bounding box center [455, 74] width 108 height 13
type input "6"
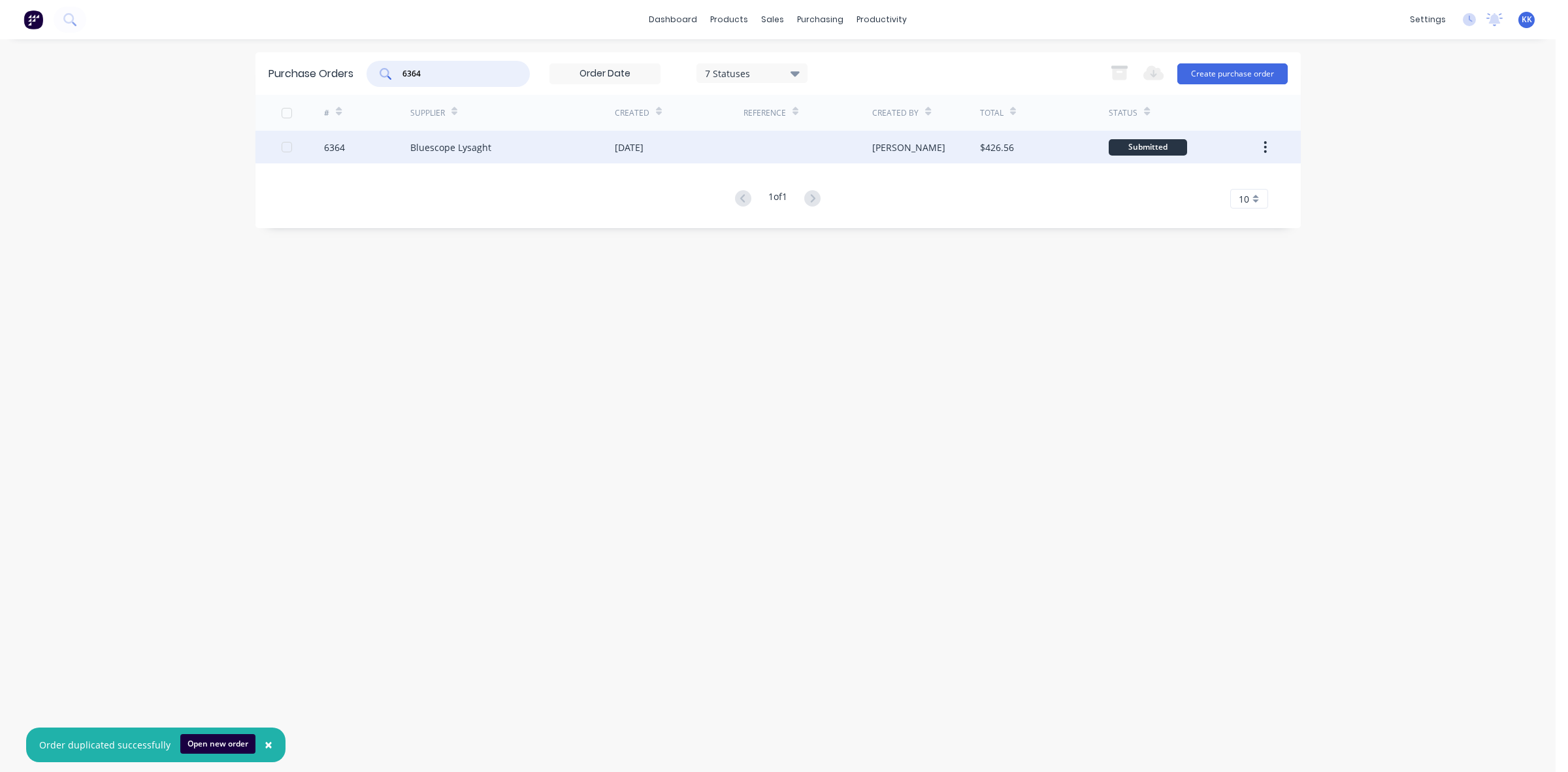
type input "6364"
click at [554, 136] on div "Bluescope Lysaght" at bounding box center [512, 146] width 204 height 33
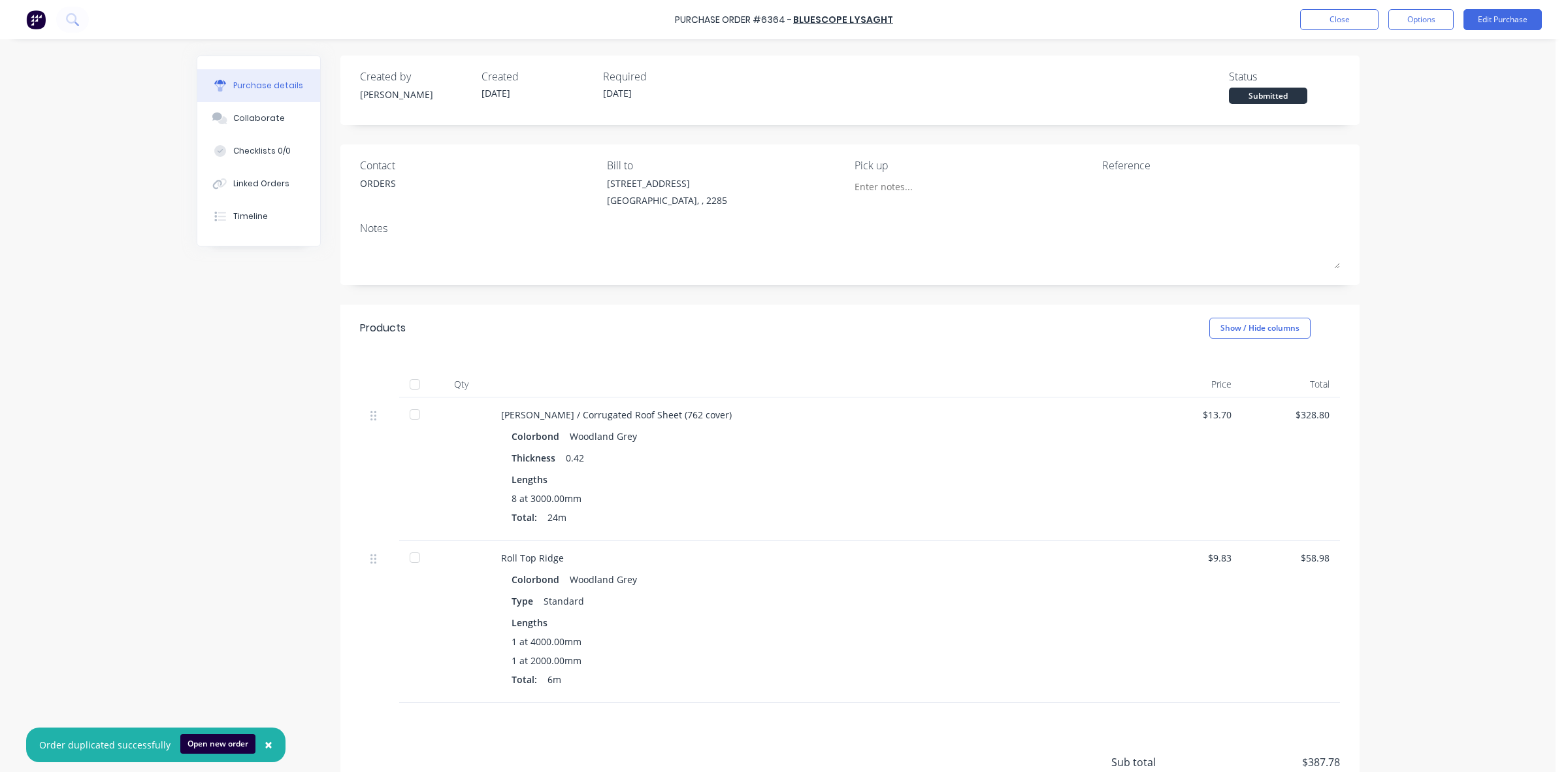
click at [410, 390] on div at bounding box center [415, 384] width 26 height 26
click at [255, 188] on div "Linked Orders" at bounding box center [261, 184] width 56 height 12
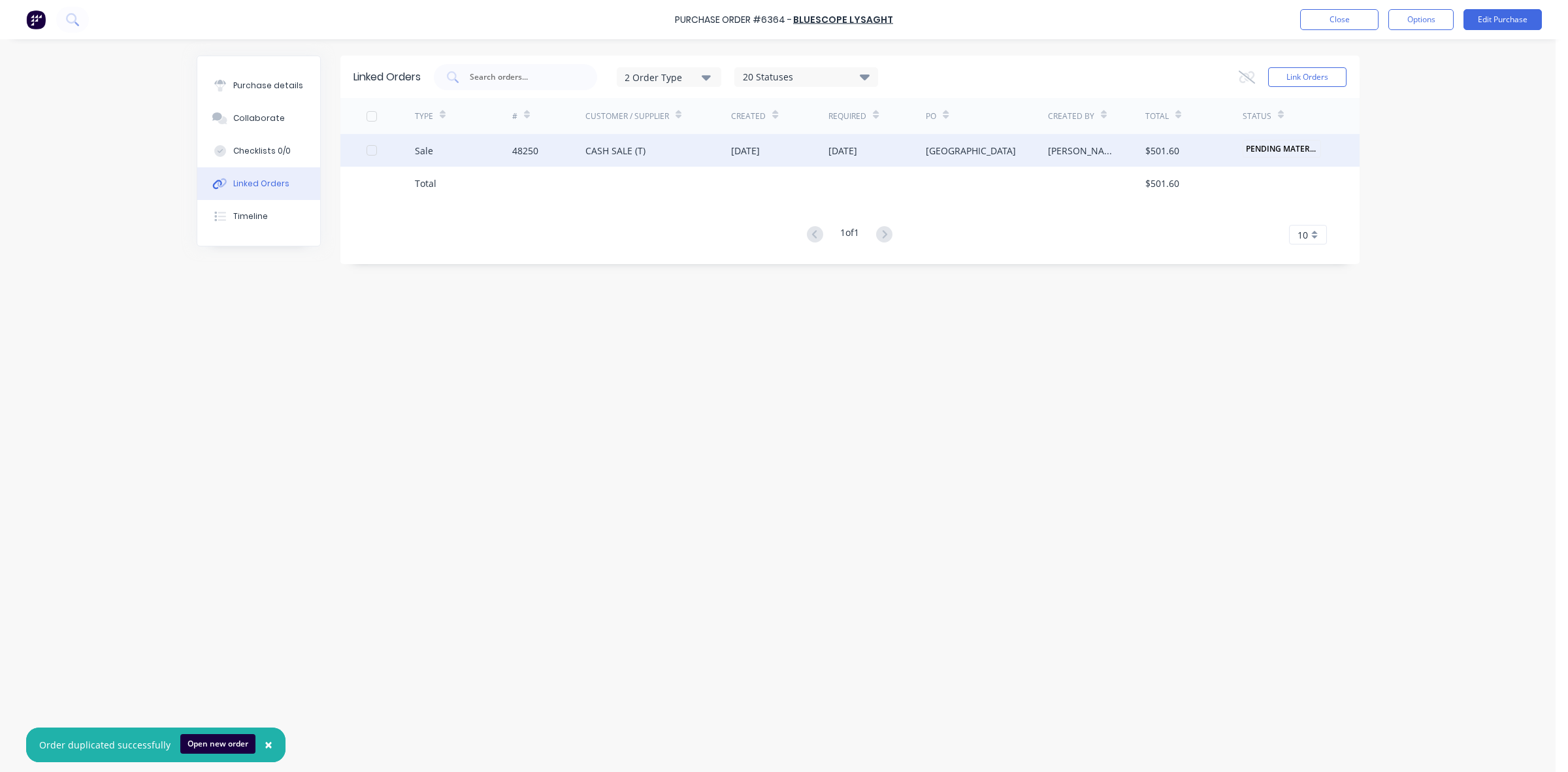
click at [675, 161] on div "CASH SALE (T)" at bounding box center [659, 150] width 146 height 33
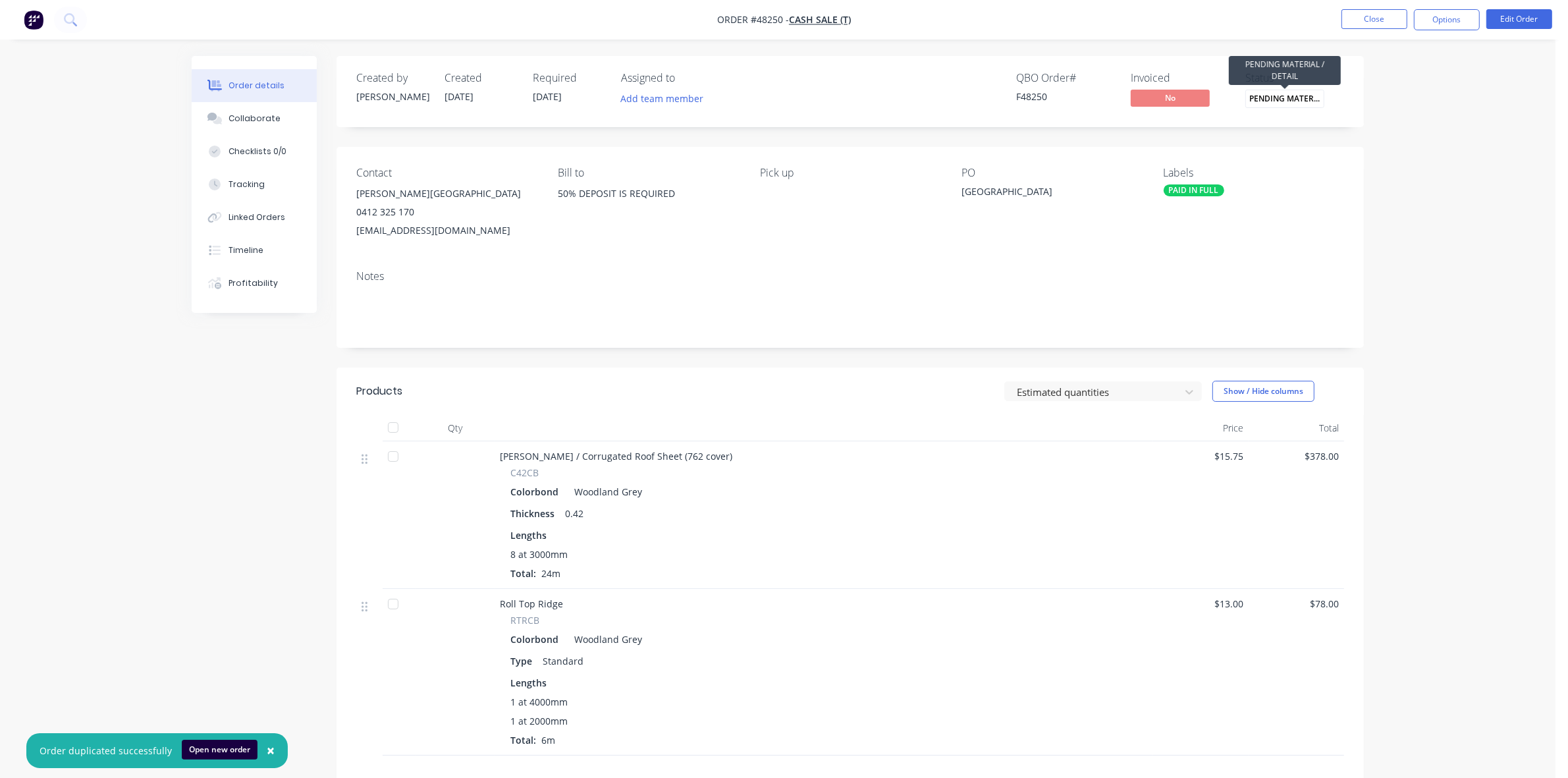
click at [1296, 90] on span "PENDING MATERIA..." at bounding box center [1285, 99] width 79 height 18
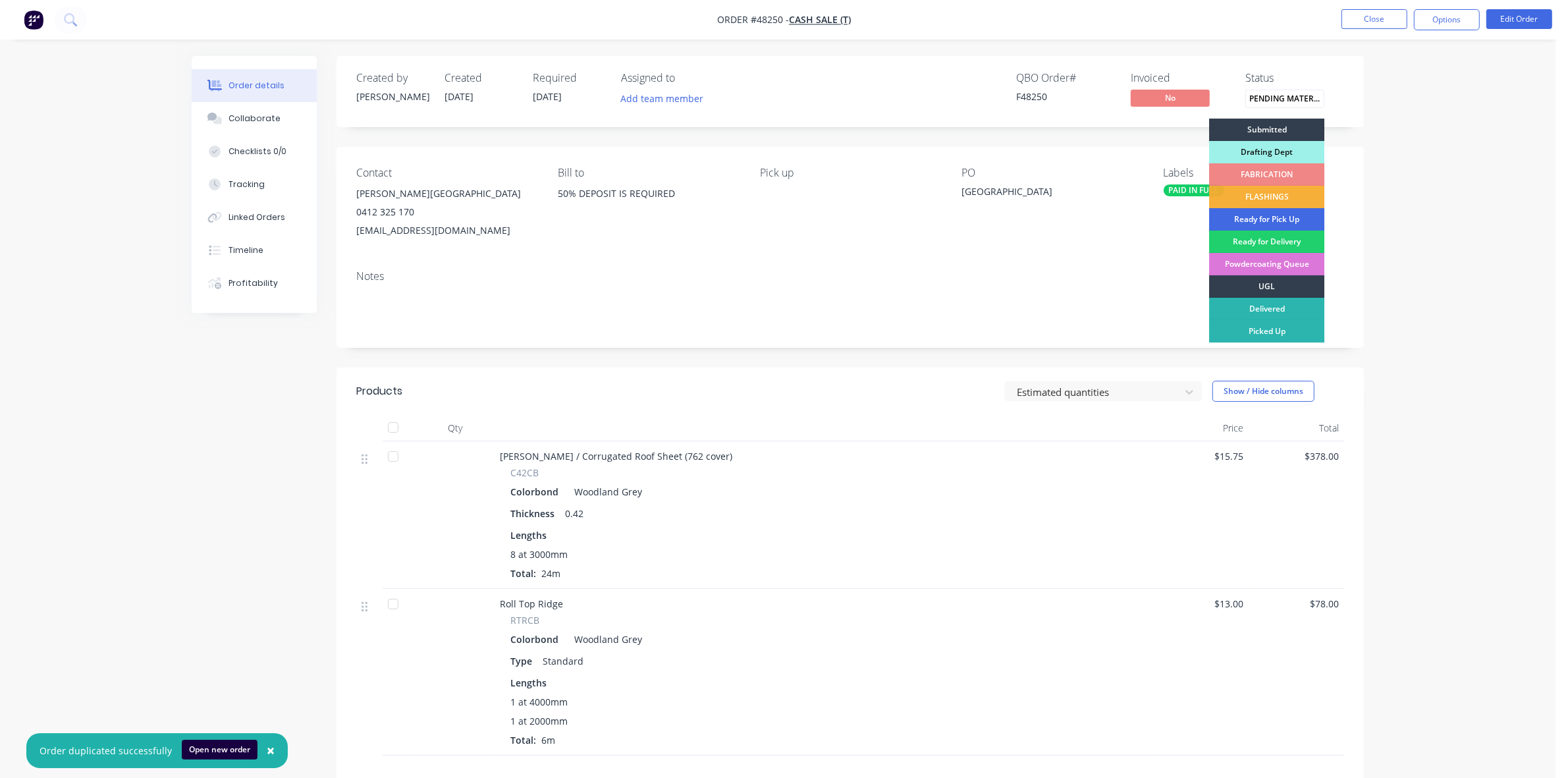
click at [1296, 221] on div "Ready for Pick Up" at bounding box center [1267, 220] width 115 height 22
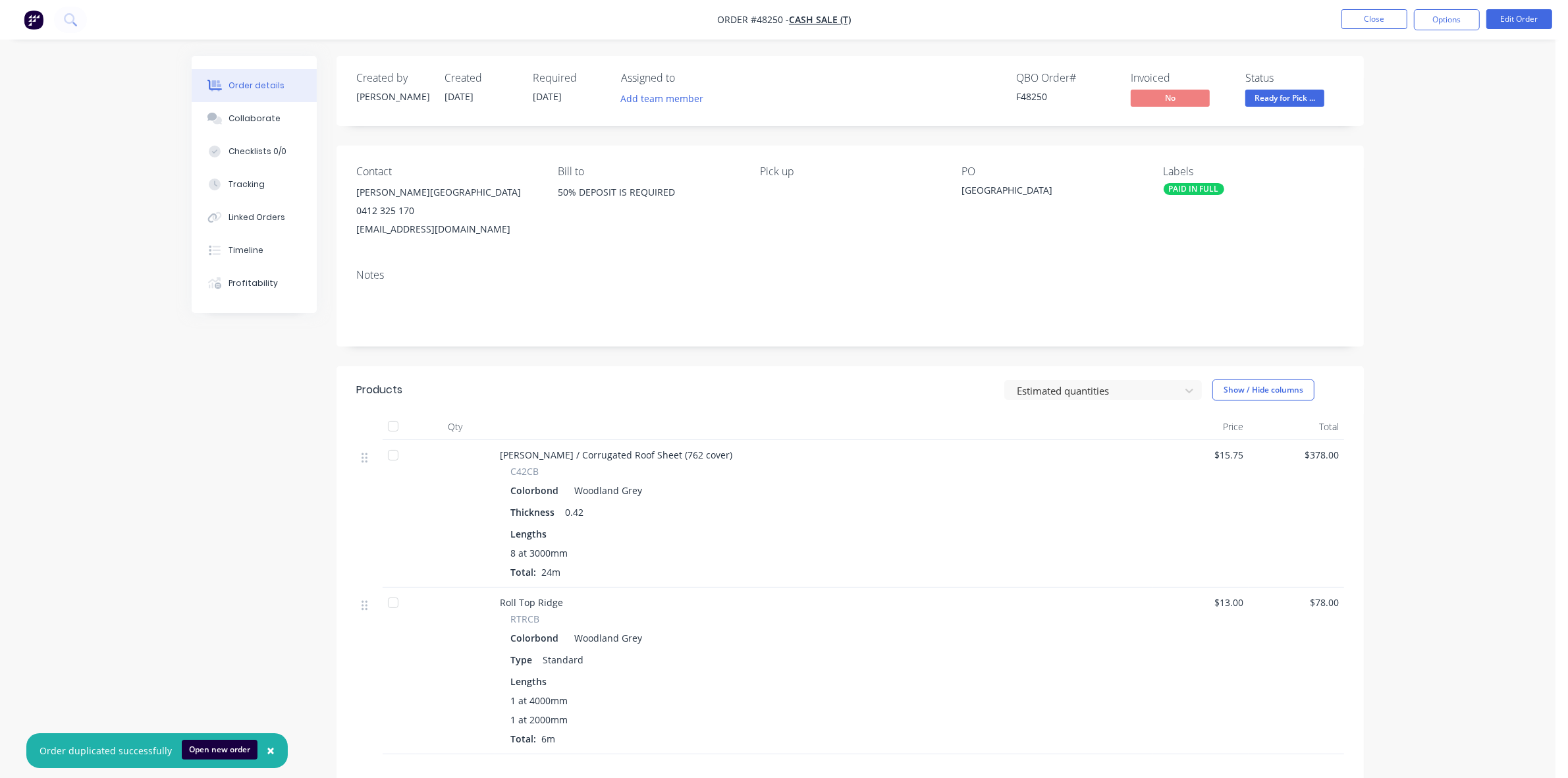
click at [1383, 7] on nav "Order #48250 - CASH SALE (T) Close Options Edit Order" at bounding box center [784, 19] width 1568 height 39
click at [1352, 17] on button "Close" at bounding box center [1374, 19] width 66 height 20
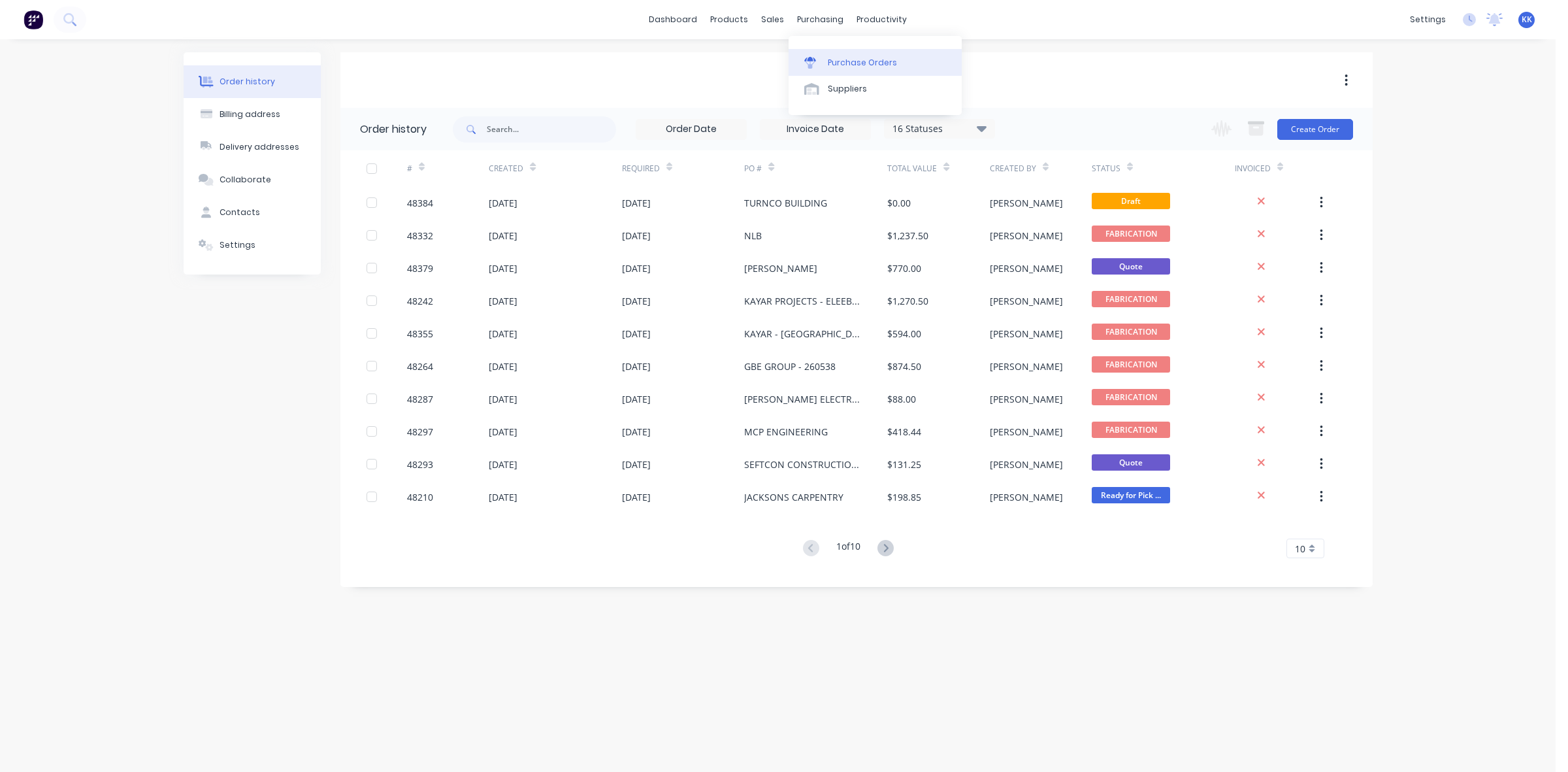
click at [865, 54] on link "Purchase Orders" at bounding box center [875, 62] width 173 height 26
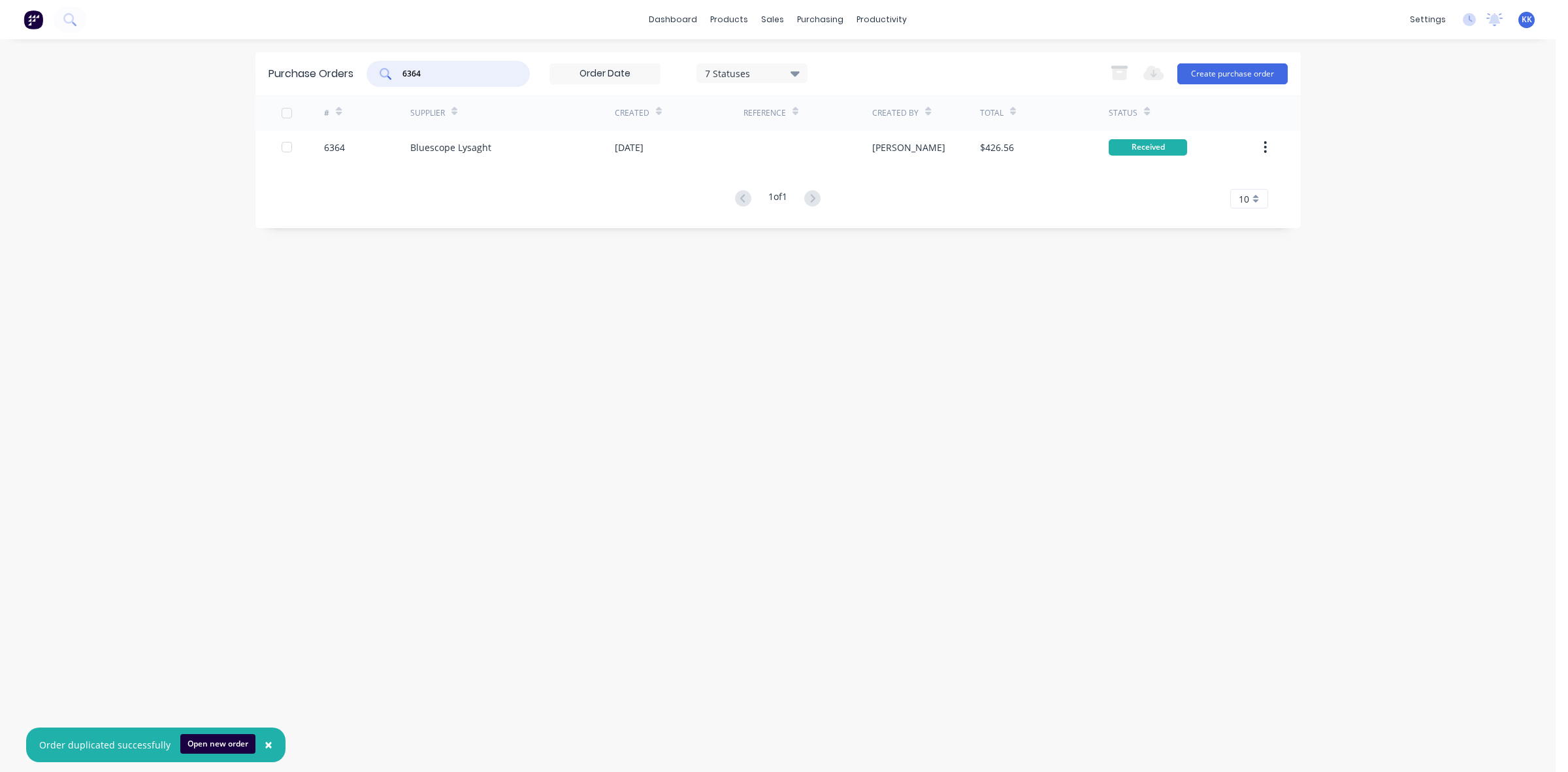
drag, startPoint x: 430, startPoint y: 79, endPoint x: 397, endPoint y: 76, distance: 33.1
click at [399, 76] on div "6364" at bounding box center [448, 73] width 164 height 26
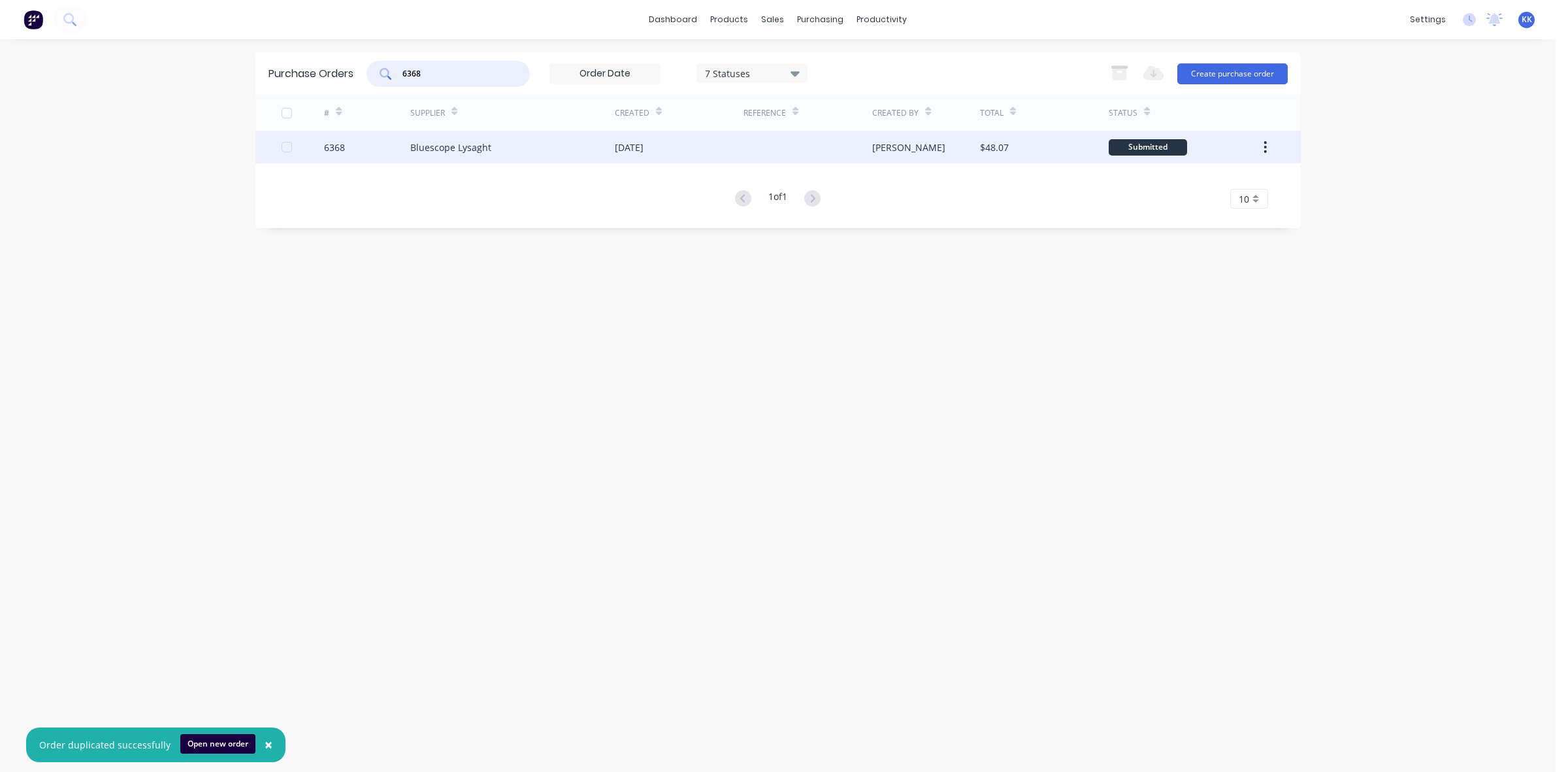
type input "6368"
click at [498, 160] on div "Bluescope Lysaght" at bounding box center [512, 146] width 204 height 33
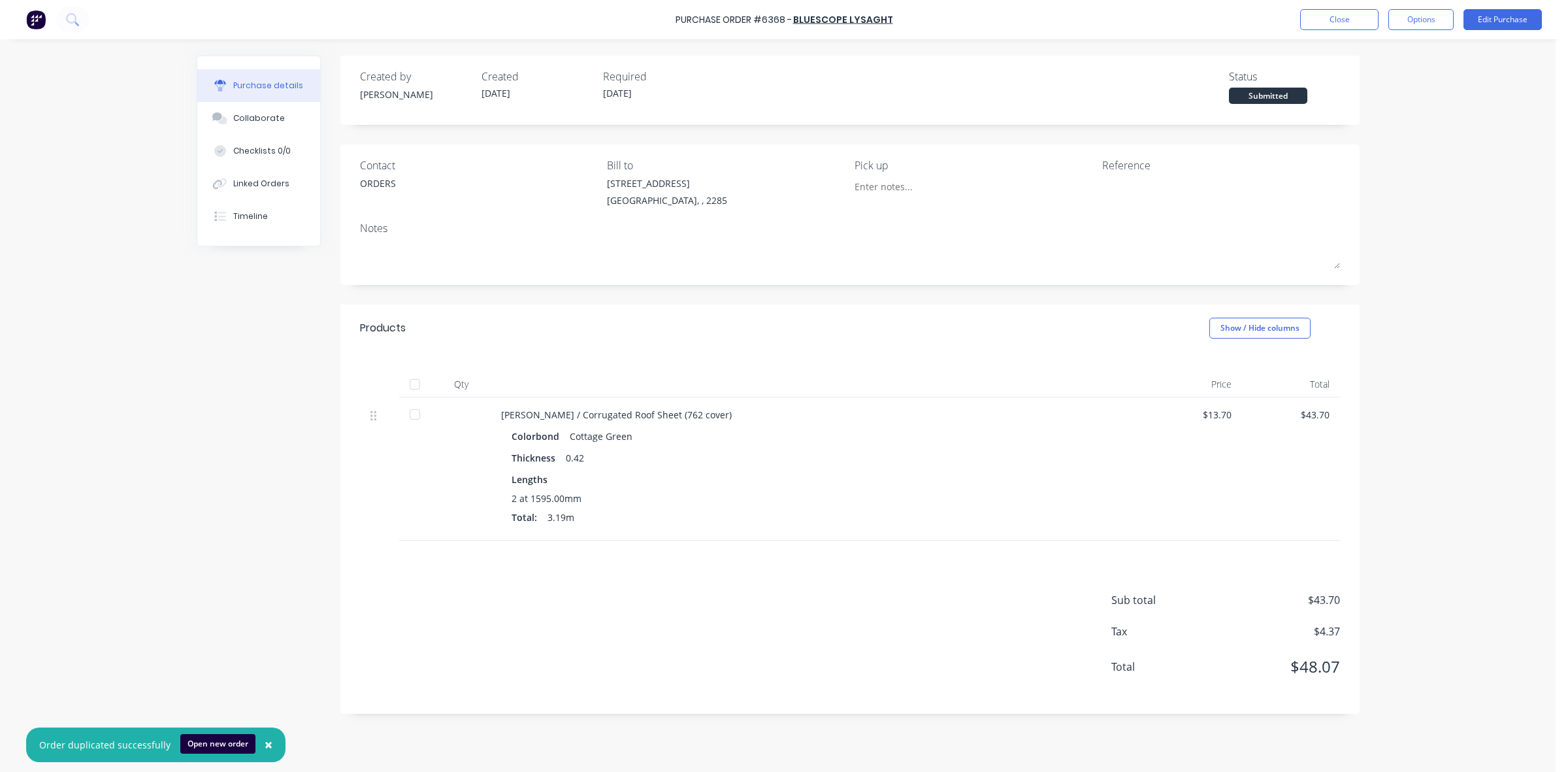
drag, startPoint x: 412, startPoint y: 415, endPoint x: 417, endPoint y: 409, distance: 7.8
click at [413, 415] on div at bounding box center [415, 414] width 26 height 26
click at [297, 185] on button "Linked Orders" at bounding box center [258, 183] width 123 height 33
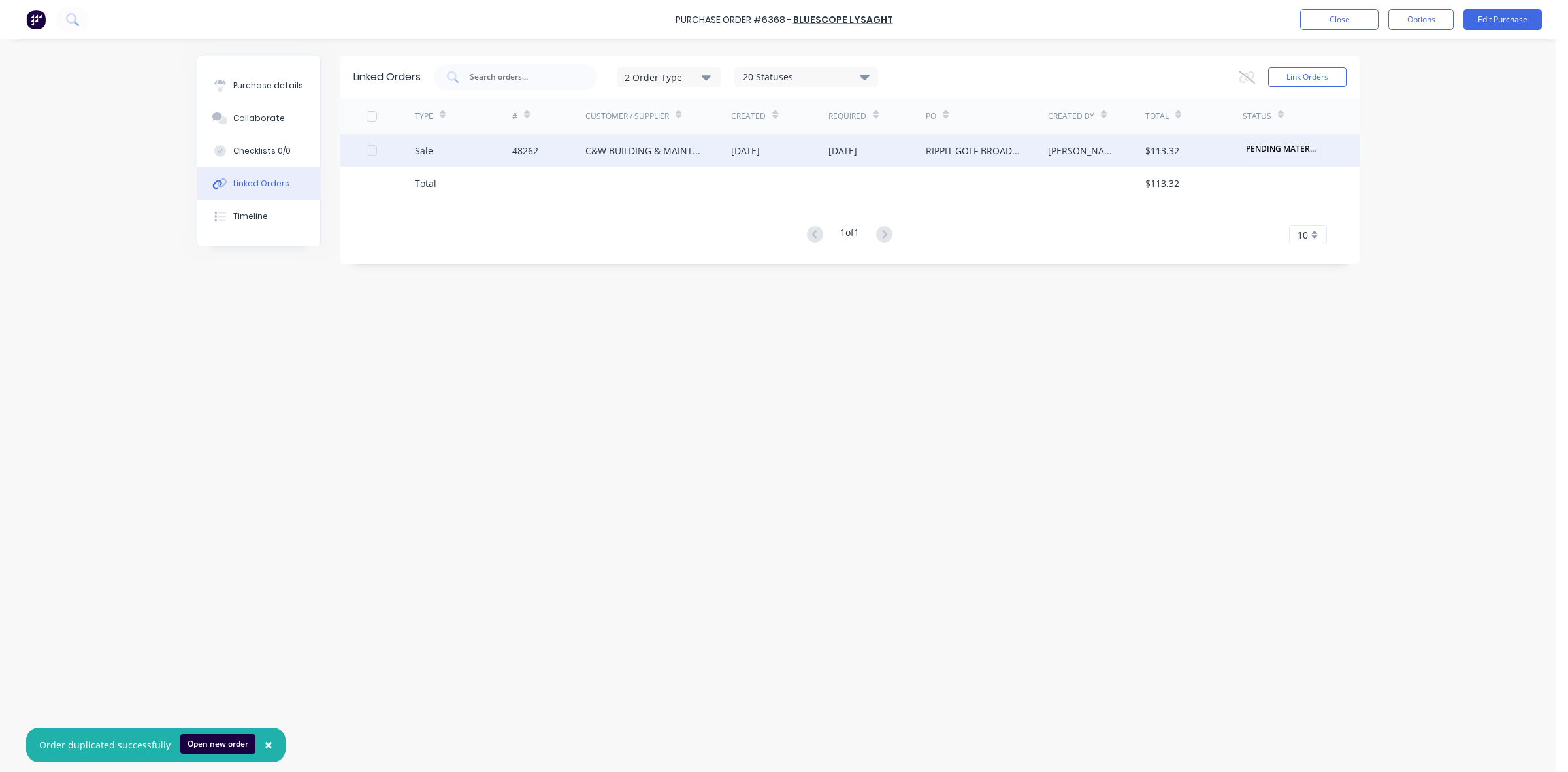
click at [760, 145] on div "[DATE]" at bounding box center [745, 150] width 29 height 14
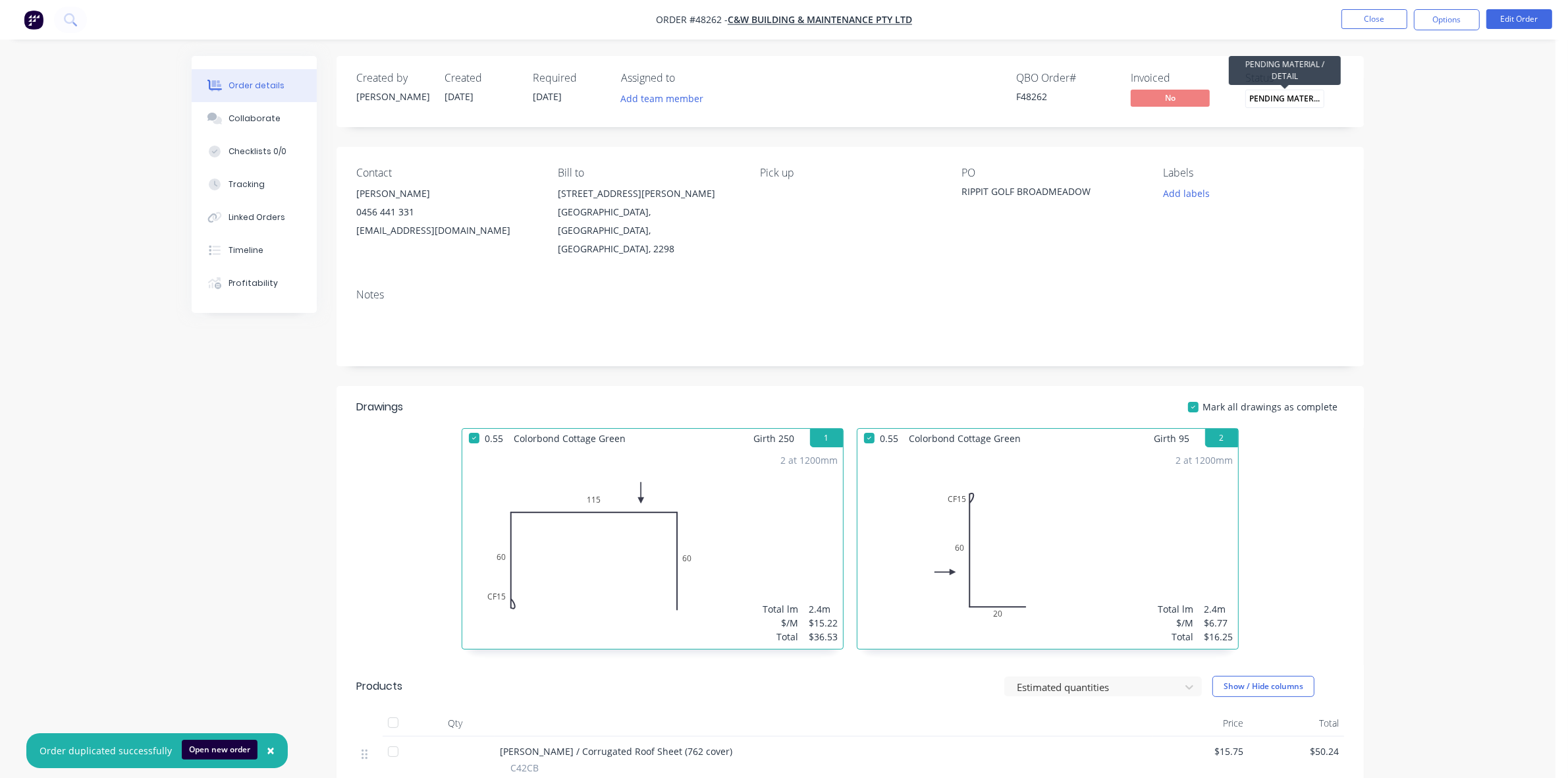
click at [1315, 91] on span "PENDING MATERIA..." at bounding box center [1285, 99] width 79 height 18
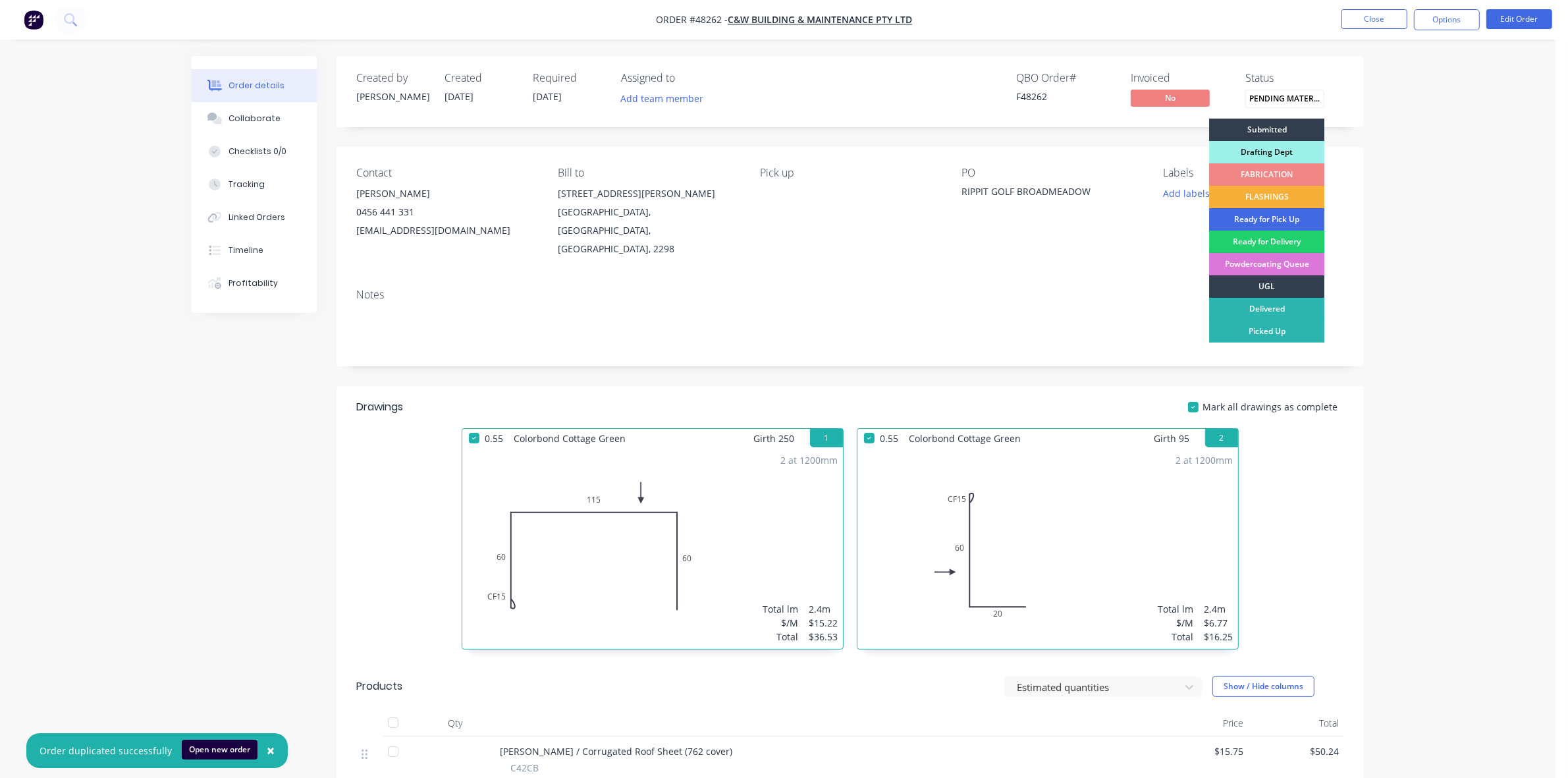
click at [1288, 226] on div "Ready for Pick Up" at bounding box center [1267, 220] width 115 height 22
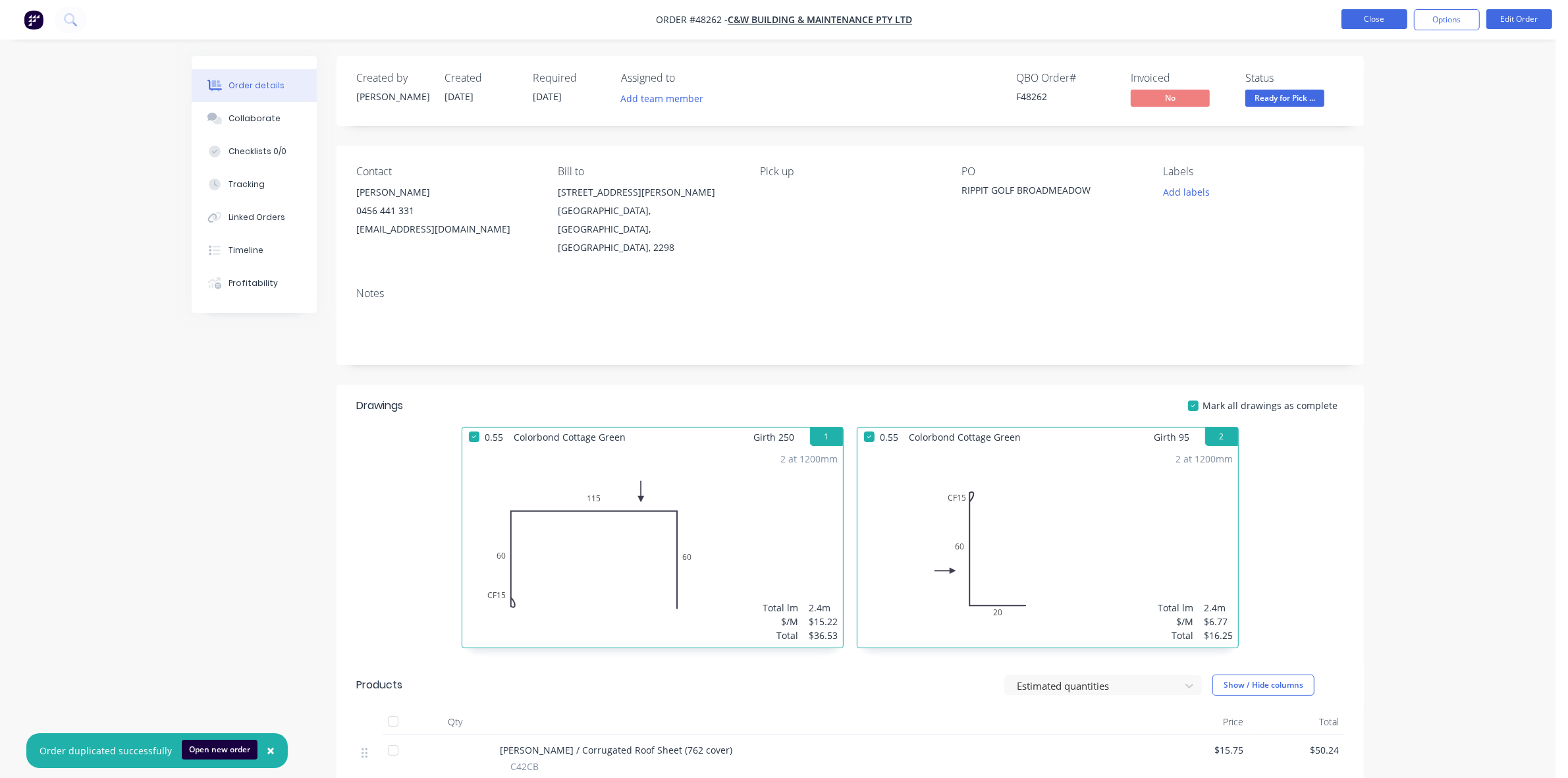
click at [1361, 10] on button "Close" at bounding box center [1374, 19] width 66 height 20
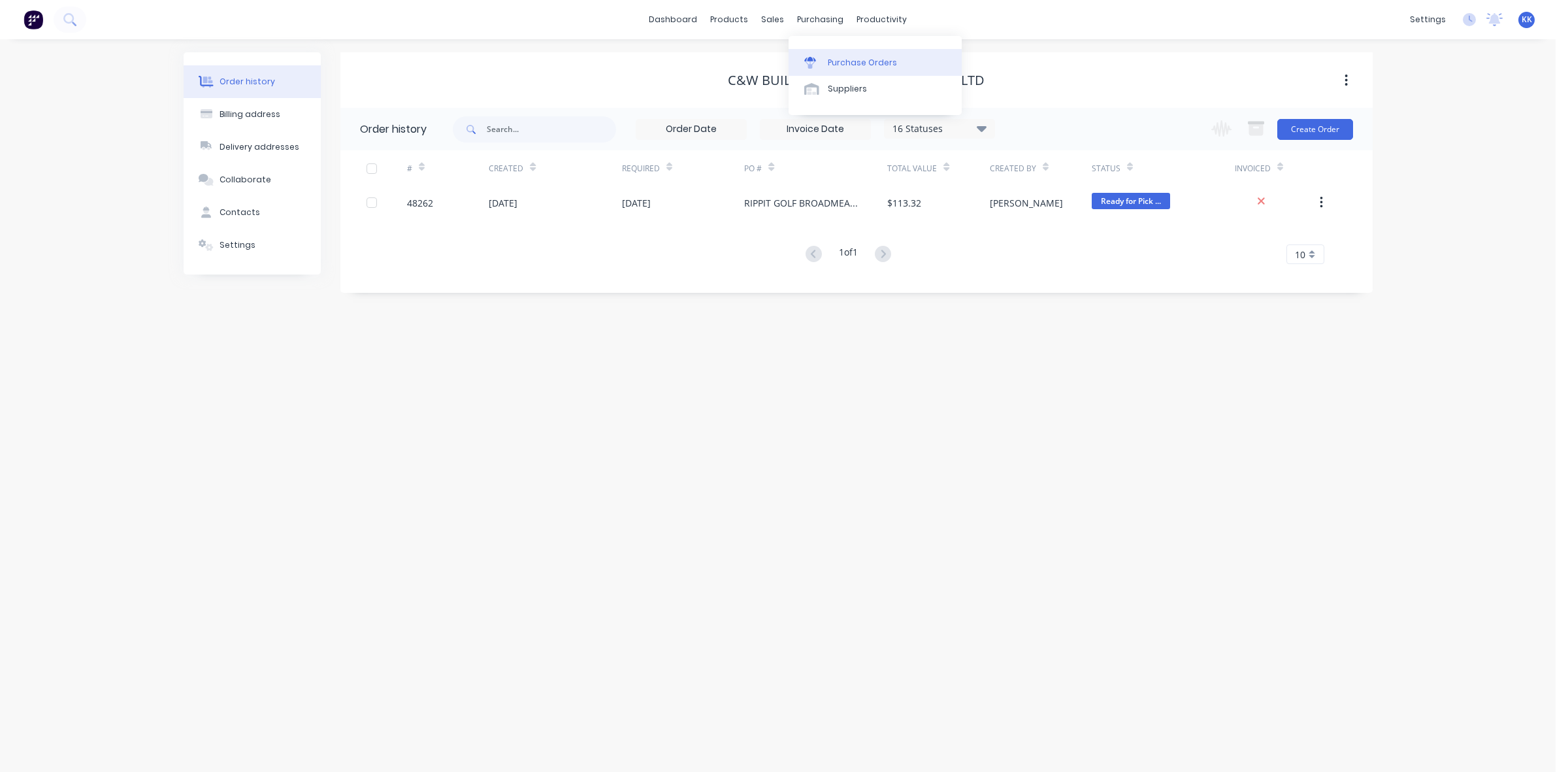
click at [834, 50] on link "Purchase Orders" at bounding box center [875, 62] width 173 height 26
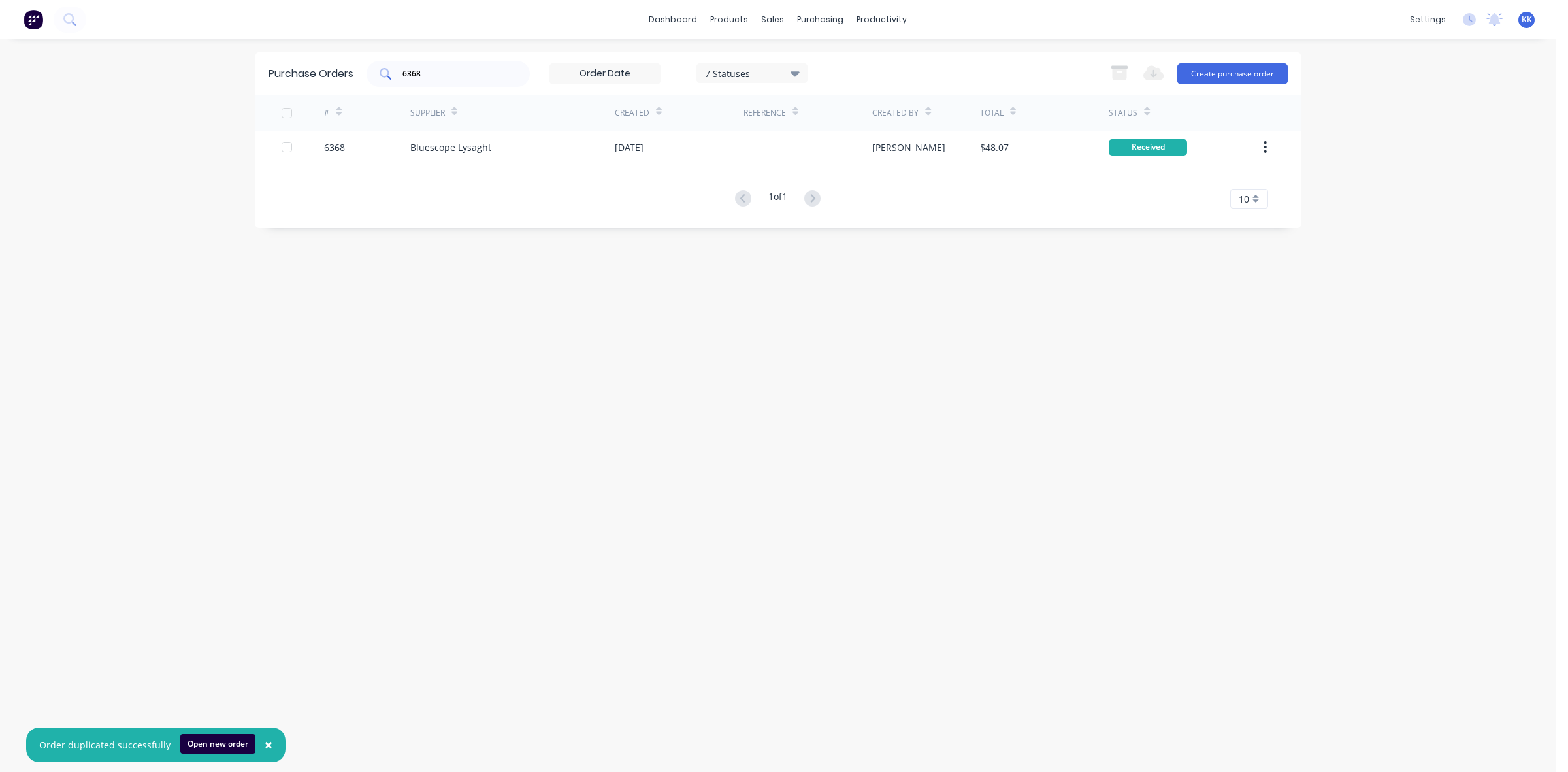
drag, startPoint x: 419, startPoint y: 80, endPoint x: 417, endPoint y: 68, distance: 12.2
click at [416, 72] on div "6368" at bounding box center [448, 73] width 164 height 26
drag, startPoint x: 417, startPoint y: 68, endPoint x: 432, endPoint y: 70, distance: 15.1
click at [432, 70] on input "6368" at bounding box center [455, 74] width 108 height 13
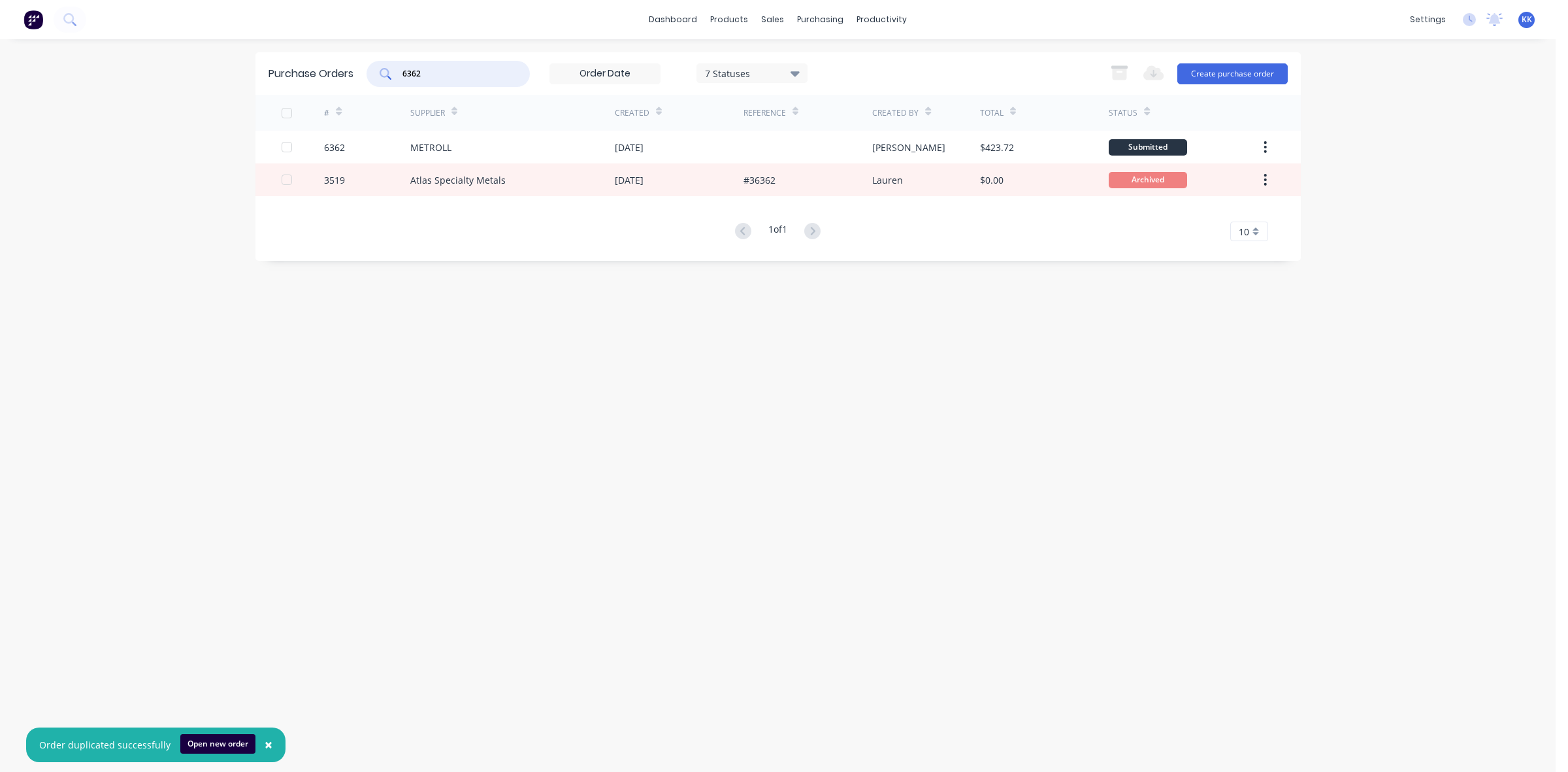
type input "6362"
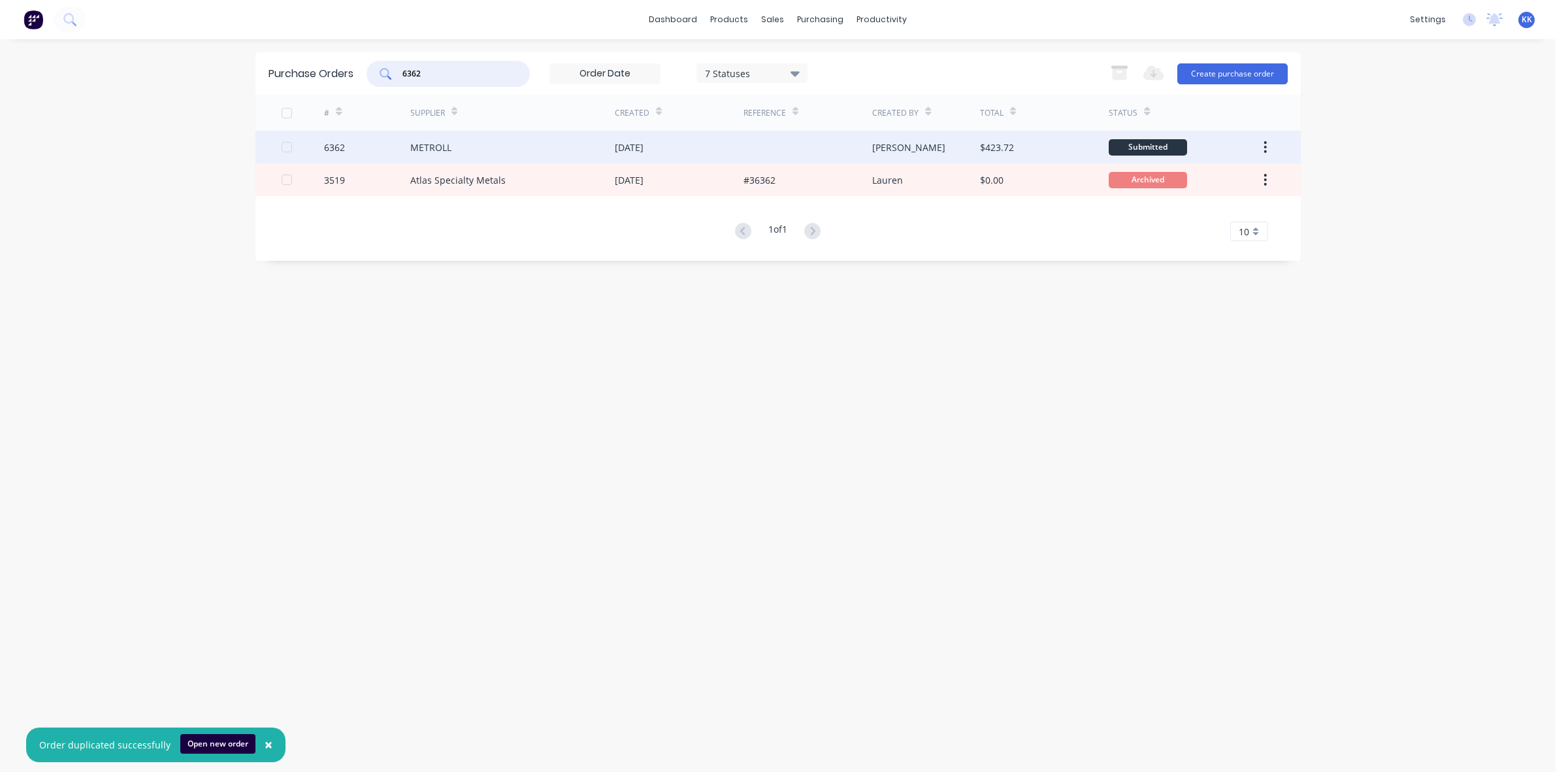
click at [592, 145] on div "METROLL" at bounding box center [512, 146] width 204 height 33
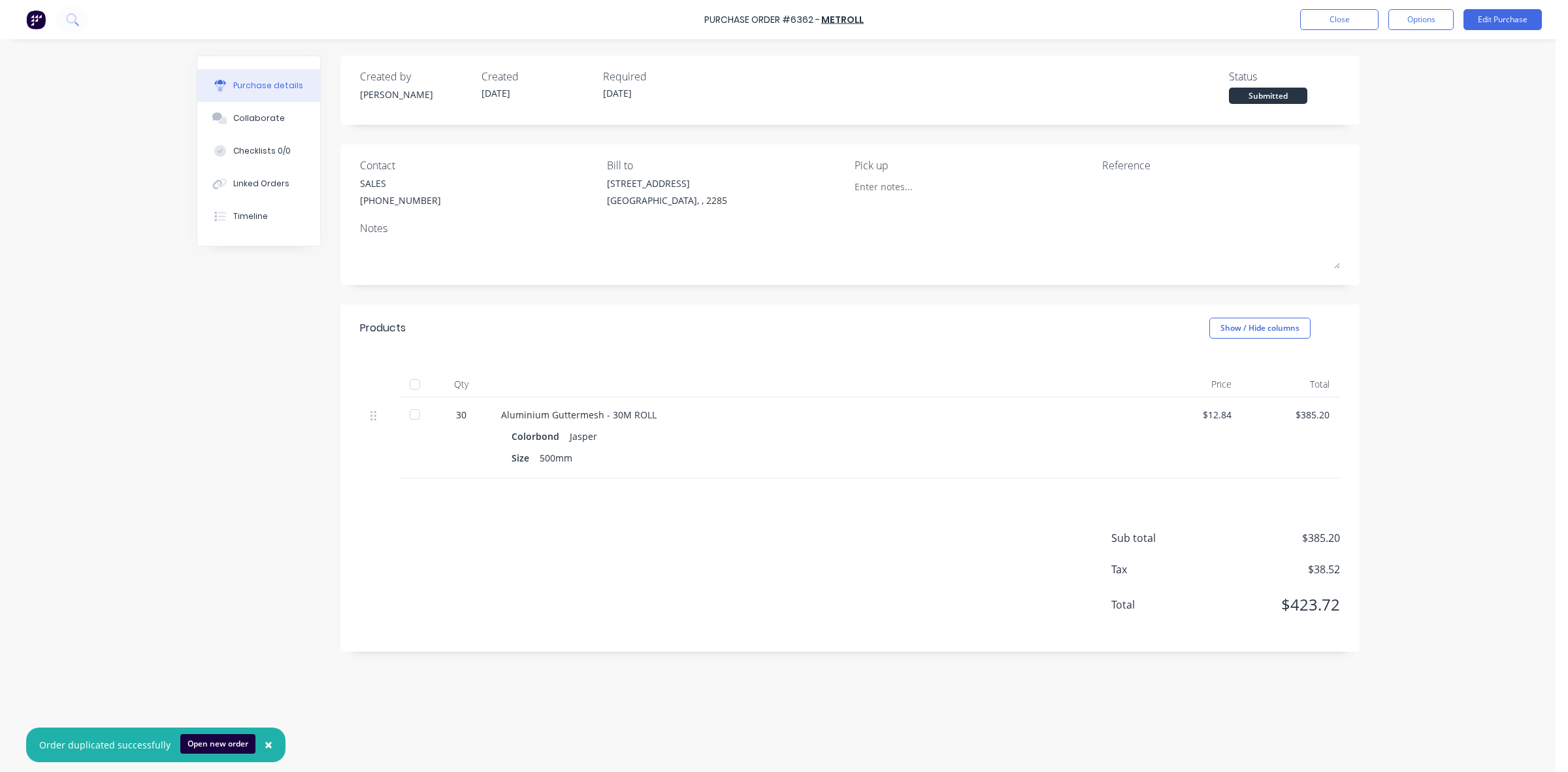
click at [413, 410] on div at bounding box center [415, 414] width 26 height 26
click at [252, 175] on button "Linked Orders" at bounding box center [258, 183] width 123 height 33
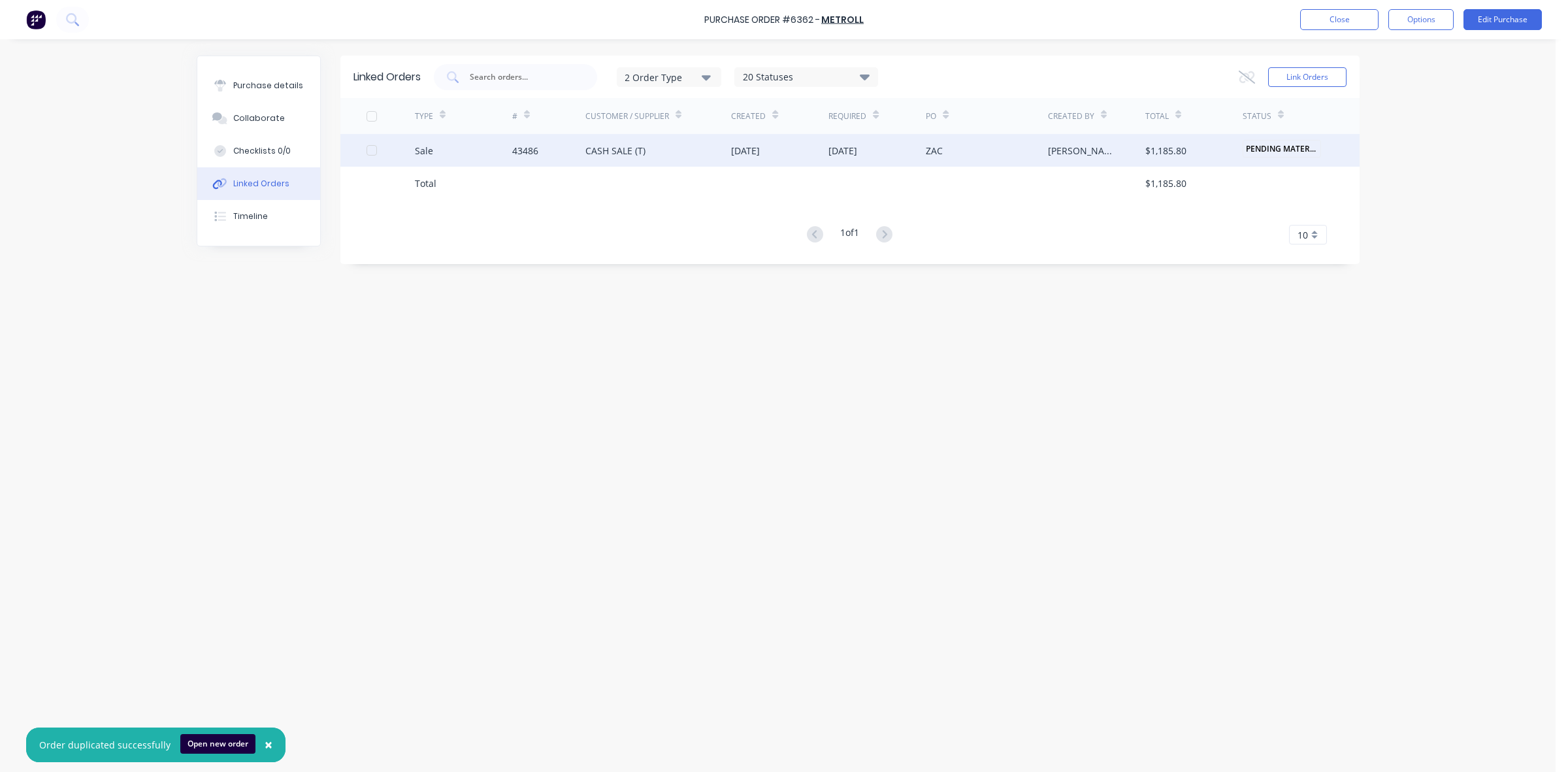
click at [694, 152] on div "CASH SALE (T)" at bounding box center [659, 150] width 146 height 33
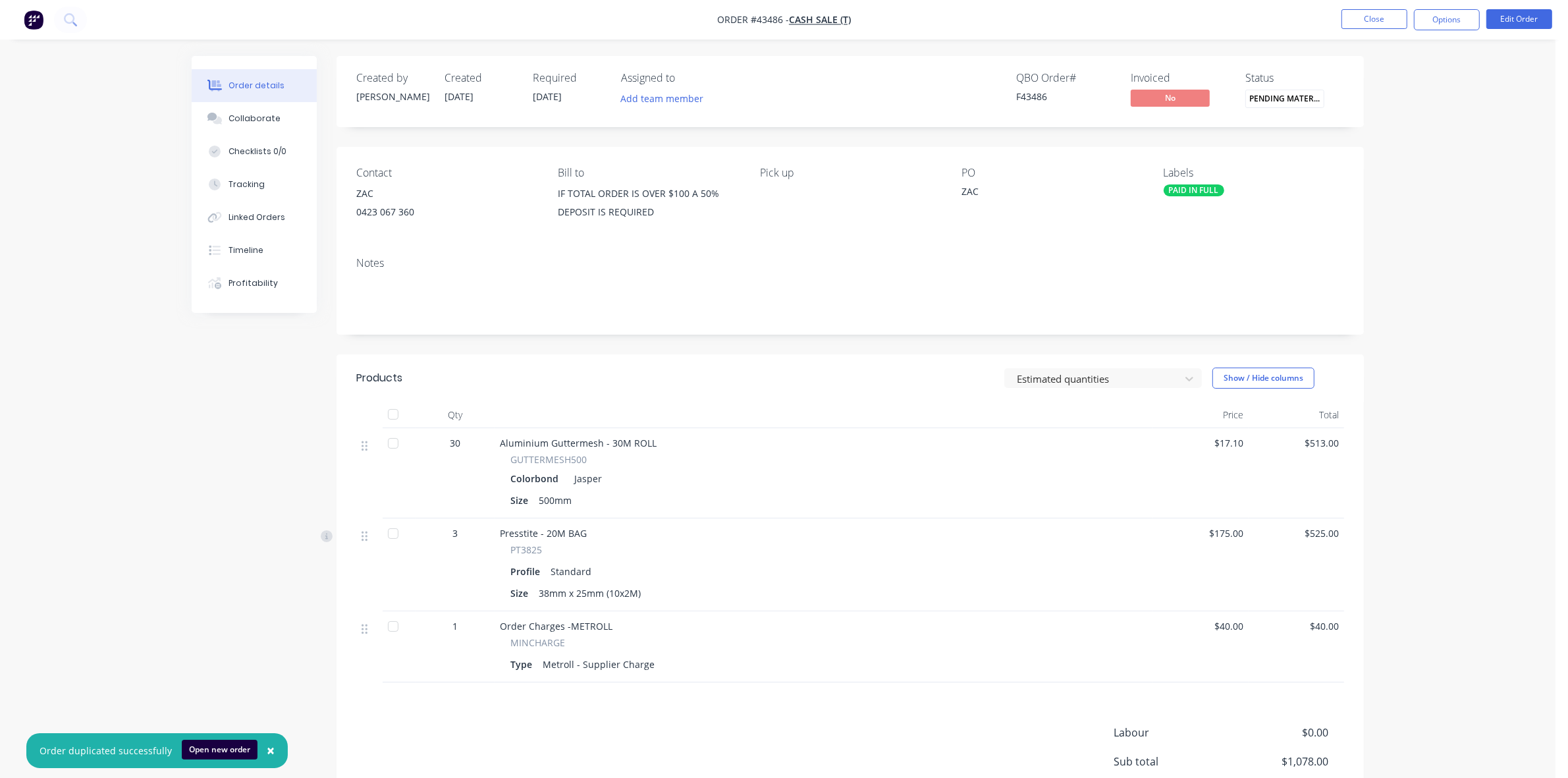
click at [392, 443] on div at bounding box center [392, 443] width 26 height 26
click at [1285, 97] on span "PENDING MATERIA..." at bounding box center [1285, 99] width 79 height 18
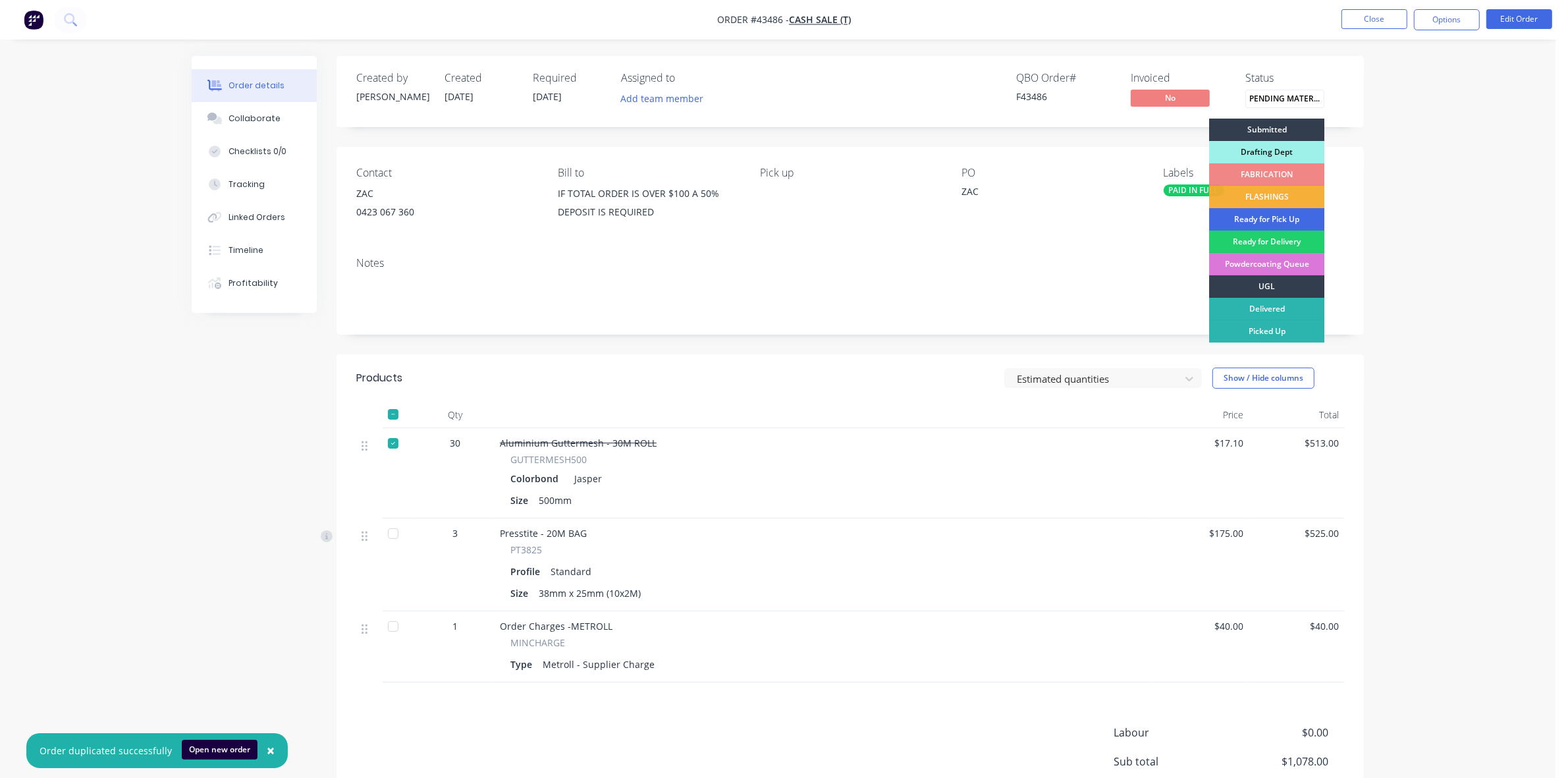
click at [1295, 221] on div "Ready for Pick Up" at bounding box center [1267, 220] width 115 height 22
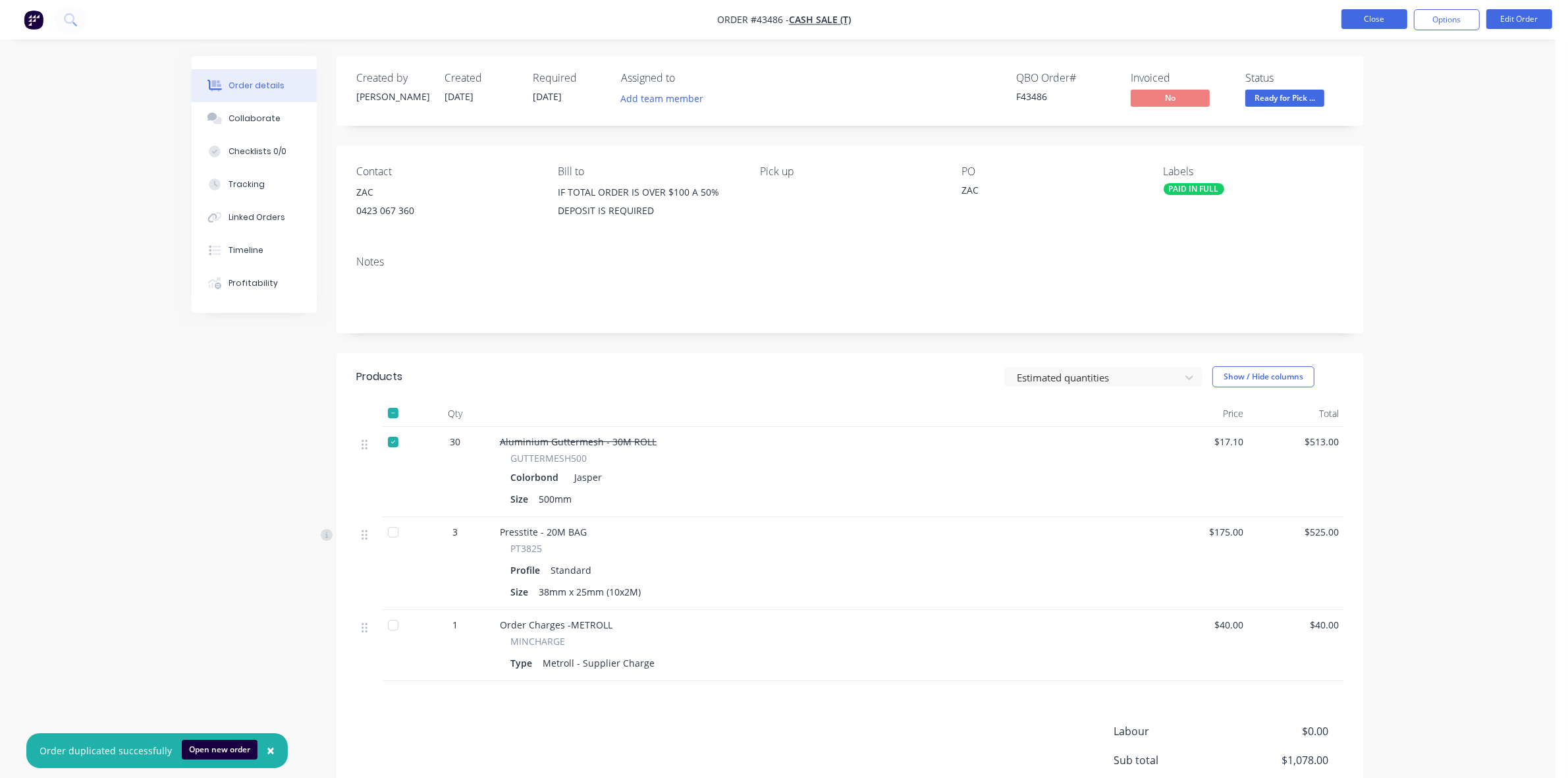
click at [1373, 21] on button "Close" at bounding box center [1374, 19] width 66 height 20
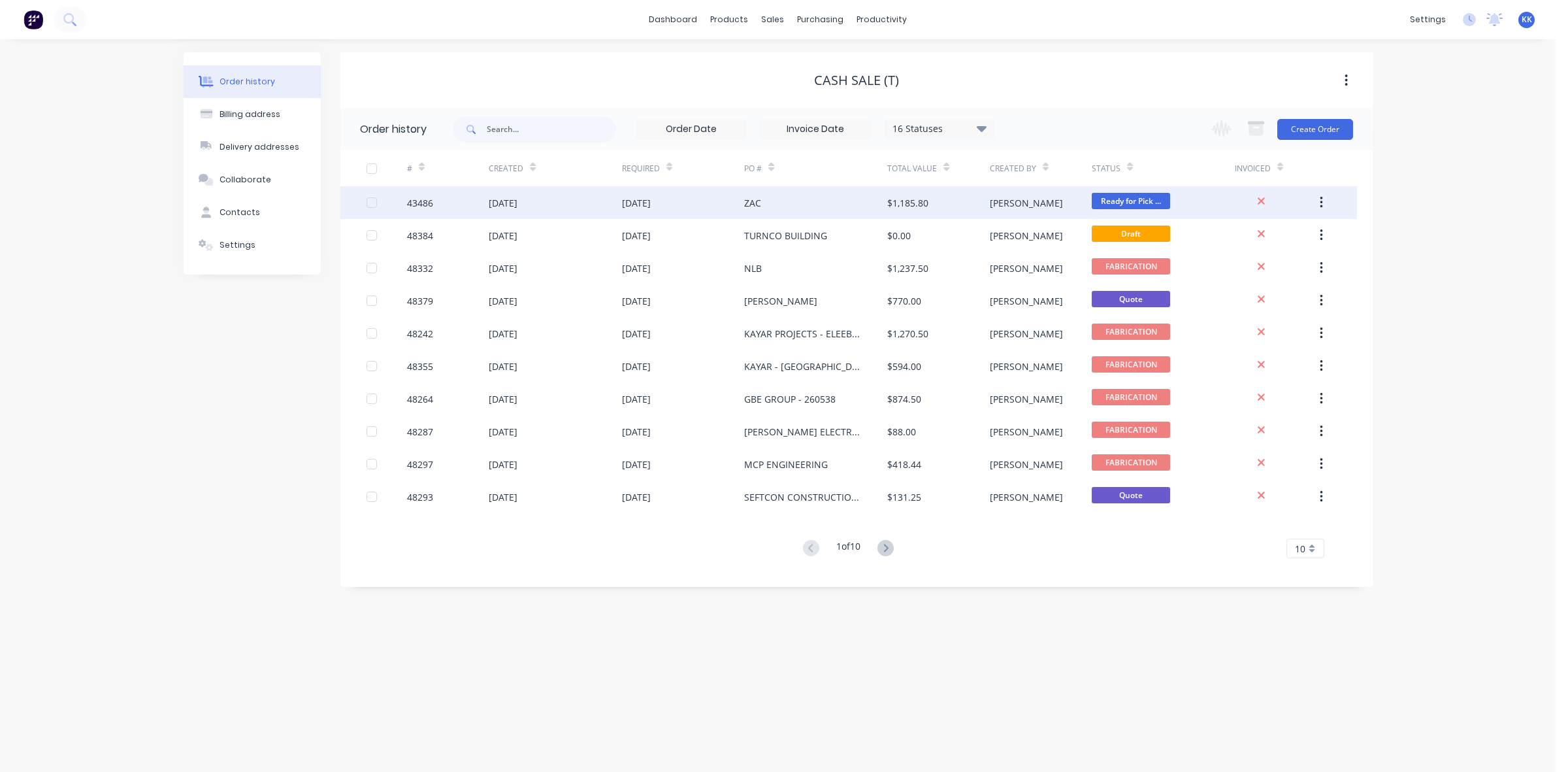
drag, startPoint x: 157, startPoint y: 340, endPoint x: 619, endPoint y: 210, distance: 479.9
click at [156, 340] on div "Order history Billing address Delivery addresses Collaborate Contacts Settings …" at bounding box center [778, 405] width 1556 height 733
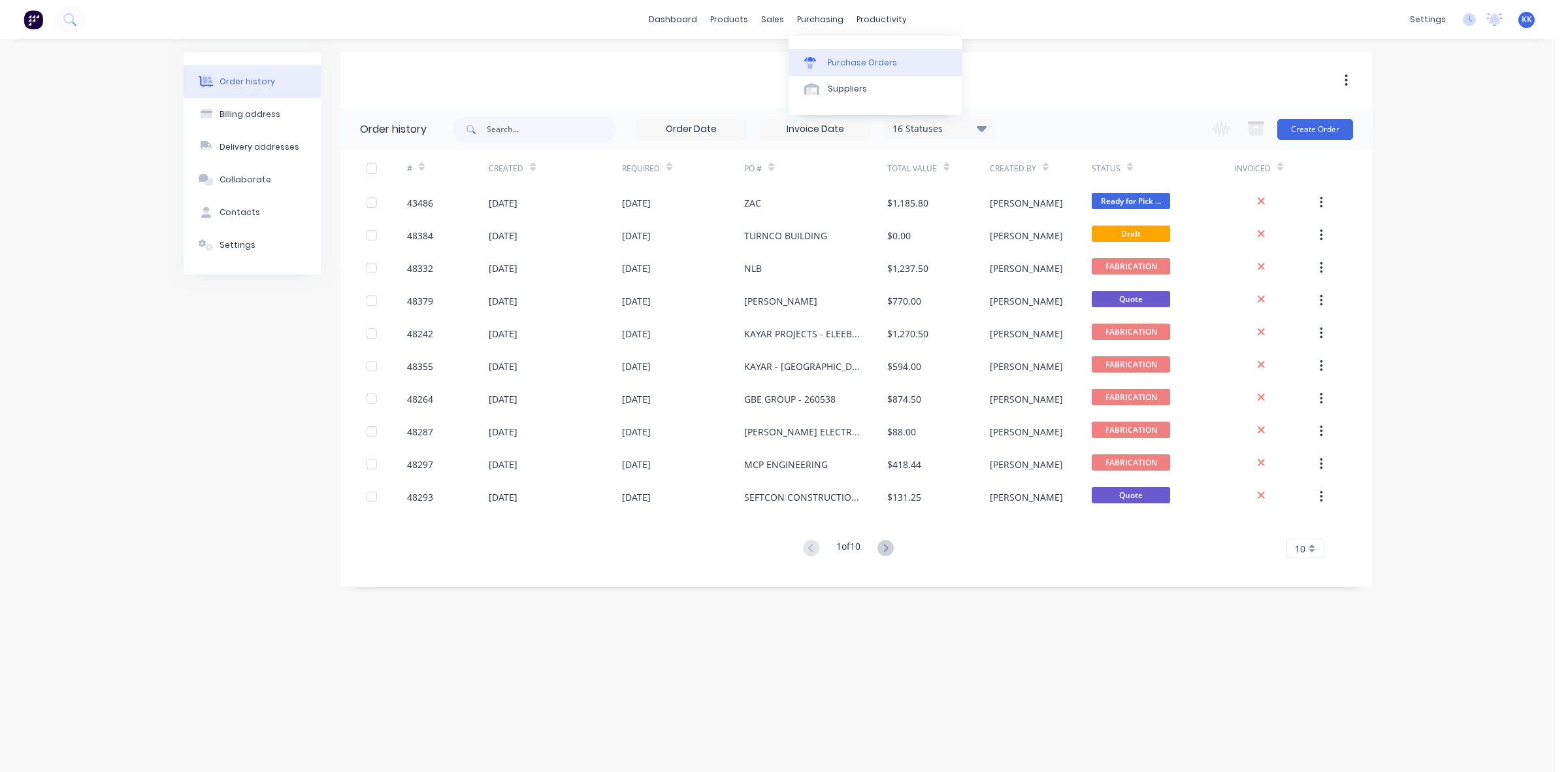
click at [854, 52] on link "Purchase Orders" at bounding box center [875, 62] width 173 height 26
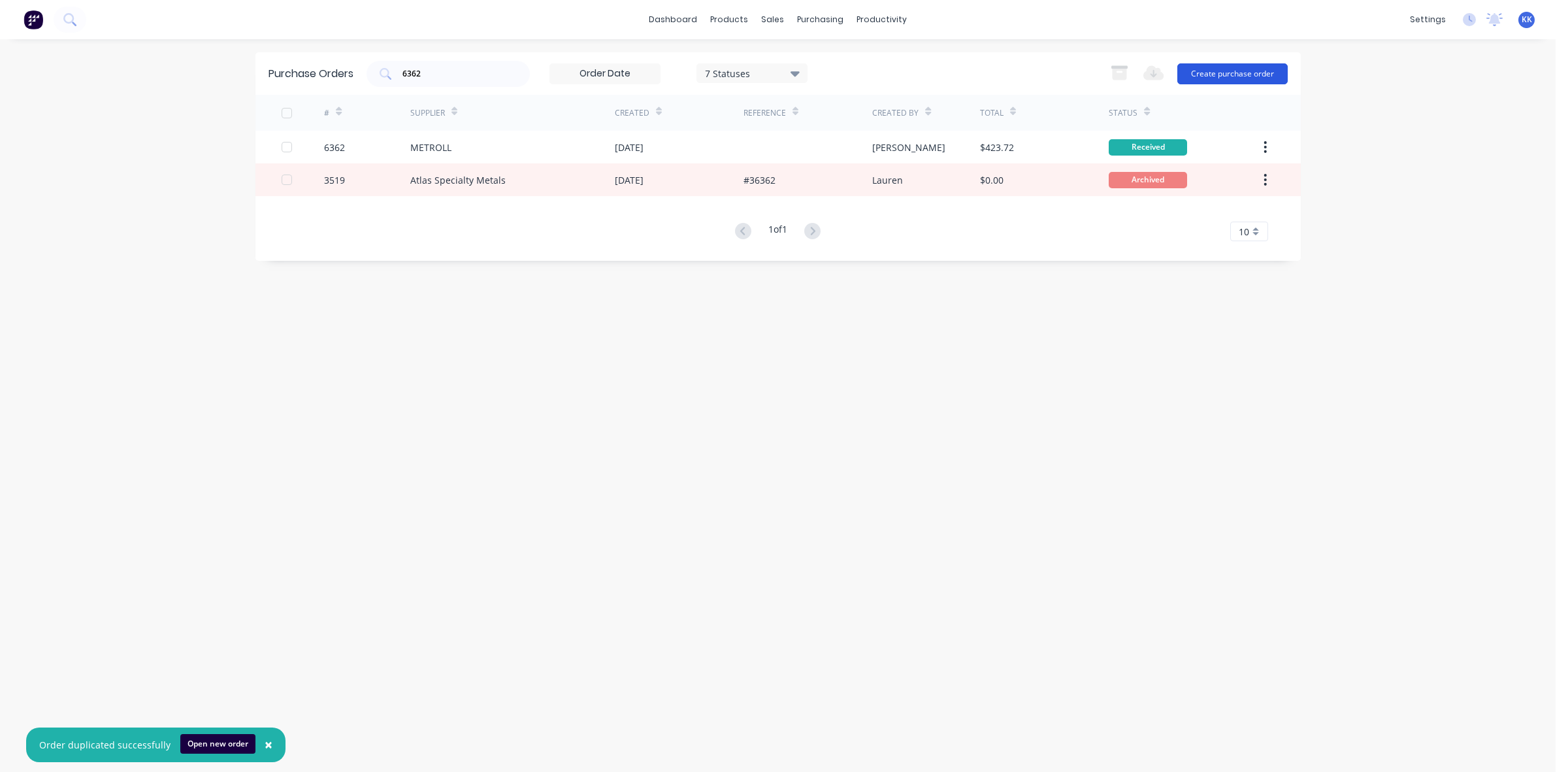
click at [1222, 65] on button "Create purchase order" at bounding box center [1233, 74] width 110 height 21
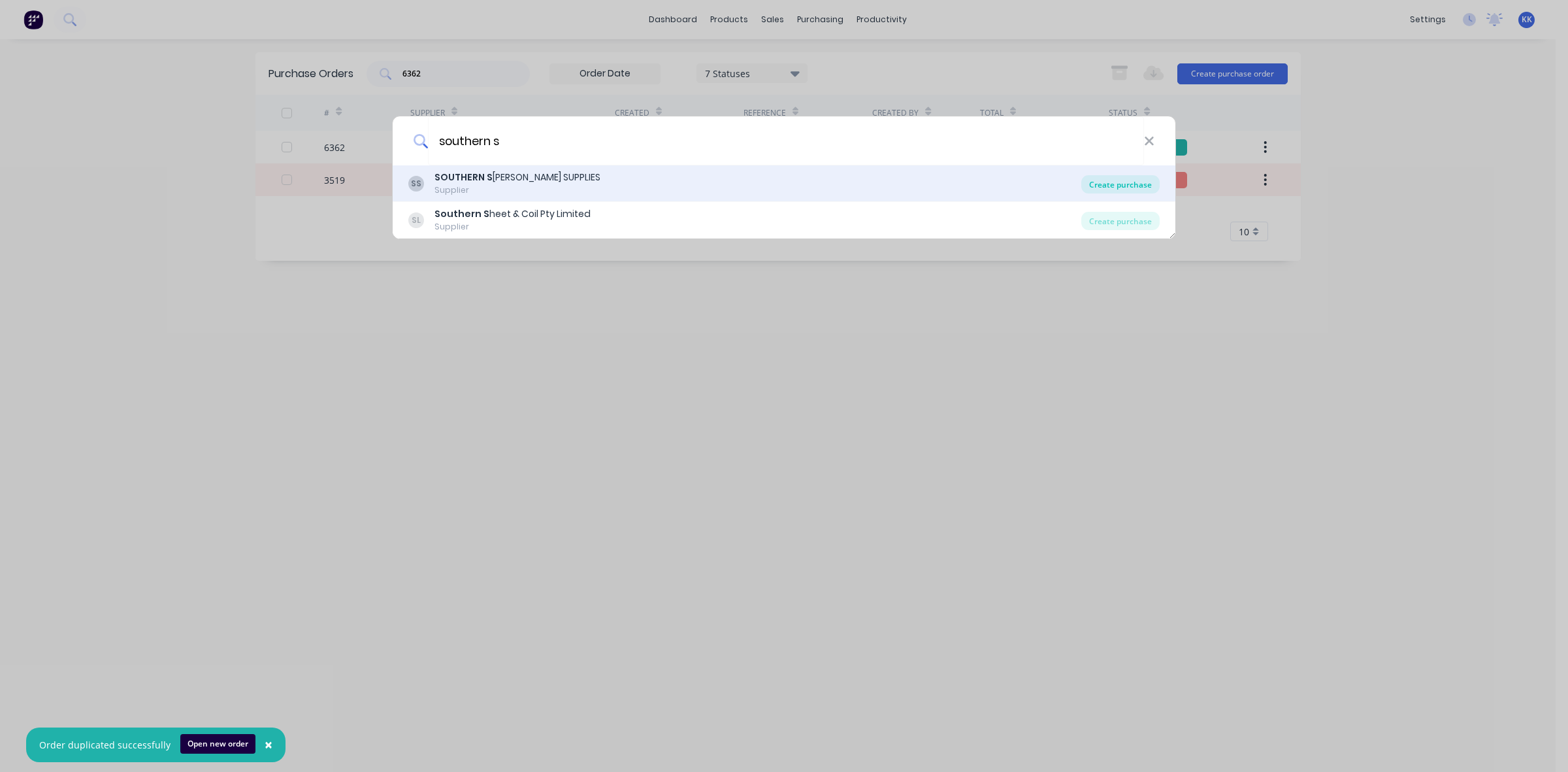
type input "southern s"
click at [1097, 184] on div "Create purchase" at bounding box center [1121, 184] width 79 height 18
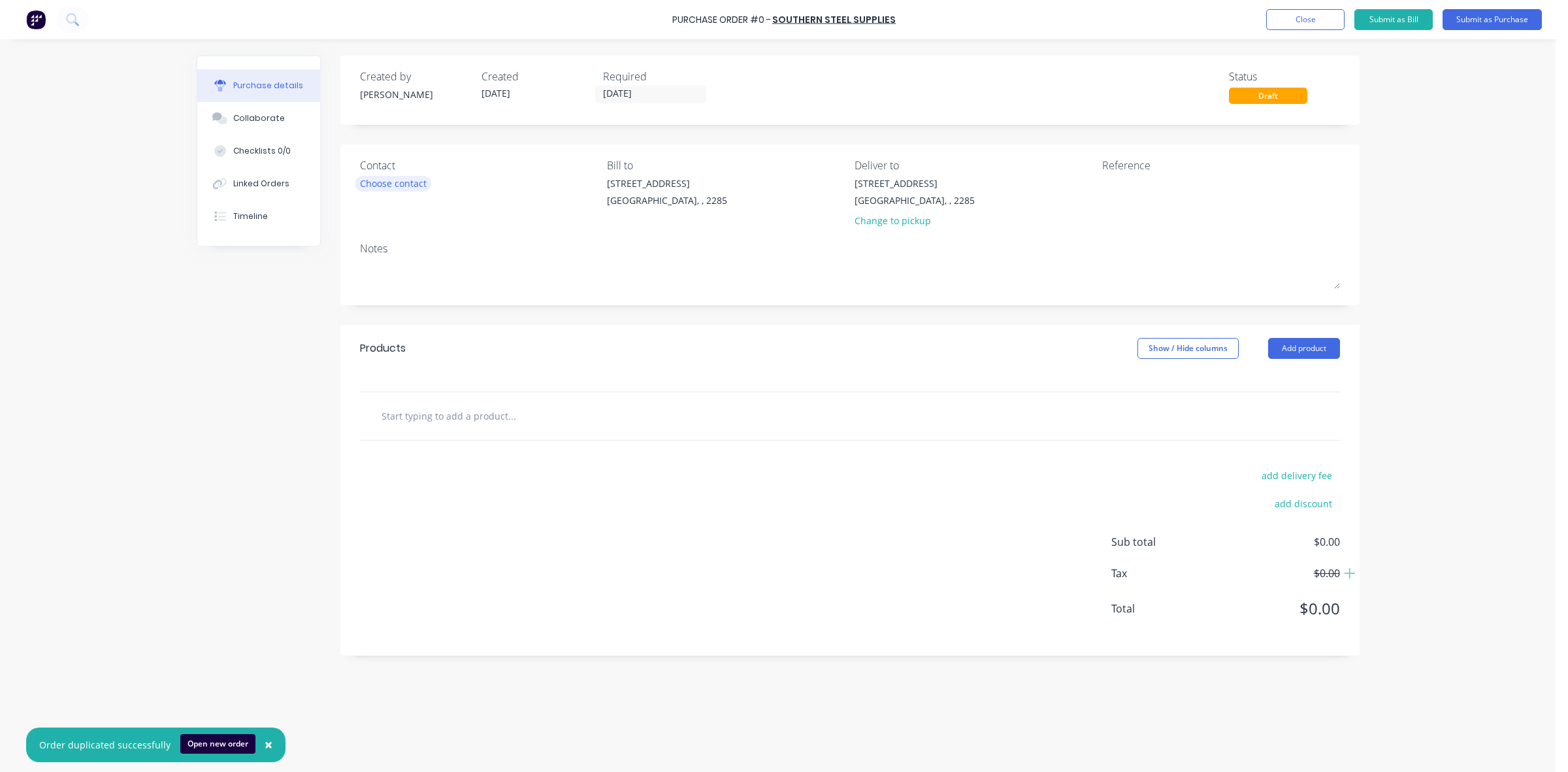
click at [426, 180] on div "Choose contact" at bounding box center [393, 183] width 67 height 14
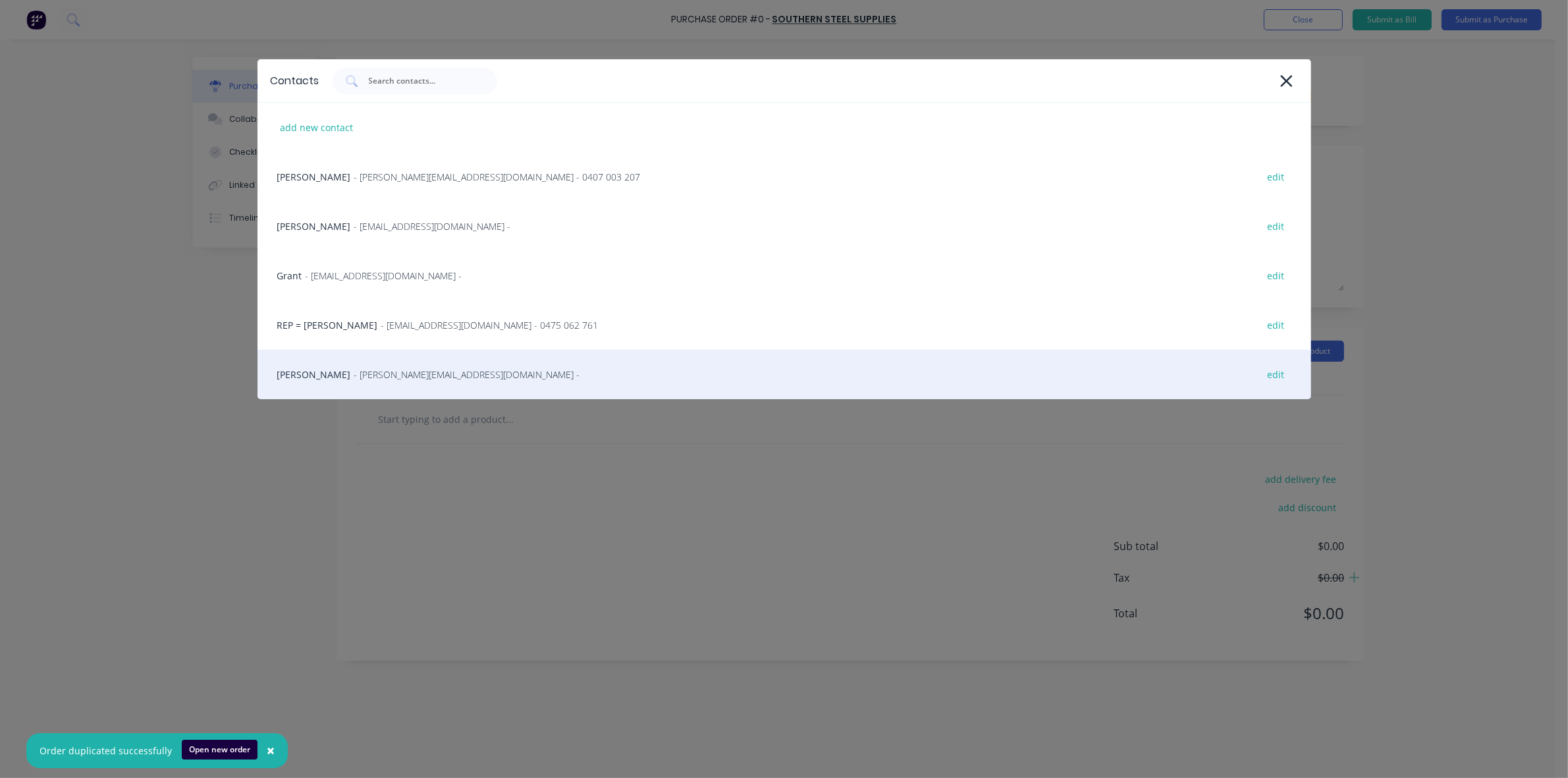
click at [357, 376] on span "- [PERSON_NAME][EMAIL_ADDRESS][DOMAIN_NAME] -" at bounding box center [467, 374] width 226 height 14
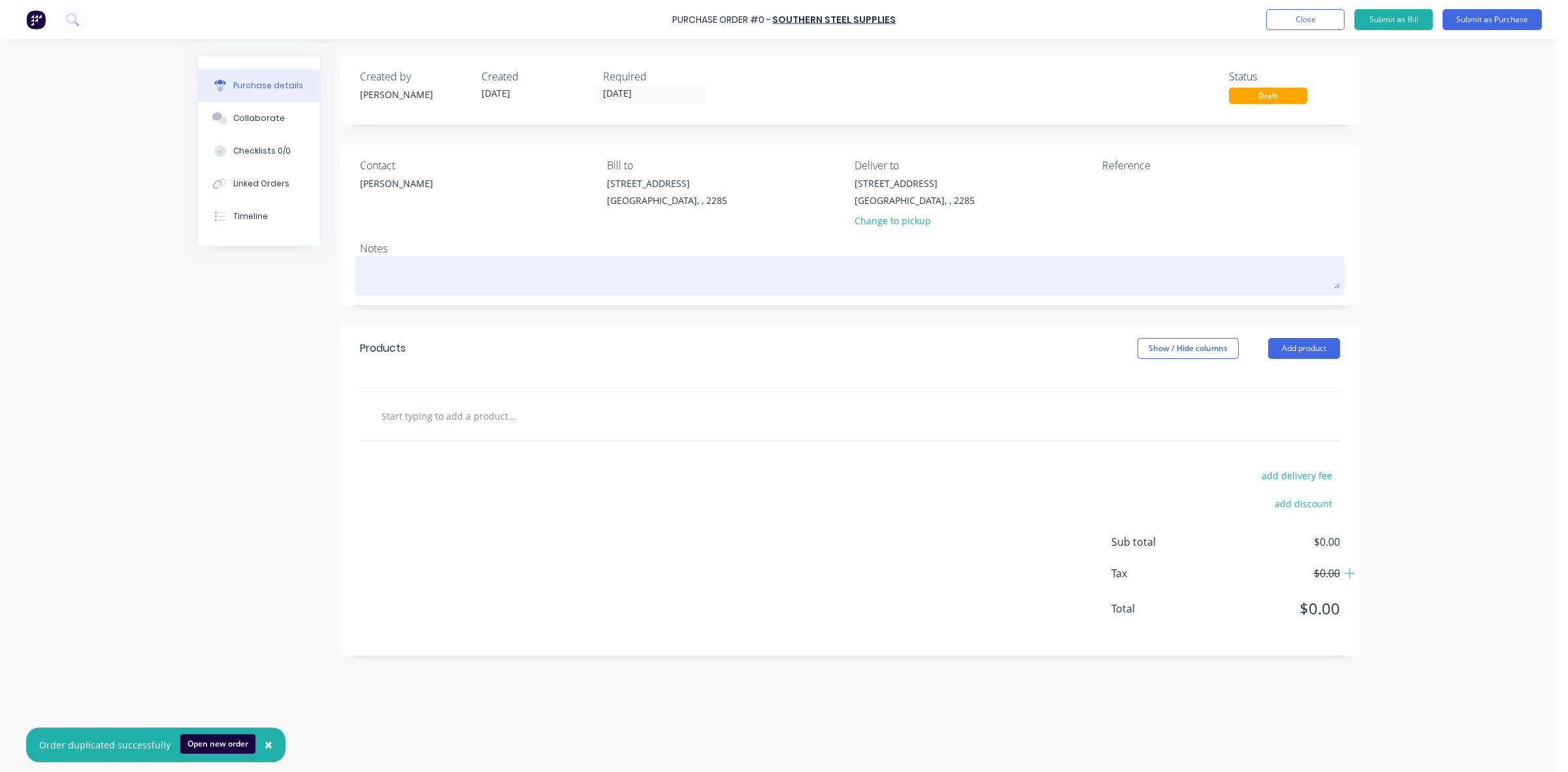
click at [1284, 277] on textarea at bounding box center [850, 273] width 980 height 29
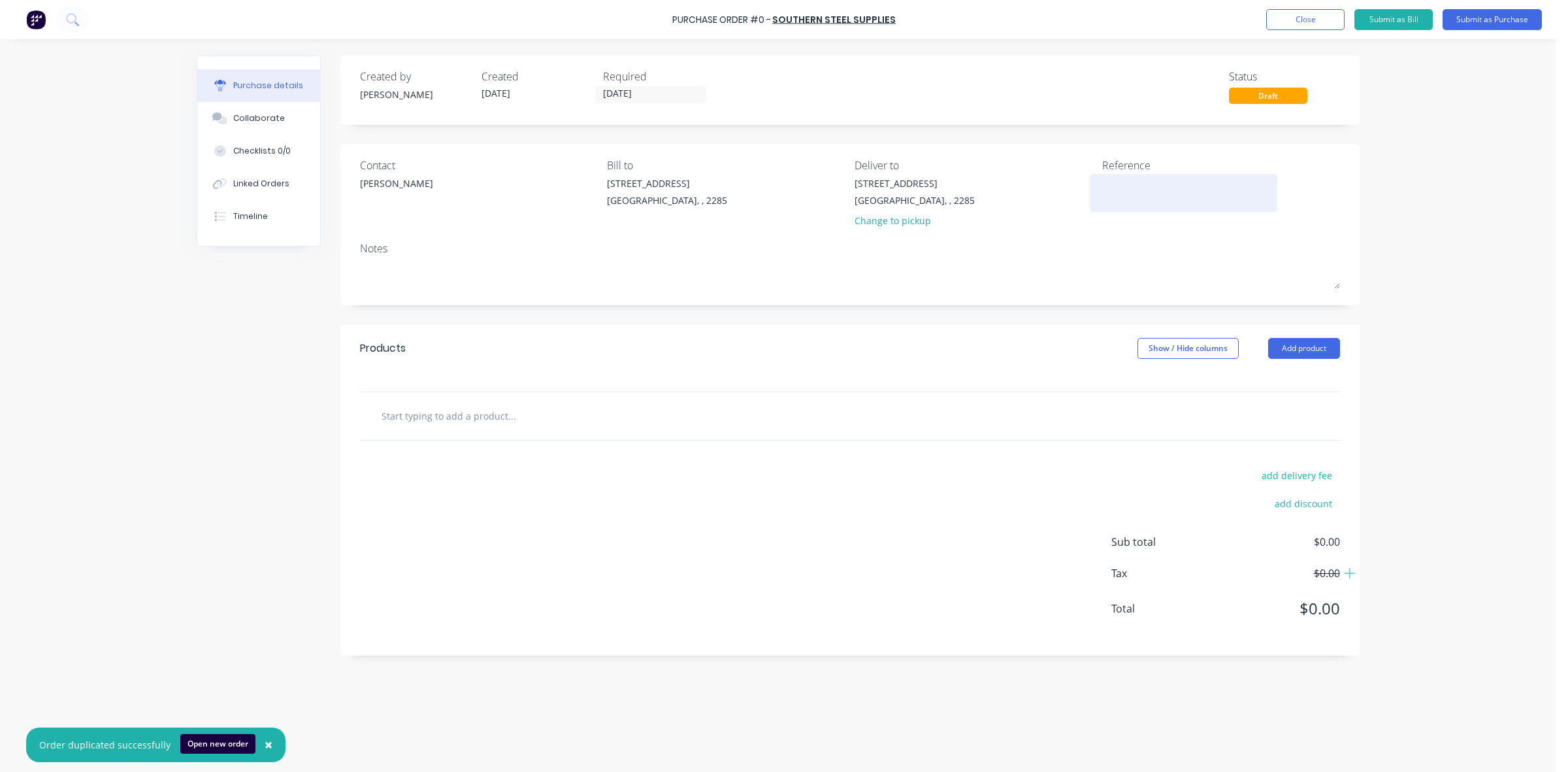
click at [1137, 196] on textarea at bounding box center [1184, 191] width 164 height 29
type textarea "q"
type textarea "x"
type textarea "q"
type textarea "x"
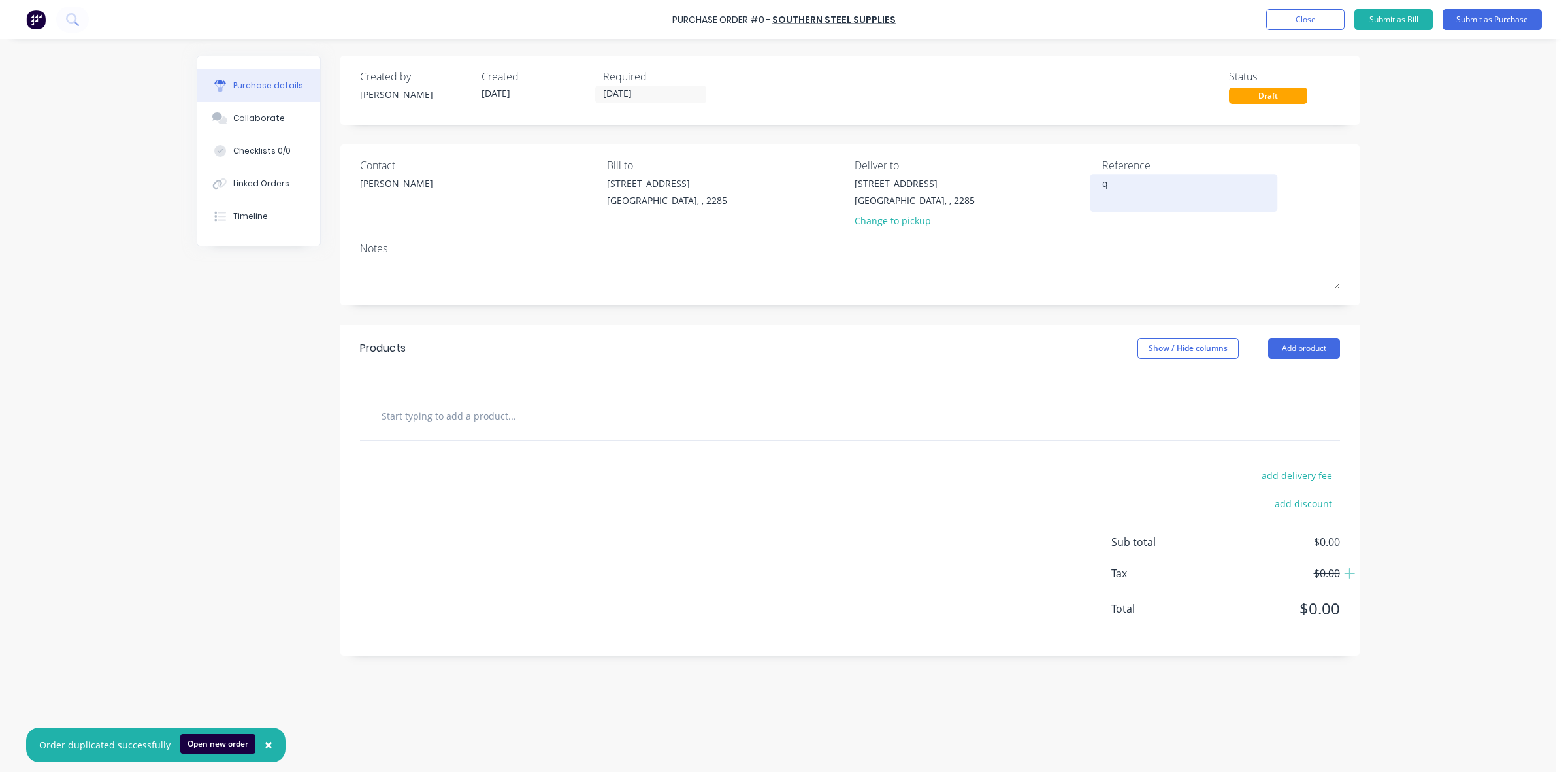
type textarea "q3"
type textarea "x"
type textarea "q34"
type textarea "x"
type textarea "q344"
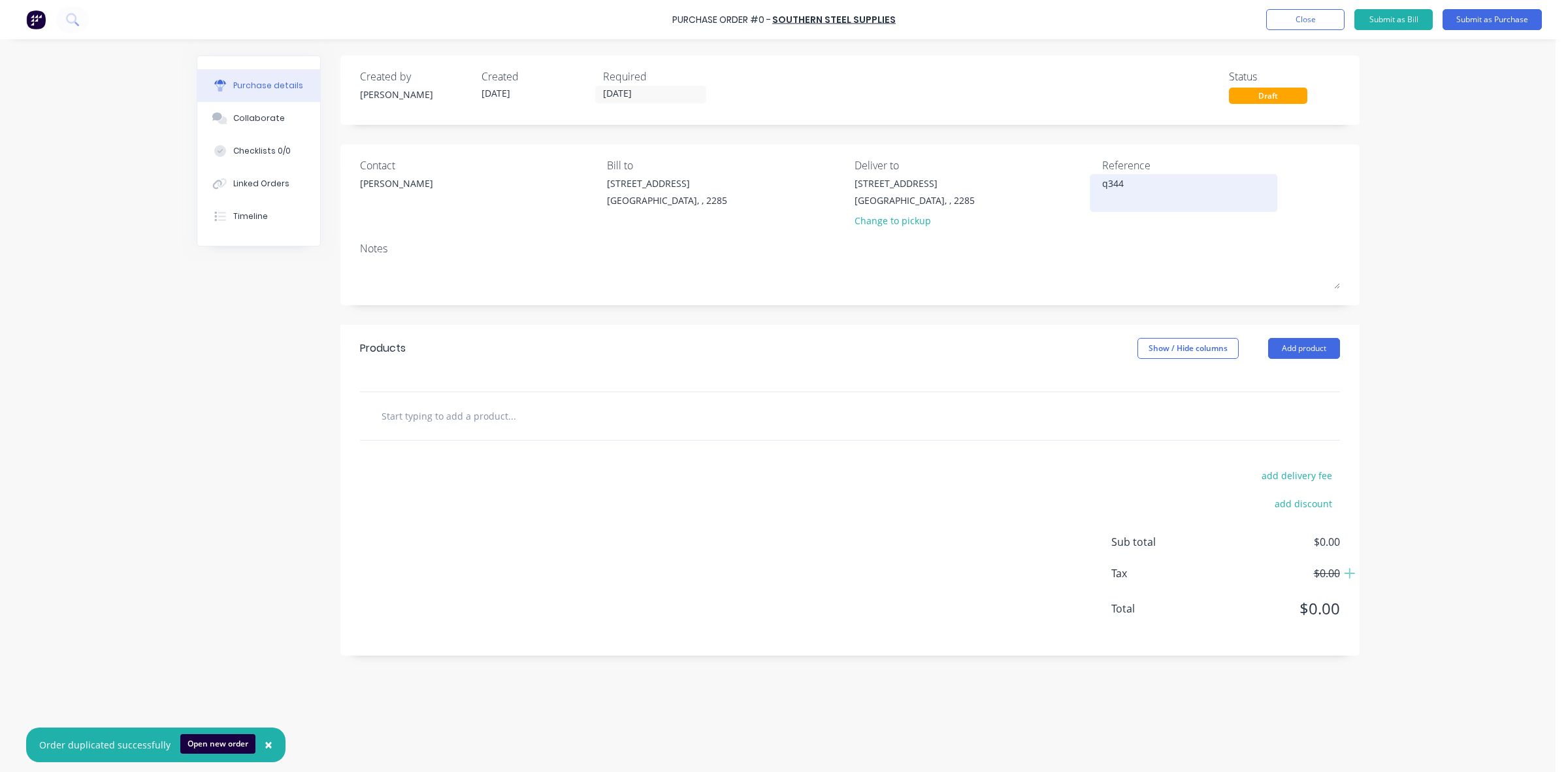
type textarea "x"
type textarea "q3443"
type textarea "x"
type textarea "q34430"
type textarea "x"
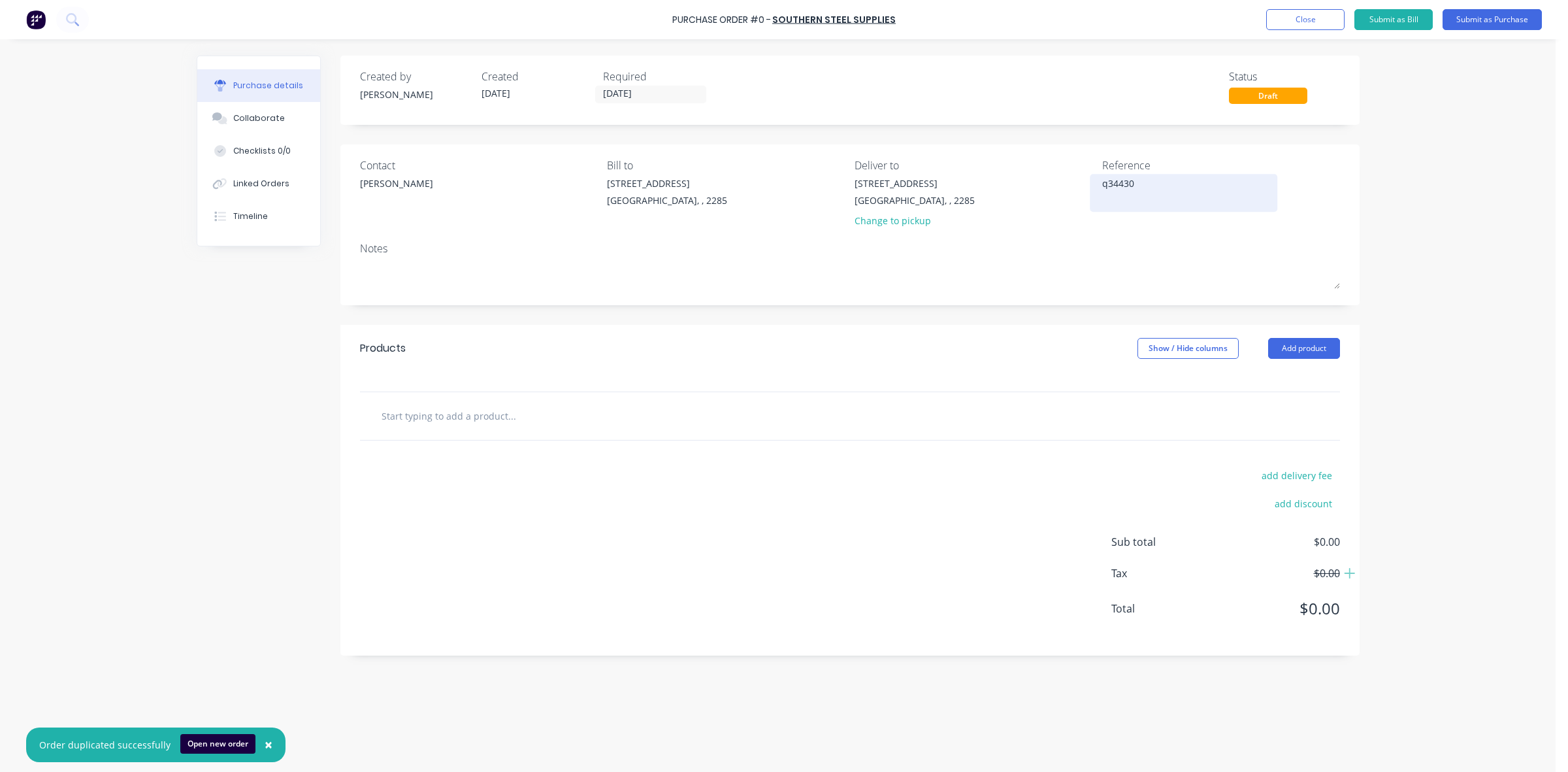
type textarea "q344301"
click at [1102, 184] on textarea "q344301" at bounding box center [1184, 191] width 164 height 29
type textarea "x"
type textarea "qq344301"
type textarea "x"
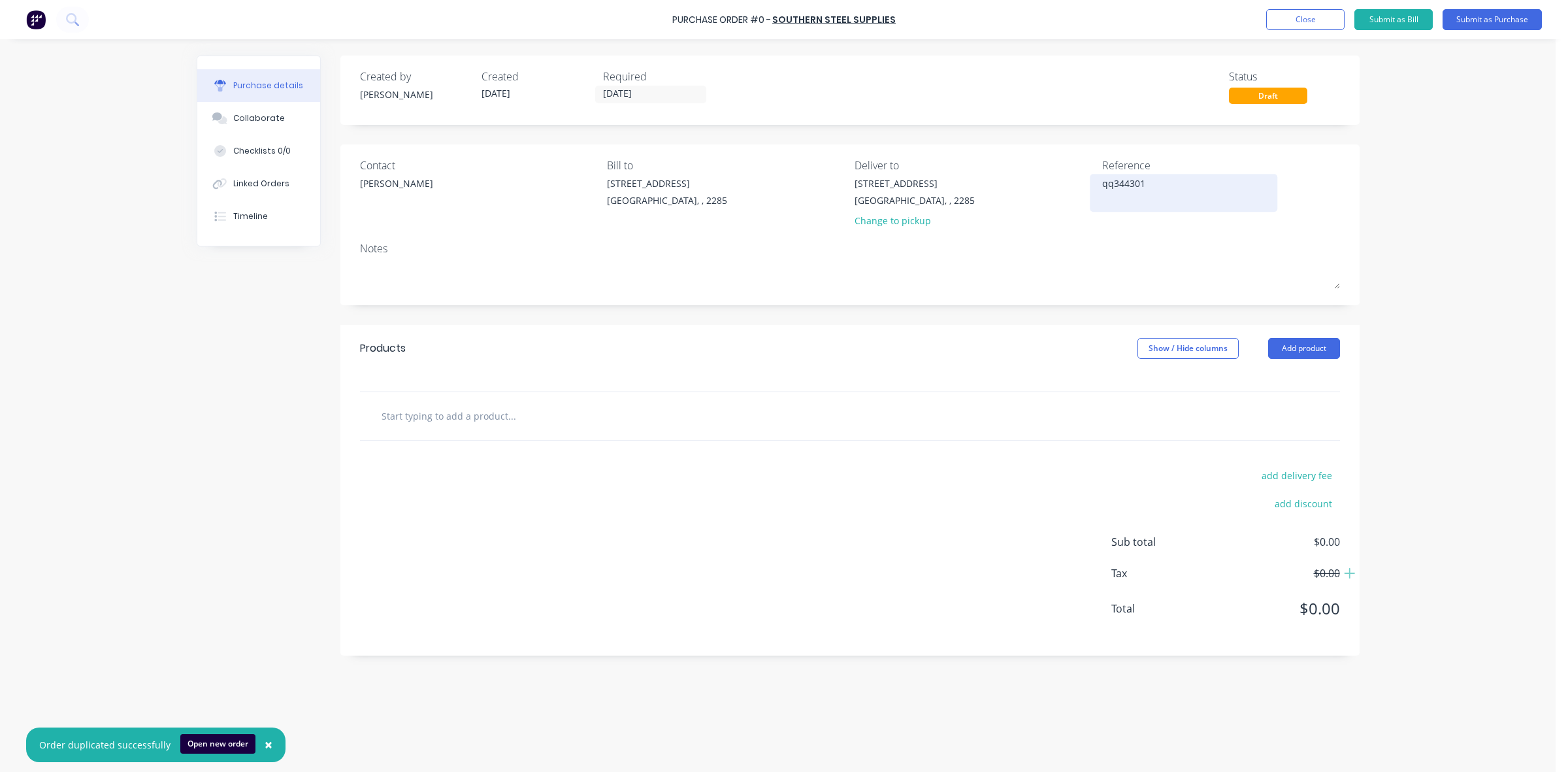
type textarea "q344301"
type textarea "x"
type textarea "344301"
type textarea "x"
type textarea "Q344301"
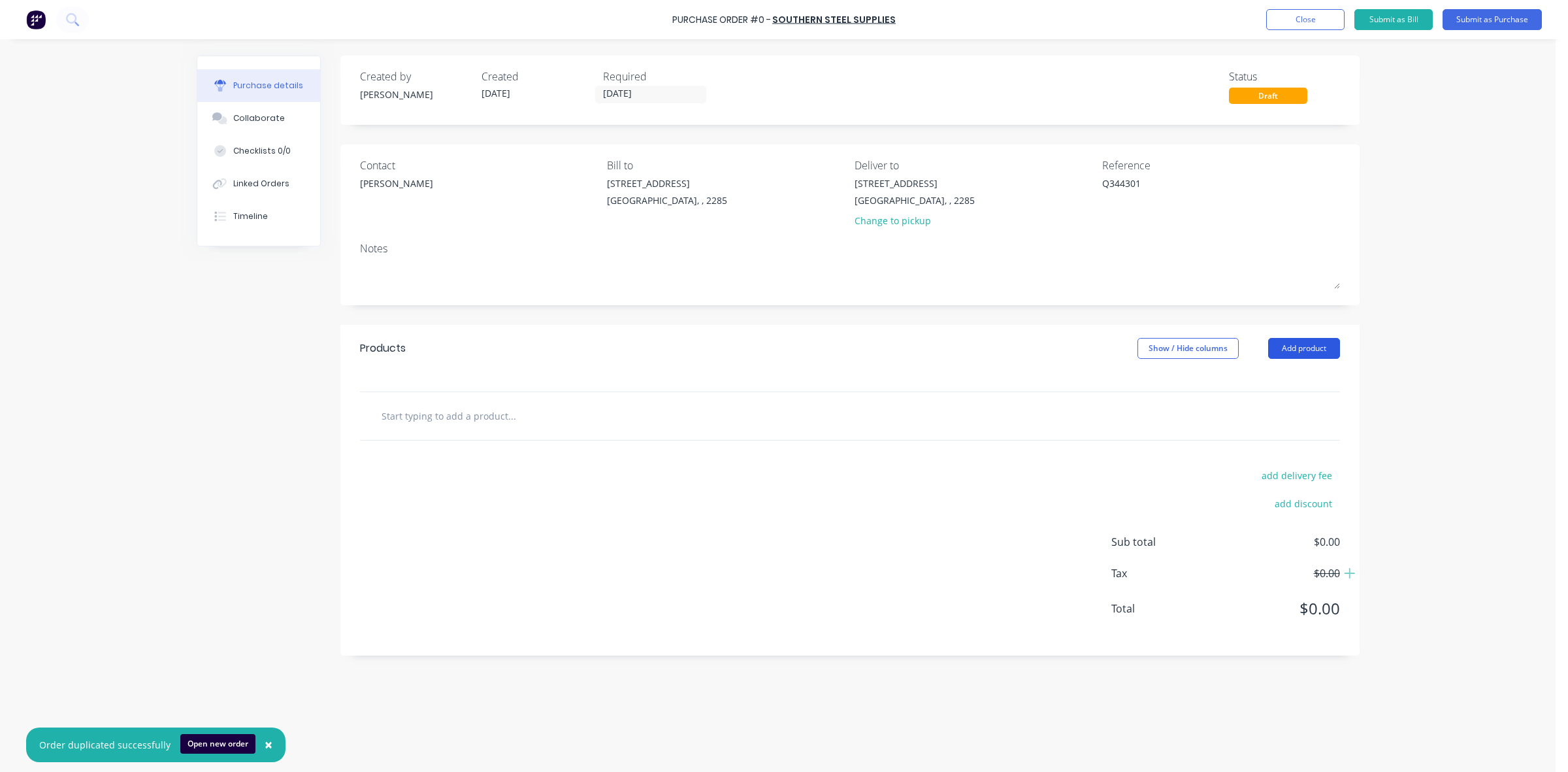
type textarea "x"
type textarea "Q344301"
click at [1287, 347] on button "Add product" at bounding box center [1304, 348] width 72 height 21
click at [1288, 382] on div "Product catalogue" at bounding box center [1278, 382] width 101 height 19
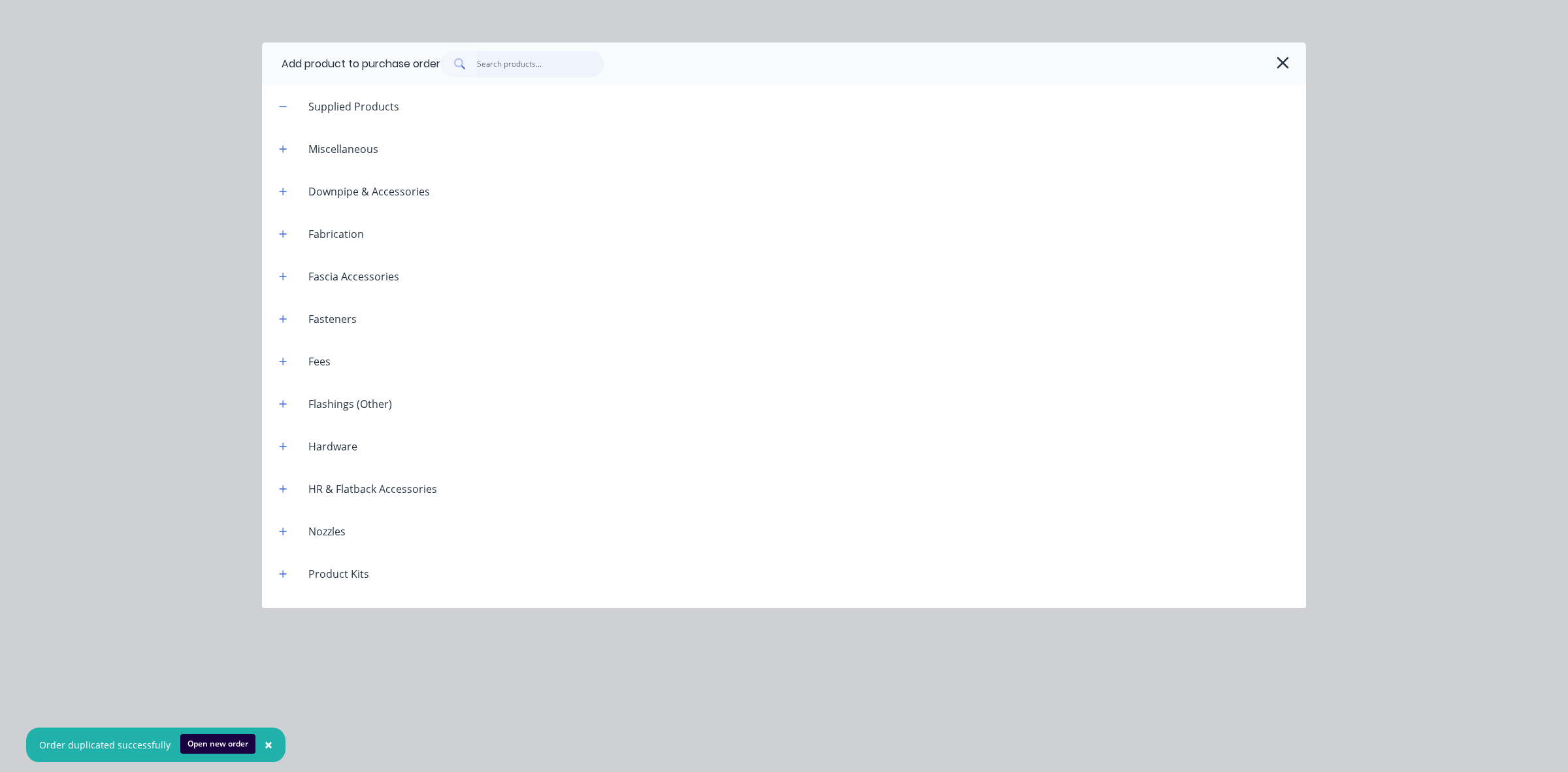
click at [511, 66] on input "text" at bounding box center [540, 64] width 127 height 26
type textarea "x"
type input "S"
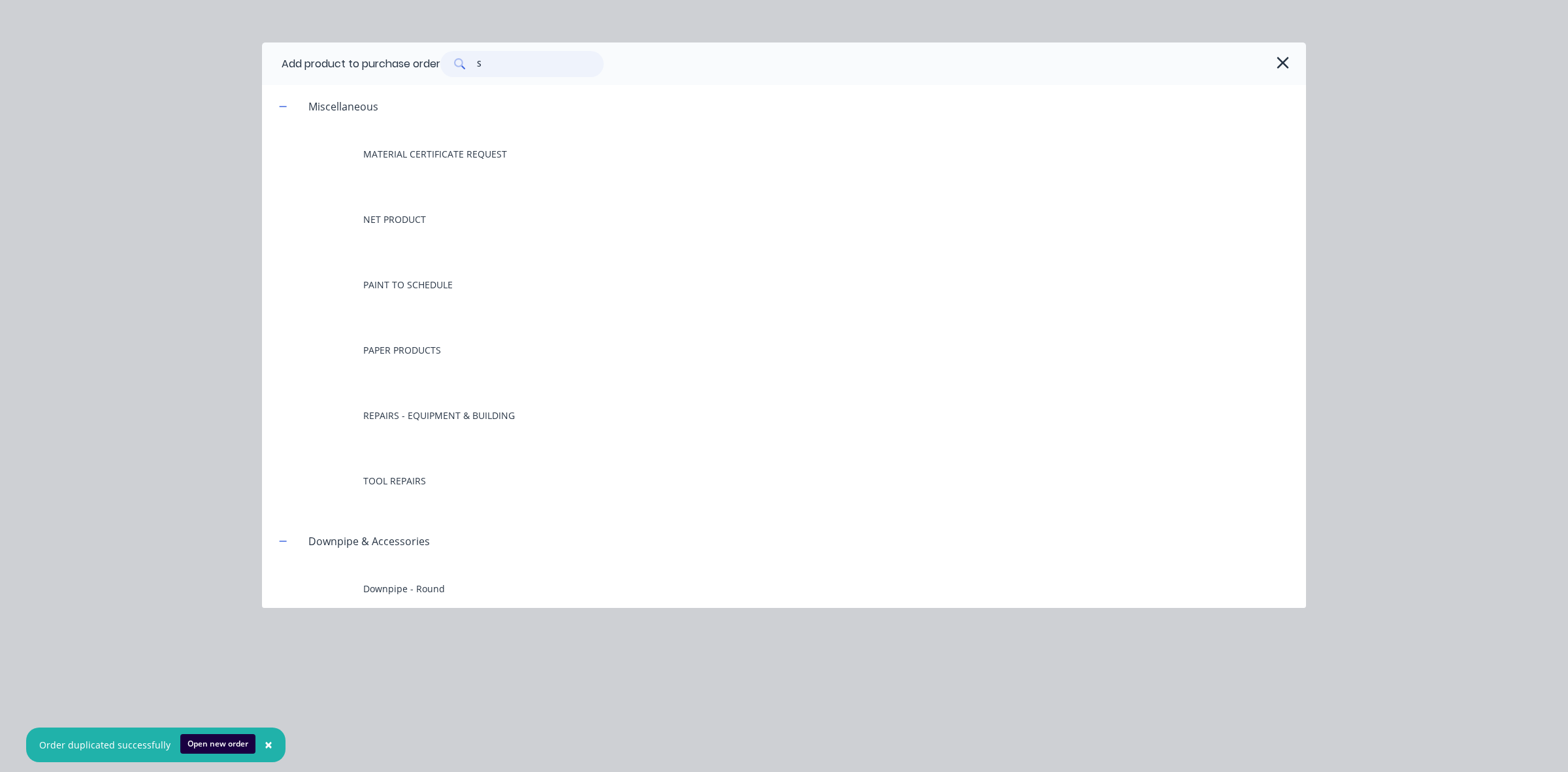
type textarea "x"
type input "SP"
type textarea "x"
type input "SPE"
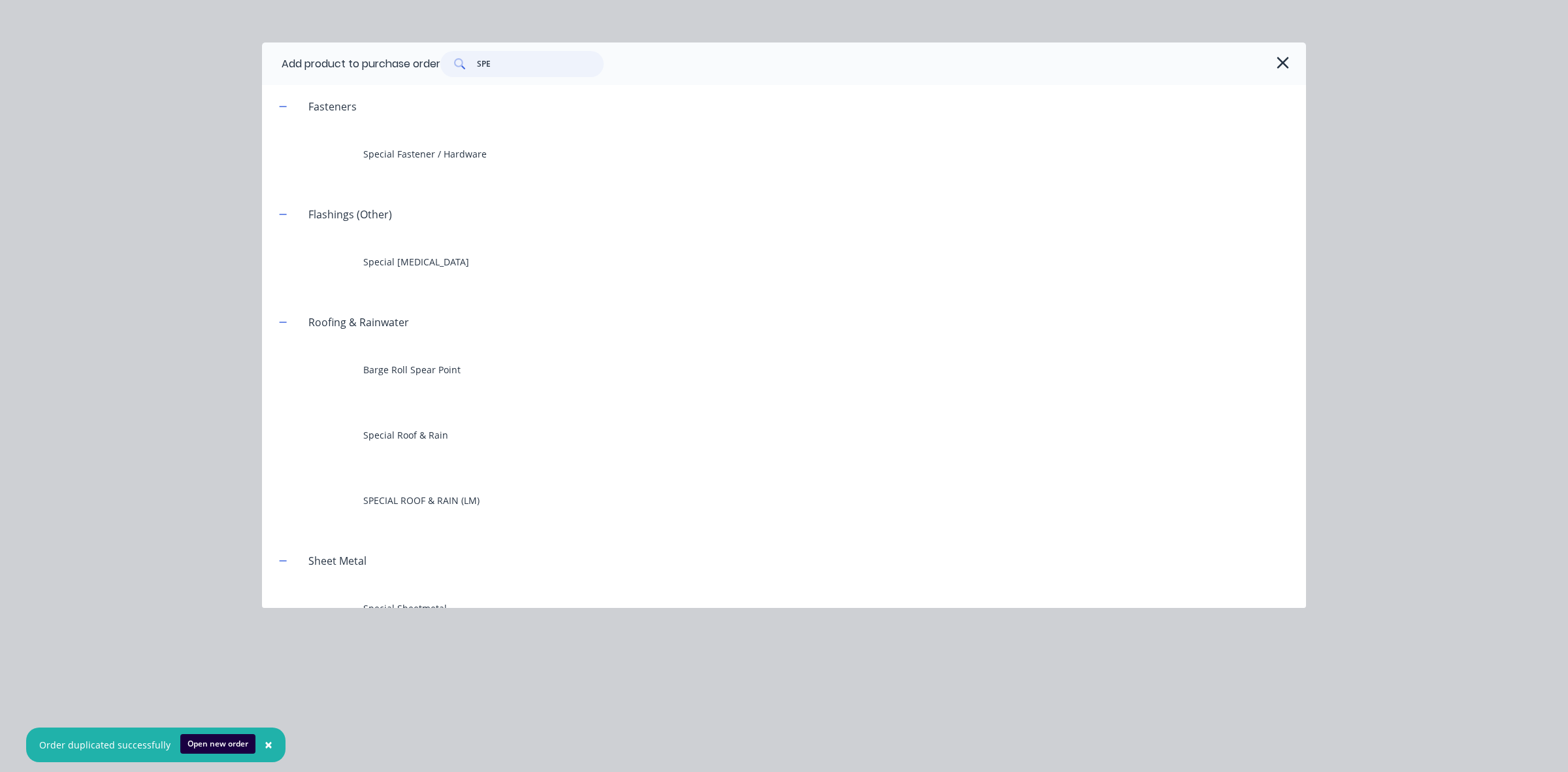
type textarea "x"
type input "SPEC"
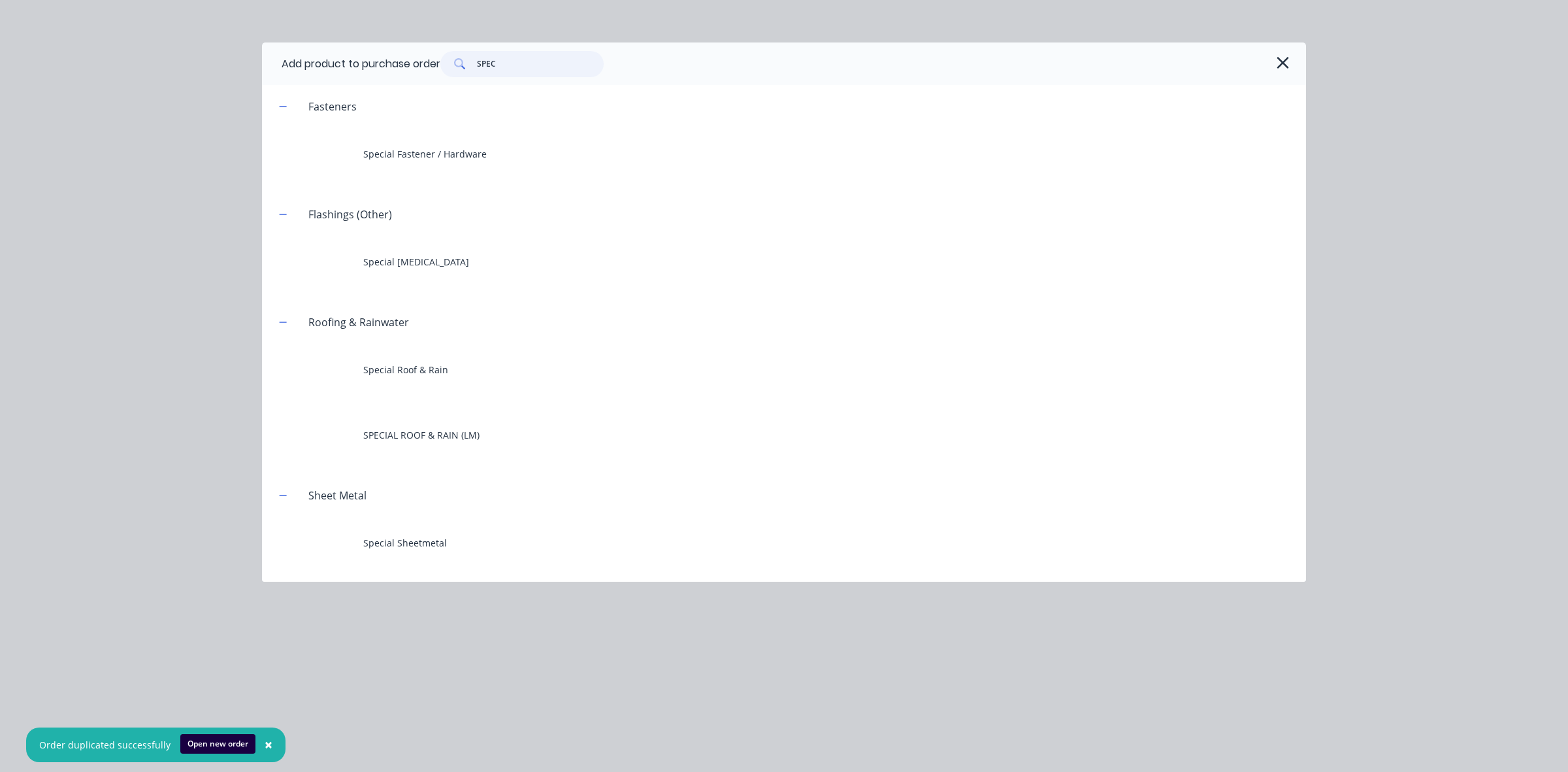
type textarea "x"
type input "SPECI"
type textarea "x"
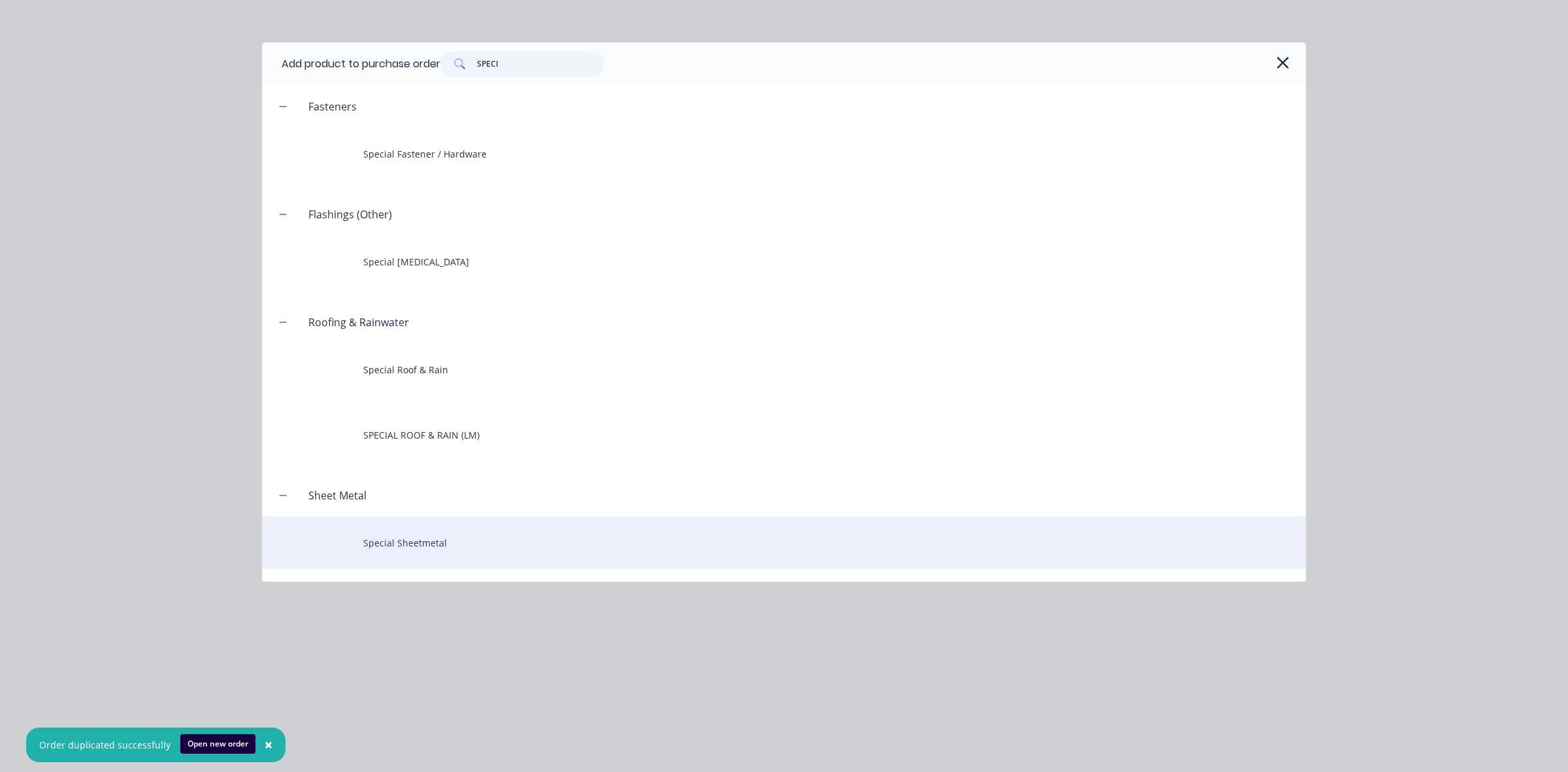
type input "SPECI"
click at [404, 531] on div "Special Sheetmetal" at bounding box center [784, 543] width 1044 height 52
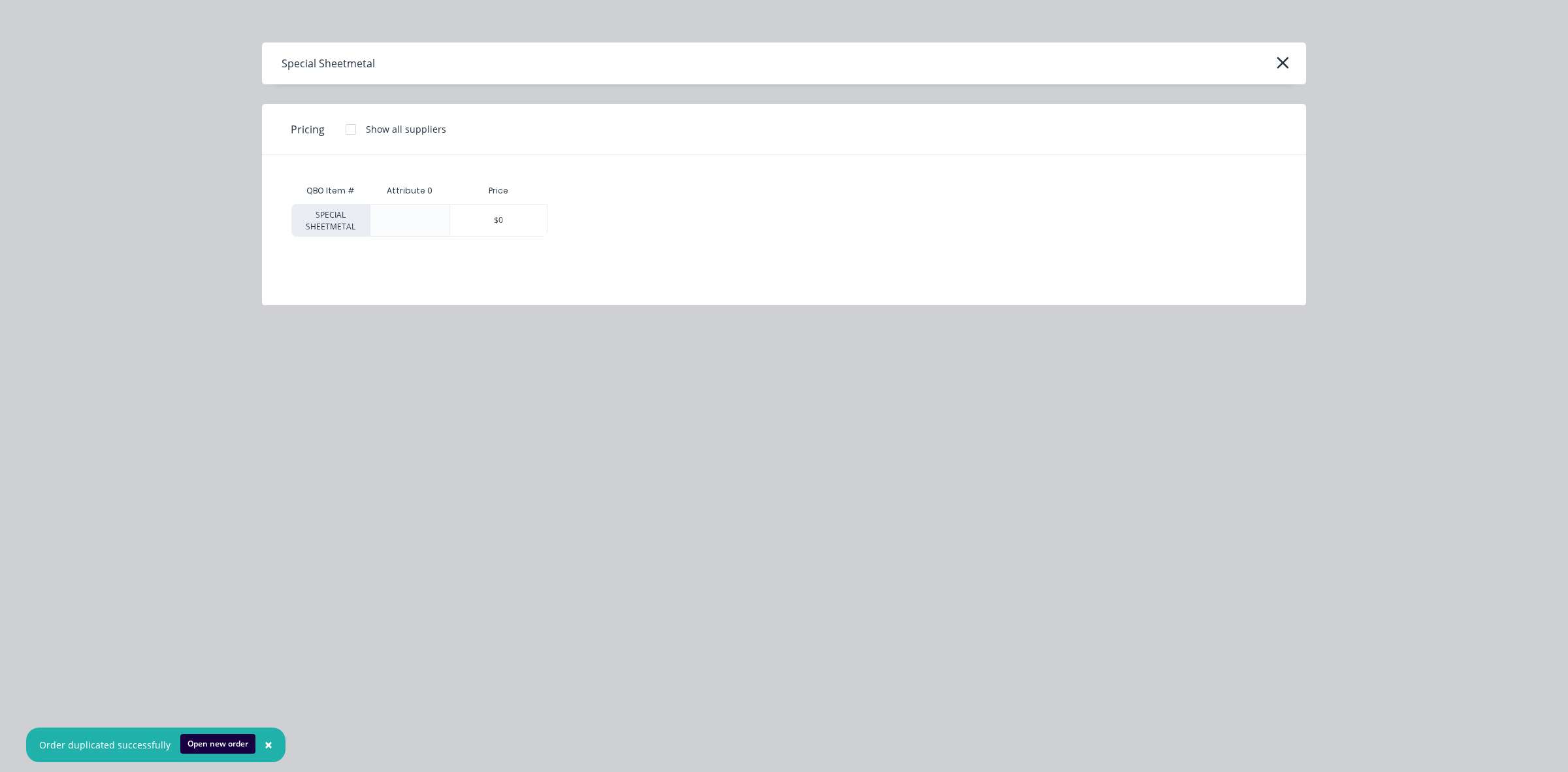
click at [491, 211] on div "$0" at bounding box center [498, 219] width 97 height 31
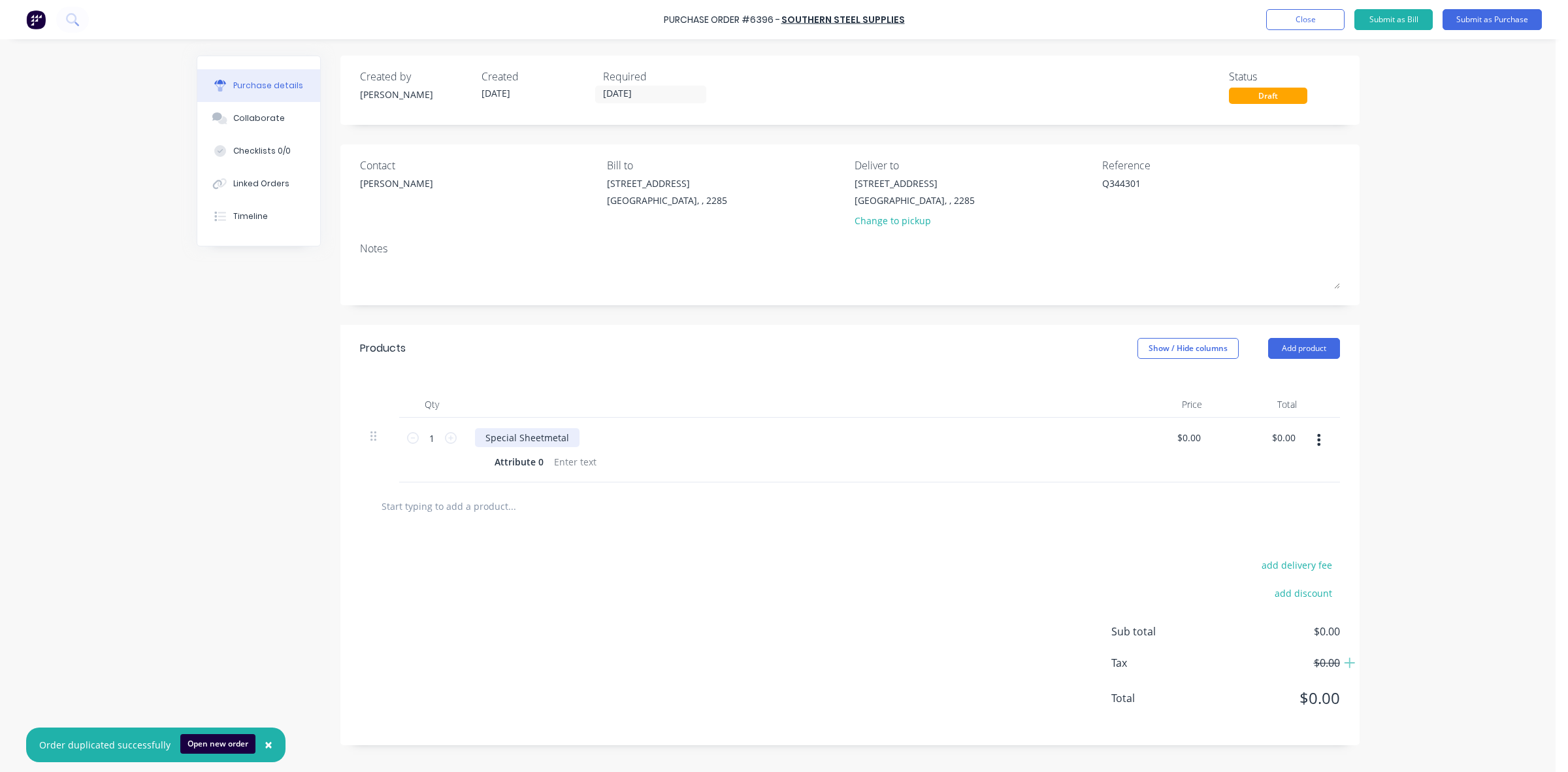
click at [531, 442] on div "Special Sheetmetal" at bounding box center [528, 438] width 105 height 19
type textarea "x"
click at [531, 442] on div "Special Sheetmetal" at bounding box center [528, 438] width 105 height 19
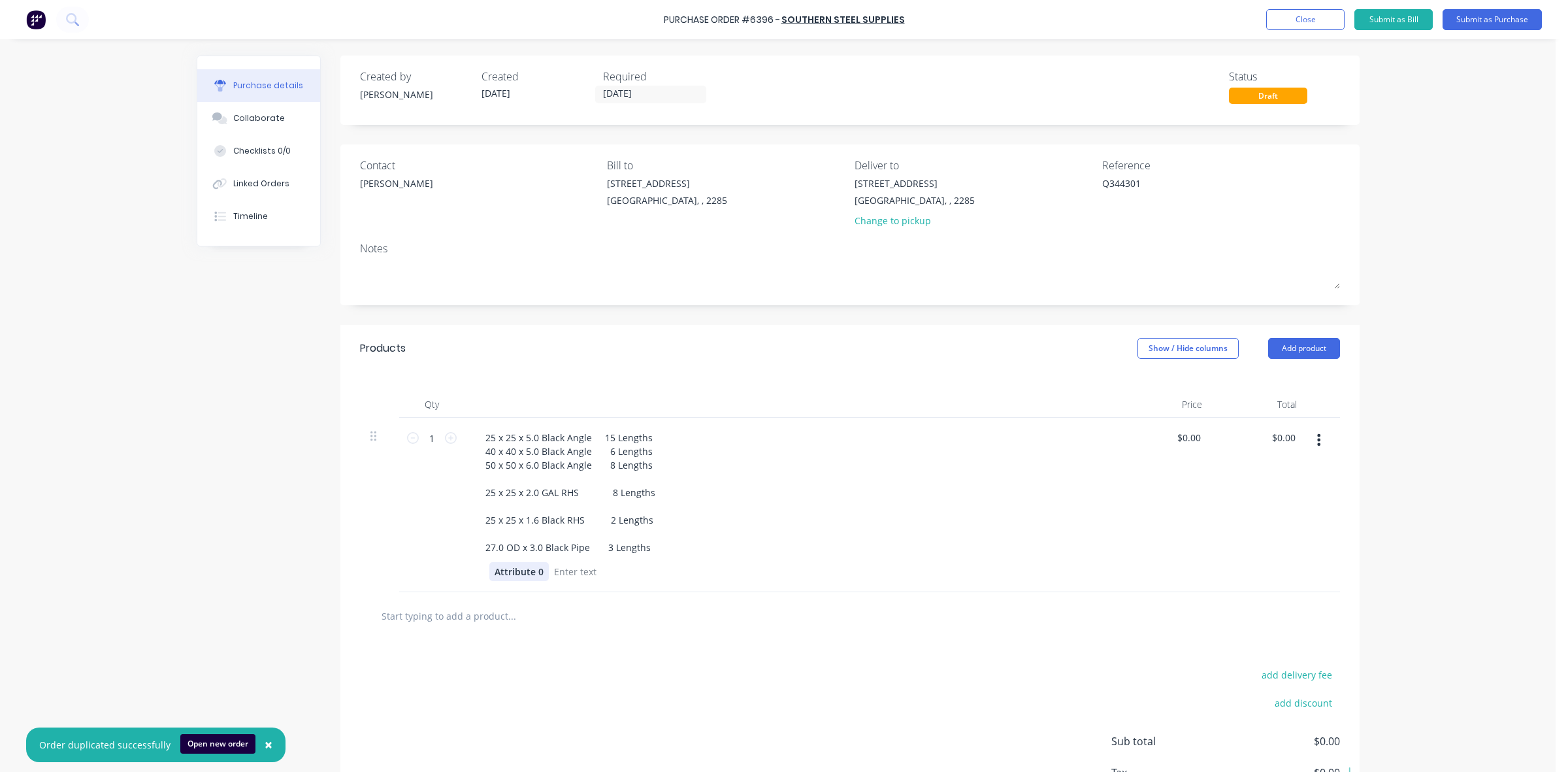
click at [507, 569] on div "Attribute 0" at bounding box center [519, 572] width 60 height 19
type textarea "x"
click at [507, 569] on div "Attribute 0" at bounding box center [519, 572] width 60 height 19
type textarea "x"
click at [492, 576] on div "0" at bounding box center [499, 572] width 20 height 19
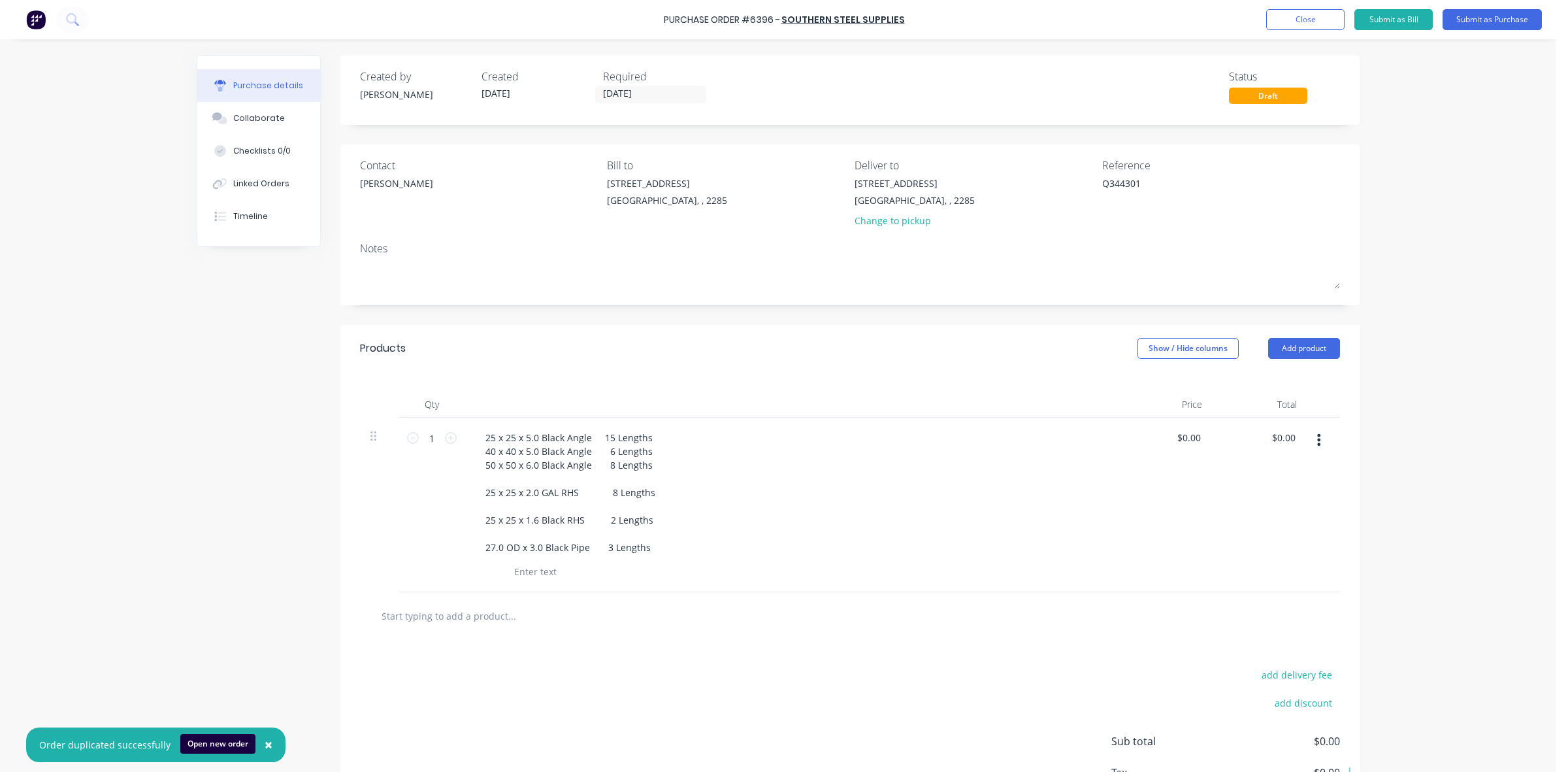
type textarea "x"
type input "0.00"
type textarea "x"
type input "$0.00"
type input "0.00"
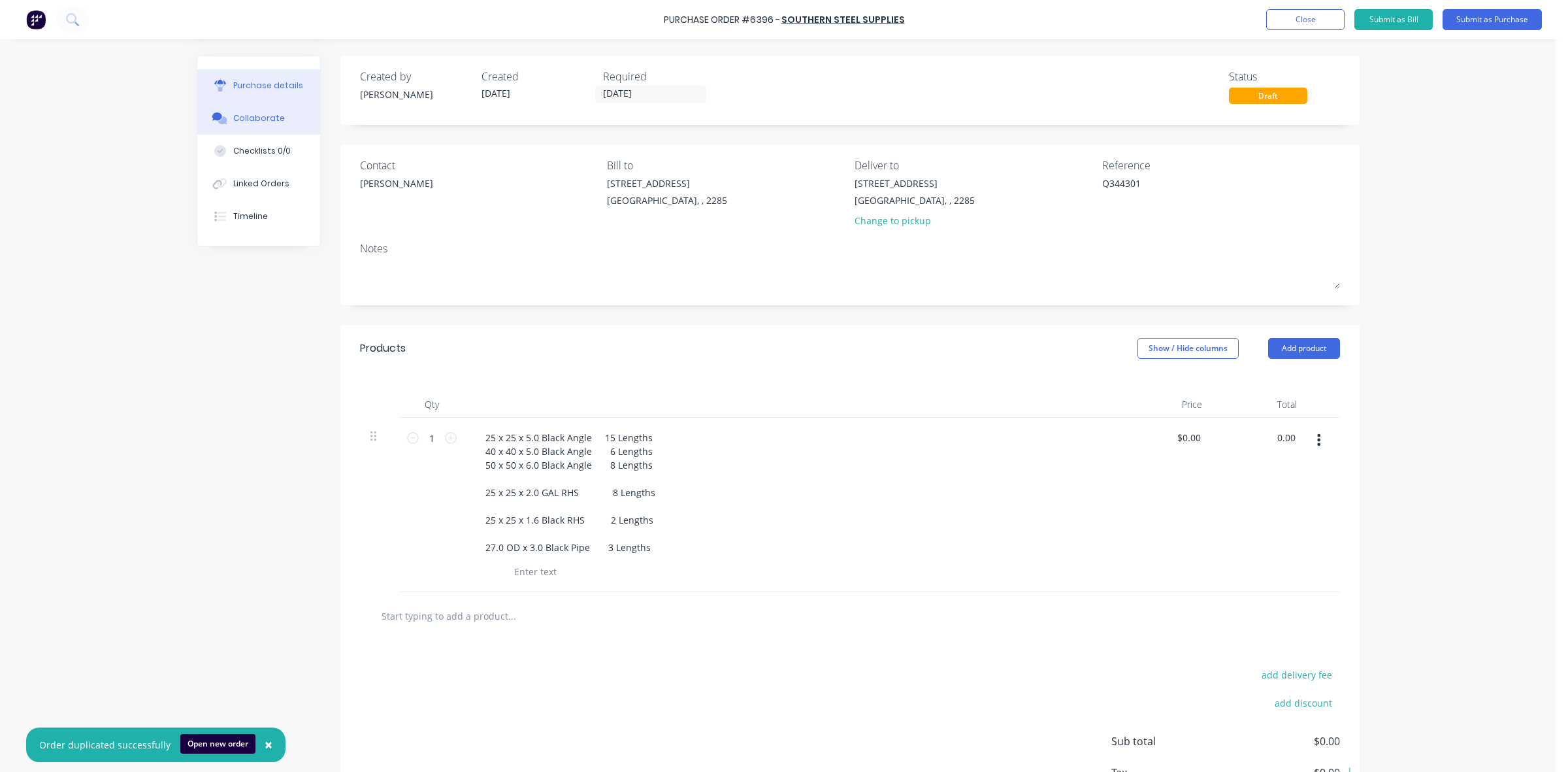
type textarea "x"
type input "$0.00"
click at [244, 106] on button "Collaborate" at bounding box center [258, 118] width 123 height 33
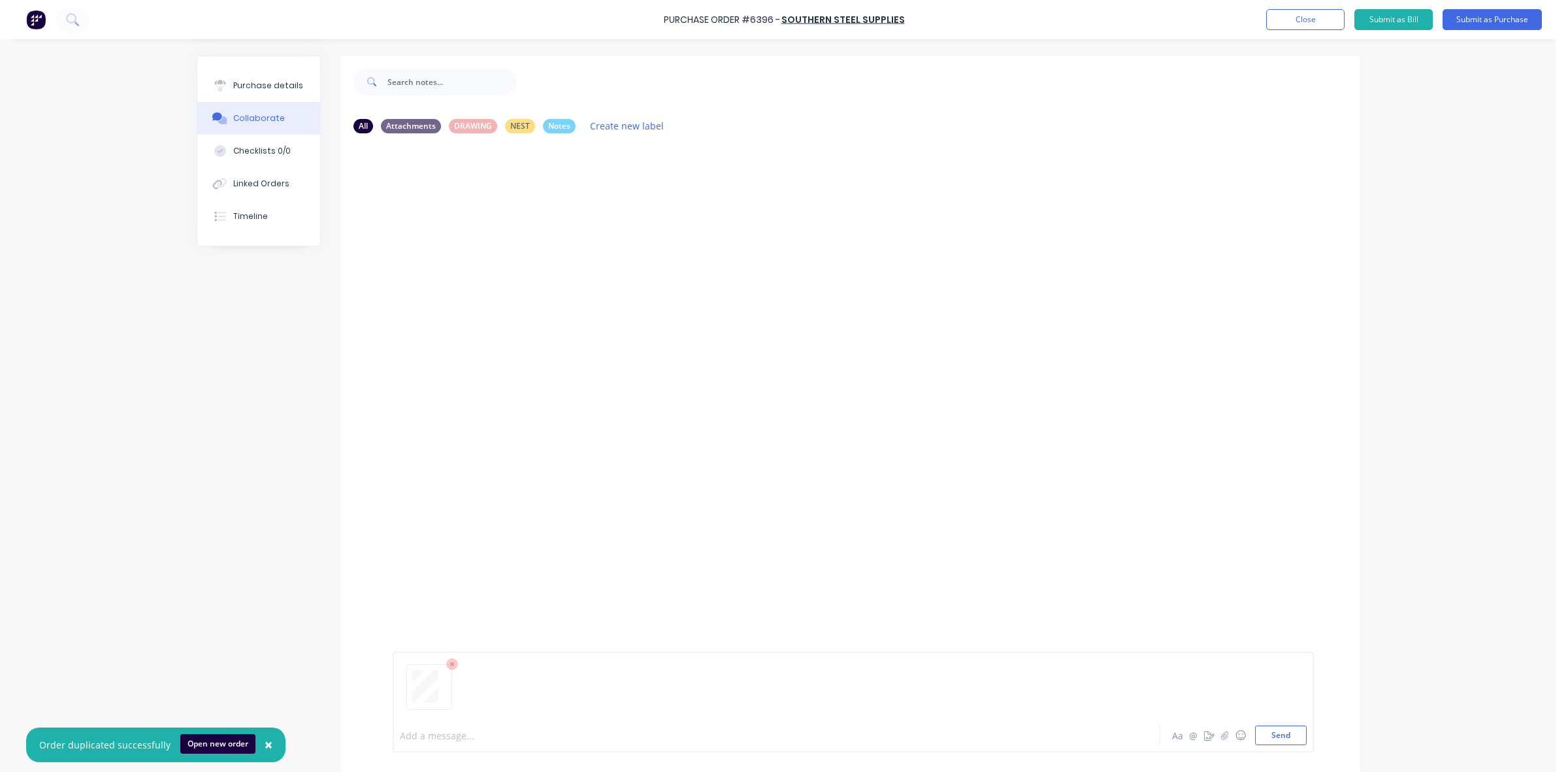
click at [438, 733] on div at bounding box center [740, 735] width 679 height 14
click at [1291, 13] on button "Close" at bounding box center [1305, 20] width 79 height 21
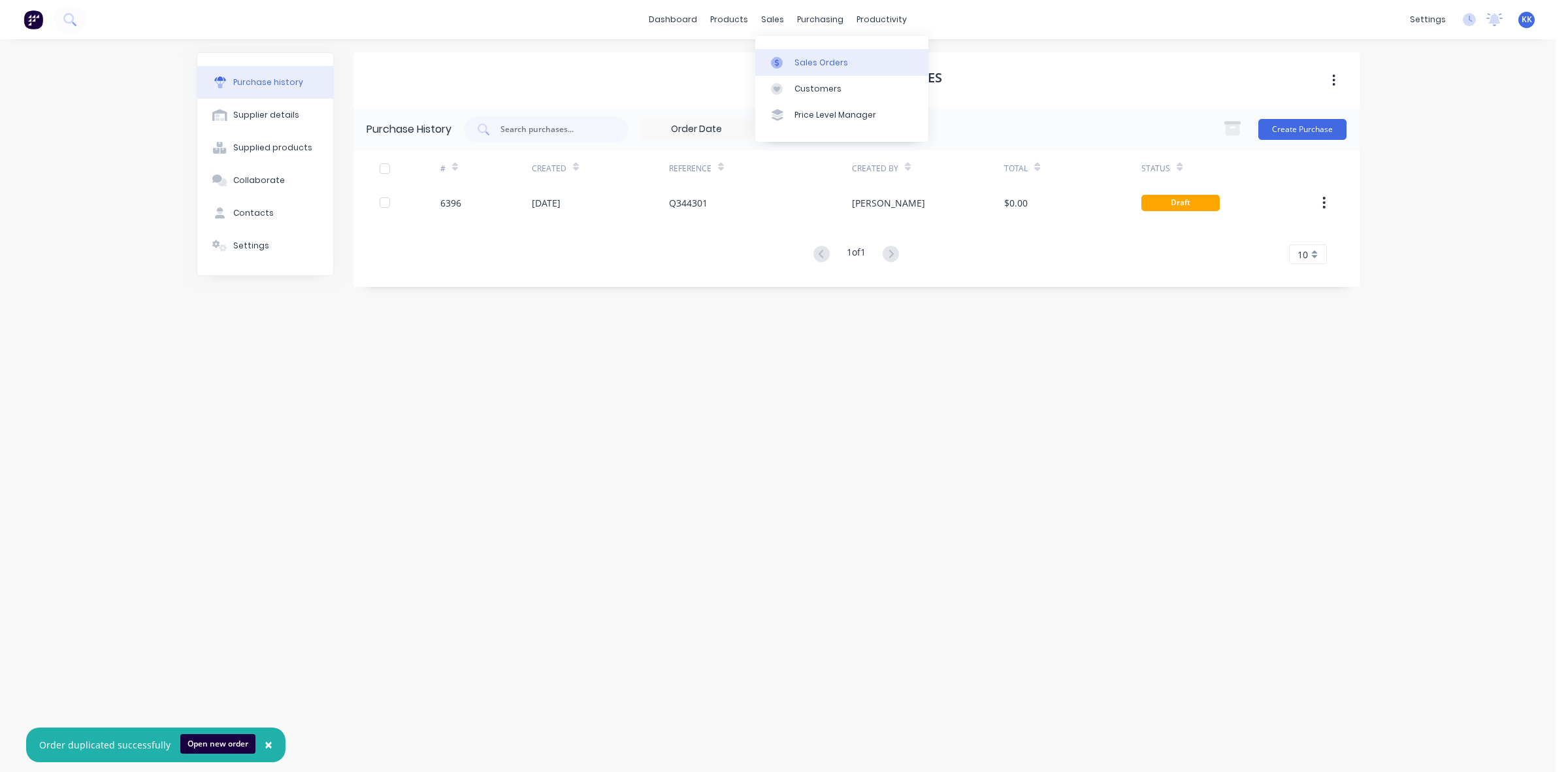
click at [796, 60] on div "Sales Orders" at bounding box center [821, 63] width 53 height 12
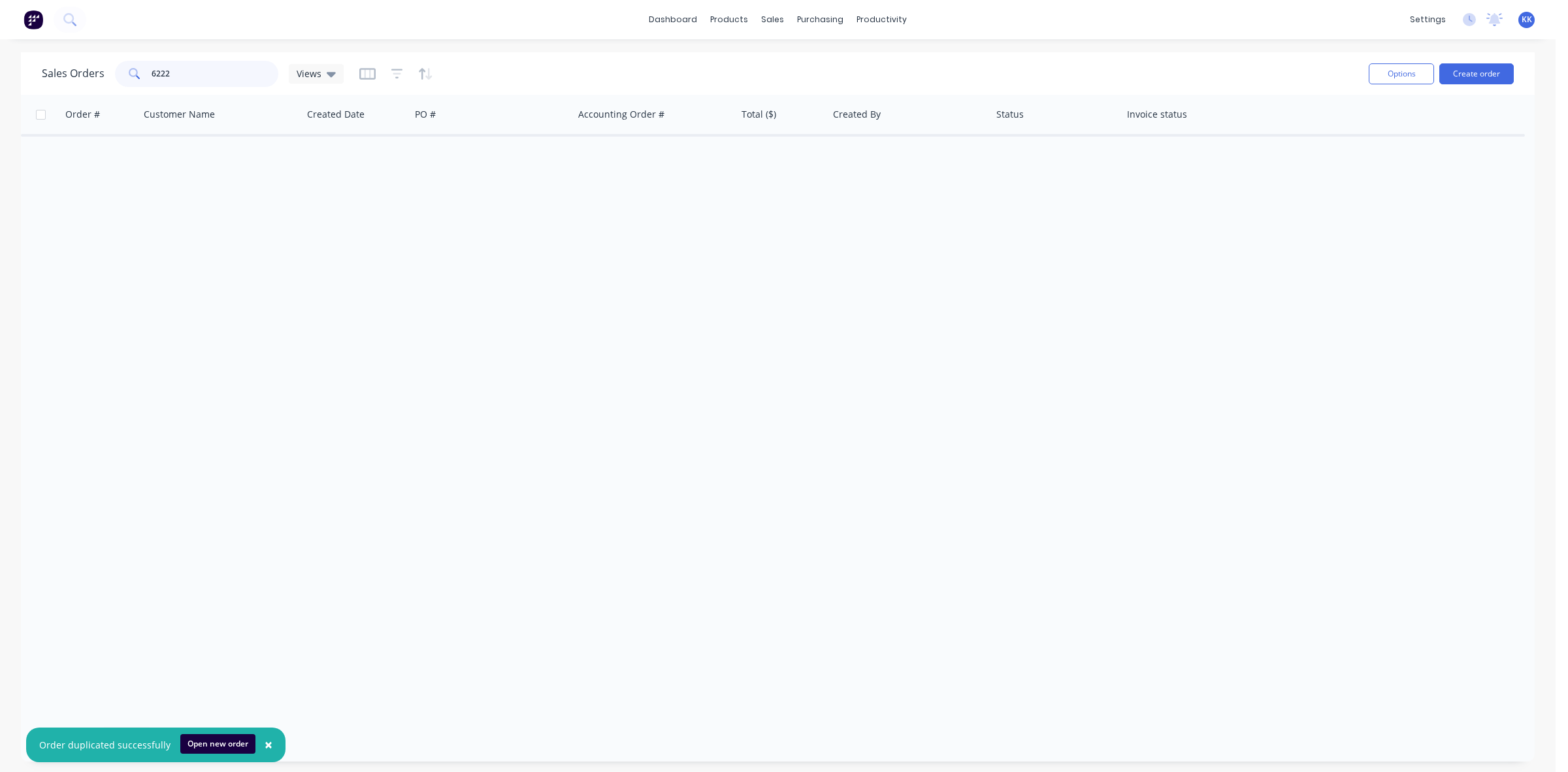
drag, startPoint x: 189, startPoint y: 71, endPoint x: 139, endPoint y: 68, distance: 50.1
click at [139, 68] on div "6222" at bounding box center [197, 73] width 164 height 26
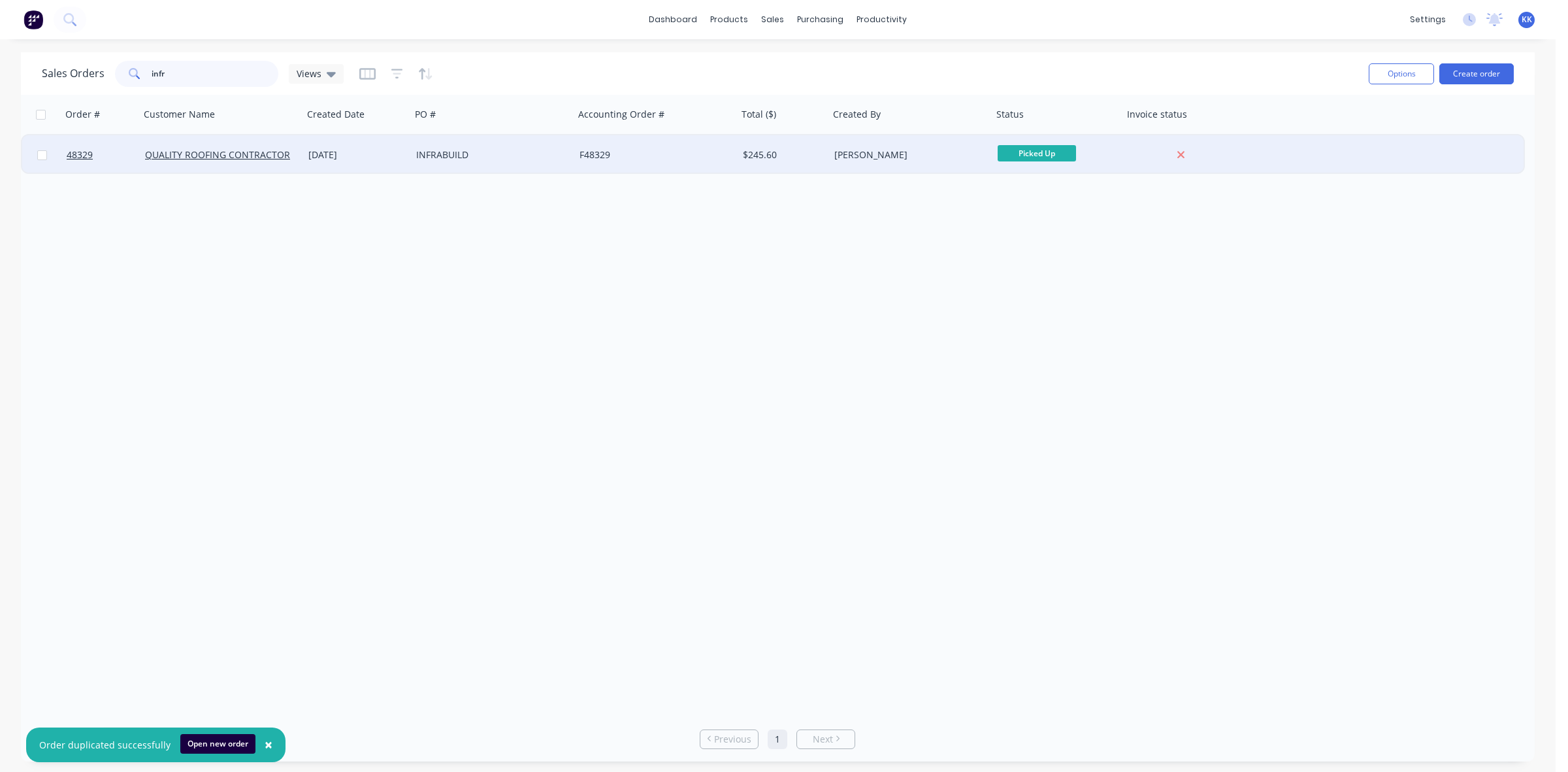
type input "infr"
click at [428, 139] on div "INFRABUILD" at bounding box center [493, 154] width 164 height 39
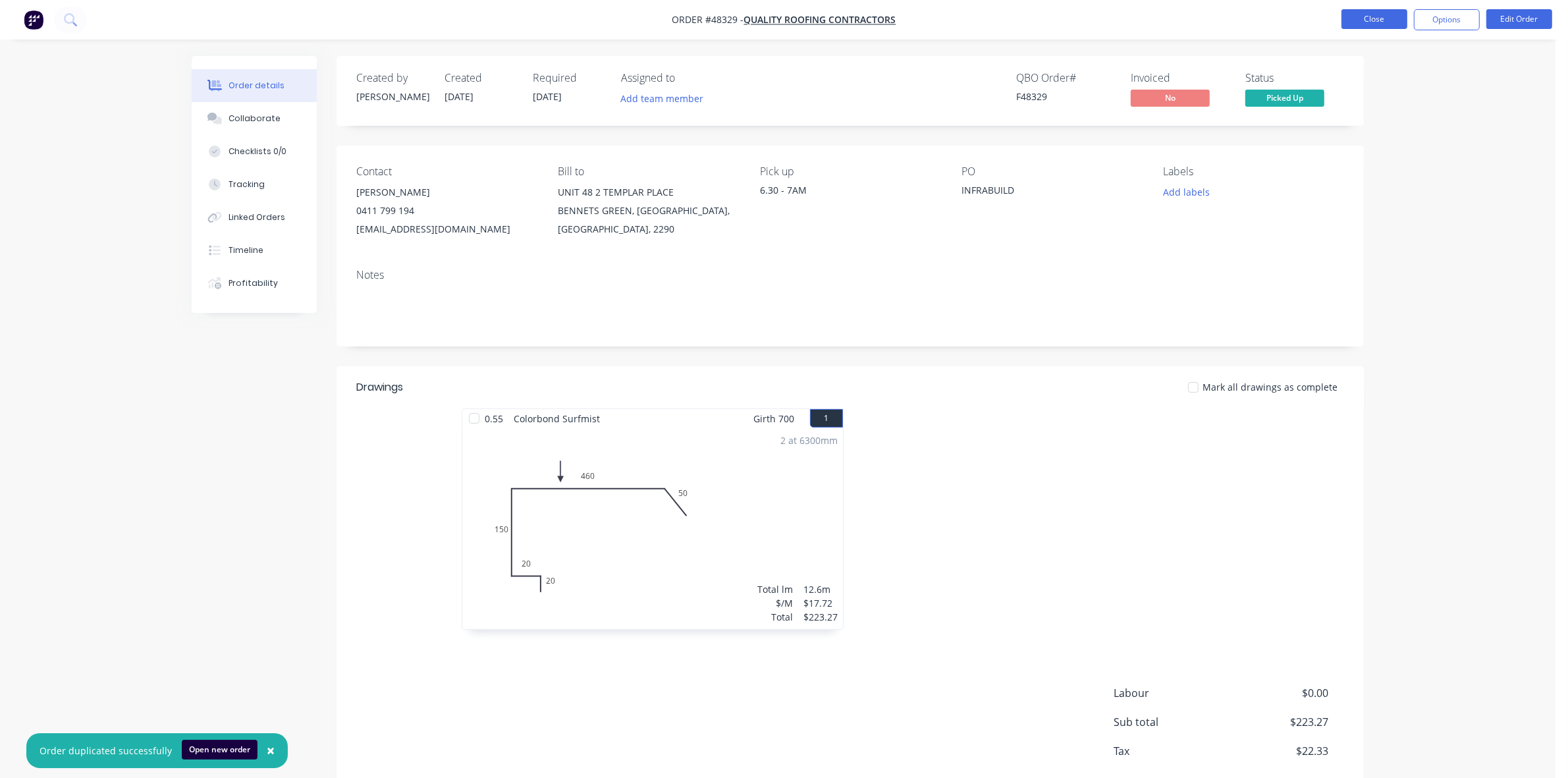
click at [1372, 12] on button "Close" at bounding box center [1374, 19] width 66 height 20
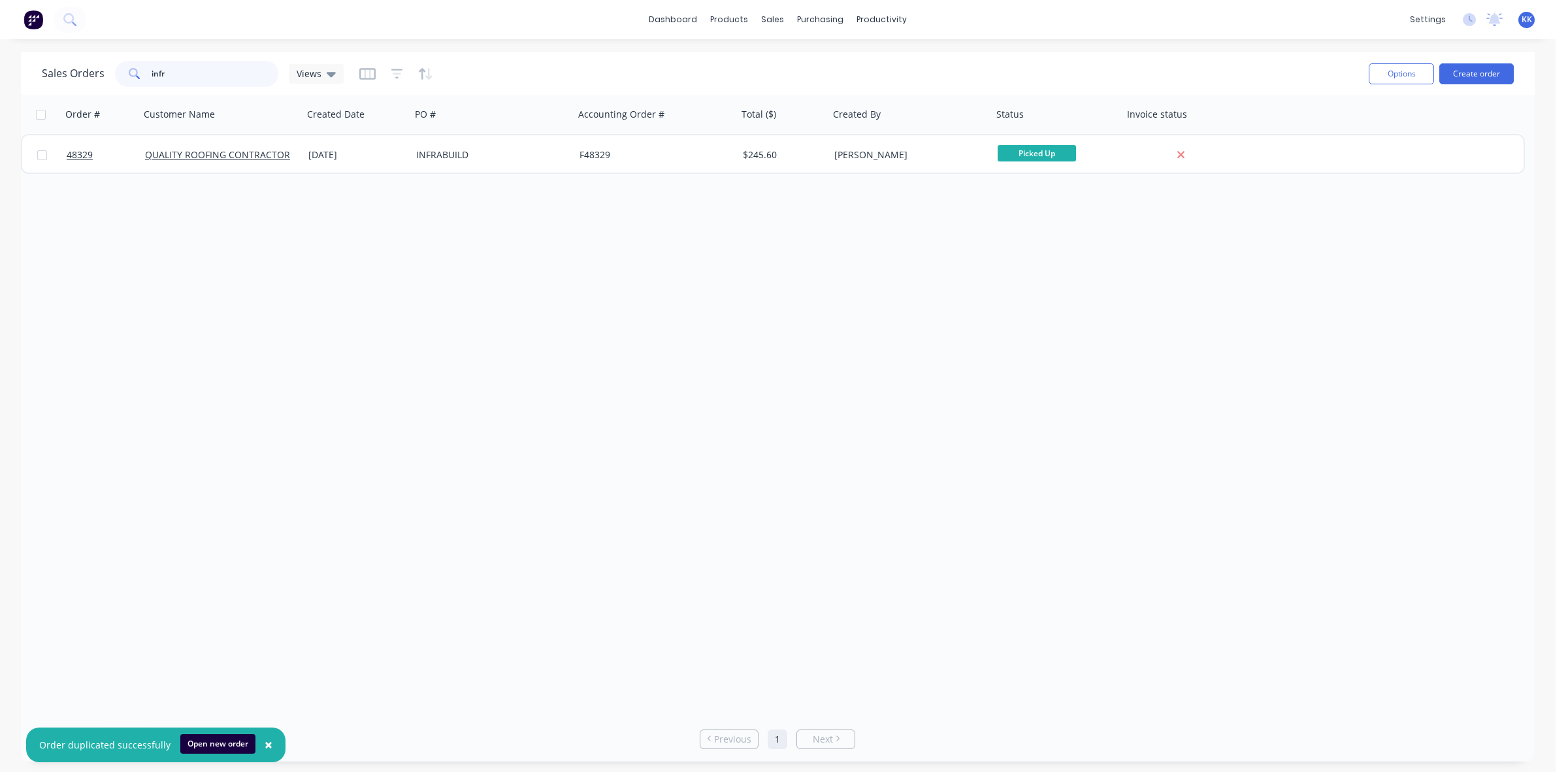
drag, startPoint x: 204, startPoint y: 64, endPoint x: 149, endPoint y: 64, distance: 55.0
click at [149, 64] on div "infr" at bounding box center [197, 73] width 164 height 26
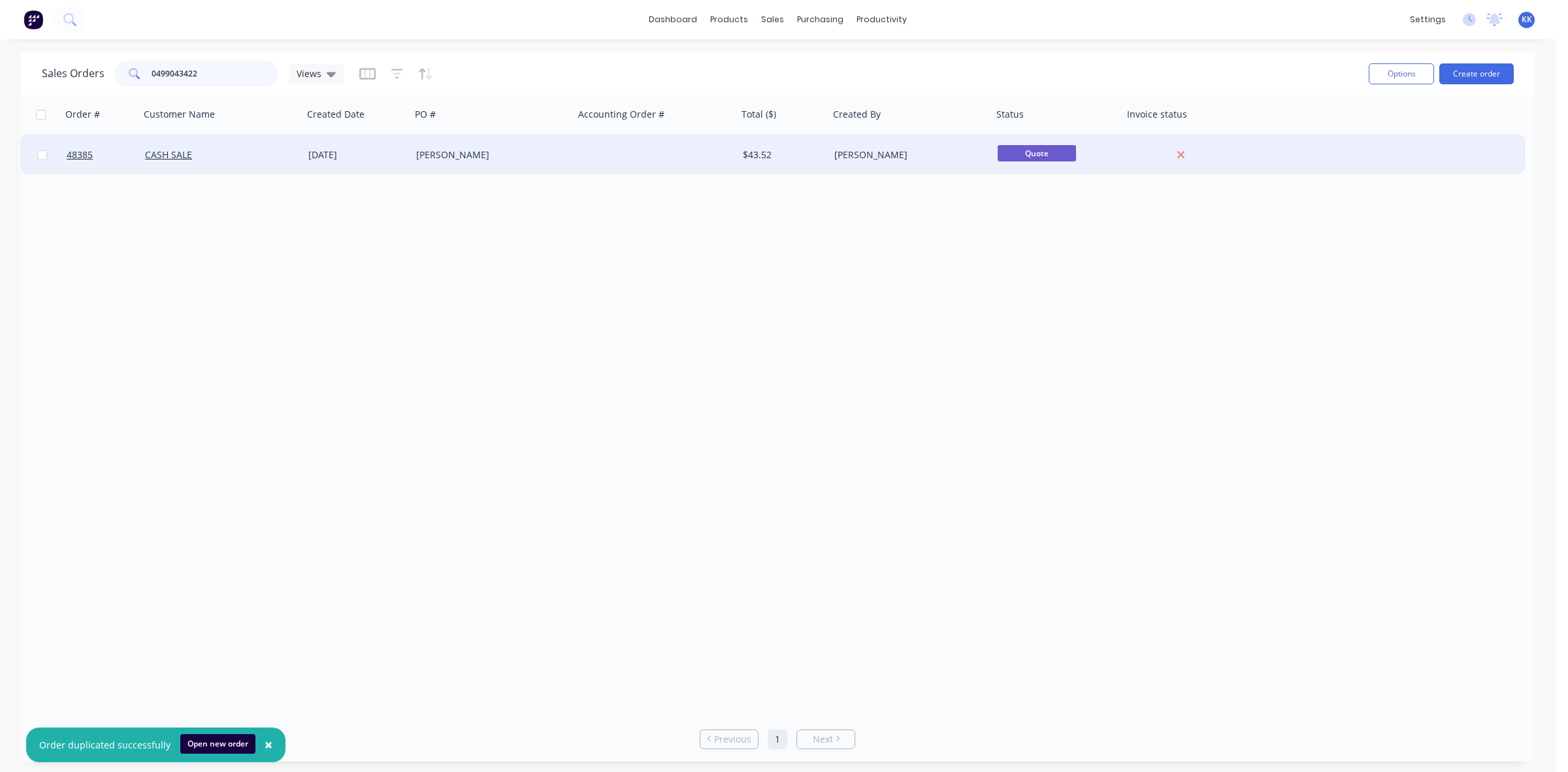
type input "0499043422"
click at [494, 153] on div "[PERSON_NAME]" at bounding box center [489, 155] width 145 height 13
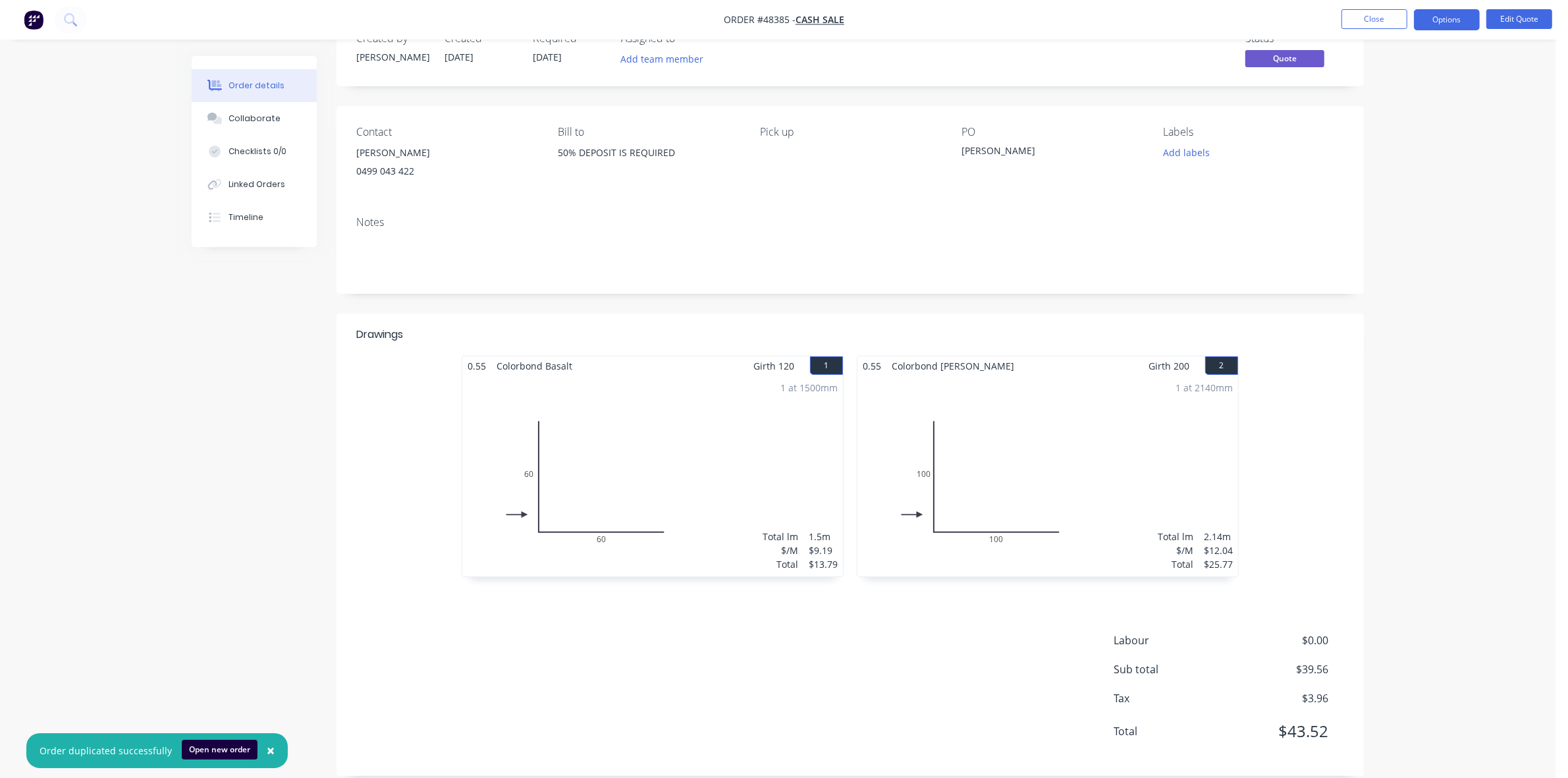
scroll to position [58, 0]
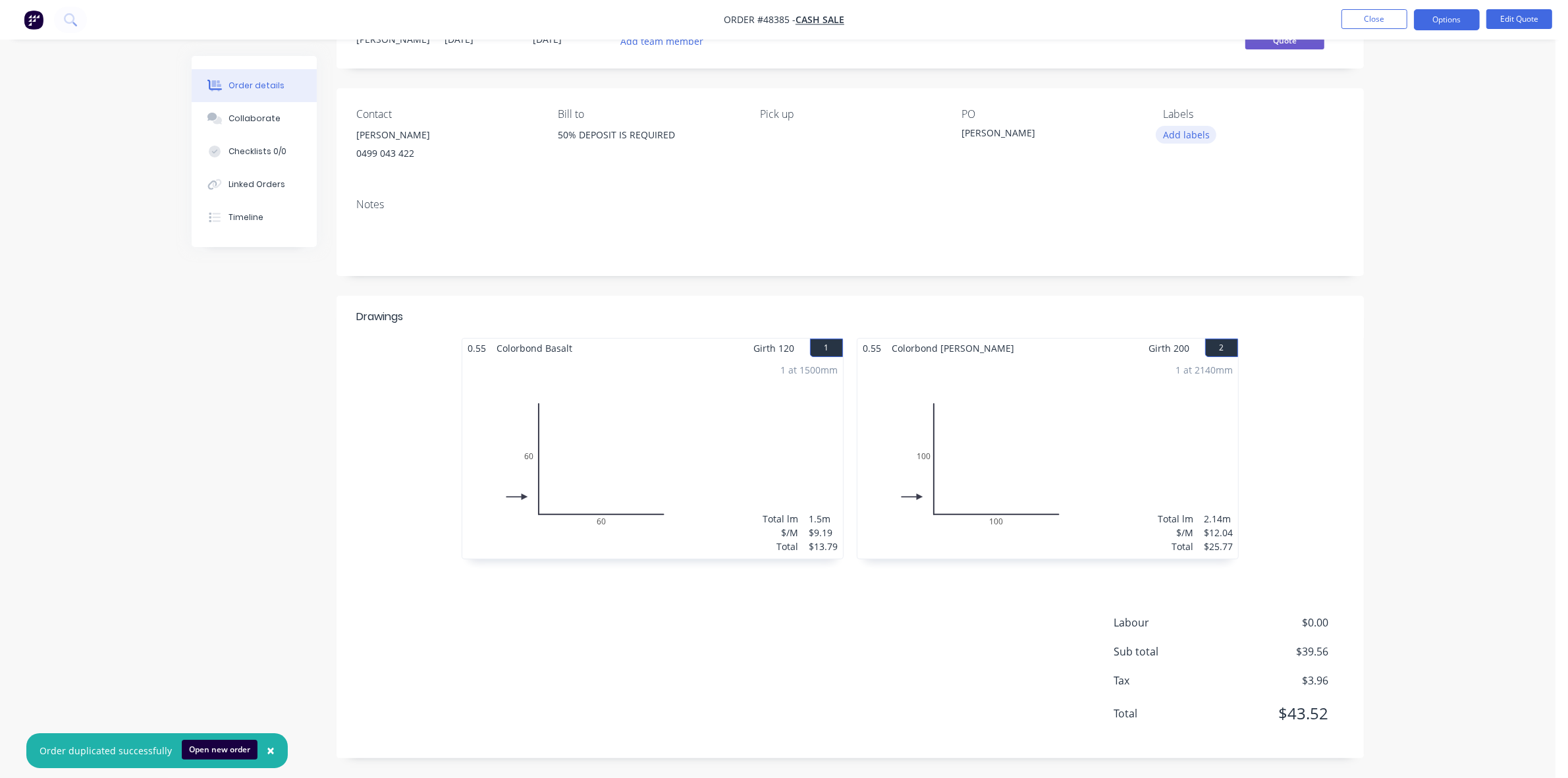
click at [1187, 136] on button "Add labels" at bounding box center [1186, 135] width 61 height 18
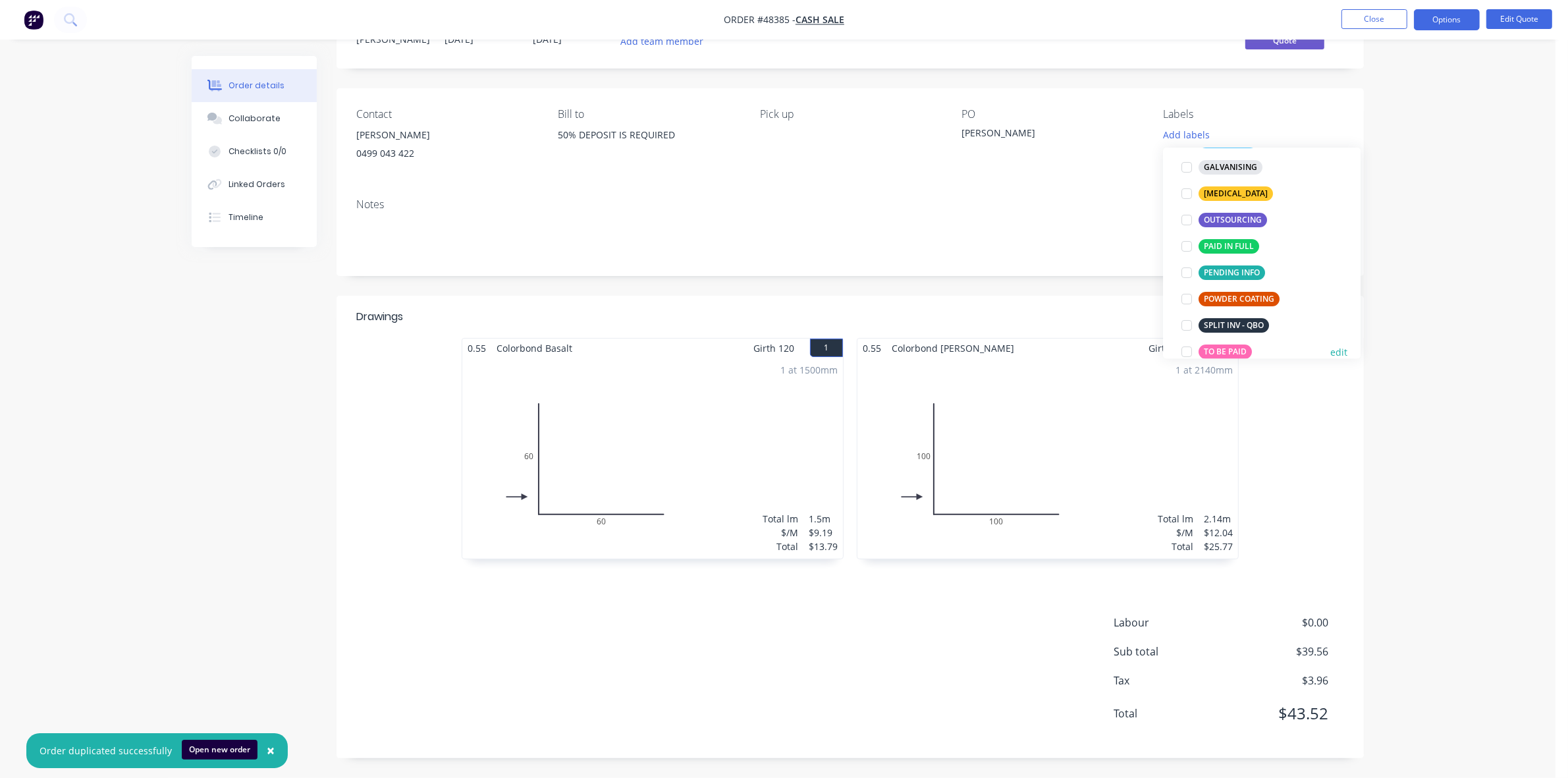
click at [1230, 353] on div "TO BE PAID" at bounding box center [1224, 352] width 54 height 14
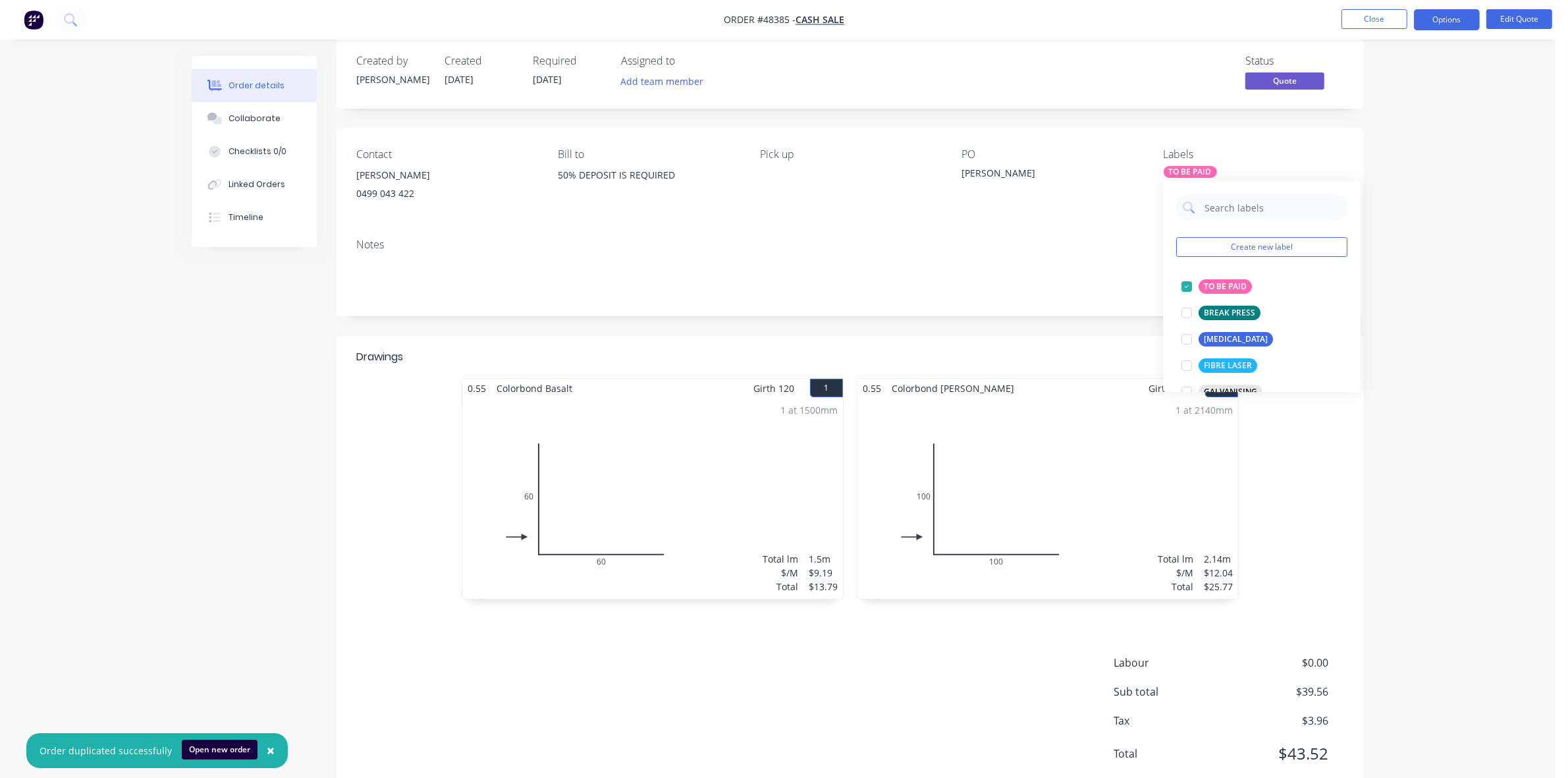
scroll to position [0, 0]
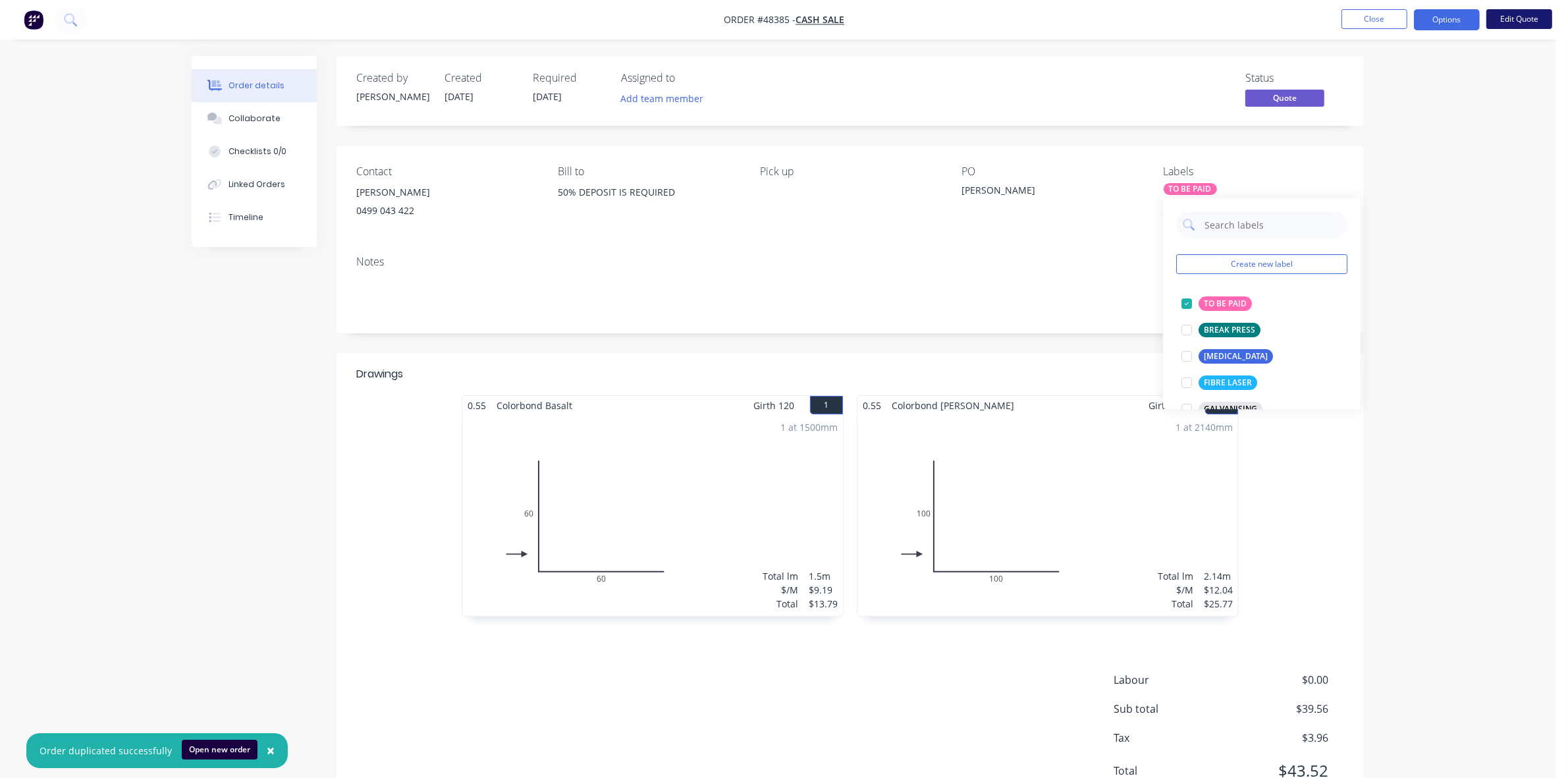
click at [1525, 17] on button "Edit Quote" at bounding box center [1519, 19] width 66 height 20
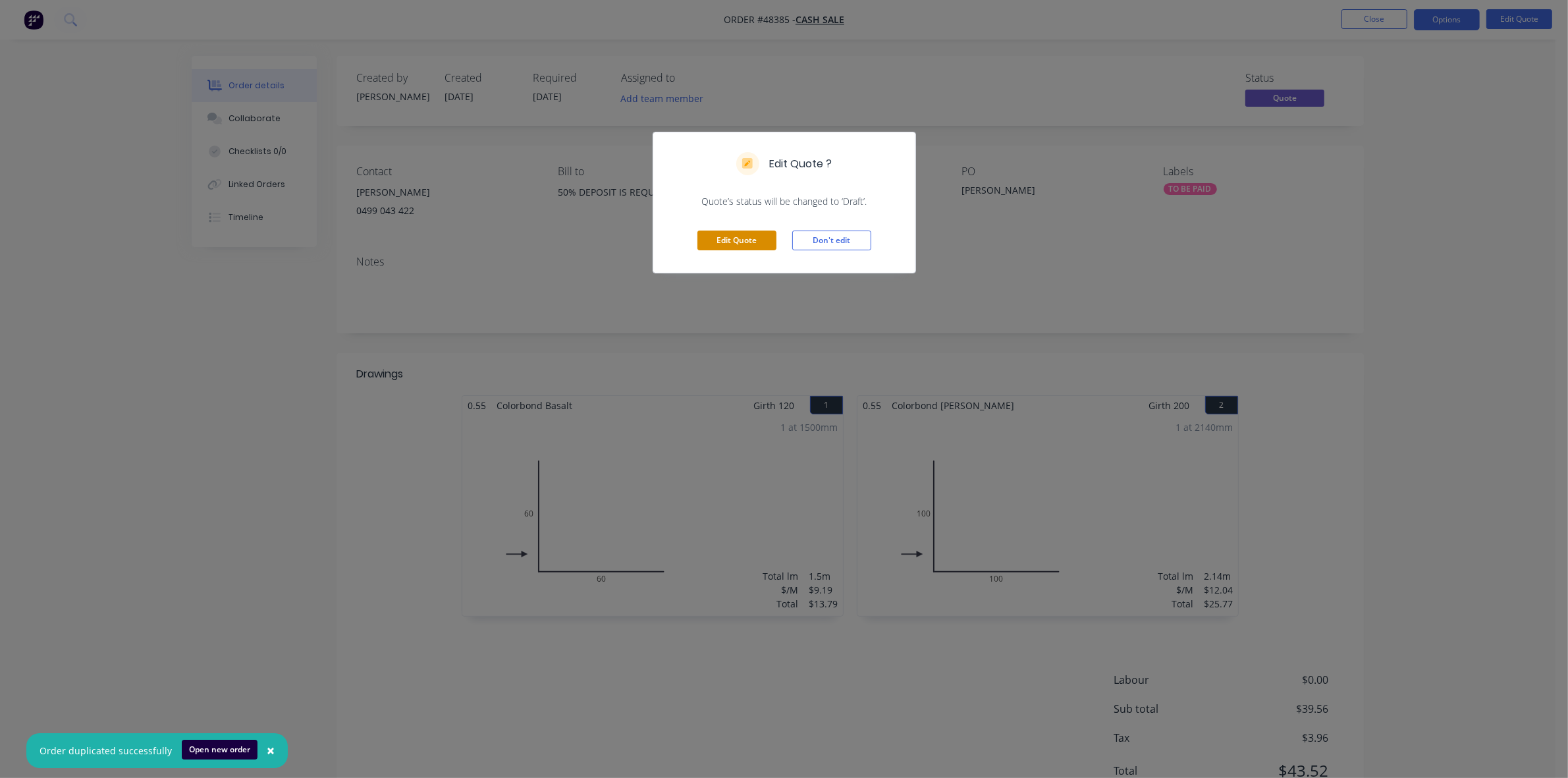
click at [735, 244] on button "Edit Quote" at bounding box center [737, 240] width 79 height 20
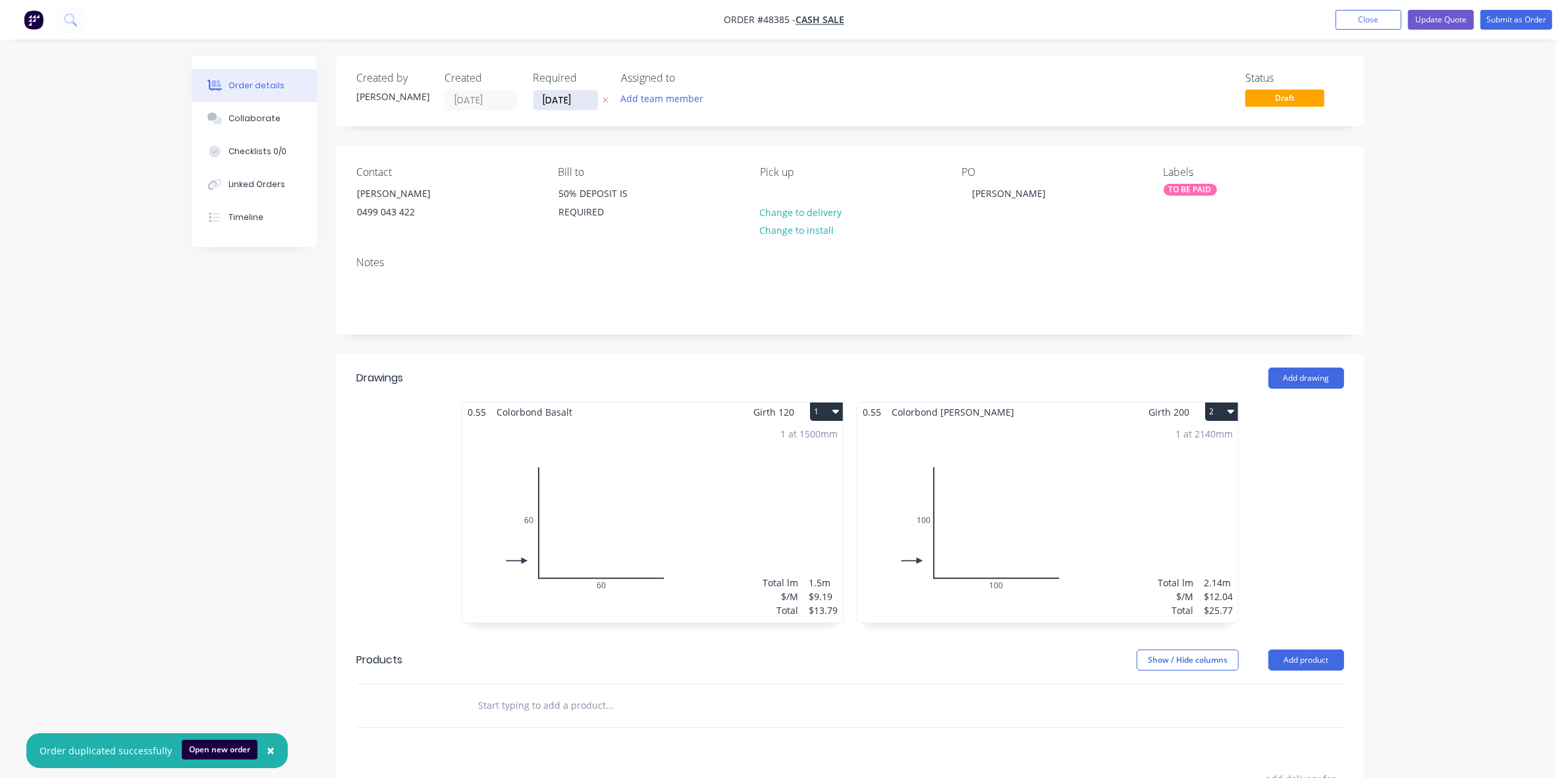
click at [558, 99] on input "[DATE]" at bounding box center [565, 100] width 65 height 20
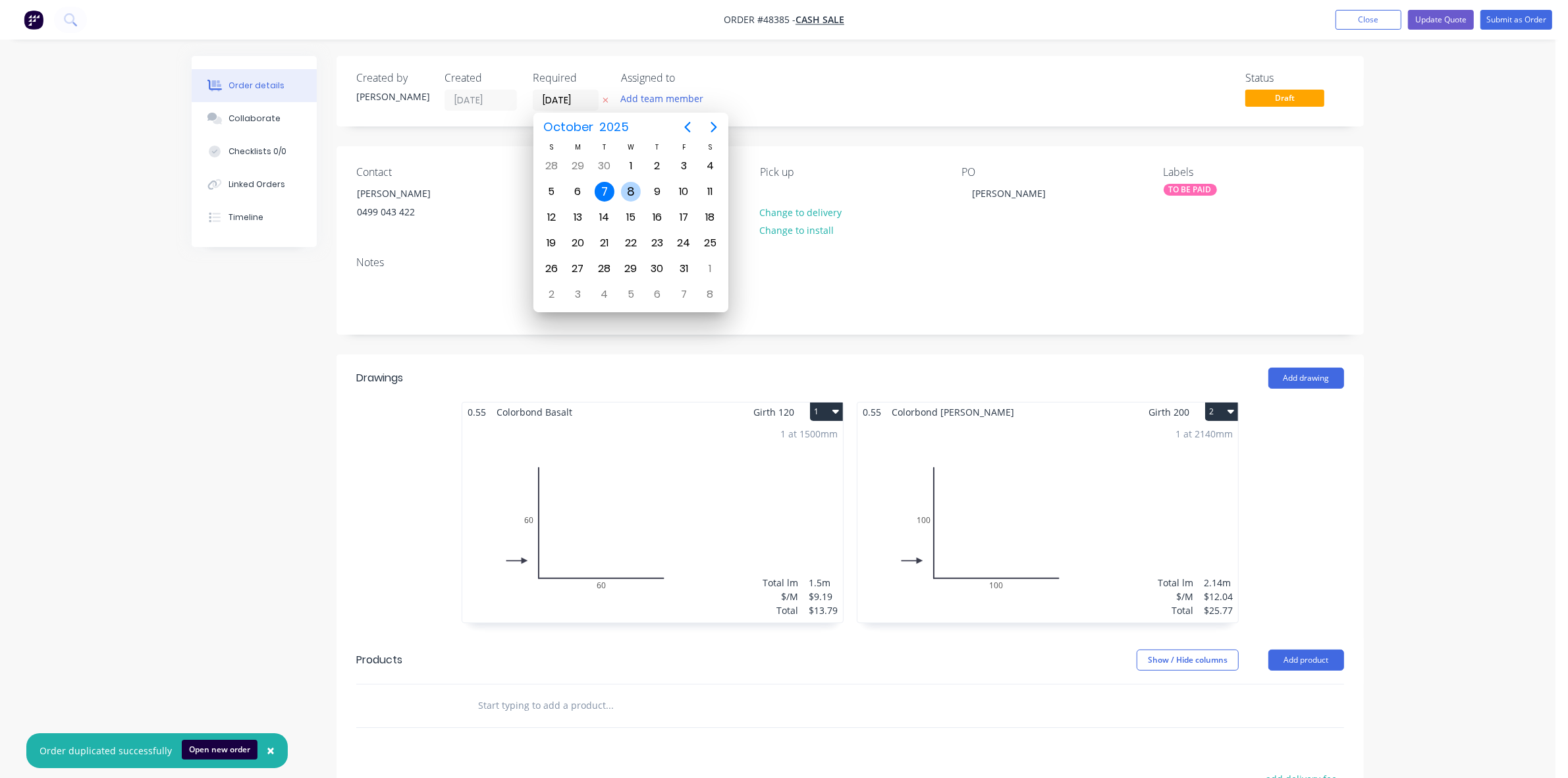
click at [635, 189] on div "8" at bounding box center [630, 191] width 20 height 20
type input "[DATE]"
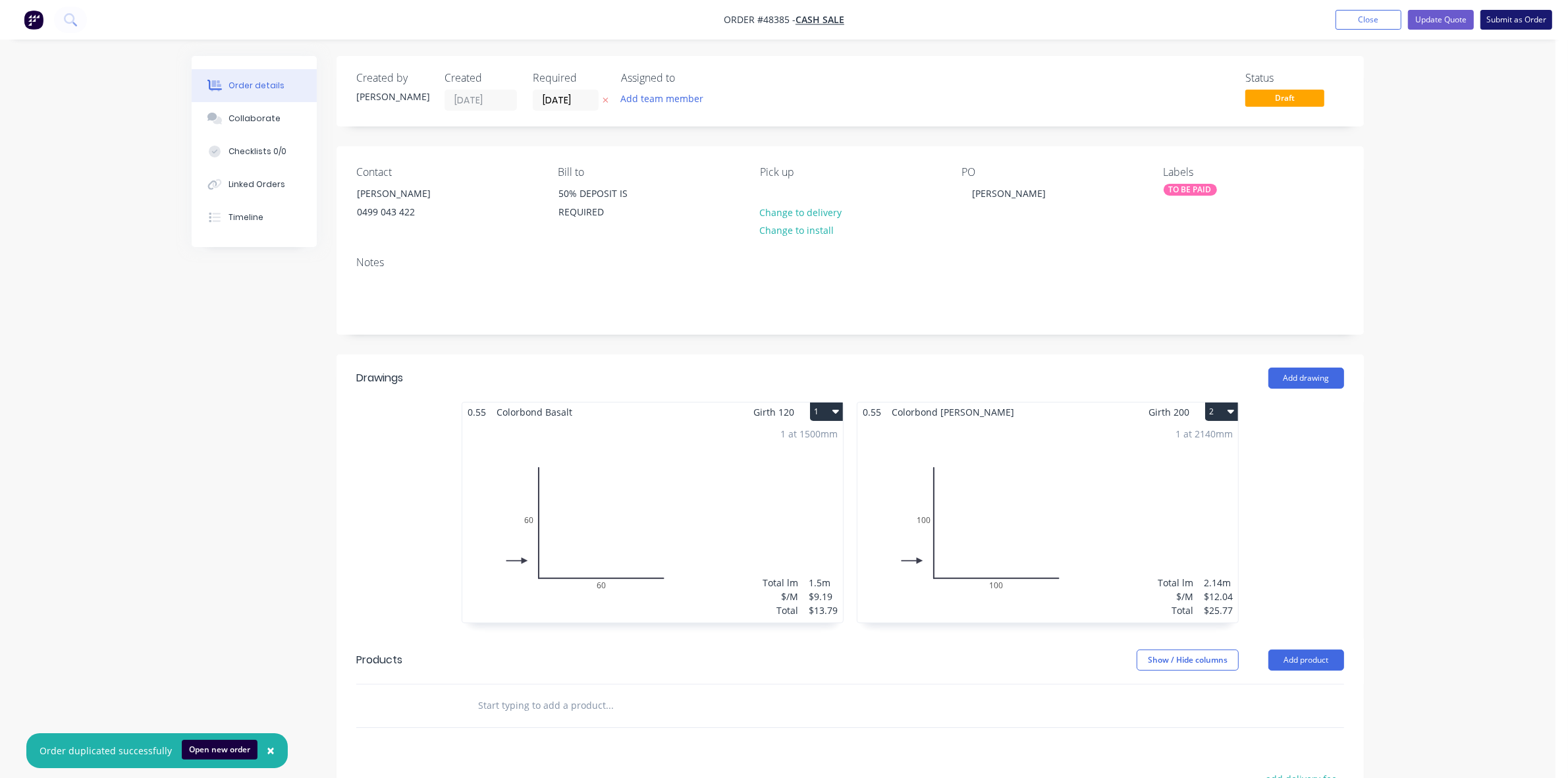
click at [1508, 25] on button "Submit as Order" at bounding box center [1516, 19] width 72 height 20
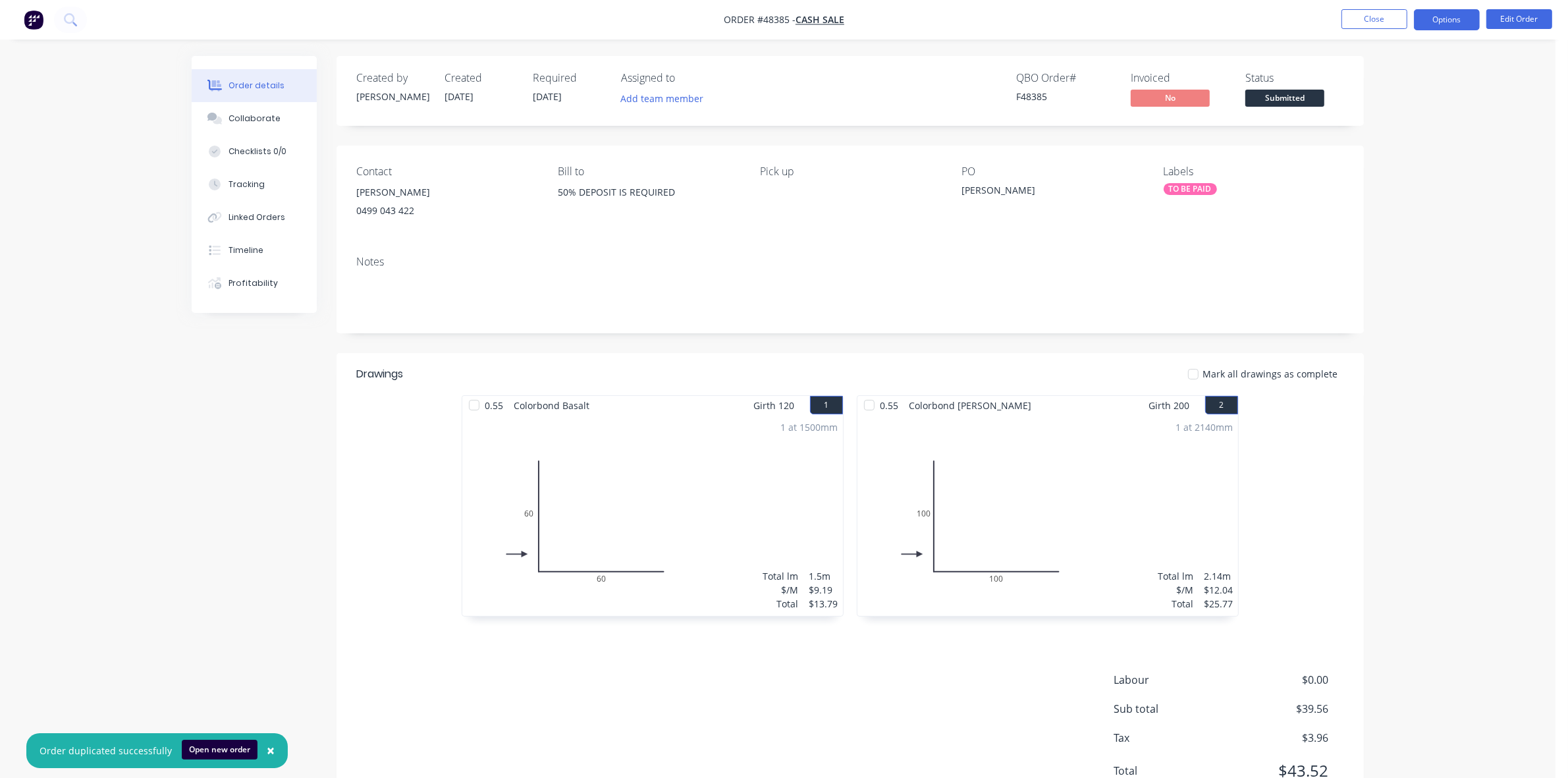
click at [1444, 24] on button "Options" at bounding box center [1446, 20] width 66 height 21
click at [1394, 150] on div "Work Order" at bounding box center [1406, 159] width 121 height 19
click at [1391, 135] on div "Without pricing" at bounding box center [1406, 133] width 121 height 19
click at [1271, 100] on span "Submitted" at bounding box center [1285, 98] width 79 height 17
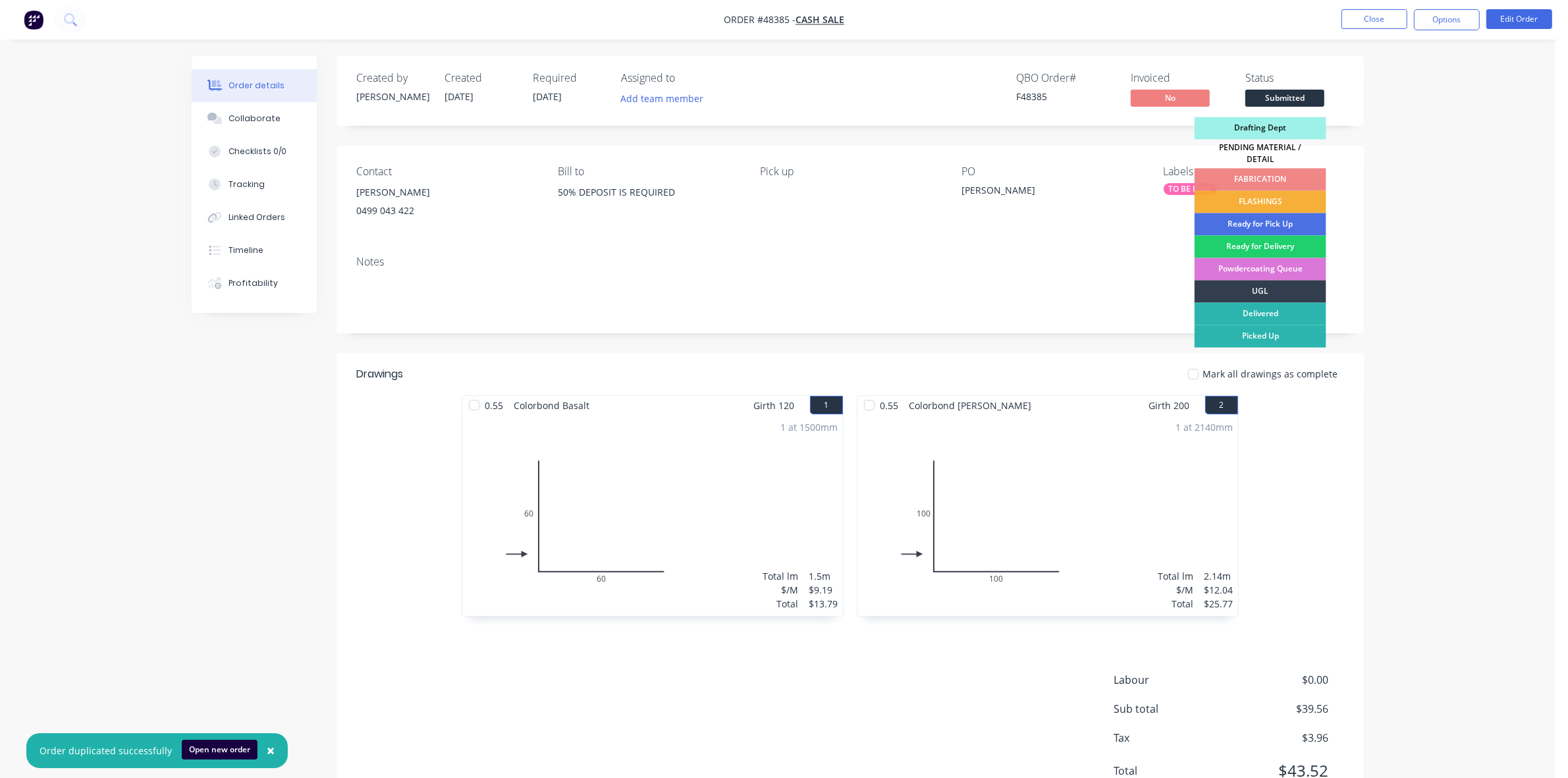
drag, startPoint x: 1260, startPoint y: 191, endPoint x: 1101, endPoint y: 205, distance: 159.6
click at [1259, 193] on div "FLASHINGS" at bounding box center [1260, 202] width 131 height 22
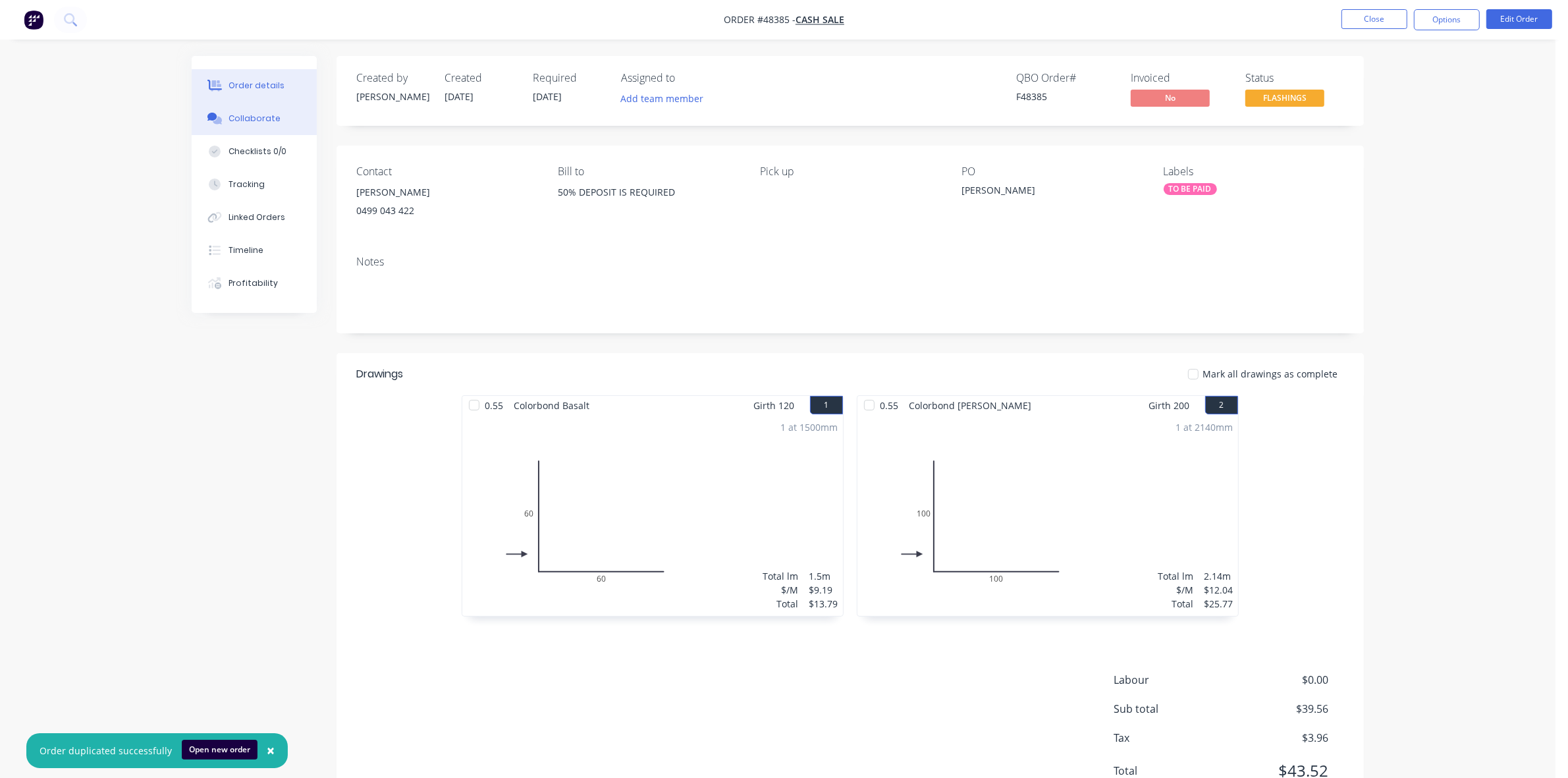
click at [252, 113] on div "Collaborate" at bounding box center [254, 119] width 52 height 12
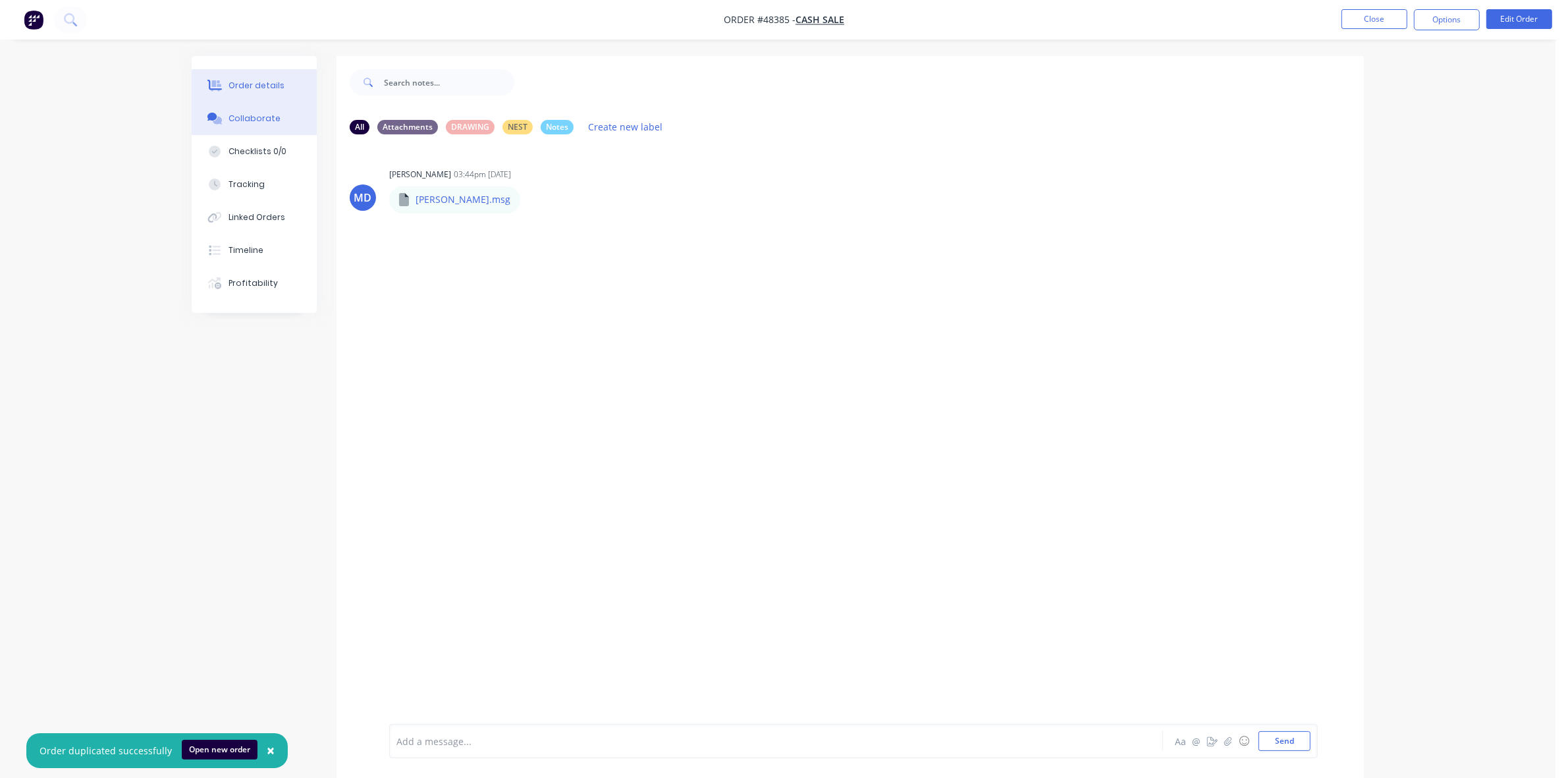
click at [275, 95] on button "Order details" at bounding box center [254, 85] width 125 height 33
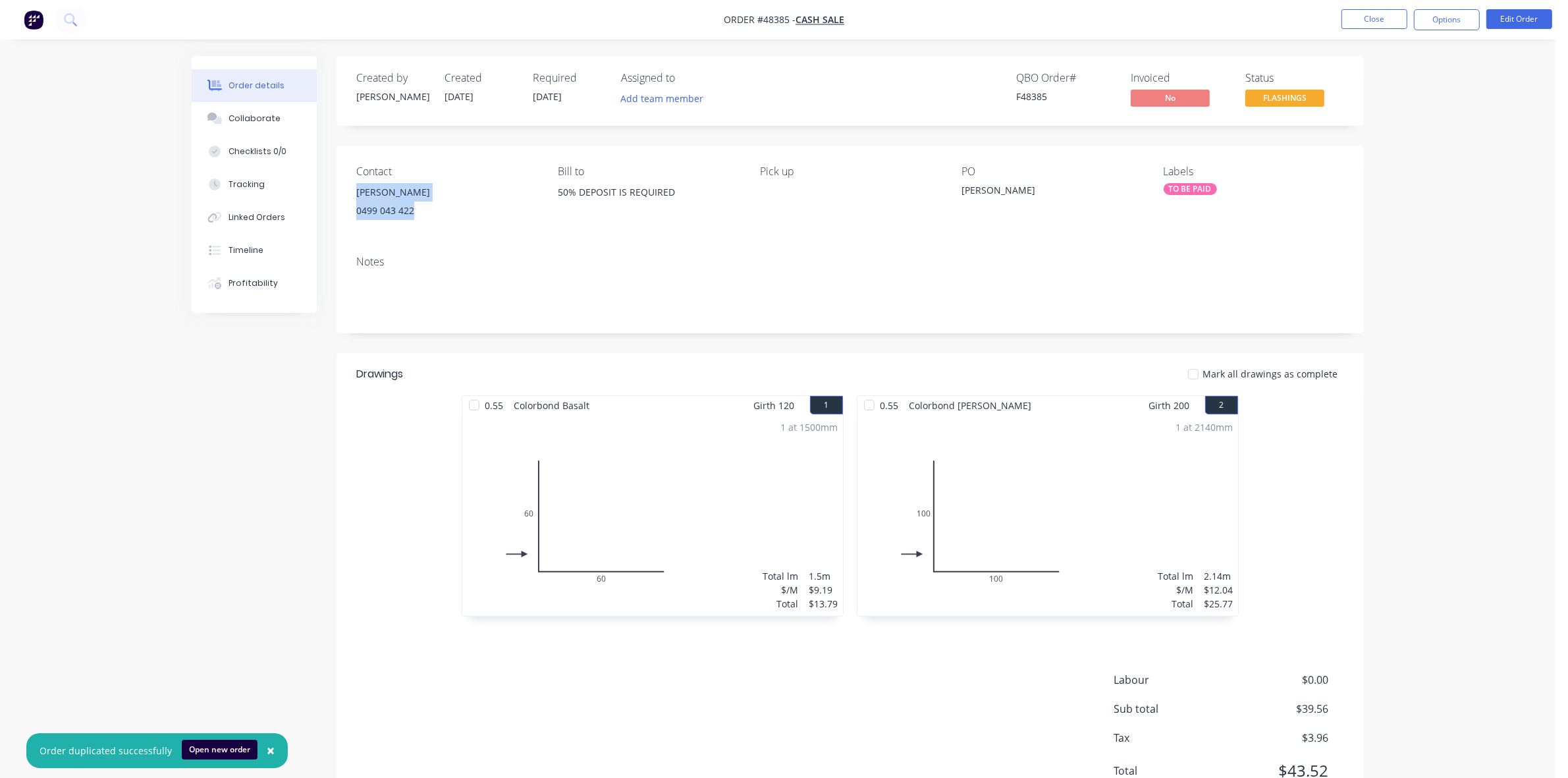
drag, startPoint x: 420, startPoint y: 209, endPoint x: 338, endPoint y: 196, distance: 83.0
click at [338, 196] on div "Contact [PERSON_NAME] [PHONE_NUMBER] Bill to 50% DEPOSIT IS REQUIRED Pick up PO…" at bounding box center [850, 196] width 1027 height 99
copy div "[PERSON_NAME] 0499 043 422"
click at [249, 130] on button "Collaborate" at bounding box center [254, 118] width 125 height 33
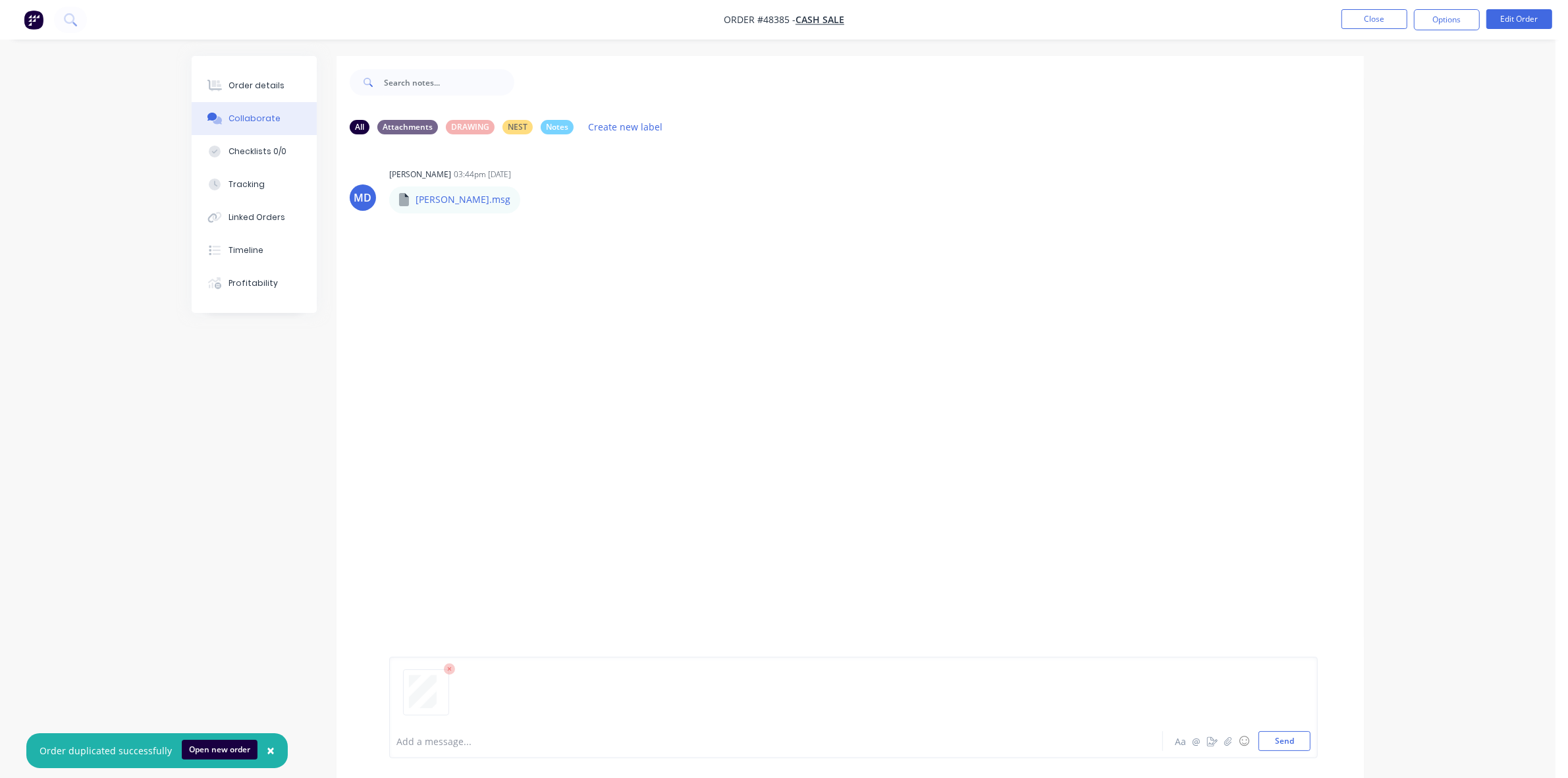
click at [446, 743] on div at bounding box center [739, 741] width 685 height 14
click at [1377, 17] on button "Close" at bounding box center [1374, 19] width 66 height 20
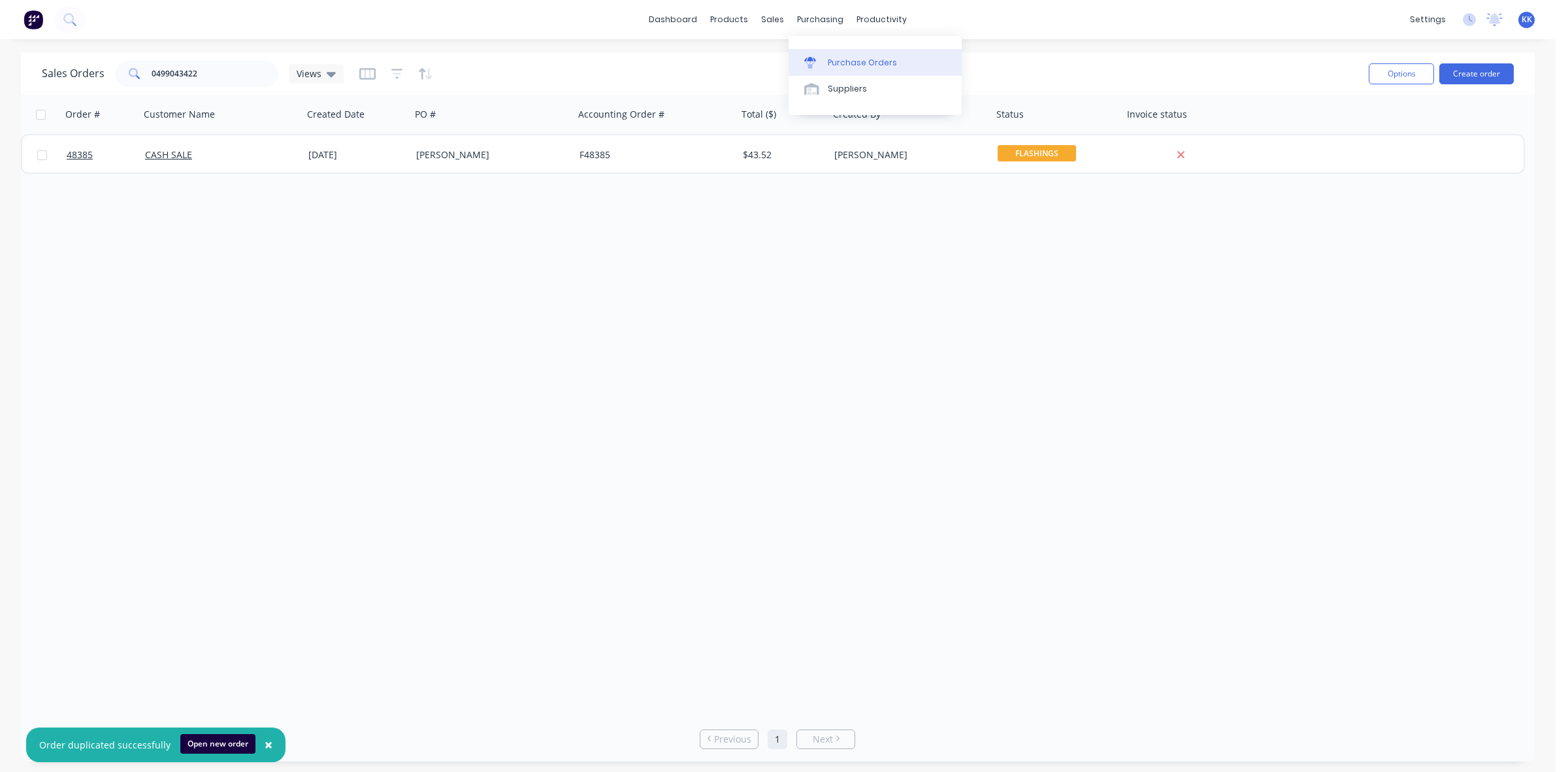
click at [830, 56] on link "Purchase Orders" at bounding box center [875, 62] width 173 height 26
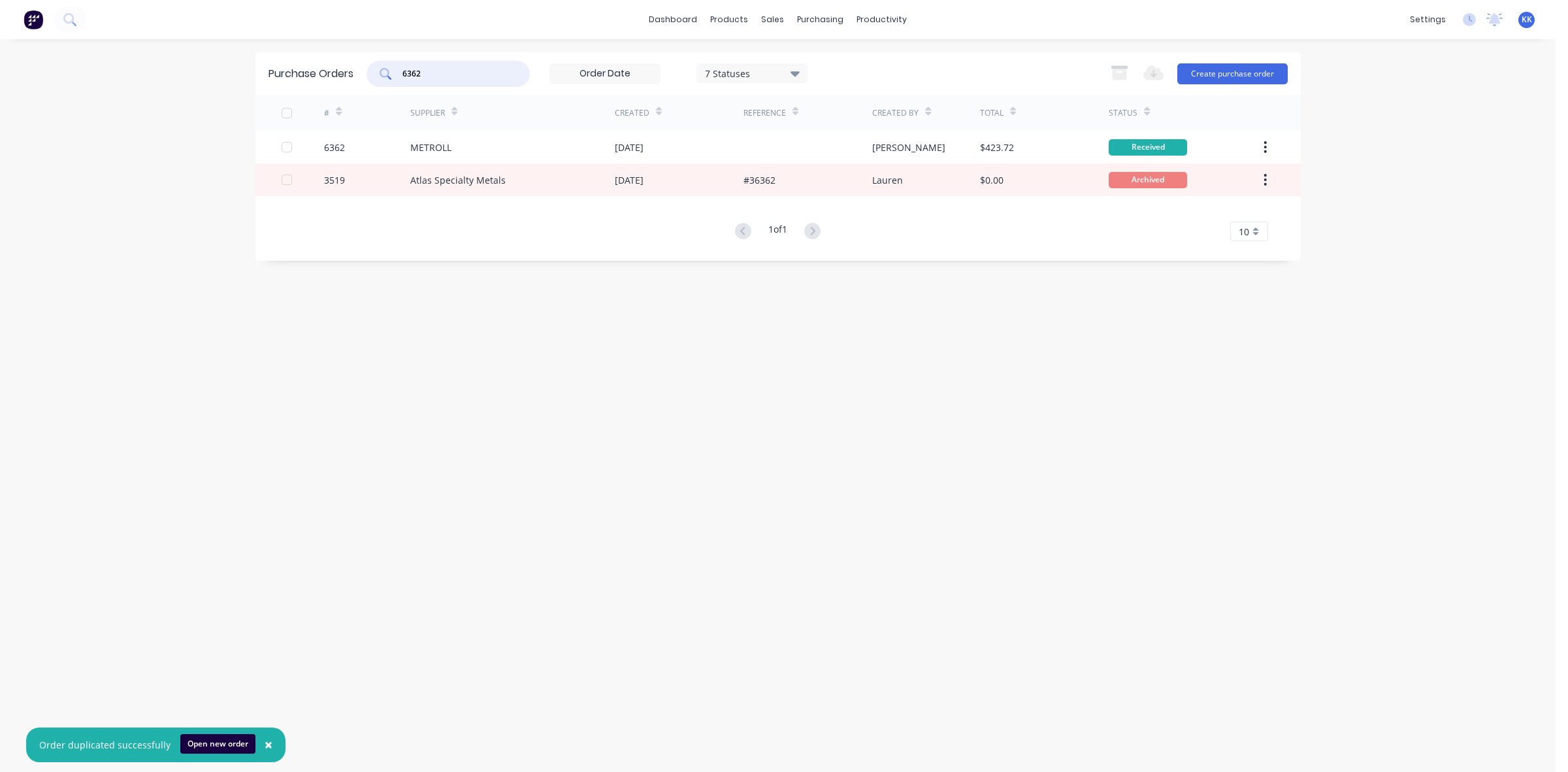
drag, startPoint x: 427, startPoint y: 67, endPoint x: 413, endPoint y: 68, distance: 14.0
click at [413, 68] on input "6362" at bounding box center [455, 74] width 108 height 13
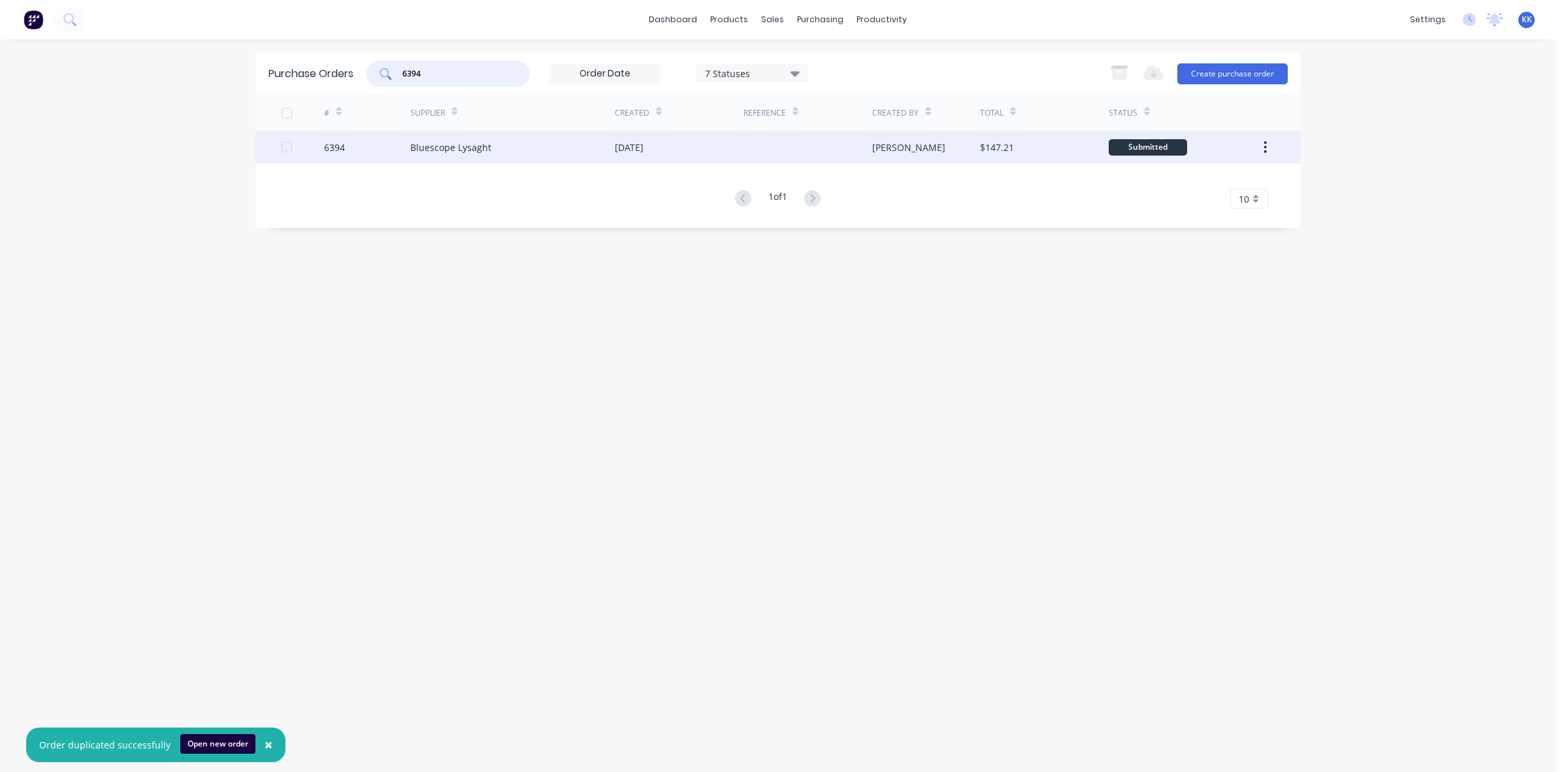
type input "6394"
click at [572, 153] on div "Bluescope Lysaght" at bounding box center [512, 146] width 204 height 33
type textarea "x"
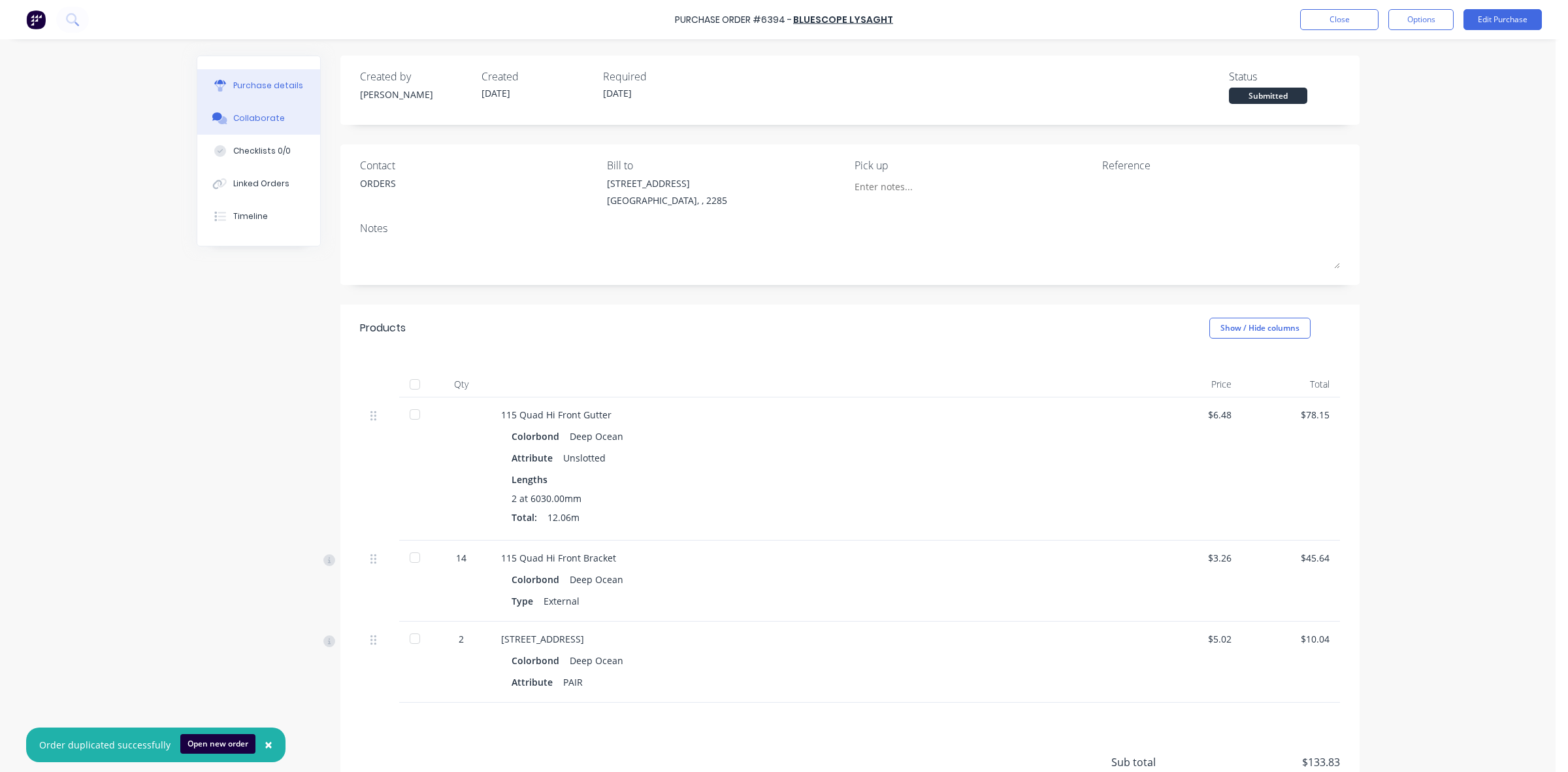
click at [234, 122] on div "Collaborate" at bounding box center [259, 118] width 52 height 12
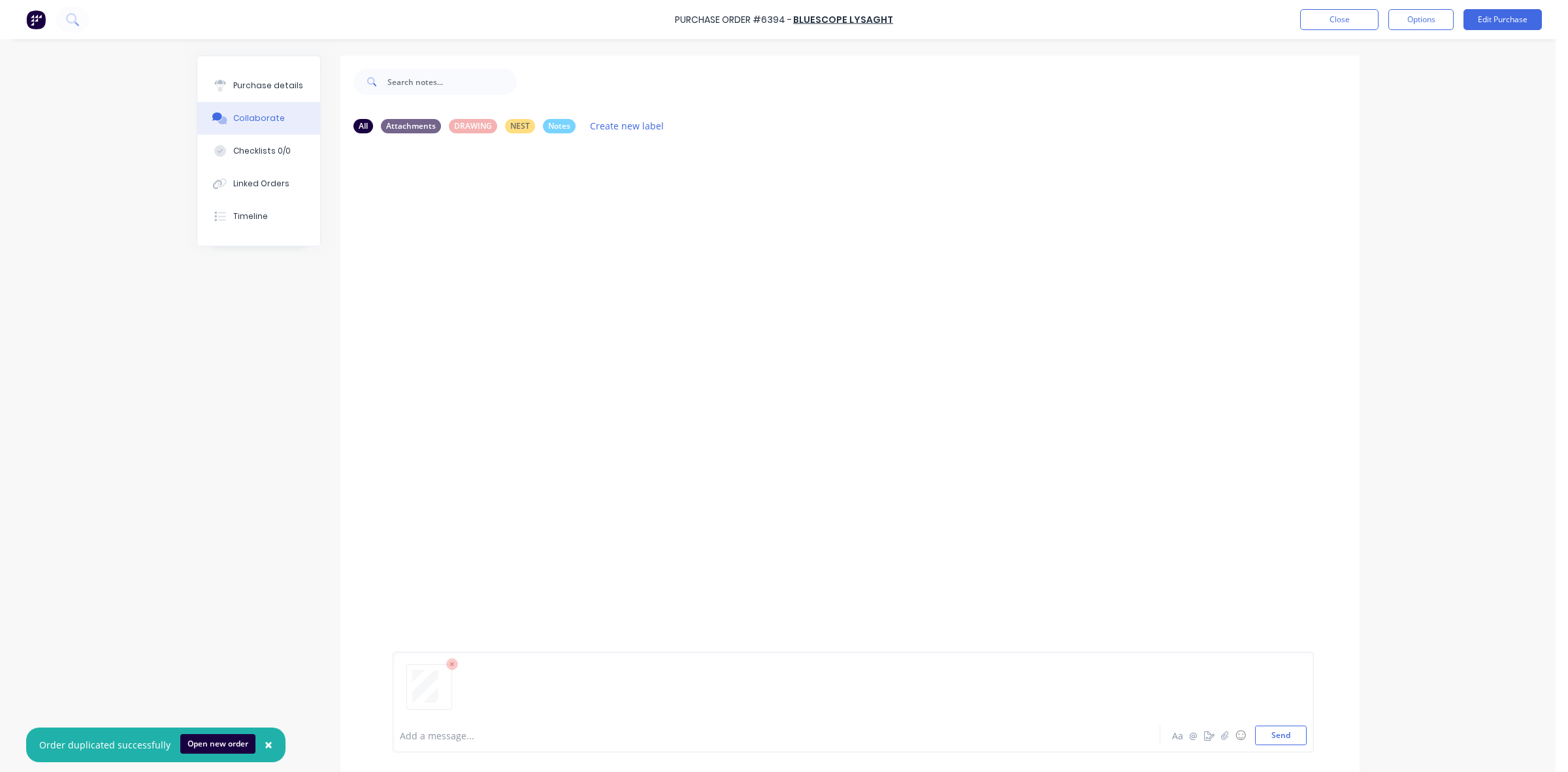
click at [430, 742] on div at bounding box center [740, 735] width 679 height 14
drag, startPoint x: 275, startPoint y: 90, endPoint x: 311, endPoint y: 105, distance: 39.0
click at [277, 89] on div "Purchase details" at bounding box center [269, 85] width 70 height 12
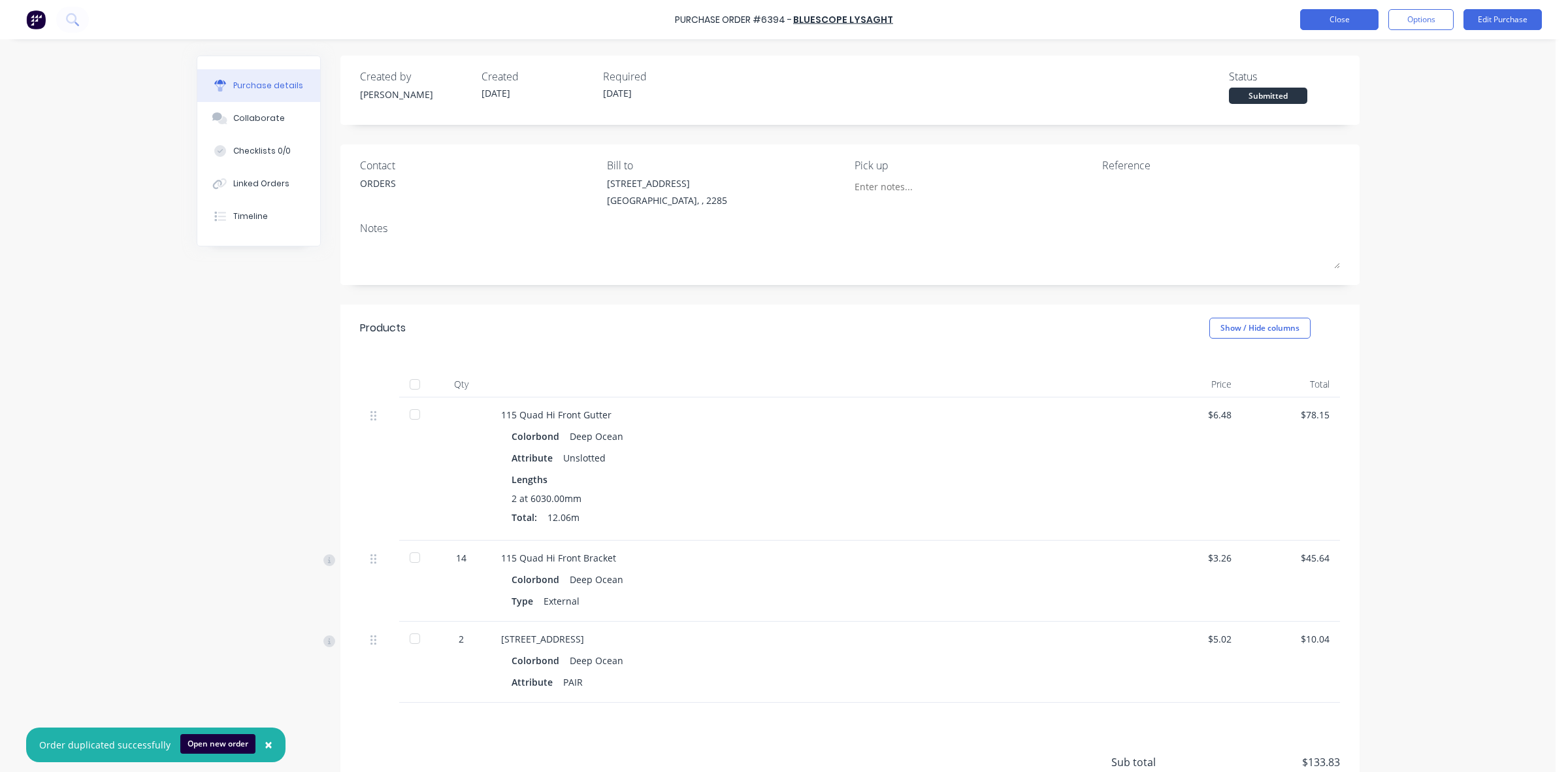
click at [1357, 25] on button "Close" at bounding box center [1339, 20] width 79 height 21
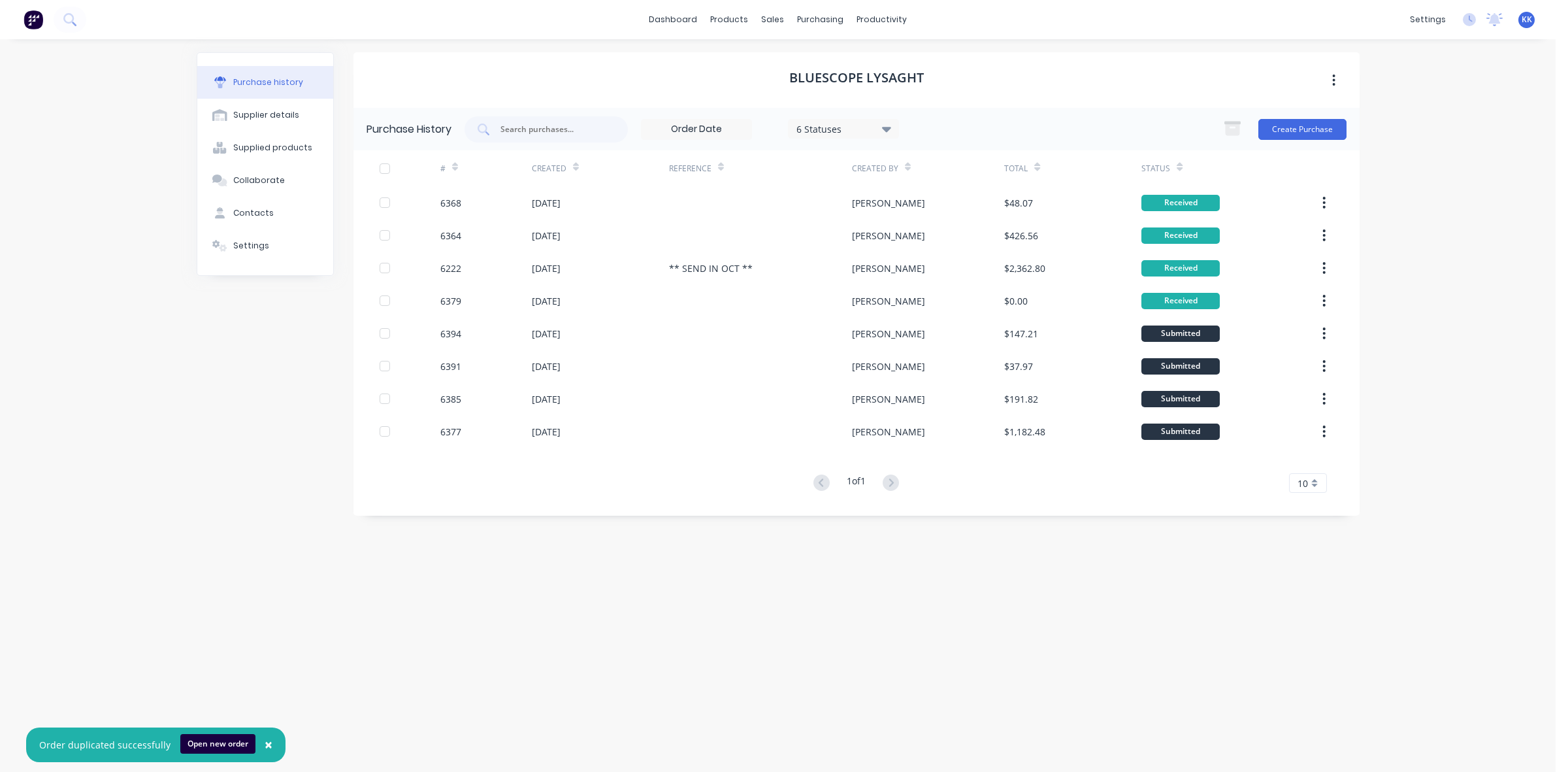
click at [380, 164] on div at bounding box center [385, 169] width 26 height 26
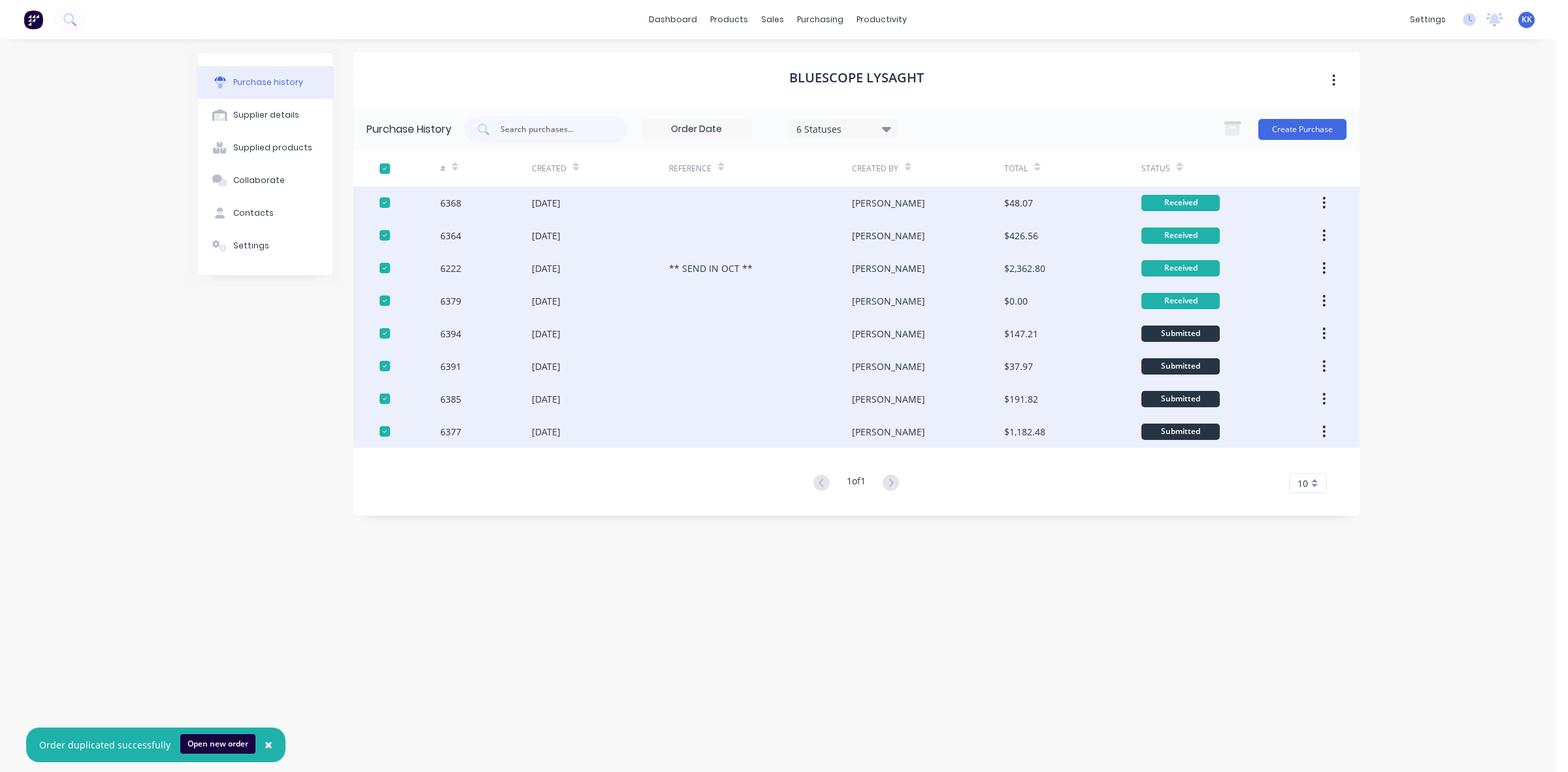
click at [383, 336] on div at bounding box center [385, 333] width 26 height 26
drag, startPoint x: 382, startPoint y: 359, endPoint x: 381, endPoint y: 366, distance: 7.1
click at [381, 366] on div at bounding box center [385, 366] width 26 height 26
click at [381, 394] on div at bounding box center [385, 398] width 26 height 26
click at [384, 436] on div at bounding box center [385, 431] width 26 height 26
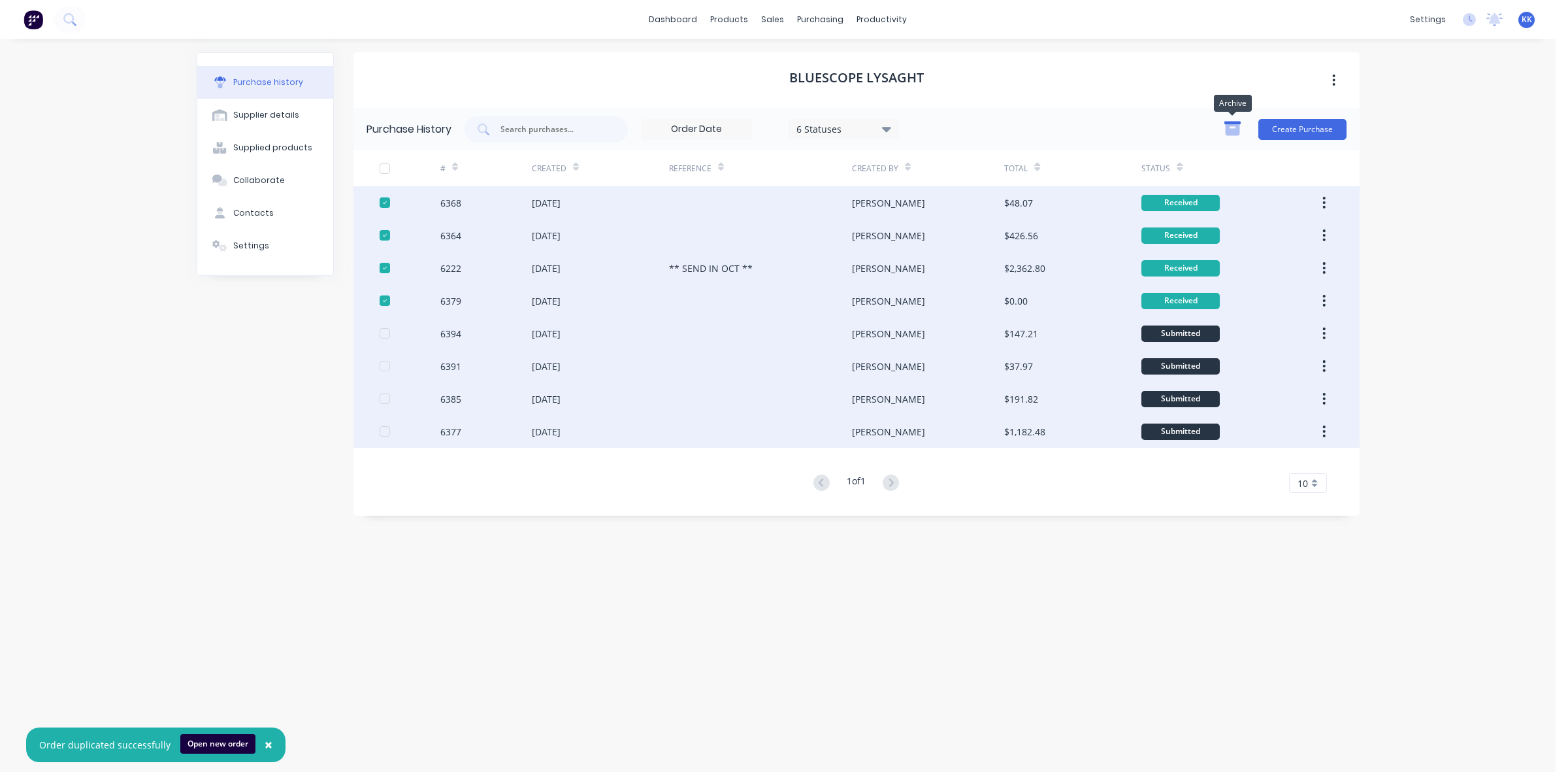
click at [1230, 133] on icon "button" at bounding box center [1233, 130] width 14 height 11
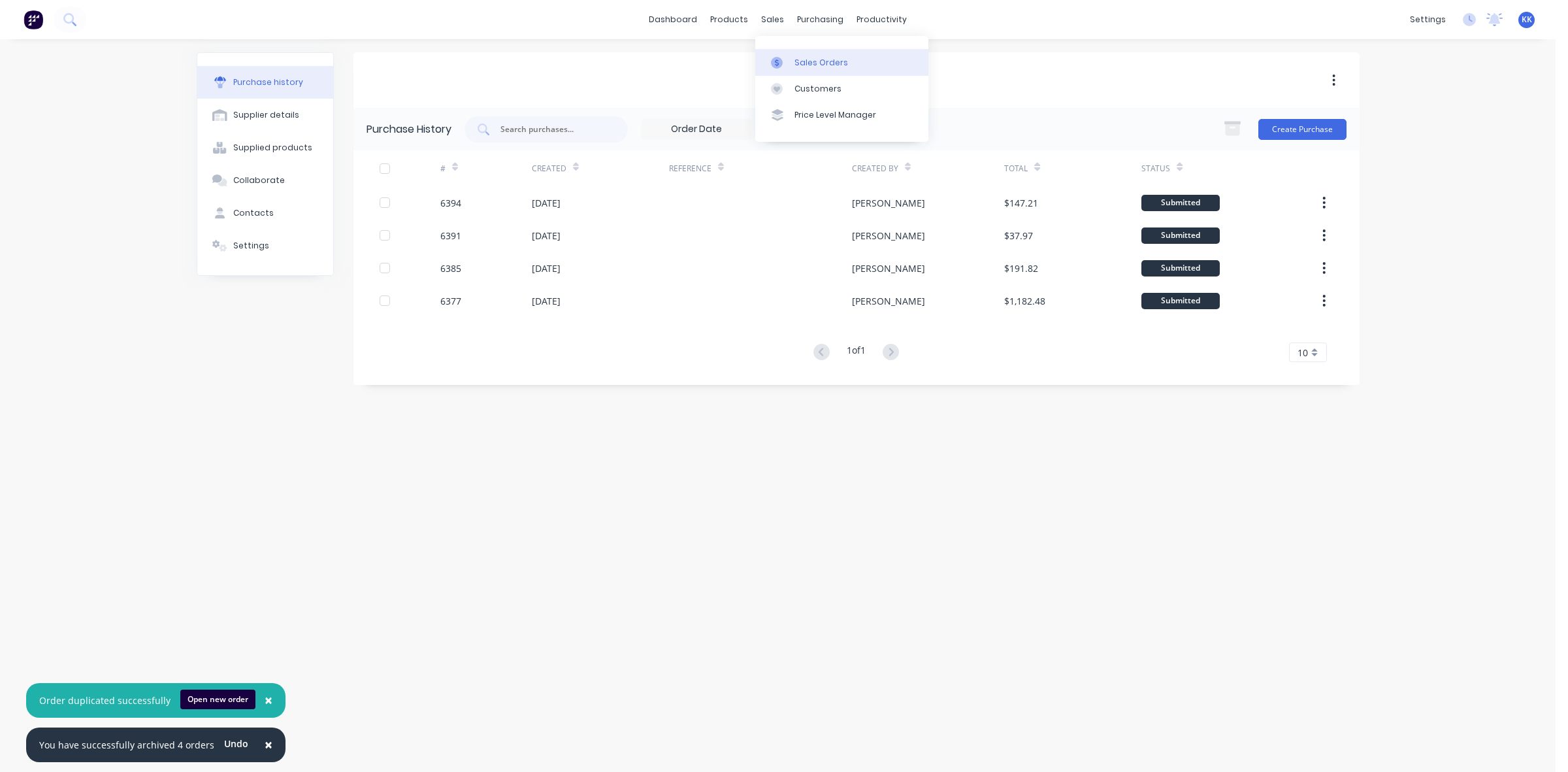
click at [794, 57] on link "Sales Orders" at bounding box center [842, 62] width 173 height 26
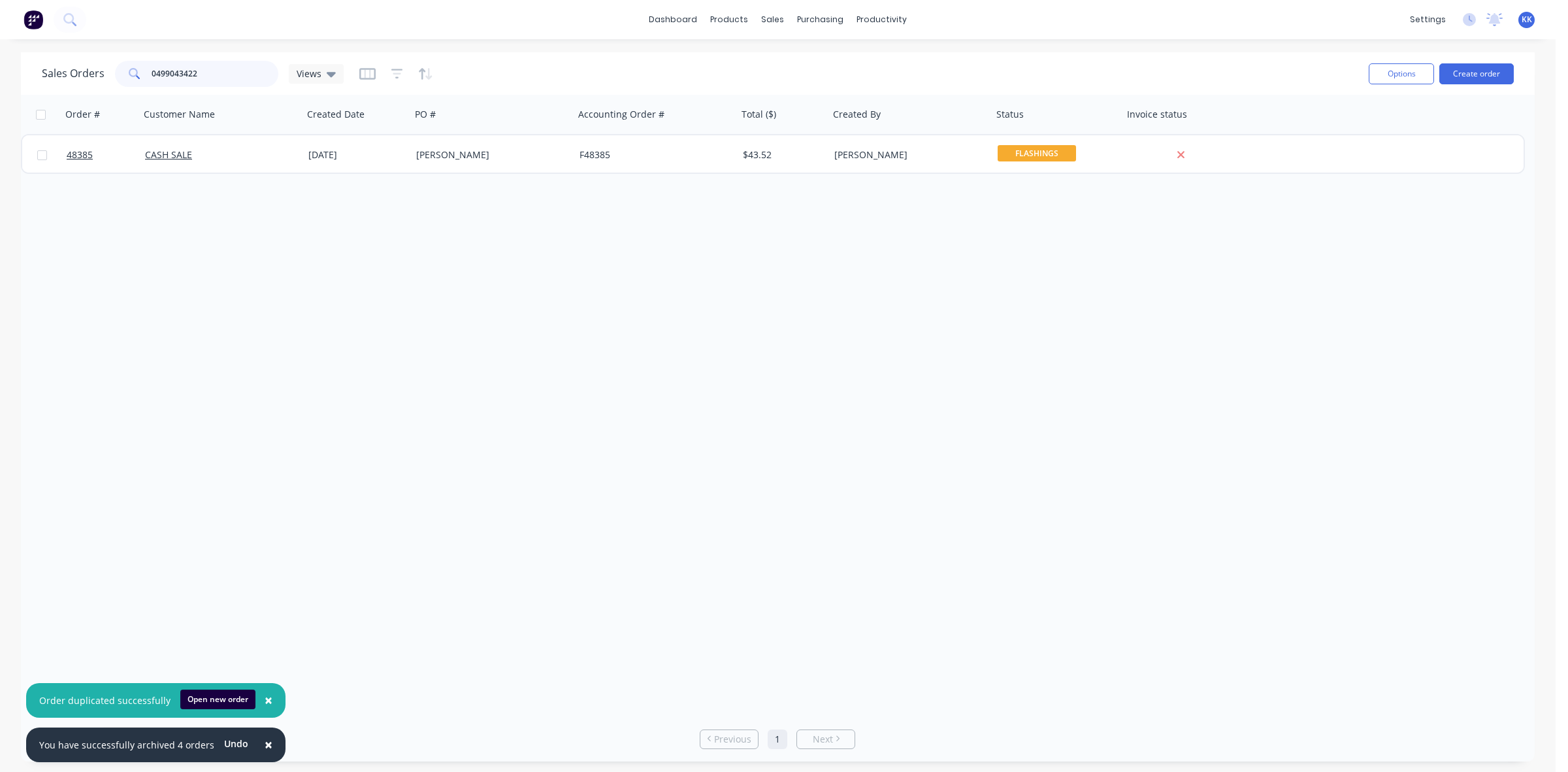
drag, startPoint x: 223, startPoint y: 64, endPoint x: 122, endPoint y: 68, distance: 101.1
click at [129, 76] on div "0499043422" at bounding box center [197, 73] width 164 height 26
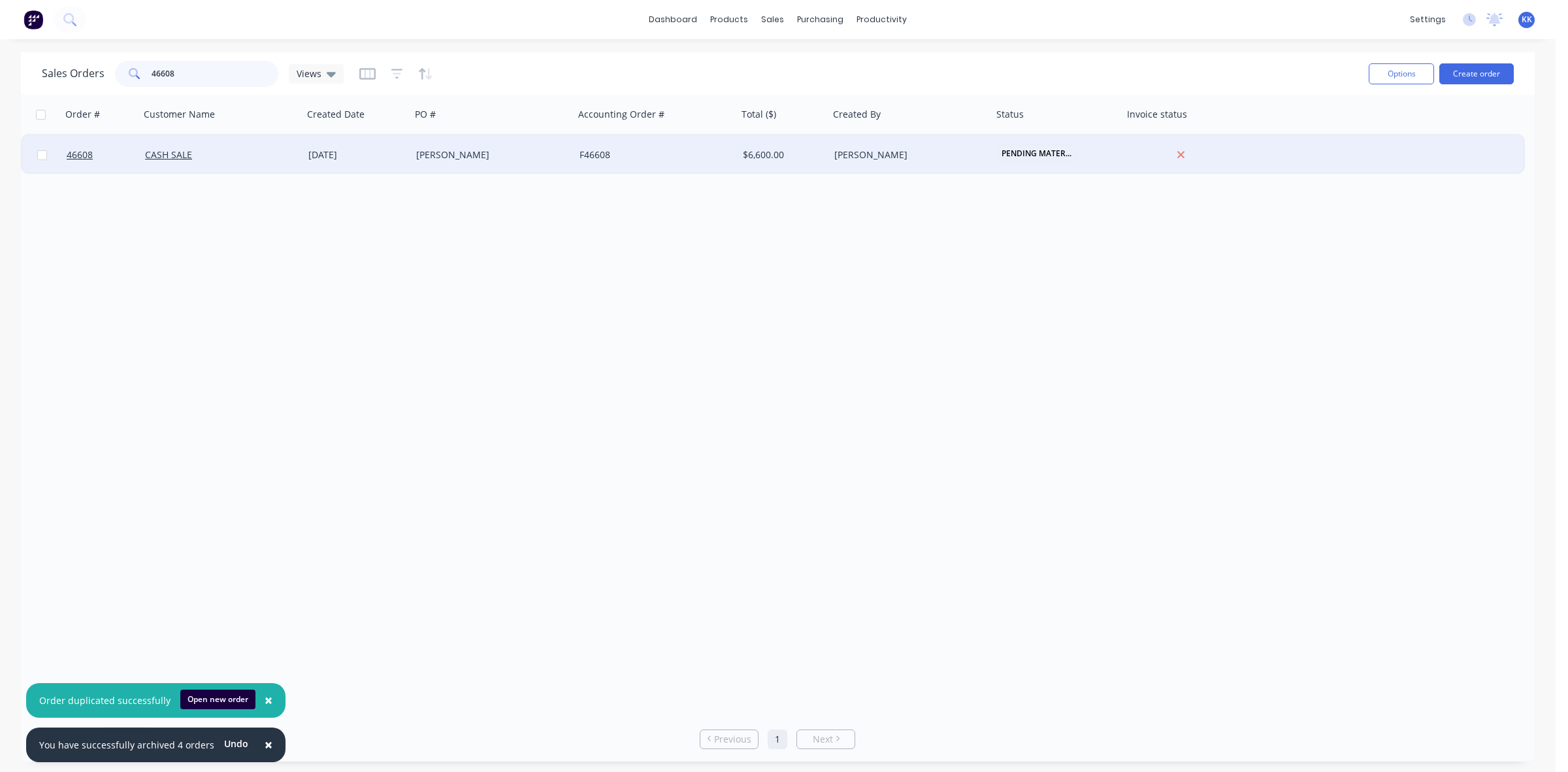
type input "46608"
click at [354, 162] on div "[DATE]" at bounding box center [357, 154] width 108 height 39
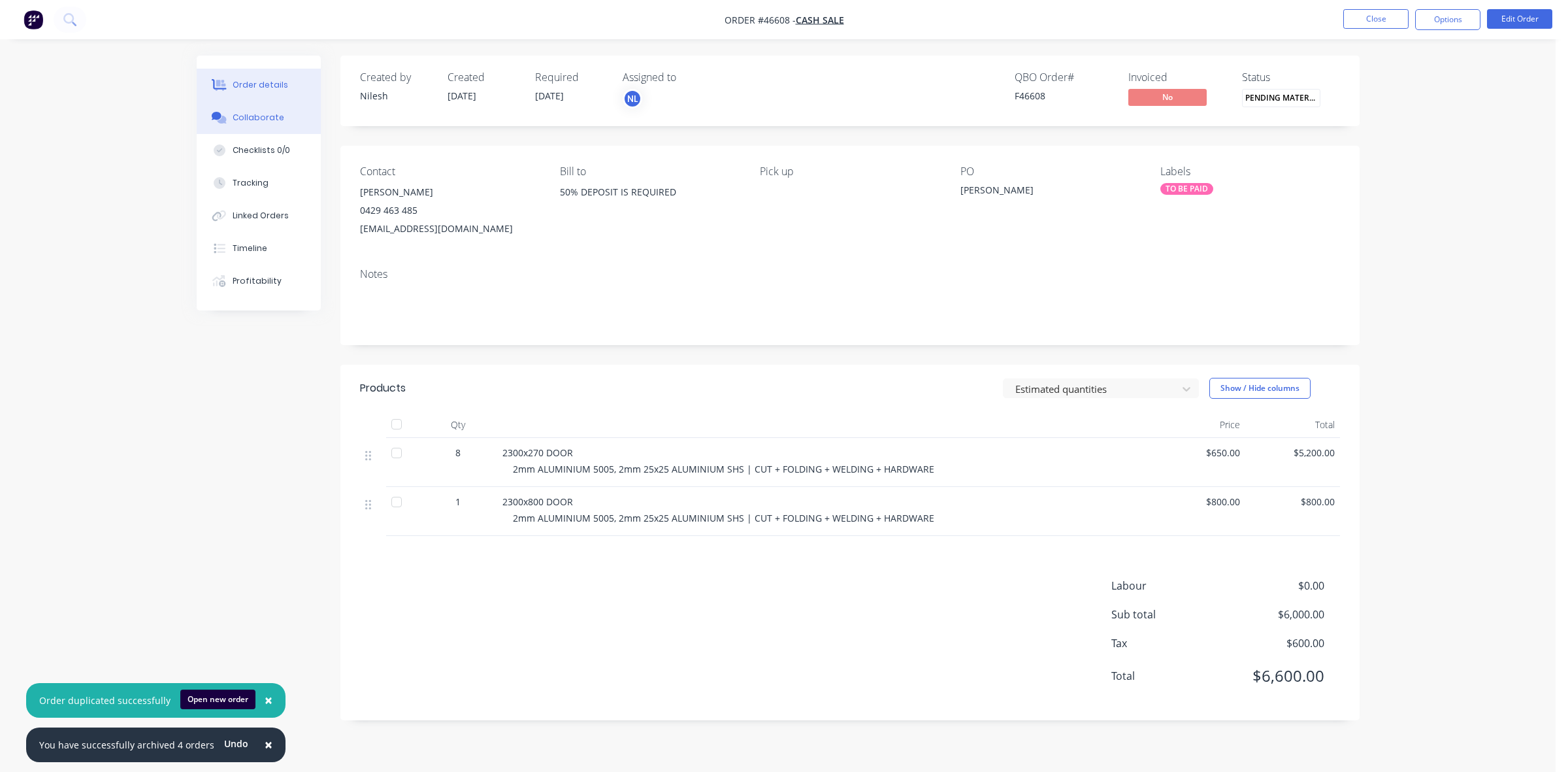
click at [237, 125] on button "Collaborate" at bounding box center [258, 117] width 124 height 33
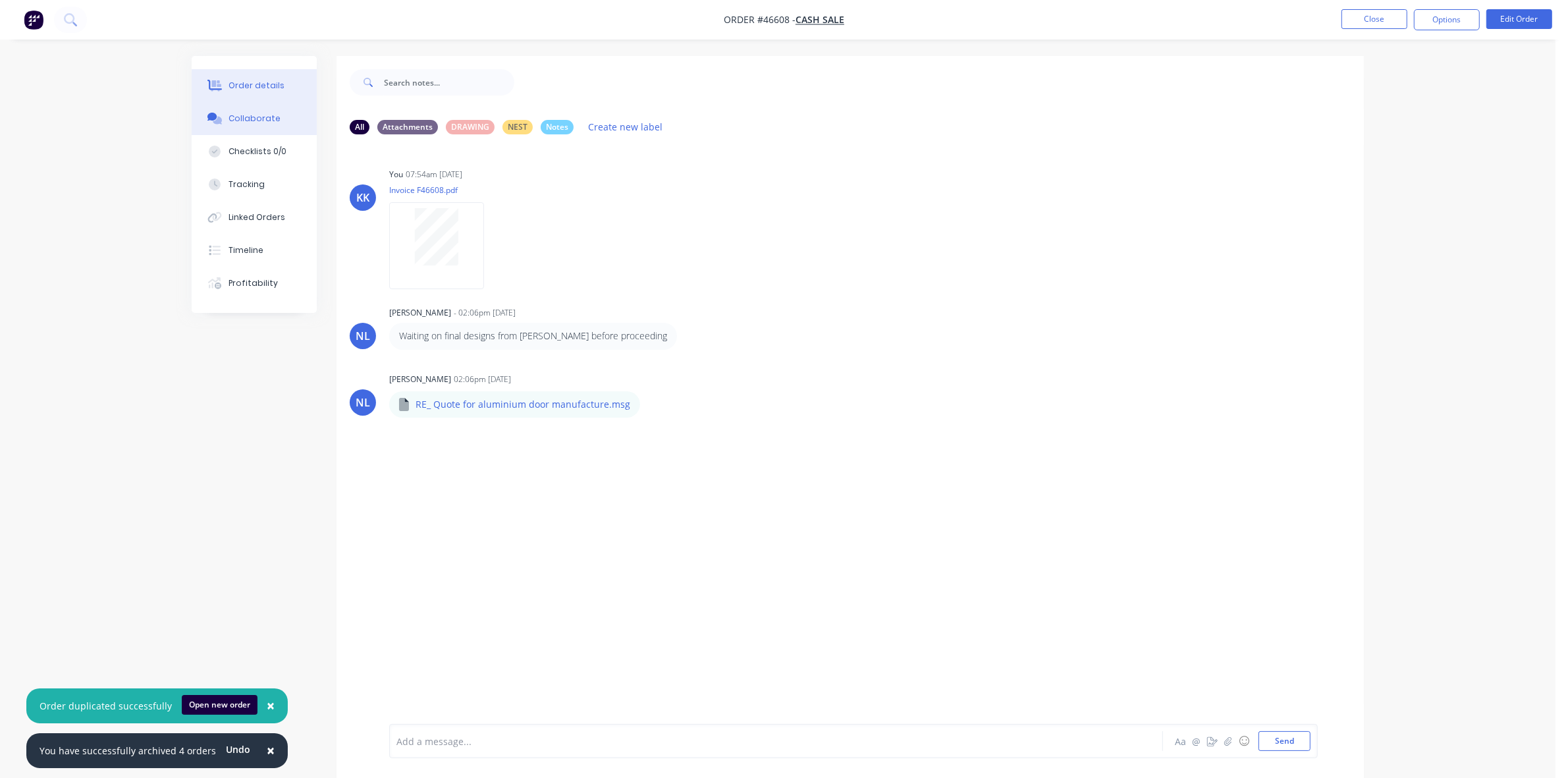
click at [267, 87] on div "Order details" at bounding box center [256, 85] width 56 height 12
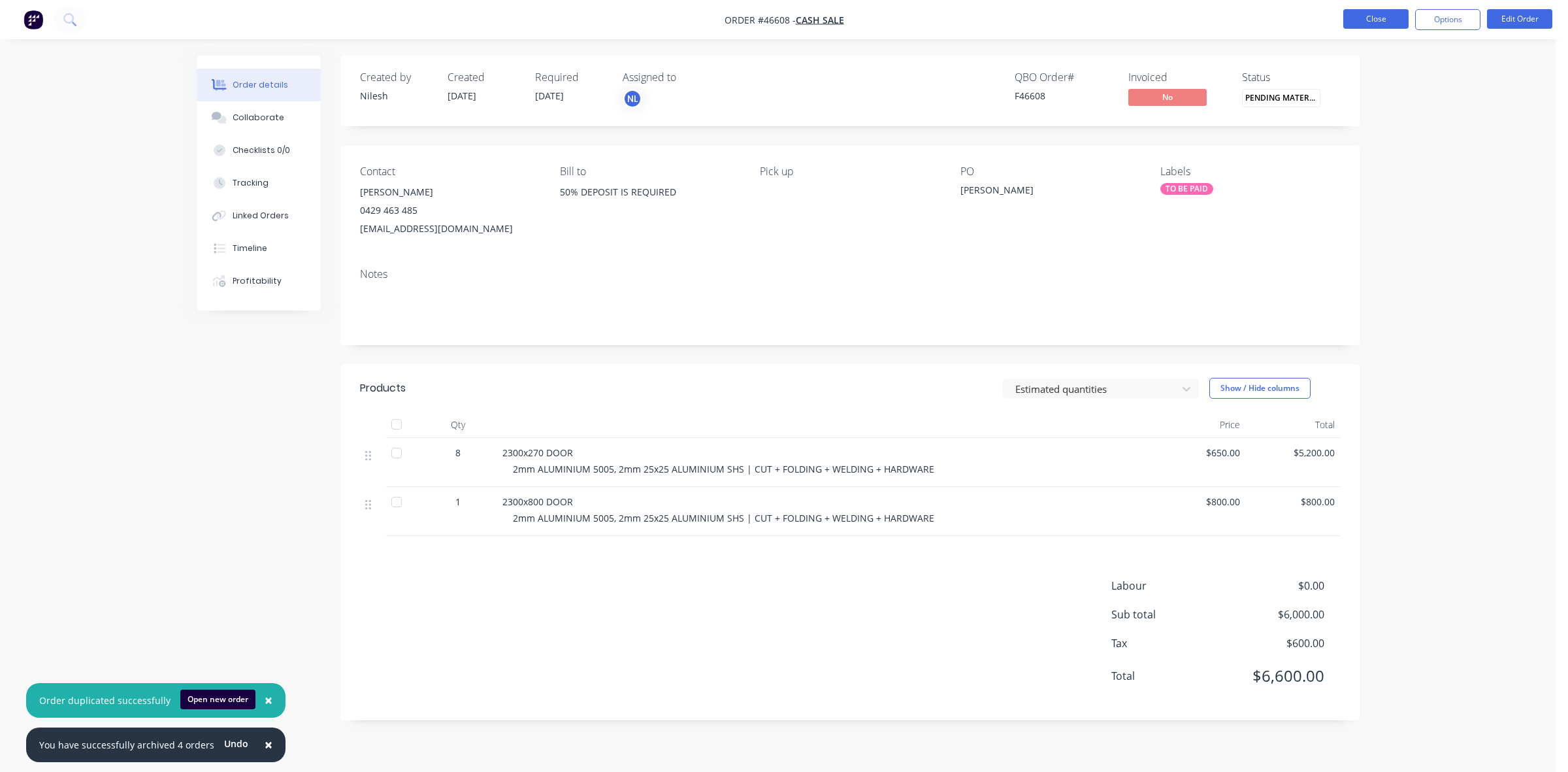
click at [1367, 21] on button "Close" at bounding box center [1376, 19] width 65 height 20
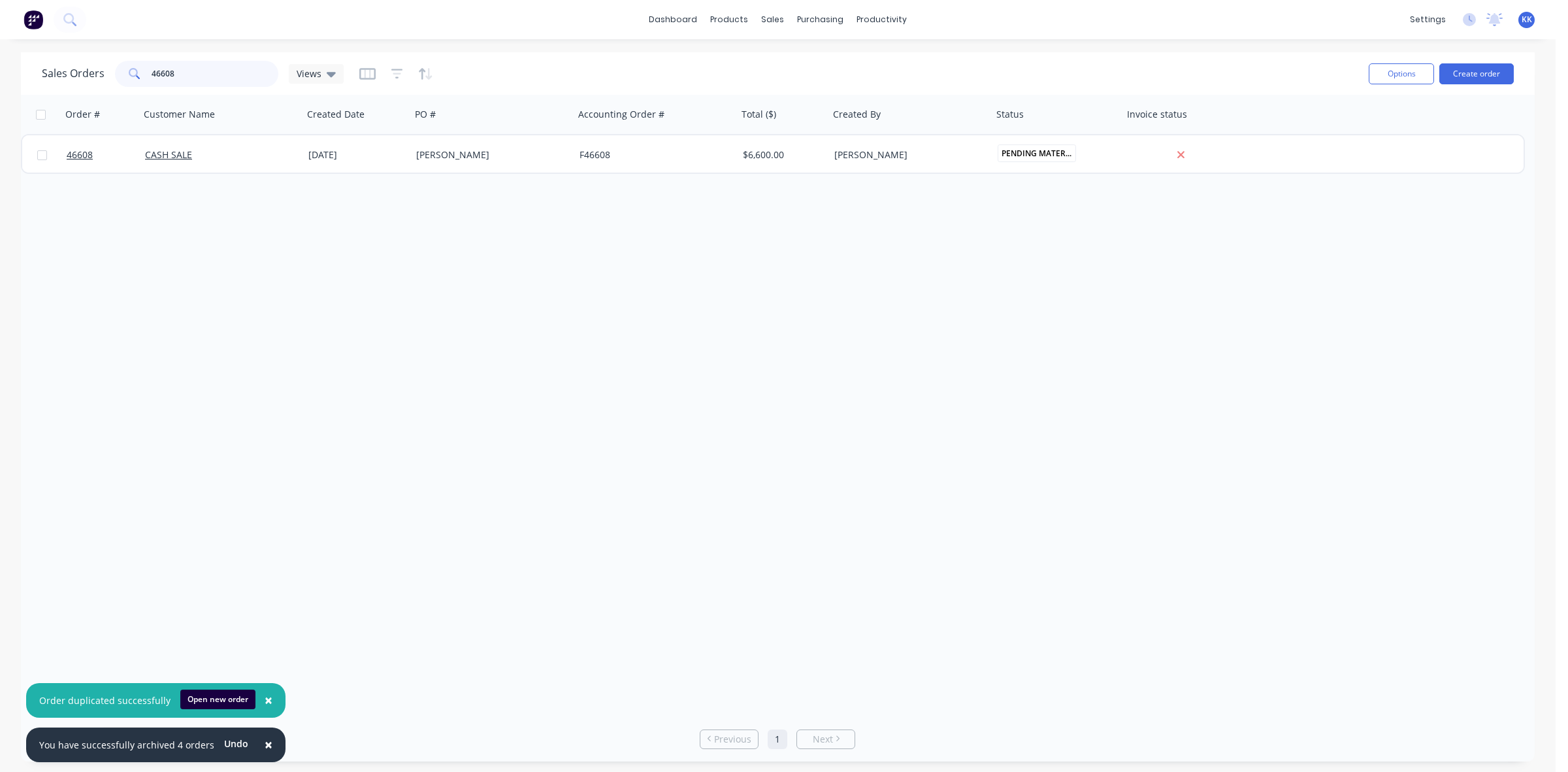
drag, startPoint x: 187, startPoint y: 85, endPoint x: 126, endPoint y: 83, distance: 61.0
click at [126, 83] on div "46608" at bounding box center [197, 73] width 164 height 26
click at [795, 89] on div "Customers" at bounding box center [818, 88] width 47 height 12
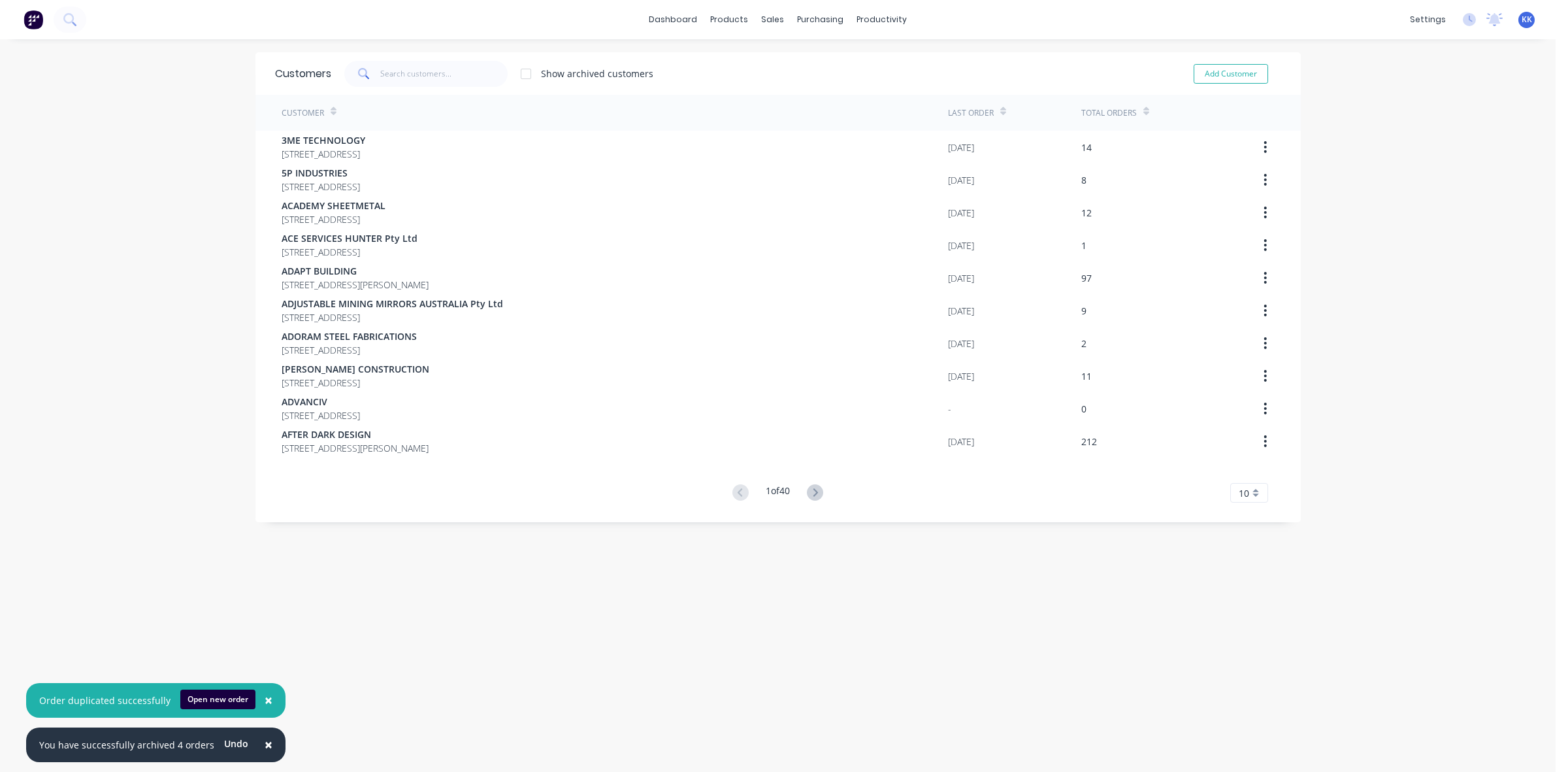
click at [366, 76] on span at bounding box center [362, 73] width 37 height 26
click at [381, 76] on input "text" at bounding box center [444, 73] width 127 height 26
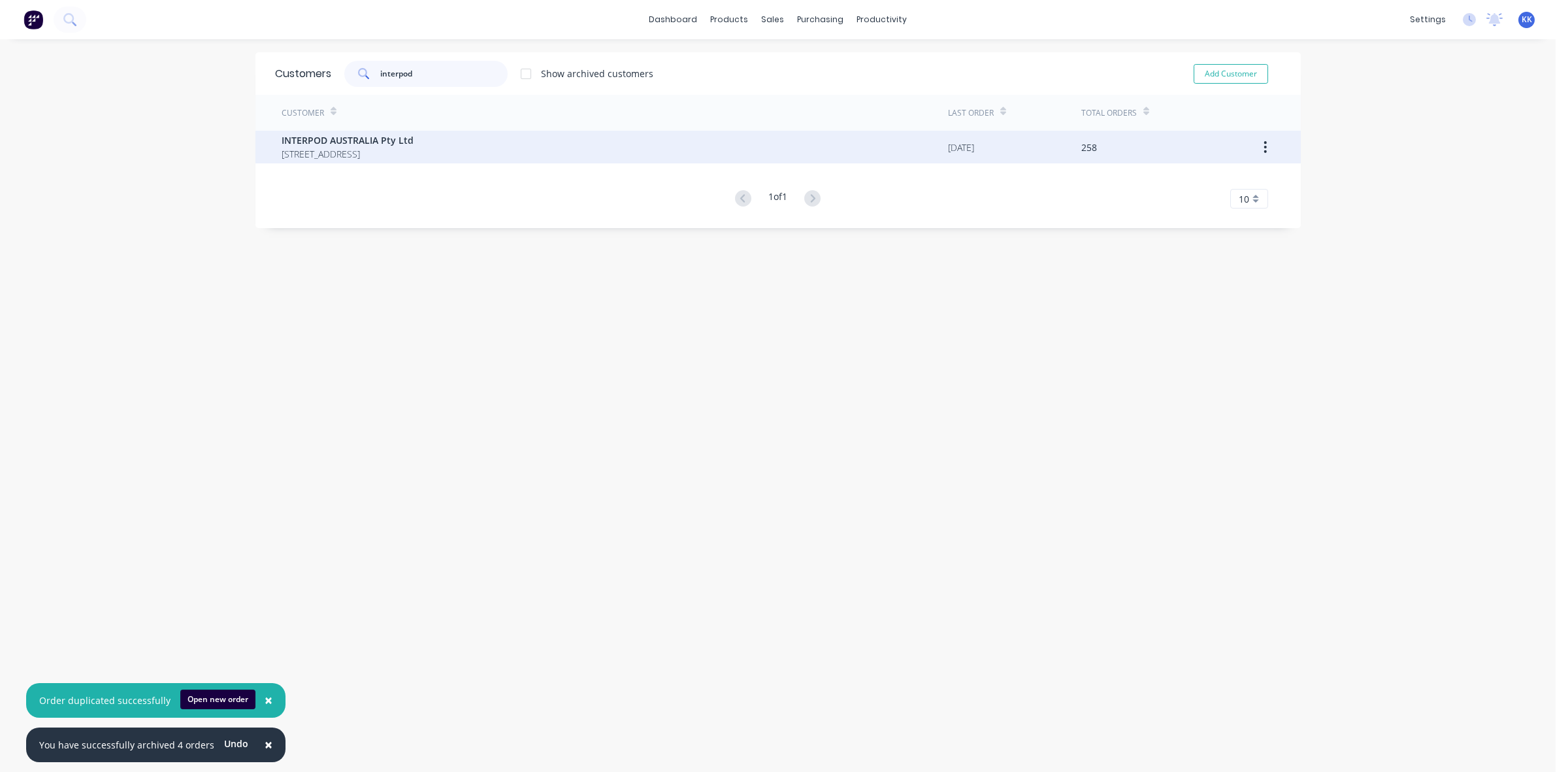
type input "interpod"
click at [389, 155] on span "[STREET_ADDRESS]" at bounding box center [347, 153] width 132 height 14
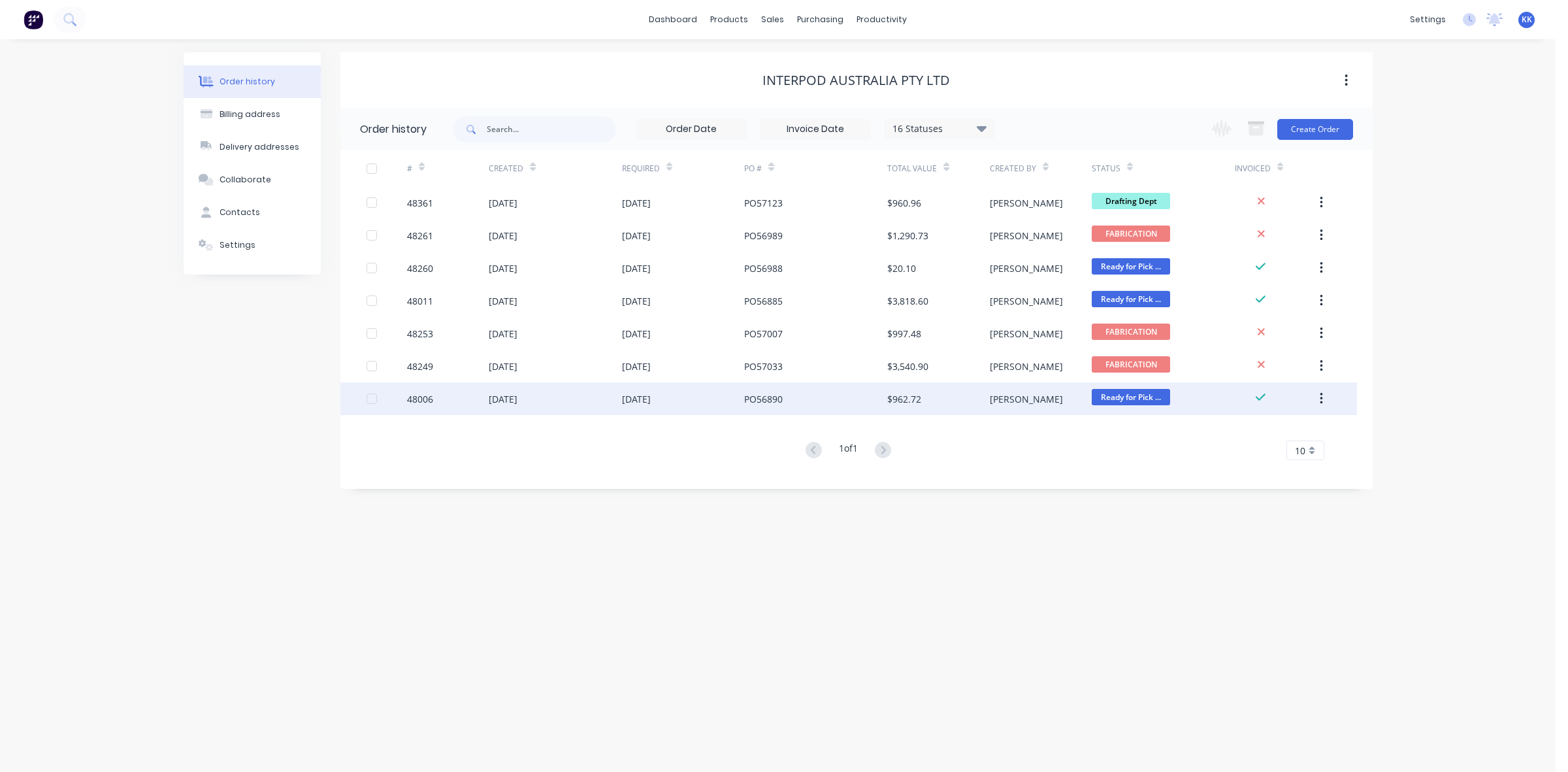
click at [730, 403] on div "[DATE]" at bounding box center [683, 398] width 123 height 33
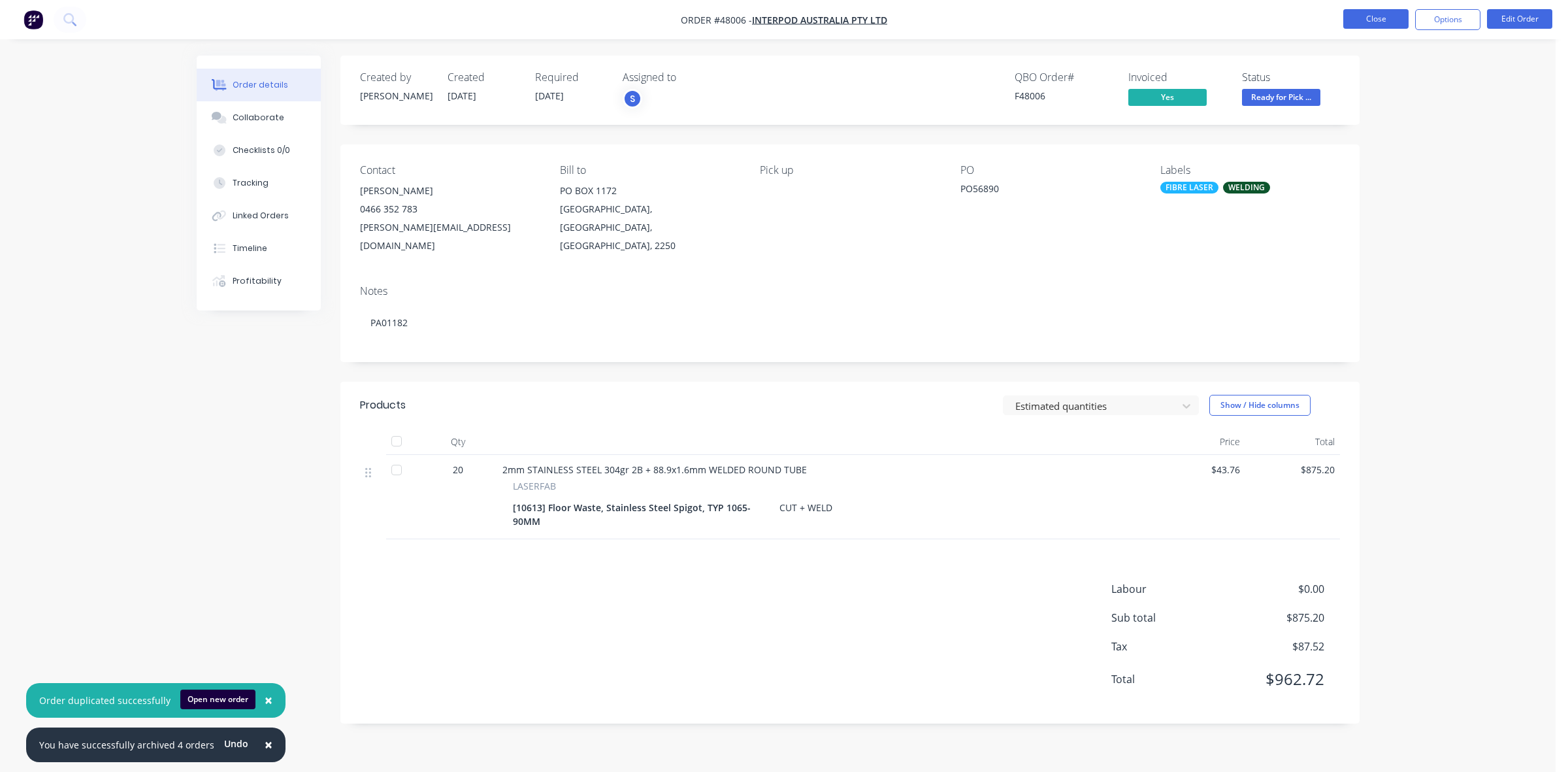
click at [1372, 21] on button "Close" at bounding box center [1376, 19] width 65 height 20
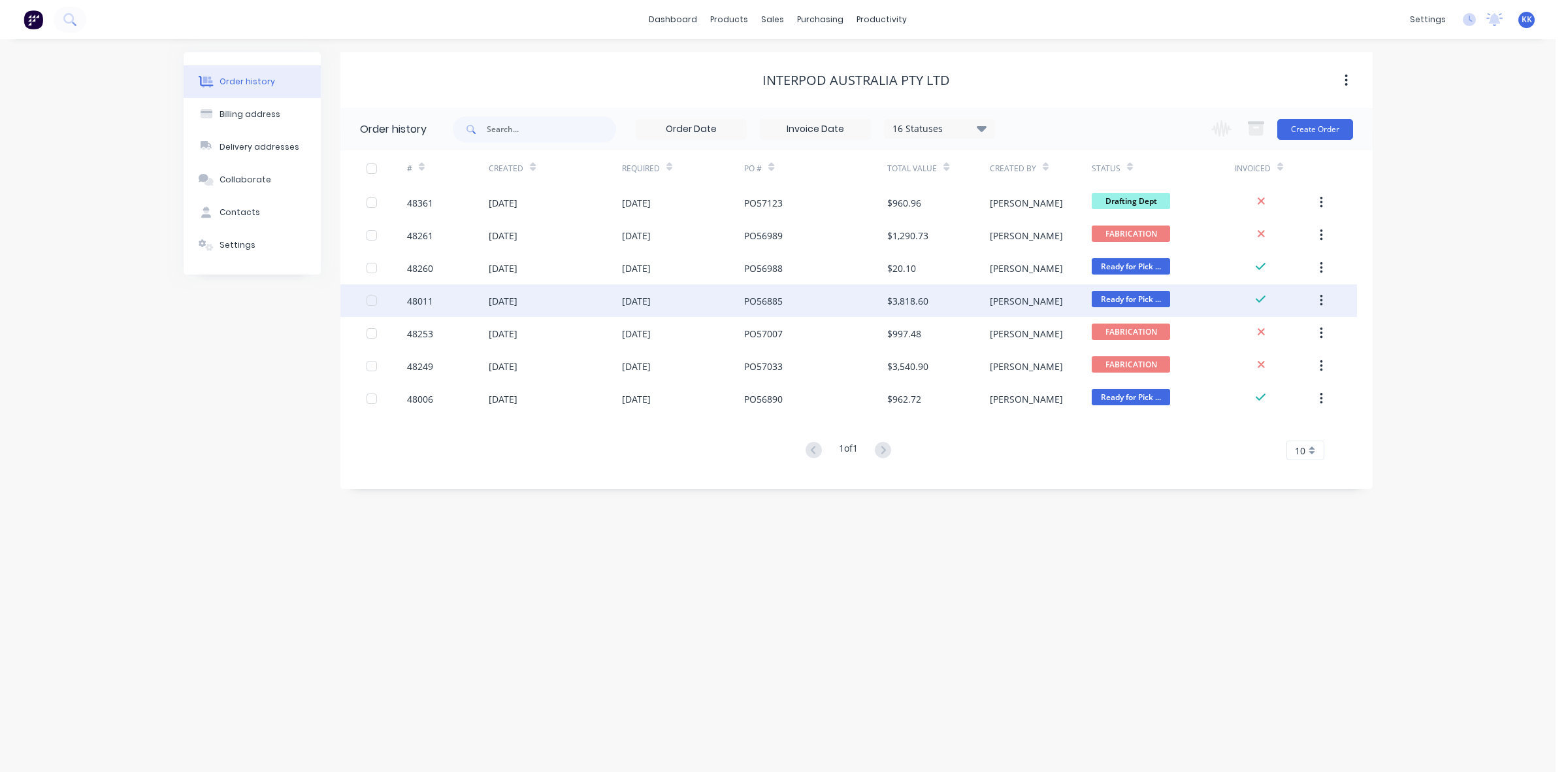
click at [761, 315] on div "PO56885" at bounding box center [815, 301] width 143 height 33
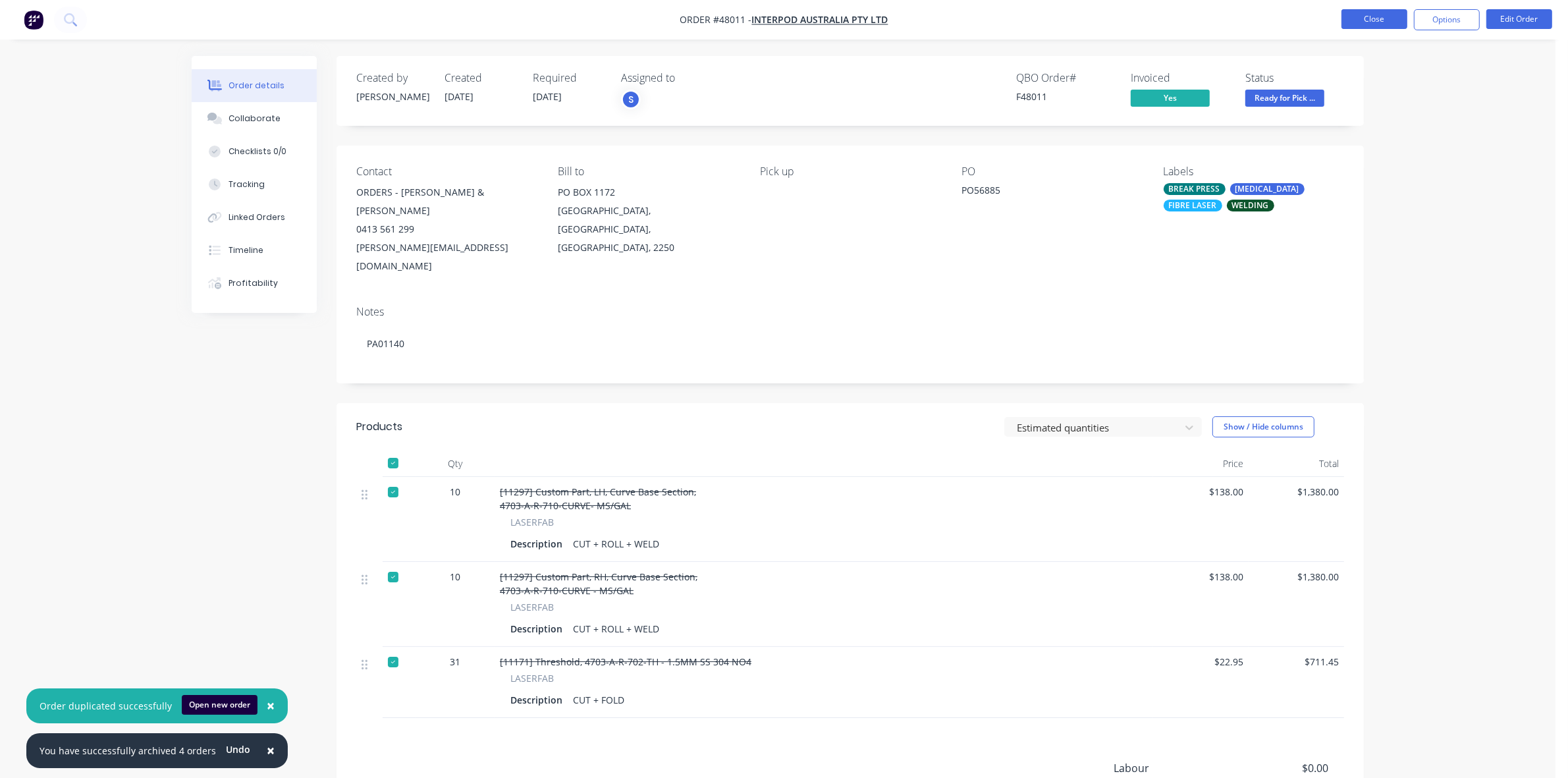
click at [1369, 21] on button "Close" at bounding box center [1374, 19] width 66 height 20
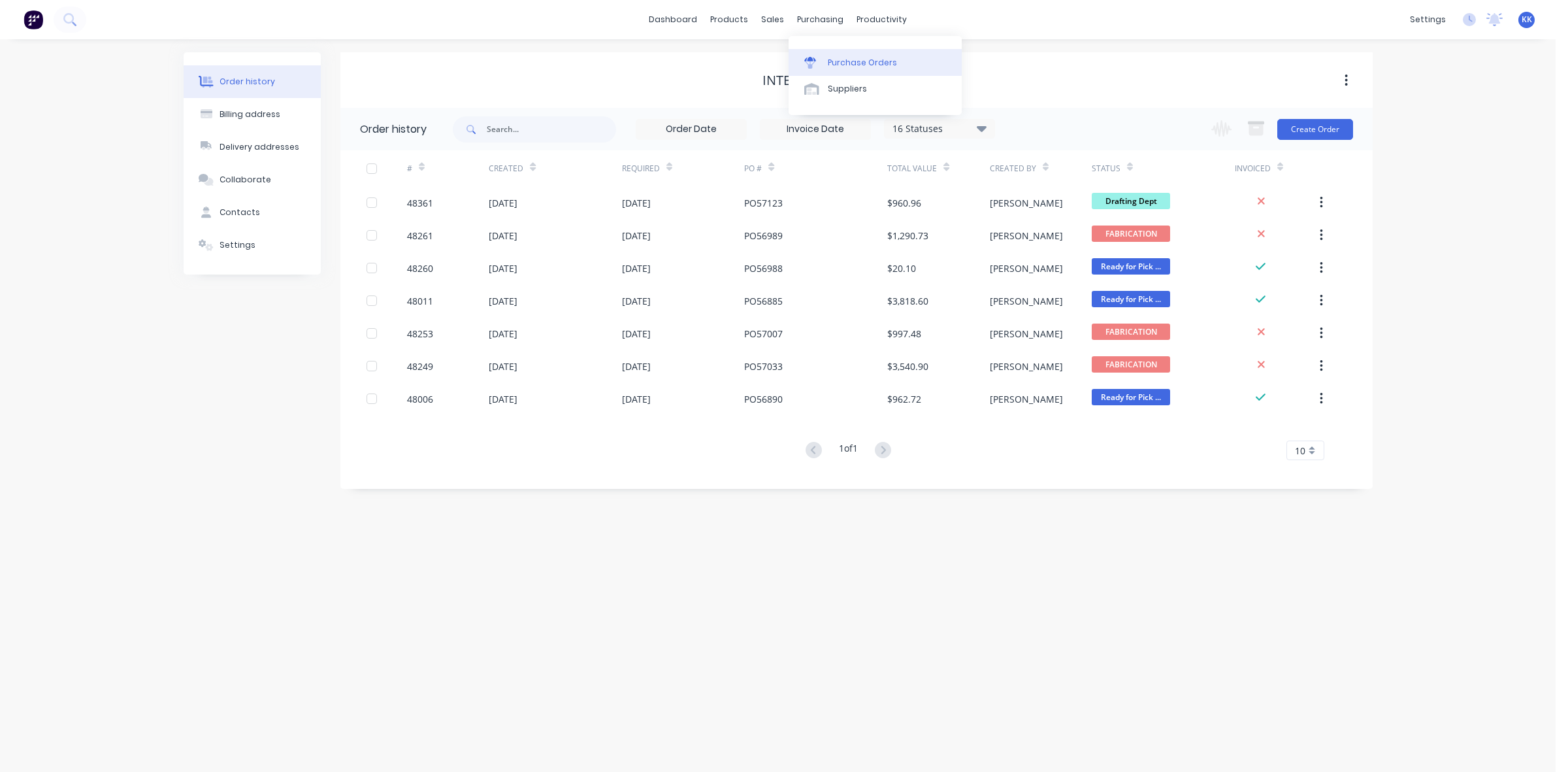
click at [835, 66] on div "Purchase Orders" at bounding box center [862, 63] width 69 height 12
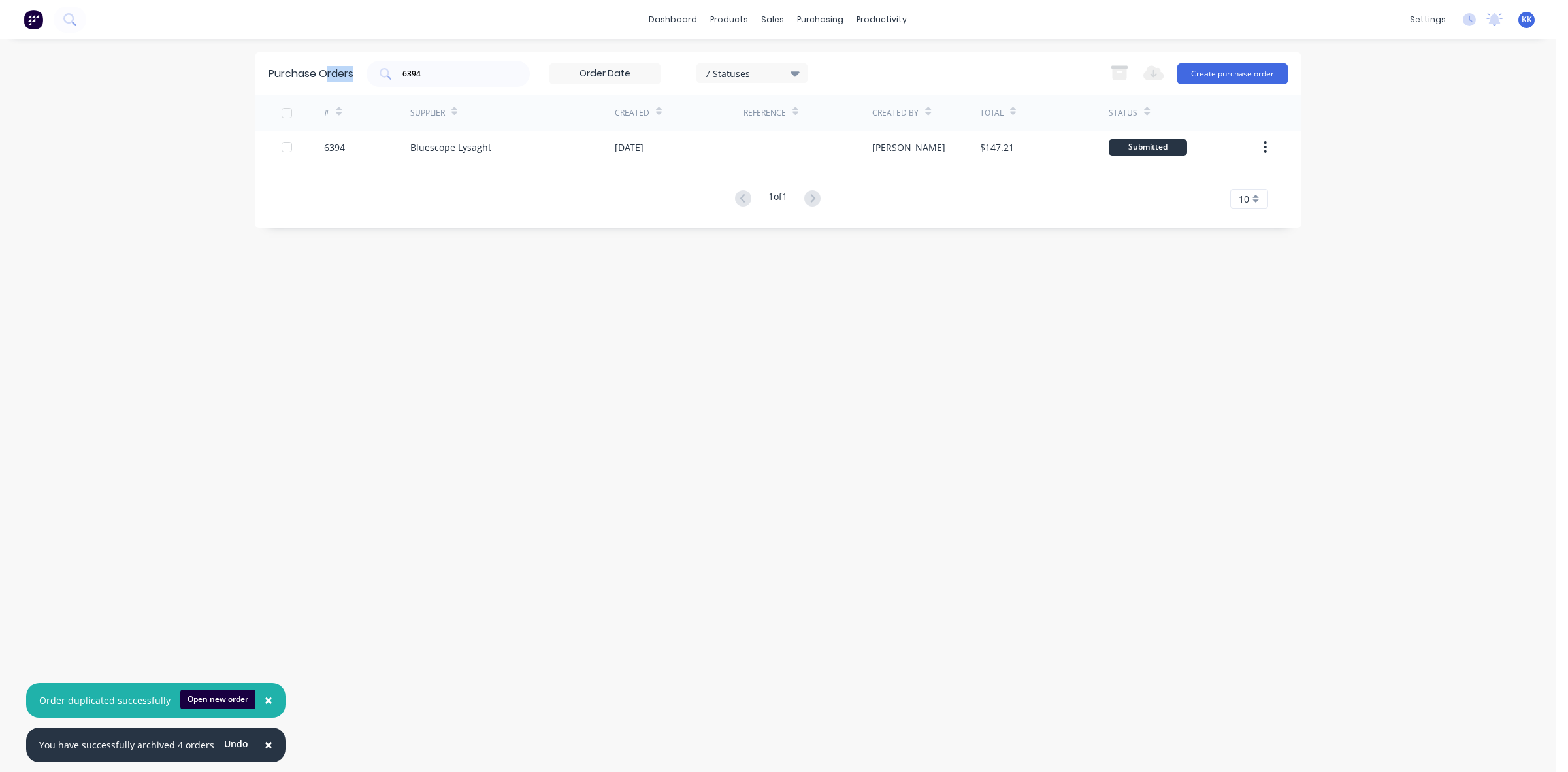
drag, startPoint x: 485, startPoint y: 63, endPoint x: 323, endPoint y: 72, distance: 162.2
click at [327, 71] on div "Purchase Orders 6394 7 Statuses 7 Statuses Export to Excel (XLSX) Create purcha…" at bounding box center [777, 73] width 1045 height 42
click at [443, 68] on input "6394" at bounding box center [455, 74] width 108 height 13
type input "6"
type input "ATLAS"
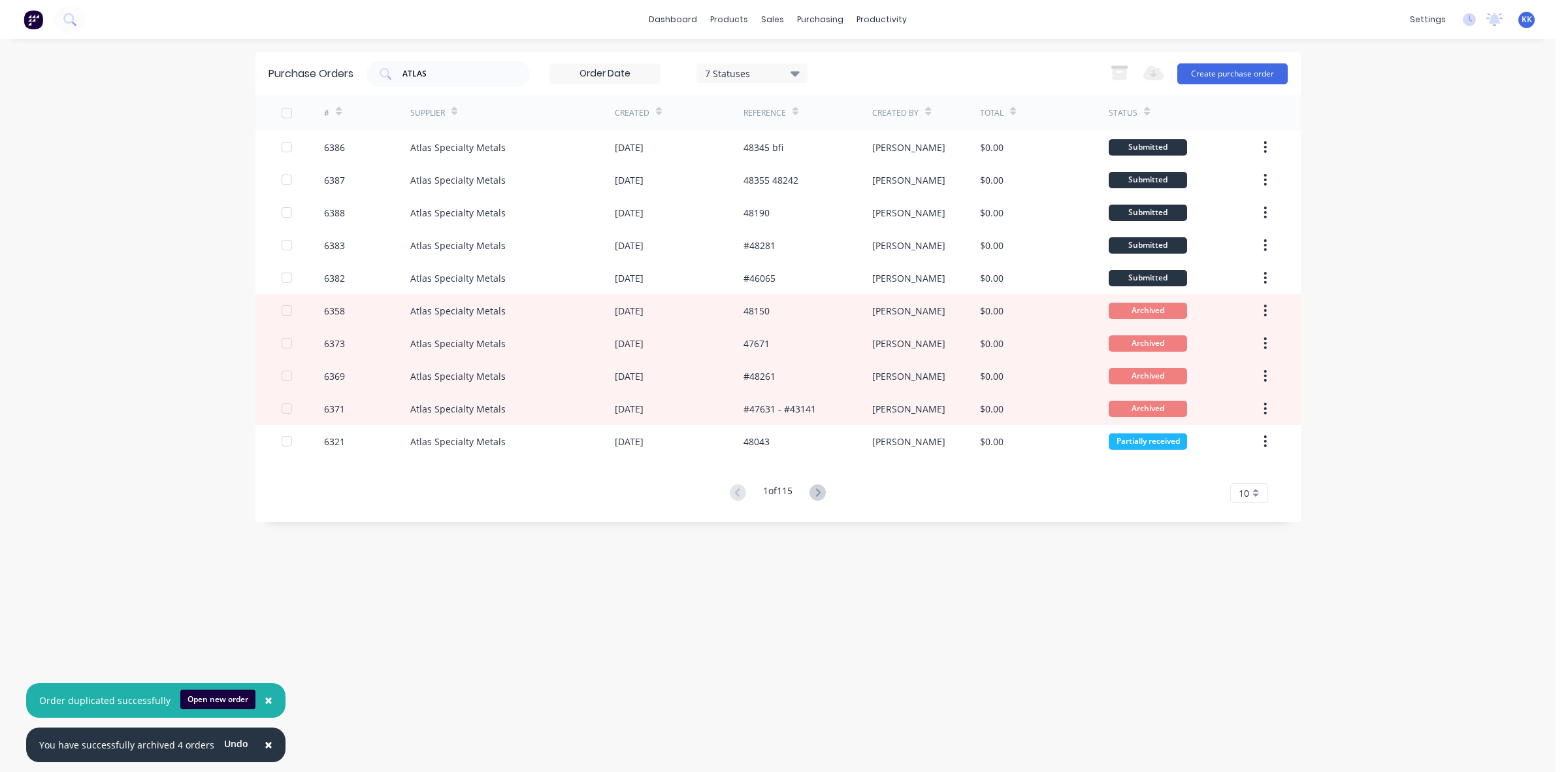
drag, startPoint x: 148, startPoint y: 153, endPoint x: 255, endPoint y: 125, distance: 110.6
click at [149, 153] on div "× Order duplicated successfully Open new order × You have successfully archived…" at bounding box center [778, 386] width 1556 height 772
click at [801, 49] on link "Sales Orders" at bounding box center [842, 62] width 173 height 26
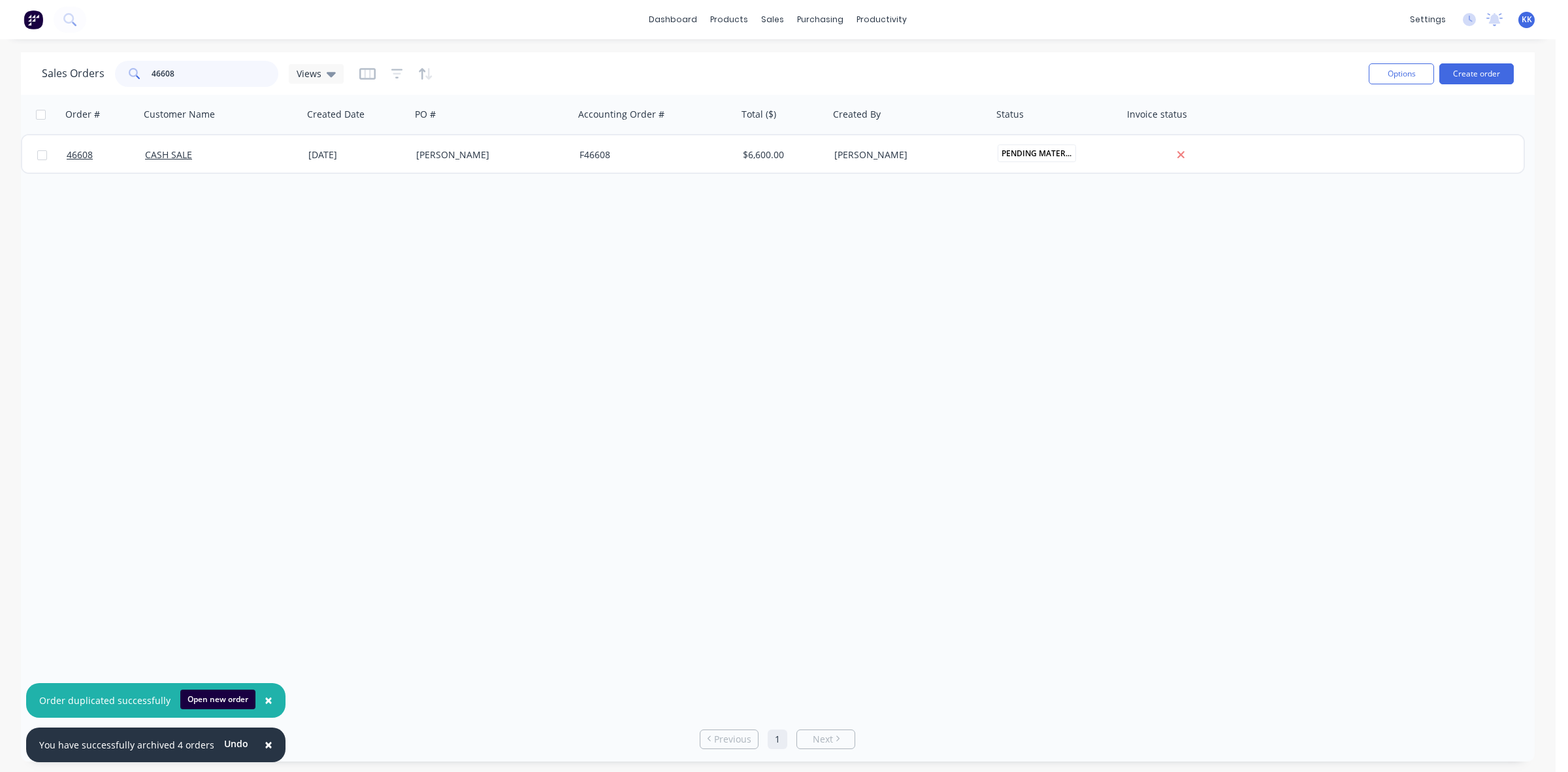
drag, startPoint x: 190, startPoint y: 80, endPoint x: 130, endPoint y: 83, distance: 60.1
click at [130, 83] on div "46608" at bounding box center [197, 73] width 164 height 26
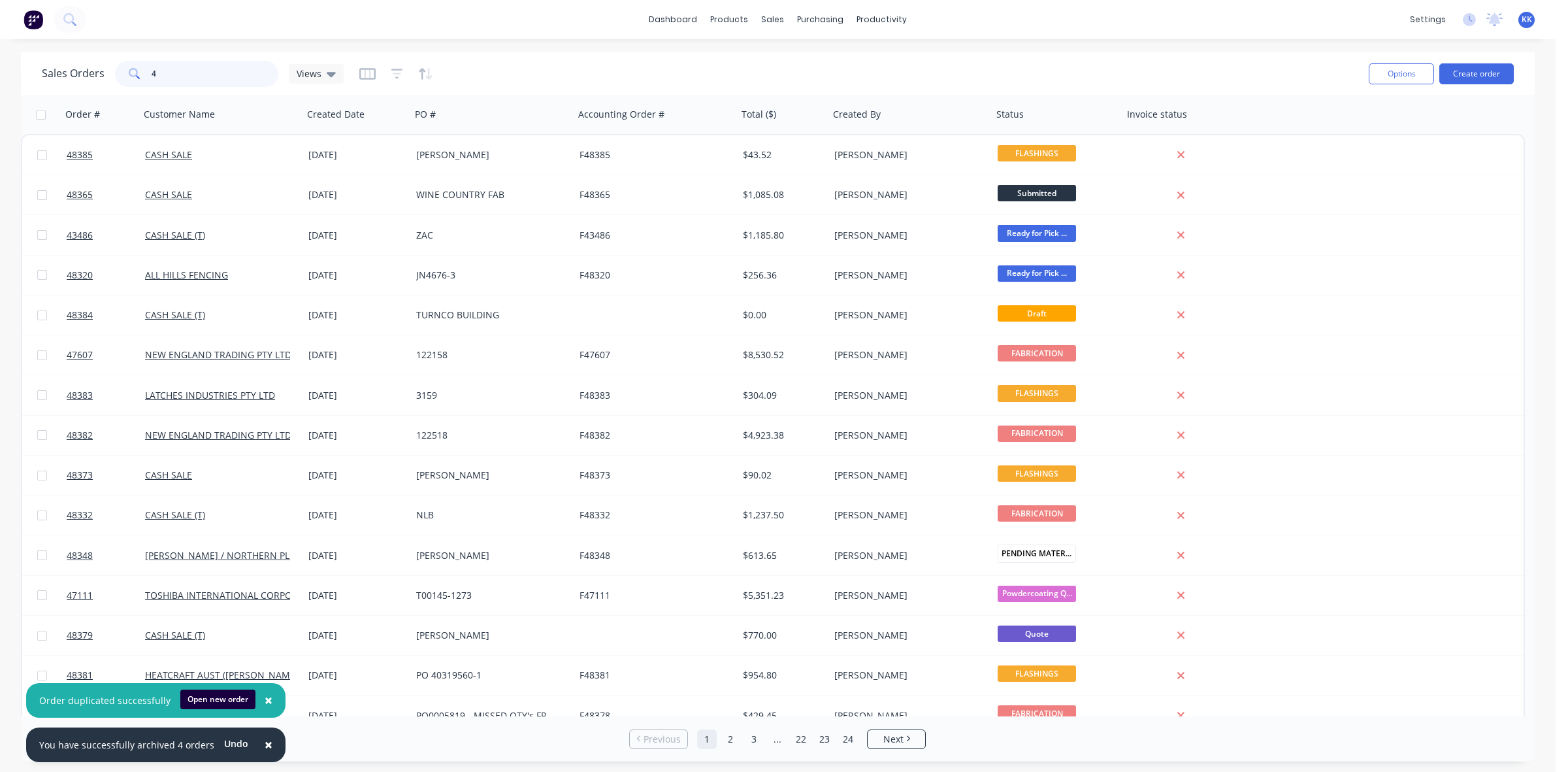
type input "4"
click at [836, 52] on link "Purchase Orders" at bounding box center [875, 62] width 173 height 26
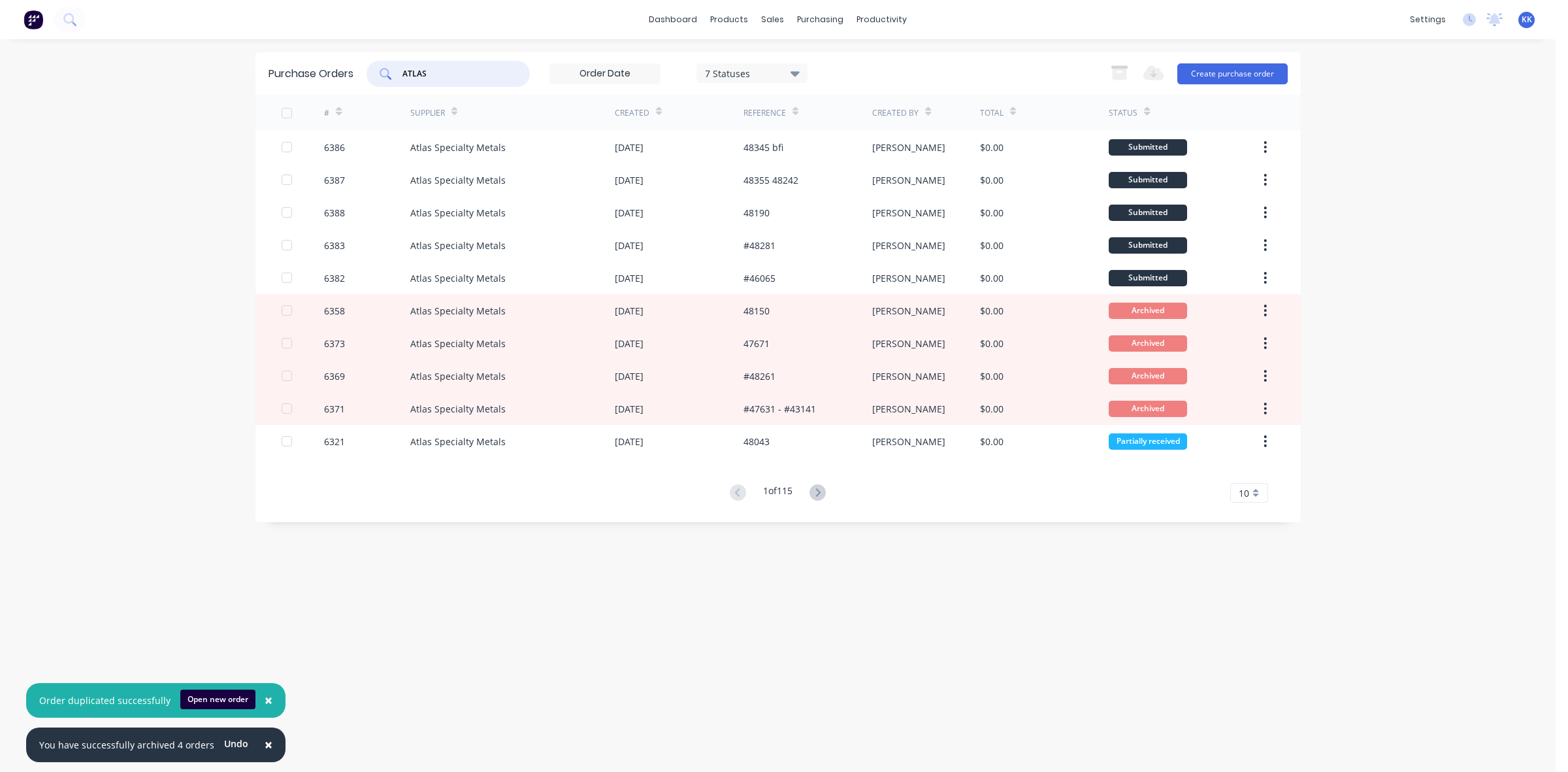
drag, startPoint x: 461, startPoint y: 74, endPoint x: 388, endPoint y: 74, distance: 73.0
click at [388, 74] on div "ATLAS" at bounding box center [448, 73] width 164 height 26
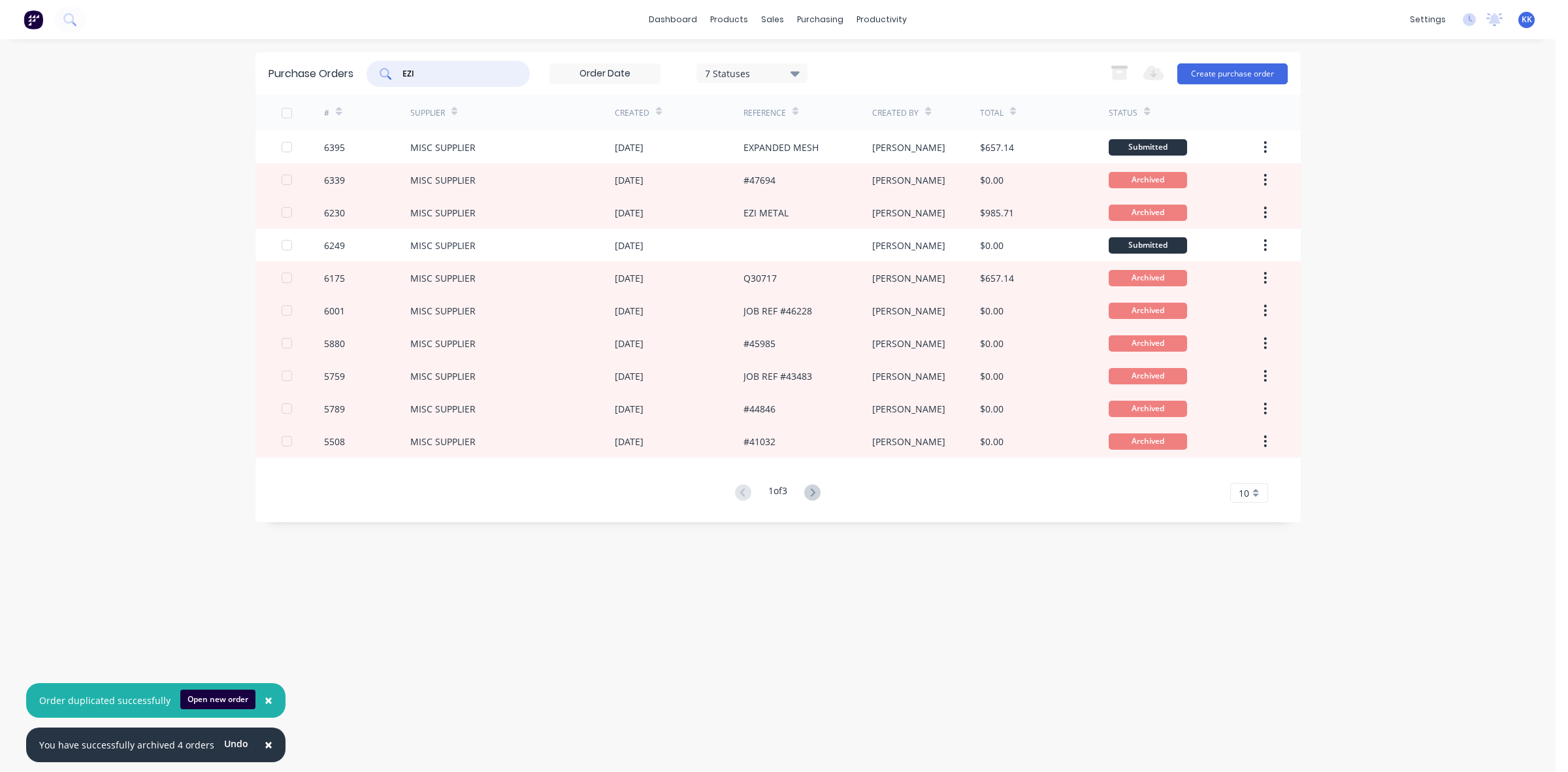
type input "EZI"
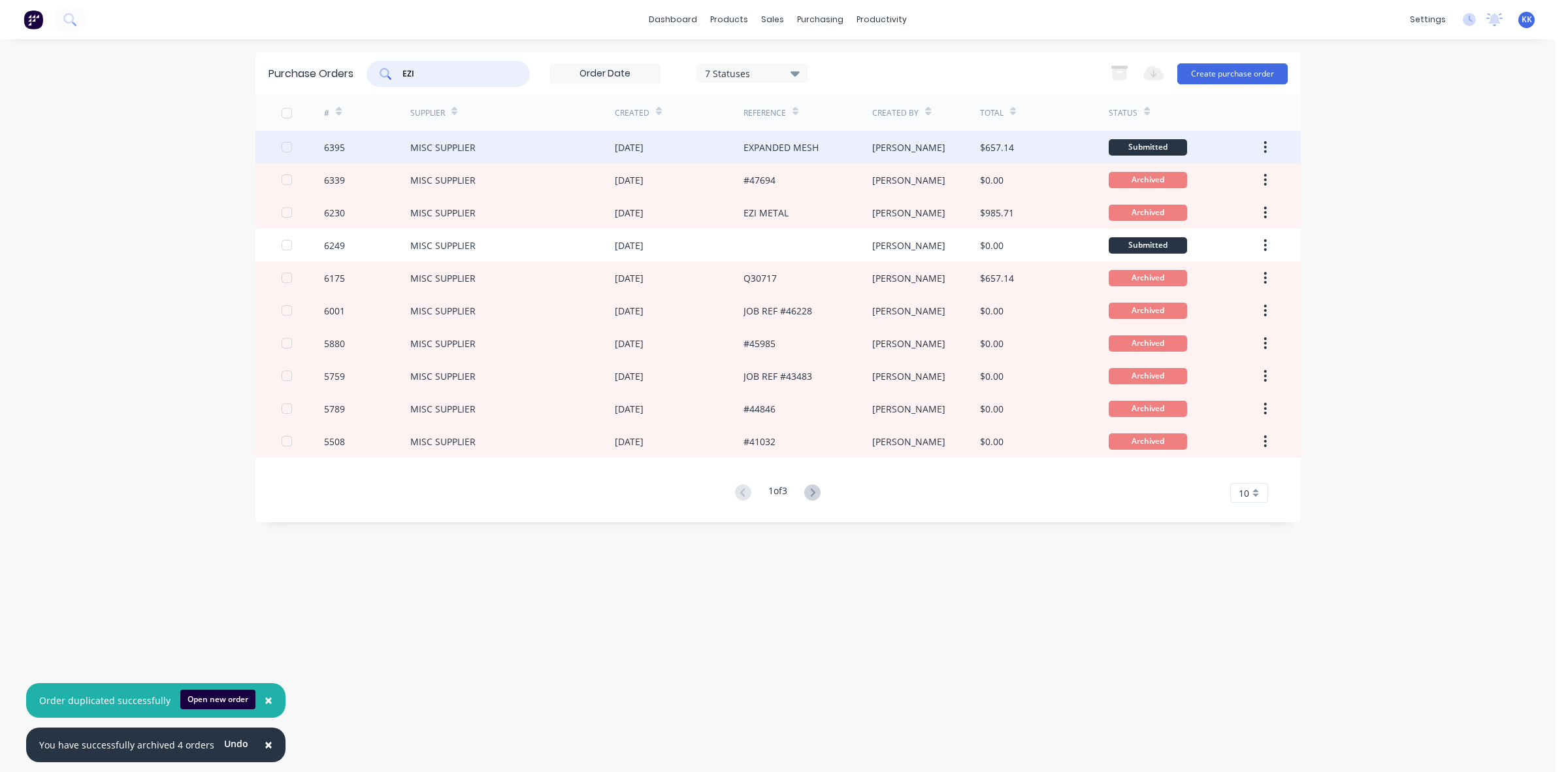
click at [531, 142] on div "MISC SUPPLIER" at bounding box center [512, 146] width 204 height 33
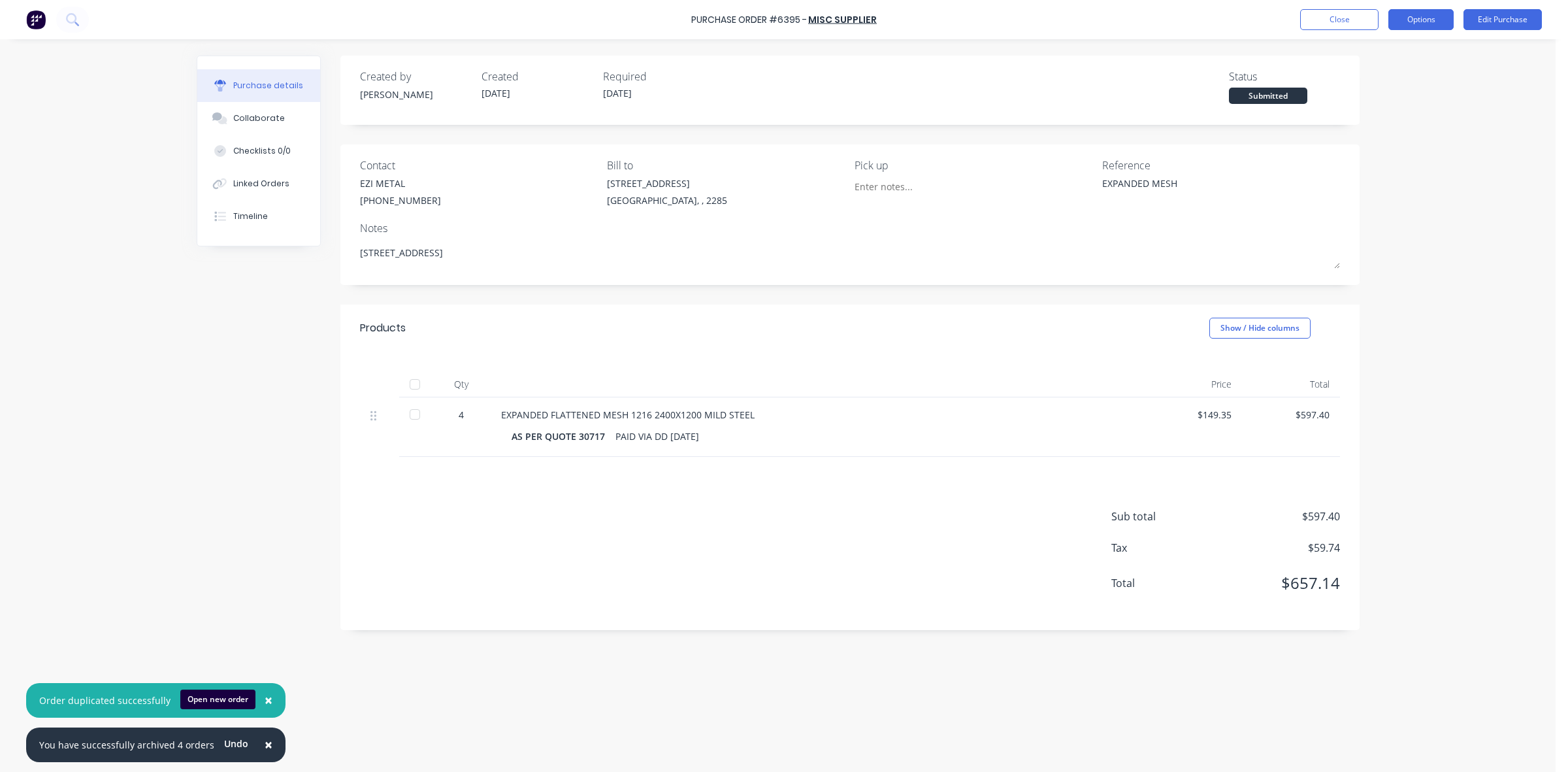
click at [1407, 20] on button "Options" at bounding box center [1421, 20] width 65 height 21
click at [1396, 56] on div "Print / Email" at bounding box center [1392, 53] width 101 height 19
click at [1397, 102] on div "Without pricing" at bounding box center [1392, 106] width 101 height 19
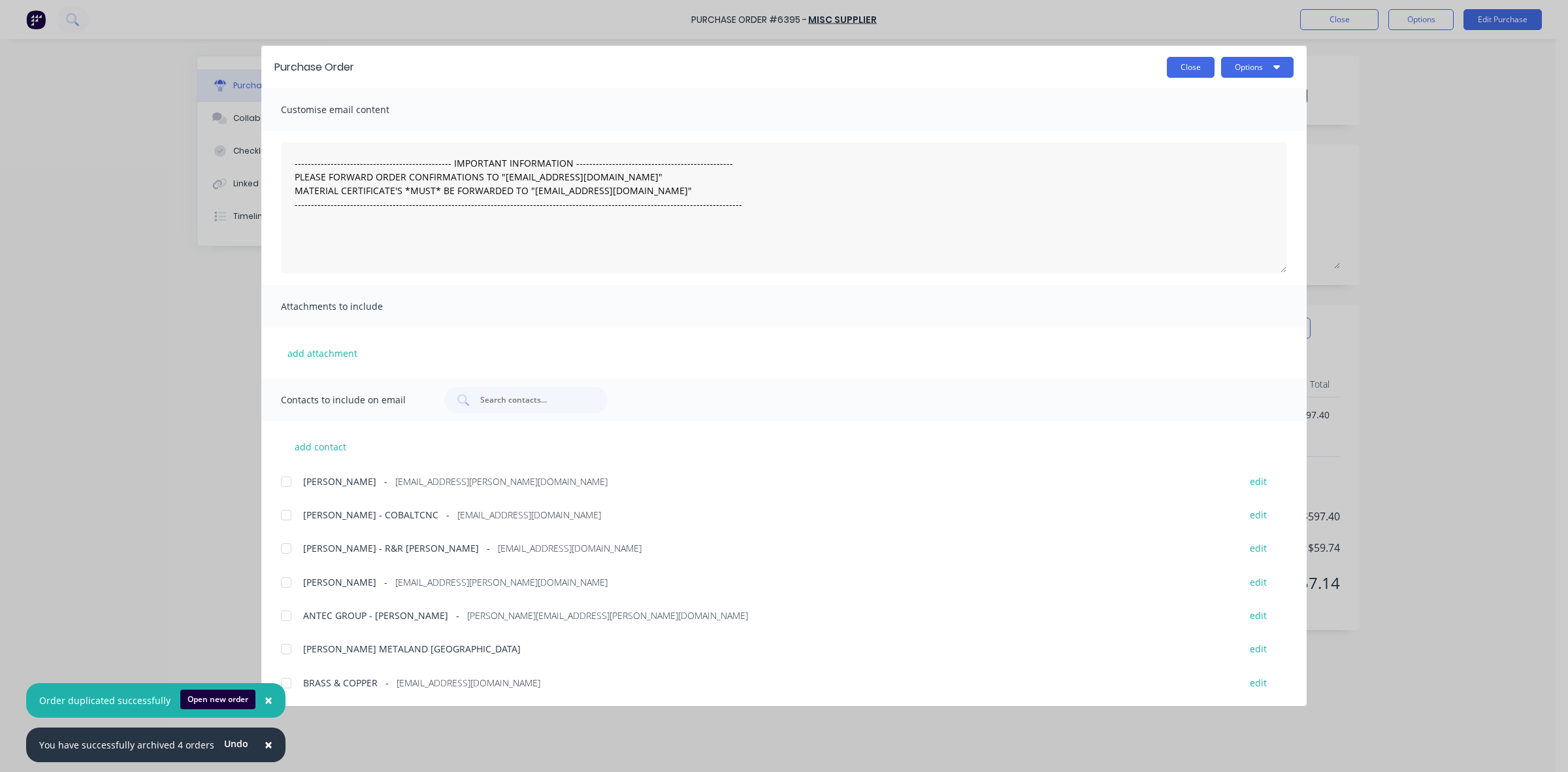
click at [1192, 63] on button "Close" at bounding box center [1191, 68] width 48 height 21
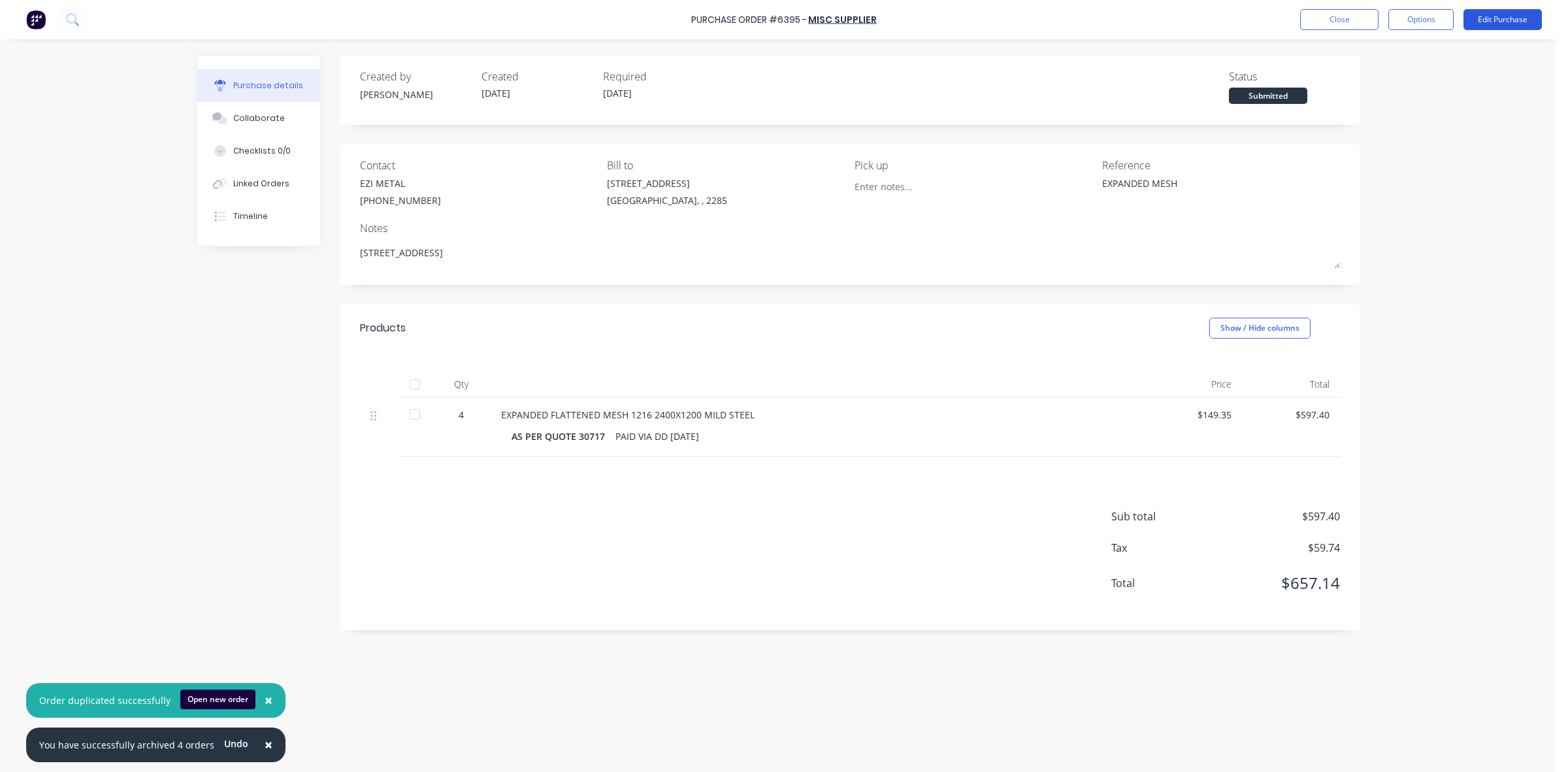
click at [1500, 14] on button "Edit Purchase" at bounding box center [1503, 20] width 79 height 21
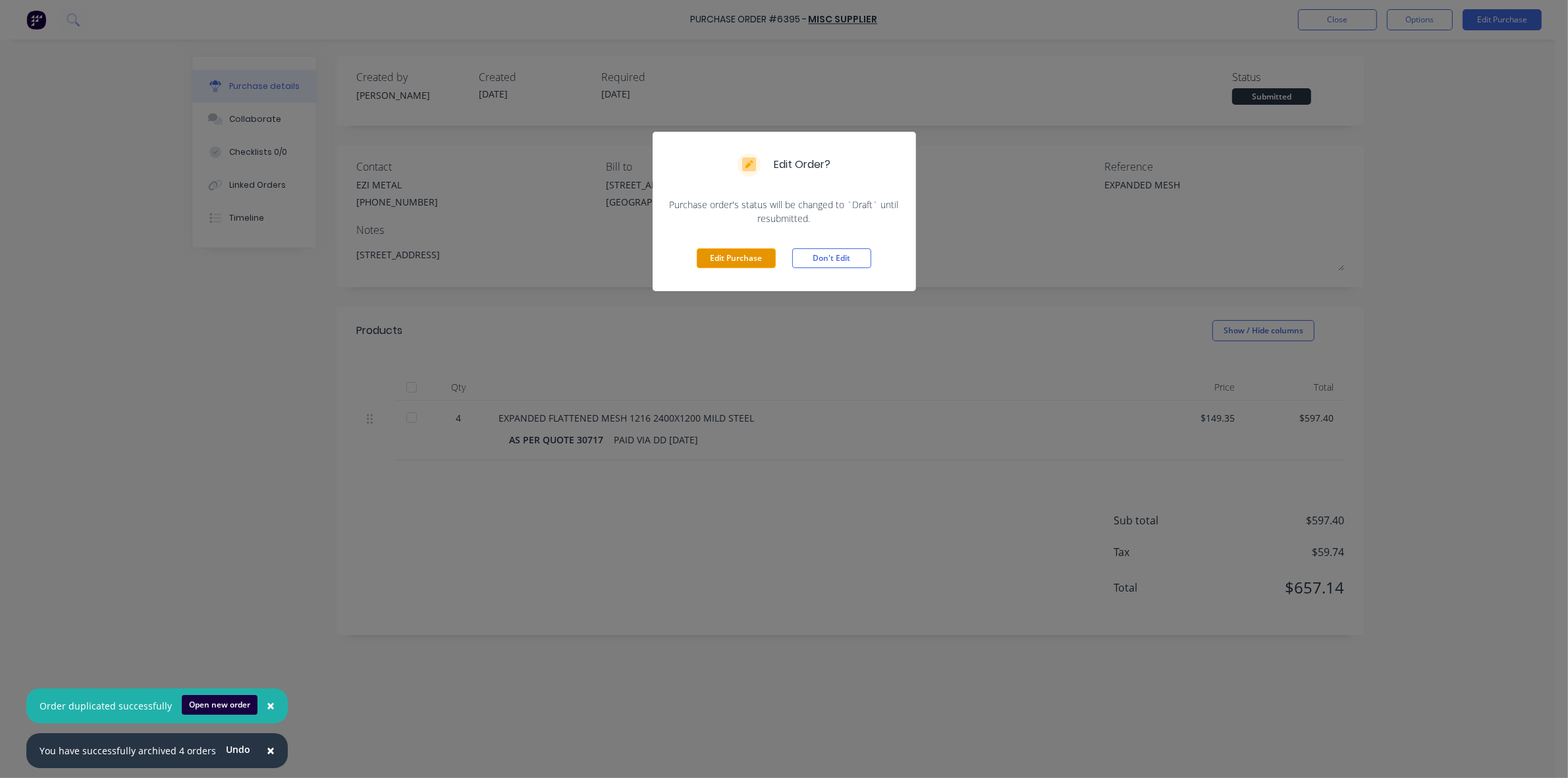
click at [741, 260] on button "Edit Purchase" at bounding box center [736, 258] width 79 height 20
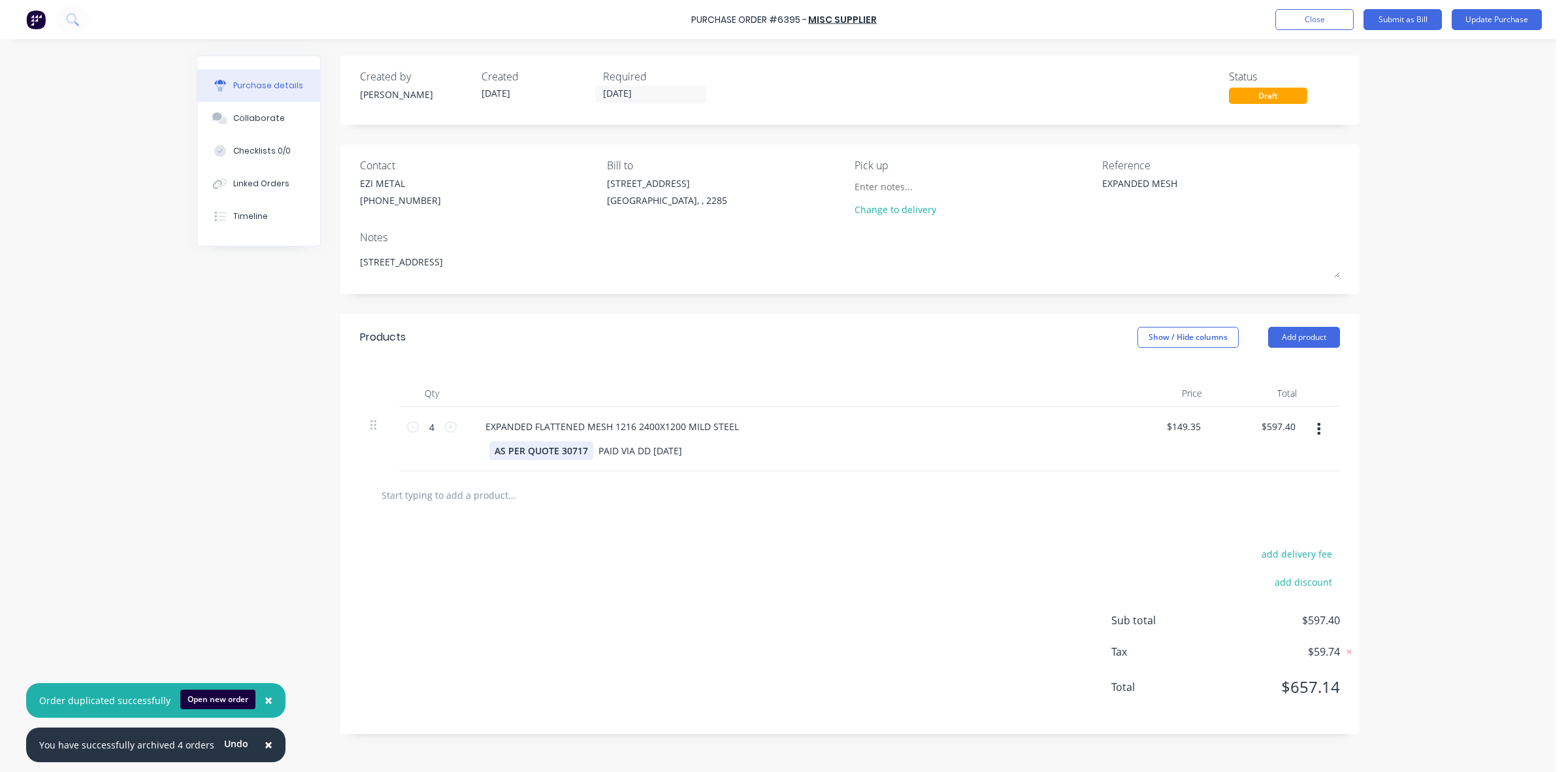
type textarea "x"
drag, startPoint x: 494, startPoint y: 447, endPoint x: 667, endPoint y: 452, distance: 173.1
click at [667, 452] on div "AS PER QUOTE 30717 PAID VIA DD [DATE]" at bounding box center [788, 451] width 598 height 19
drag, startPoint x: 511, startPoint y: 452, endPoint x: 657, endPoint y: 452, distance: 146.0
type textarea "x"
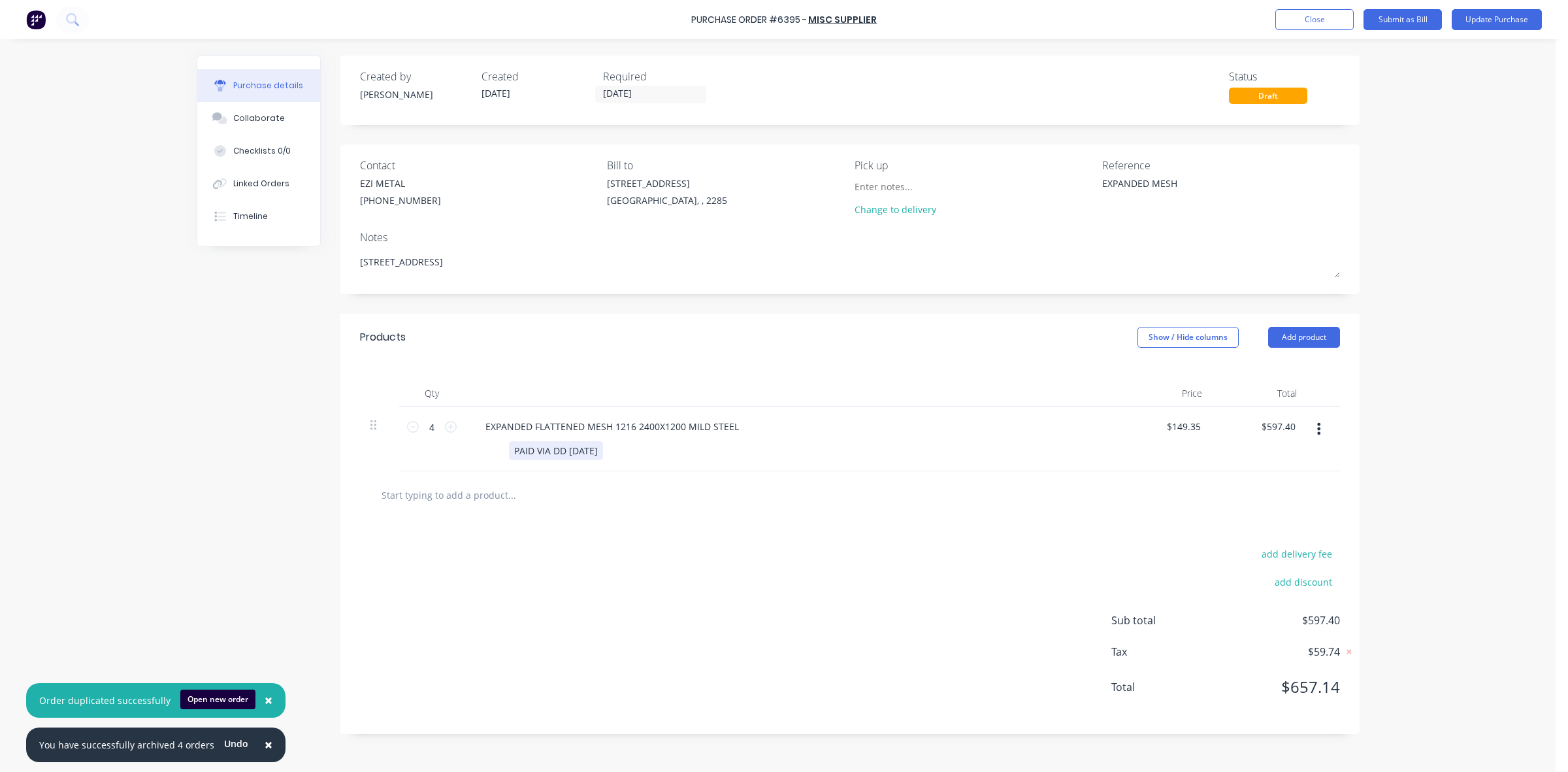
drag, startPoint x: 514, startPoint y: 449, endPoint x: 623, endPoint y: 443, distance: 109.2
click at [623, 443] on div "PAID VIA DD [DATE]" at bounding box center [788, 451] width 598 height 19
click at [1500, 24] on button "Update Purchase" at bounding box center [1496, 20] width 90 height 21
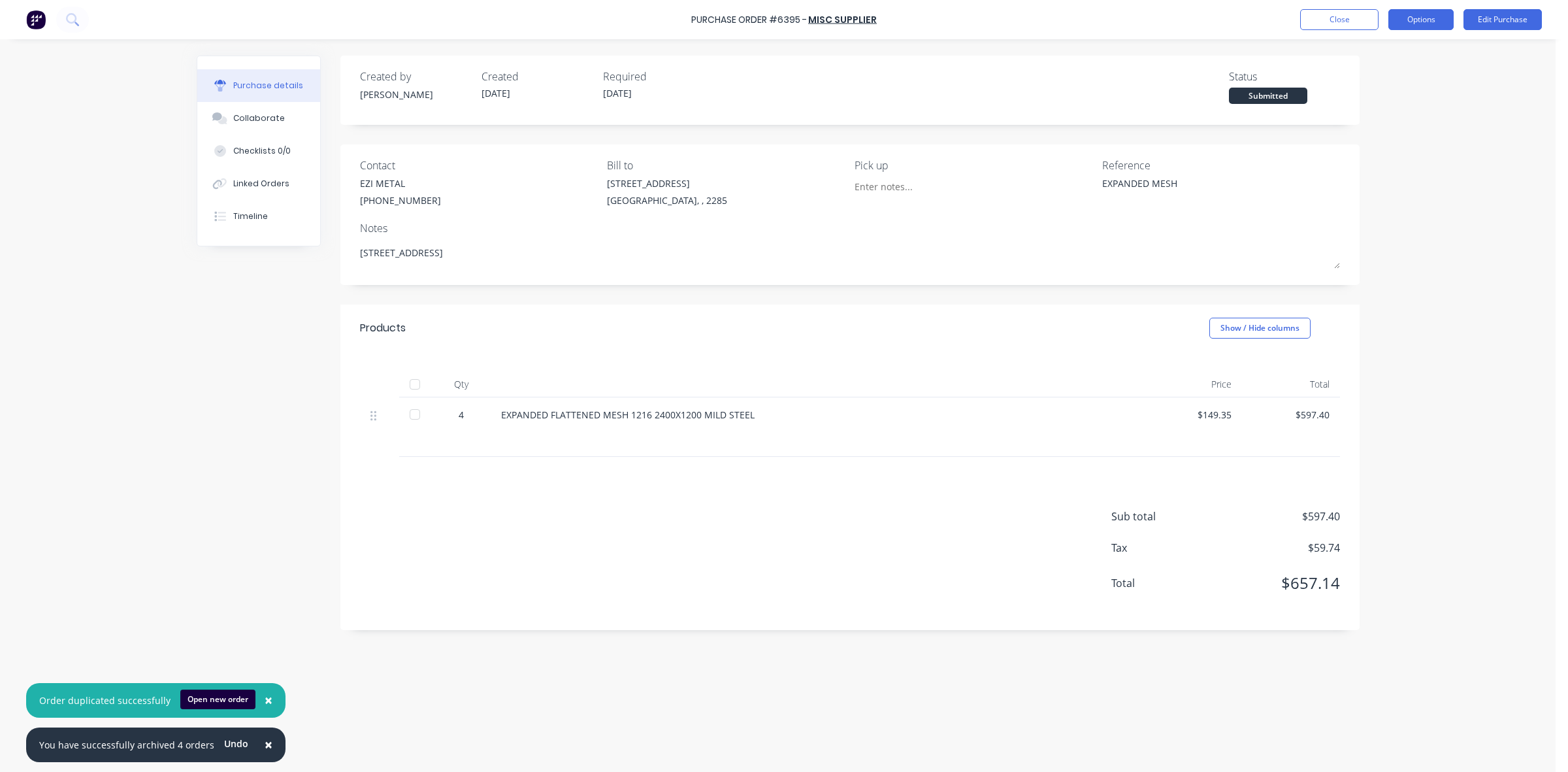
click at [1431, 12] on button "Options" at bounding box center [1421, 20] width 65 height 21
click at [1374, 59] on div "Print / Email" at bounding box center [1392, 53] width 101 height 19
click at [1372, 96] on div "Without pricing" at bounding box center [1392, 106] width 101 height 19
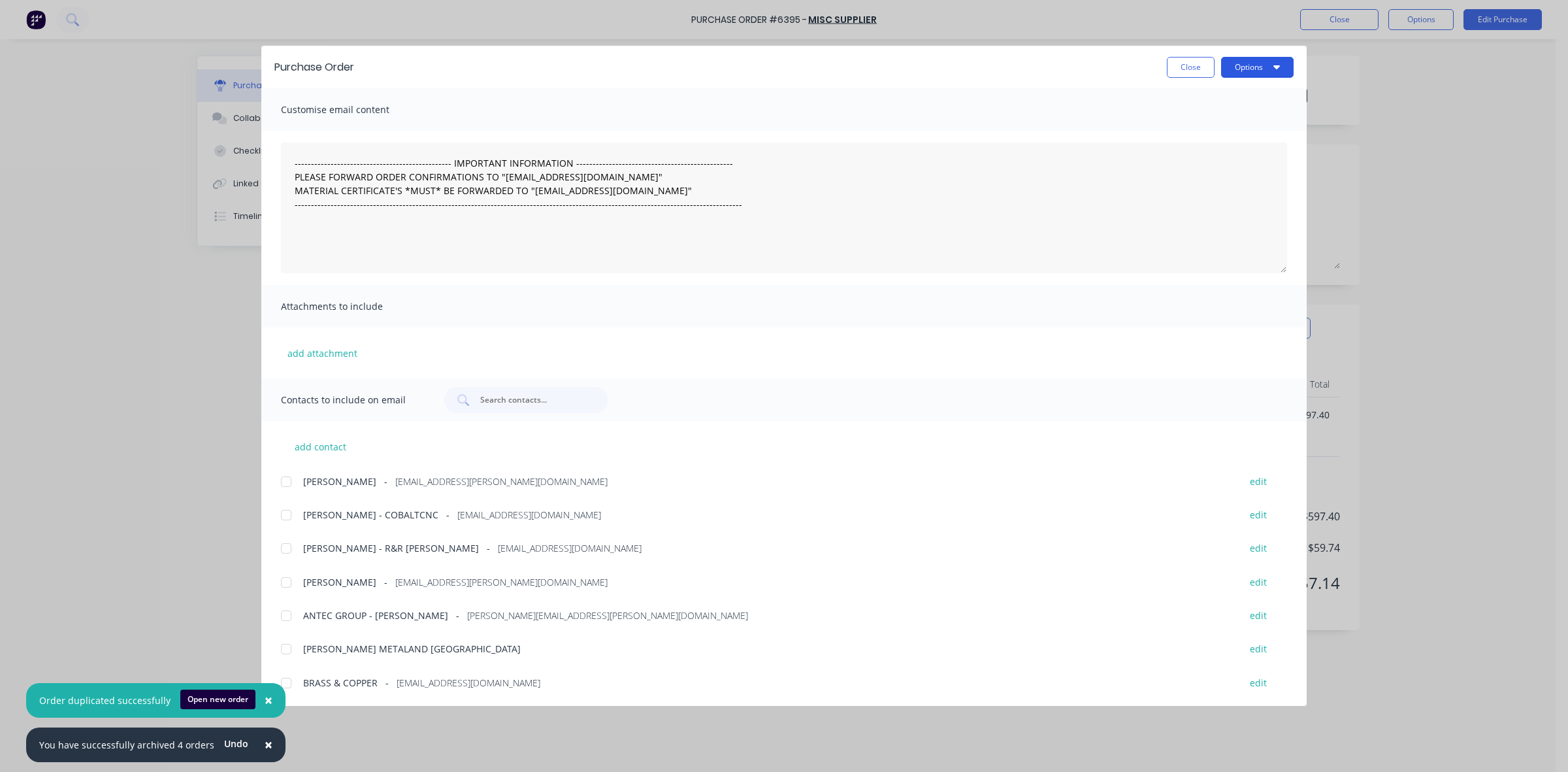
click at [1252, 69] on button "Options" at bounding box center [1257, 68] width 72 height 21
click at [1232, 122] on div "Print" at bounding box center [1231, 126] width 101 height 19
click at [1200, 66] on button "Close" at bounding box center [1191, 68] width 48 height 21
type textarea "x"
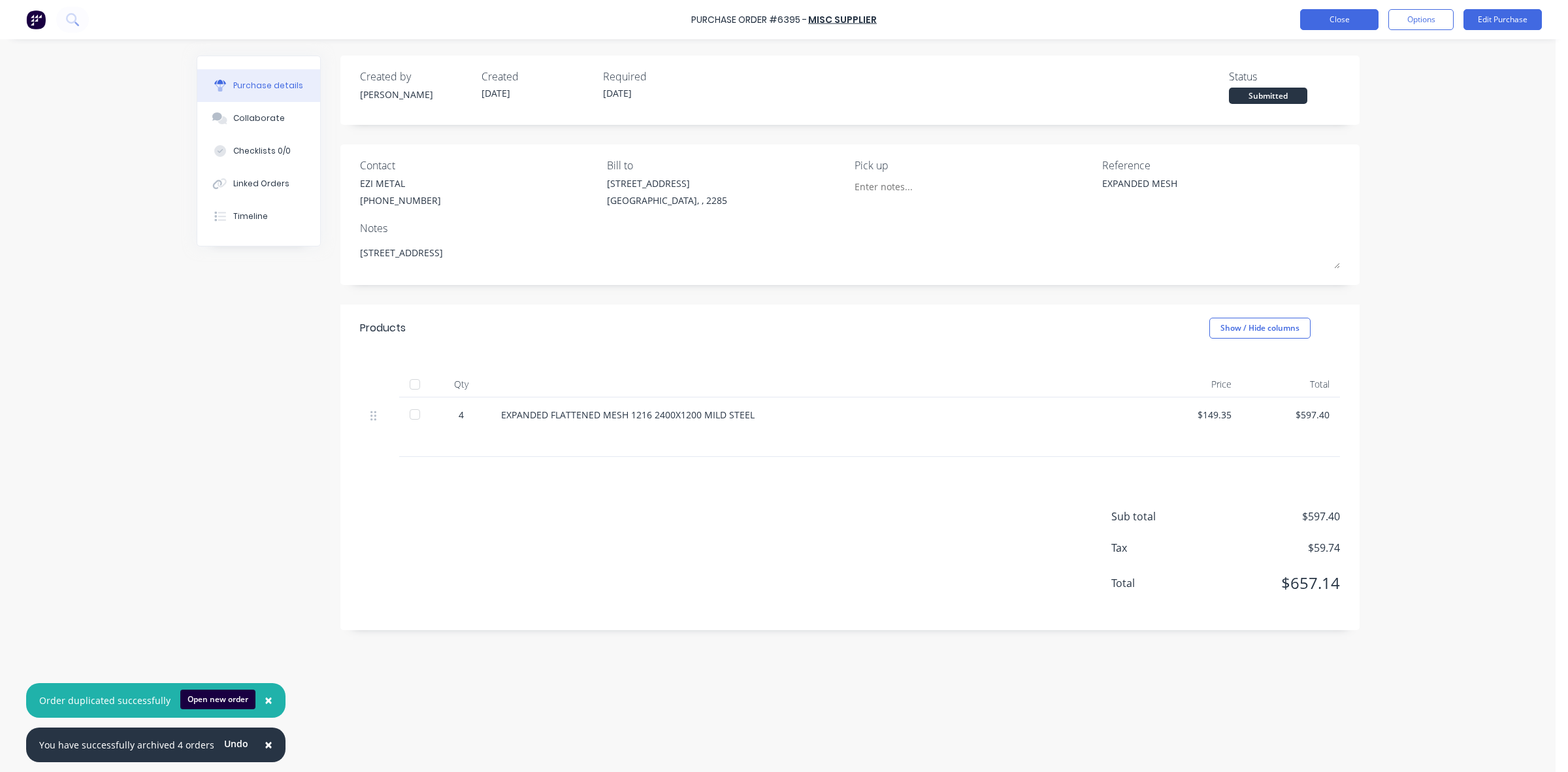
click at [1322, 24] on button "Close" at bounding box center [1339, 20] width 79 height 21
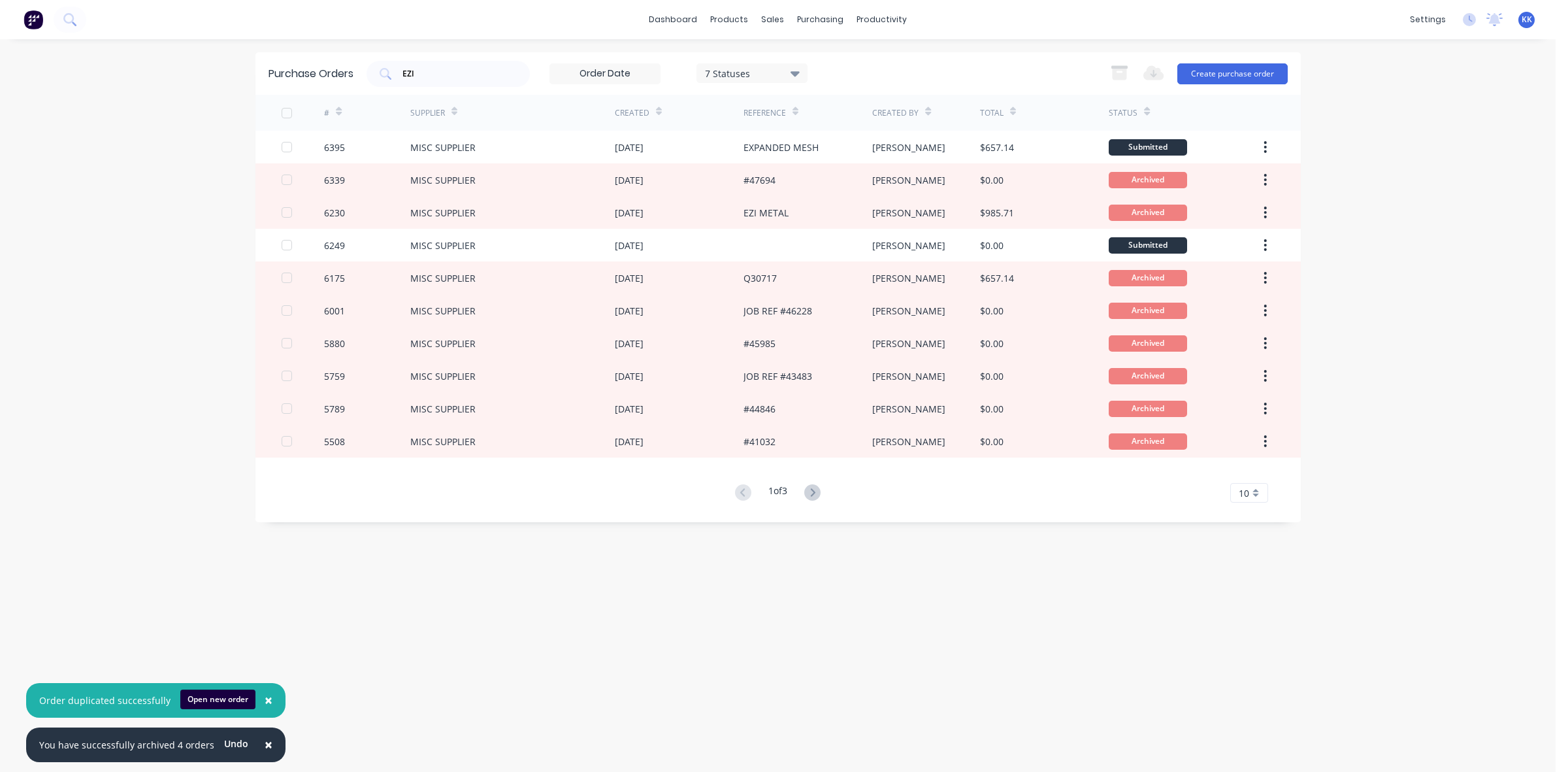
click at [762, 73] on div "7 Statuses" at bounding box center [752, 72] width 94 height 14
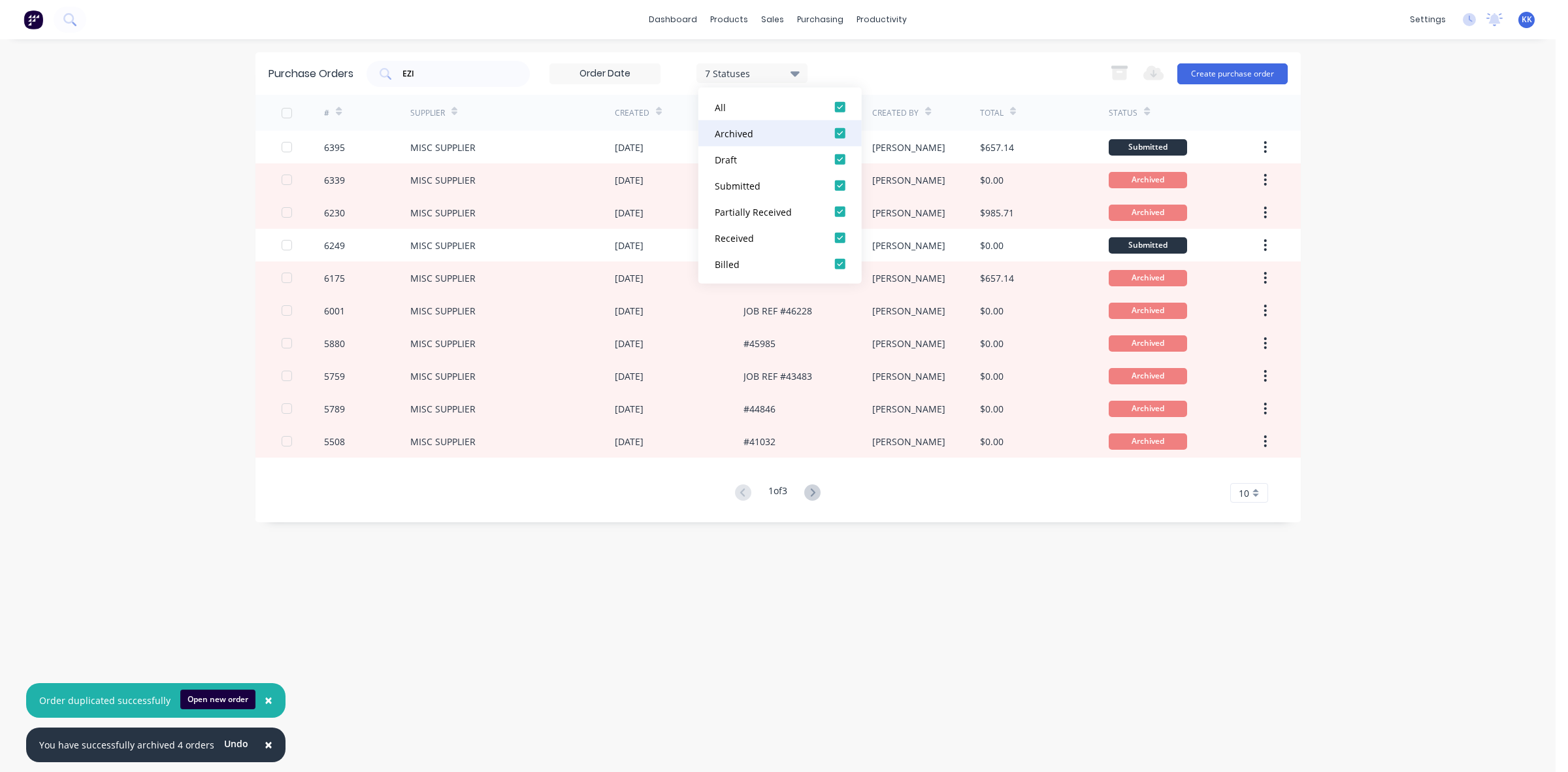
click at [839, 132] on div at bounding box center [840, 133] width 26 height 26
click at [889, 76] on div "EZI 5 Statuses 5 Statuses Export to Excel (XLSX) Create purchase order" at bounding box center [827, 73] width 921 height 26
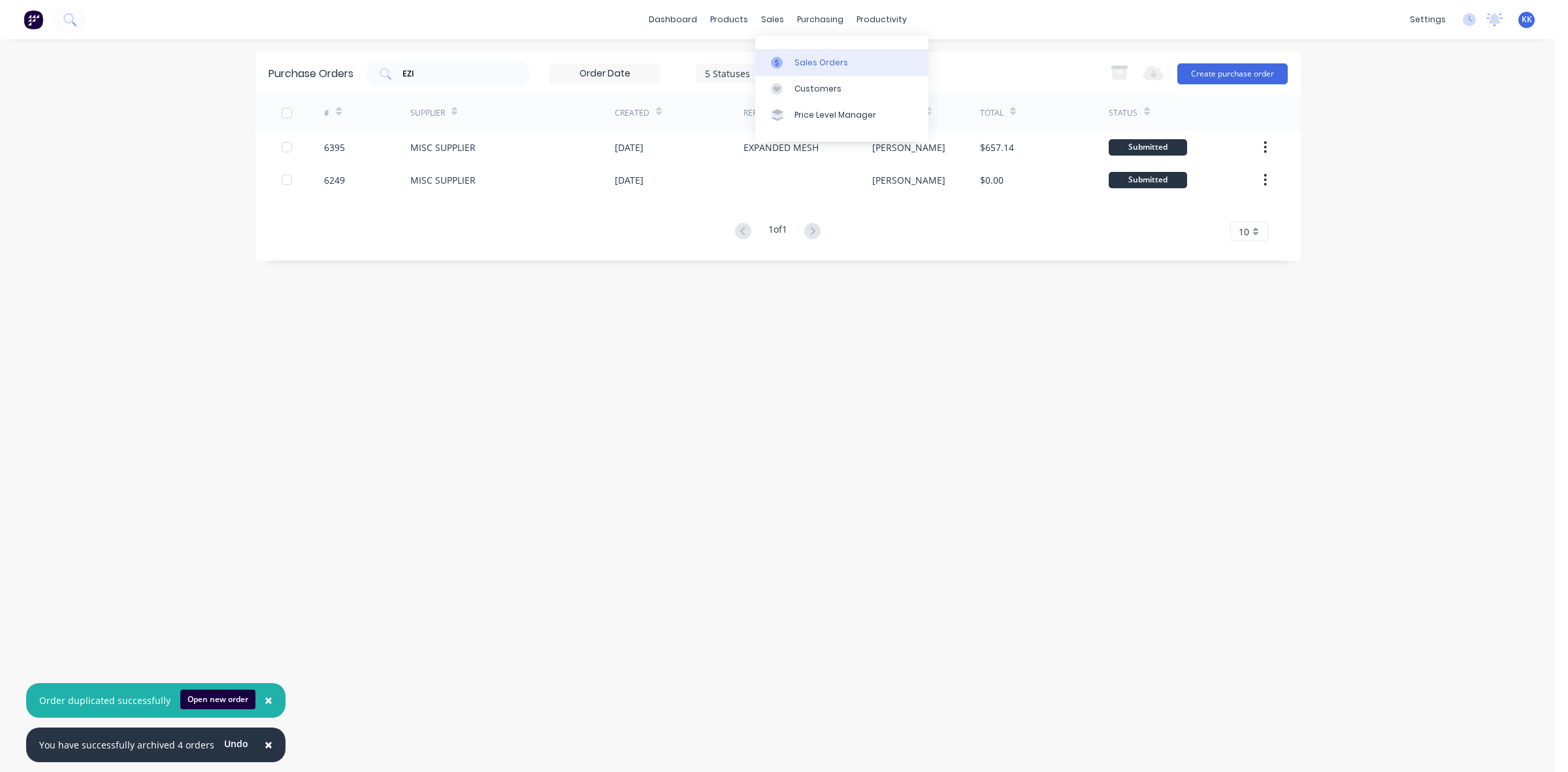
click at [801, 48] on div "Sales Orders Customers Price Level Manager" at bounding box center [842, 88] width 173 height 105
click at [801, 50] on link "Sales Orders" at bounding box center [842, 62] width 173 height 26
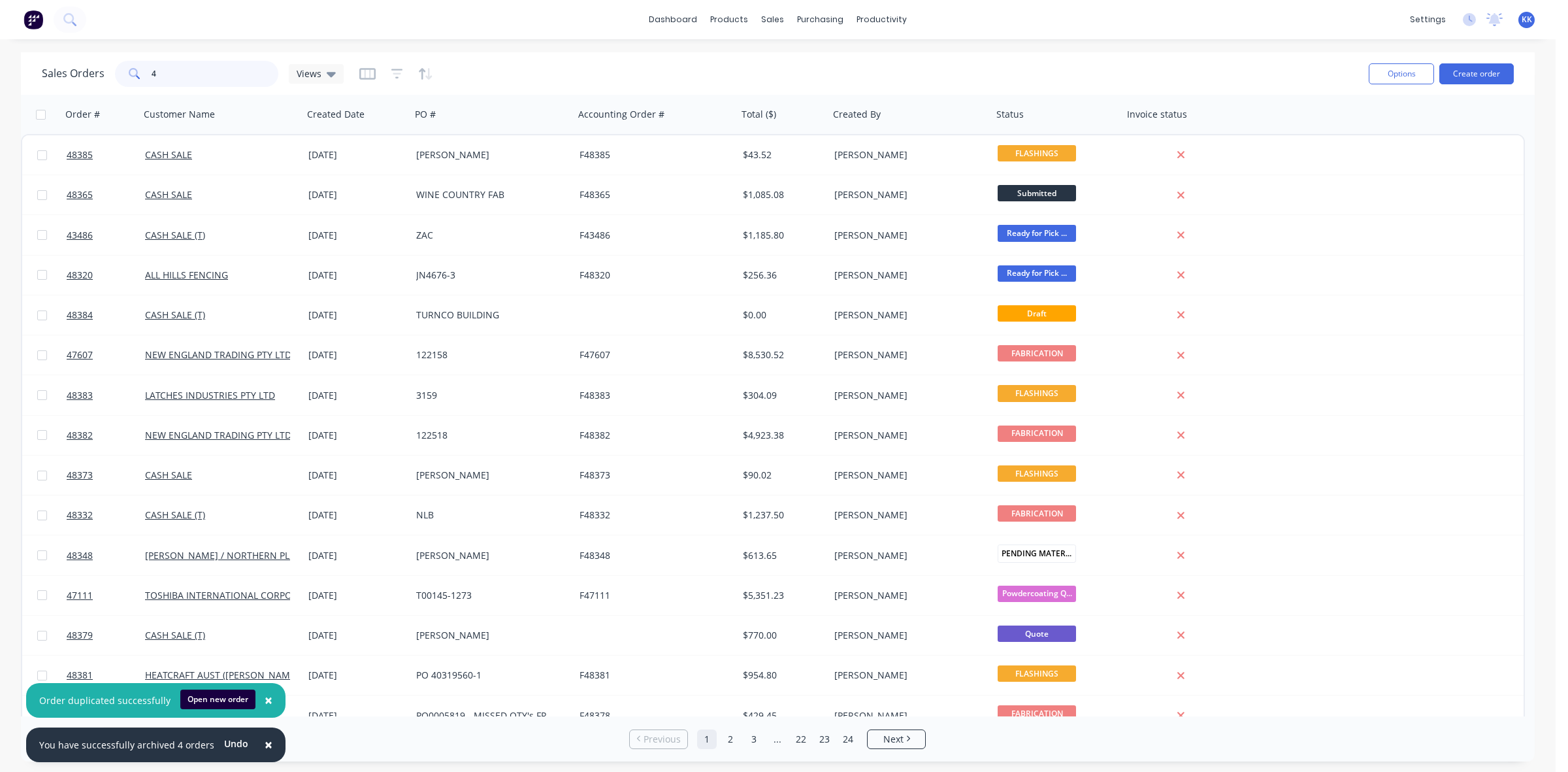
drag, startPoint x: 172, startPoint y: 76, endPoint x: 132, endPoint y: 76, distance: 40.0
click at [132, 76] on div "4" at bounding box center [197, 73] width 164 height 26
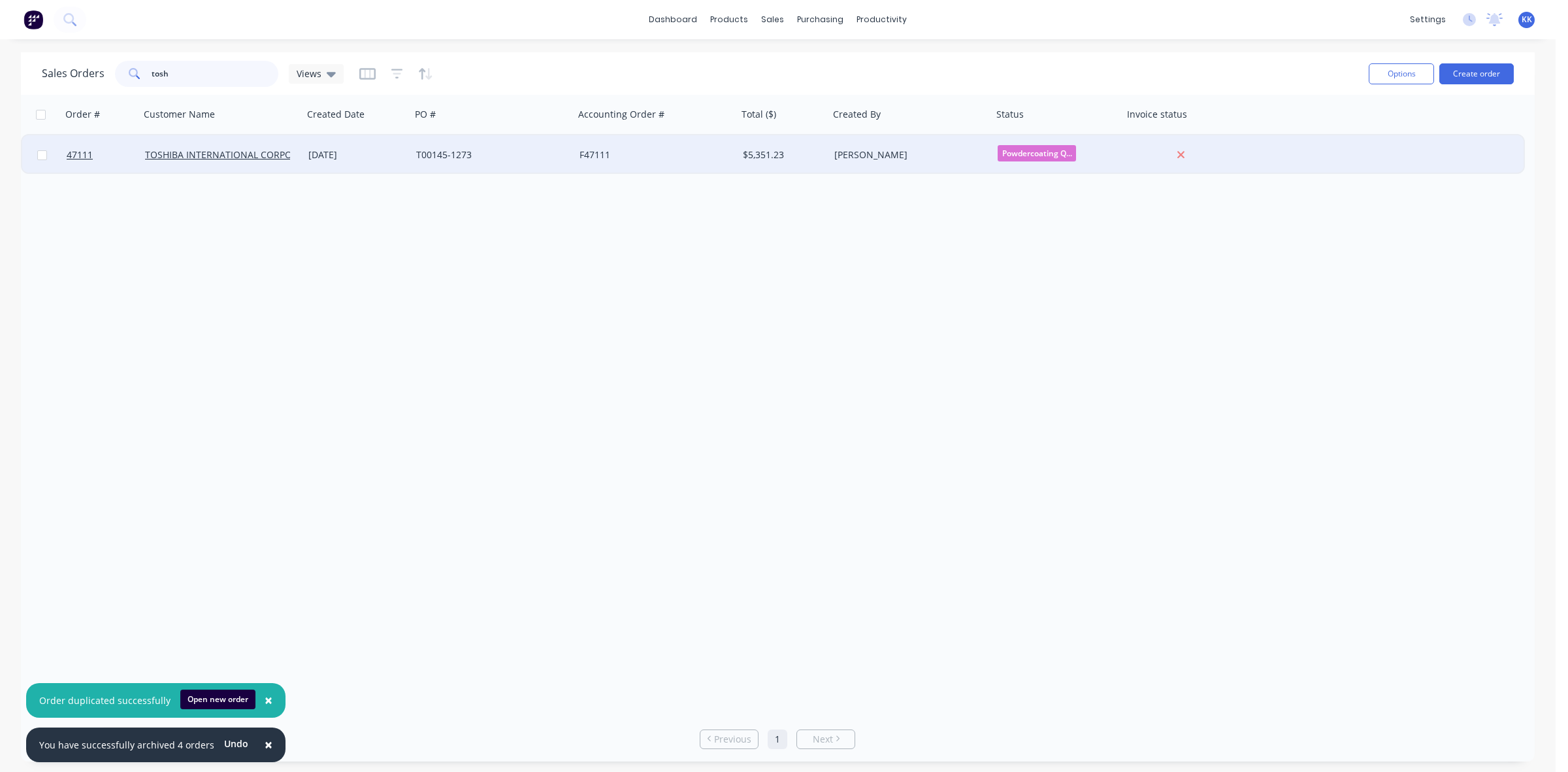
type input "tosh"
click at [774, 164] on div "$5,351.23" at bounding box center [783, 154] width 91 height 39
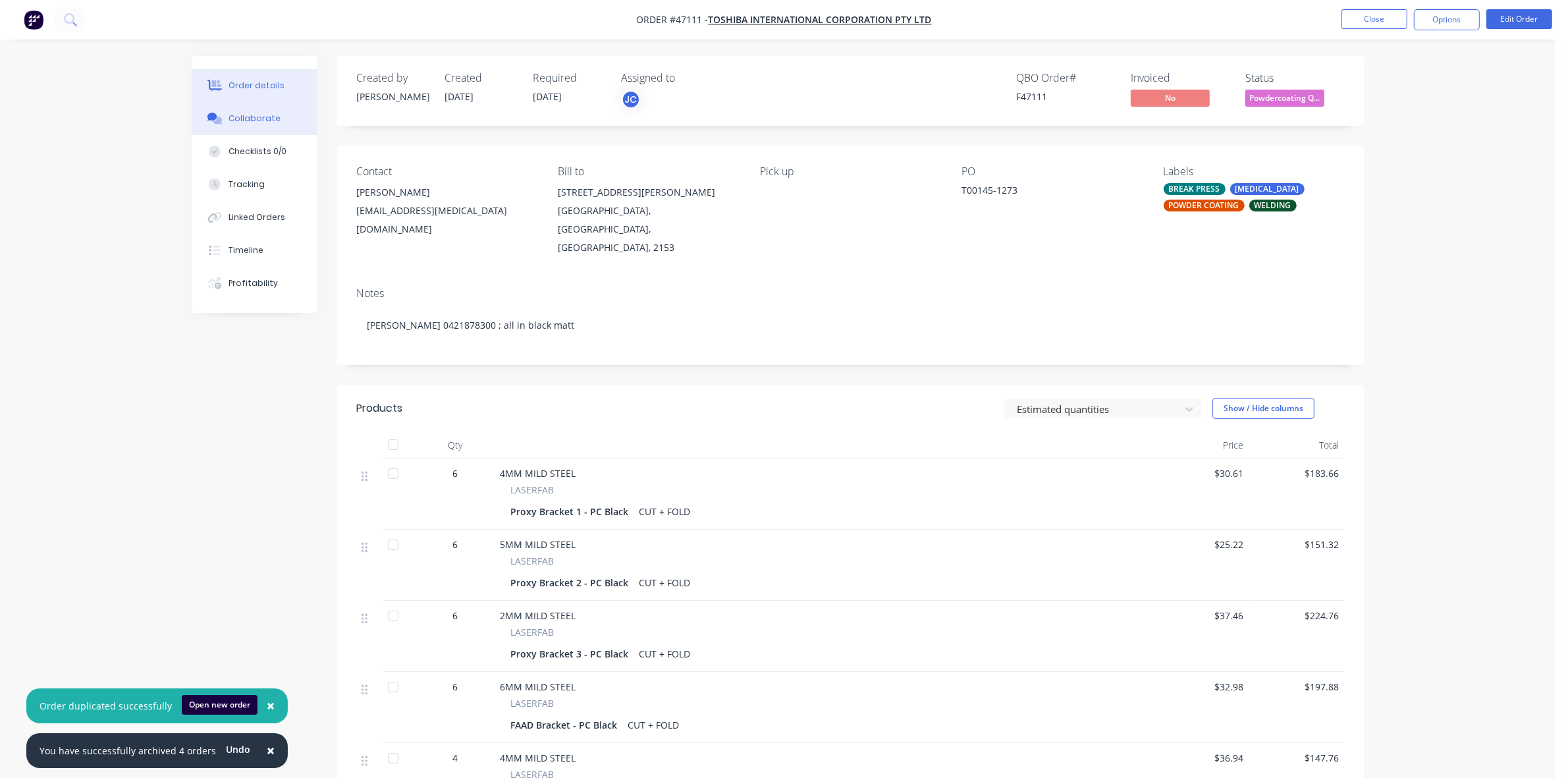
click at [255, 111] on button "Collaborate" at bounding box center [254, 118] width 125 height 33
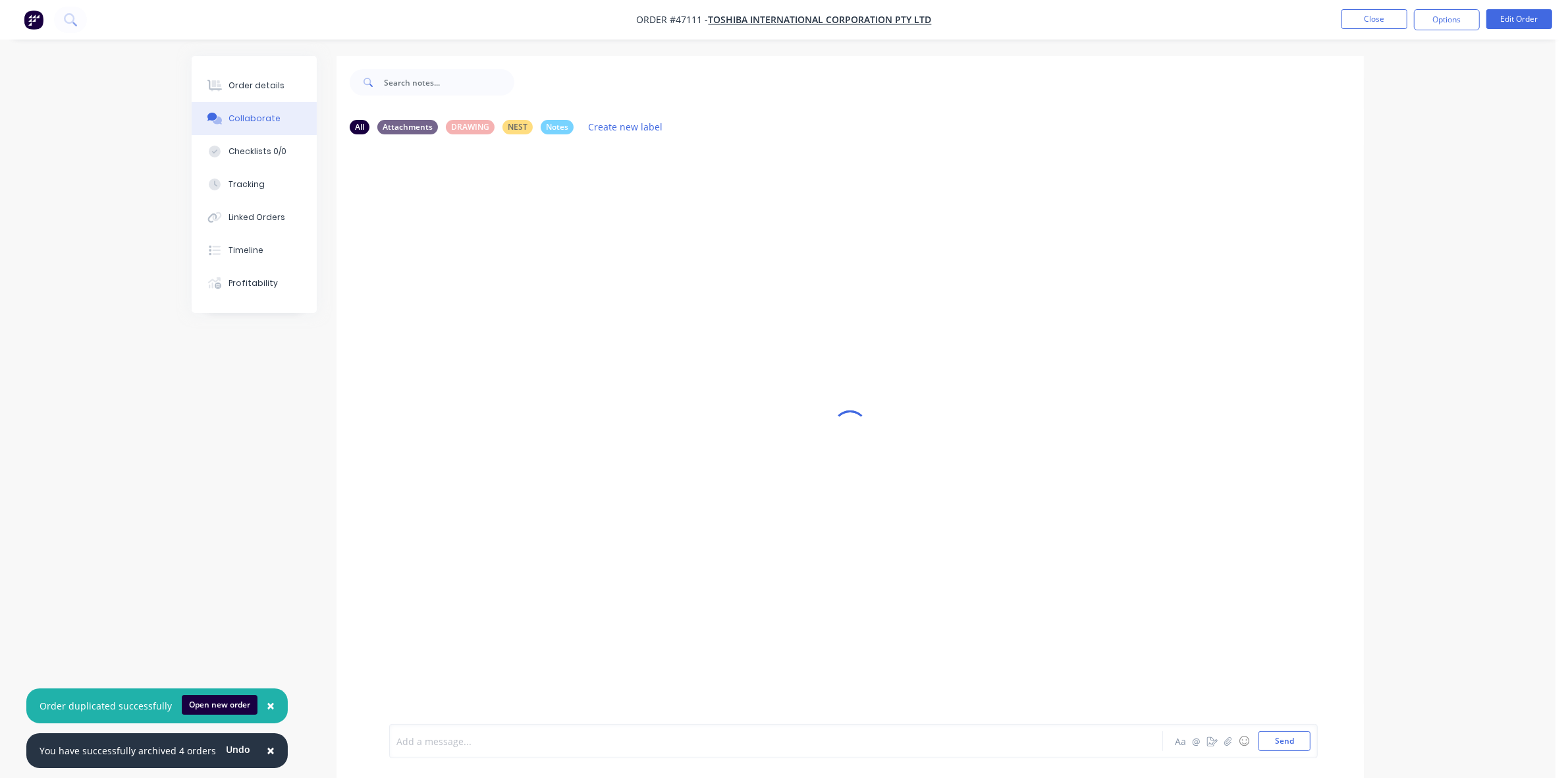
drag, startPoint x: 432, startPoint y: 742, endPoint x: 419, endPoint y: 732, distance: 16.4
click at [432, 741] on div at bounding box center [739, 741] width 685 height 14
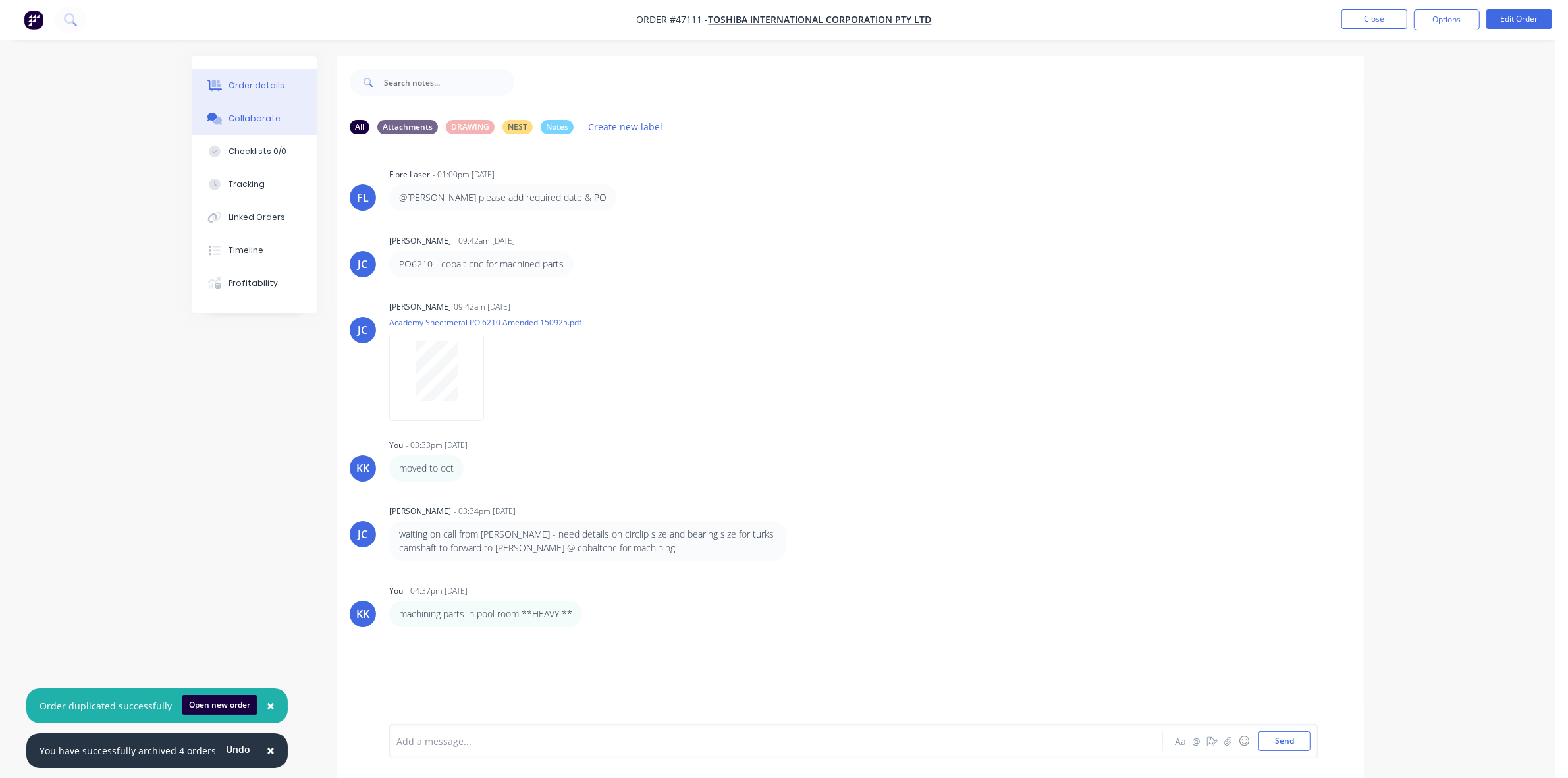
click at [242, 87] on div "Order details" at bounding box center [256, 85] width 56 height 12
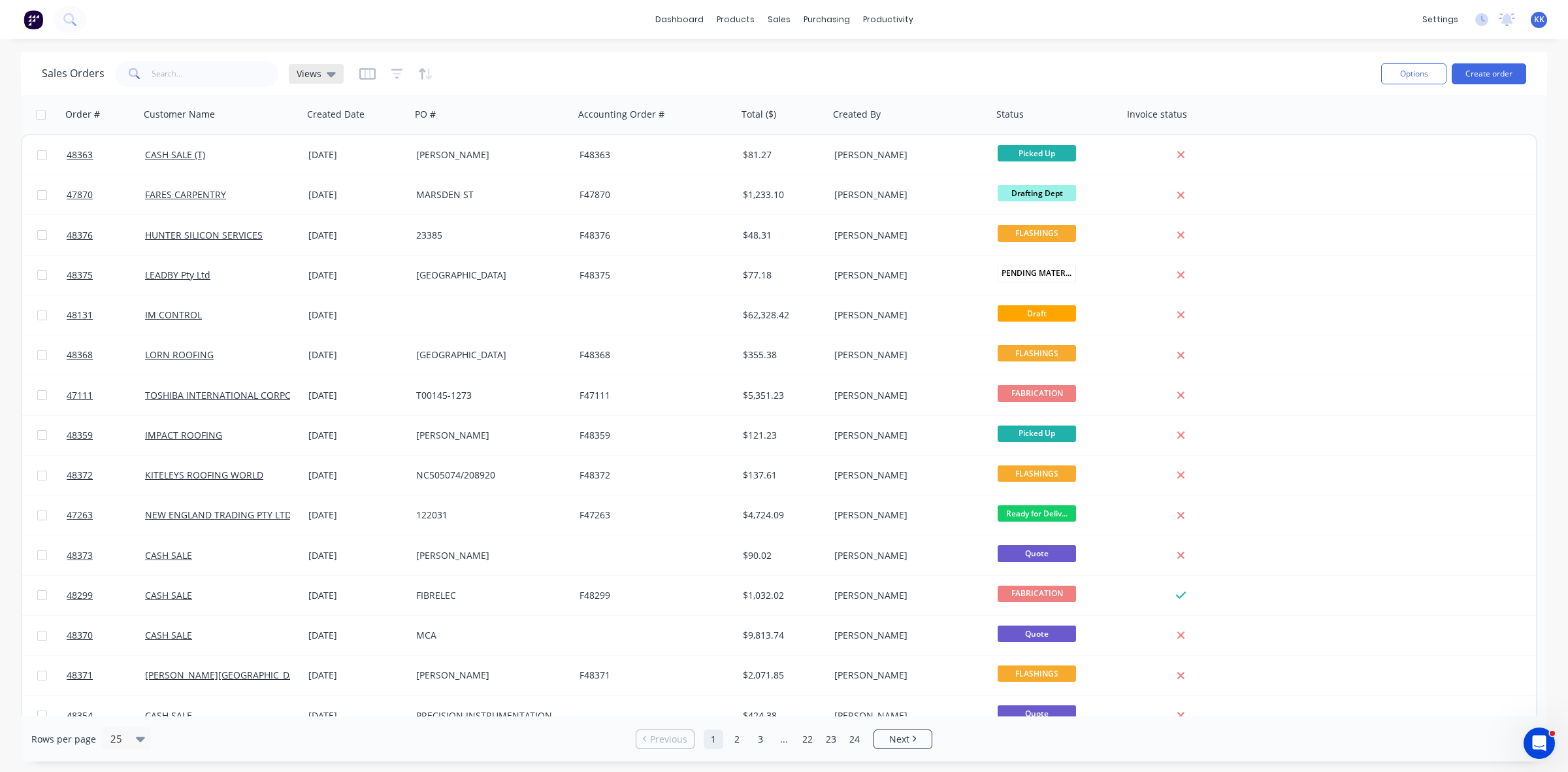
click at [308, 68] on span "Views" at bounding box center [308, 73] width 25 height 14
click at [315, 212] on button "clear cash sales" at bounding box center [367, 211] width 149 height 15
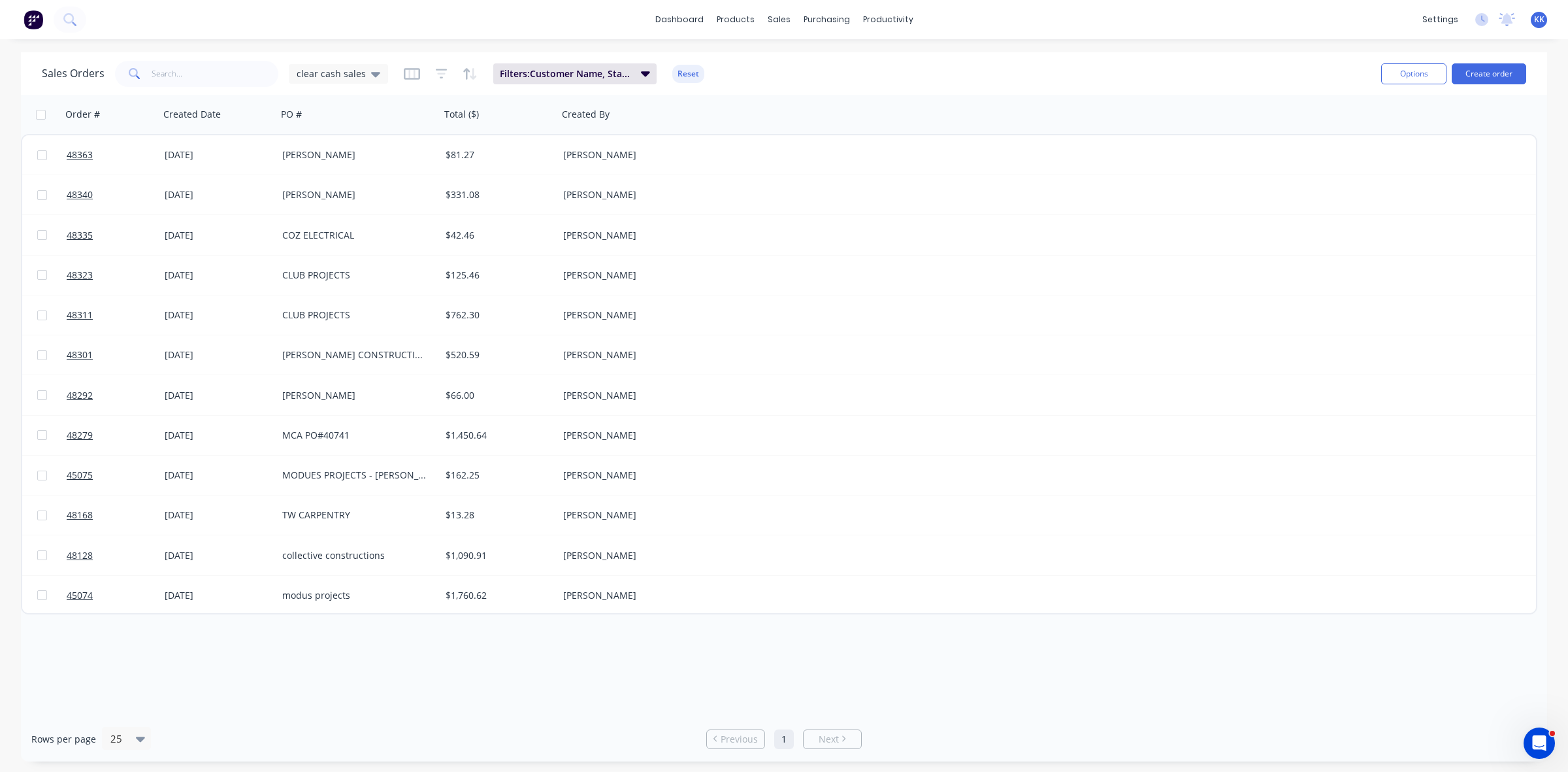
click at [37, 115] on input "checkbox" at bounding box center [41, 114] width 10 height 10
checkbox input "true"
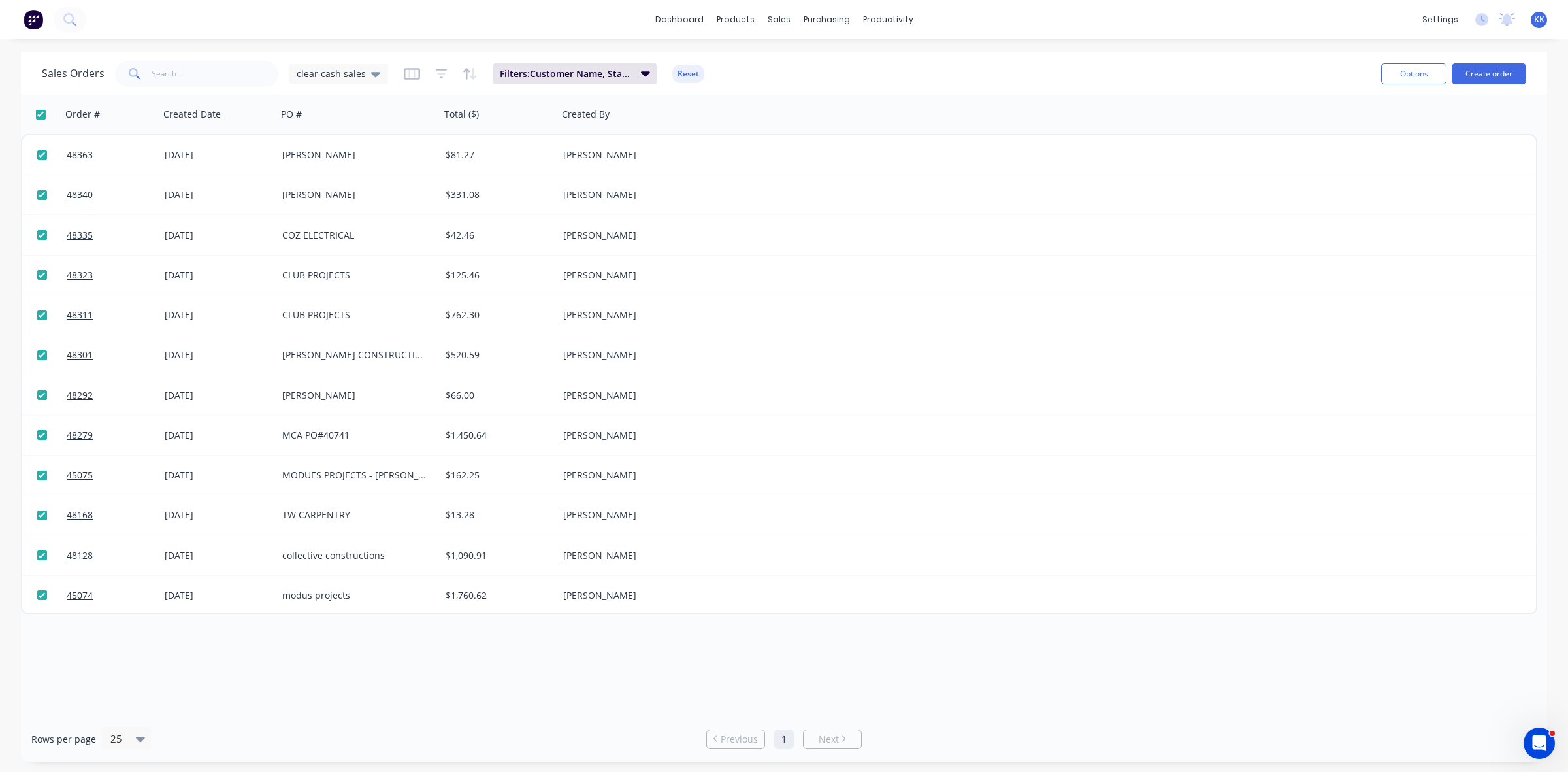
checkbox input "true"
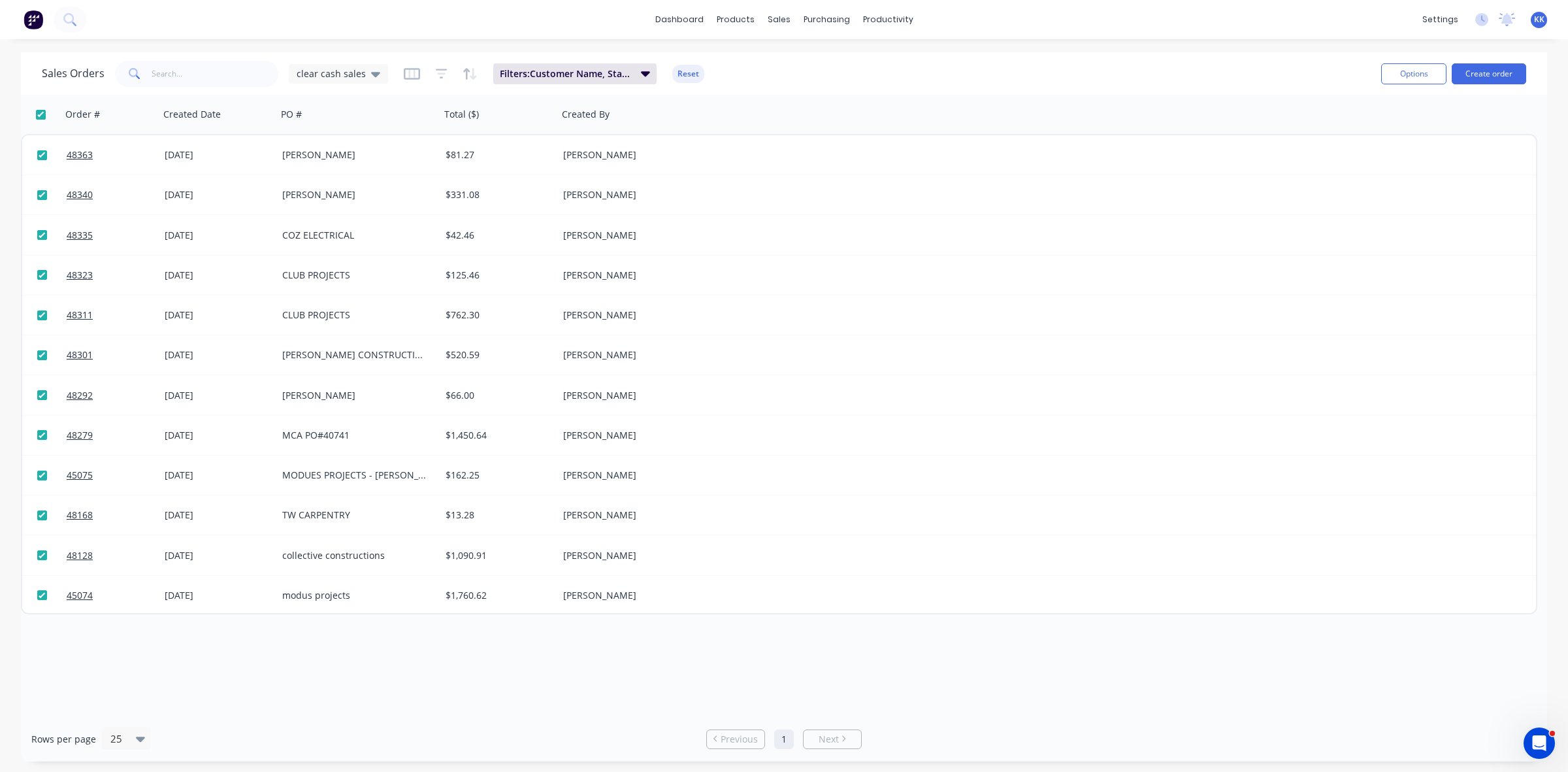
checkbox input "true"
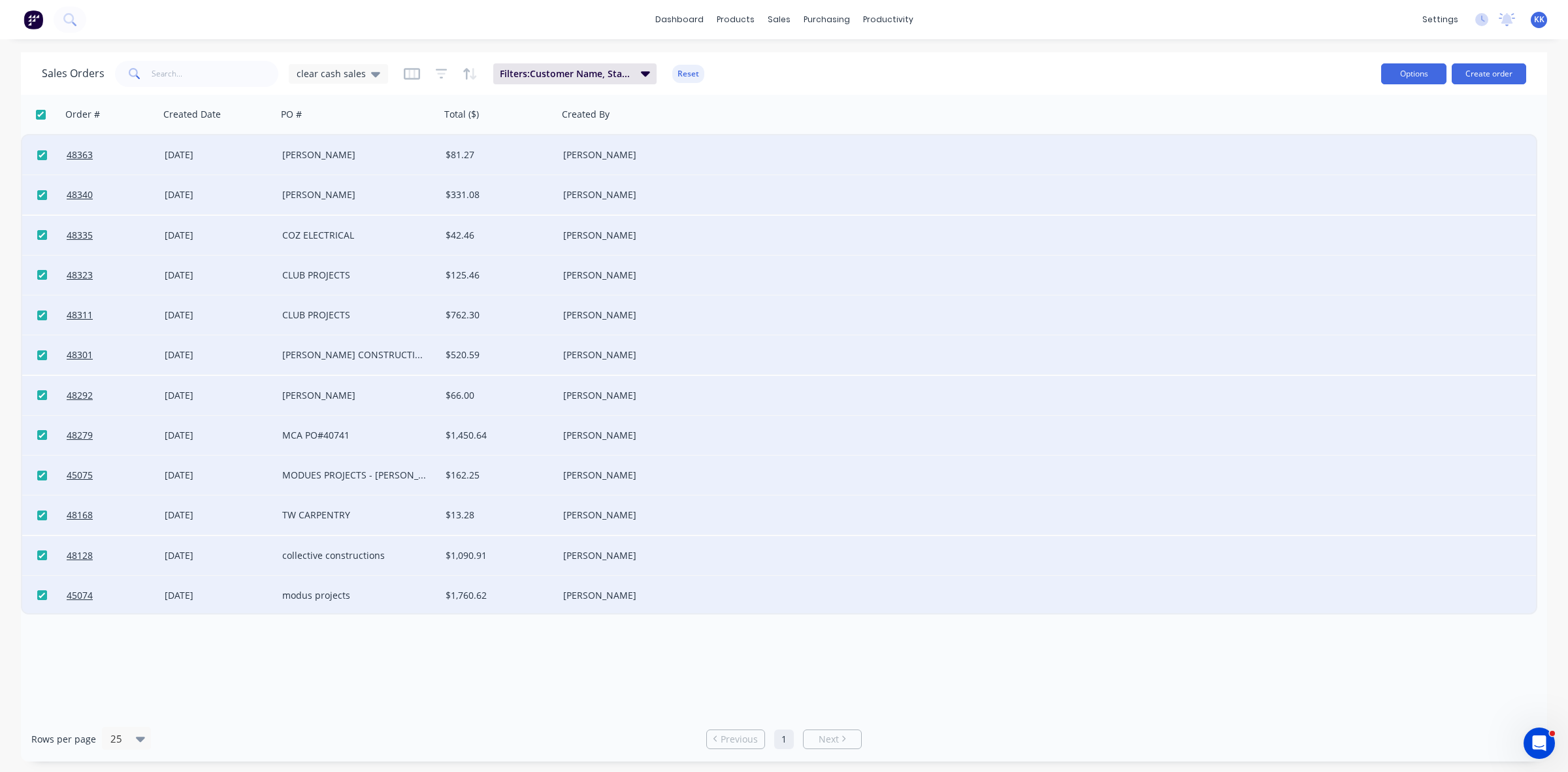
click at [1399, 72] on button "Options" at bounding box center [1414, 74] width 65 height 21
click at [1324, 126] on div "Archive" at bounding box center [1374, 133] width 120 height 19
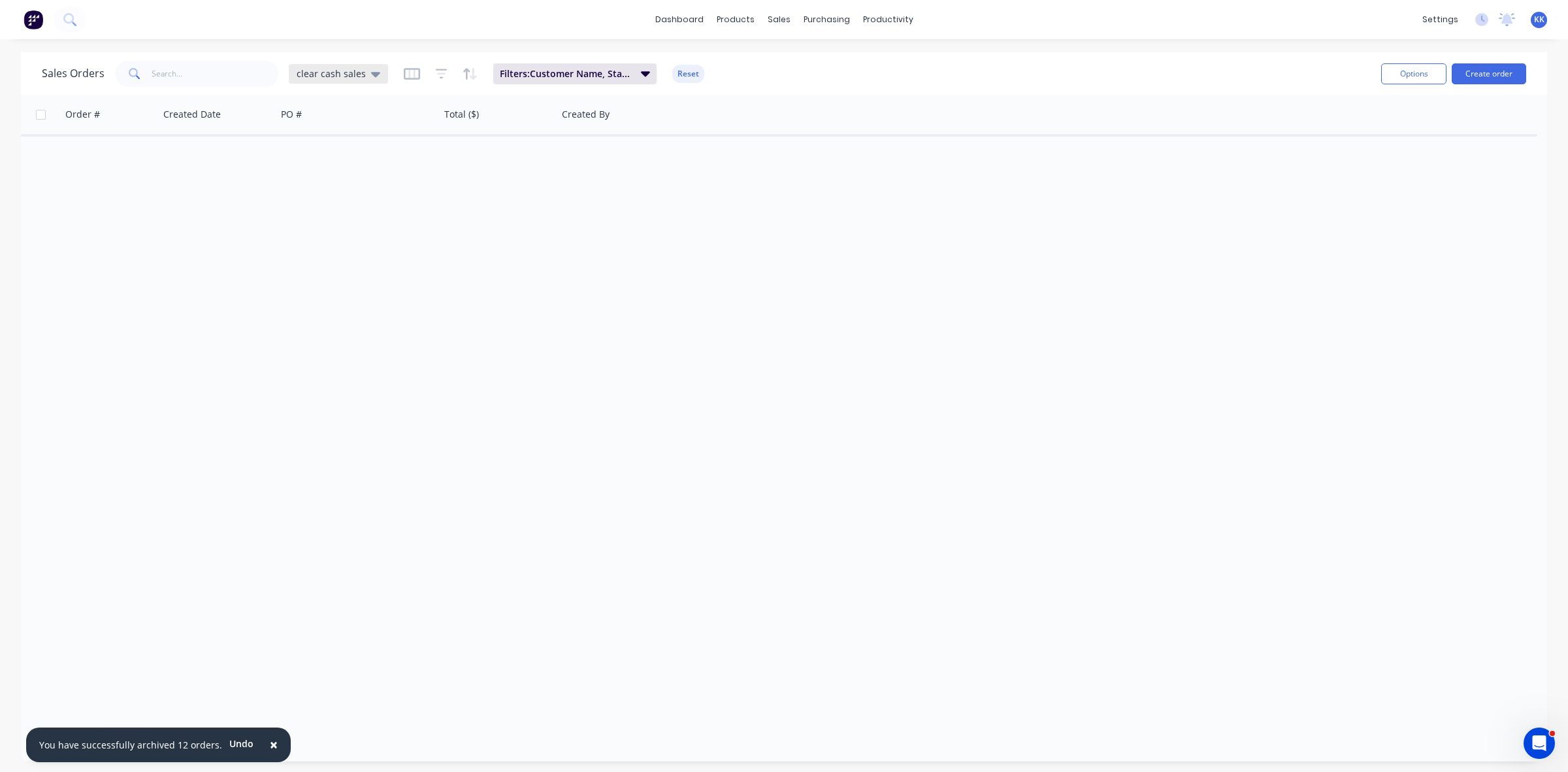
click at [305, 71] on span "clear cash sales" at bounding box center [331, 73] width 69 height 14
click at [337, 236] on button "clear invoiced" at bounding box center [367, 237] width 149 height 15
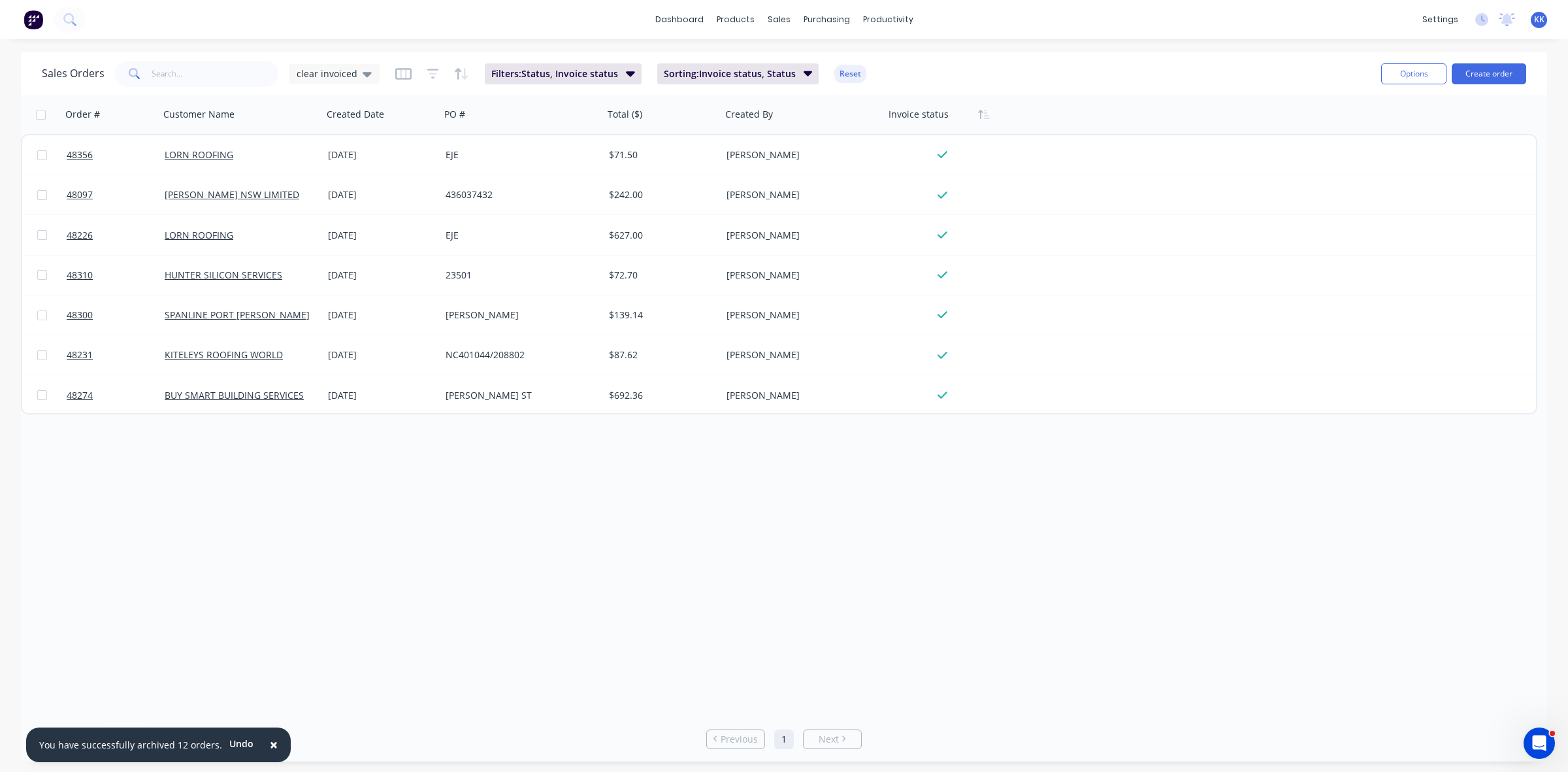
click at [40, 111] on input "checkbox" at bounding box center [41, 114] width 10 height 10
checkbox input "true"
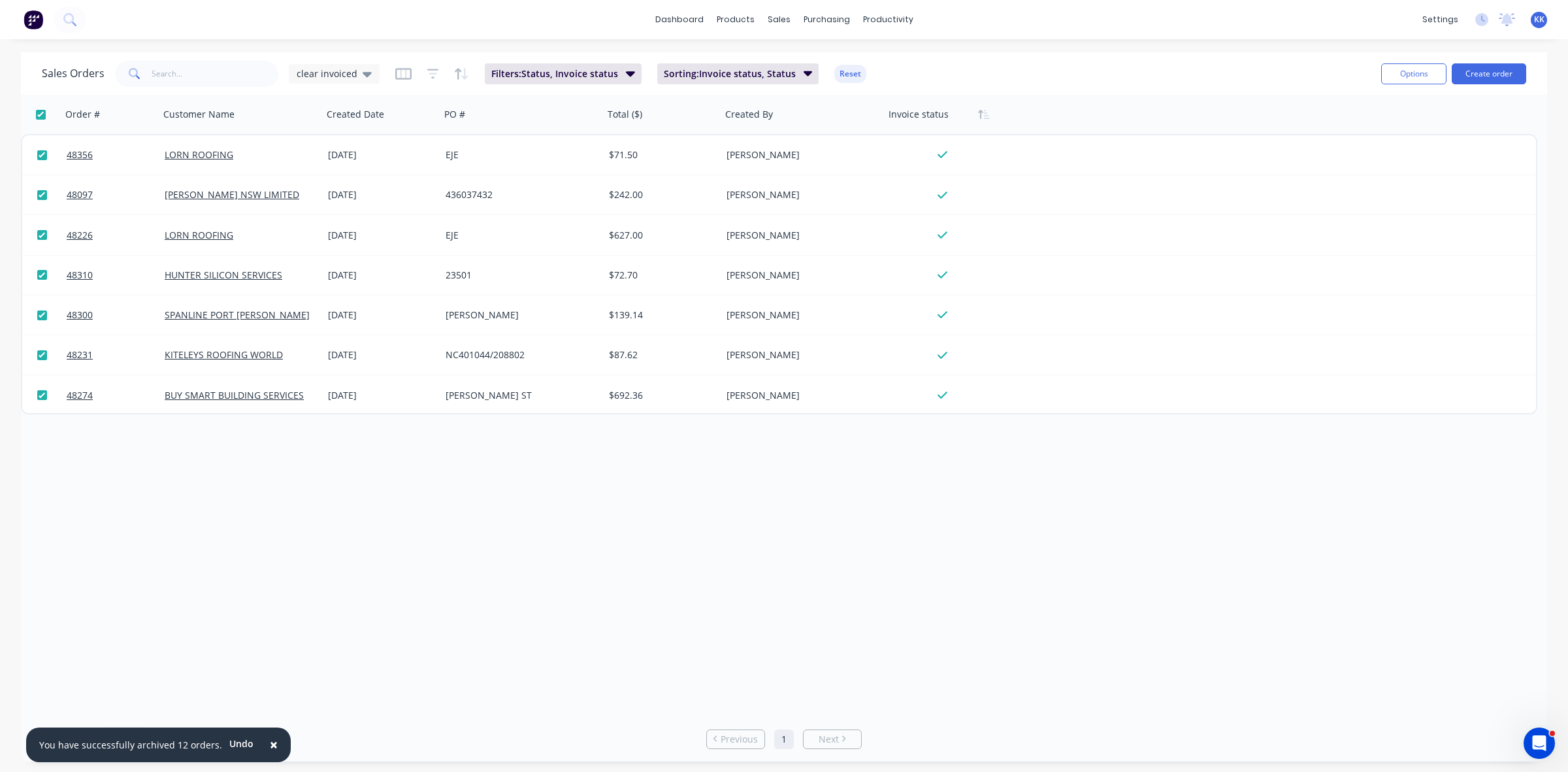
checkbox input "true"
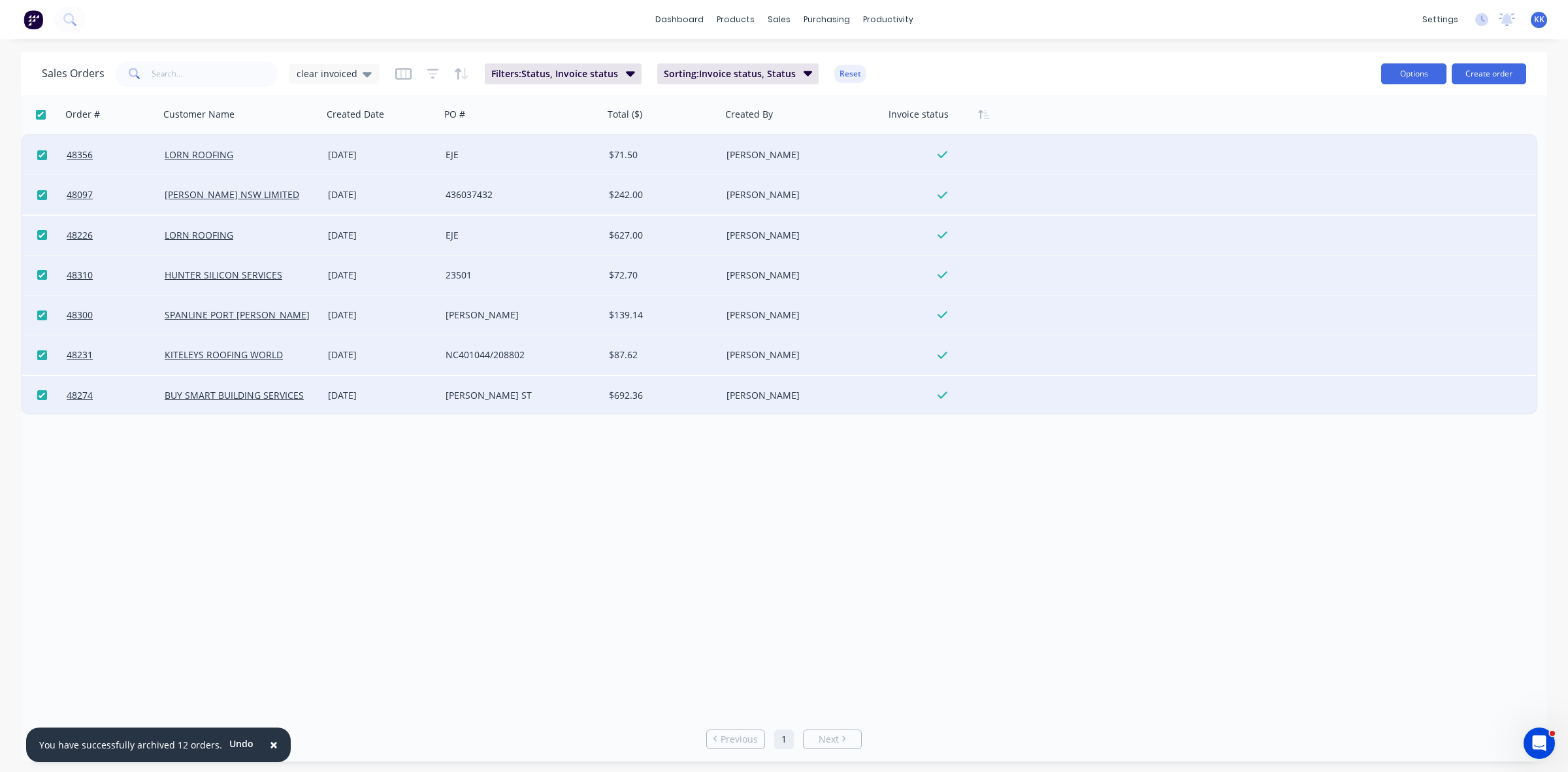
click at [1416, 71] on button "Options" at bounding box center [1414, 74] width 65 height 21
click at [1357, 134] on div "Archive" at bounding box center [1374, 133] width 120 height 19
checkbox input "false"
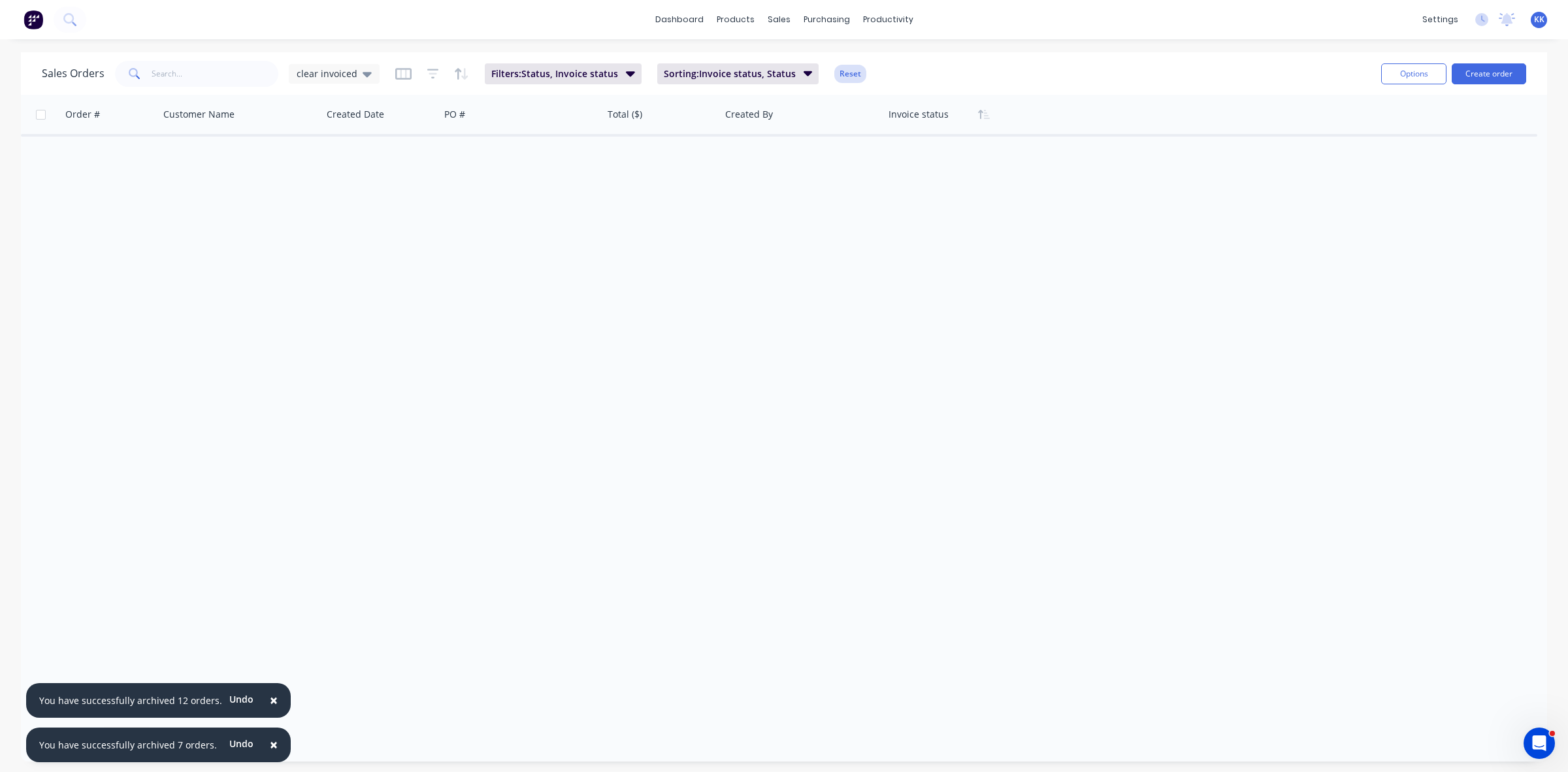
click at [842, 72] on button "Reset" at bounding box center [850, 73] width 32 height 18
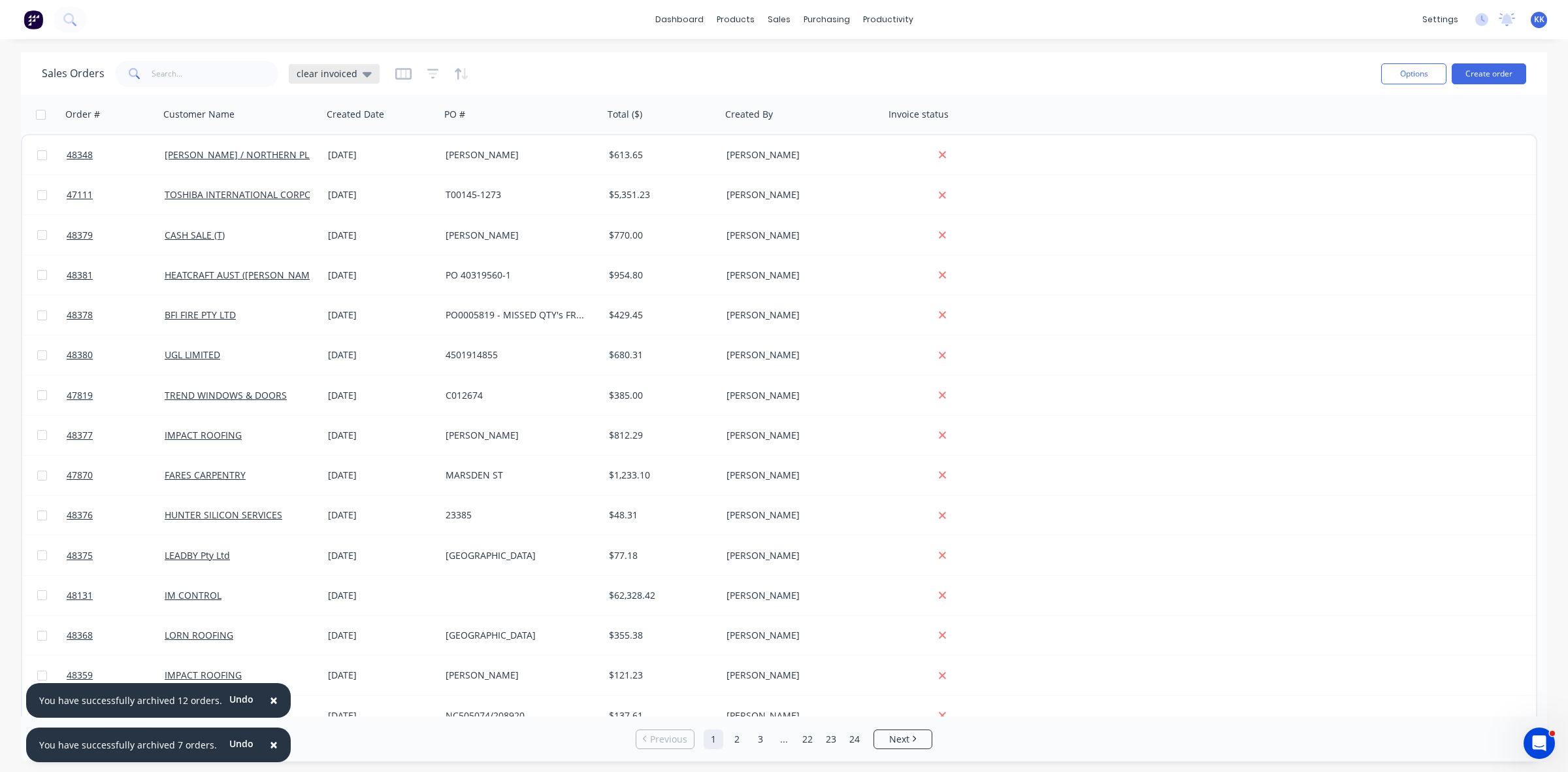
click at [332, 76] on span "clear invoiced" at bounding box center [327, 73] width 60 height 14
click at [339, 178] on button "None (Default)" at bounding box center [367, 184] width 149 height 15
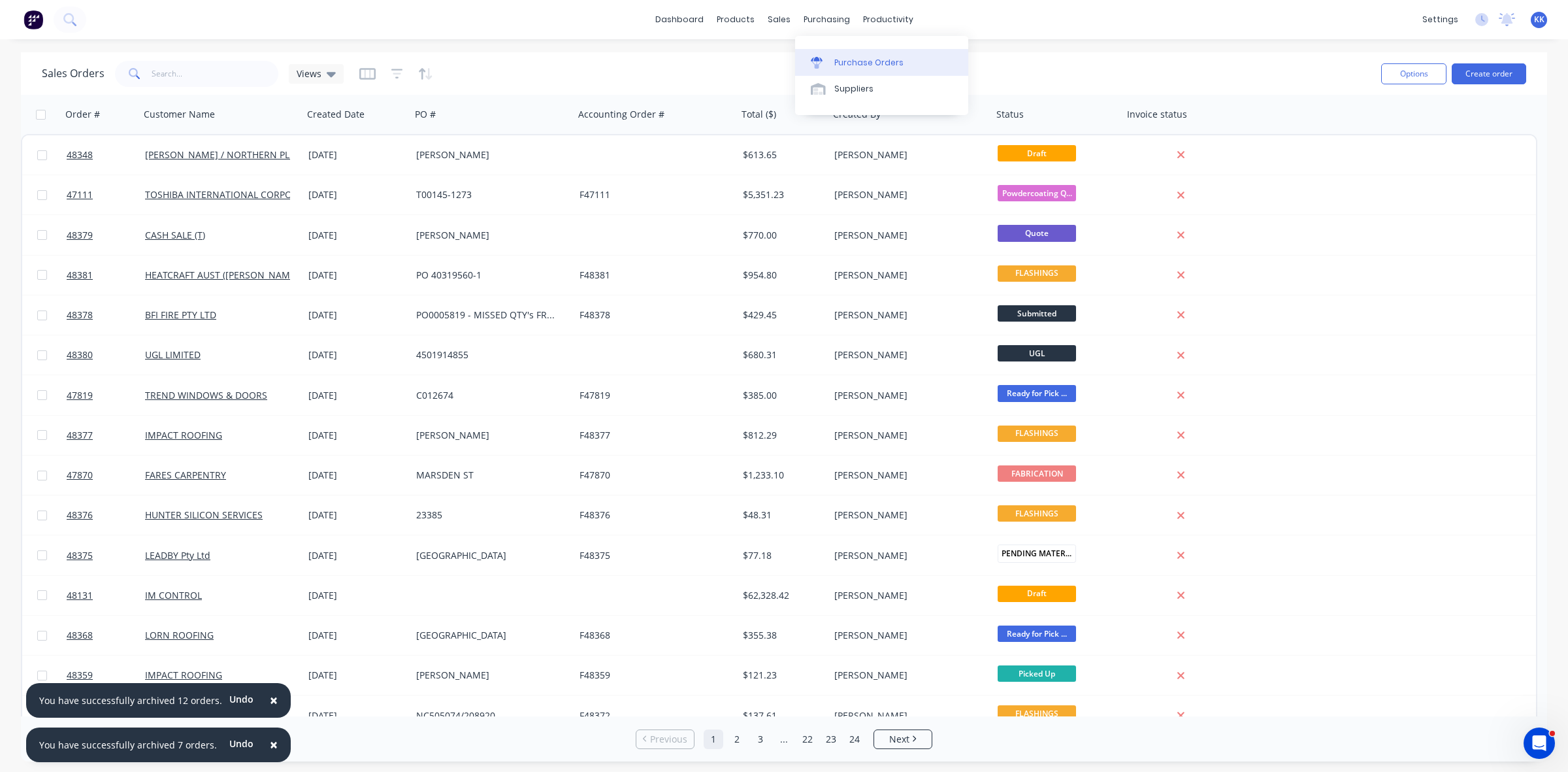
click at [861, 54] on link "Purchase Orders" at bounding box center [882, 62] width 173 height 26
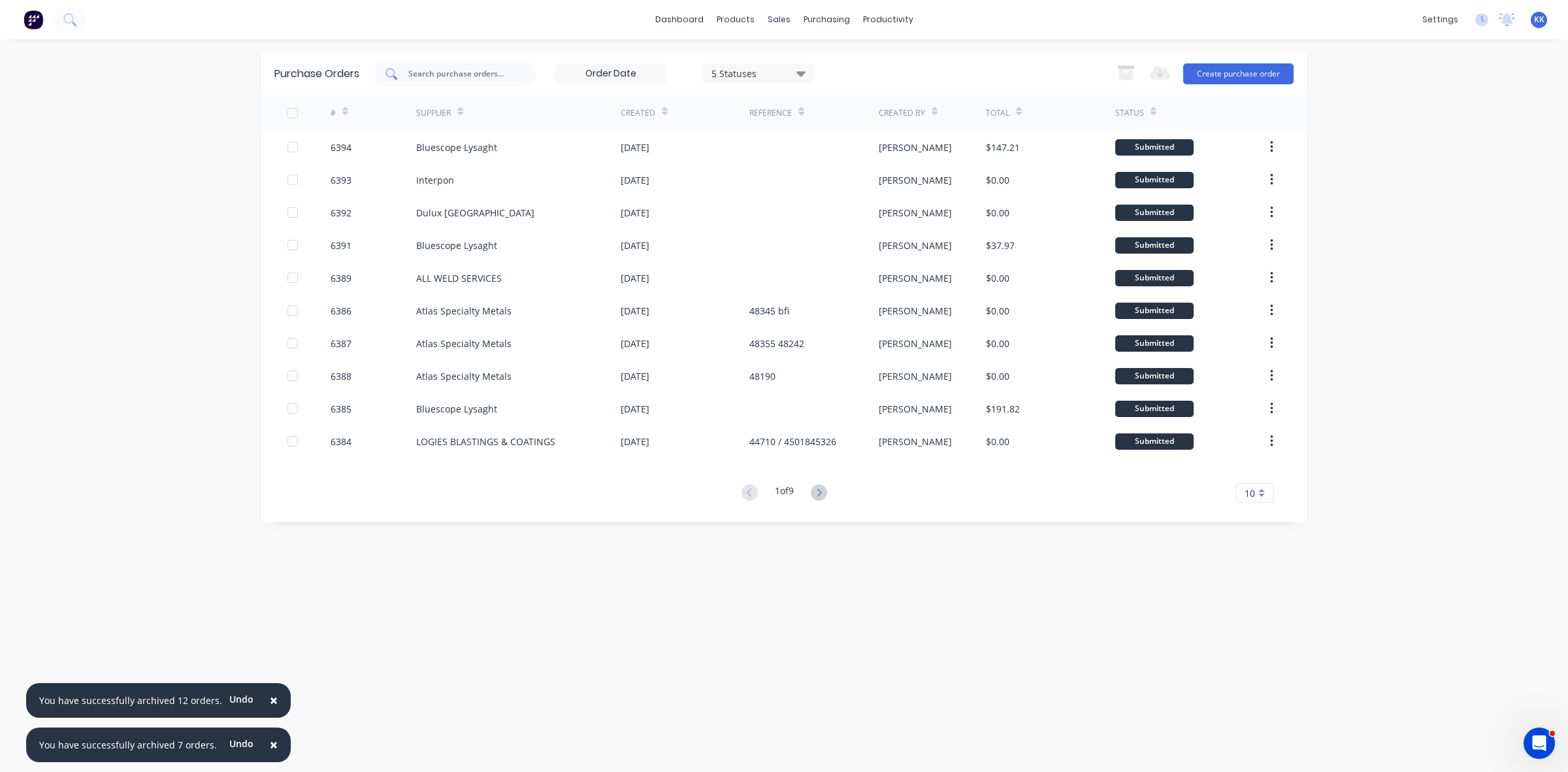
click at [456, 76] on input "text" at bounding box center [461, 74] width 108 height 13
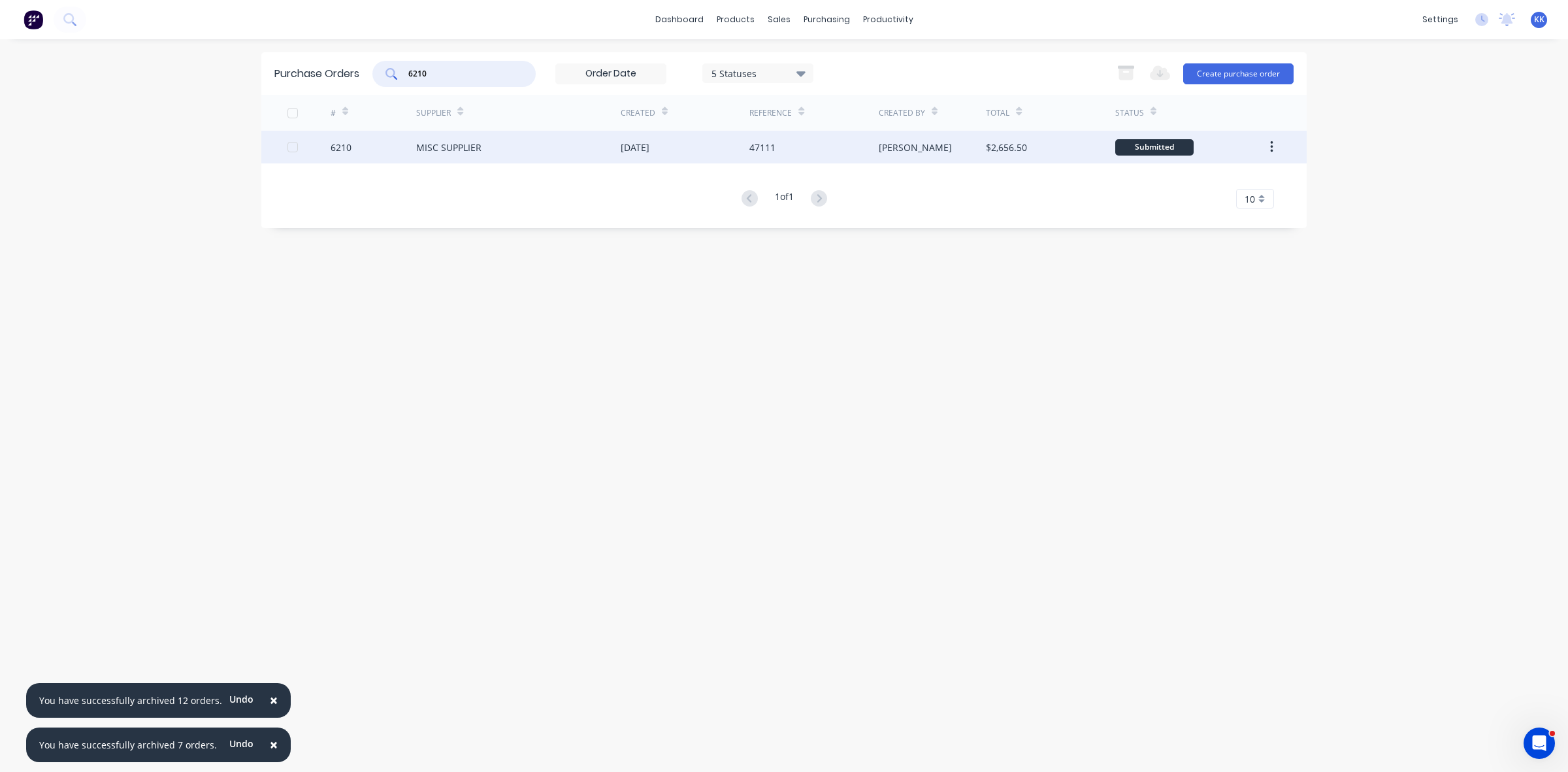
type input "6210"
click at [530, 145] on div "MISC SUPPLIER" at bounding box center [518, 146] width 204 height 33
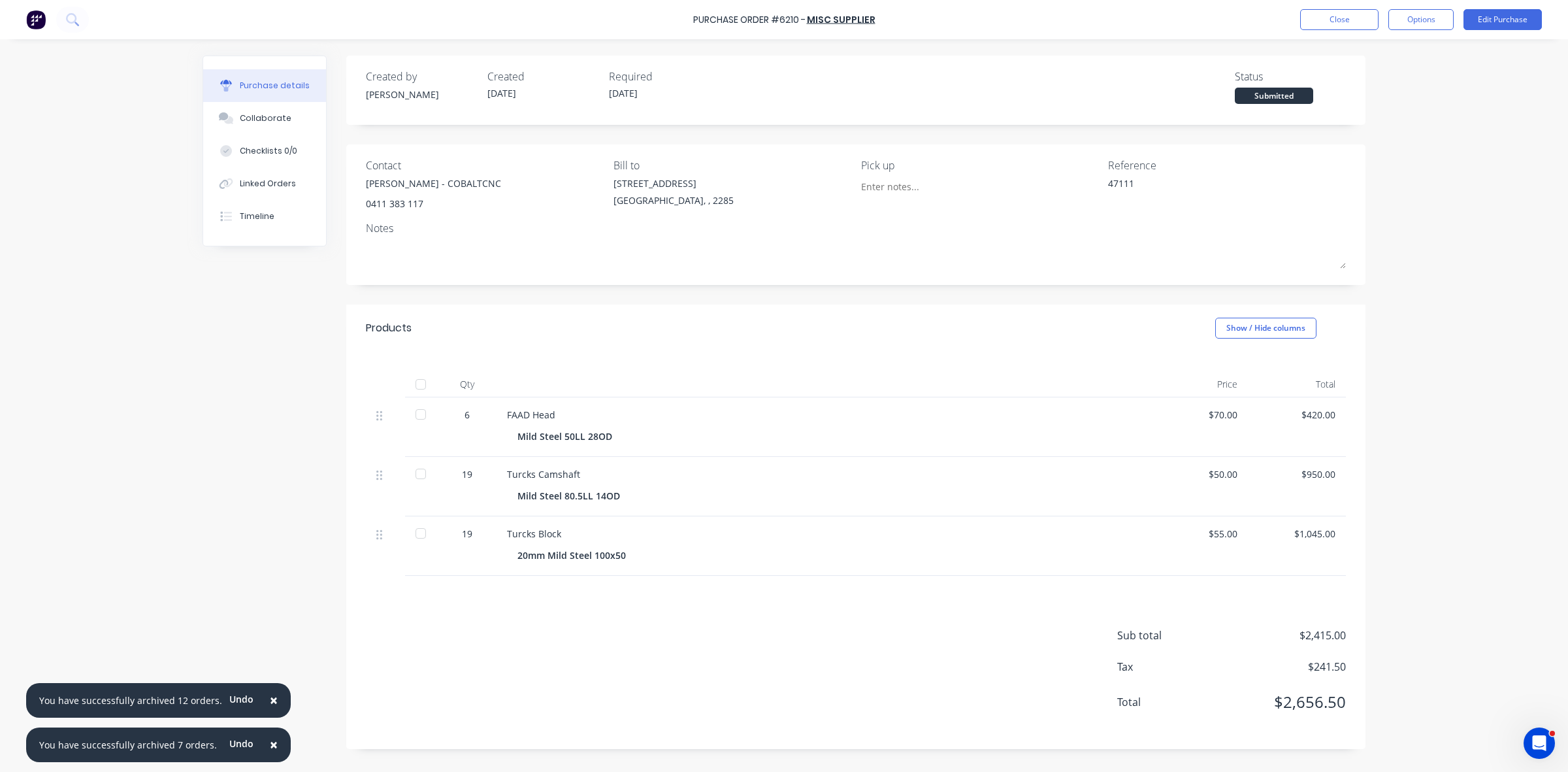
click at [421, 474] on div at bounding box center [420, 474] width 26 height 26
click at [418, 412] on div at bounding box center [420, 414] width 26 height 26
click at [1495, 23] on button "Edit Purchase" at bounding box center [1503, 20] width 79 height 21
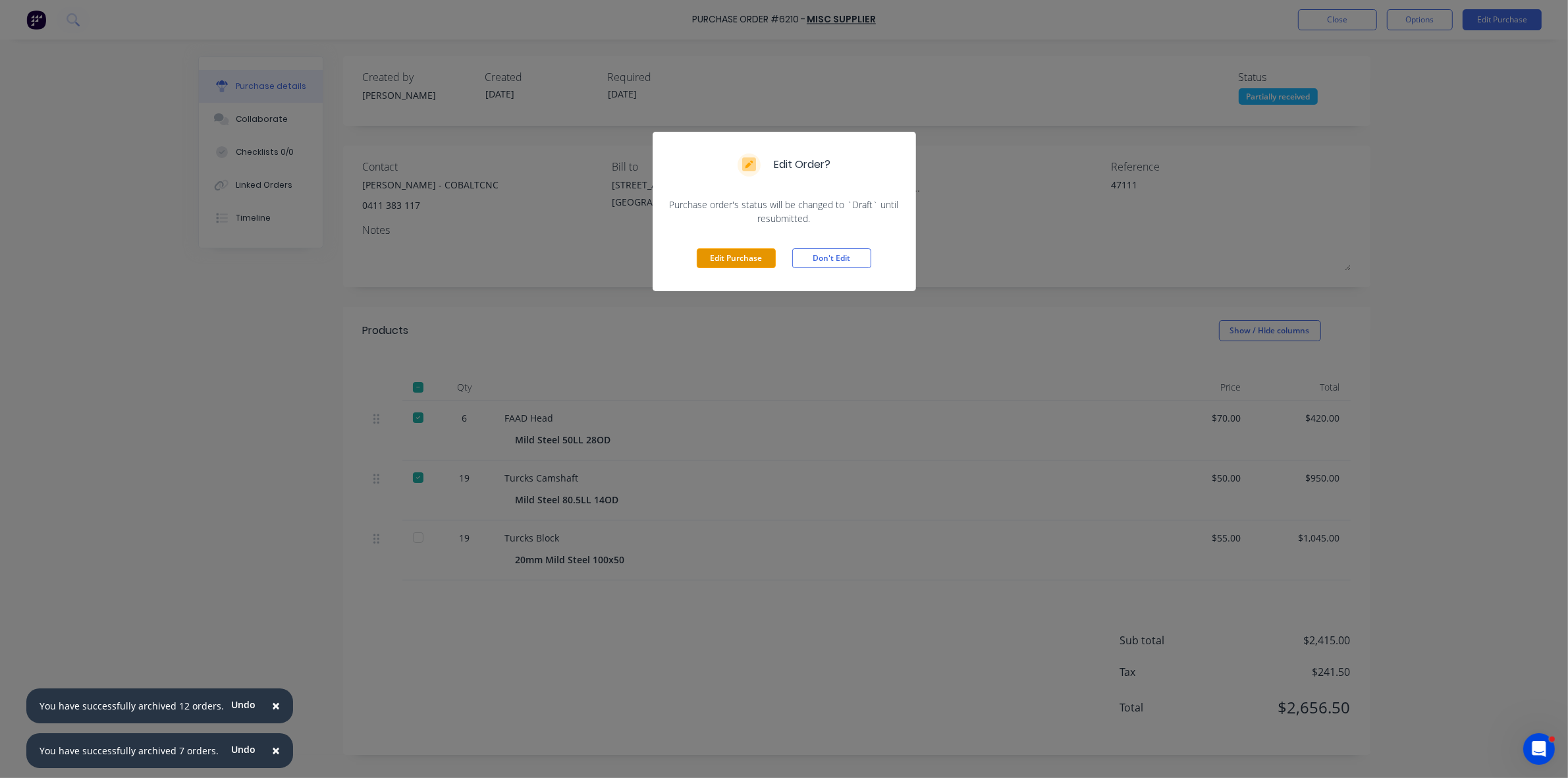
click at [755, 257] on button "Edit Purchase" at bounding box center [736, 258] width 79 height 20
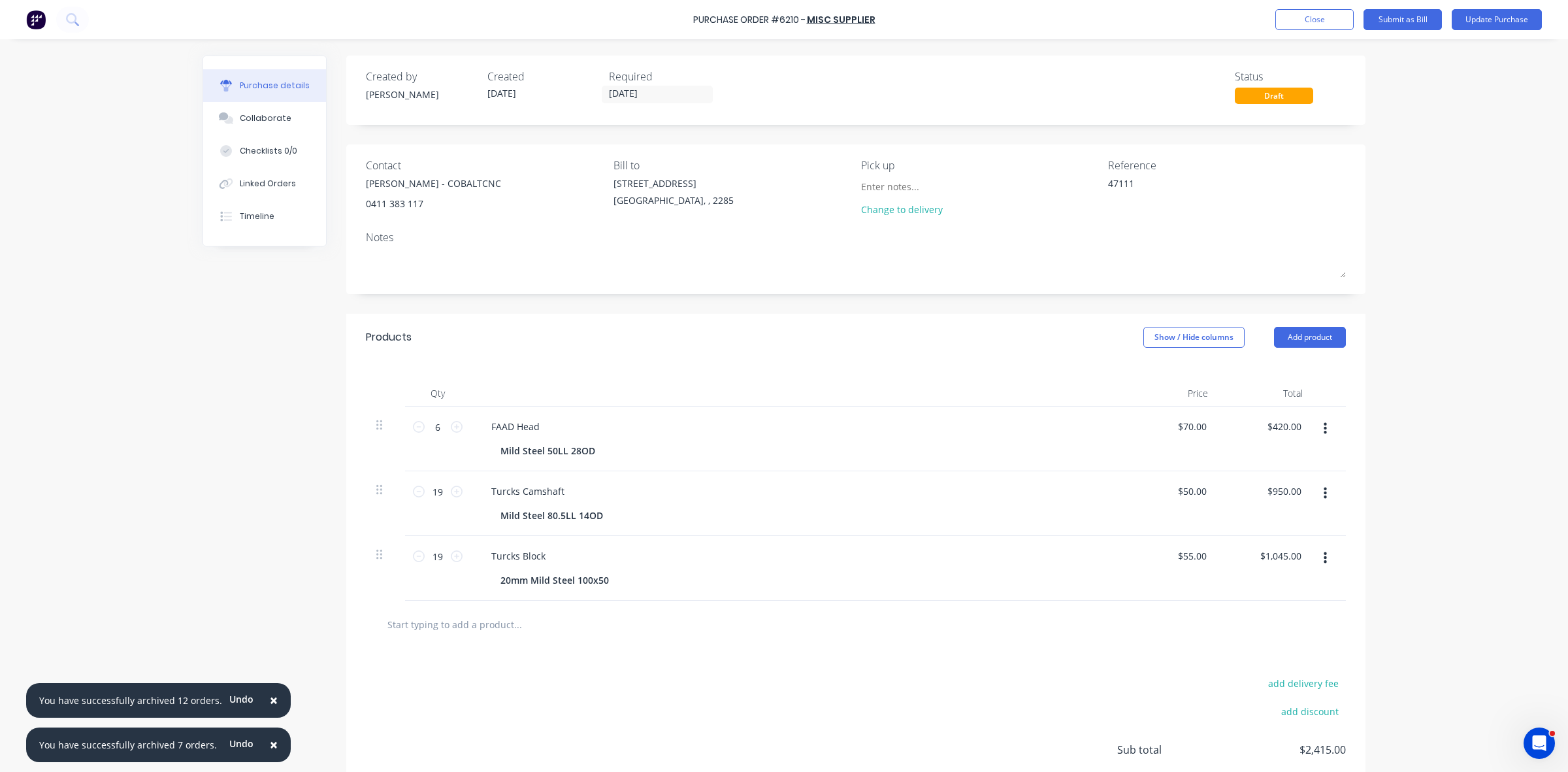
click at [1324, 557] on icon "button" at bounding box center [1326, 558] width 3 height 14
click at [1280, 624] on button "Duplicate" at bounding box center [1285, 619] width 111 height 26
click at [426, 619] on input "1" at bounding box center [437, 621] width 26 height 20
type textarea "x"
type input "6"
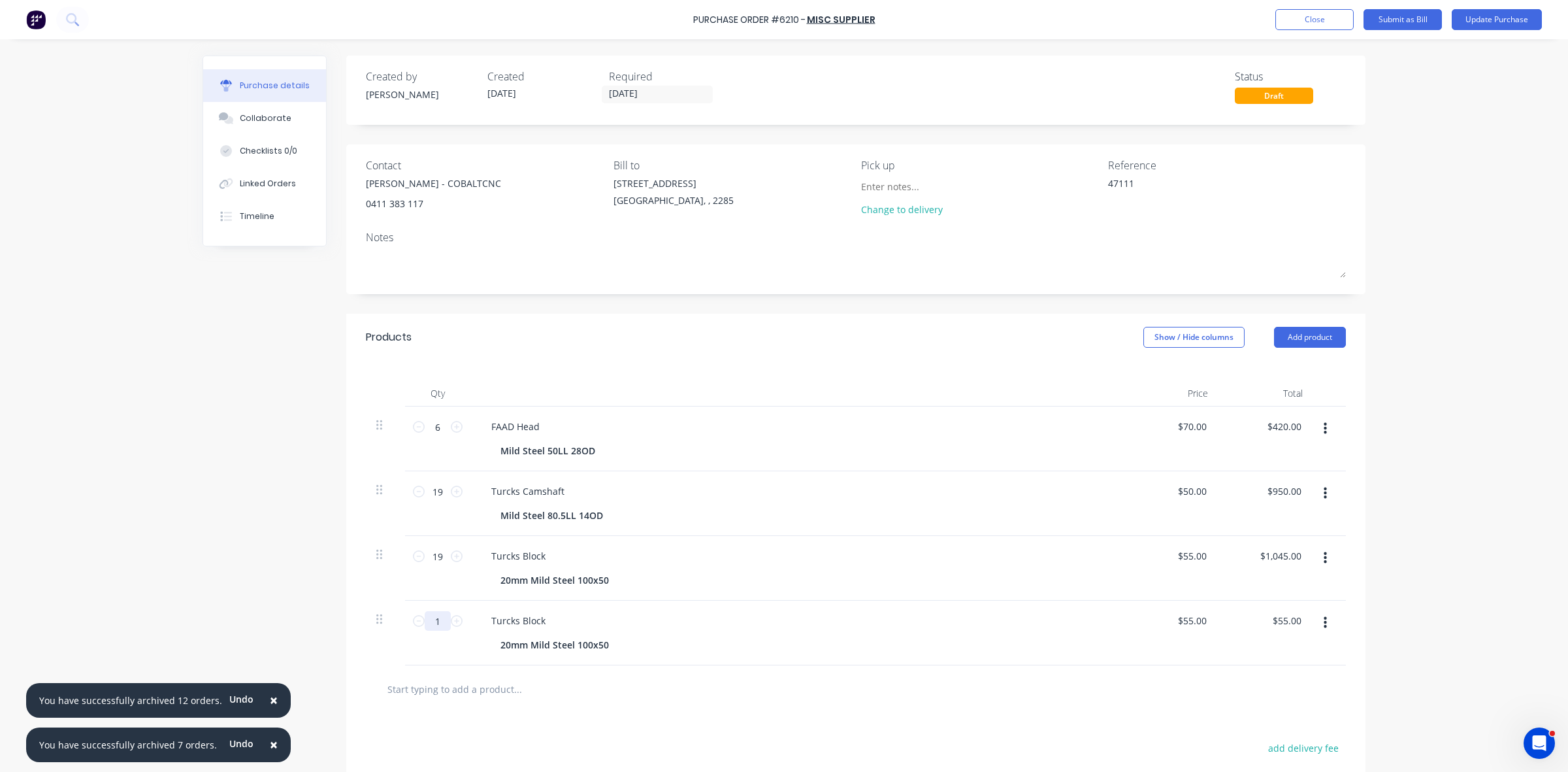
type input "$330.00"
type textarea "x"
type input "6"
click at [435, 557] on input "19" at bounding box center [437, 556] width 26 height 20
type textarea "x"
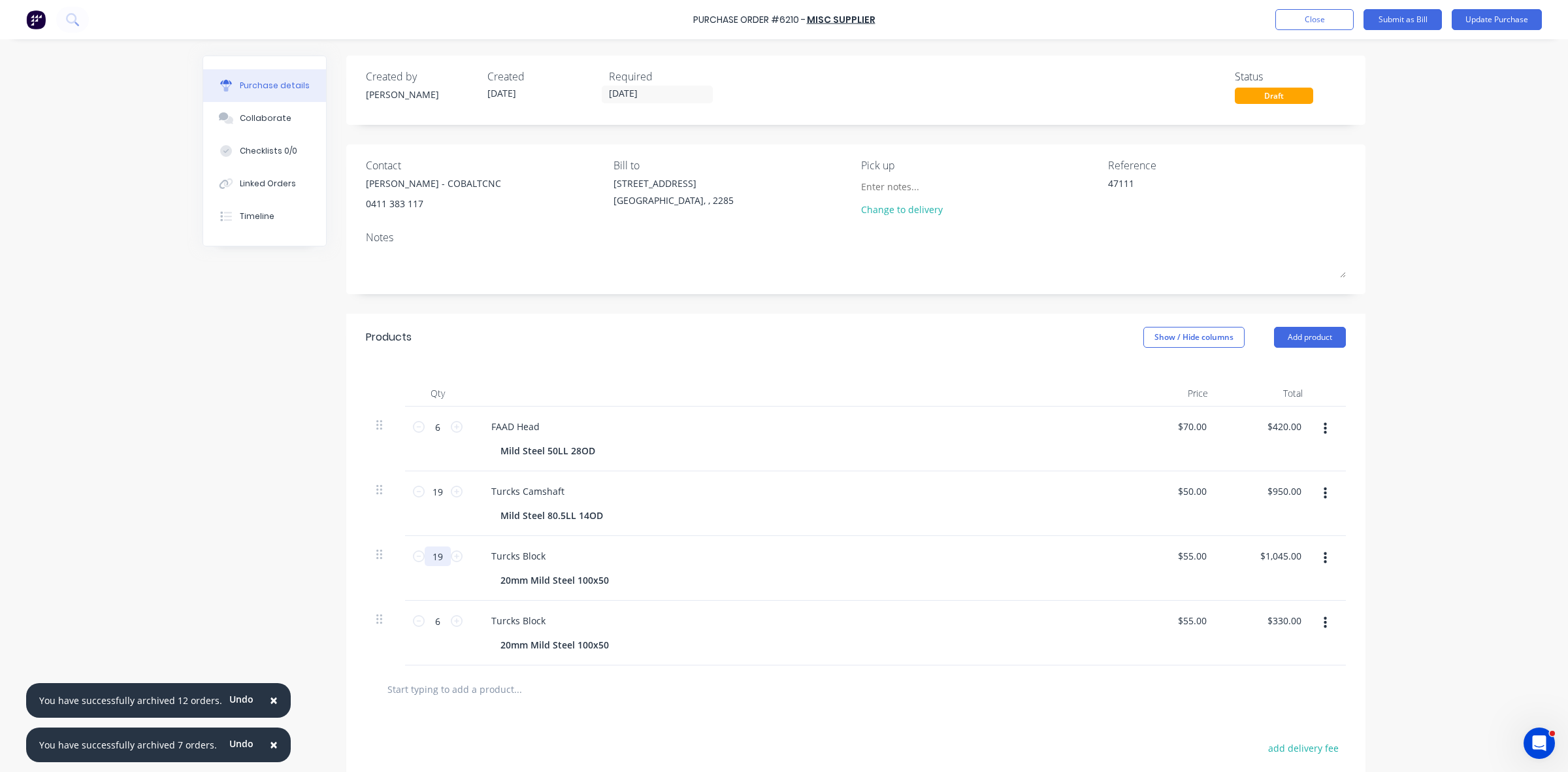
type input "1"
type input "$55.00"
type textarea "x"
type input "13"
type input "$715.00"
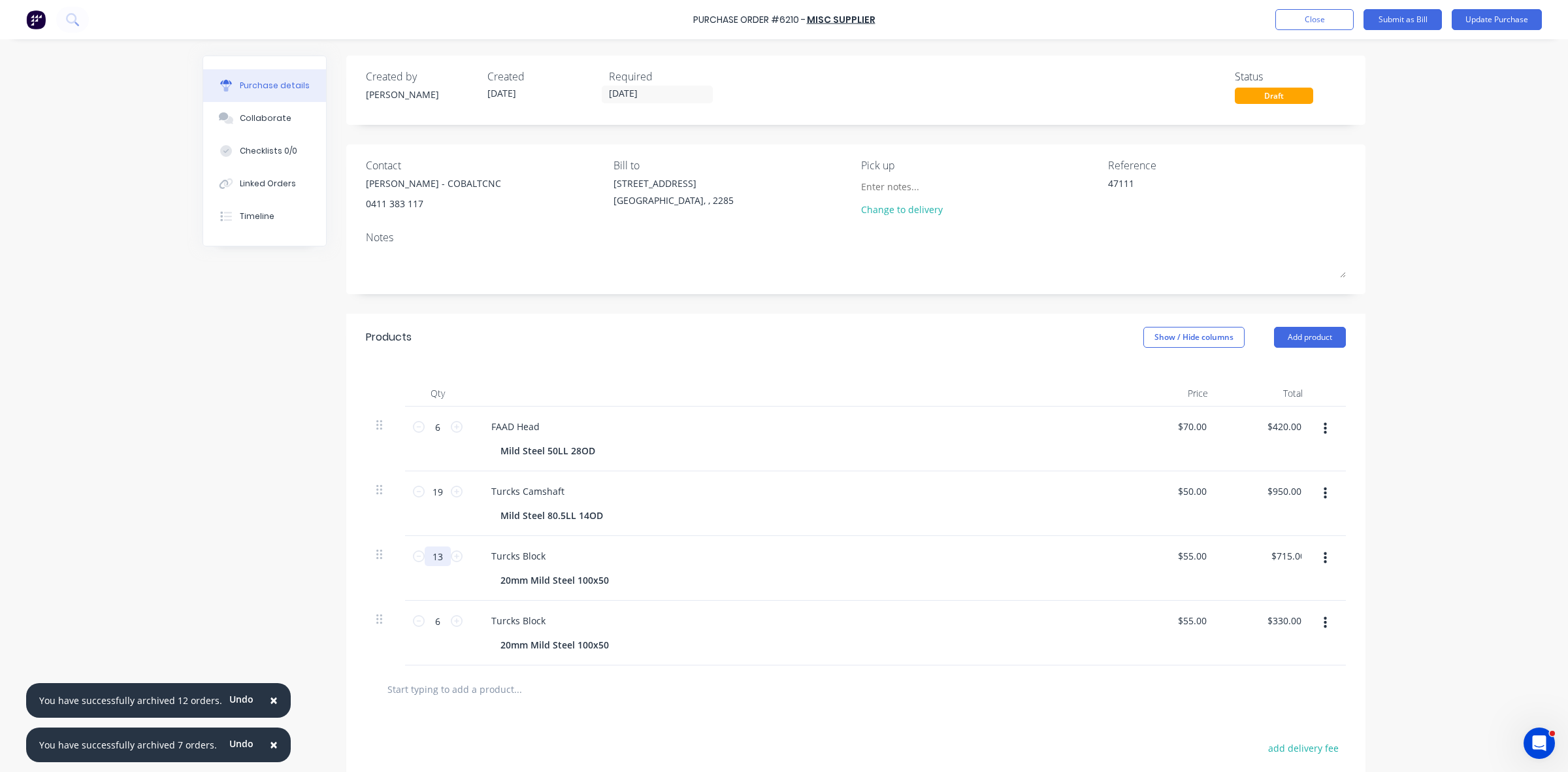
type textarea "x"
type input "13"
drag, startPoint x: 698, startPoint y: 716, endPoint x: 719, endPoint y: 695, distance: 29.7
click at [1516, 23] on button "Update Purchase" at bounding box center [1496, 20] width 90 height 21
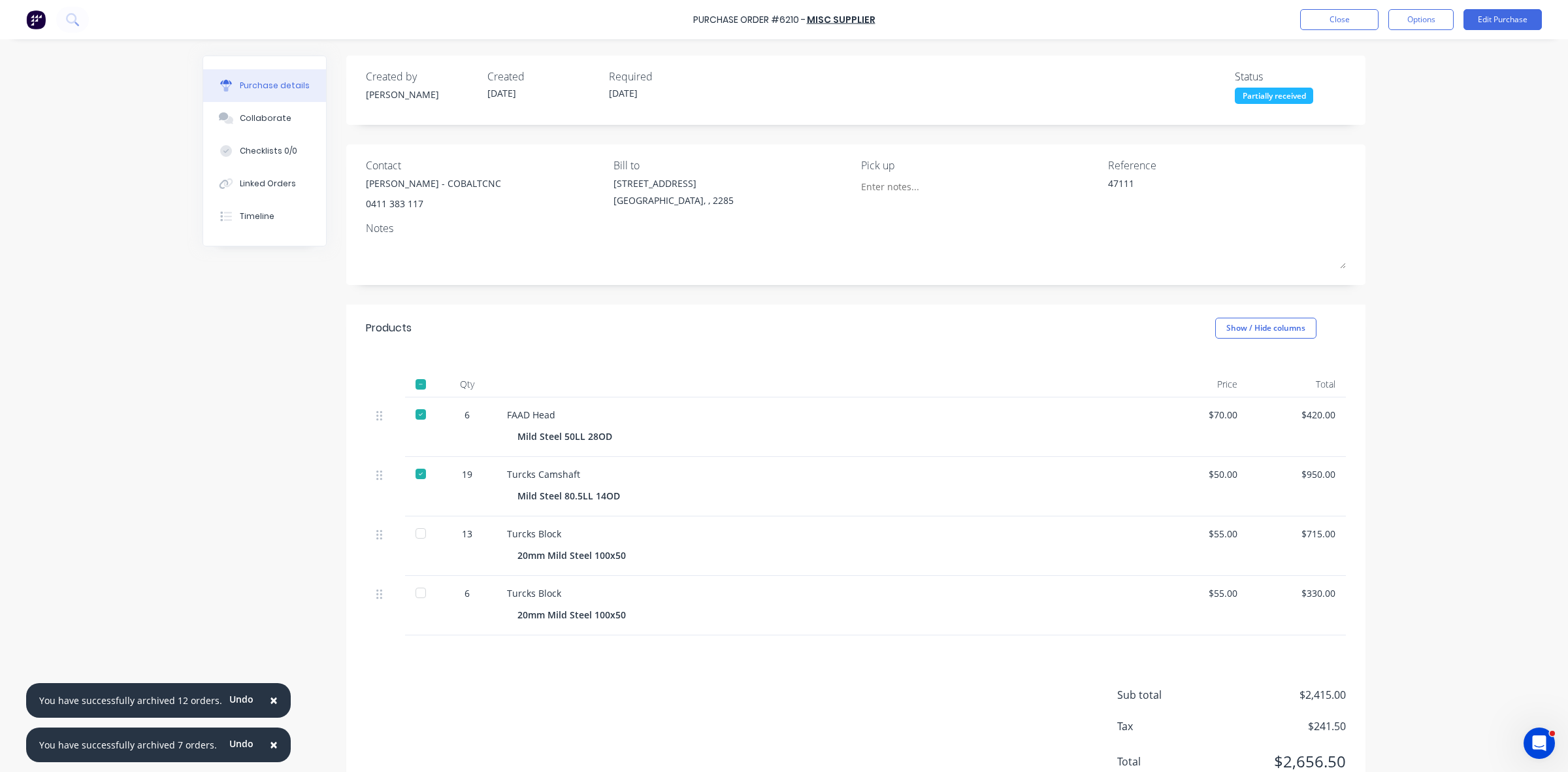
drag, startPoint x: 416, startPoint y: 533, endPoint x: 958, endPoint y: 491, distance: 543.6
click at [416, 533] on div at bounding box center [420, 533] width 26 height 26
type textarea "x"
click at [1345, 17] on button "Close" at bounding box center [1339, 20] width 79 height 21
